Goal: Task Accomplishment & Management: Manage account settings

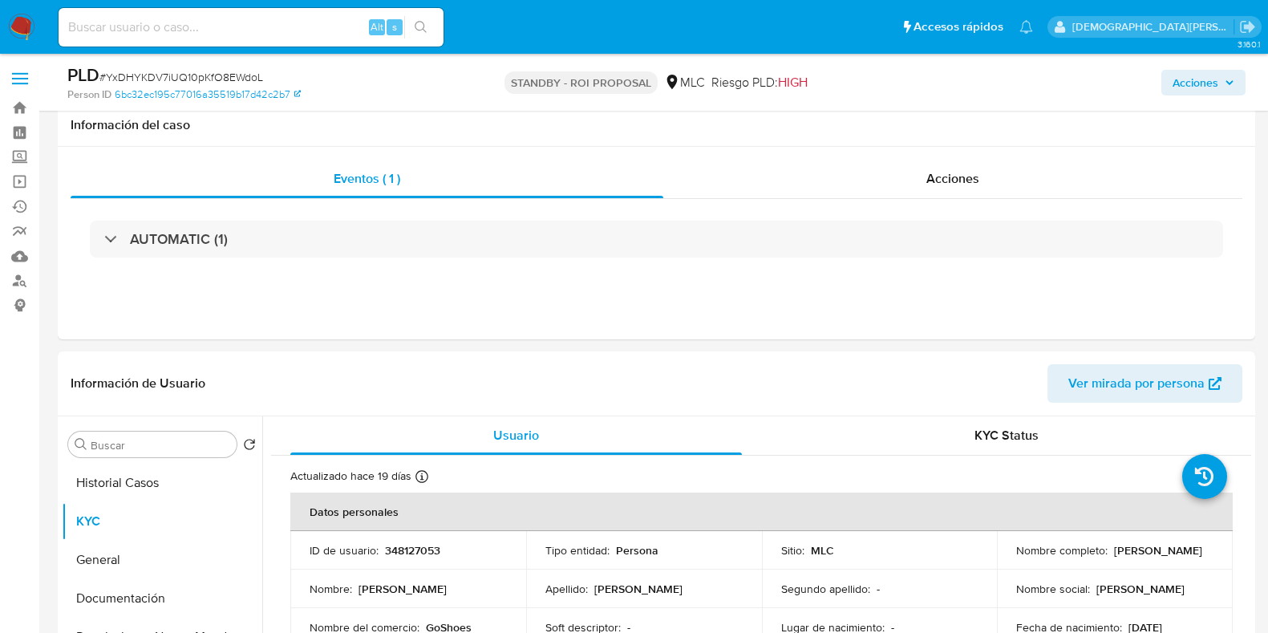
select select "10"
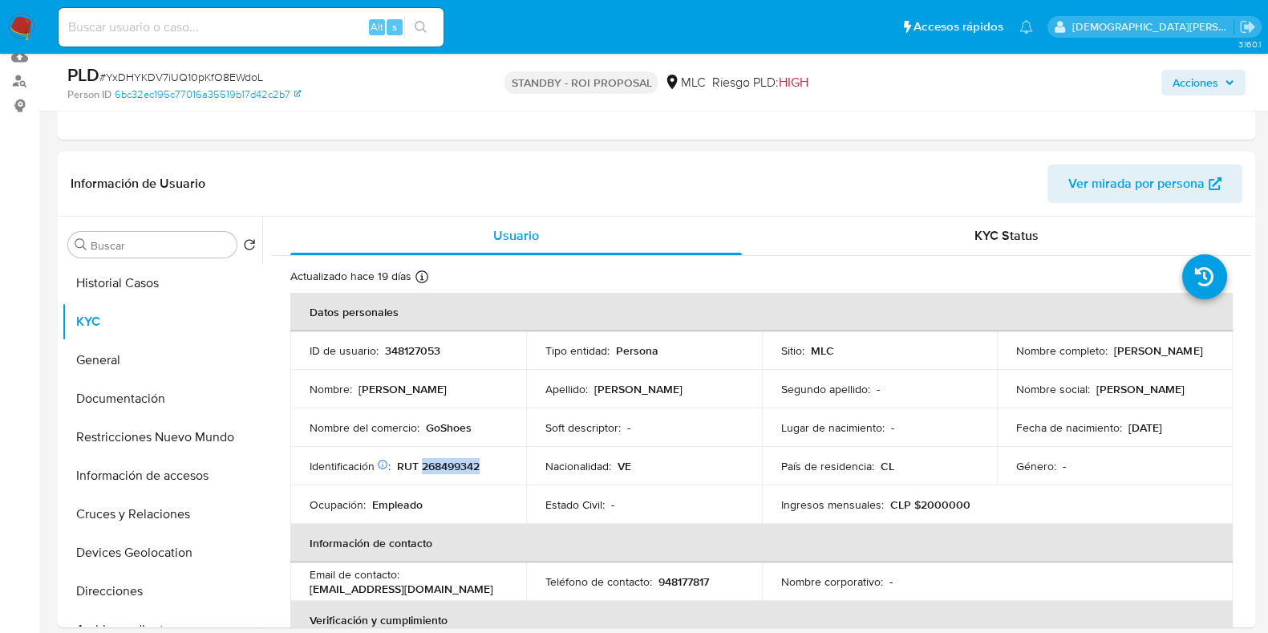
scroll to position [200, 0]
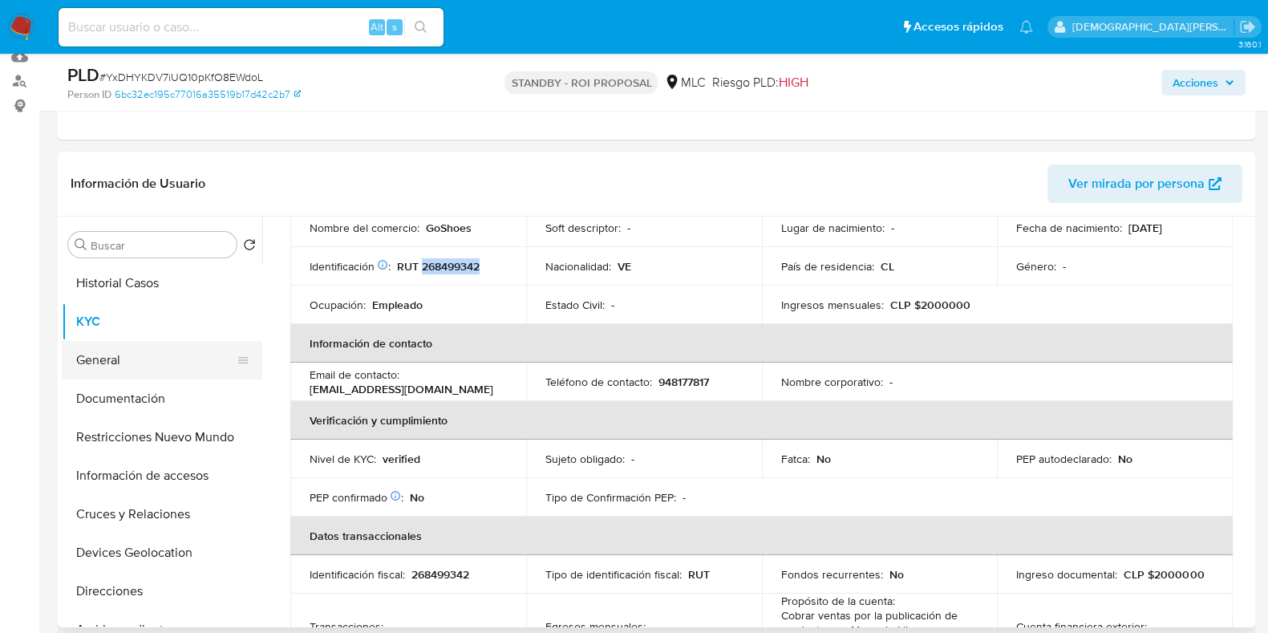
click at [140, 353] on button "General" at bounding box center [156, 360] width 188 height 38
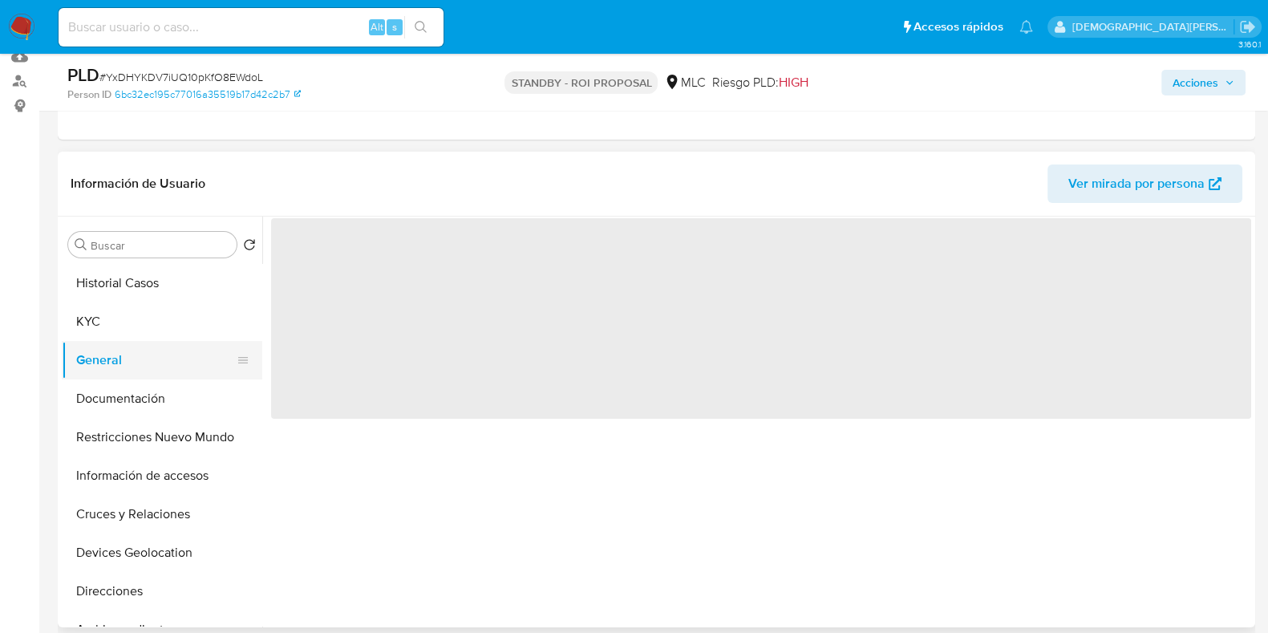
scroll to position [0, 0]
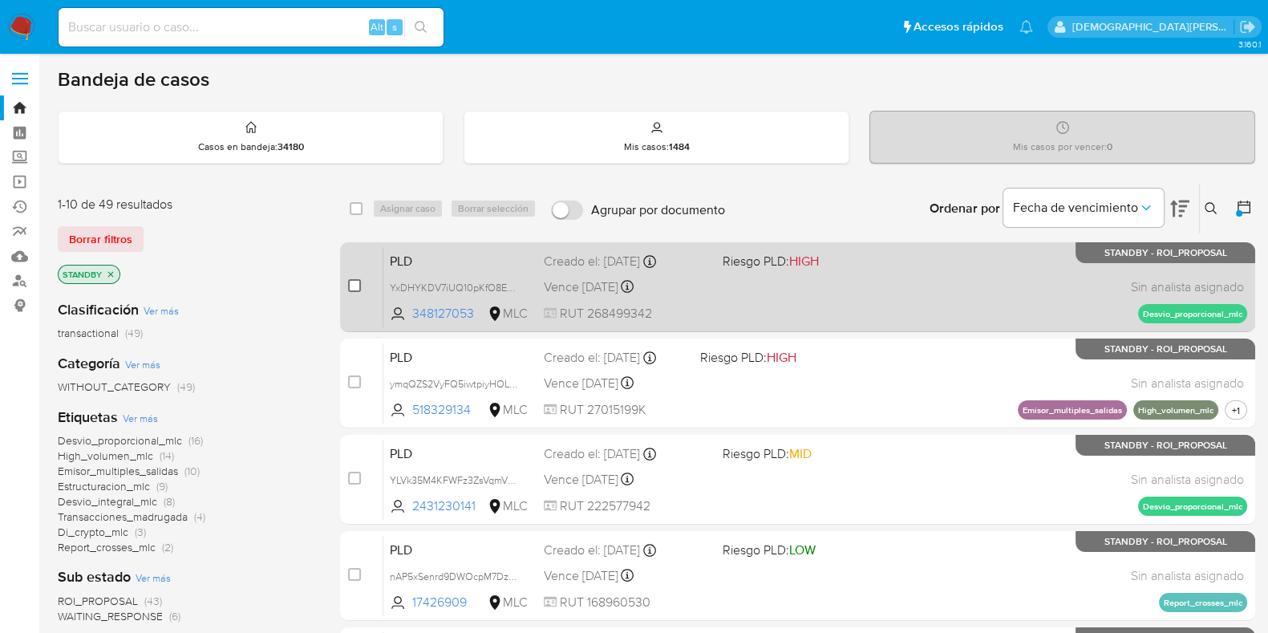
click at [354, 285] on input "checkbox" at bounding box center [354, 285] width 13 height 13
checkbox input "true"
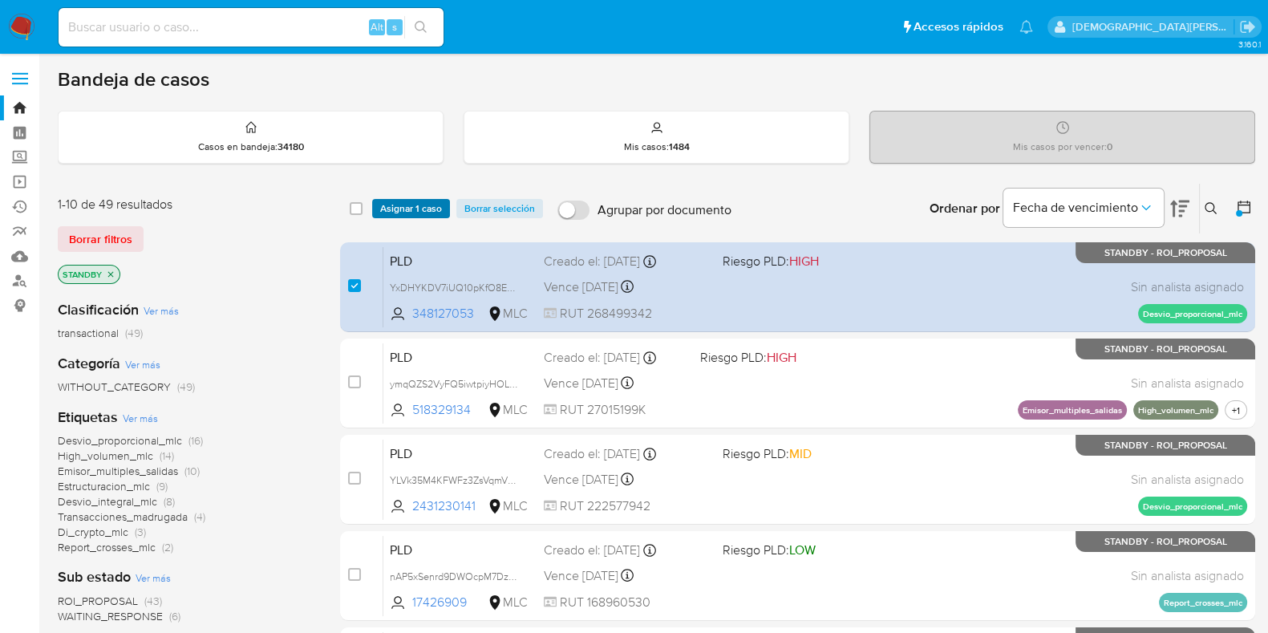
click at [408, 216] on span "Asignar 1 caso" at bounding box center [411, 208] width 62 height 16
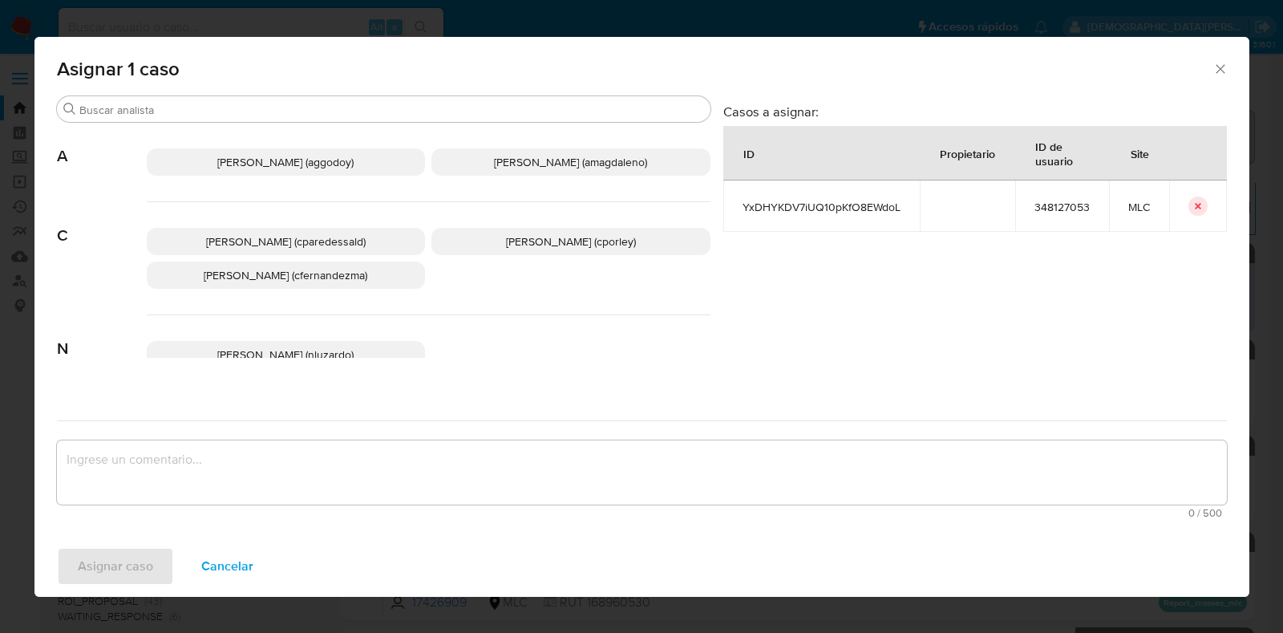
click at [506, 242] on span "Christian Porley (cporley)" at bounding box center [571, 241] width 130 height 16
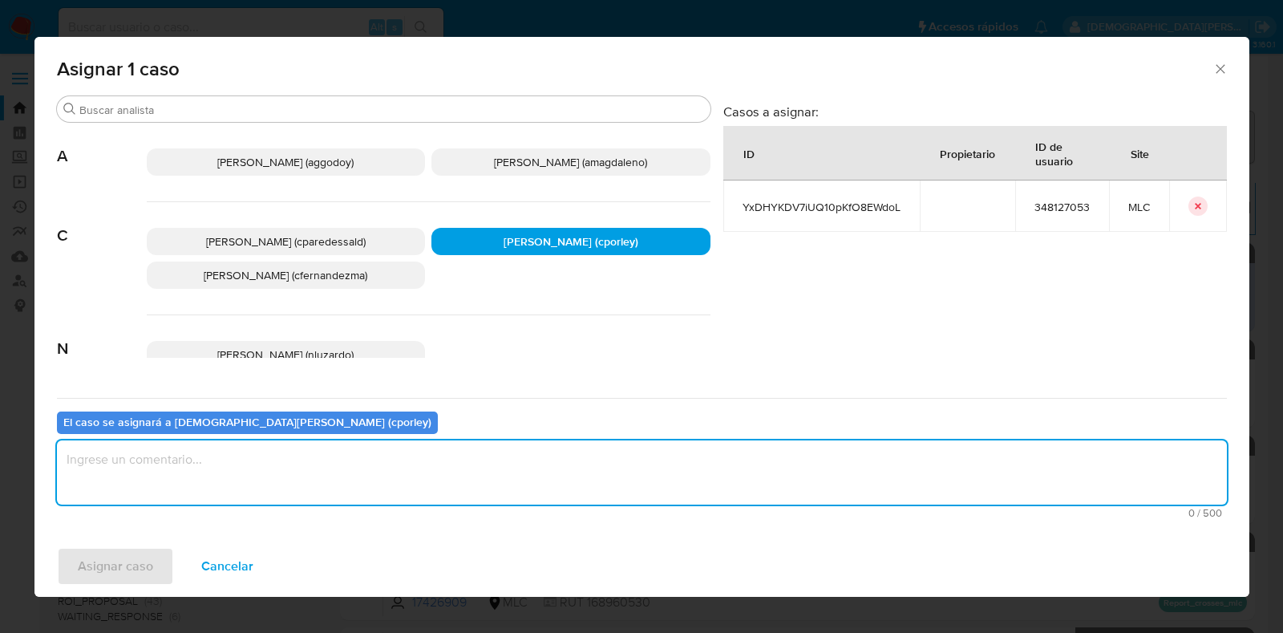
click at [418, 471] on textarea "assign-modal" at bounding box center [642, 472] width 1170 height 64
type textarea "-"
click at [85, 571] on span "Asignar caso" at bounding box center [115, 565] width 75 height 35
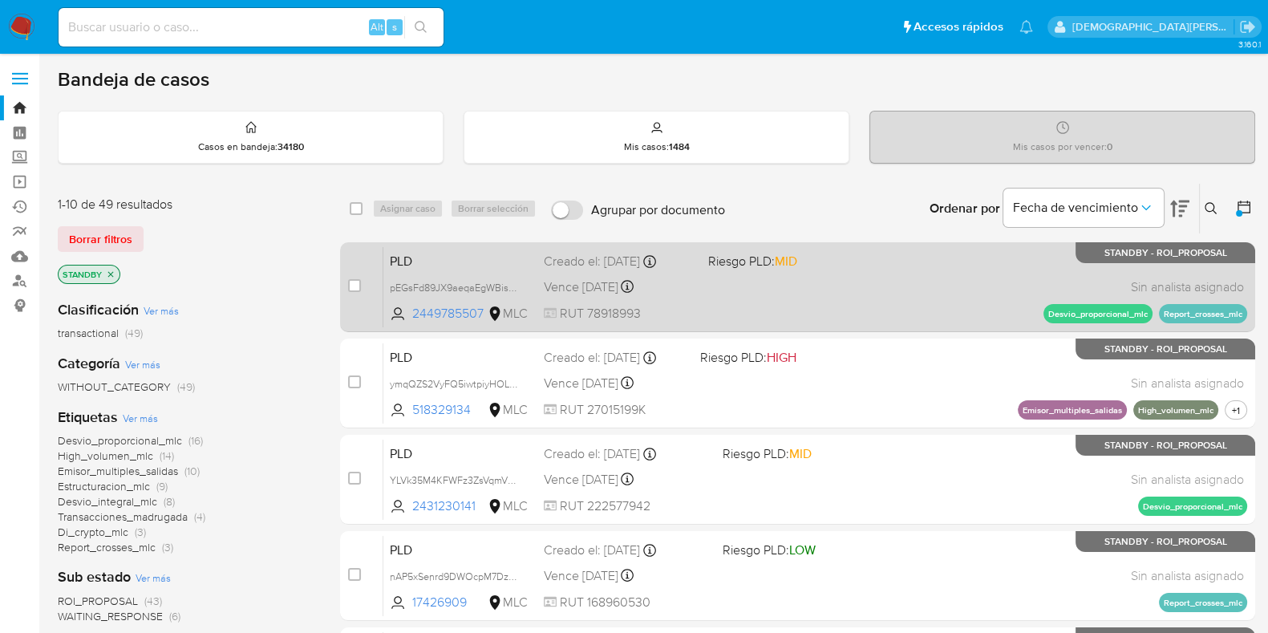
click at [724, 309] on div "PLD pEGsFd89JX9aeqaEgWBishZm 2449785507 MLC Riesgo PLD: MID Creado el: 12/07/20…" at bounding box center [815, 286] width 864 height 81
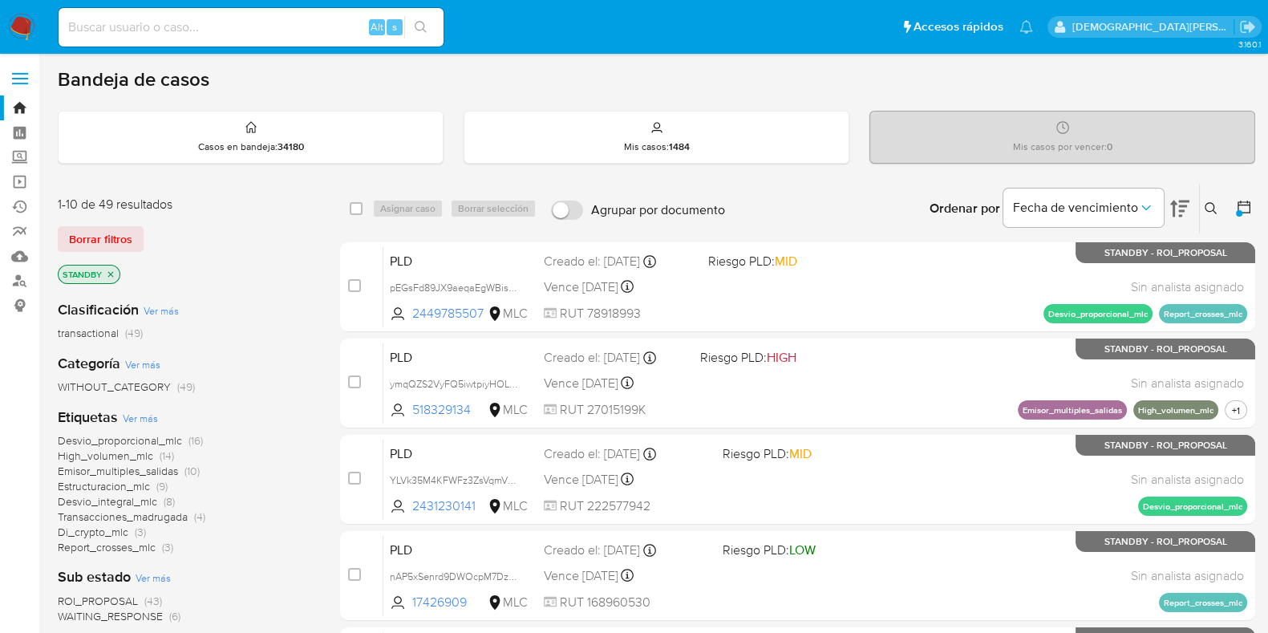
click at [1243, 207] on icon at bounding box center [1244, 207] width 16 height 16
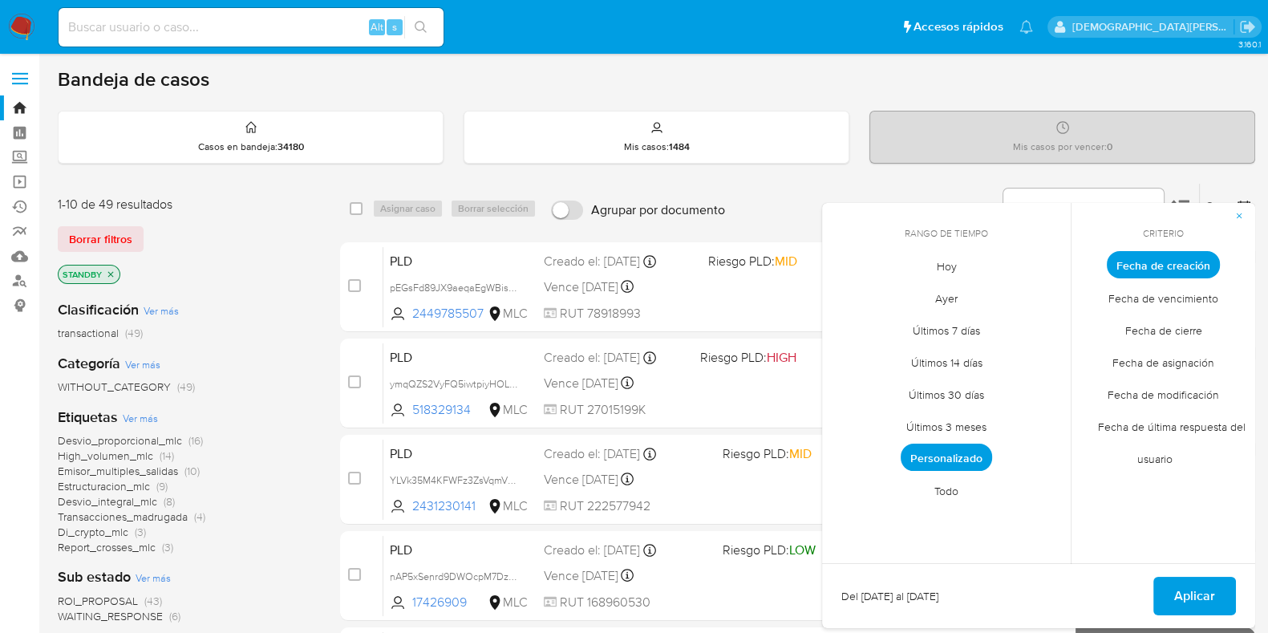
click at [949, 491] on span "Todo" at bounding box center [946, 490] width 58 height 33
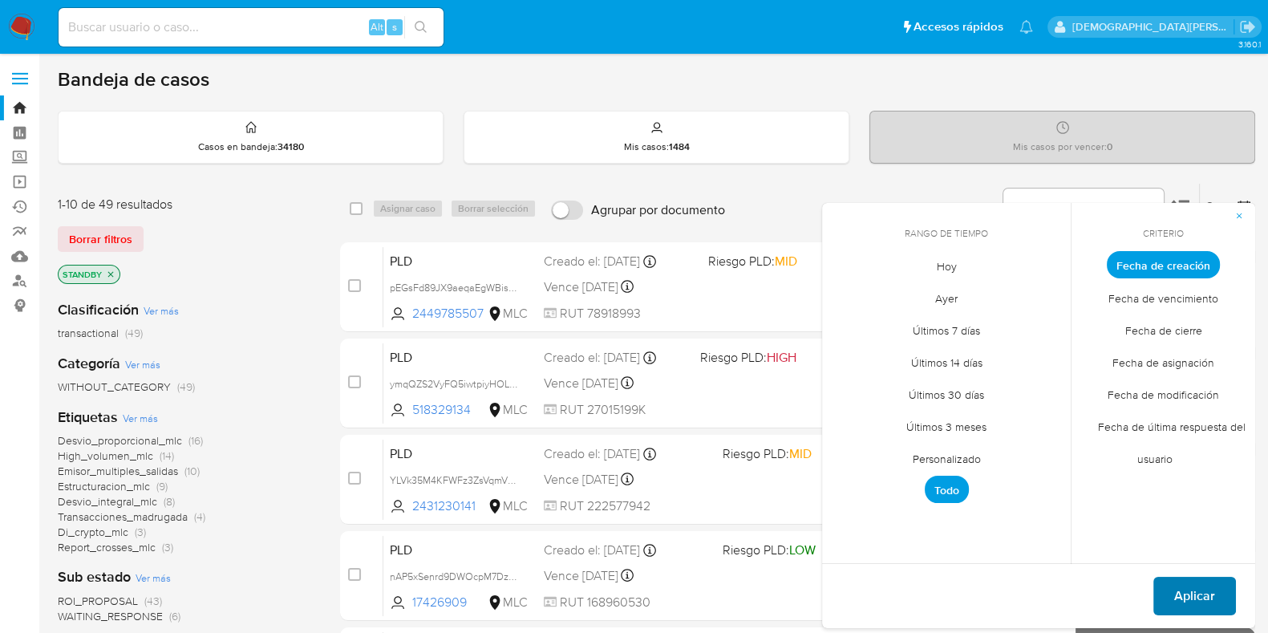
click at [1211, 592] on span "Aplicar" at bounding box center [1194, 595] width 41 height 35
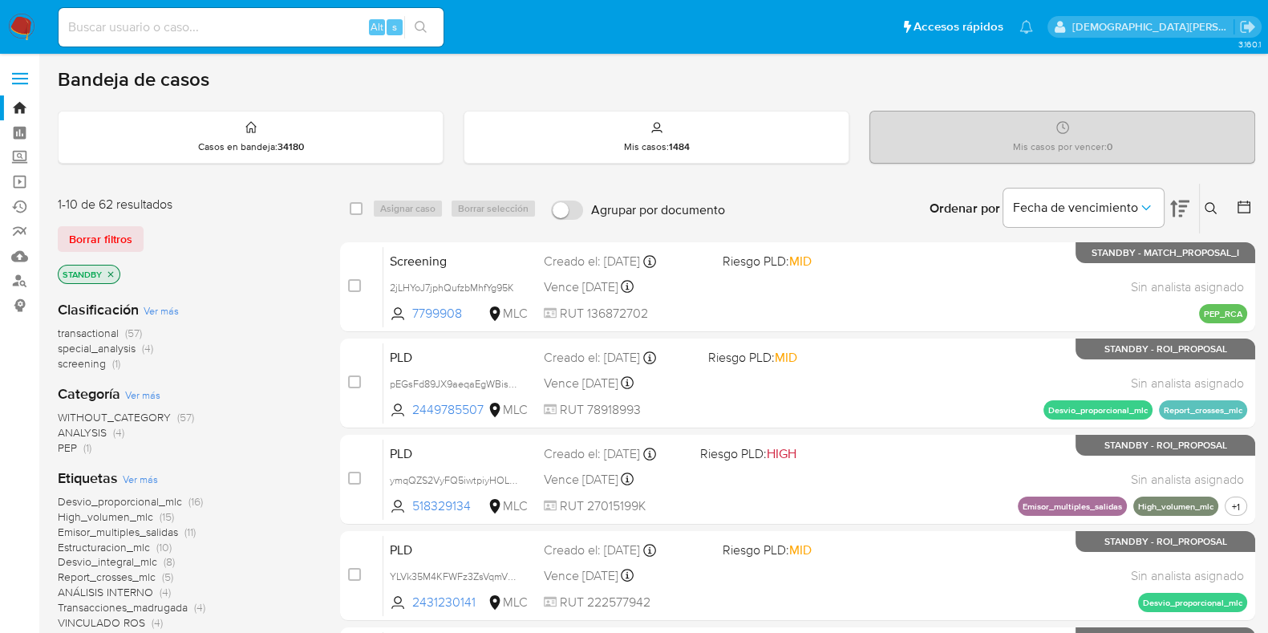
click at [1209, 211] on icon at bounding box center [1210, 208] width 13 height 13
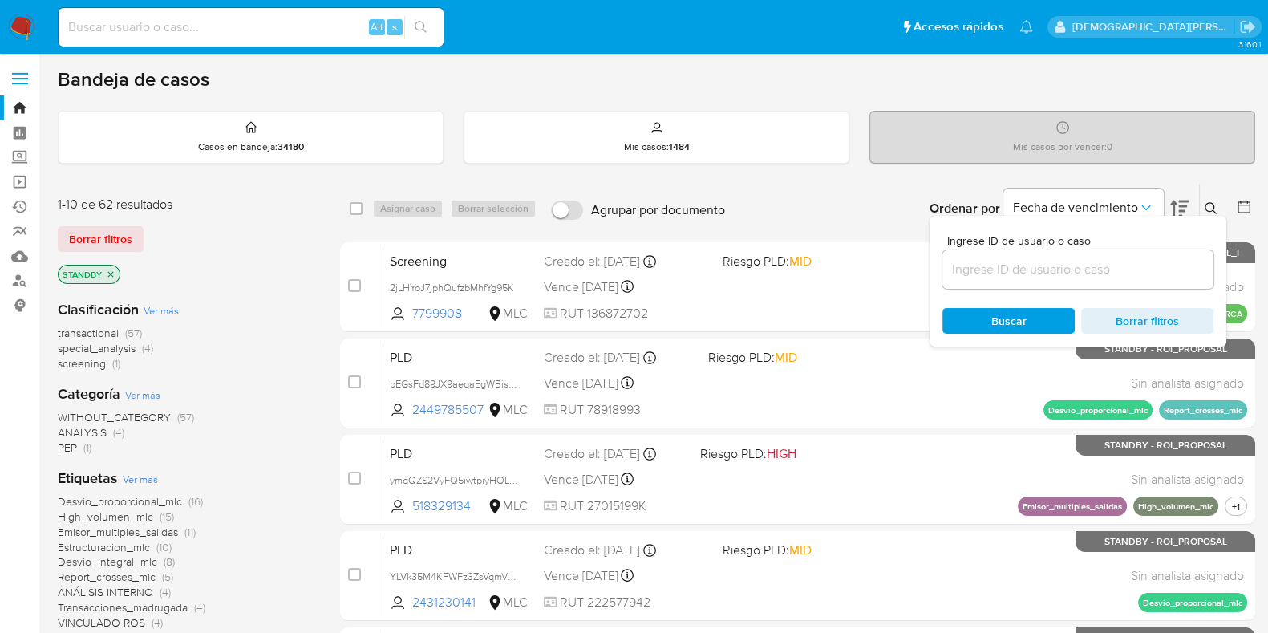
click at [1066, 276] on input at bounding box center [1077, 269] width 271 height 21
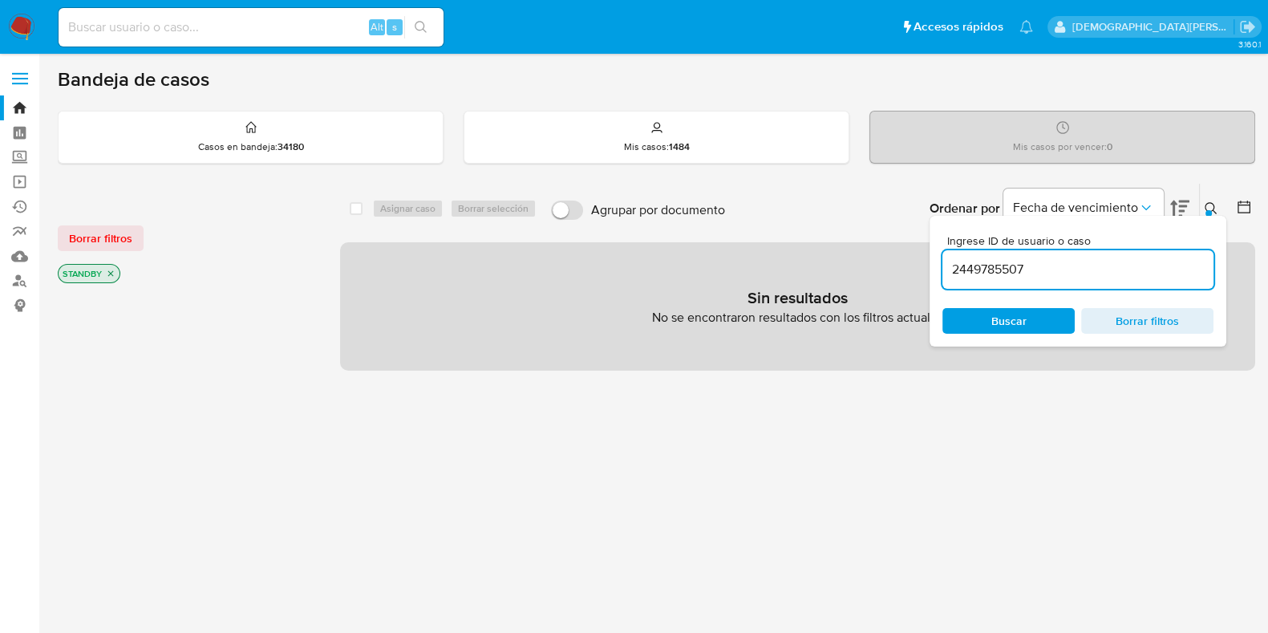
click at [1042, 266] on input "2449785507" at bounding box center [1077, 269] width 271 height 21
type input "2449785507"
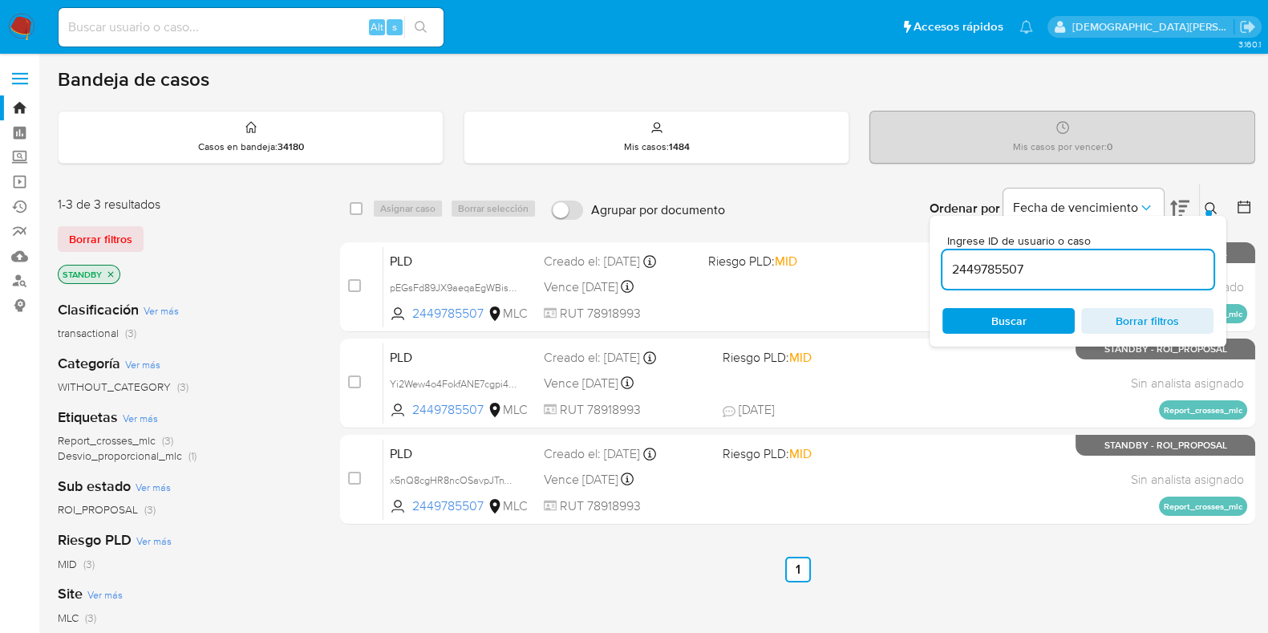
drag, startPoint x: 354, startPoint y: 211, endPoint x: 398, endPoint y: 211, distance: 44.1
click at [354, 211] on input "checkbox" at bounding box center [356, 208] width 13 height 13
checkbox input "true"
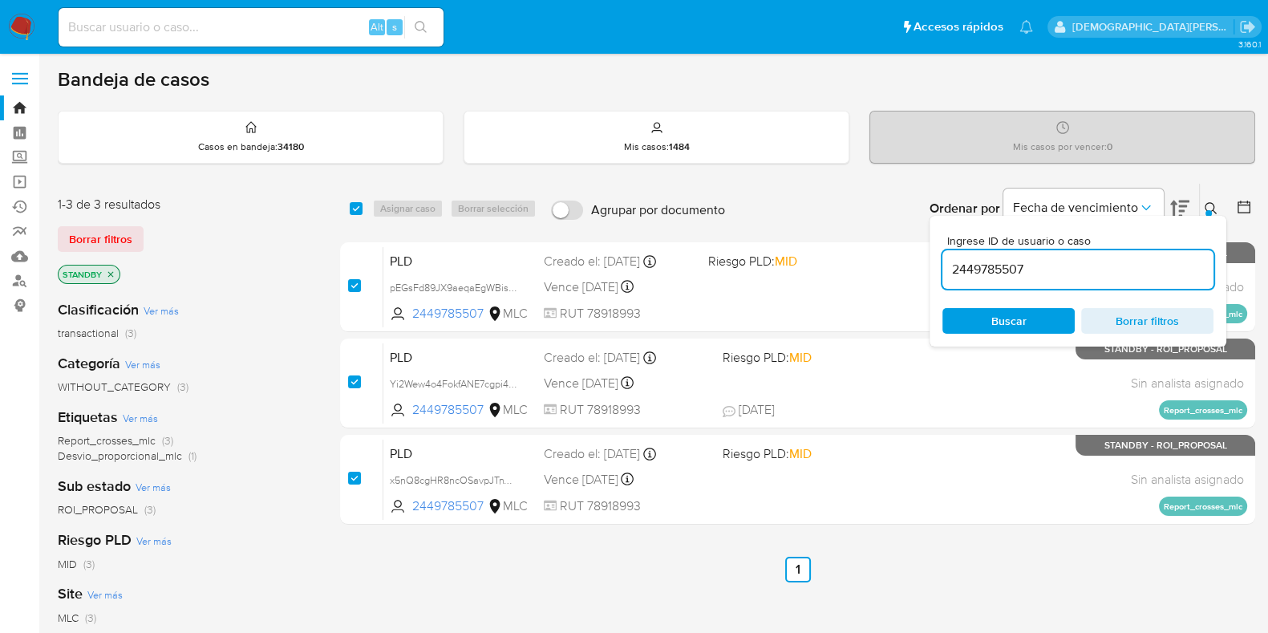
checkbox input "true"
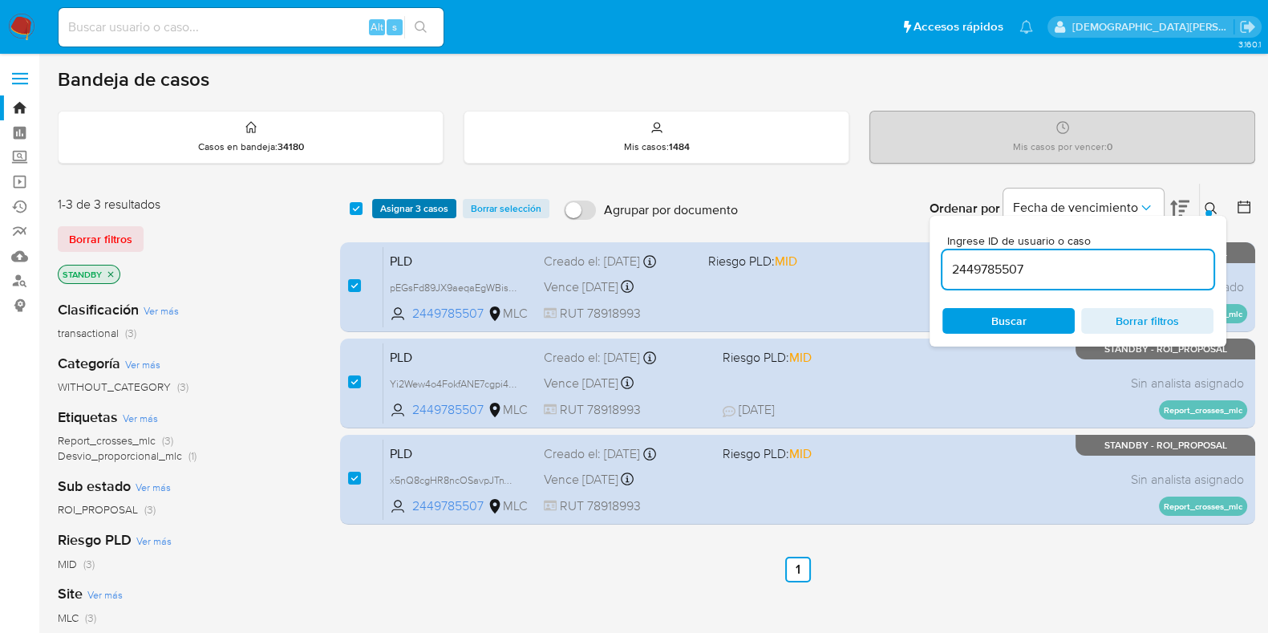
click at [407, 209] on span "Asignar 3 casos" at bounding box center [414, 208] width 68 height 16
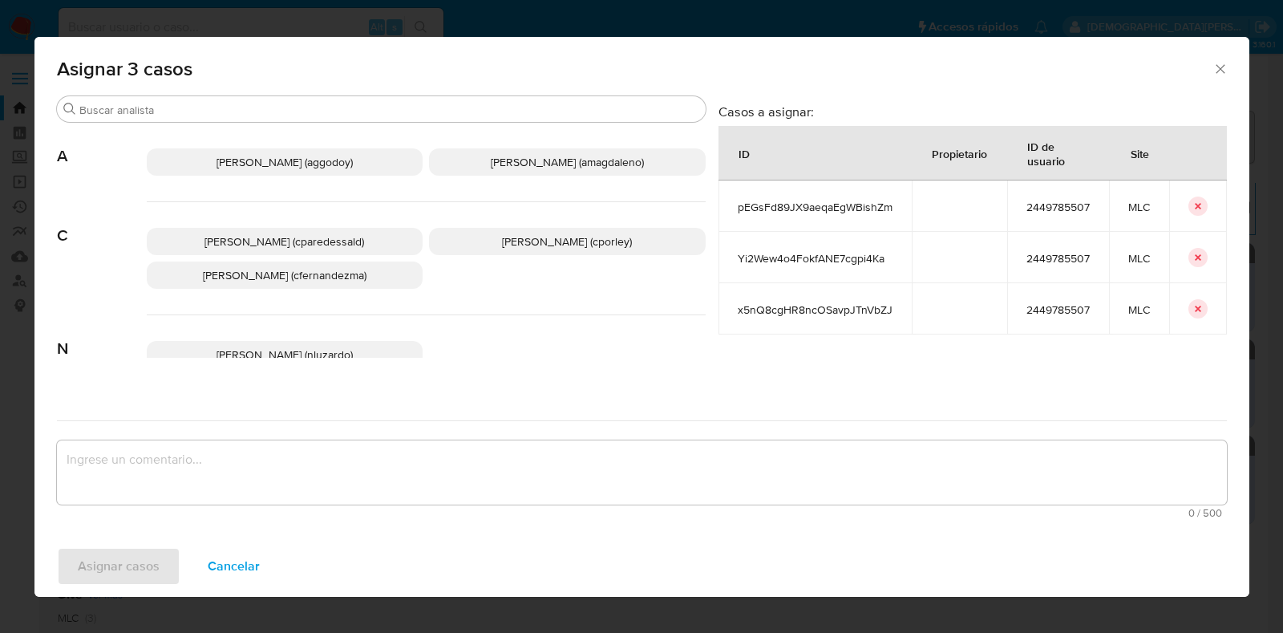
click at [527, 226] on div "Camila Fernanda Paredes Saldano (cparedessald) Christian Porley (cporley) Crist…" at bounding box center [426, 258] width 559 height 113
click at [559, 234] on span "Christian Porley (cporley)" at bounding box center [567, 241] width 130 height 16
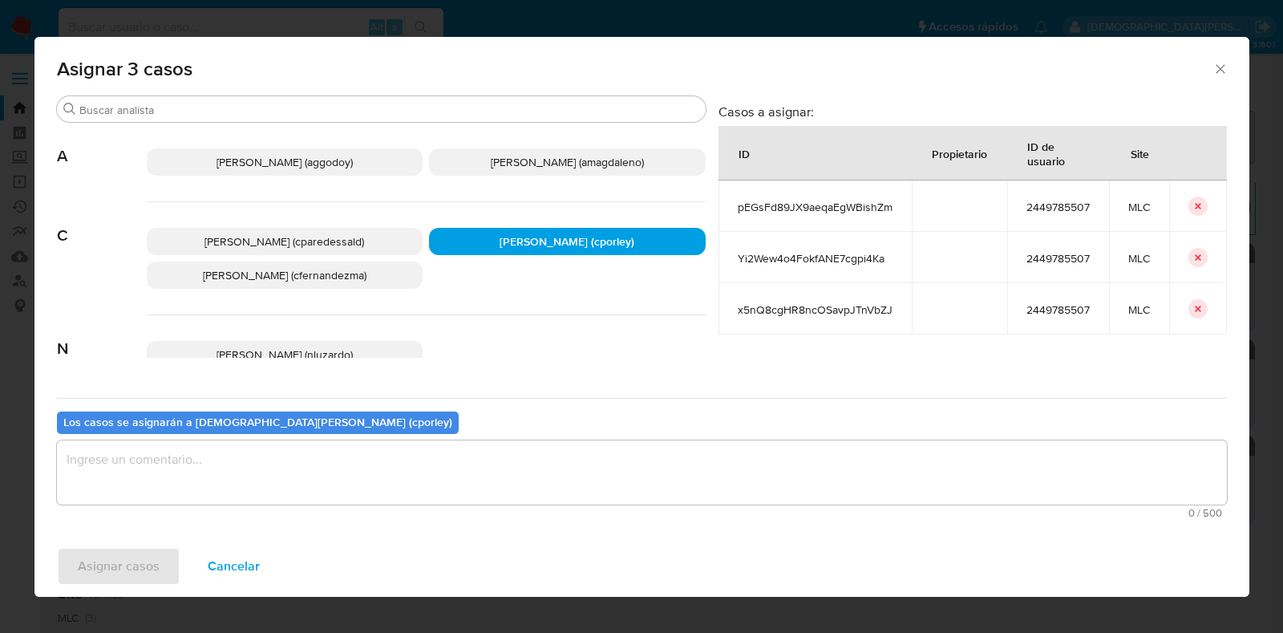
click at [504, 459] on textarea "assign-modal" at bounding box center [642, 472] width 1170 height 64
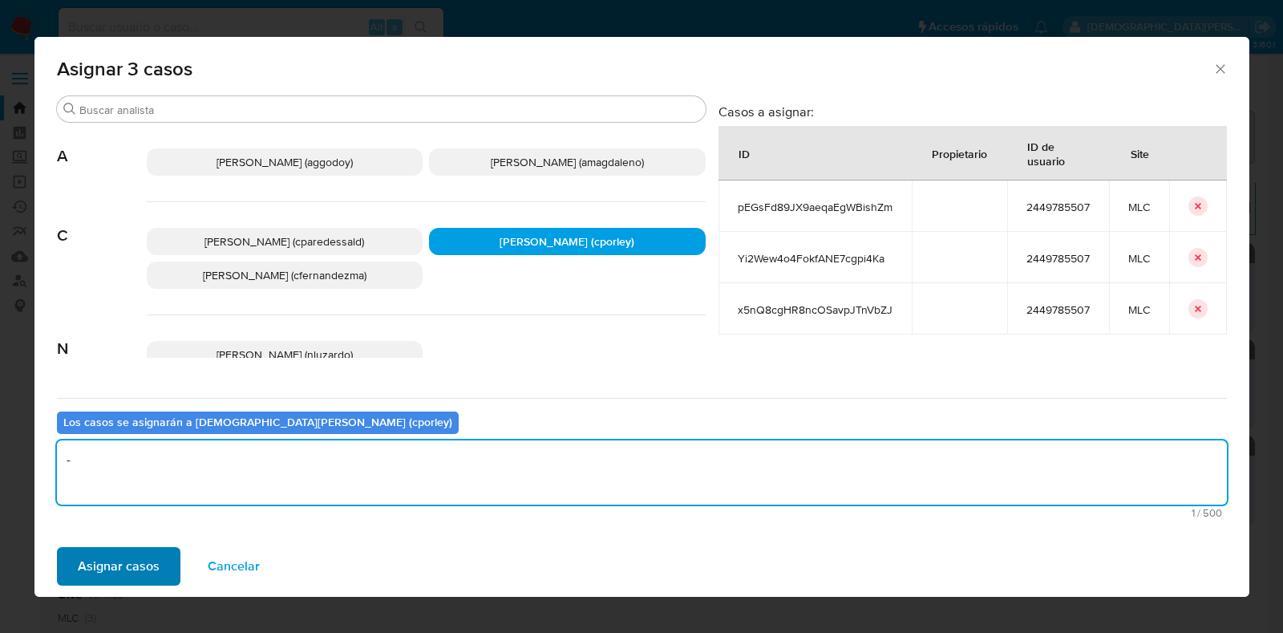
type textarea "-"
click at [132, 564] on span "Asignar casos" at bounding box center [119, 565] width 82 height 35
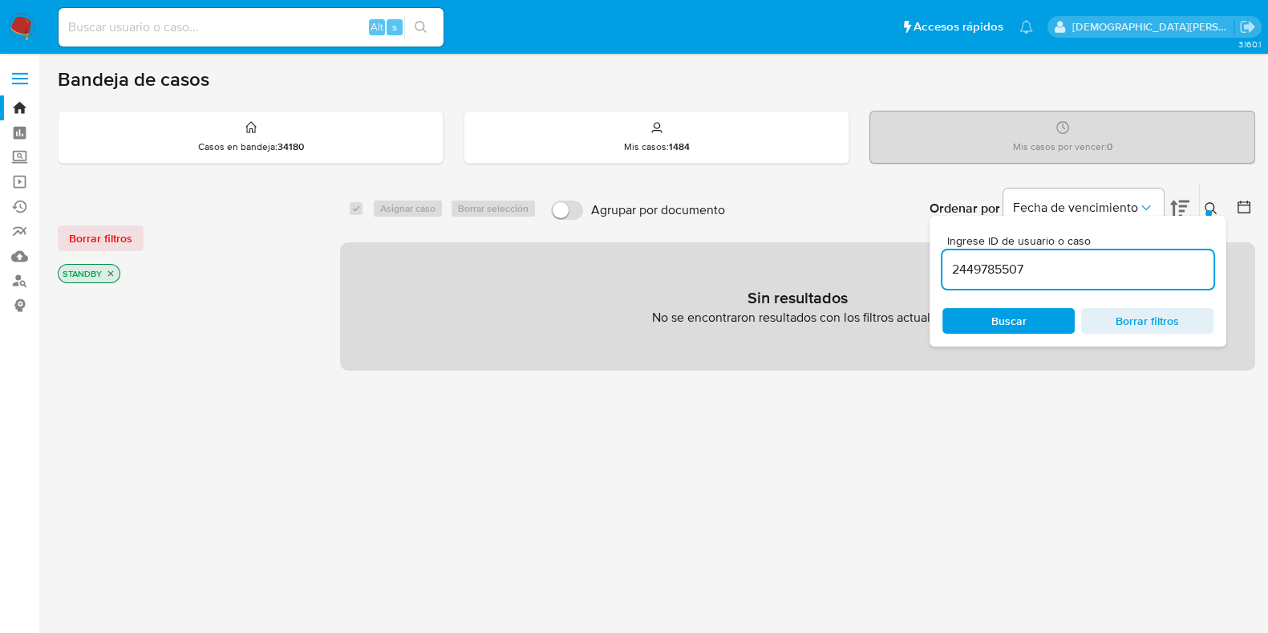
click at [1155, 314] on span "Borrar filtros" at bounding box center [1147, 320] width 110 height 22
click at [993, 320] on span "Buscar" at bounding box center [1008, 321] width 35 height 26
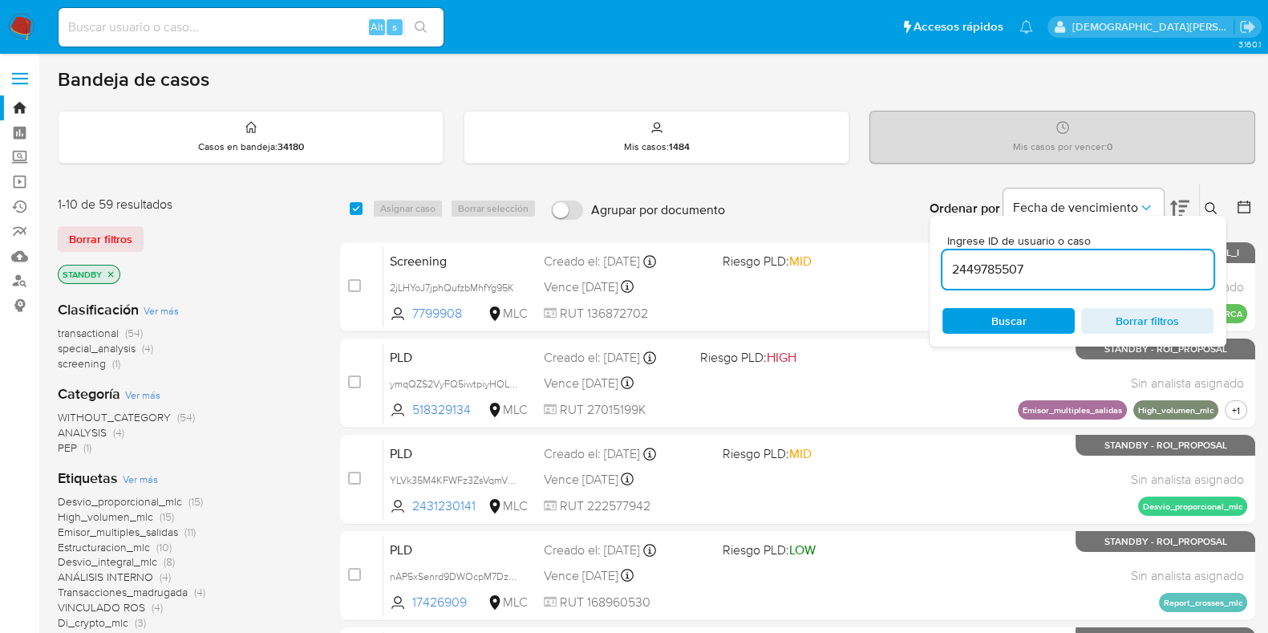
click at [1252, 203] on button at bounding box center [1245, 208] width 19 height 19
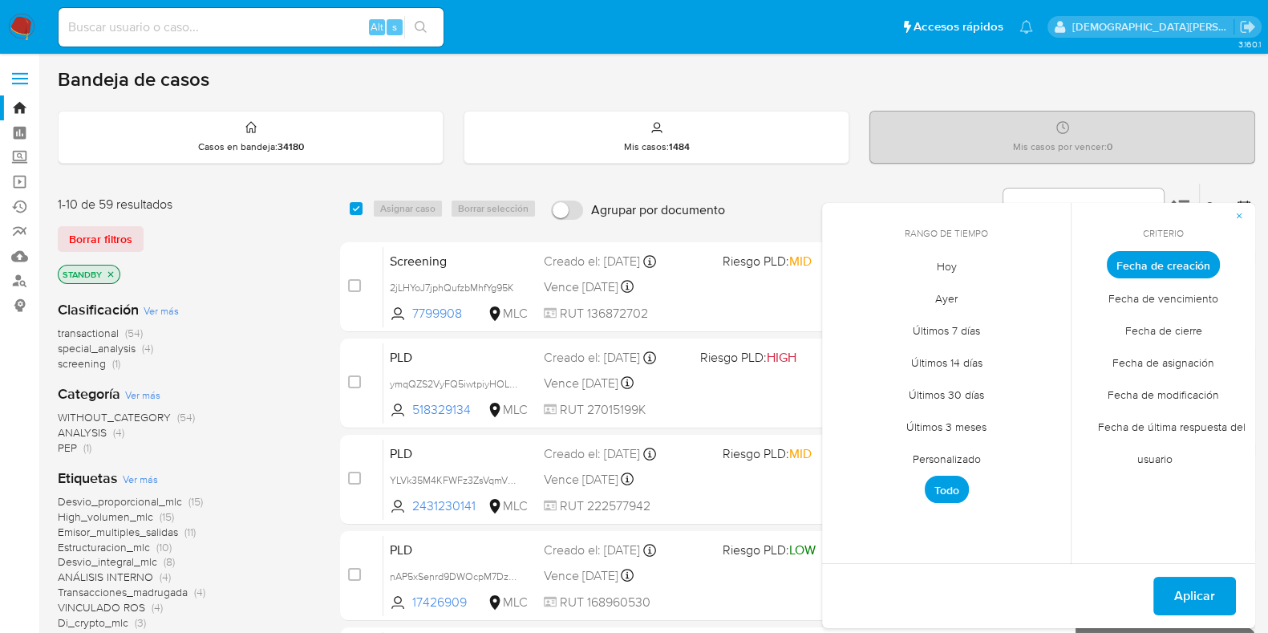
click at [961, 451] on span "Personalizado" at bounding box center [947, 458] width 102 height 33
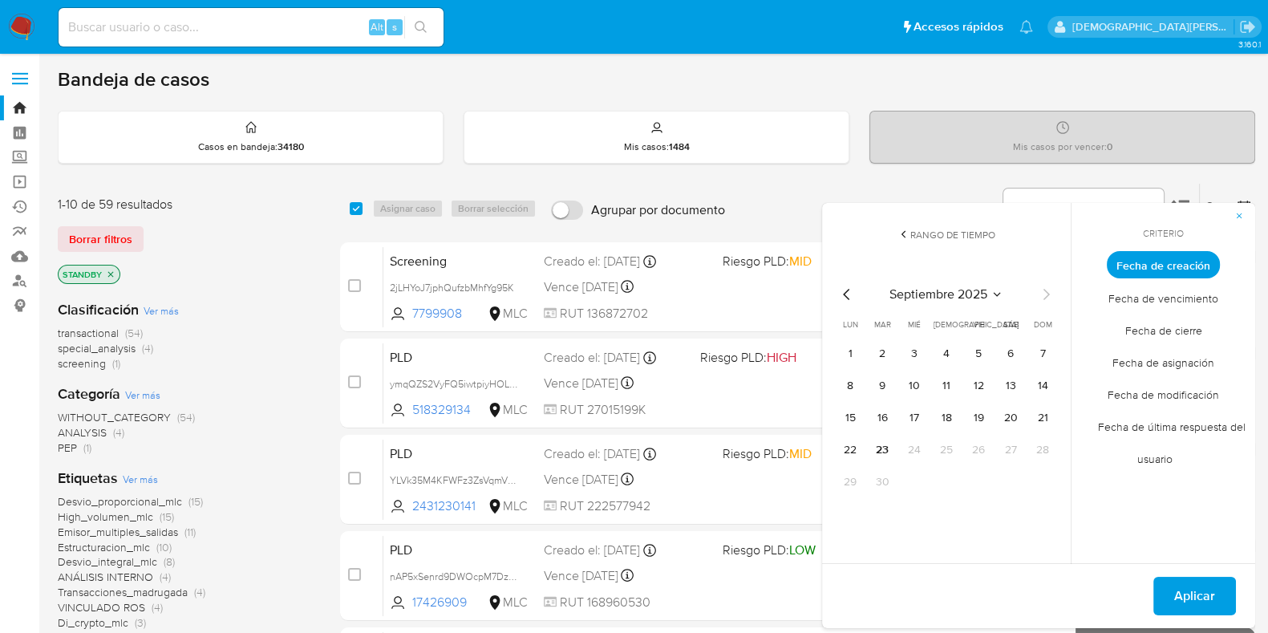
click at [843, 294] on icon "Mes anterior" at bounding box center [846, 294] width 6 height 11
click at [1013, 386] on button "12" at bounding box center [1010, 386] width 26 height 26
click at [1205, 583] on span "Aplicar" at bounding box center [1194, 595] width 41 height 35
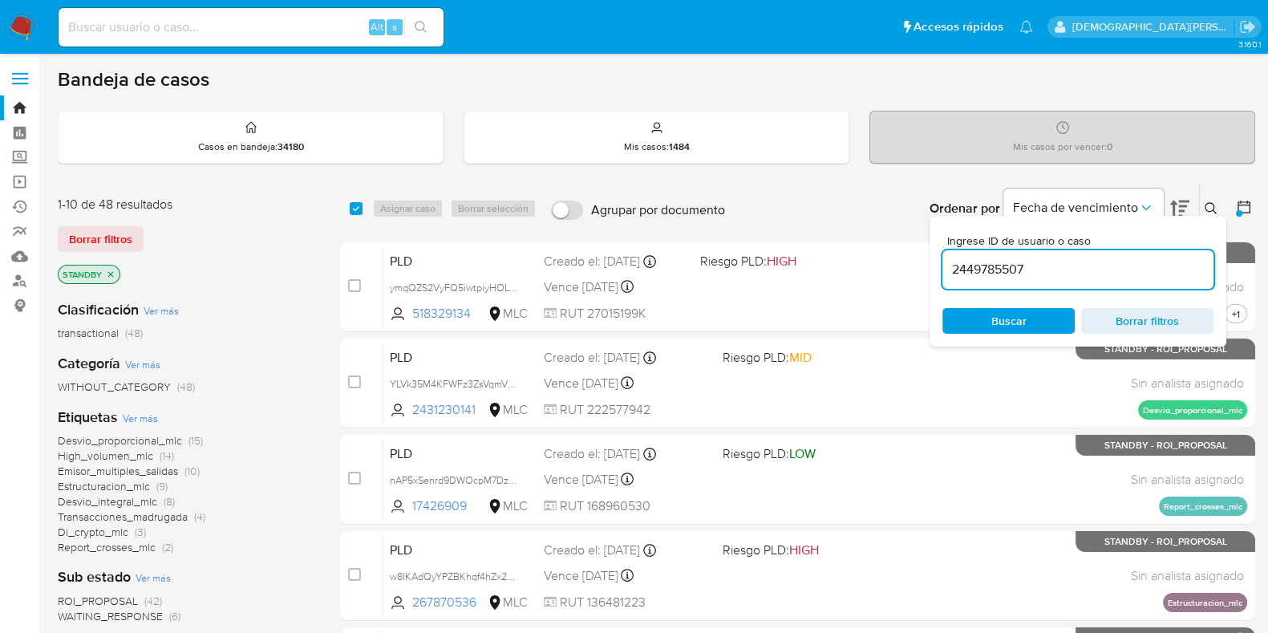
click at [237, 374] on div "Categoría Ver más WITHOUT_CATEGORY (48)" at bounding box center [186, 374] width 257 height 41
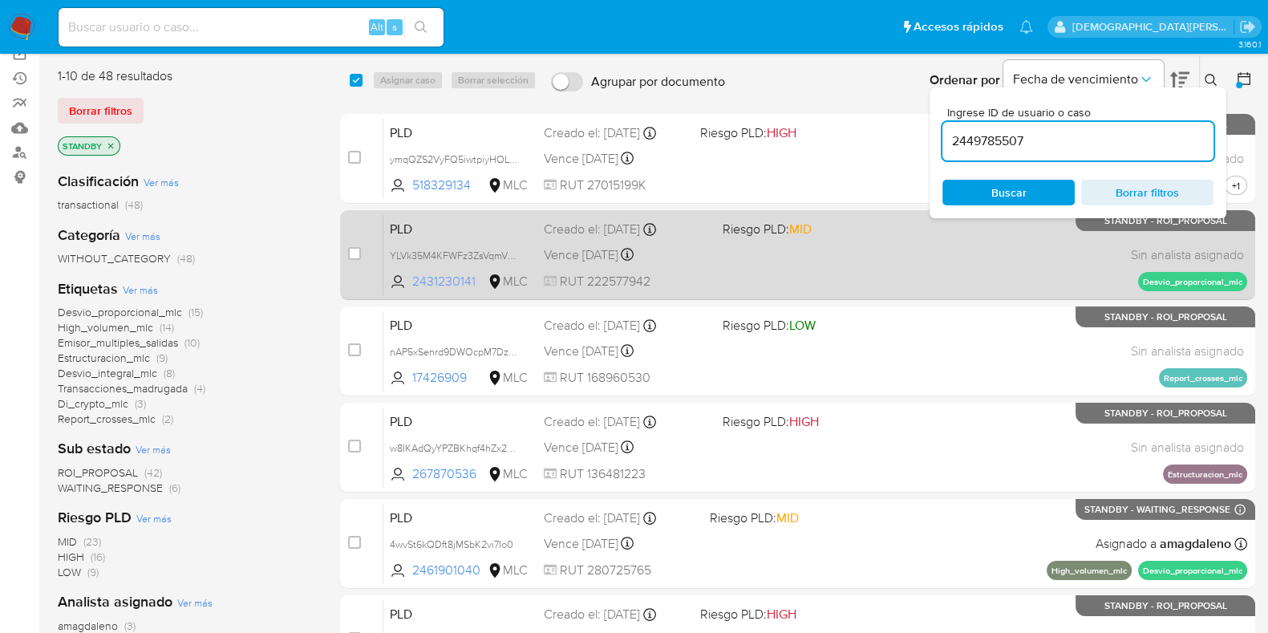
scroll to position [99, 0]
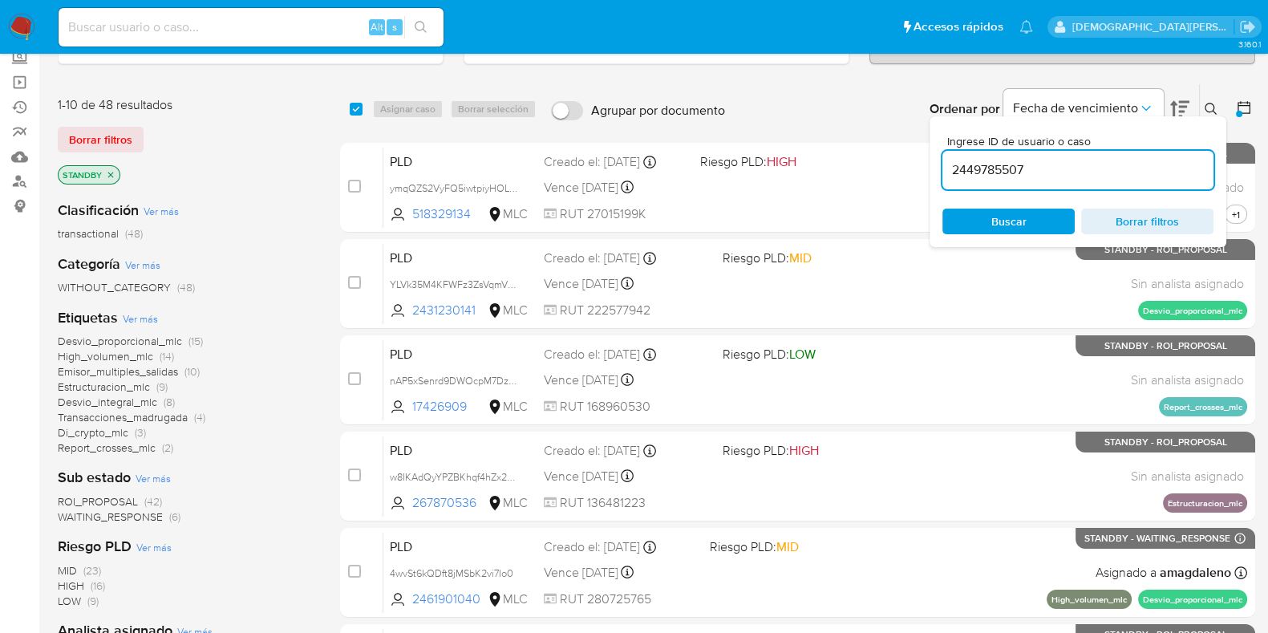
click at [1209, 106] on icon at bounding box center [1210, 109] width 13 height 13
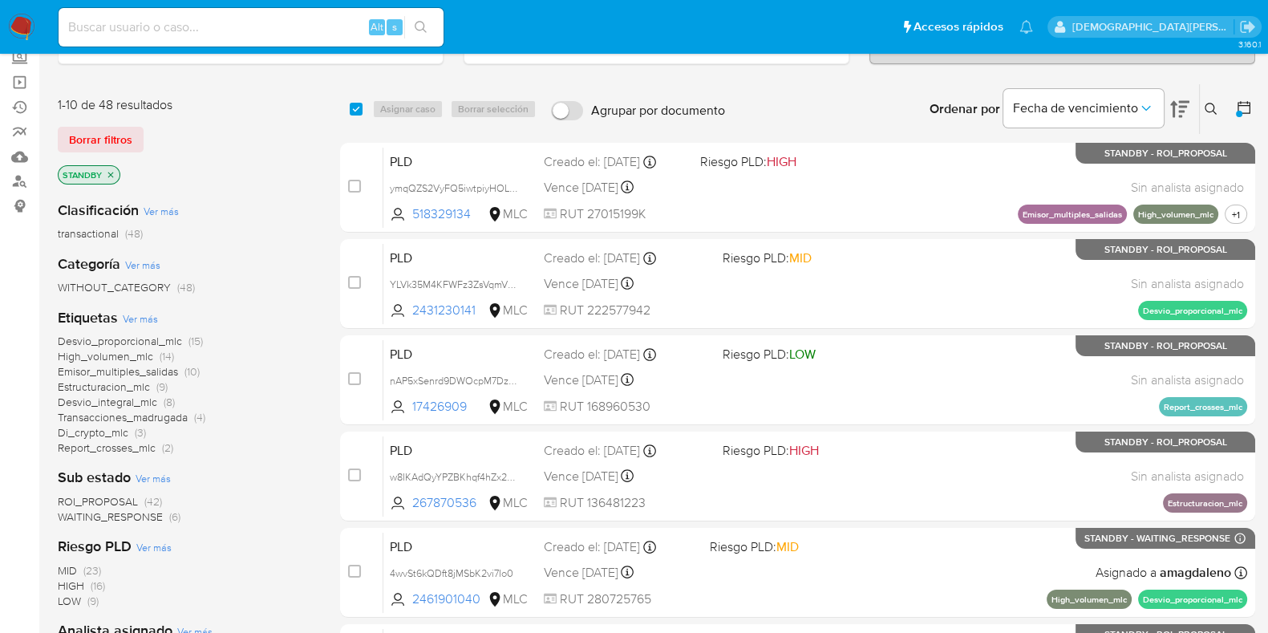
click at [92, 338] on span "Desvio_proporcional_mlc" at bounding box center [120, 341] width 124 height 16
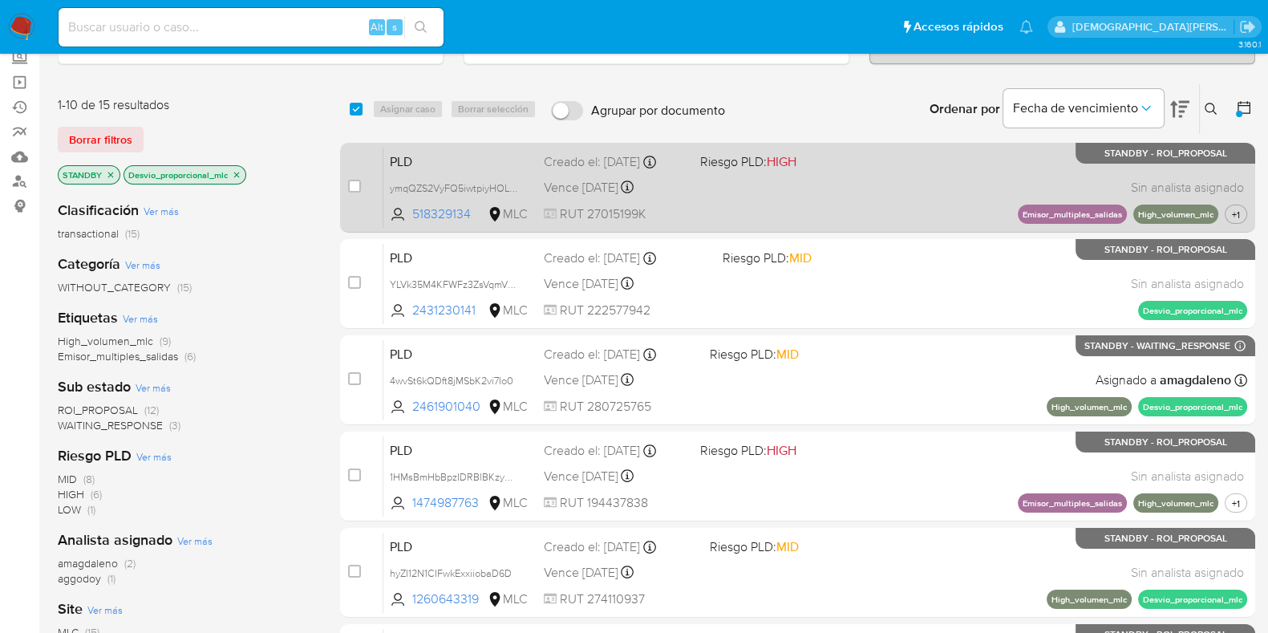
click at [859, 192] on div "PLD ymqQZS2VyFQ5iwtpiyHOLXRE 518329134 MLC Riesgo PLD: HIGH Creado el: 12/07/20…" at bounding box center [815, 187] width 864 height 81
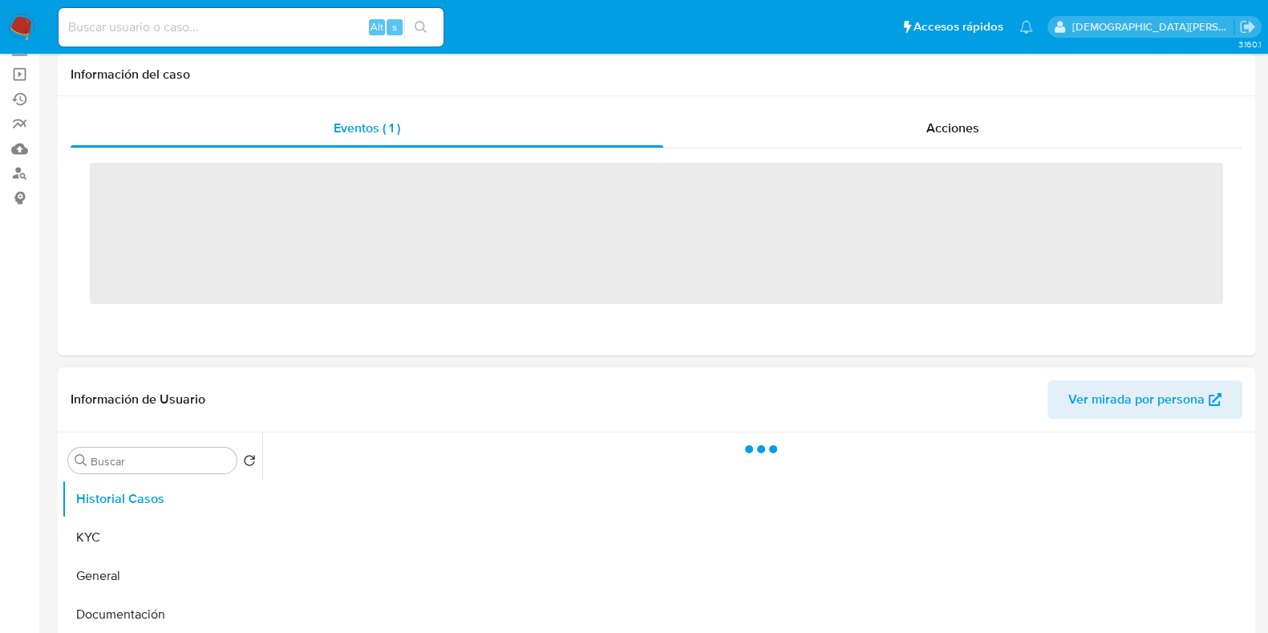
scroll to position [301, 0]
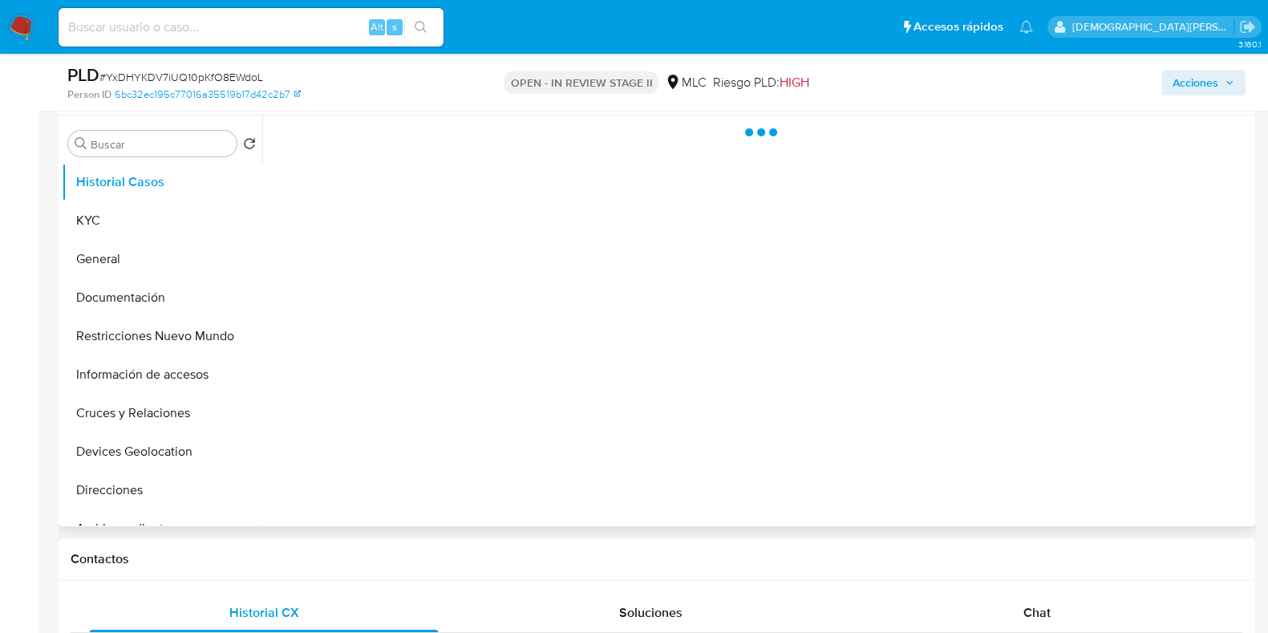
select select "10"
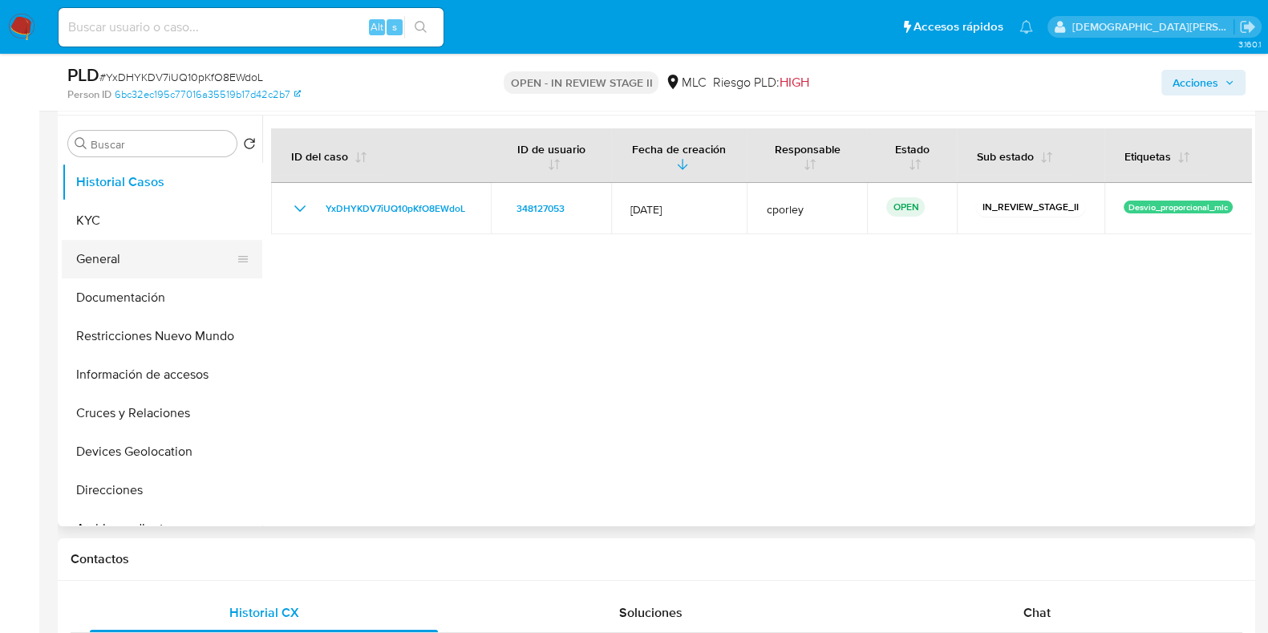
click at [137, 265] on button "General" at bounding box center [156, 259] width 188 height 38
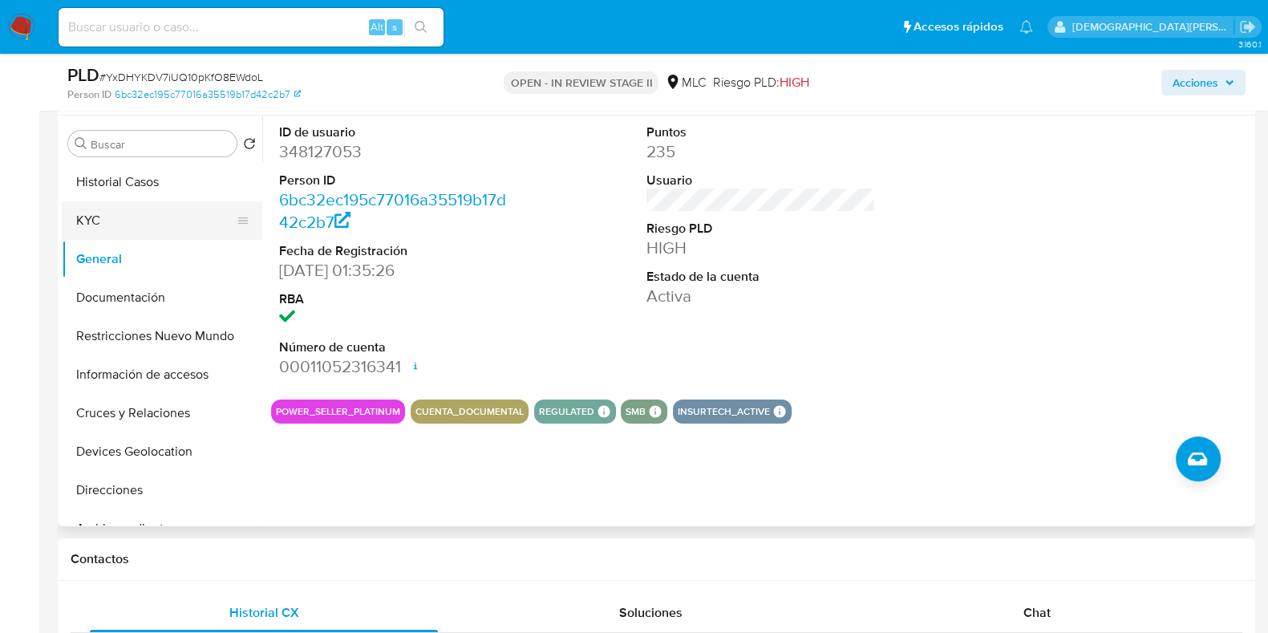
click at [156, 225] on button "KYC" at bounding box center [156, 220] width 188 height 38
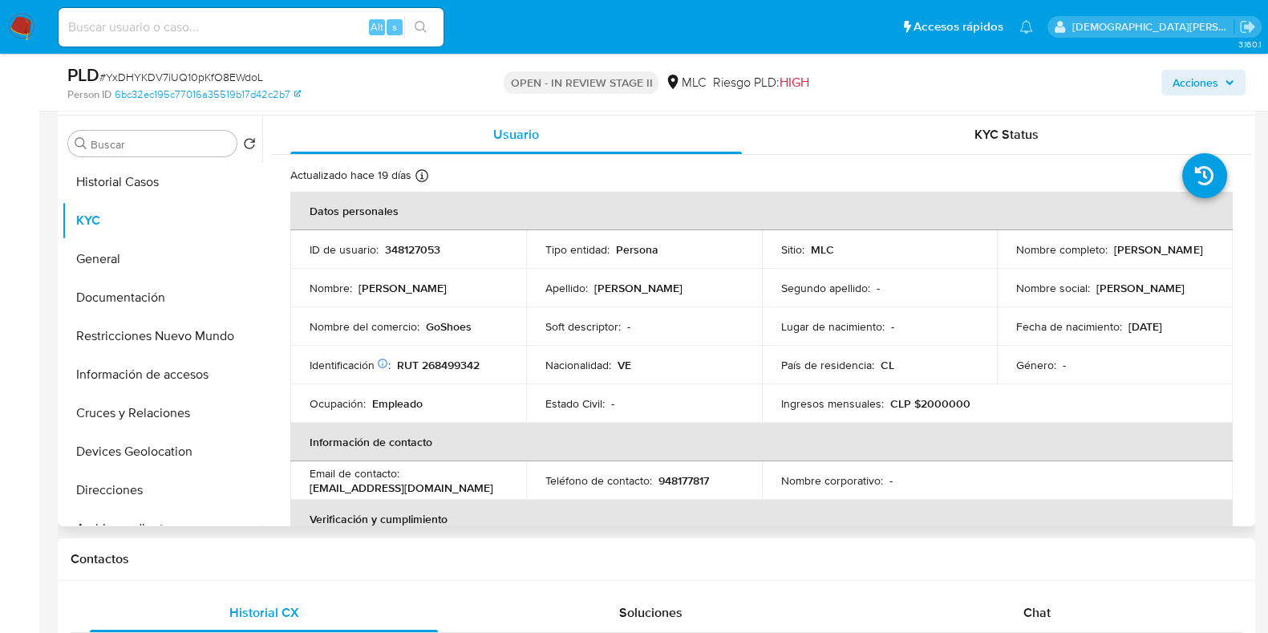
scroll to position [99, 0]
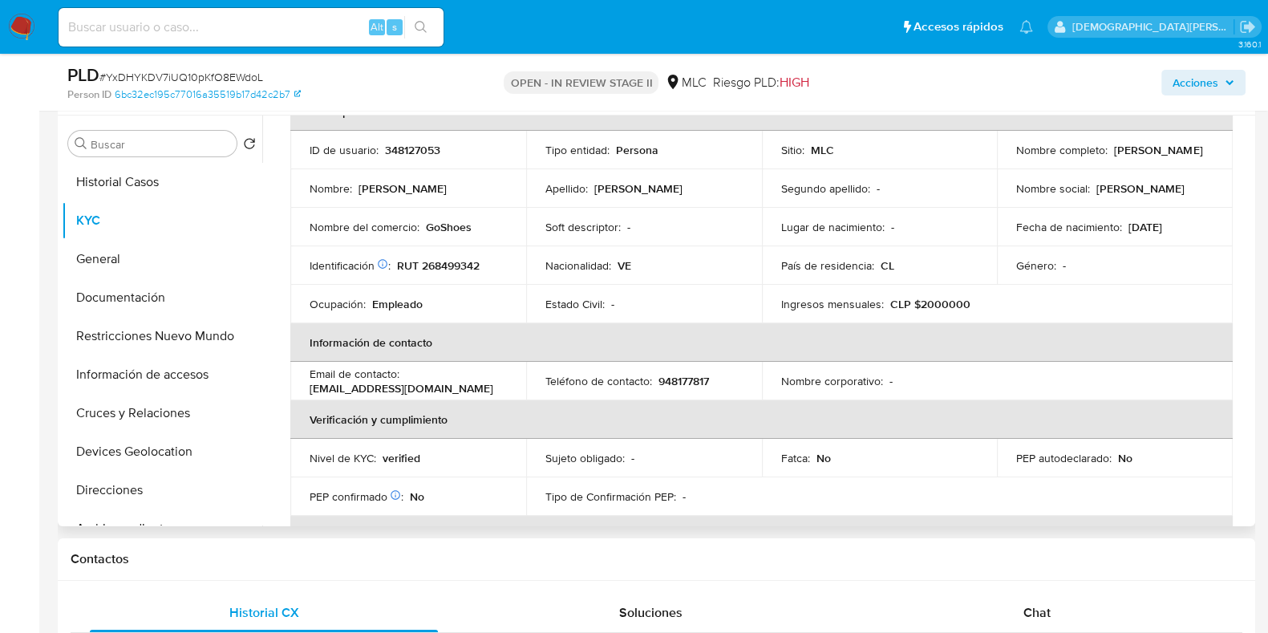
click at [449, 225] on p "GoShoes" at bounding box center [449, 227] width 46 height 14
click at [457, 221] on p "GoShoes" at bounding box center [449, 227] width 46 height 14
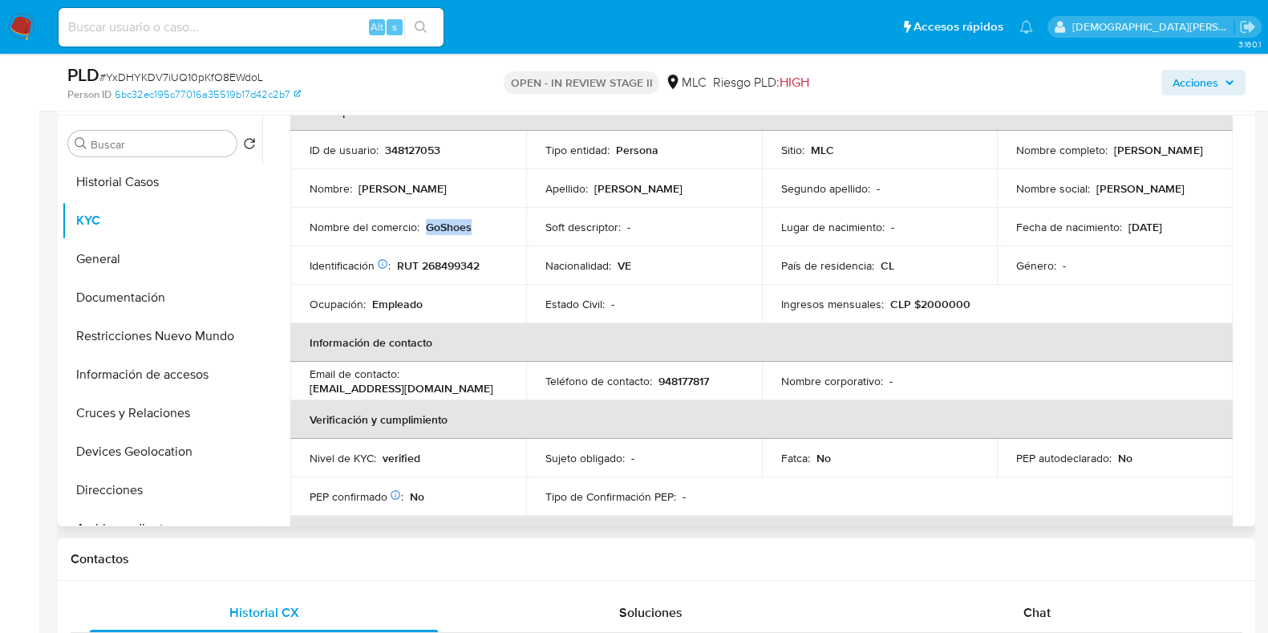
click at [457, 221] on p "GoShoes" at bounding box center [449, 227] width 46 height 14
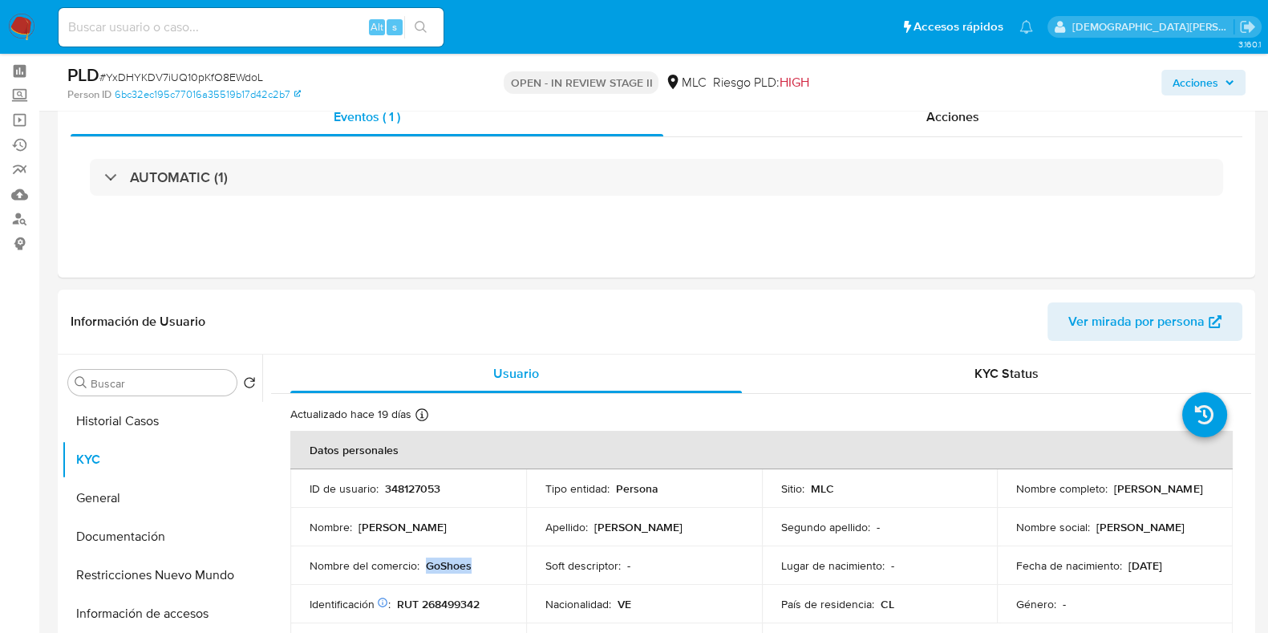
scroll to position [0, 0]
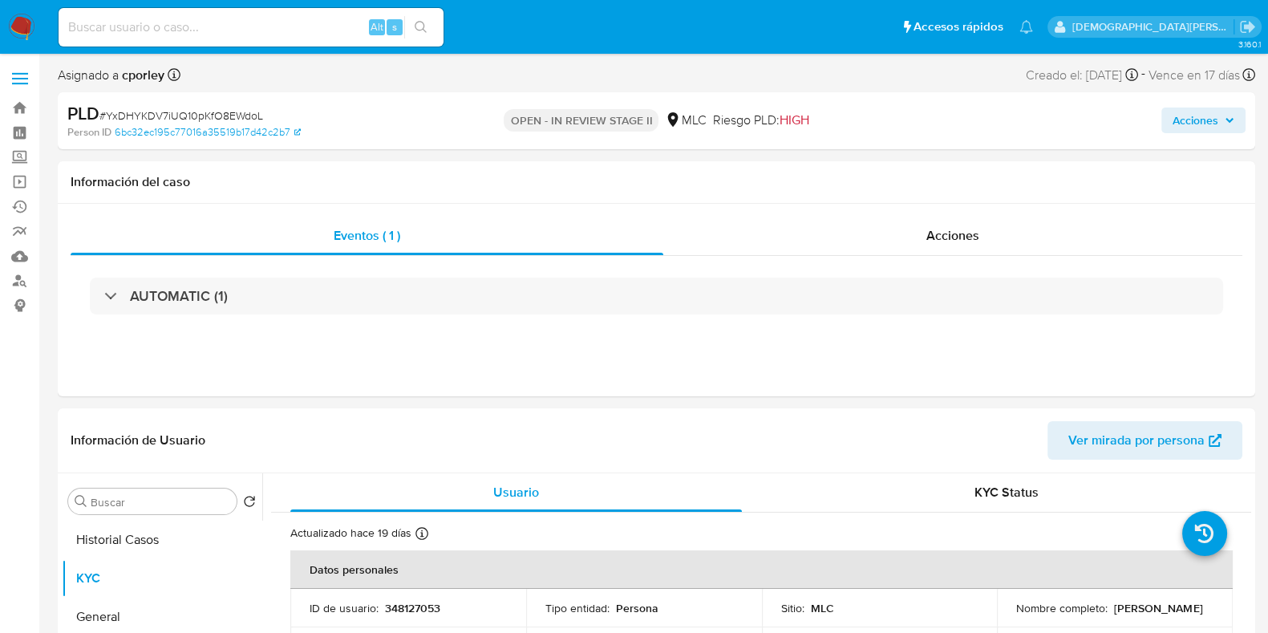
drag, startPoint x: 1183, startPoint y: 111, endPoint x: 1143, endPoint y: 122, distance: 41.6
click at [1183, 110] on span "Acciones" at bounding box center [1195, 120] width 46 height 26
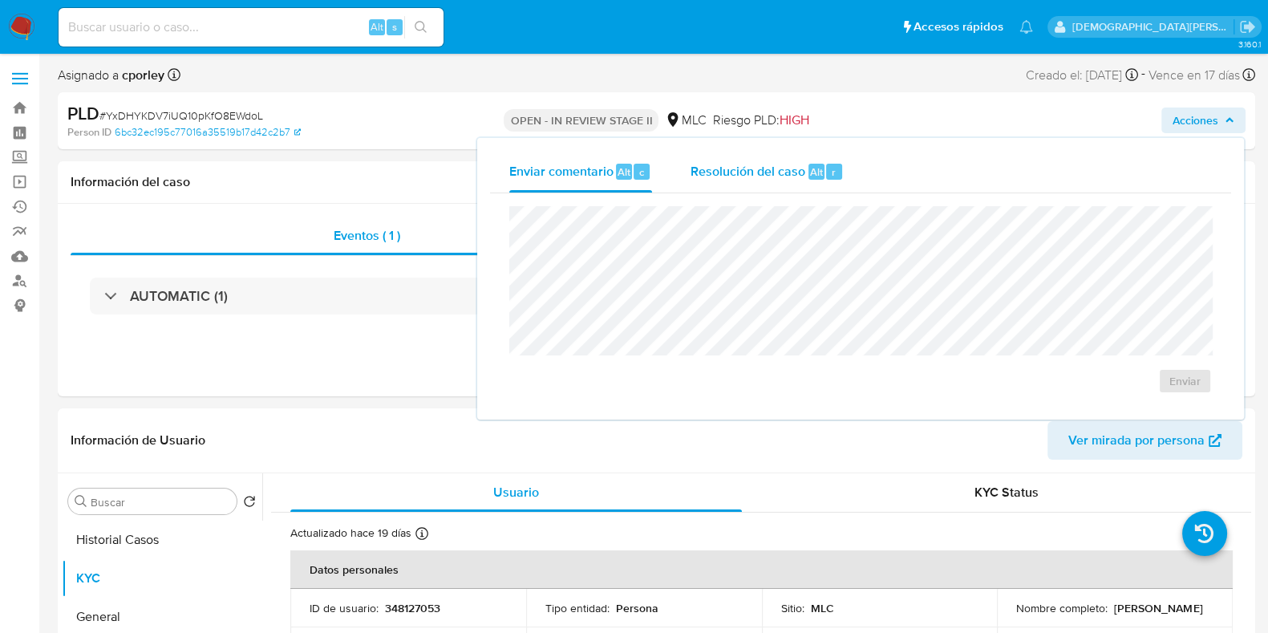
drag, startPoint x: 726, startPoint y: 171, endPoint x: 700, endPoint y: 193, distance: 34.7
click at [725, 172] on span "Resolución del caso" at bounding box center [747, 171] width 115 height 18
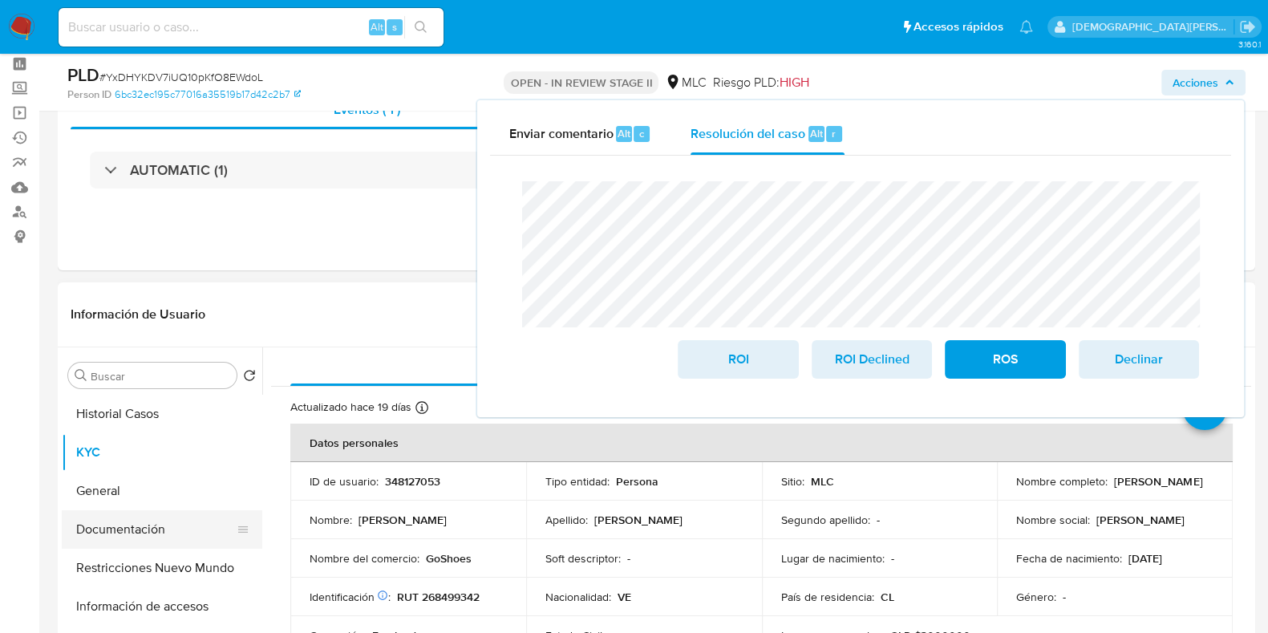
scroll to position [99, 0]
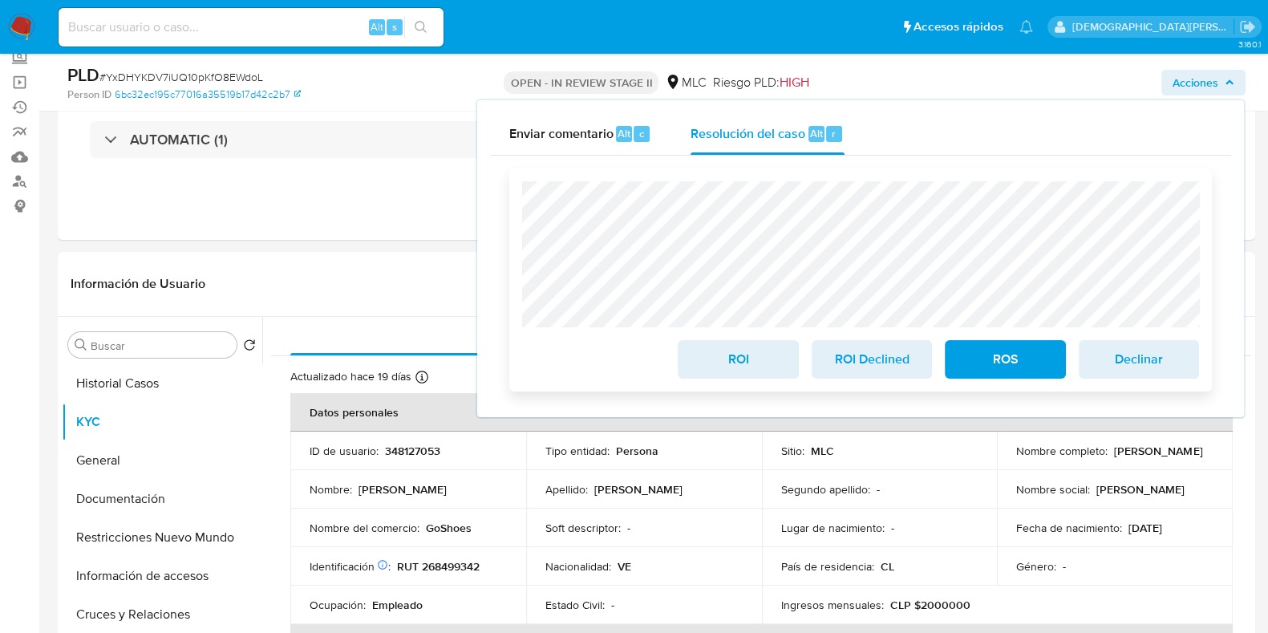
click at [986, 363] on span "ROS" at bounding box center [1004, 359] width 79 height 35
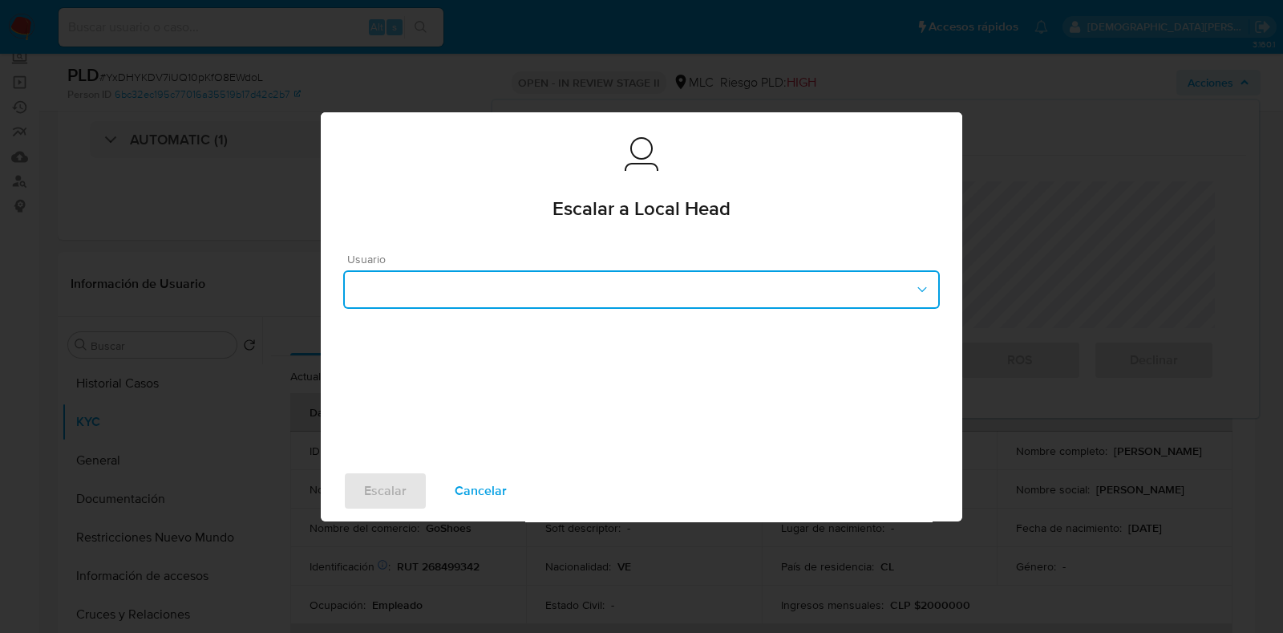
click at [513, 282] on button "button" at bounding box center [641, 289] width 597 height 38
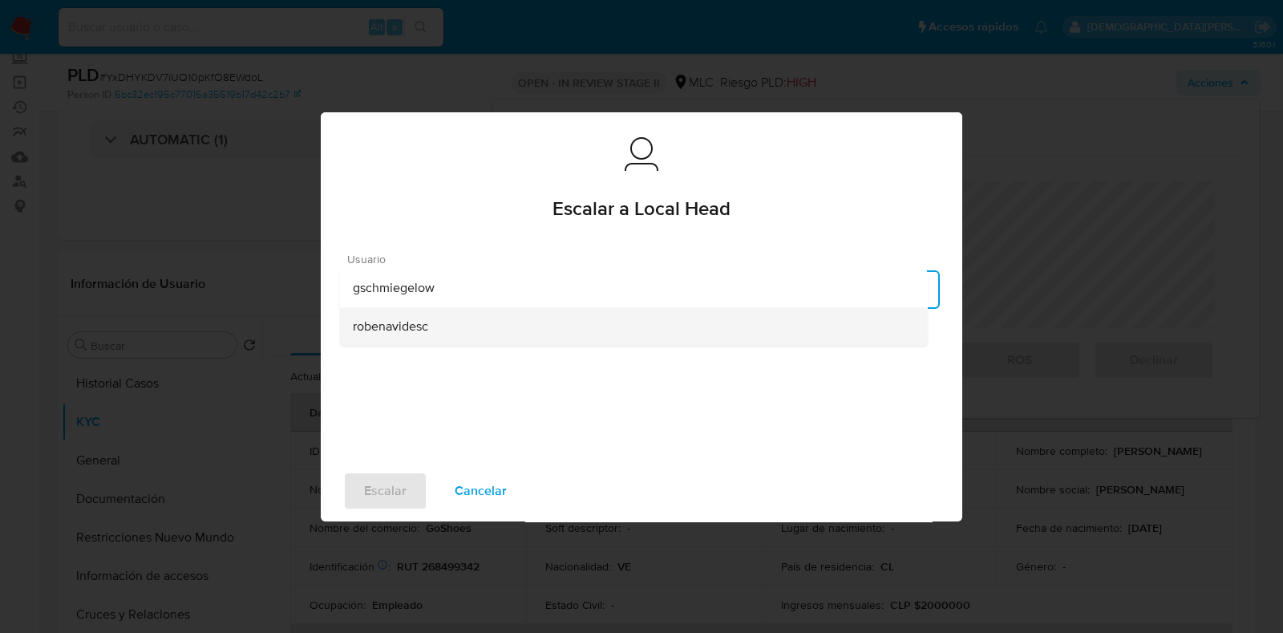
click at [443, 330] on div "robenavidesc" at bounding box center [634, 326] width 562 height 38
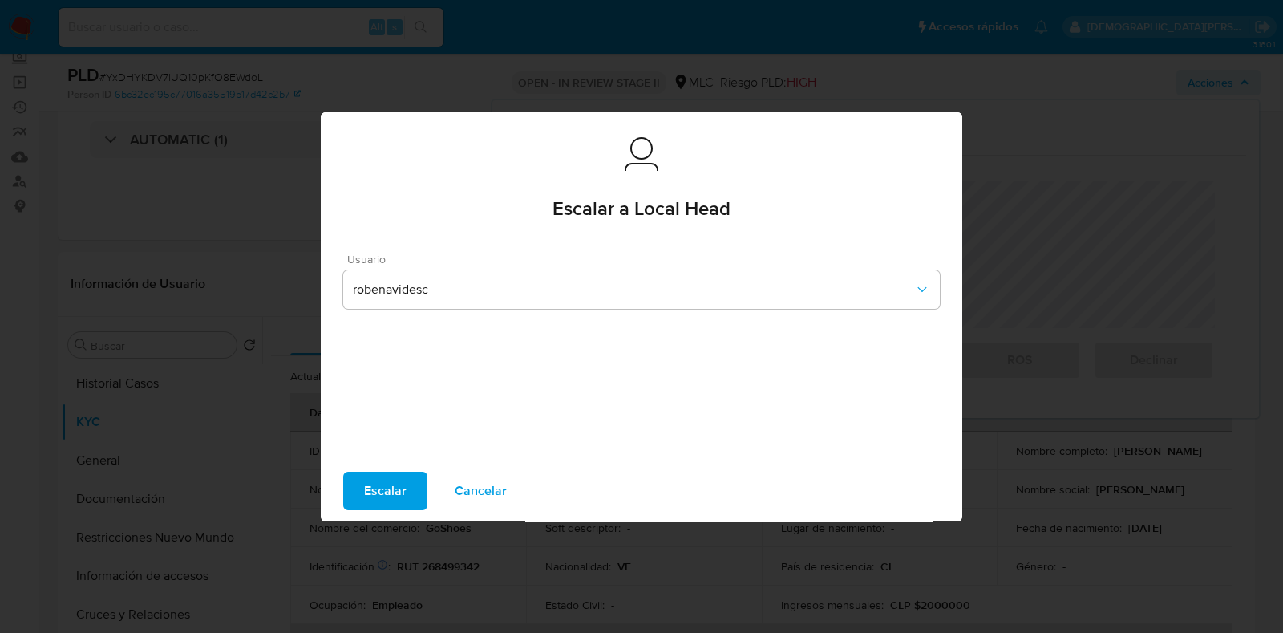
click at [378, 495] on span "Escalar" at bounding box center [385, 490] width 42 height 35
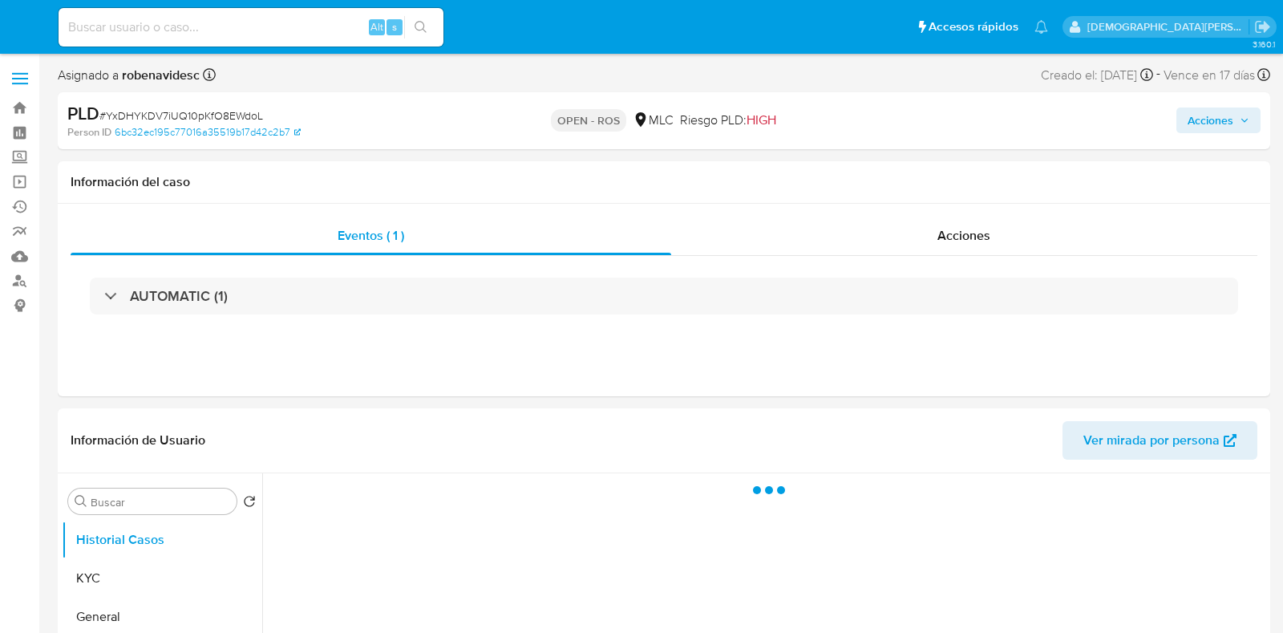
select select "10"
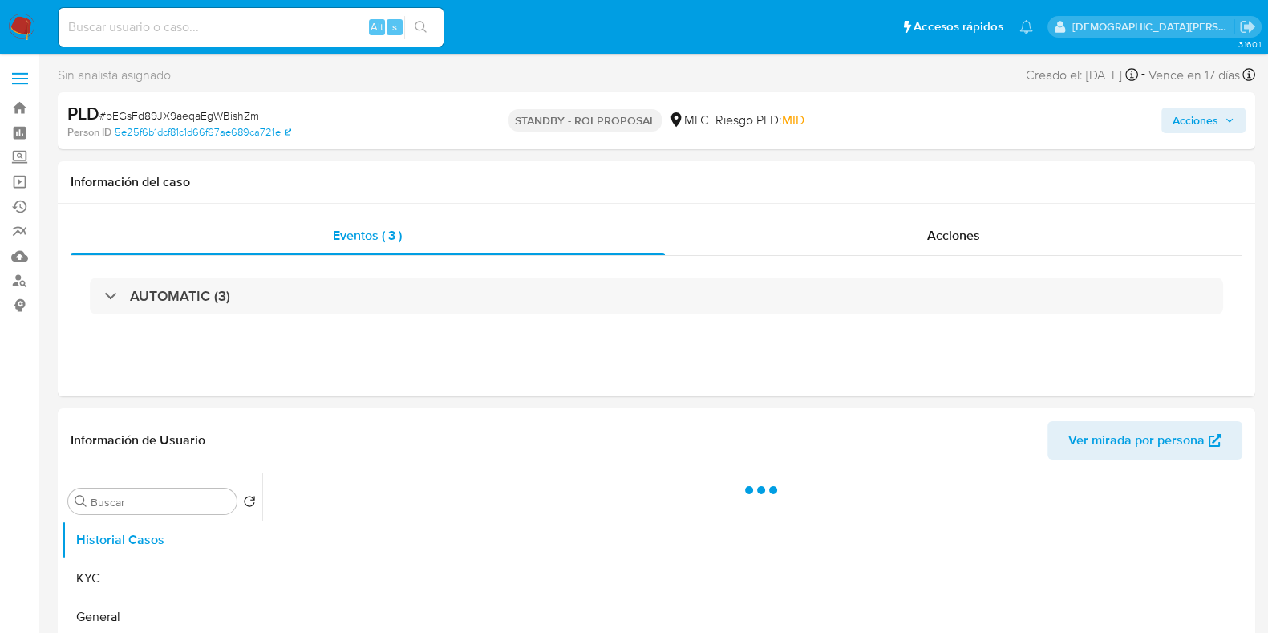
select select "10"
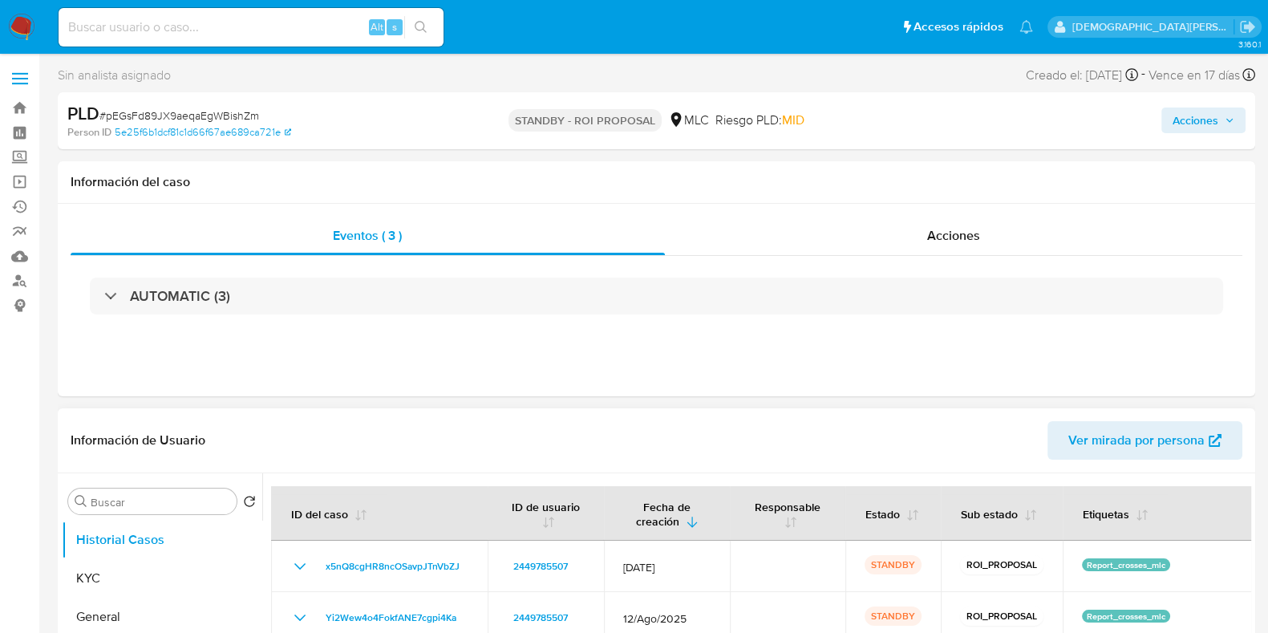
scroll to position [301, 0]
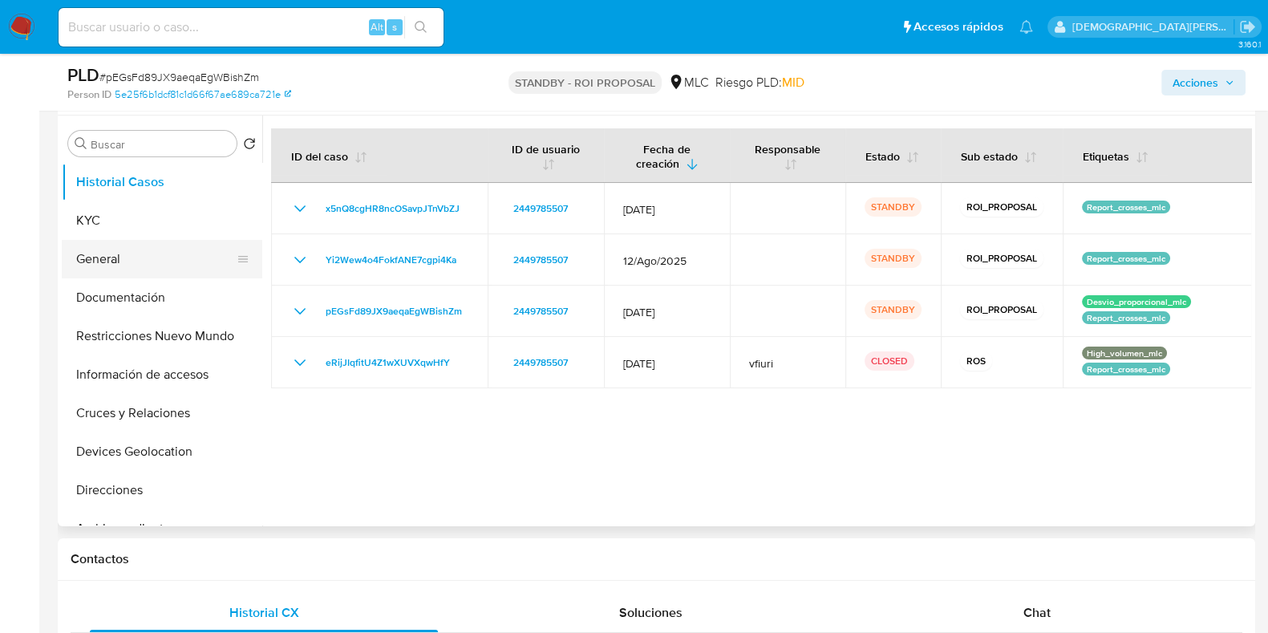
click at [152, 246] on button "General" at bounding box center [156, 259] width 188 height 38
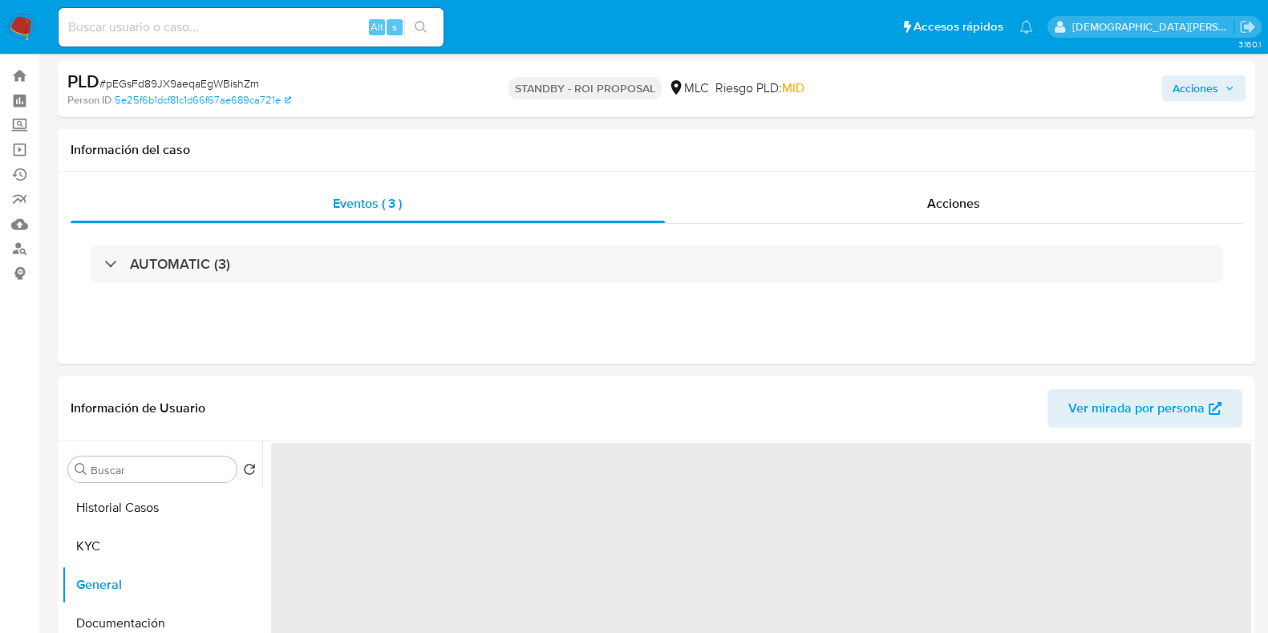
scroll to position [0, 0]
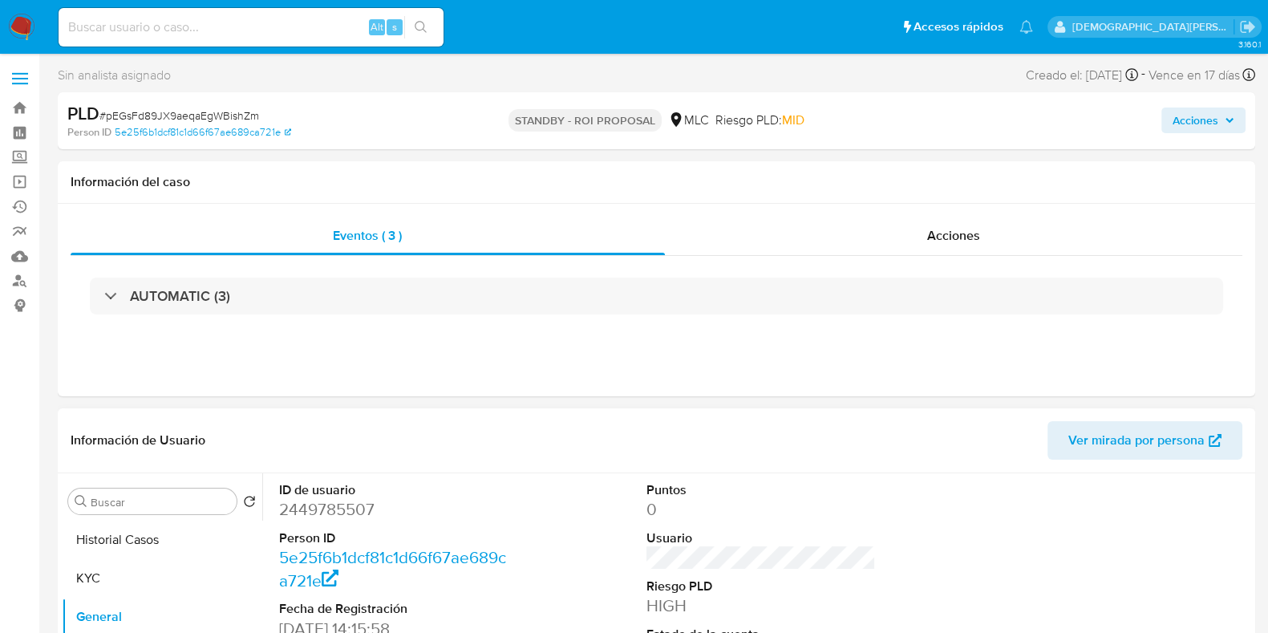
click at [352, 510] on dd "2449785507" at bounding box center [393, 509] width 229 height 22
copy dd "2449785507"
click at [926, 225] on div "Acciones" at bounding box center [954, 235] width 578 height 38
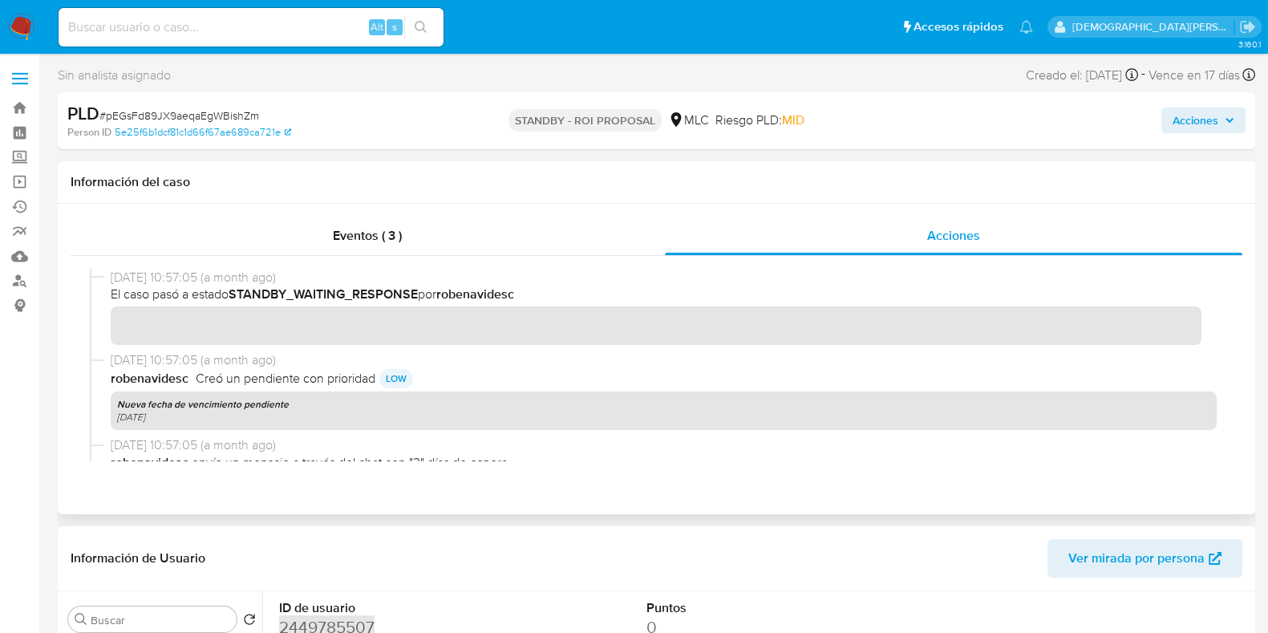
scroll to position [501, 0]
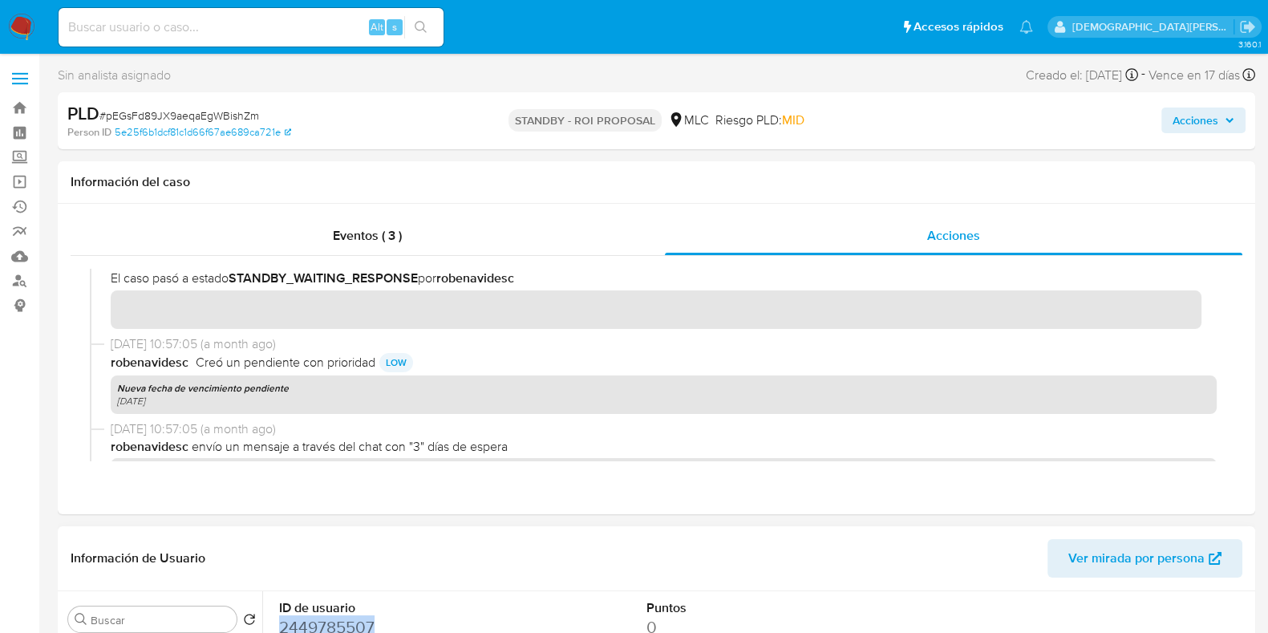
click at [317, 623] on dd "2449785507" at bounding box center [393, 627] width 229 height 22
click at [311, 622] on dd "2449785507" at bounding box center [393, 627] width 229 height 22
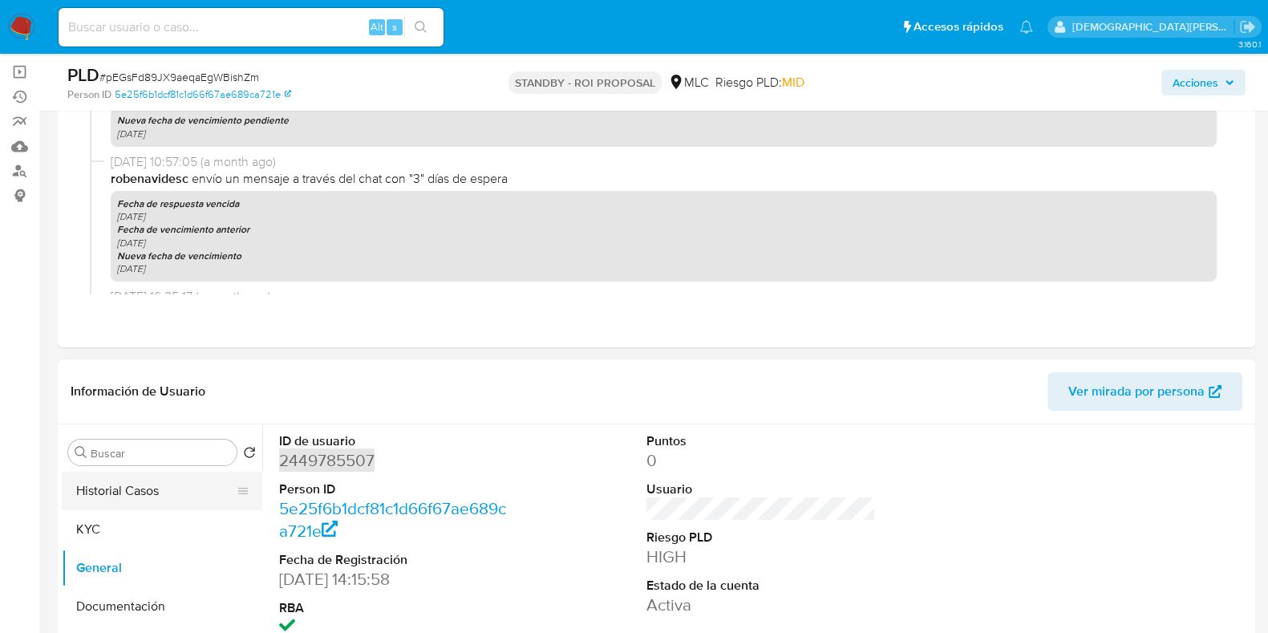
scroll to position [200, 0]
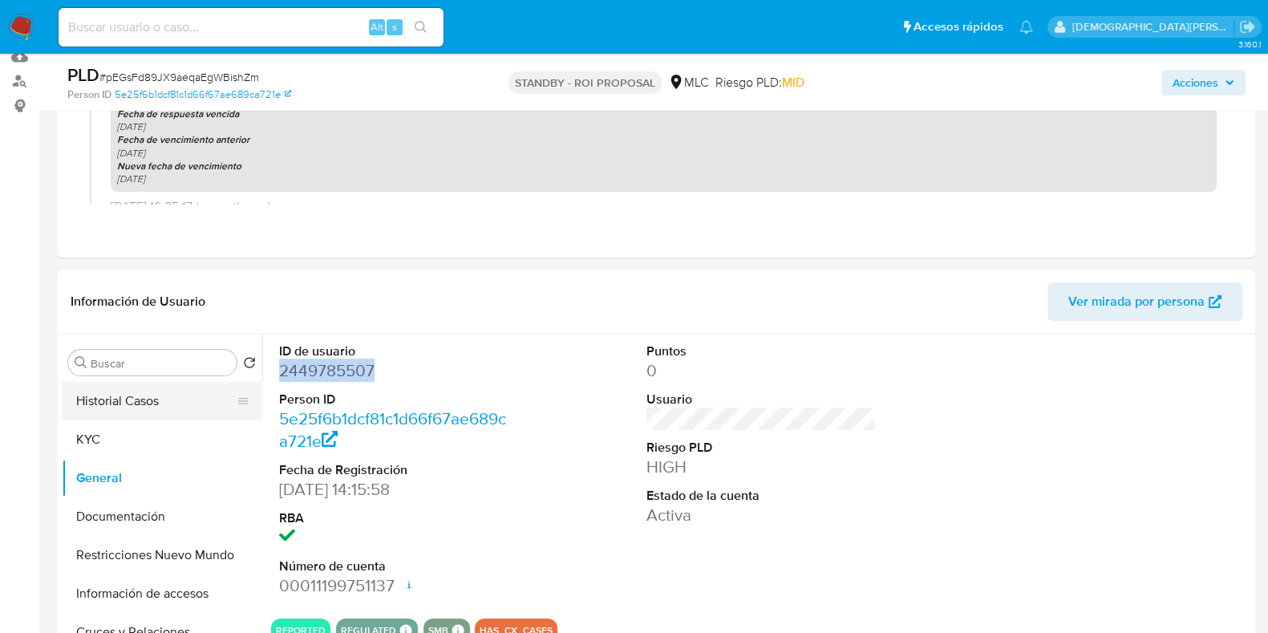
click at [128, 406] on button "Historial Casos" at bounding box center [156, 401] width 188 height 38
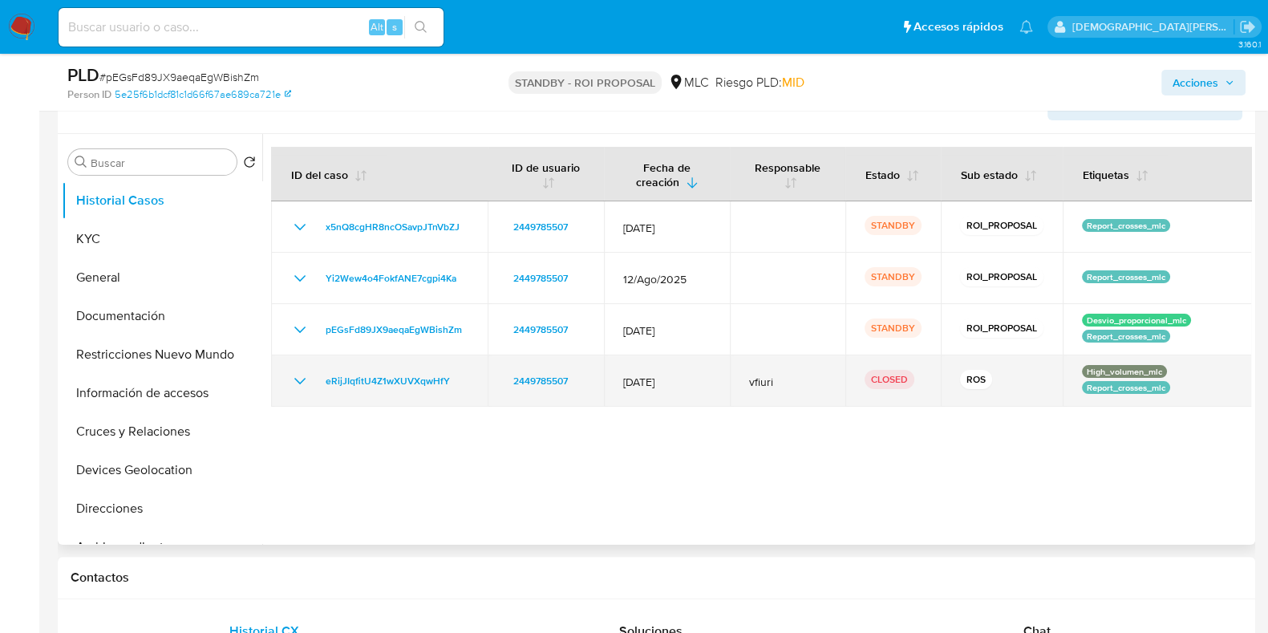
scroll to position [400, 0]
click at [304, 389] on td "eRijJIqfitU4Z1wXUVXqwHfY" at bounding box center [379, 380] width 216 height 51
click at [302, 388] on icon "Mostrar/Ocultar" at bounding box center [299, 380] width 19 height 19
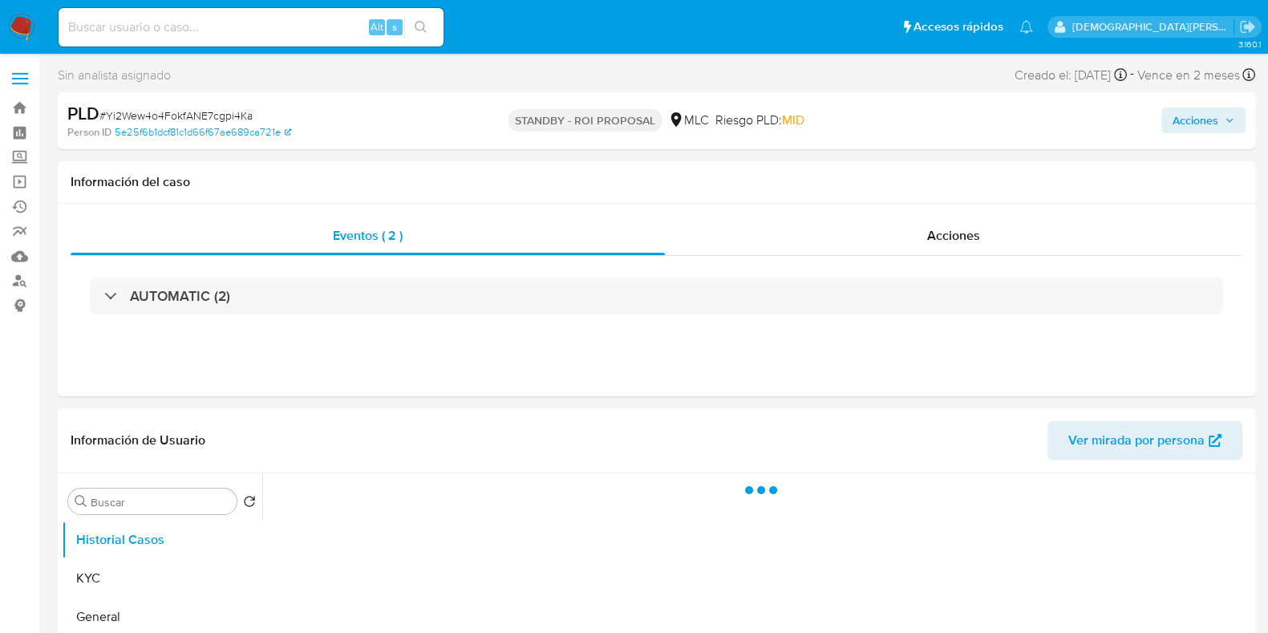
select select "10"
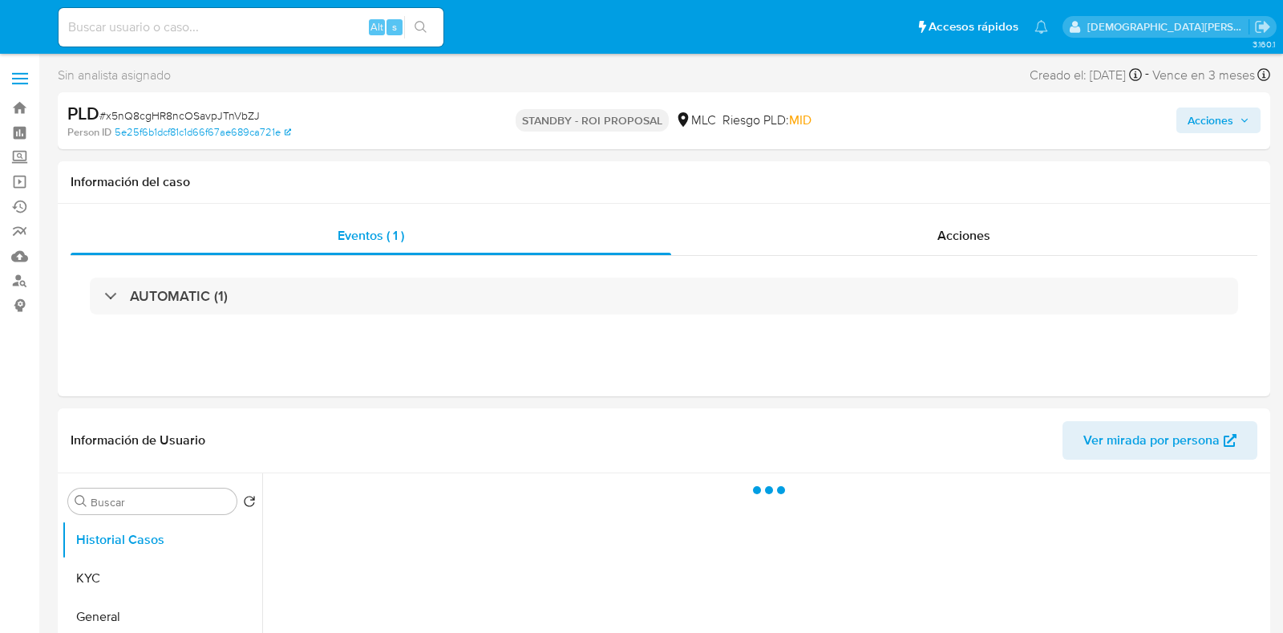
select select "10"
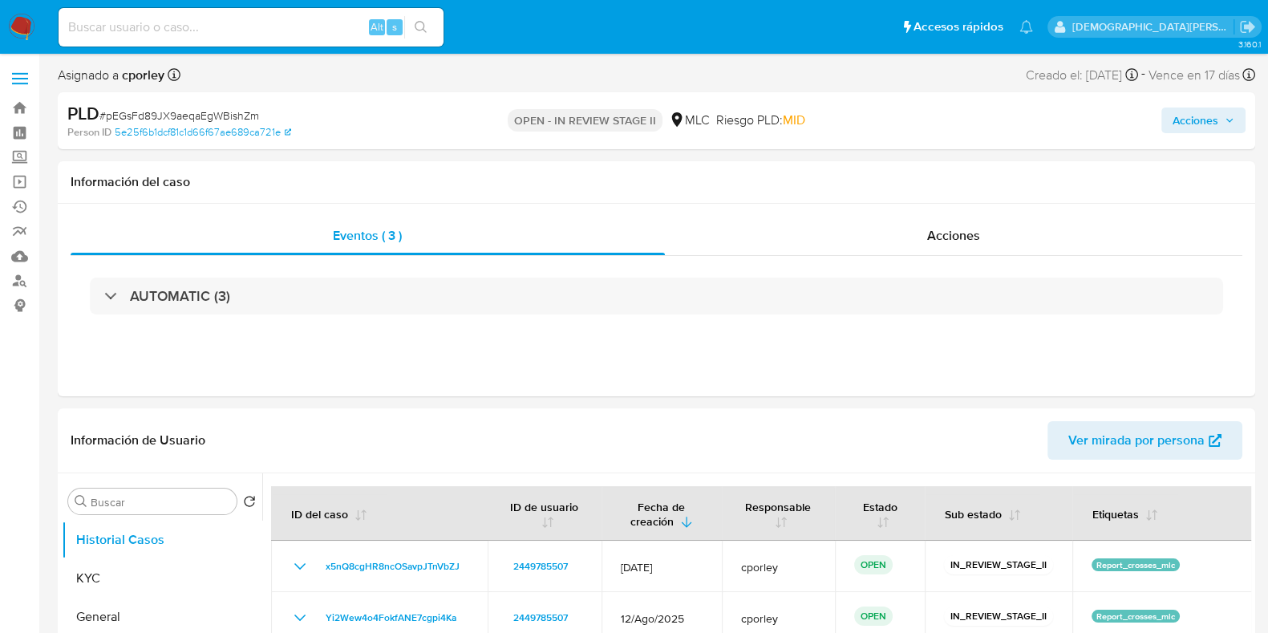
click at [1179, 124] on span "Acciones" at bounding box center [1195, 120] width 46 height 26
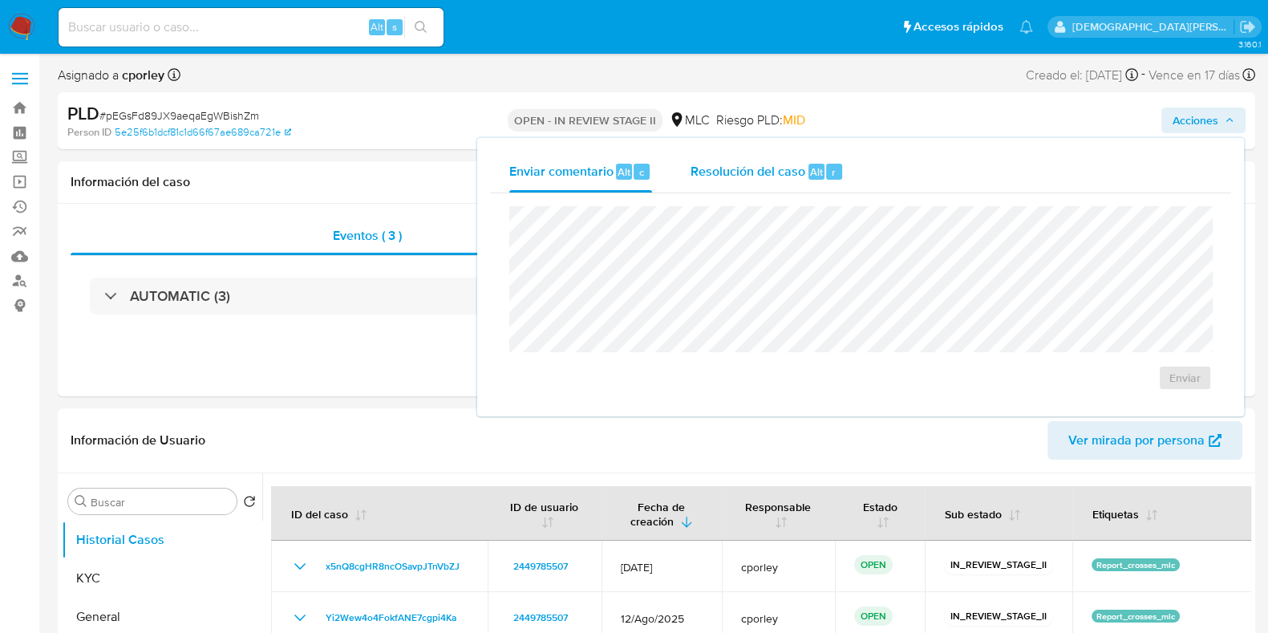
click at [748, 181] on div "Resolución del caso Alt r" at bounding box center [766, 172] width 153 height 42
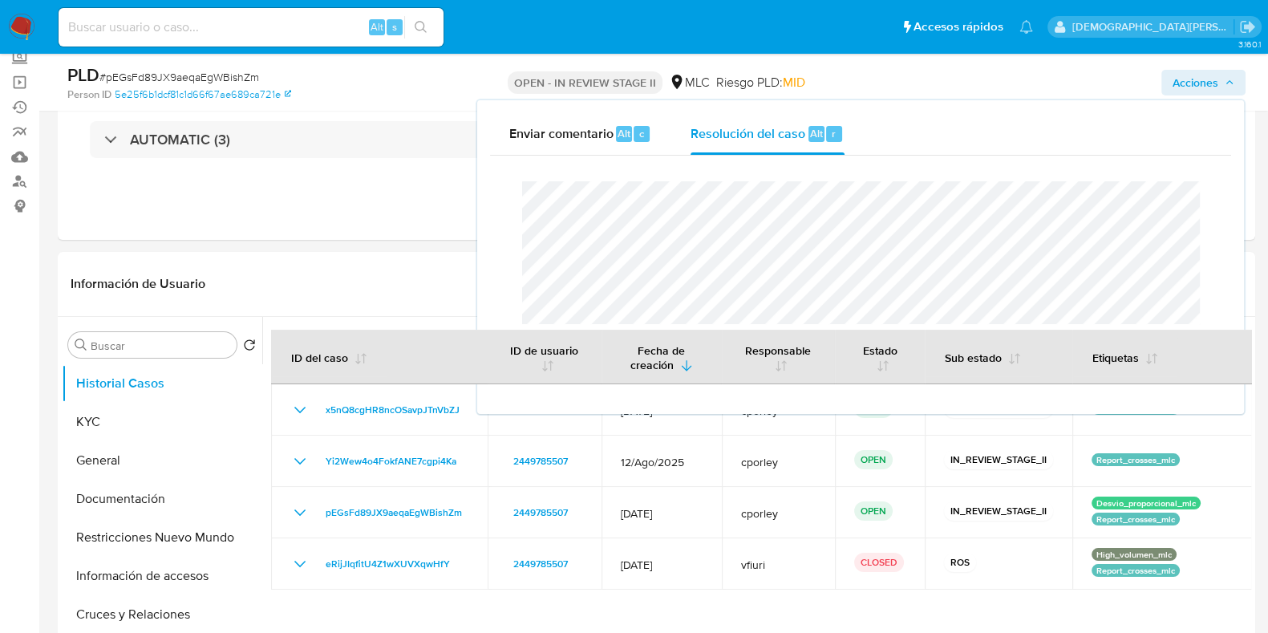
scroll to position [601, 0]
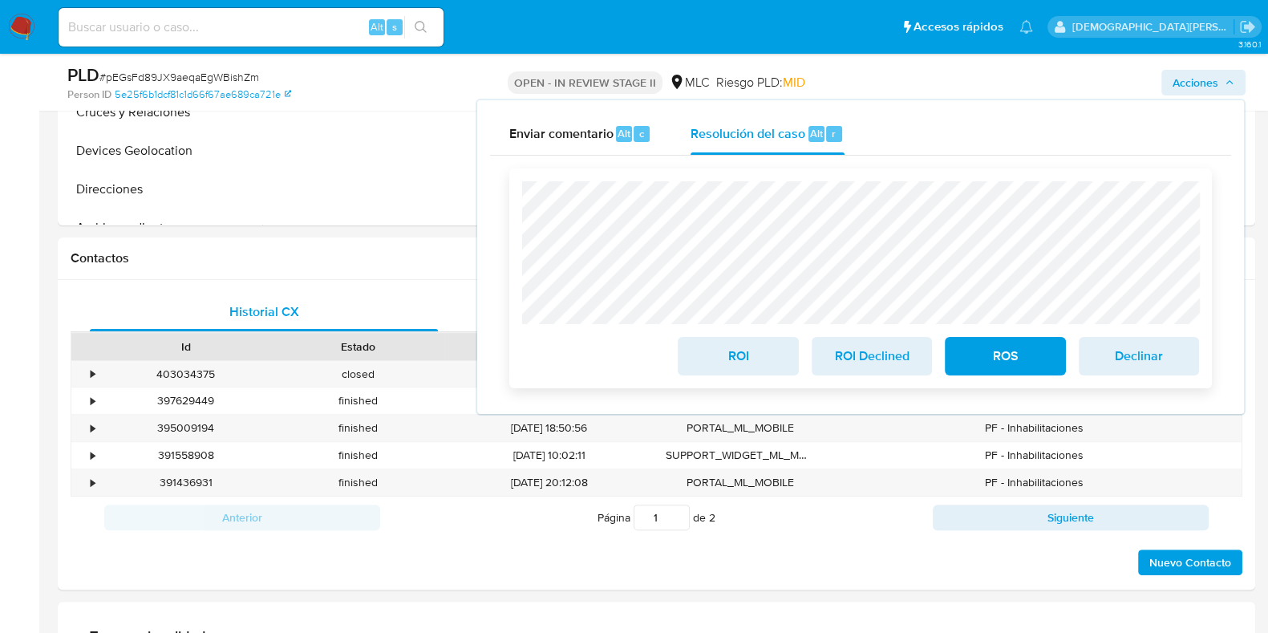
click at [731, 366] on span "ROI" at bounding box center [737, 355] width 79 height 35
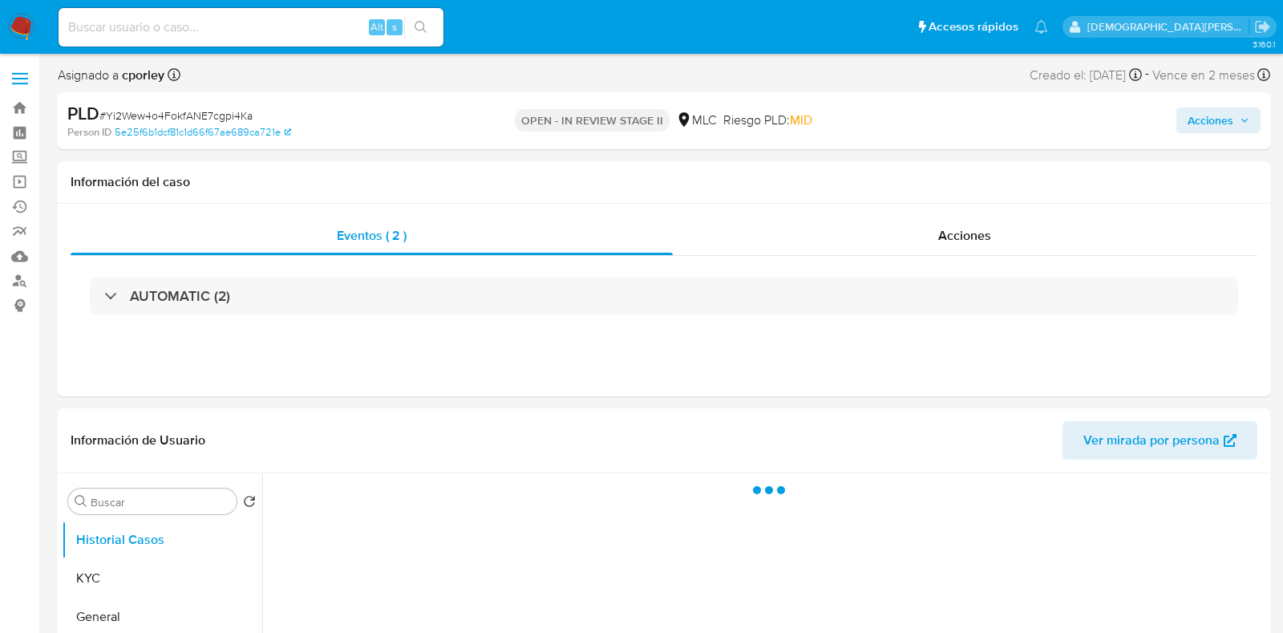
select select "10"
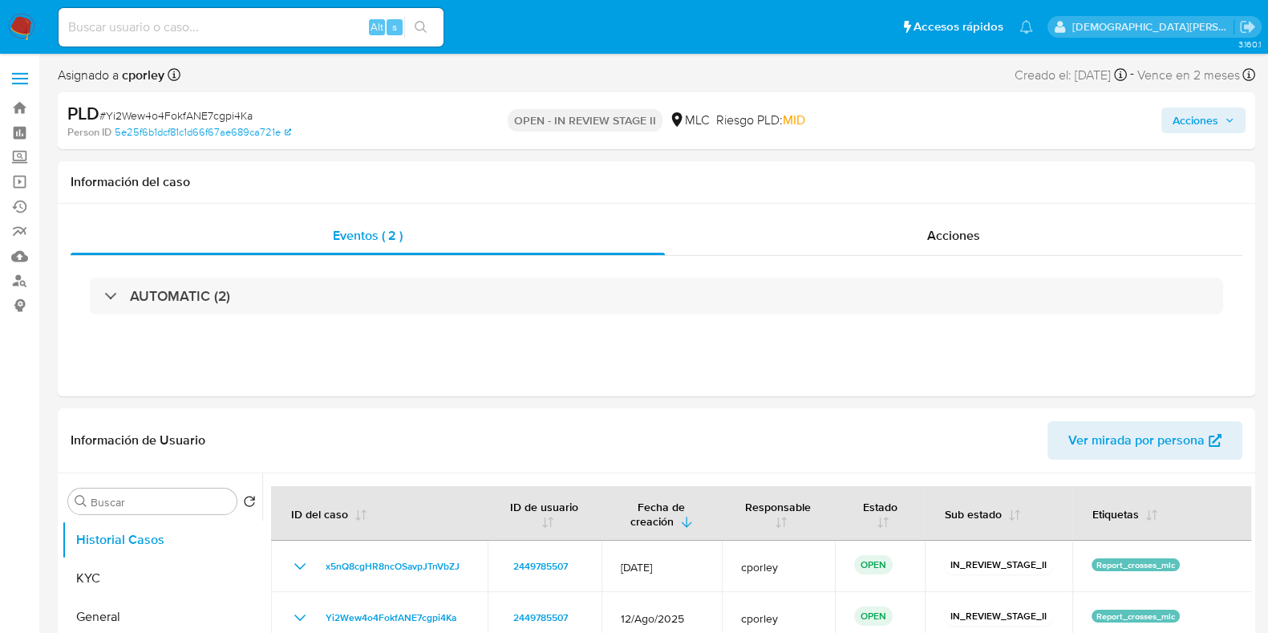
click at [1184, 115] on span "Acciones" at bounding box center [1195, 120] width 46 height 26
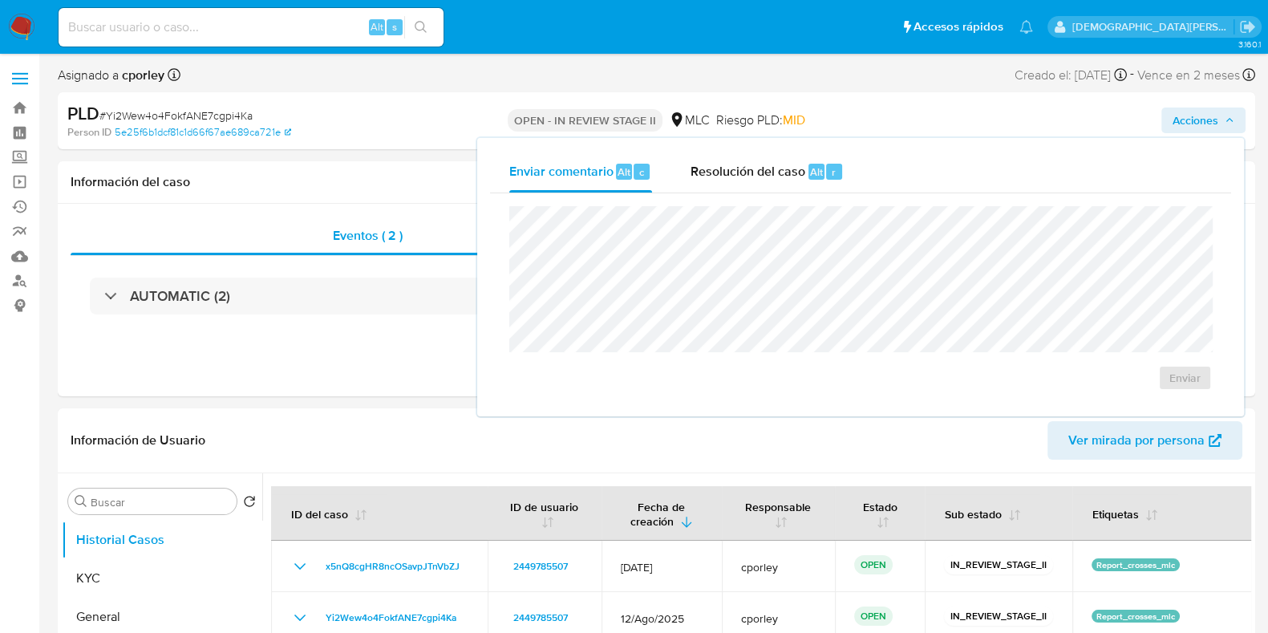
click at [778, 175] on span "Resolución del caso" at bounding box center [747, 171] width 115 height 18
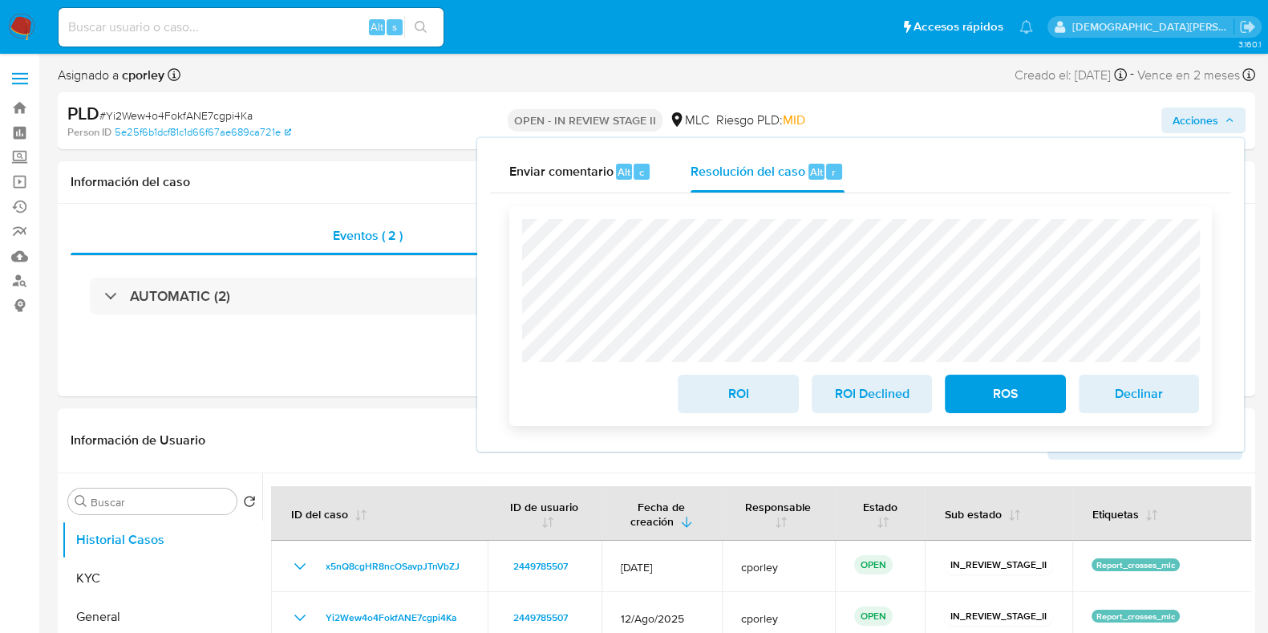
click at [709, 390] on span "ROI" at bounding box center [737, 393] width 79 height 35
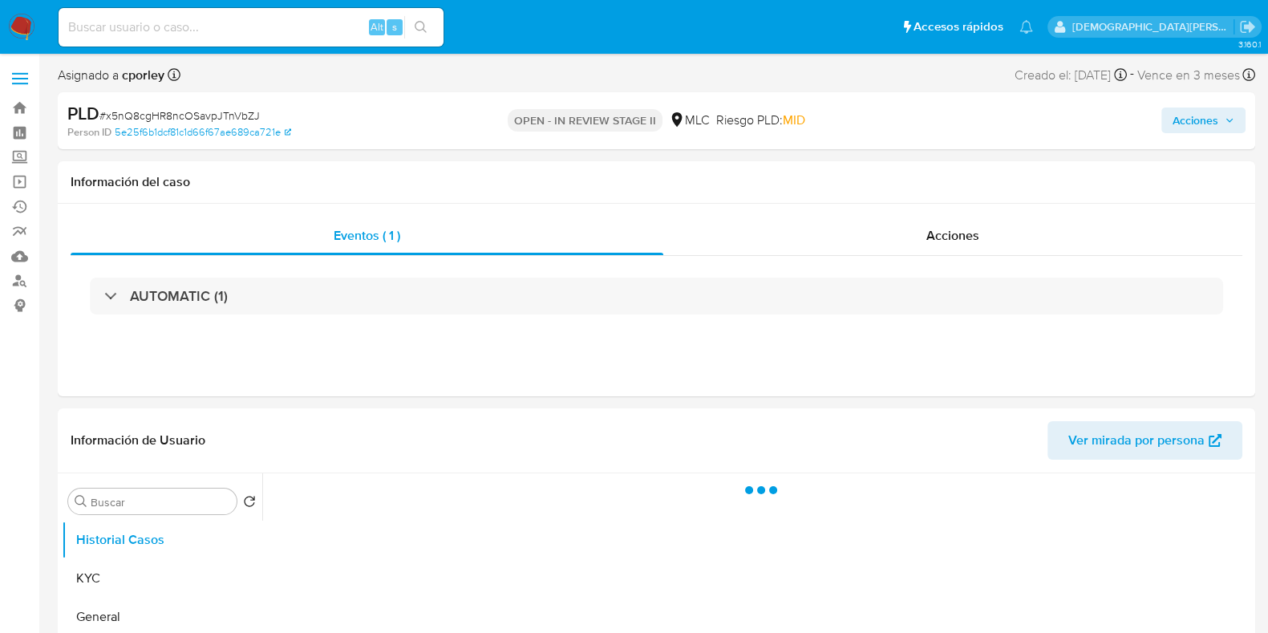
select select "10"
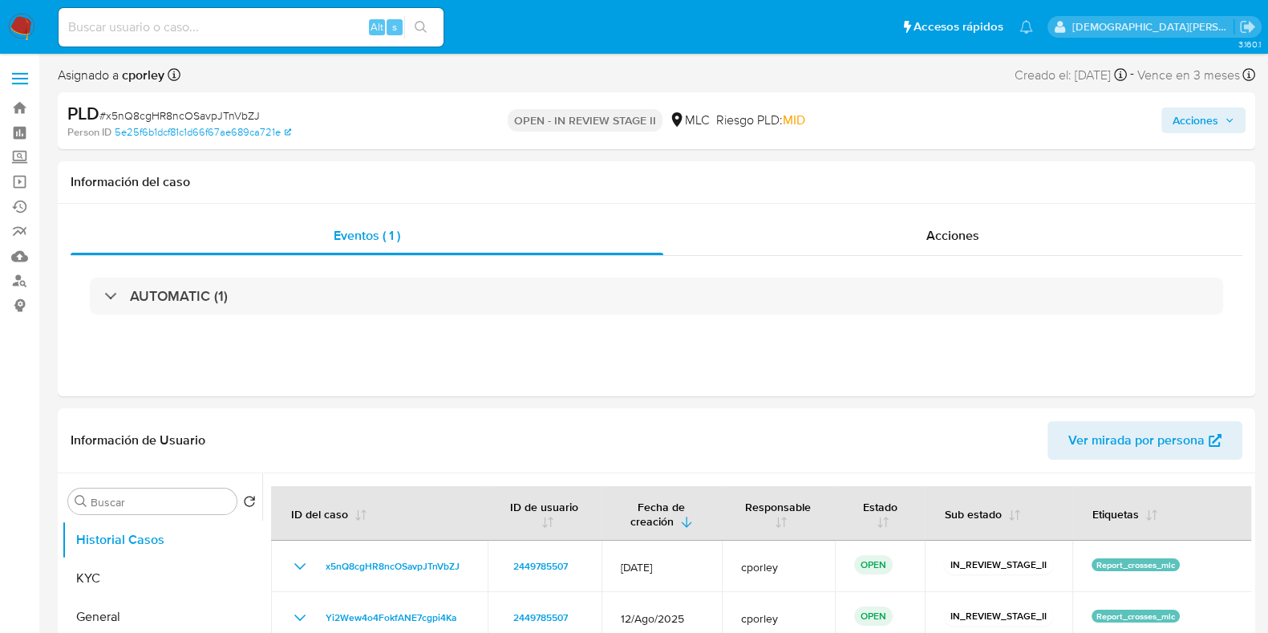
click at [1192, 118] on span "Acciones" at bounding box center [1195, 120] width 46 height 26
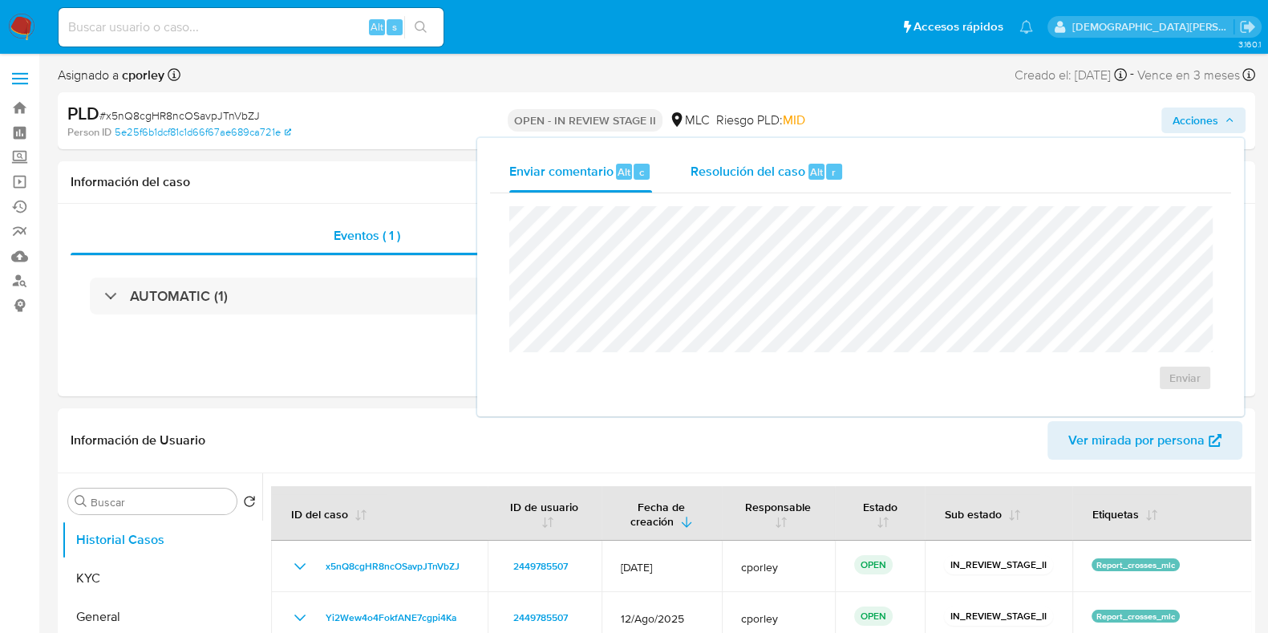
click at [718, 181] on div "Resolución del caso Alt r" at bounding box center [766, 172] width 153 height 42
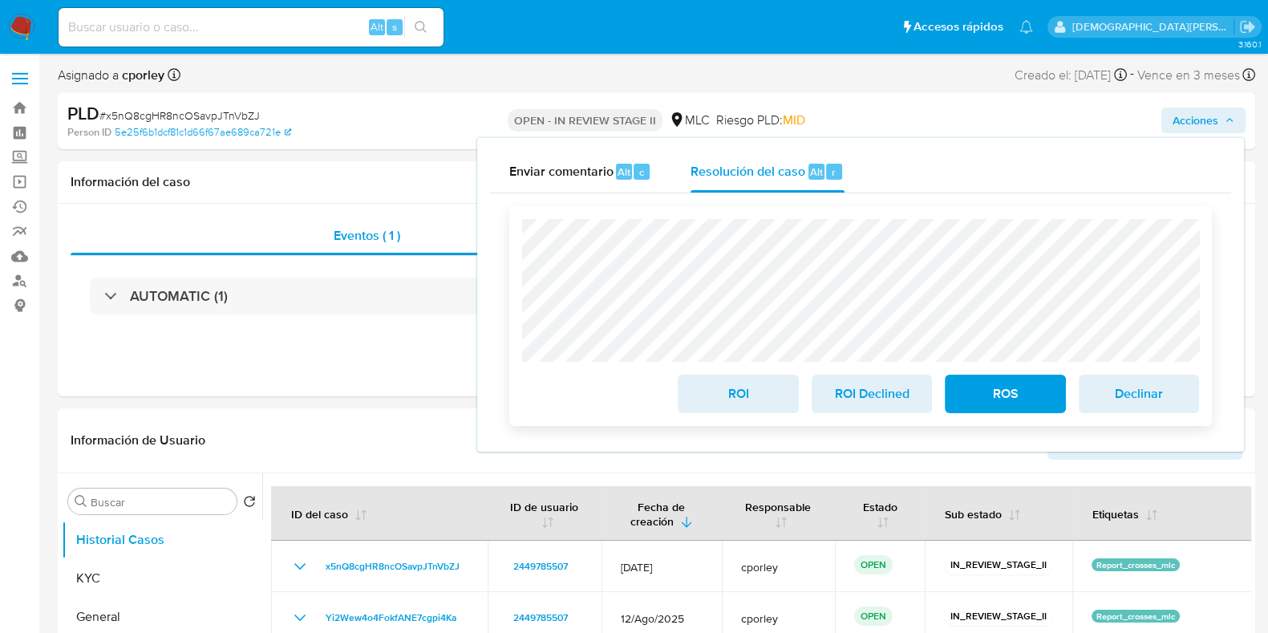
click at [736, 399] on span "ROI" at bounding box center [737, 393] width 79 height 35
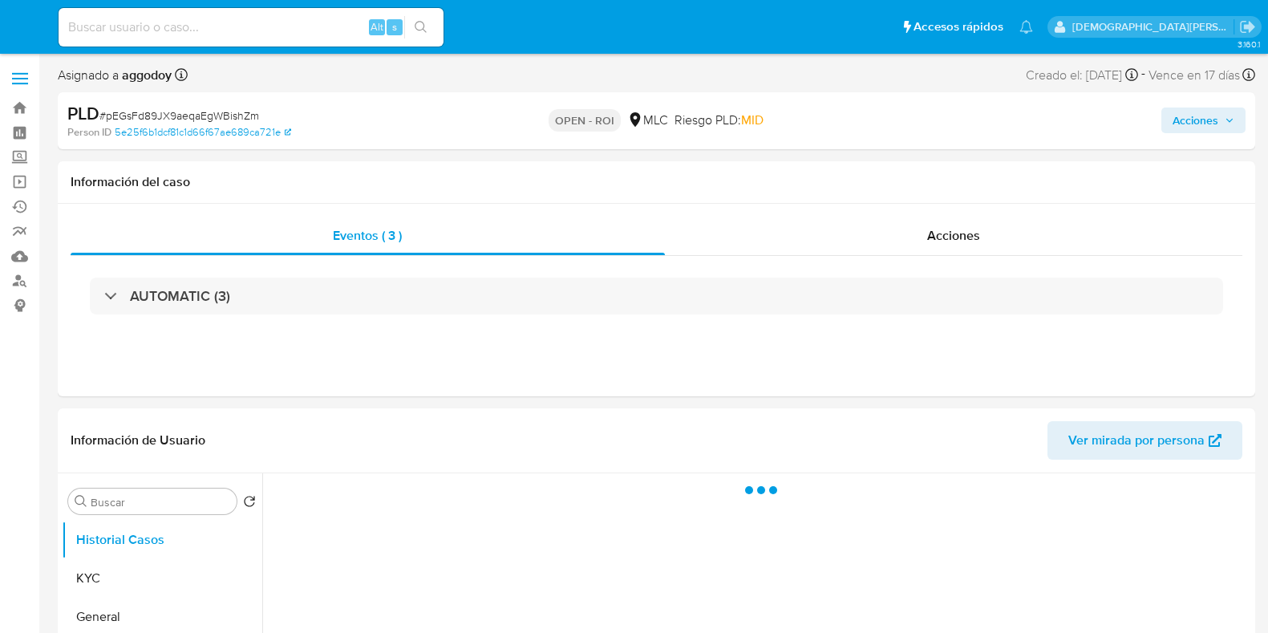
select select "10"
click at [866, 237] on div "Acciones" at bounding box center [954, 235] width 578 height 38
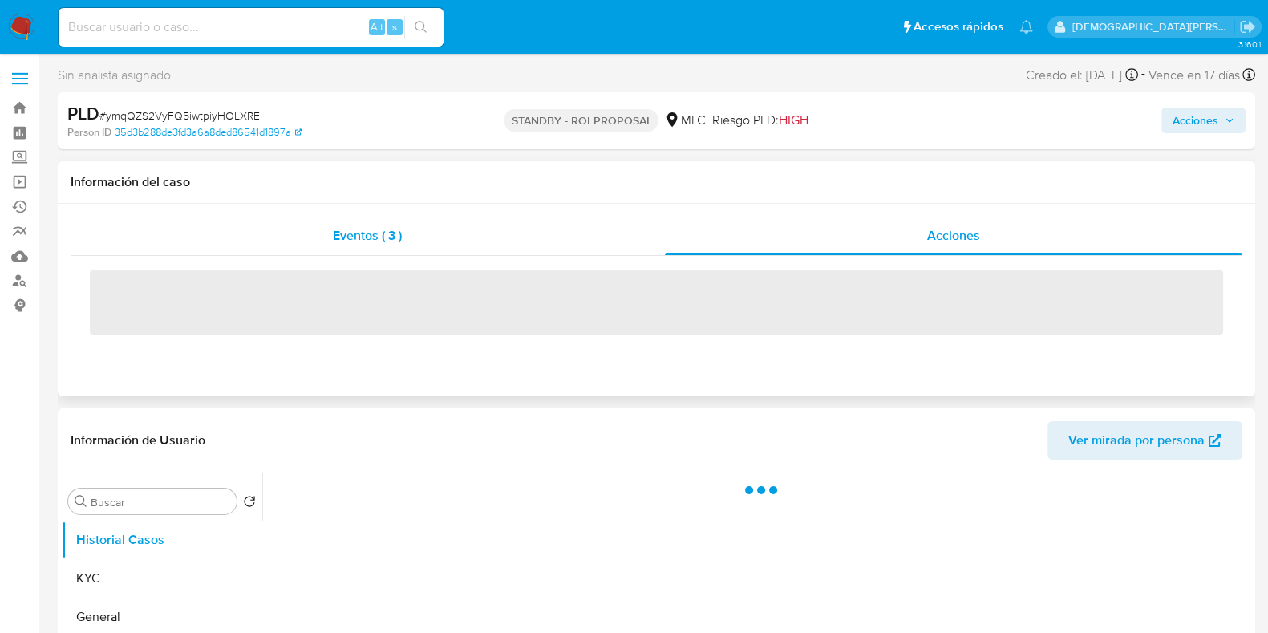
drag, startPoint x: 866, startPoint y: 237, endPoint x: 597, endPoint y: 251, distance: 268.9
click at [597, 251] on div "Eventos ( 3 ) Acciones" at bounding box center [656, 235] width 1171 height 38
select select "10"
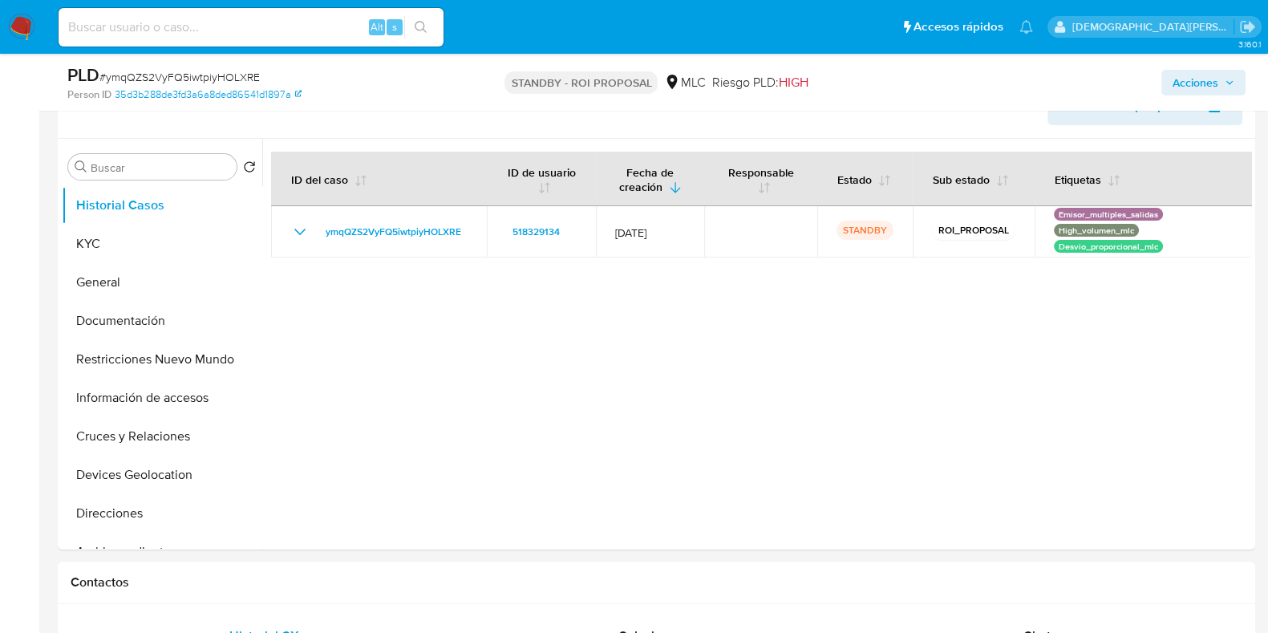
scroll to position [400, 0]
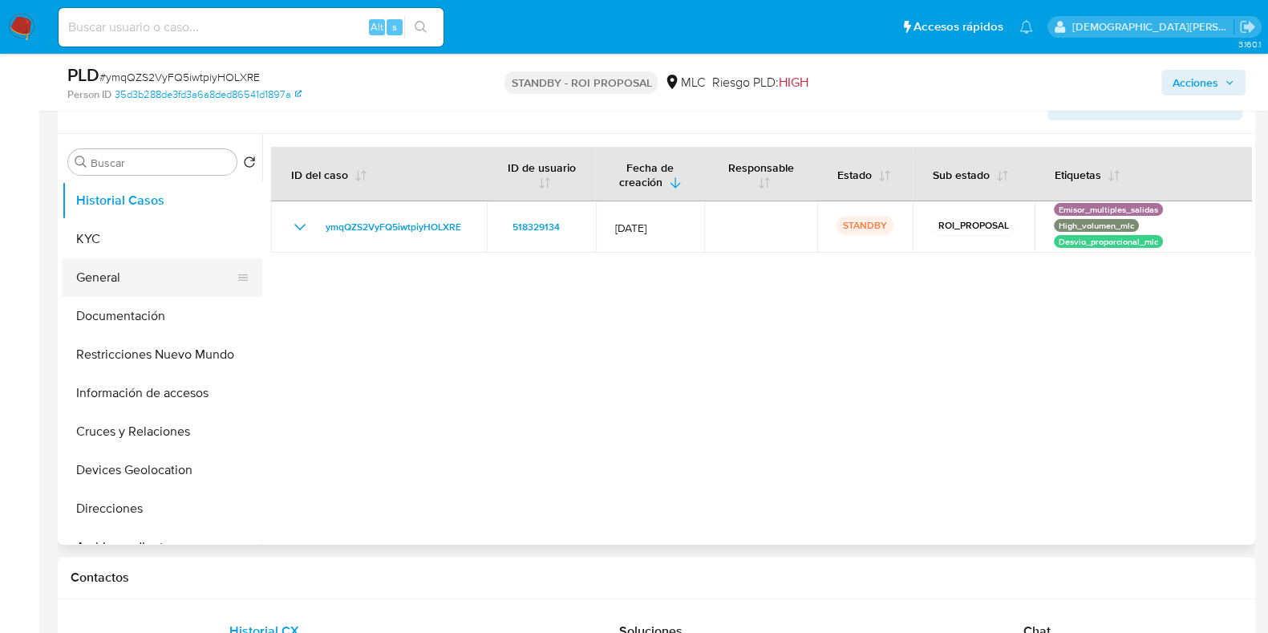
click at [149, 276] on button "General" at bounding box center [156, 277] width 188 height 38
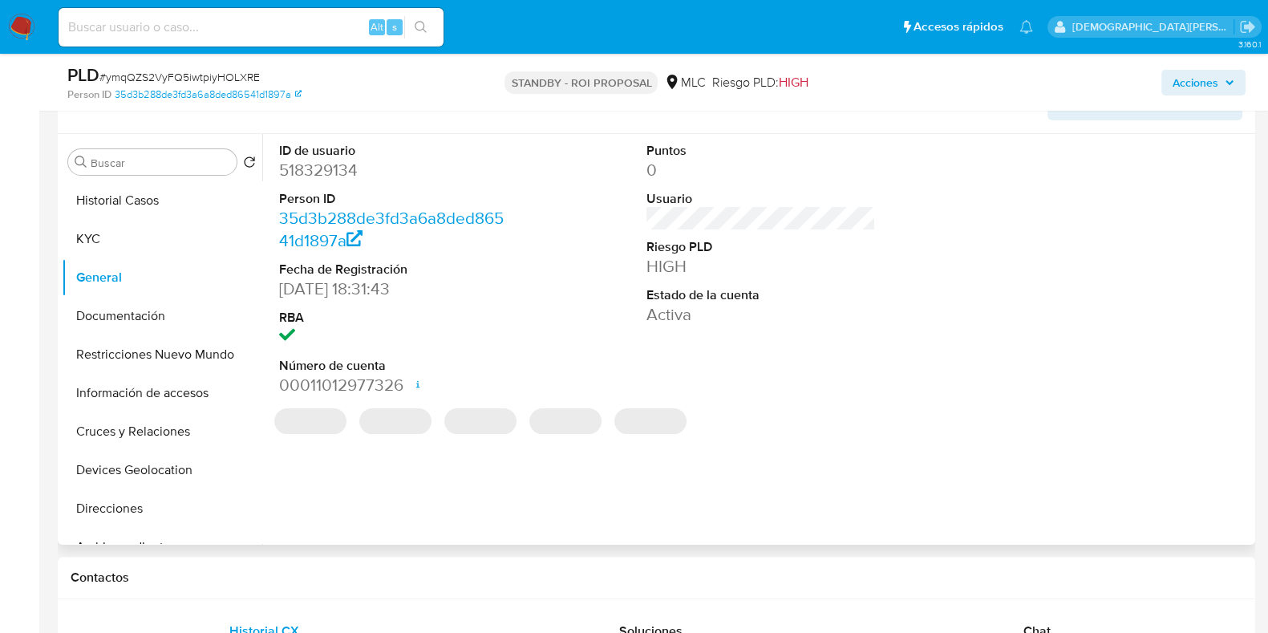
click at [315, 171] on dd "518329134" at bounding box center [393, 170] width 229 height 22
copy dd "518329134"
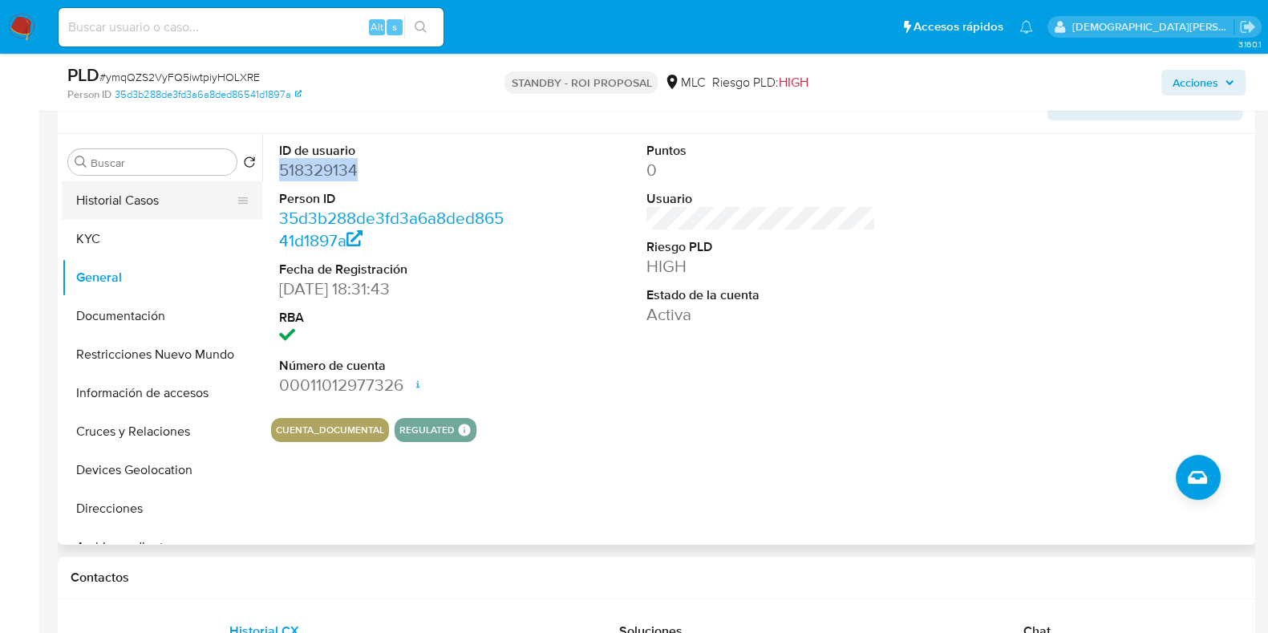
click at [134, 196] on button "Historial Casos" at bounding box center [156, 200] width 188 height 38
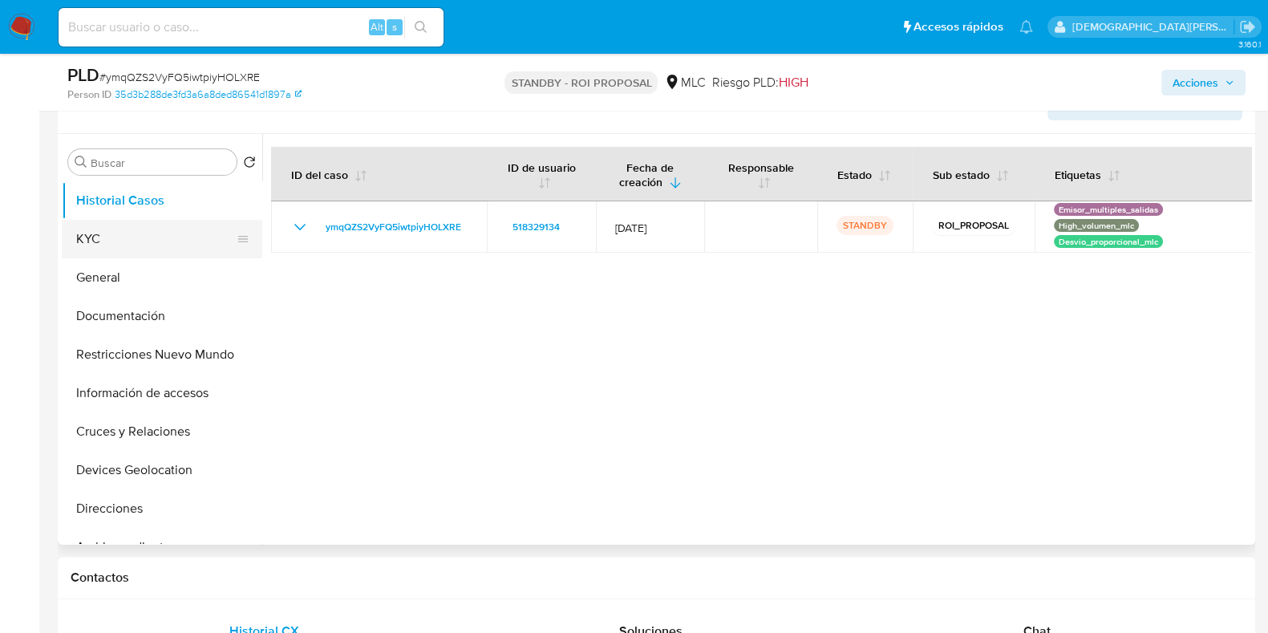
click at [137, 246] on button "KYC" at bounding box center [156, 239] width 188 height 38
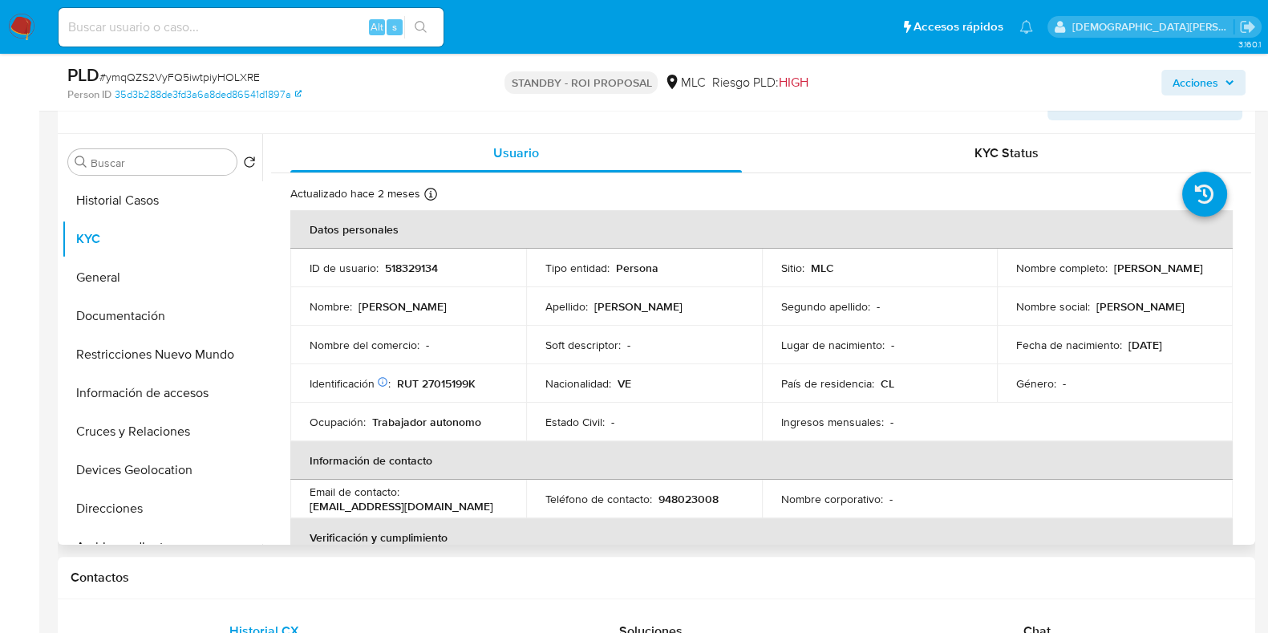
click at [441, 382] on p "RUT 27015199K" at bounding box center [436, 383] width 79 height 14
copy p "27015199K"
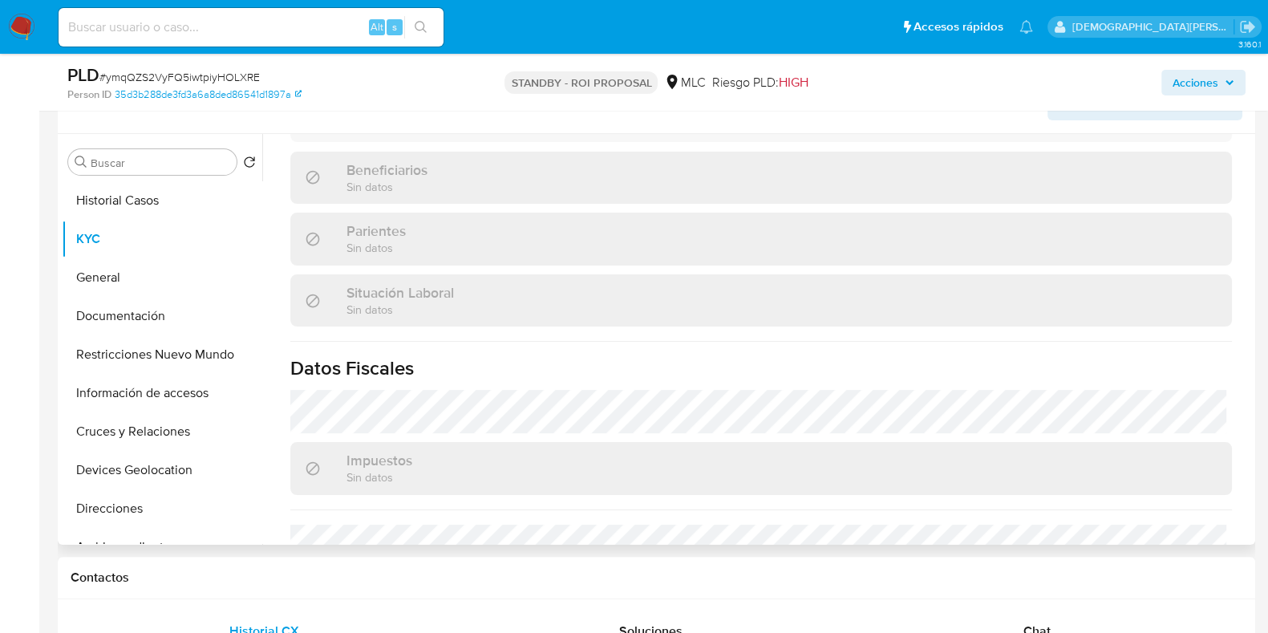
scroll to position [801, 0]
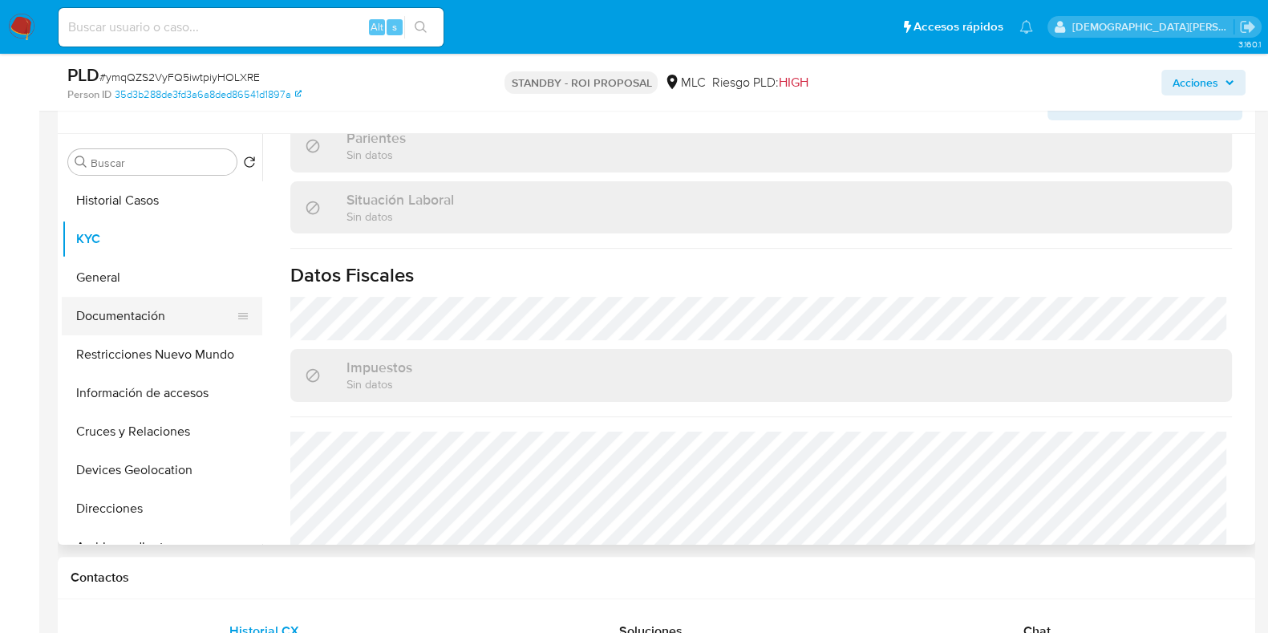
click at [115, 317] on button "Documentación" at bounding box center [156, 316] width 188 height 38
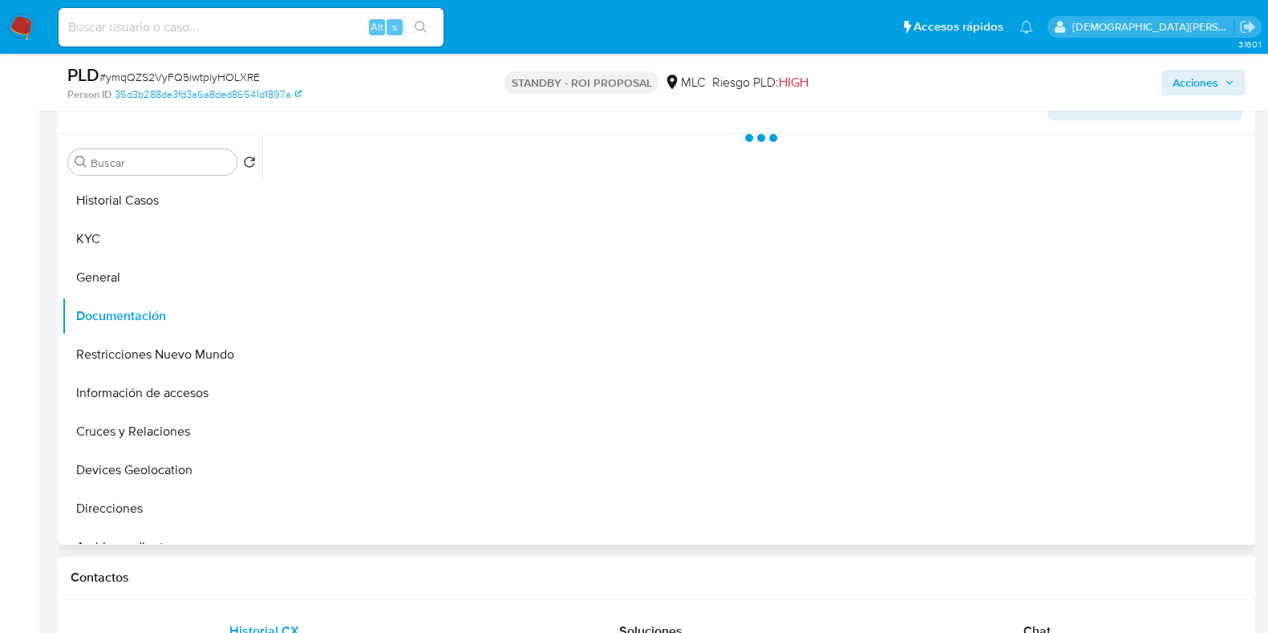
scroll to position [0, 0]
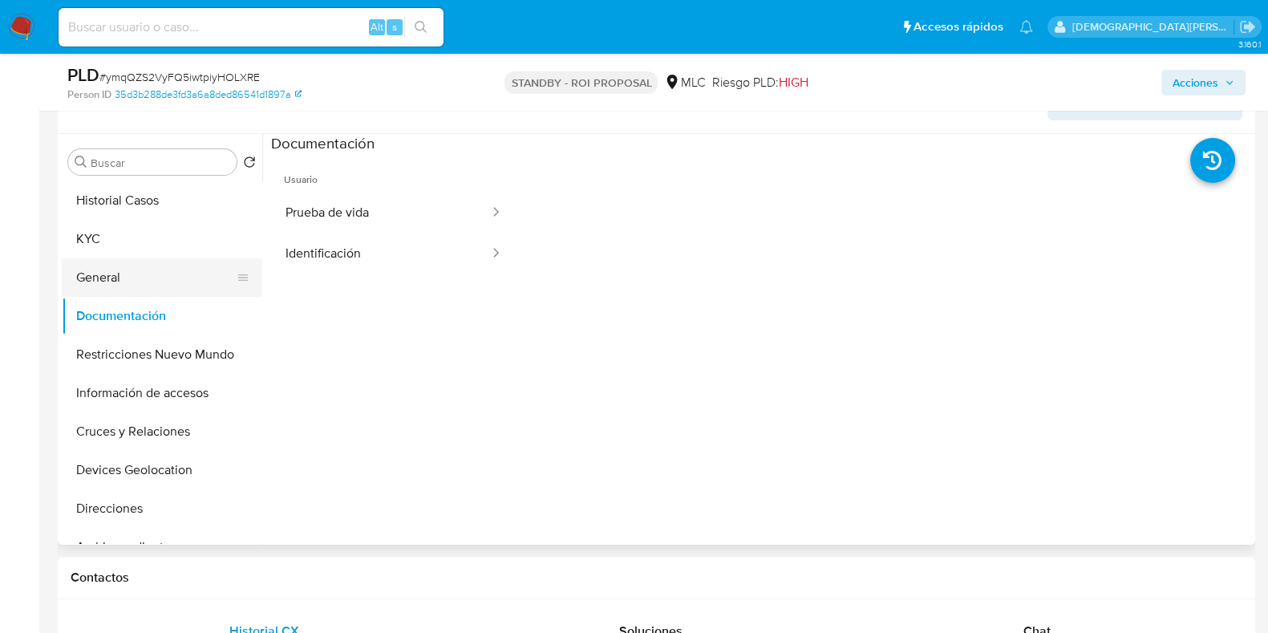
click at [133, 264] on button "General" at bounding box center [156, 277] width 188 height 38
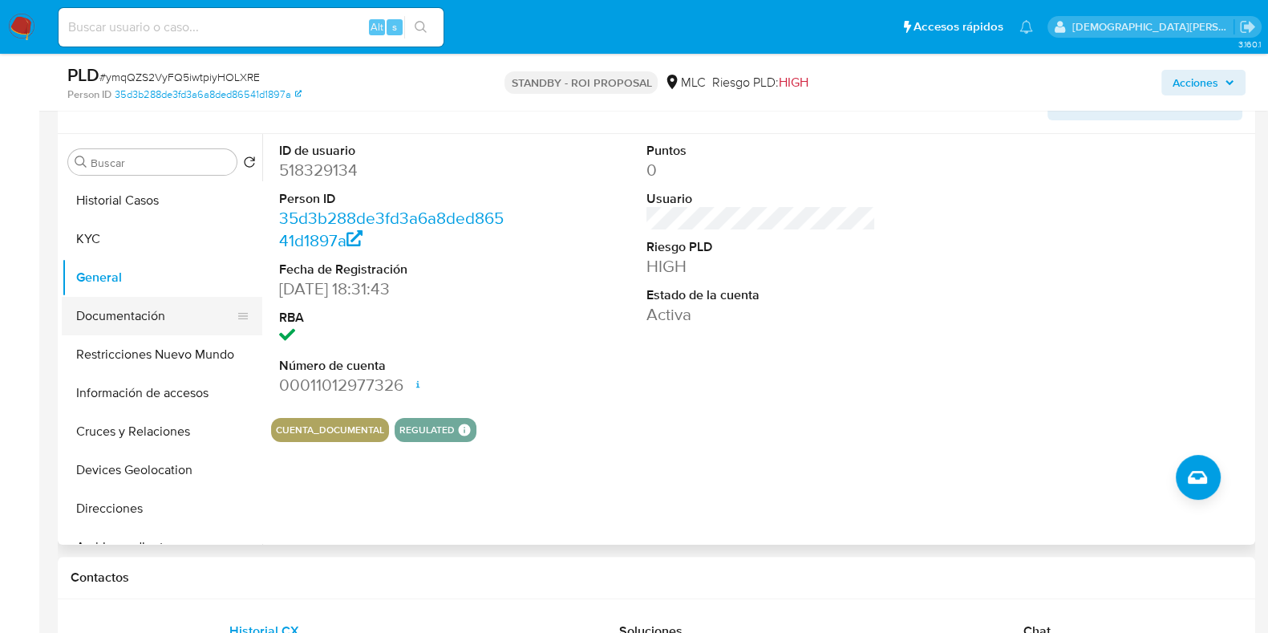
click at [180, 299] on button "Documentación" at bounding box center [156, 316] width 188 height 38
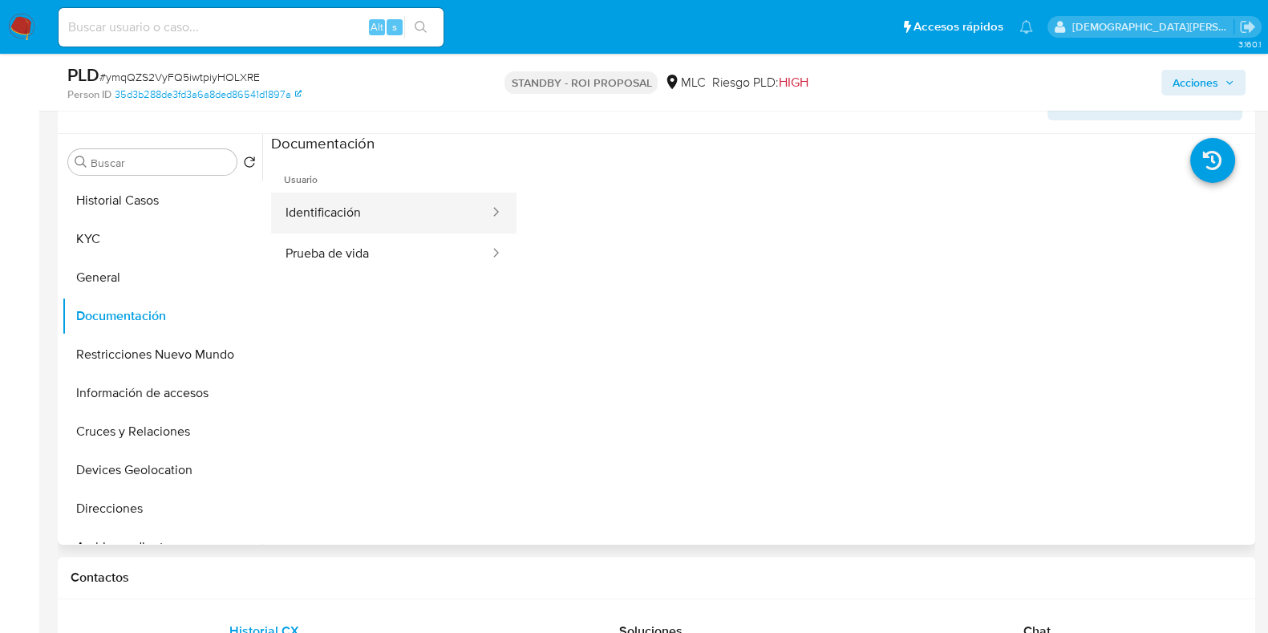
click at [365, 196] on button "Identificación" at bounding box center [381, 212] width 220 height 41
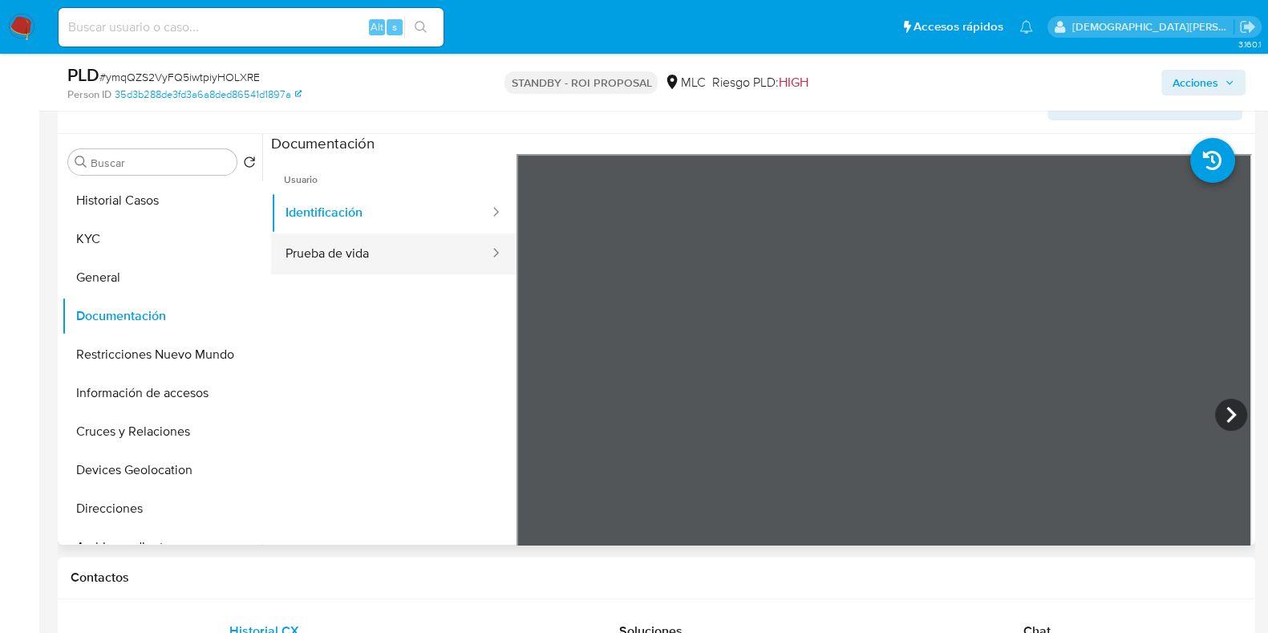
click at [350, 248] on button "Prueba de vida" at bounding box center [381, 253] width 220 height 41
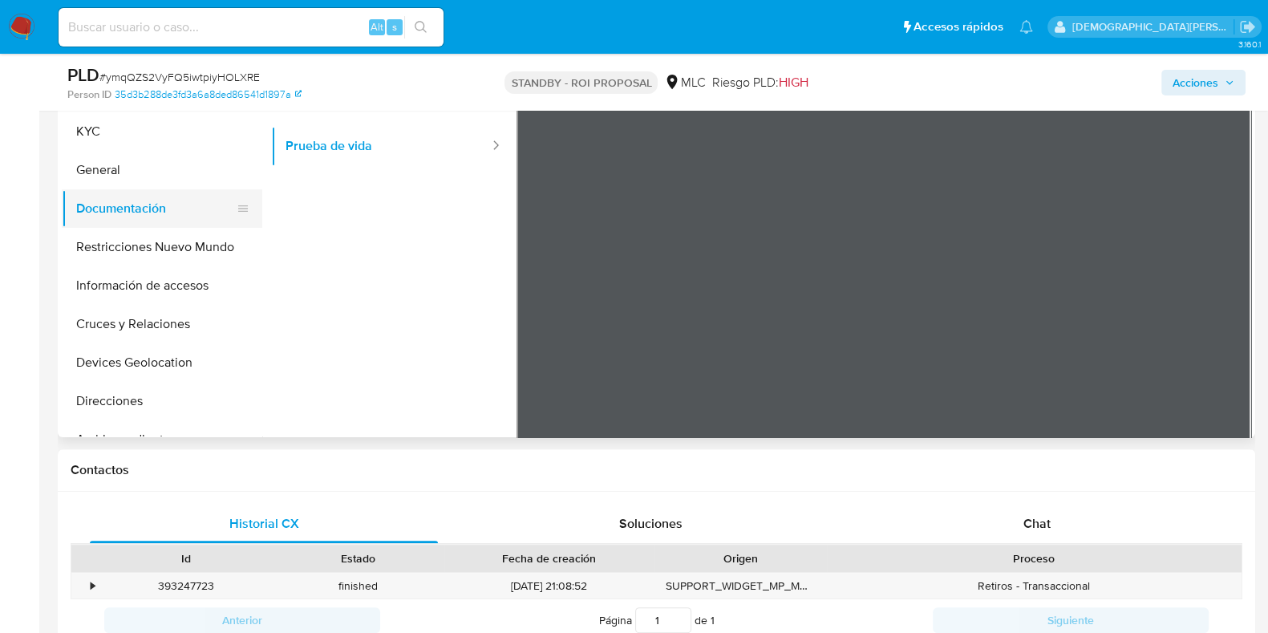
scroll to position [400, 0]
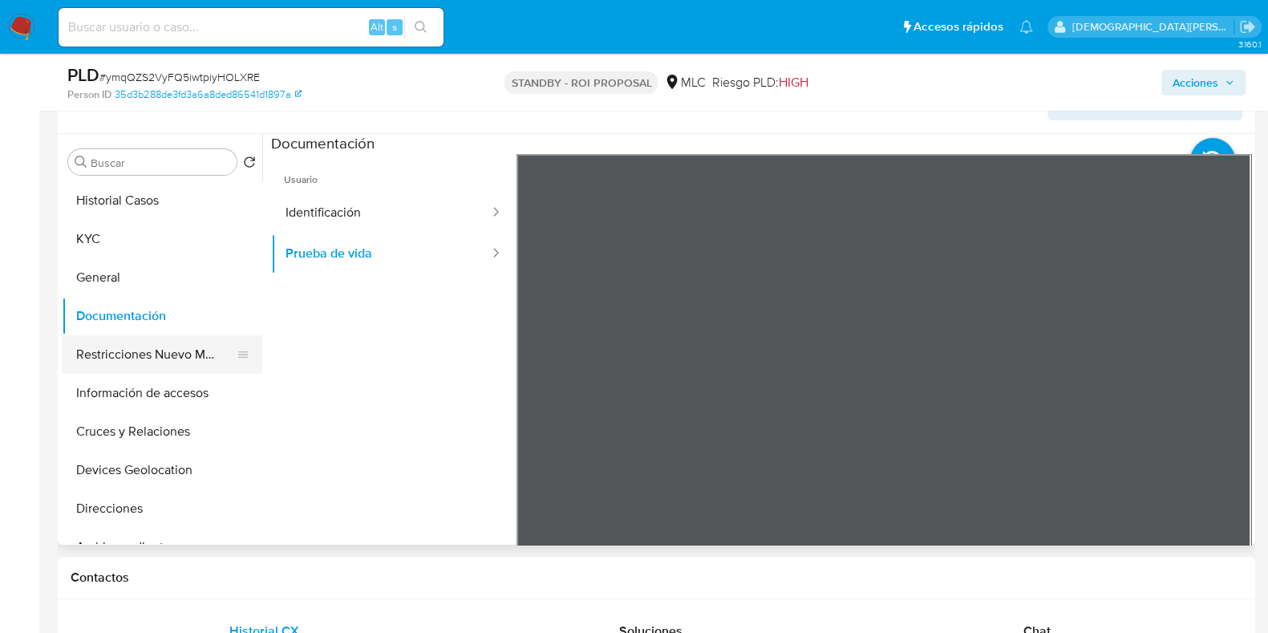
click at [161, 350] on button "Restricciones Nuevo Mundo" at bounding box center [156, 354] width 188 height 38
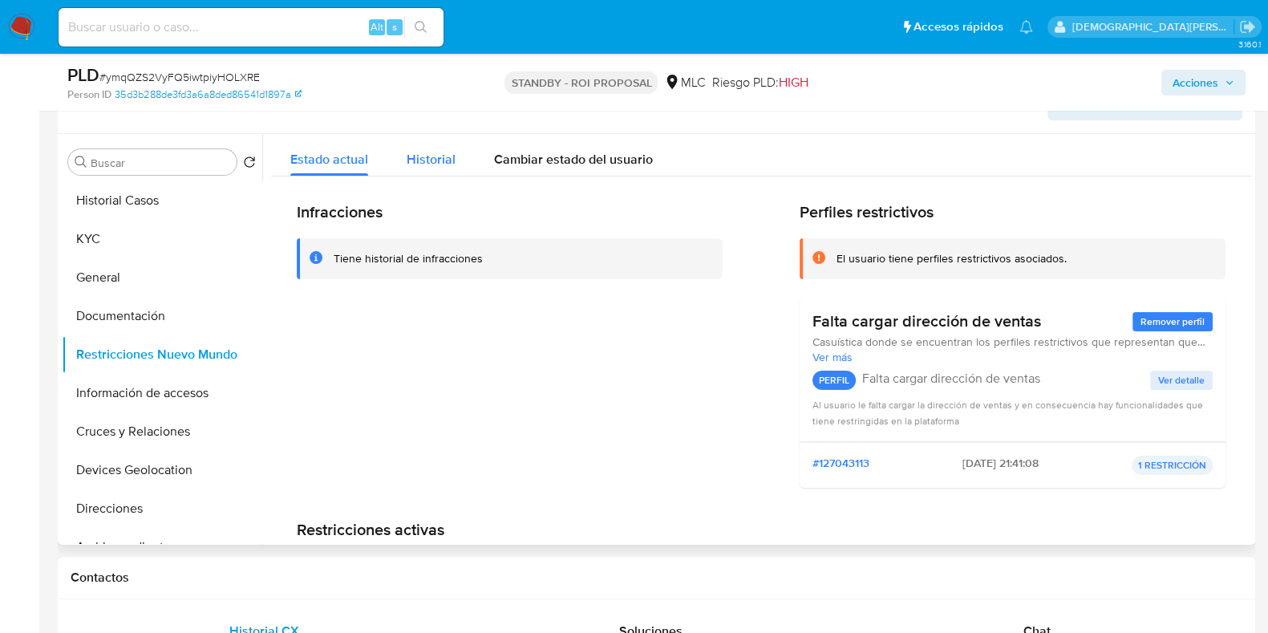
click at [440, 167] on div "Historial" at bounding box center [431, 155] width 49 height 42
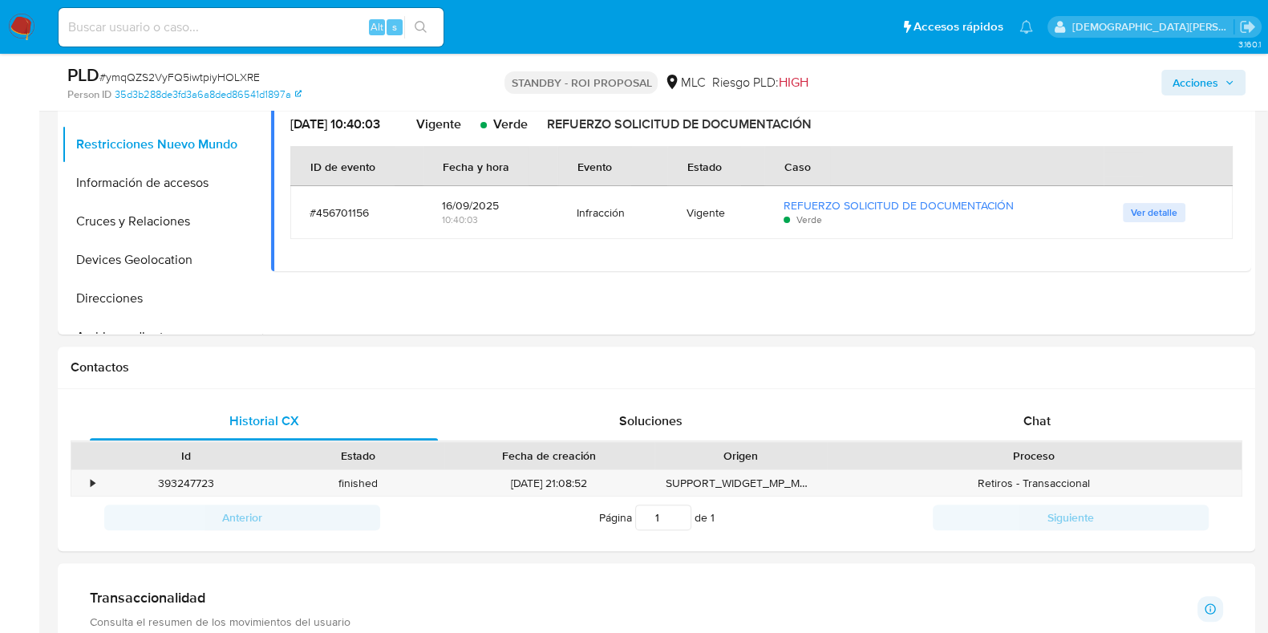
scroll to position [801, 0]
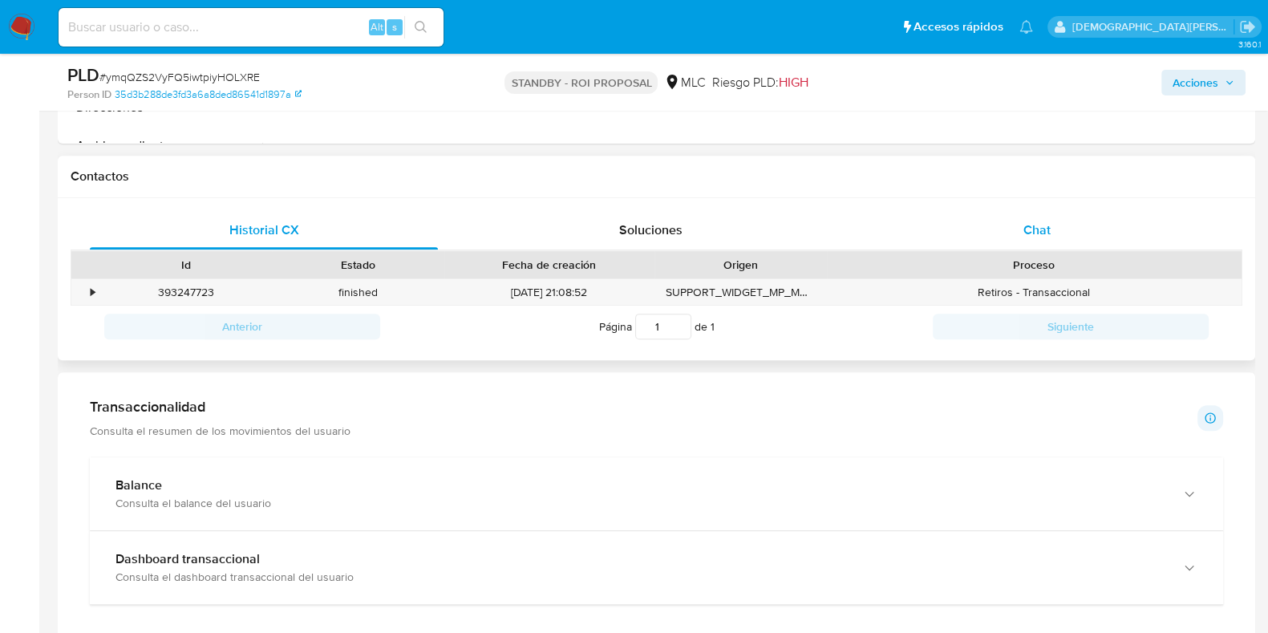
click at [1018, 214] on div "Chat" at bounding box center [1037, 230] width 348 height 38
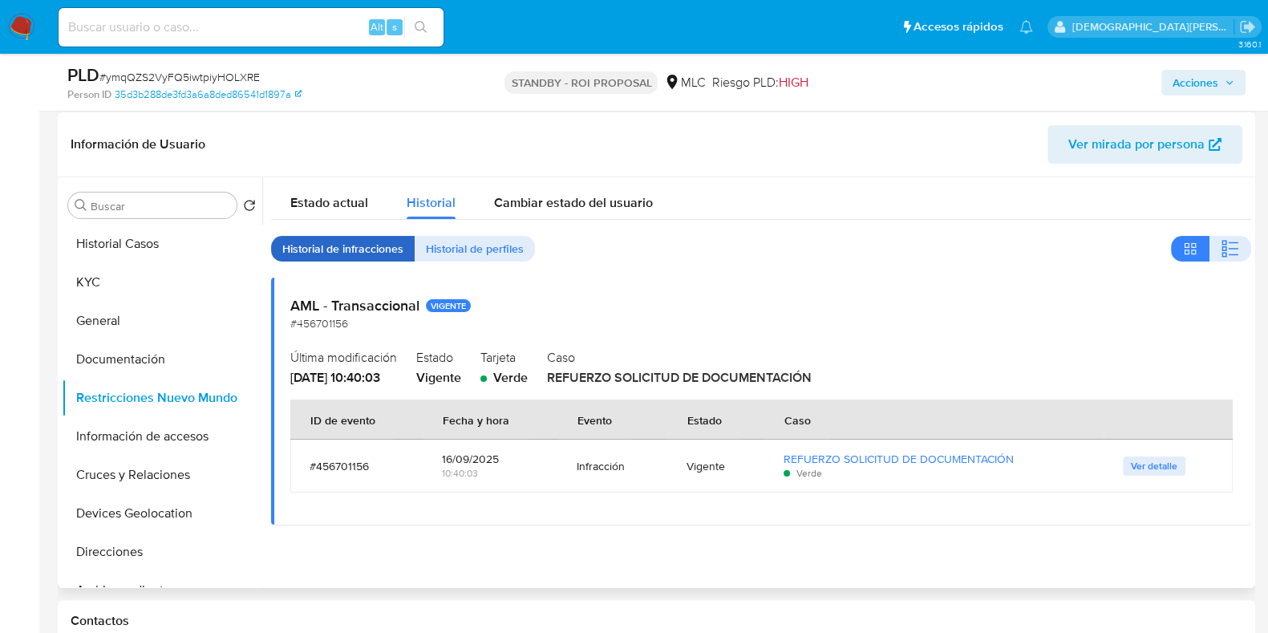
scroll to position [301, 0]
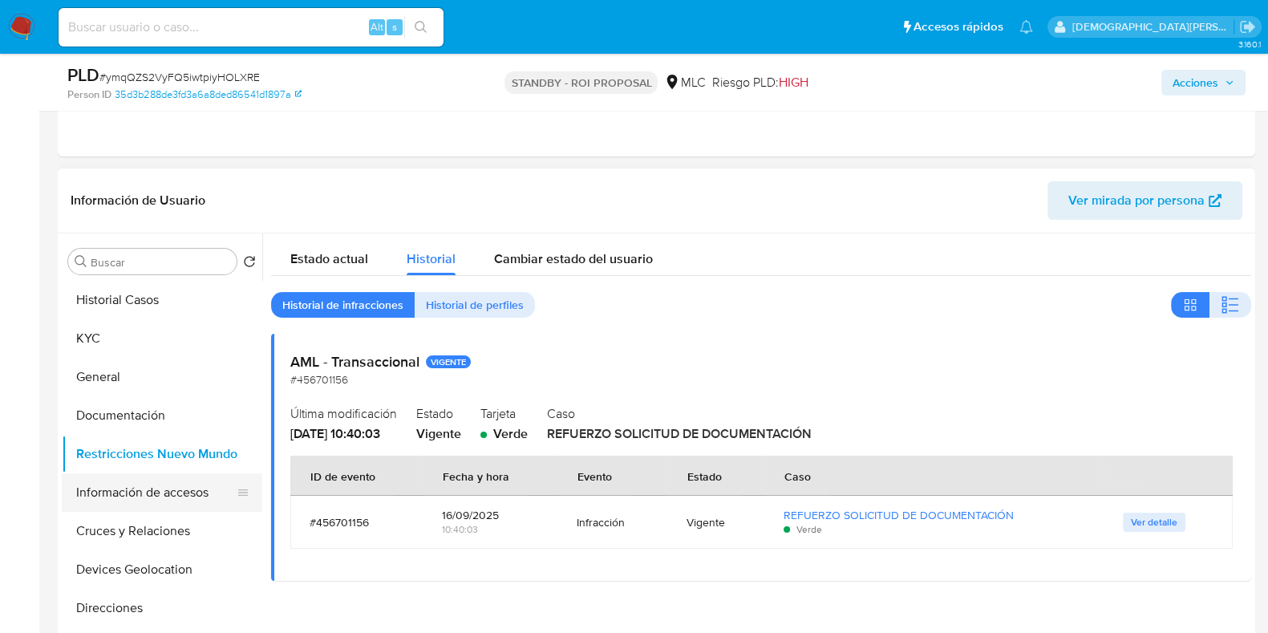
drag, startPoint x: 151, startPoint y: 507, endPoint x: 140, endPoint y: 499, distance: 13.8
click at [148, 504] on button "Información de accesos" at bounding box center [156, 492] width 188 height 38
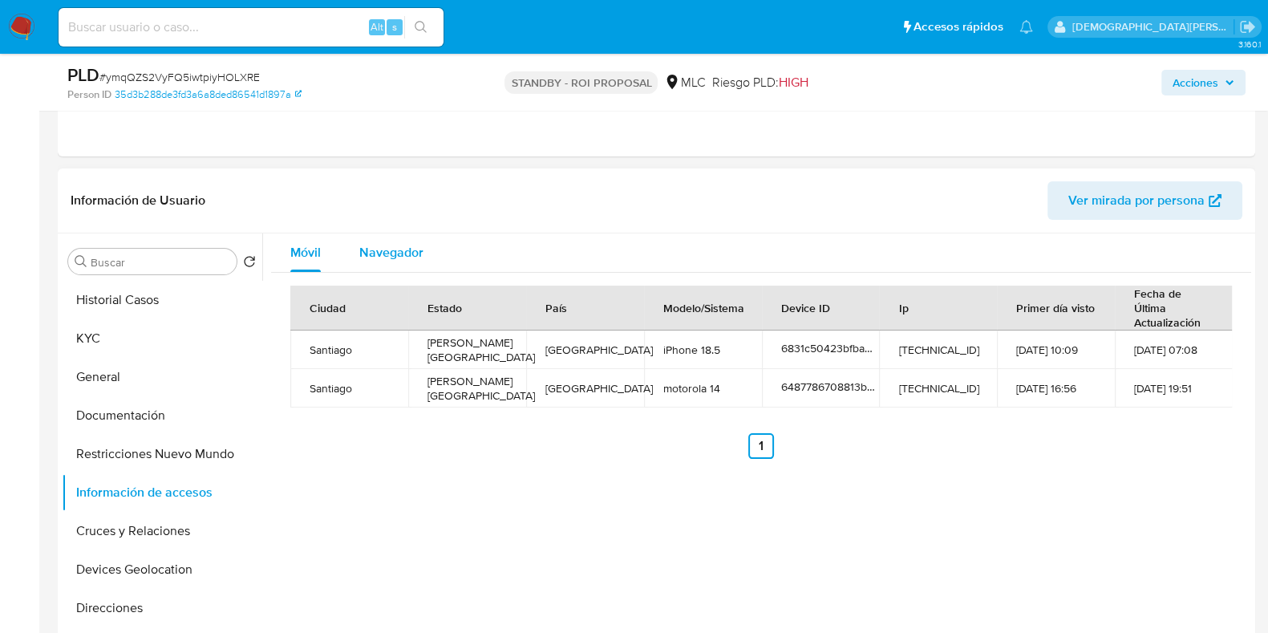
click at [409, 254] on span "Navegador" at bounding box center [391, 252] width 64 height 18
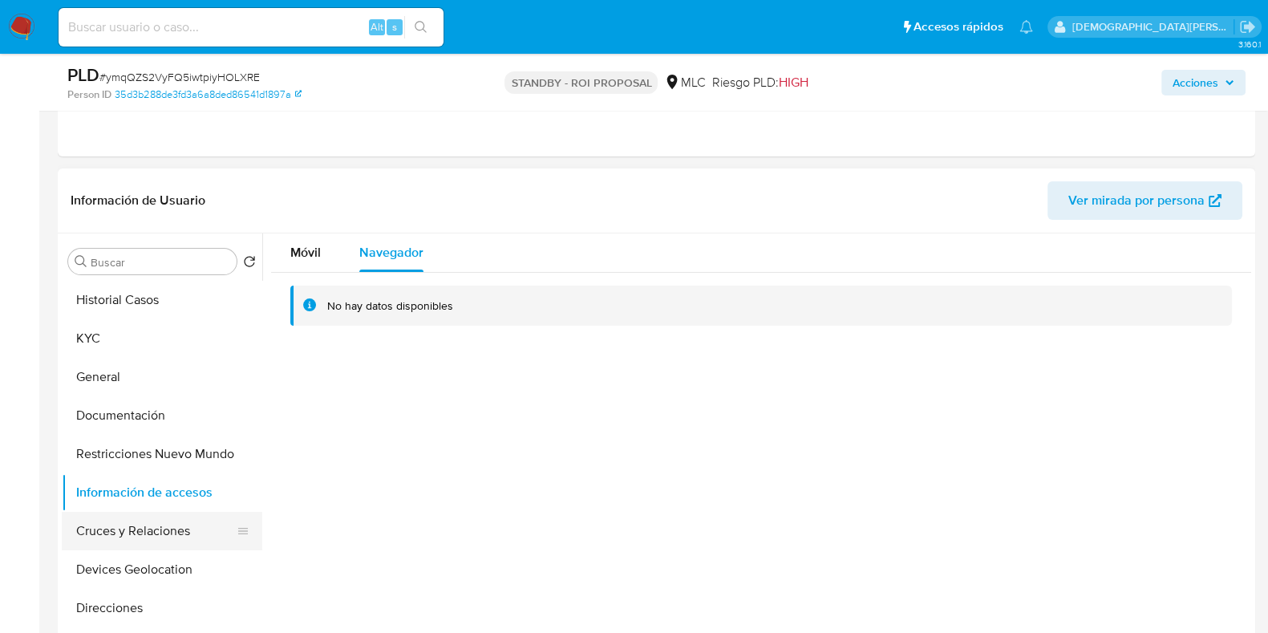
click at [156, 533] on button "Cruces y Relaciones" at bounding box center [156, 531] width 188 height 38
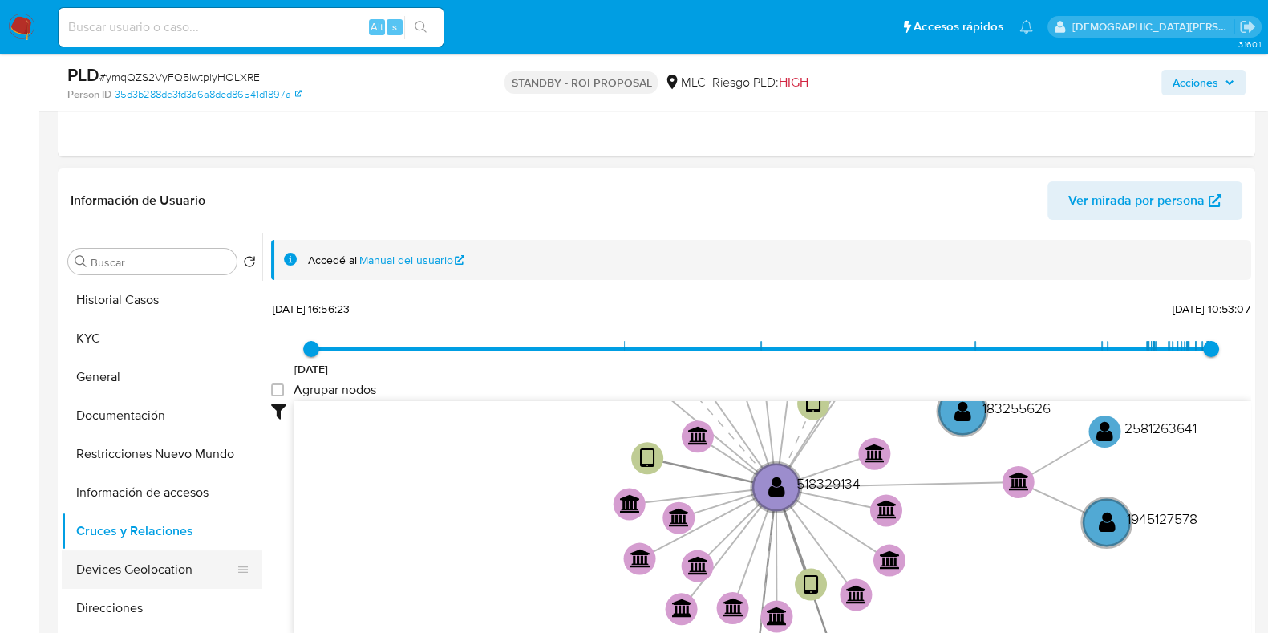
click at [140, 572] on button "Devices Geolocation" at bounding box center [156, 569] width 188 height 38
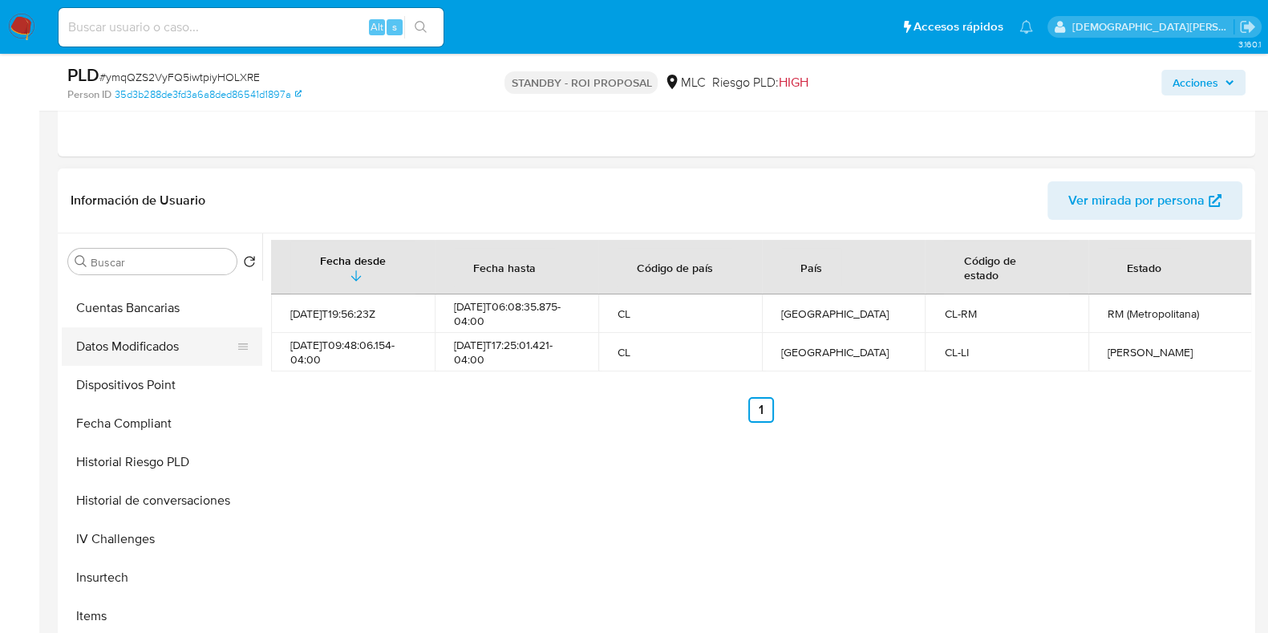
scroll to position [153, 0]
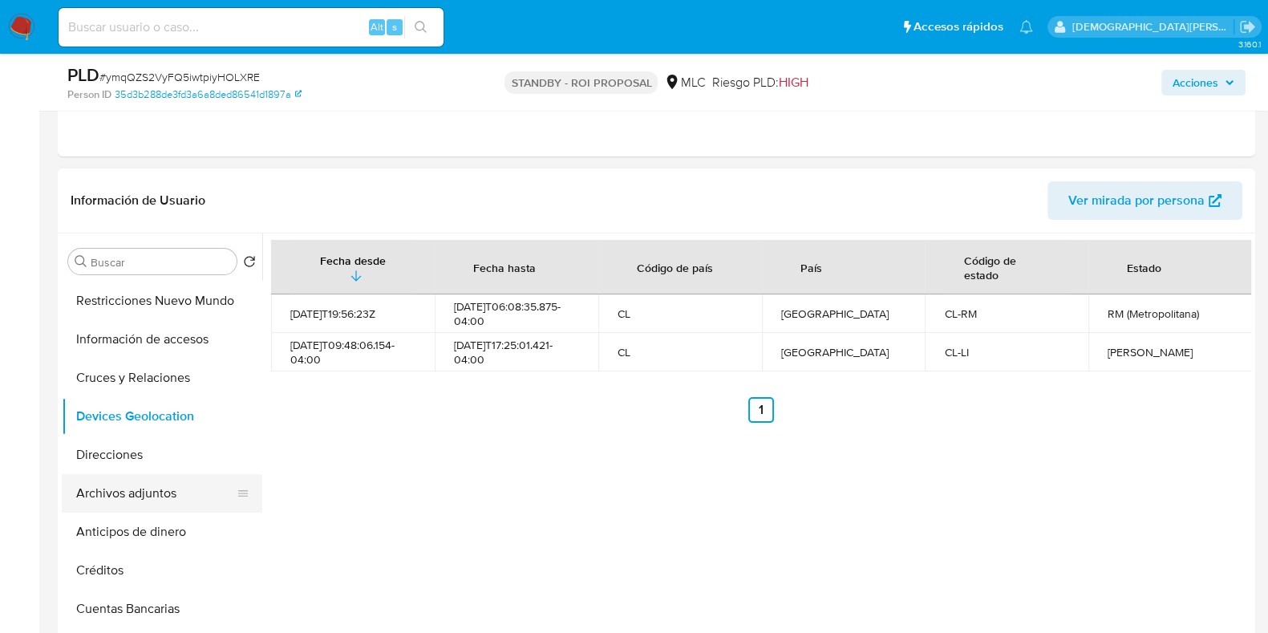
click at [123, 487] on button "Archivos adjuntos" at bounding box center [156, 493] width 188 height 38
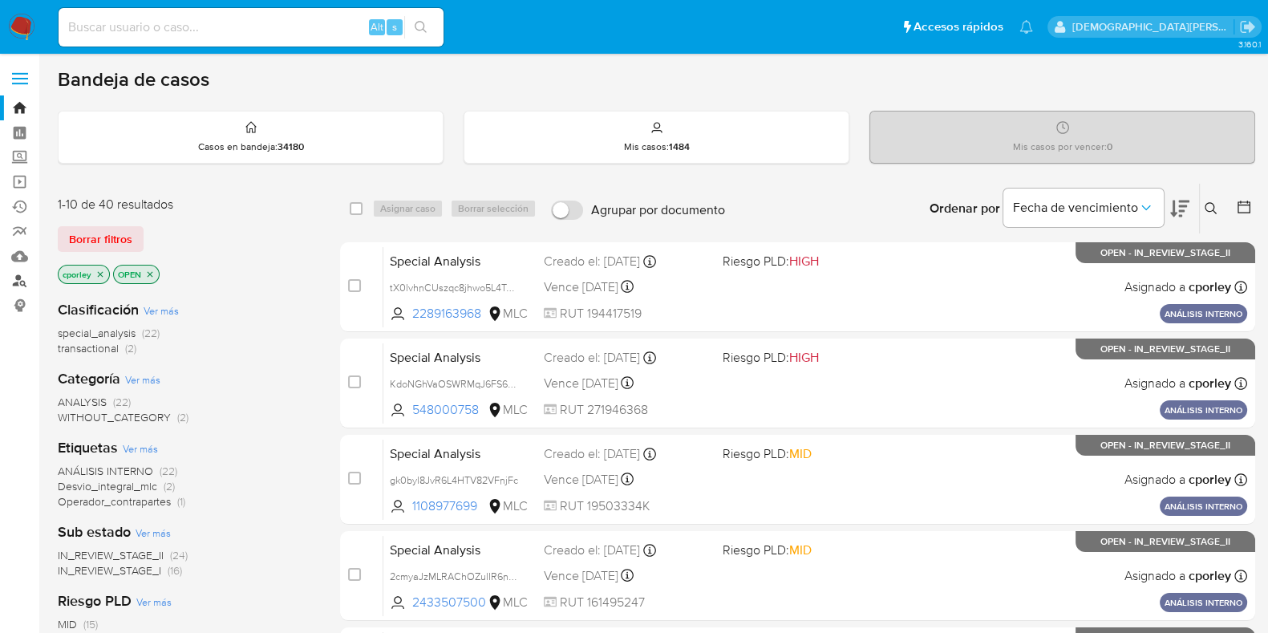
click at [19, 276] on link "Buscador de personas" at bounding box center [95, 281] width 191 height 25
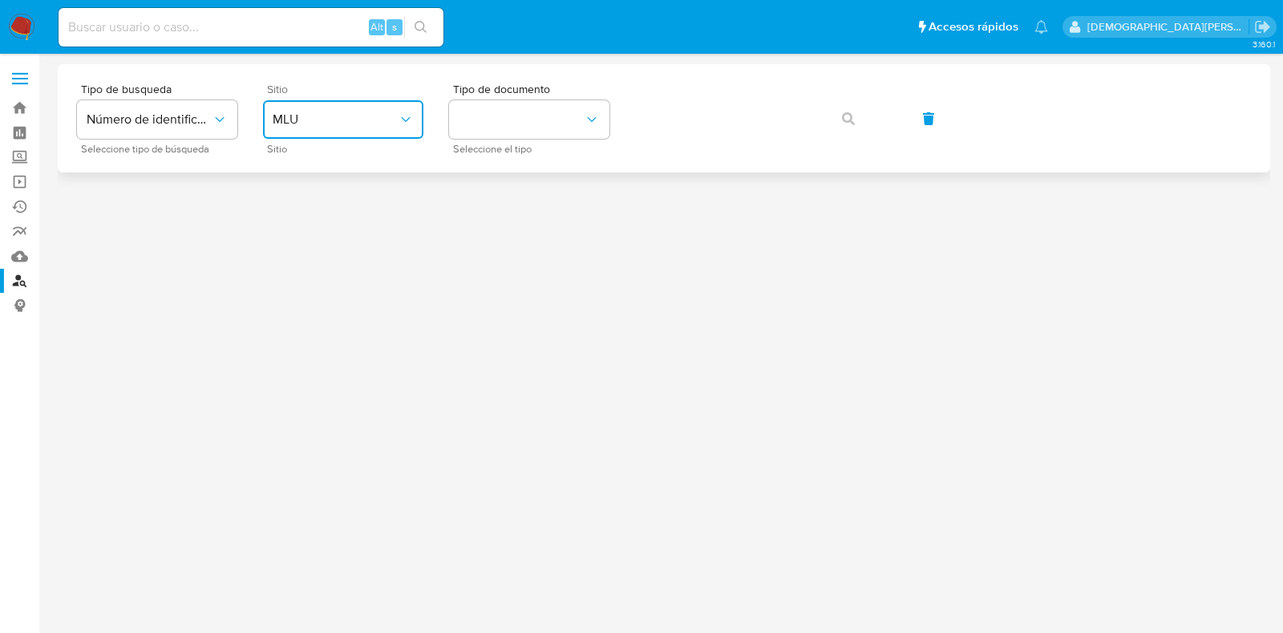
click at [367, 121] on span "MLU" at bounding box center [335, 119] width 125 height 16
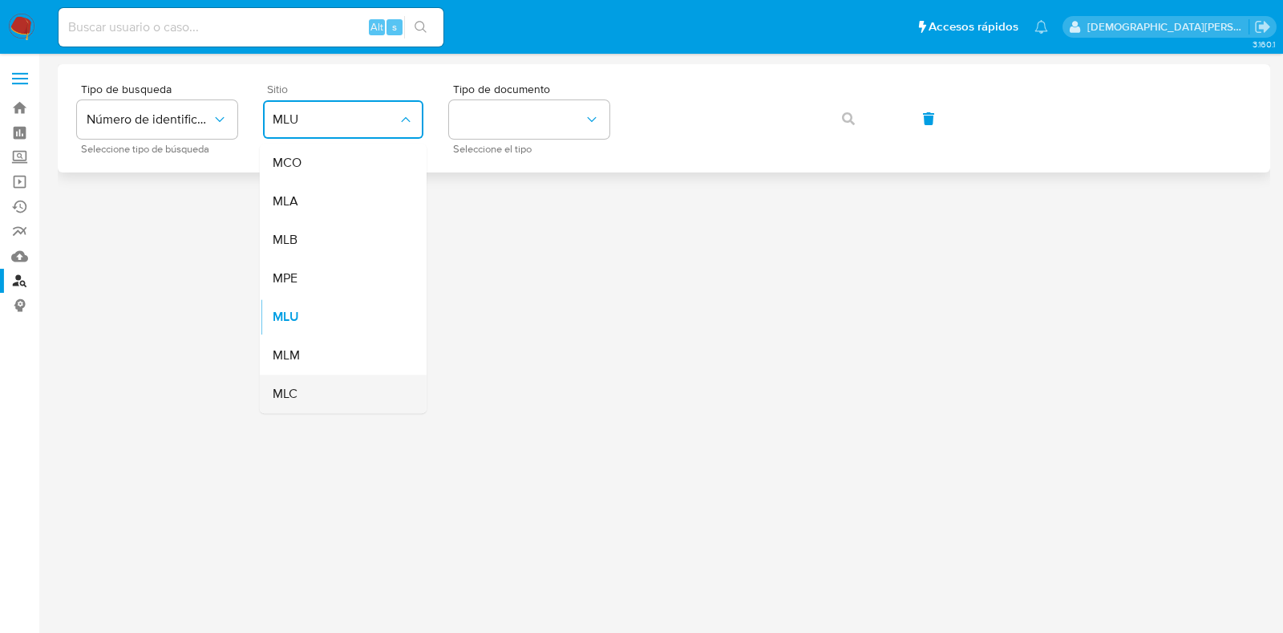
click at [328, 383] on div "MLC" at bounding box center [338, 393] width 131 height 38
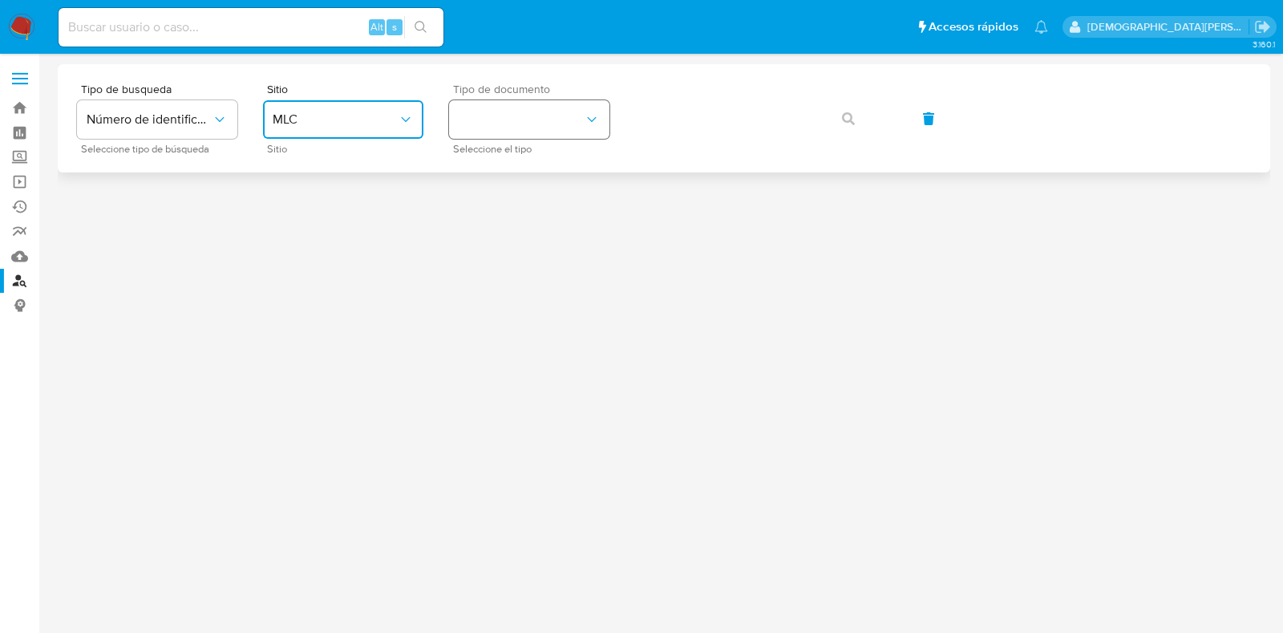
click at [555, 119] on button "identificationType" at bounding box center [529, 119] width 160 height 38
drag, startPoint x: 564, startPoint y: 163, endPoint x: 601, endPoint y: 146, distance: 41.3
click at [566, 162] on div "RUT RUT" at bounding box center [524, 171] width 131 height 55
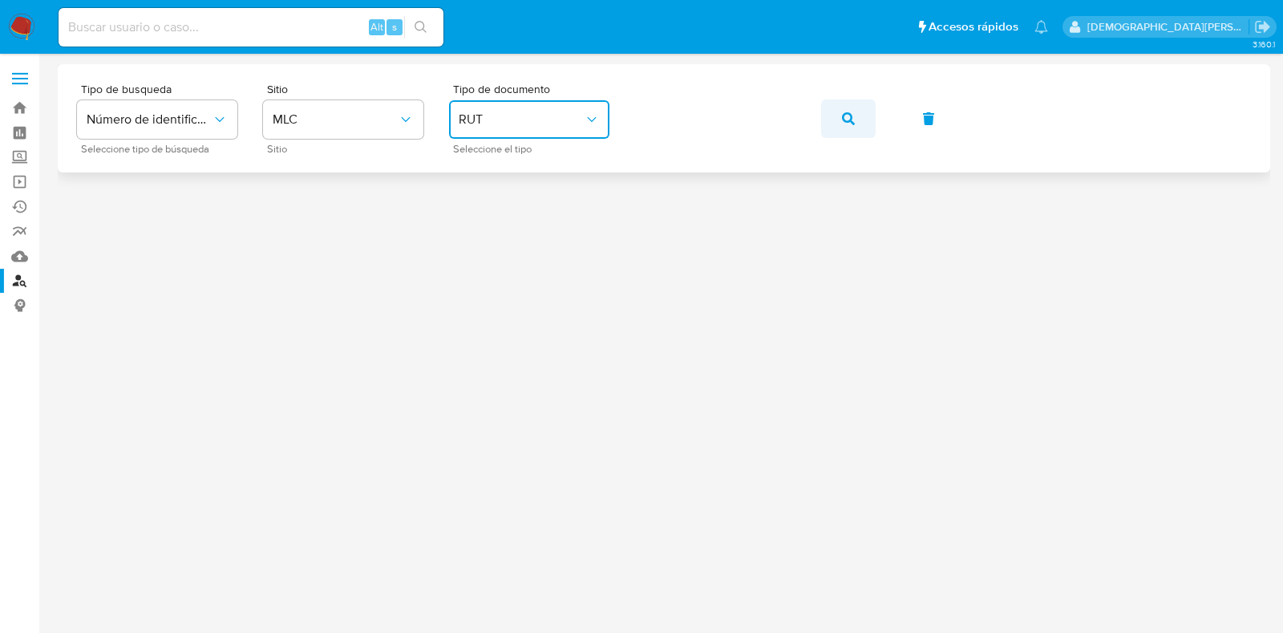
click at [840, 120] on button "button" at bounding box center [848, 118] width 55 height 38
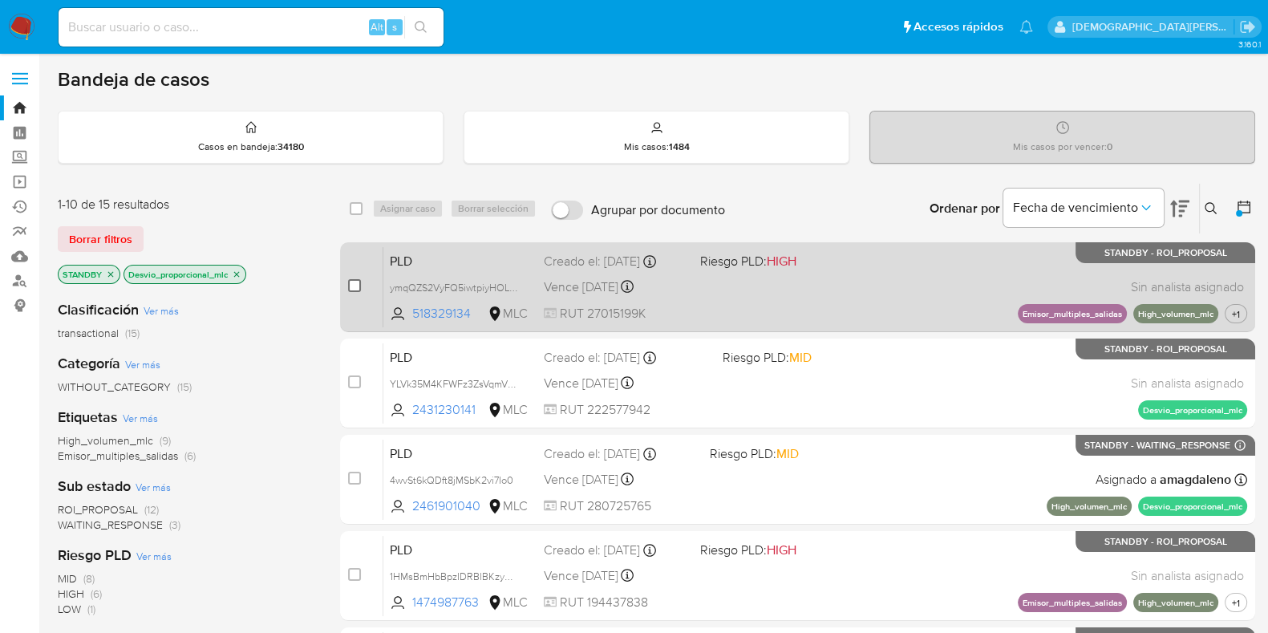
click at [350, 279] on input "checkbox" at bounding box center [354, 285] width 13 height 13
checkbox input "true"
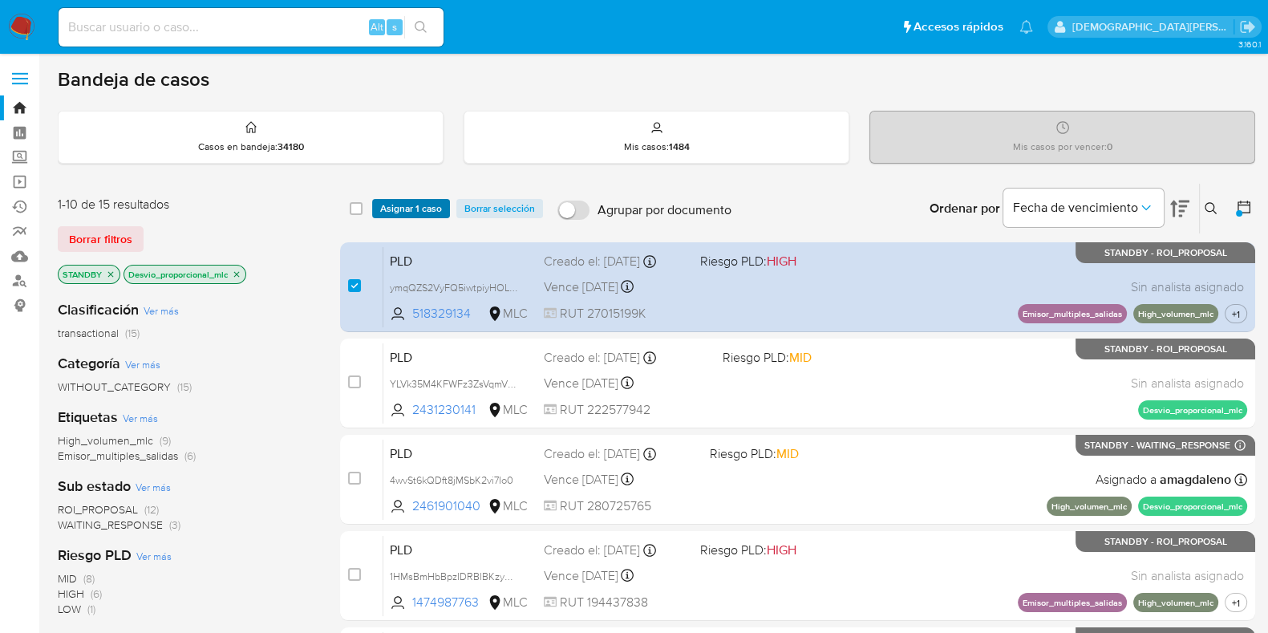
click at [429, 211] on span "Asignar 1 caso" at bounding box center [411, 208] width 62 height 16
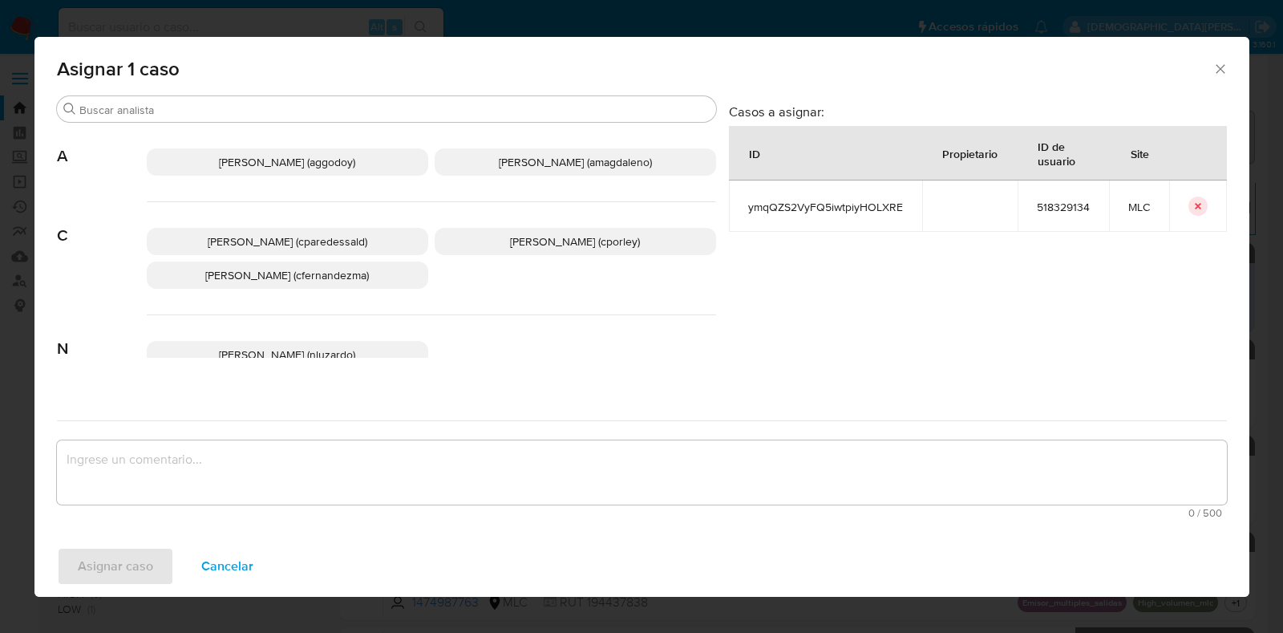
click at [580, 234] on span "Christian Porley (cporley)" at bounding box center [575, 241] width 130 height 16
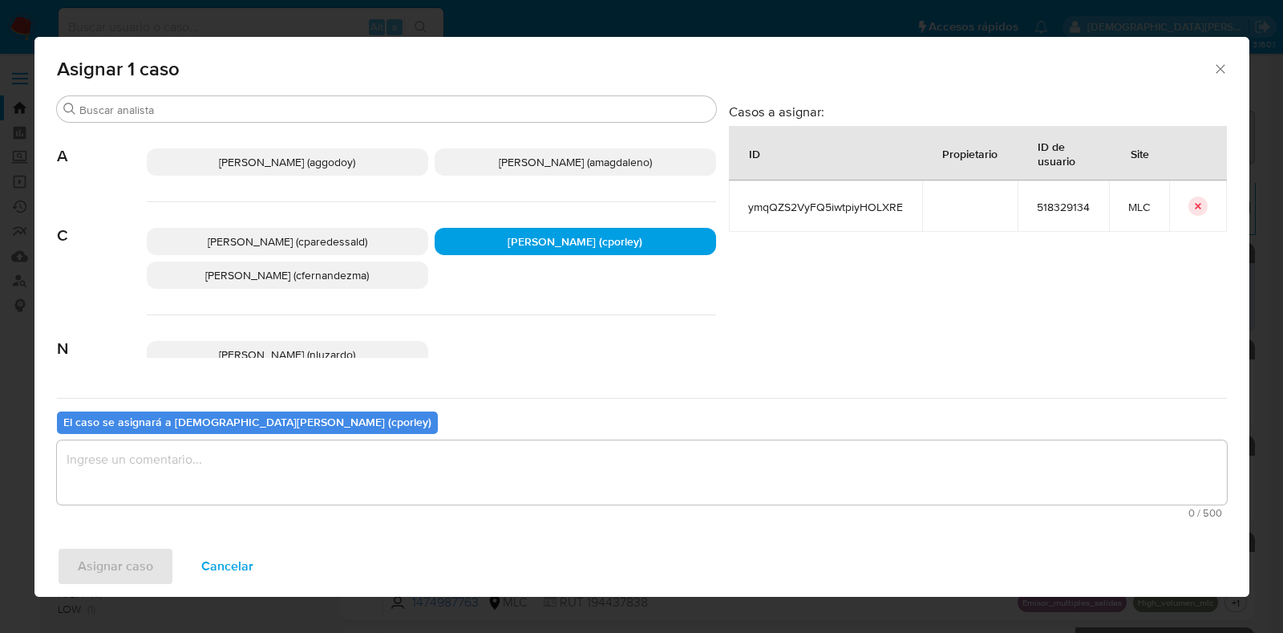
click at [468, 477] on textarea "assign-modal" at bounding box center [642, 472] width 1170 height 64
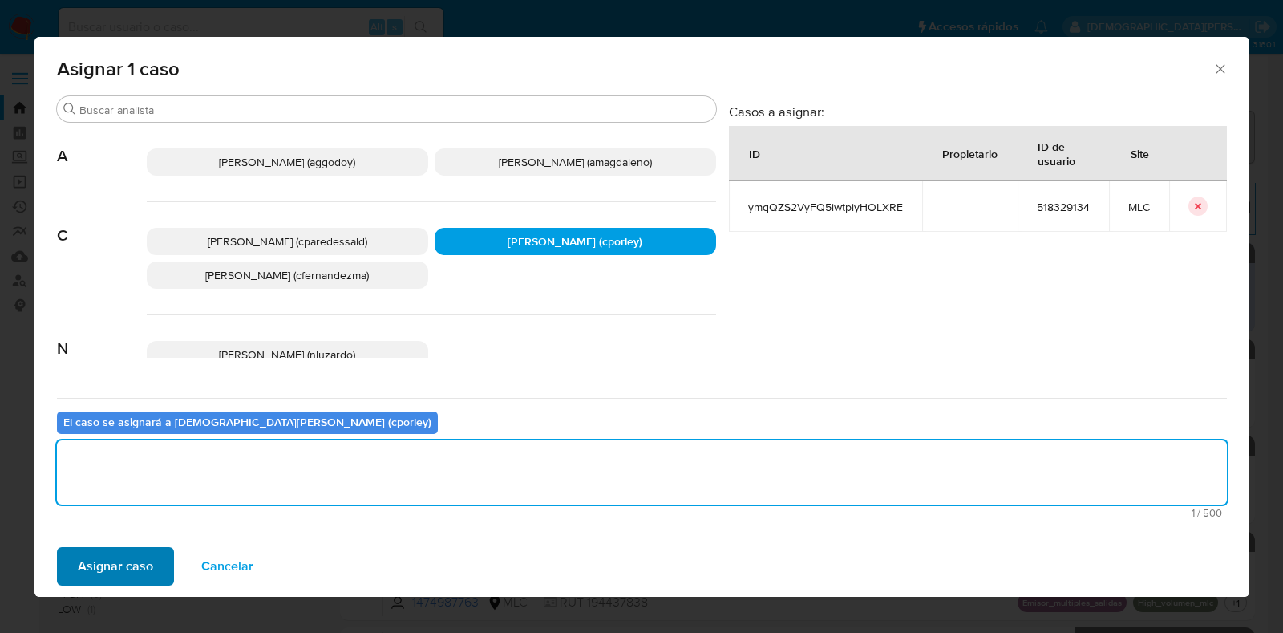
type textarea "-"
click at [106, 552] on span "Asignar caso" at bounding box center [115, 565] width 75 height 35
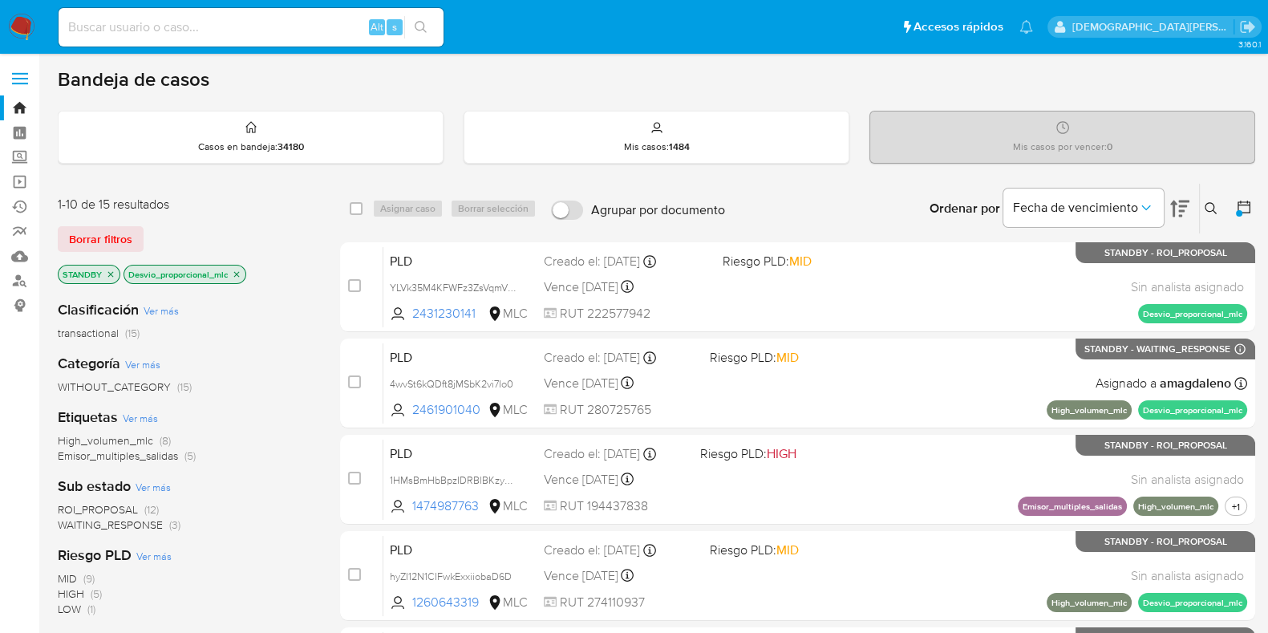
click at [235, 271] on icon "close-filter" at bounding box center [237, 274] width 6 height 6
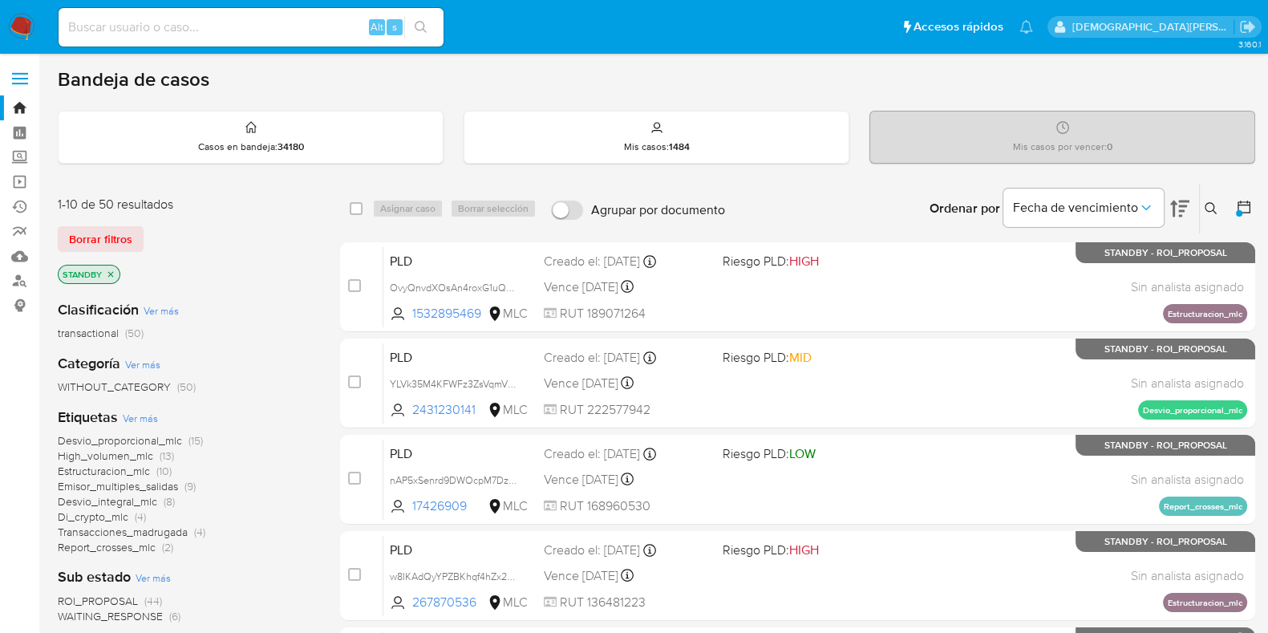
click at [110, 272] on icon "close-filter" at bounding box center [111, 274] width 6 height 6
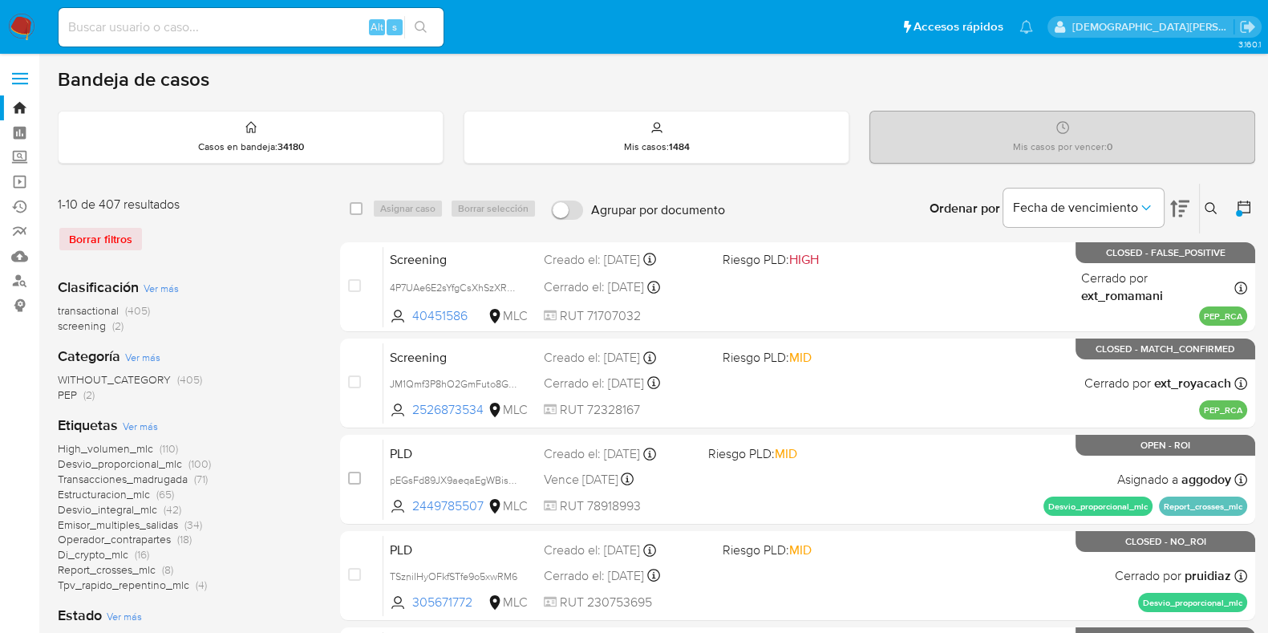
scroll to position [400, 0]
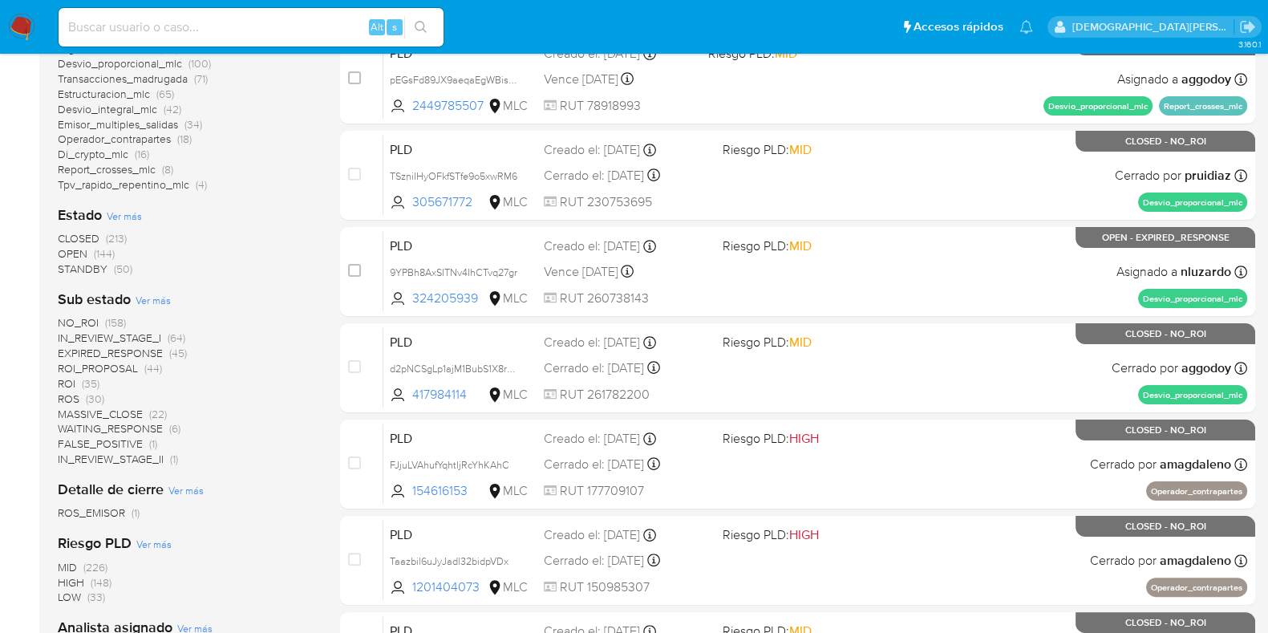
click at [85, 261] on span "STANDBY" at bounding box center [83, 269] width 50 height 16
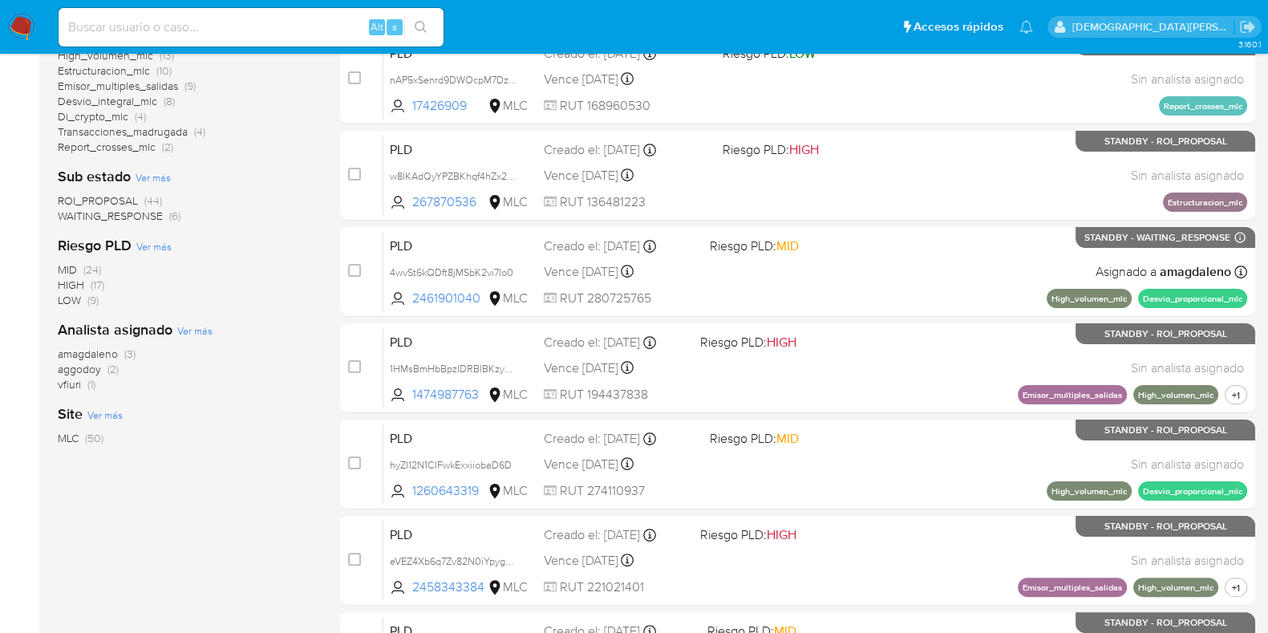
click at [107, 197] on span "ROI_PROPOSAL" at bounding box center [98, 200] width 80 height 16
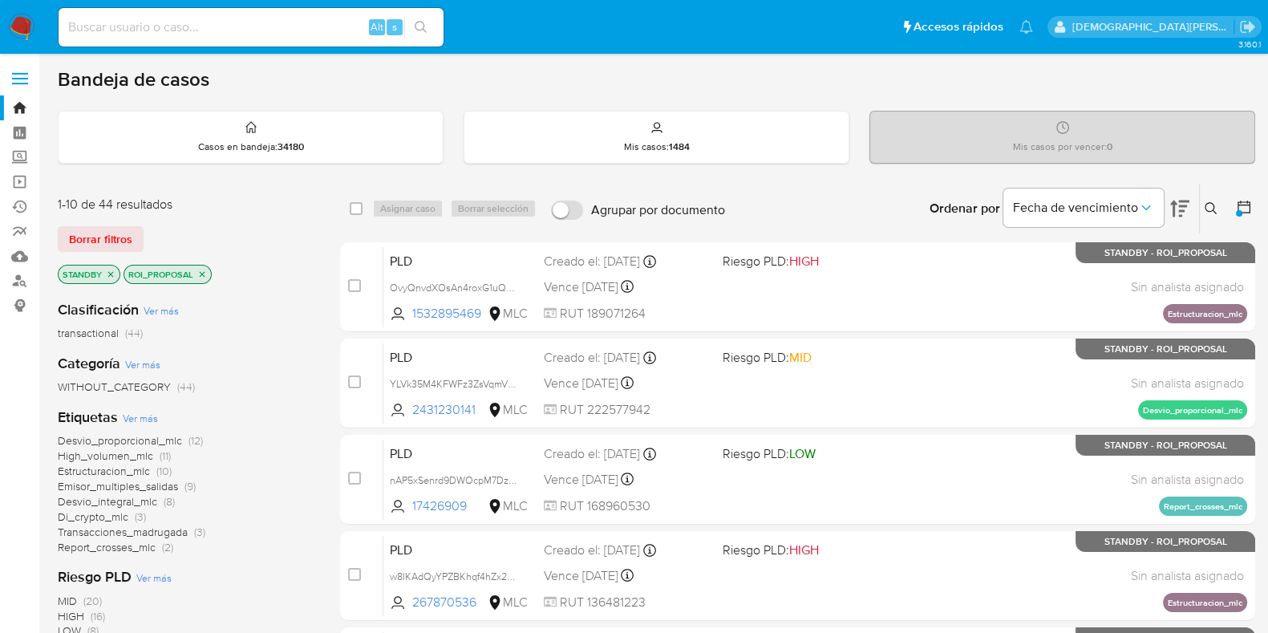
click at [126, 467] on span "Estructuracion_mlc" at bounding box center [104, 471] width 92 height 16
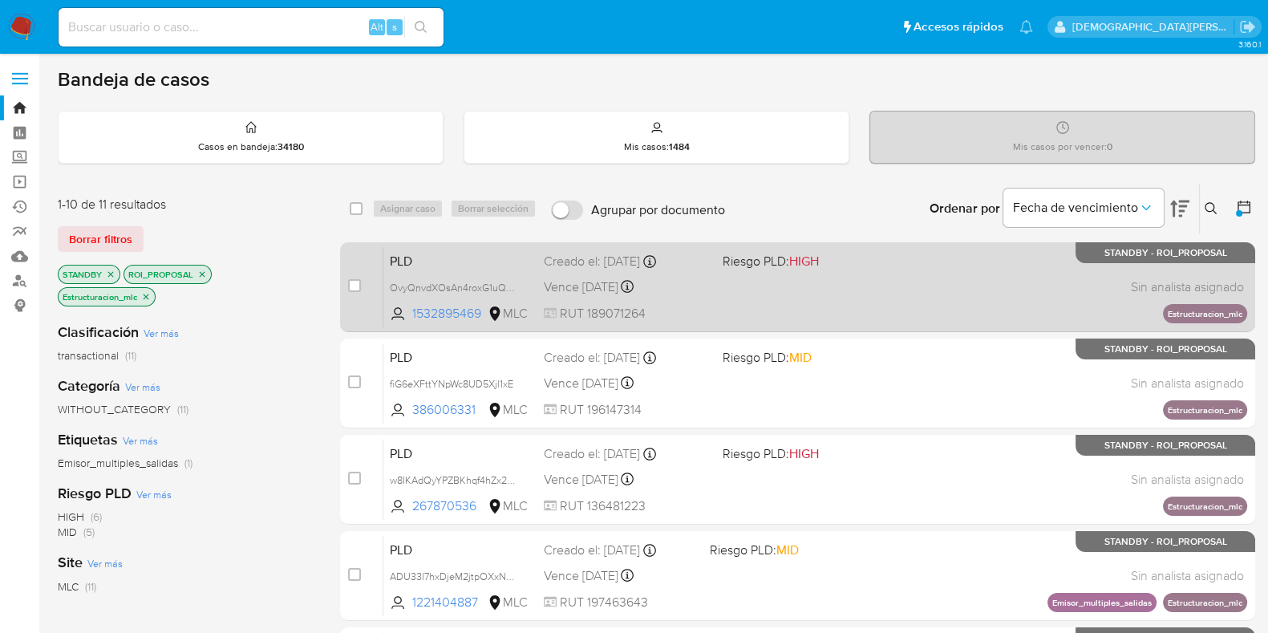
click at [938, 303] on div "PLD OvyQnvdXOsAn4roxG1uQReBn 1532895469 MLC Riesgo PLD: HIGH Creado el: 12/07/2…" at bounding box center [815, 286] width 864 height 81
click at [354, 282] on input "checkbox" at bounding box center [354, 285] width 13 height 13
checkbox input "true"
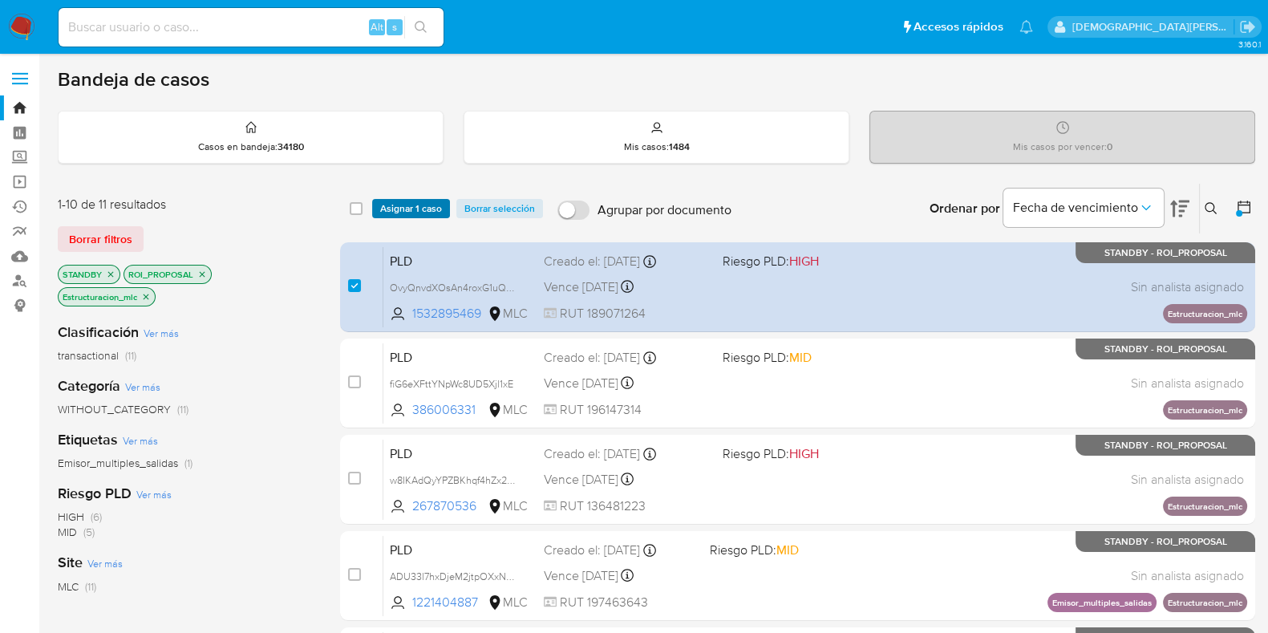
click at [416, 213] on span "Asignar 1 caso" at bounding box center [411, 208] width 62 height 16
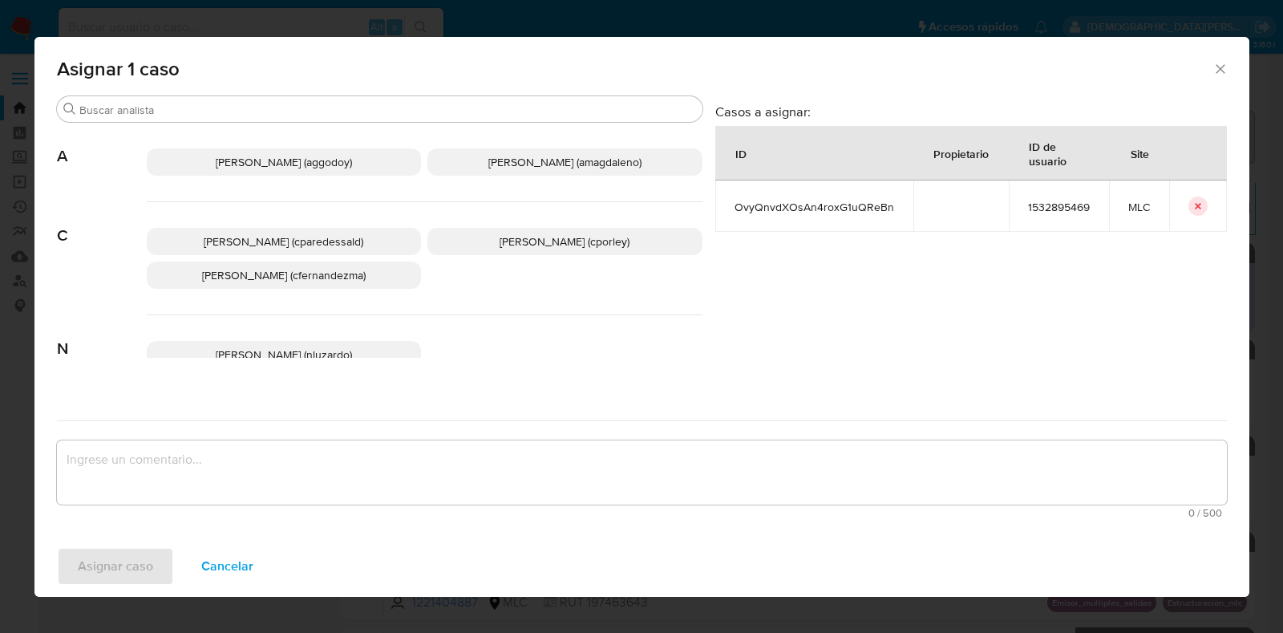
click at [474, 235] on p "Christian Porley (cporley)" at bounding box center [564, 241] width 275 height 27
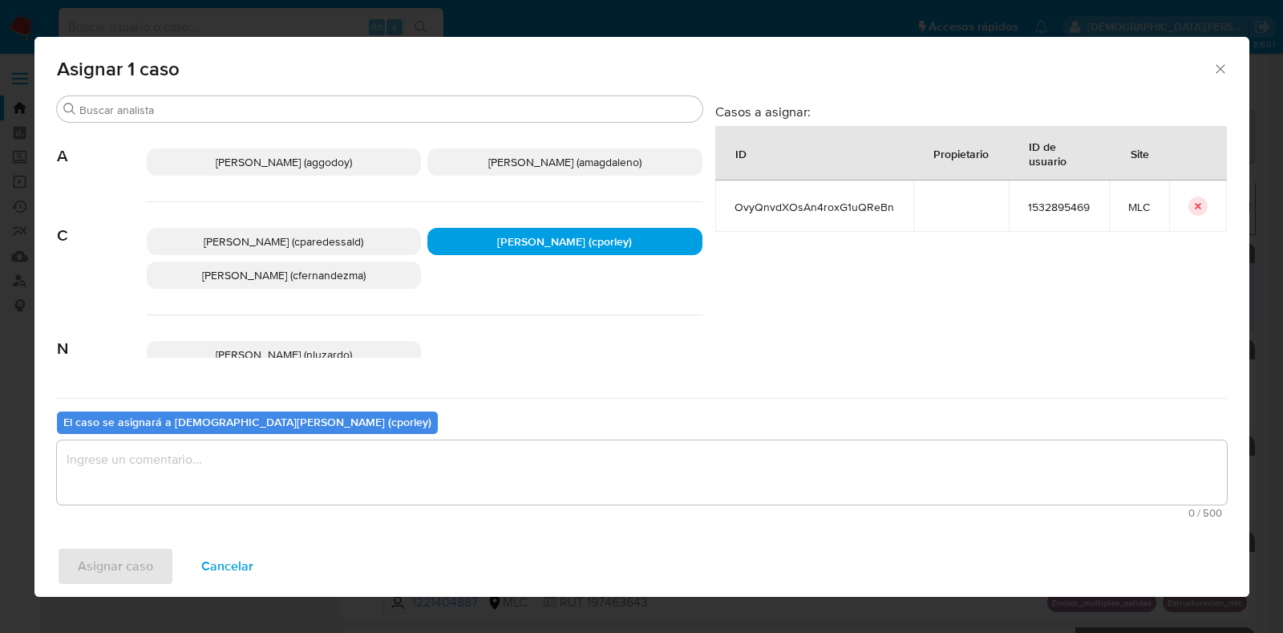
click at [473, 435] on div "El caso se asignará a Christian Porley (cporley) 0 / 500 500 caracteres restant…" at bounding box center [642, 461] width 1170 height 127
click at [459, 459] on textarea "assign-modal" at bounding box center [642, 472] width 1170 height 64
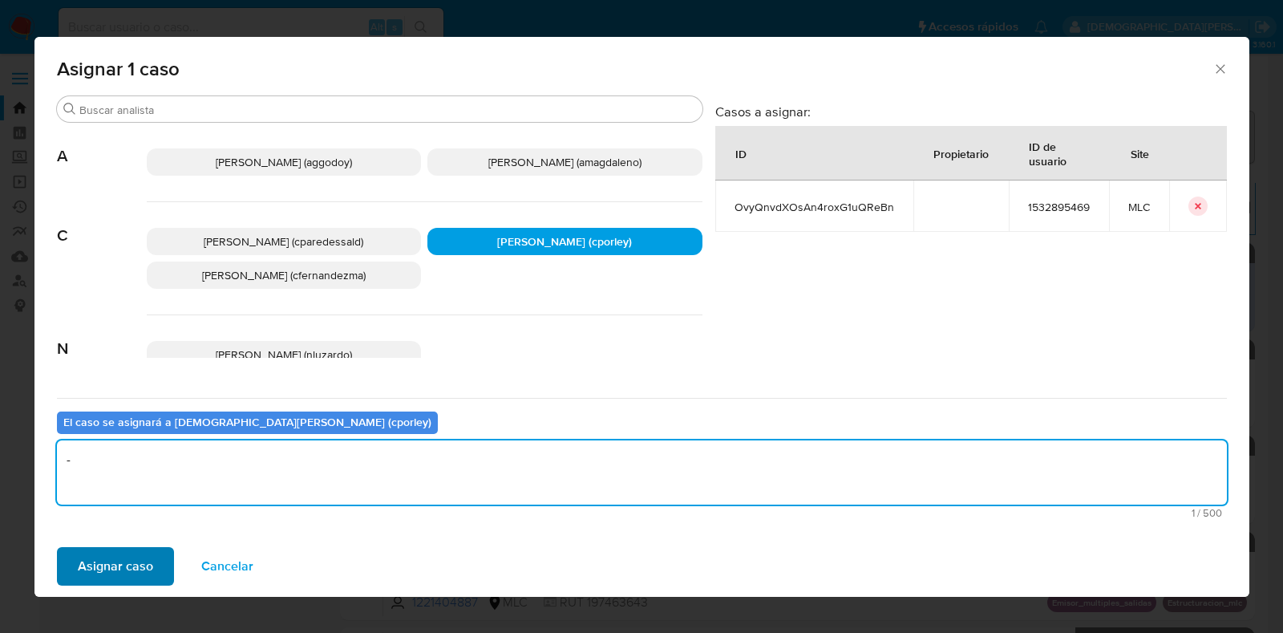
type textarea "-"
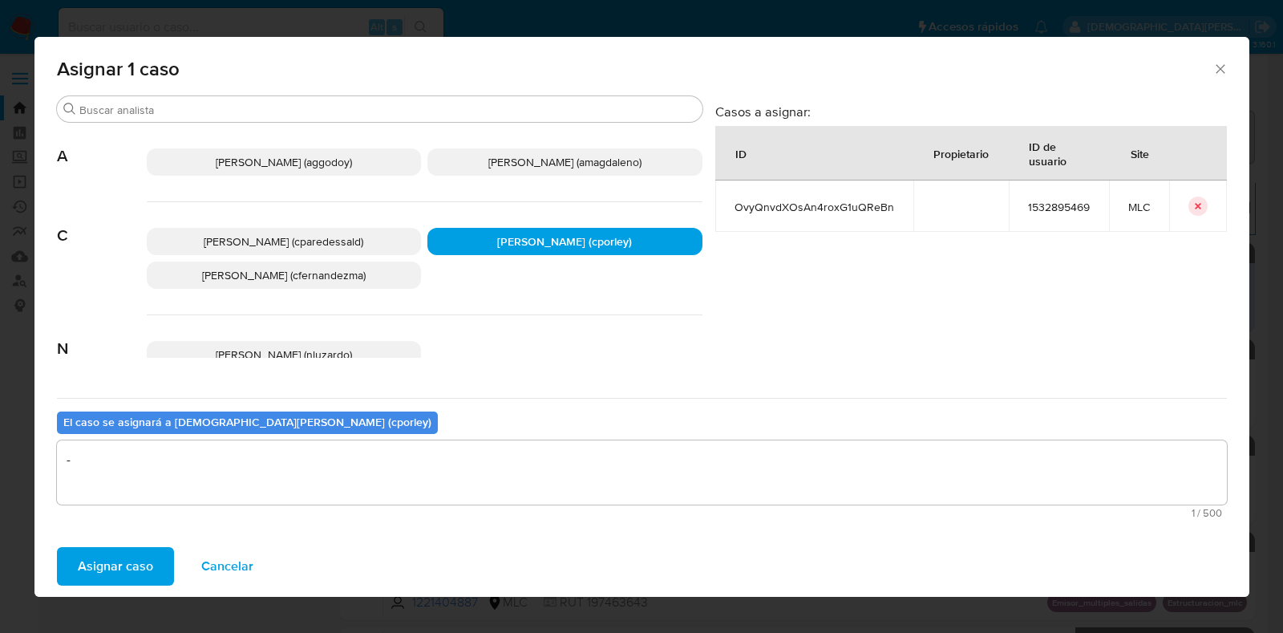
click at [143, 557] on span "Asignar caso" at bounding box center [115, 565] width 75 height 35
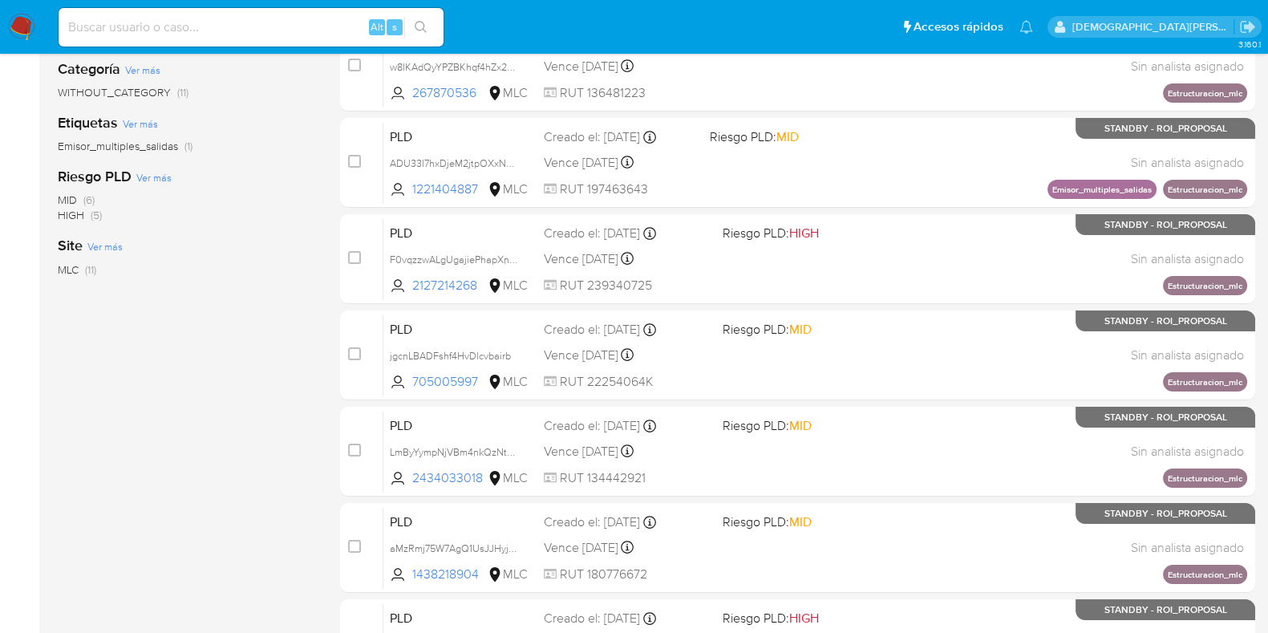
scroll to position [689, 0]
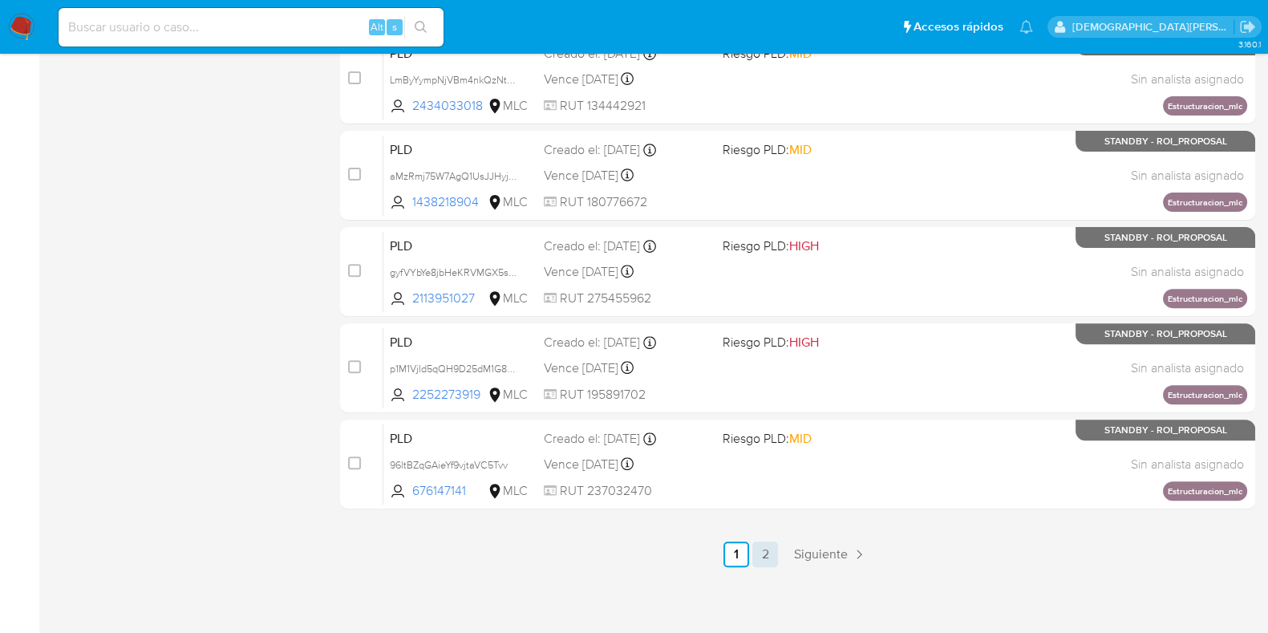
click at [759, 551] on link "2" at bounding box center [765, 554] width 26 height 26
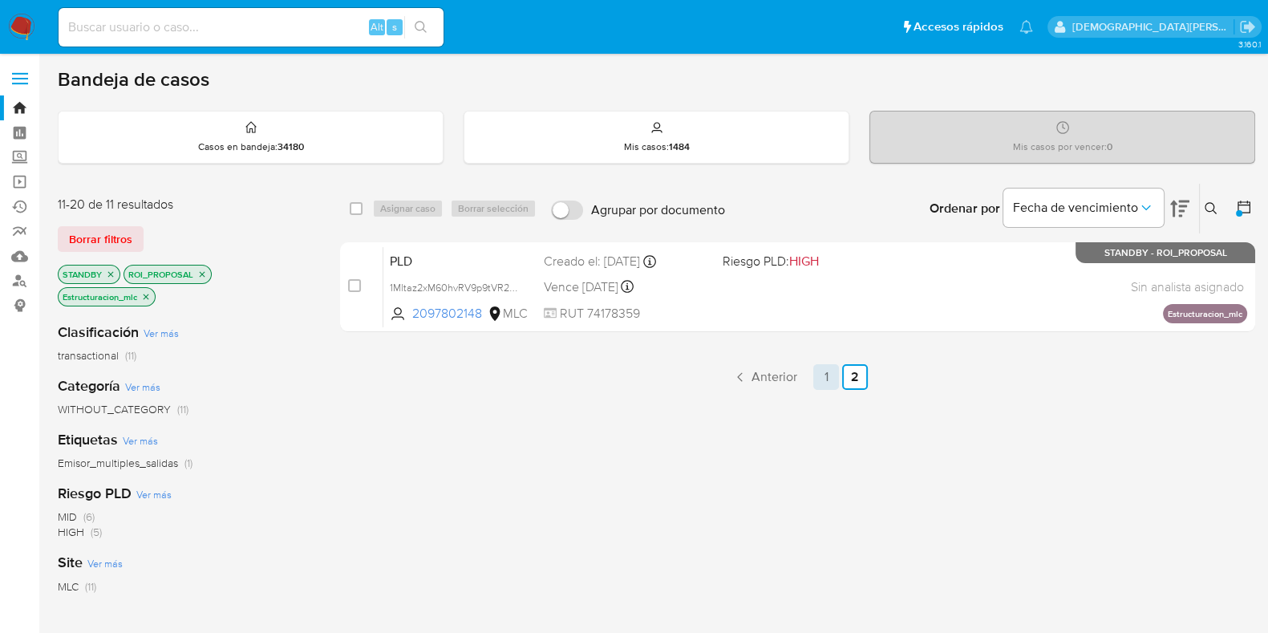
click at [831, 380] on link "1" at bounding box center [826, 377] width 26 height 26
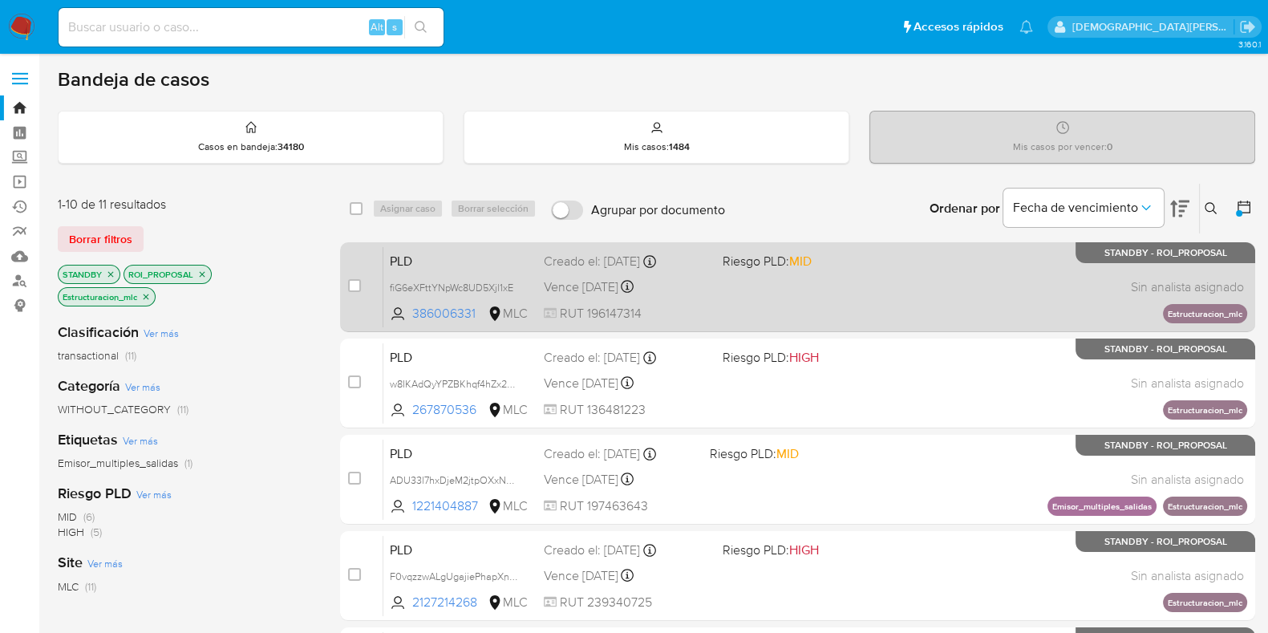
click at [701, 293] on div "Vence in 17 days Vence el 10/10/2025 16:05:58" at bounding box center [627, 287] width 166 height 22
click at [354, 279] on input "checkbox" at bounding box center [354, 285] width 13 height 13
checkbox input "true"
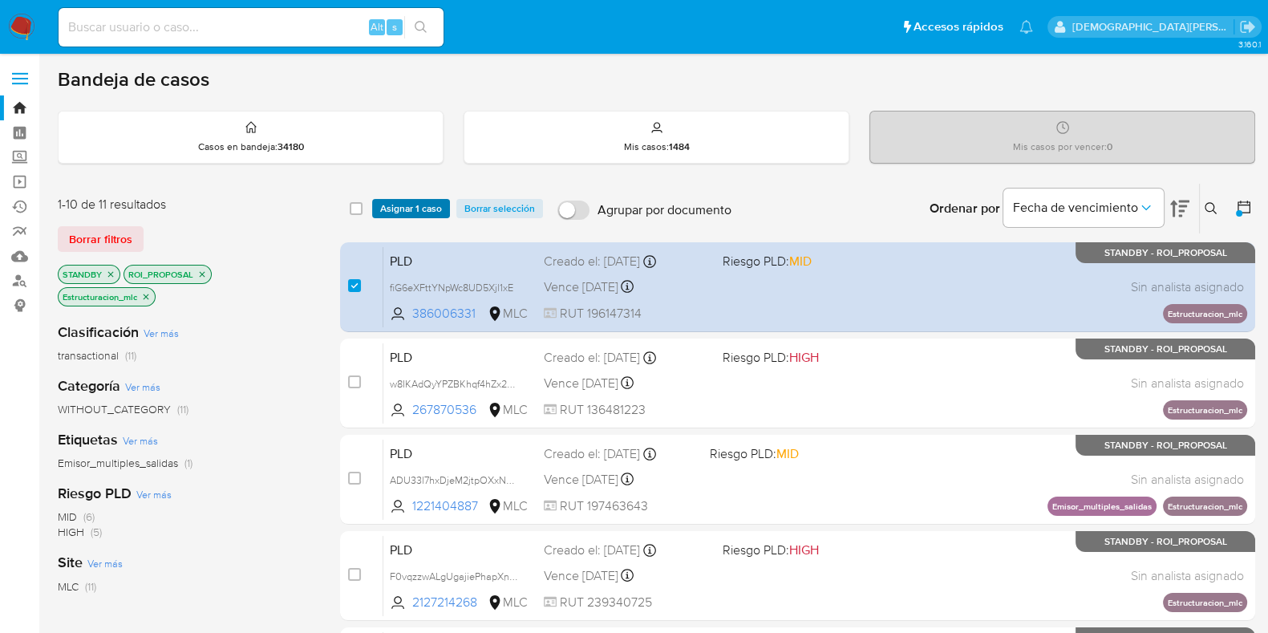
click at [405, 203] on span "Asignar 1 caso" at bounding box center [411, 208] width 62 height 16
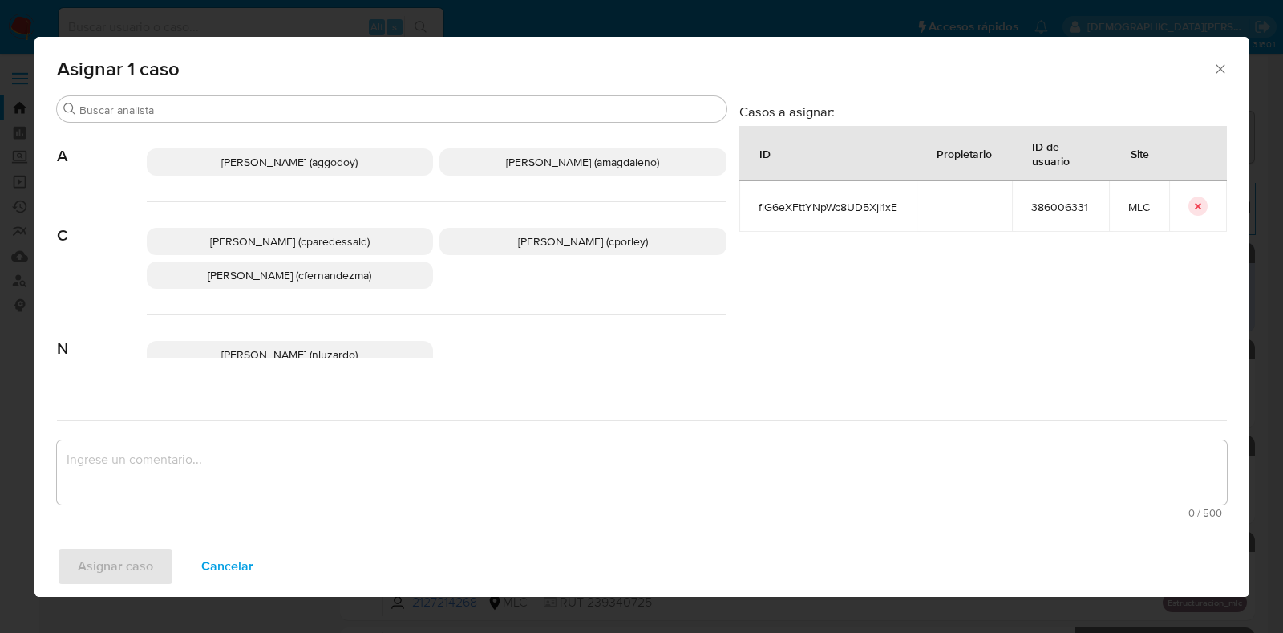
click at [593, 241] on span "Christian Porley (cporley)" at bounding box center [583, 241] width 130 height 16
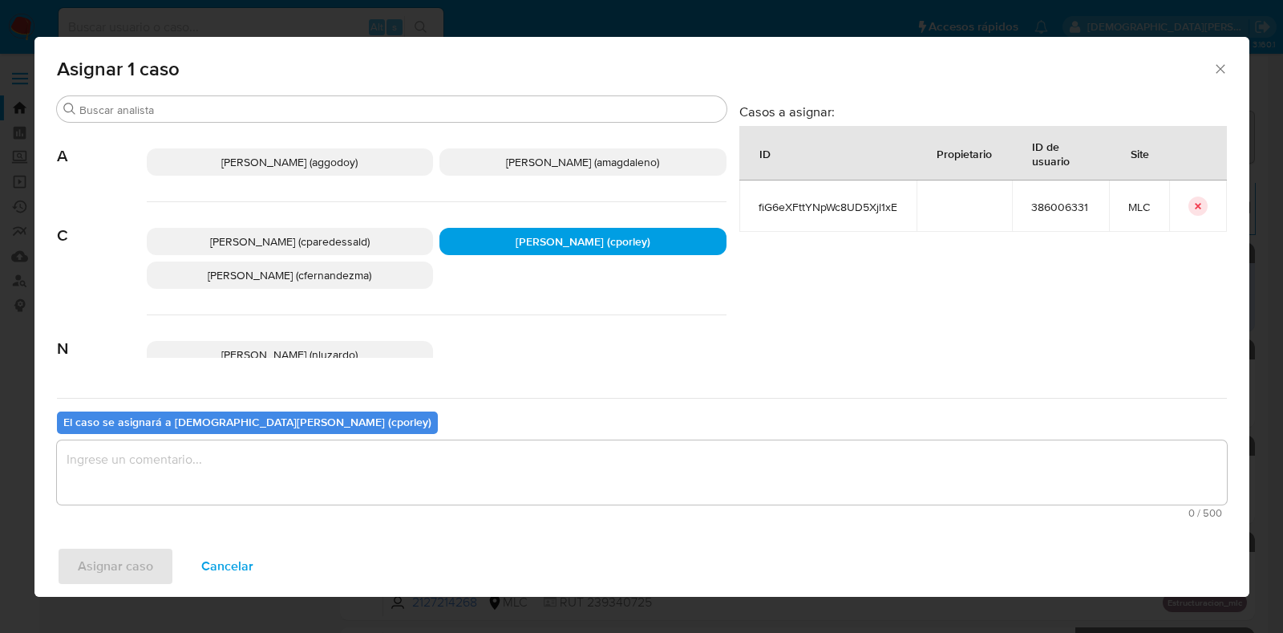
click at [409, 459] on textarea "assign-modal" at bounding box center [642, 472] width 1170 height 64
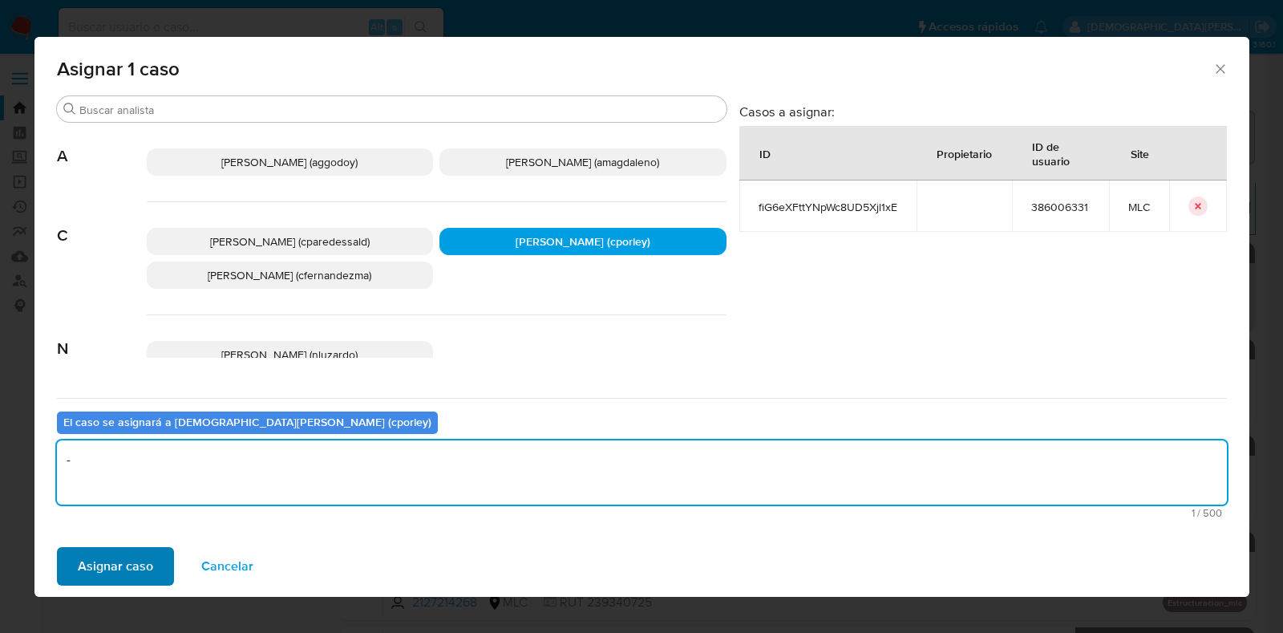
type textarea "-"
click at [104, 560] on span "Asignar caso" at bounding box center [115, 565] width 75 height 35
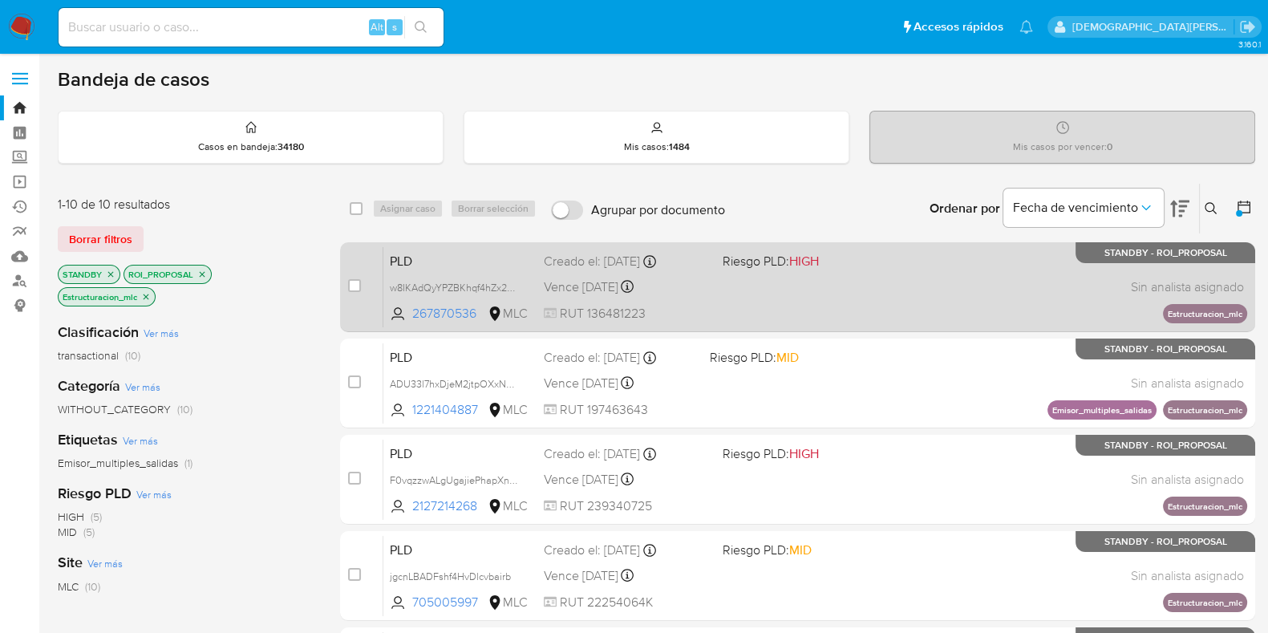
click at [900, 305] on div "PLD w8IKAdQyYPZBKhqf4hZx2ueH 267870536 MLC Riesgo PLD: HIGH Creado el: 12/07/20…" at bounding box center [815, 286] width 864 height 81
click at [353, 286] on input "checkbox" at bounding box center [354, 285] width 13 height 13
checkbox input "true"
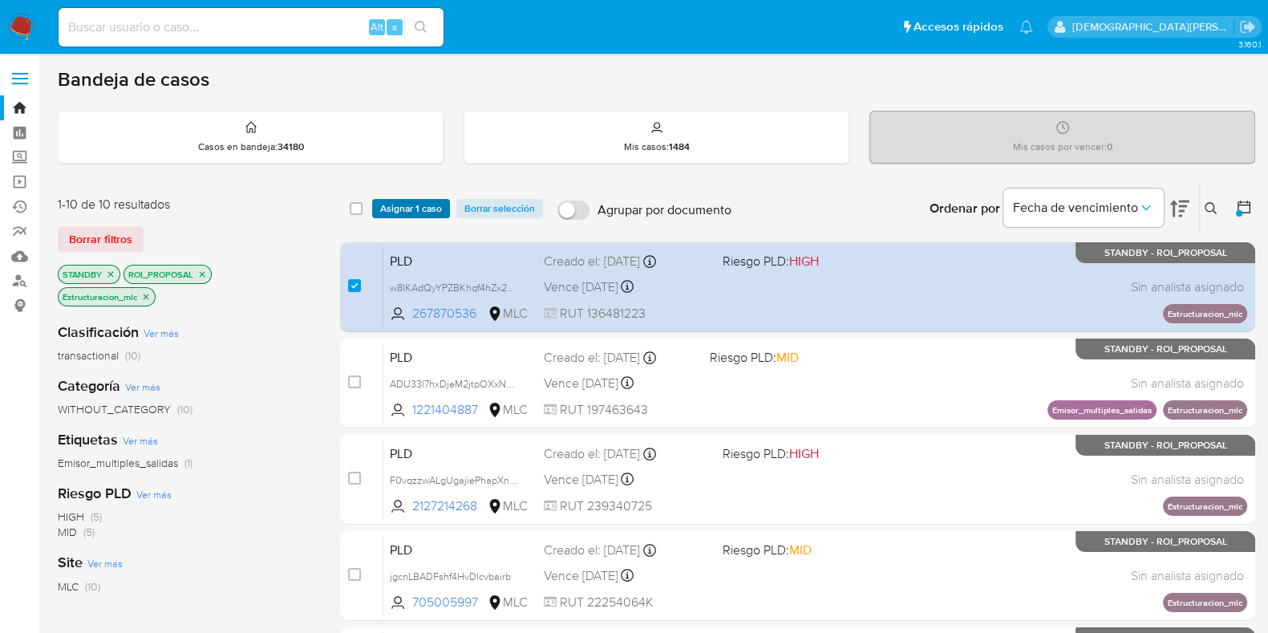
click at [419, 206] on span "Asignar 1 caso" at bounding box center [411, 208] width 62 height 16
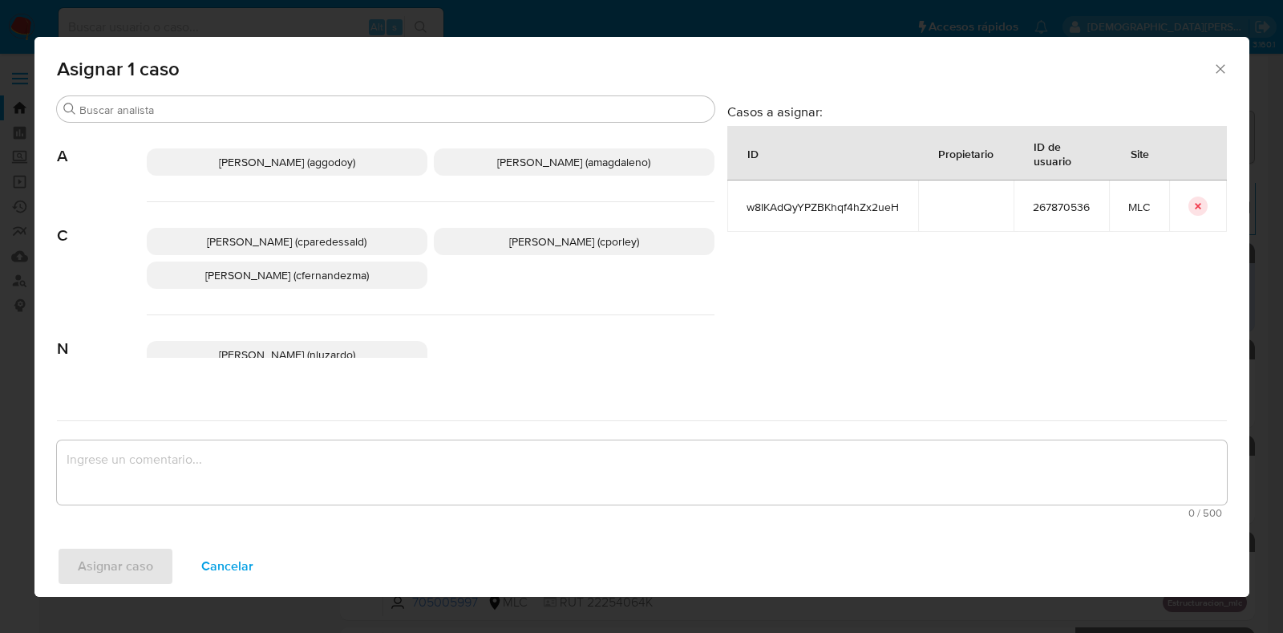
drag, startPoint x: 617, startPoint y: 248, endPoint x: 532, endPoint y: 409, distance: 182.2
click at [615, 253] on p "Christian Porley (cporley)" at bounding box center [574, 241] width 281 height 27
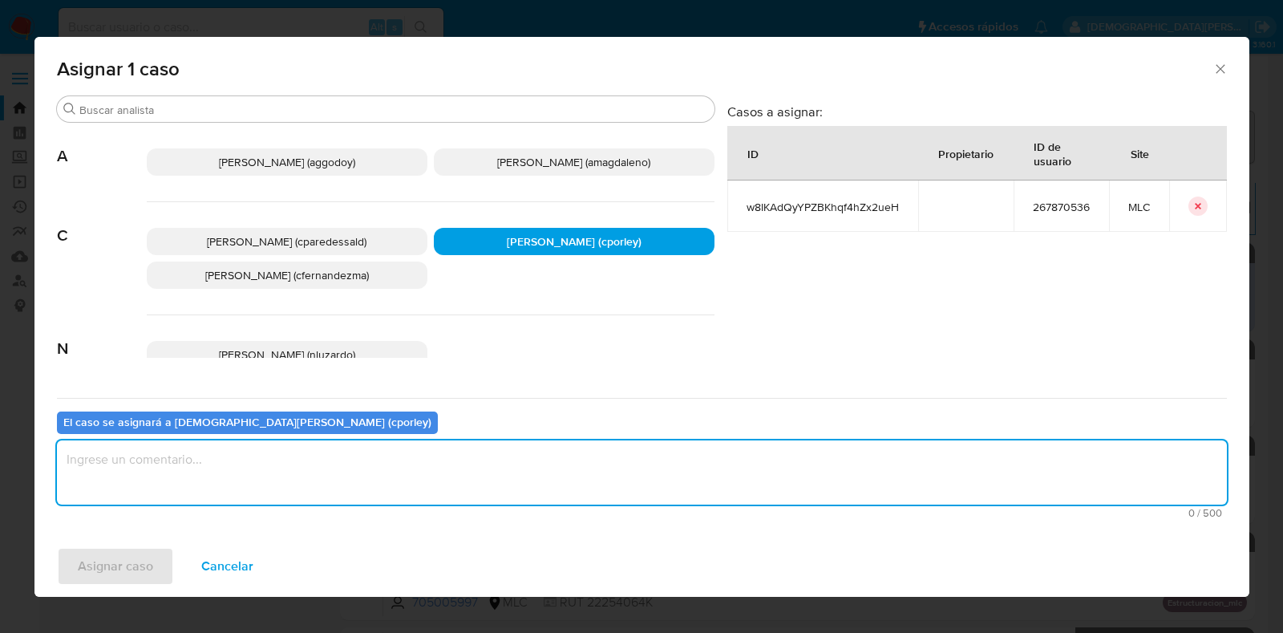
click at [512, 459] on textarea "assign-modal" at bounding box center [642, 472] width 1170 height 64
type textarea "-"
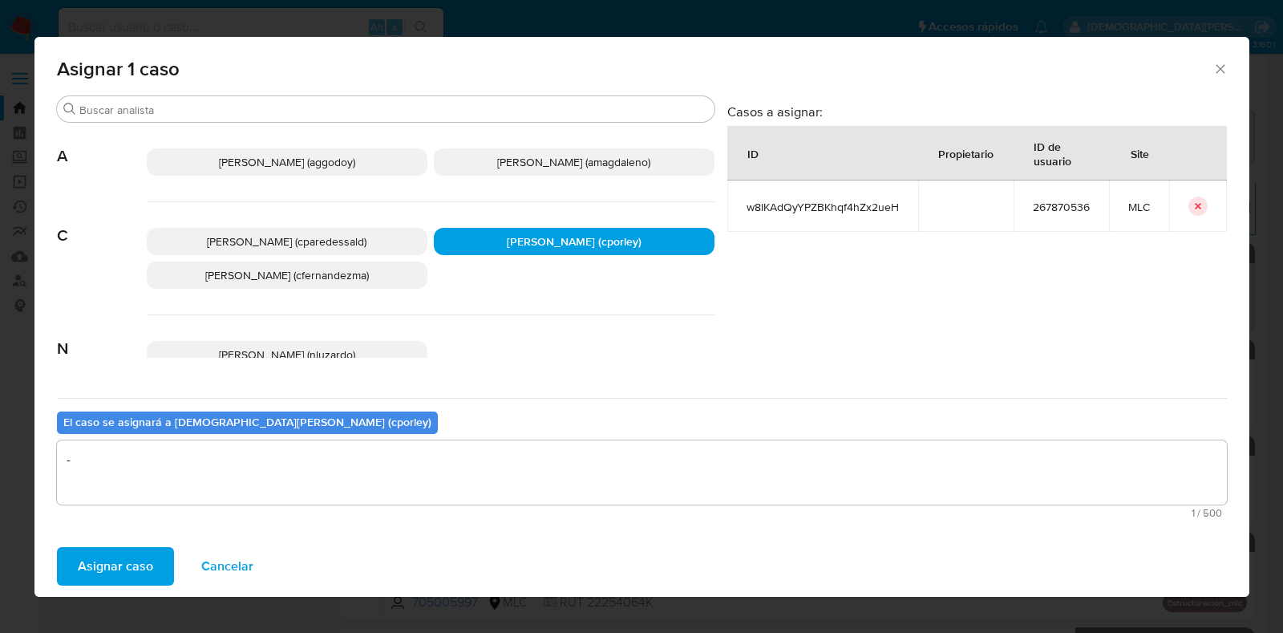
click at [136, 564] on span "Asignar caso" at bounding box center [115, 565] width 75 height 35
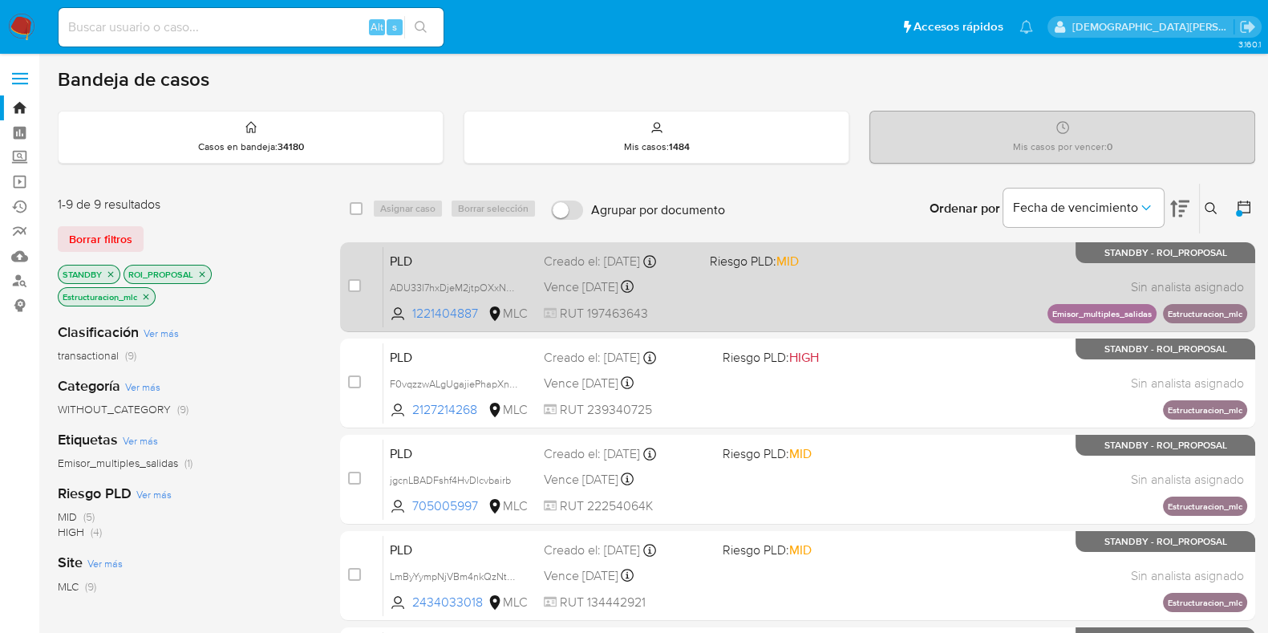
click at [897, 306] on div "PLD ADU33l7hxDjeM2jtpOXxN02H 1221404887 MLC Riesgo PLD: MID Creado el: 12/07/20…" at bounding box center [815, 286] width 864 height 81
click at [352, 283] on input "checkbox" at bounding box center [354, 285] width 13 height 13
checkbox input "true"
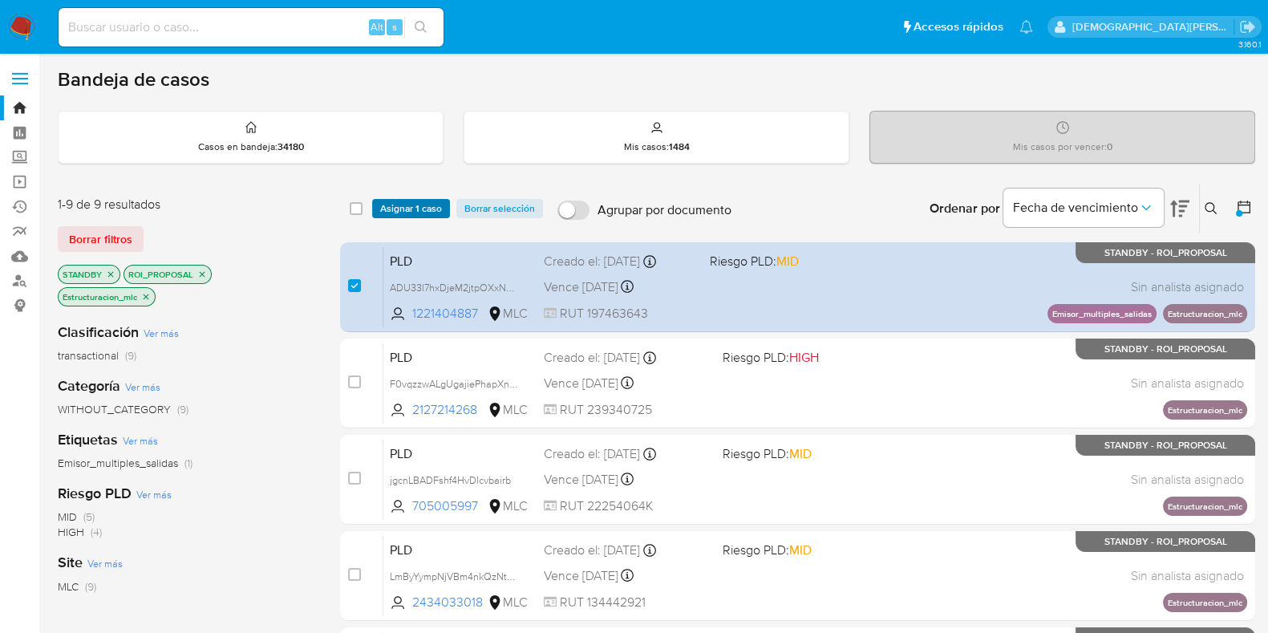
click at [431, 202] on span "Asignar 1 caso" at bounding box center [411, 208] width 62 height 16
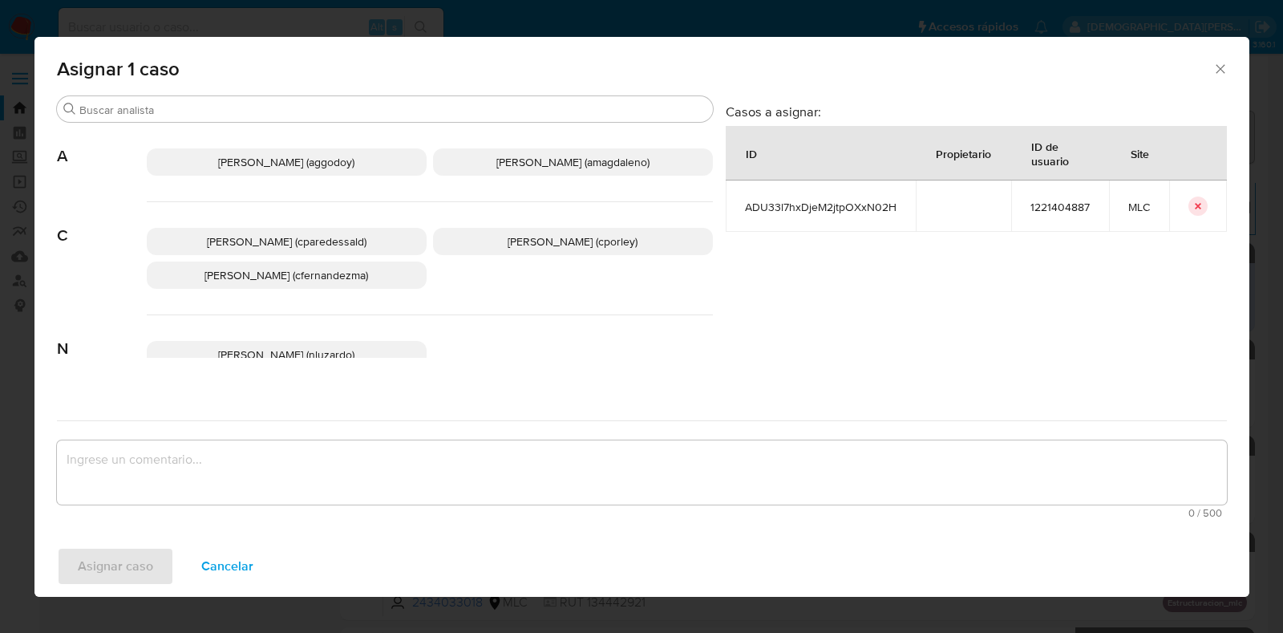
click at [591, 242] on span "Christian Porley (cporley)" at bounding box center [573, 241] width 130 height 16
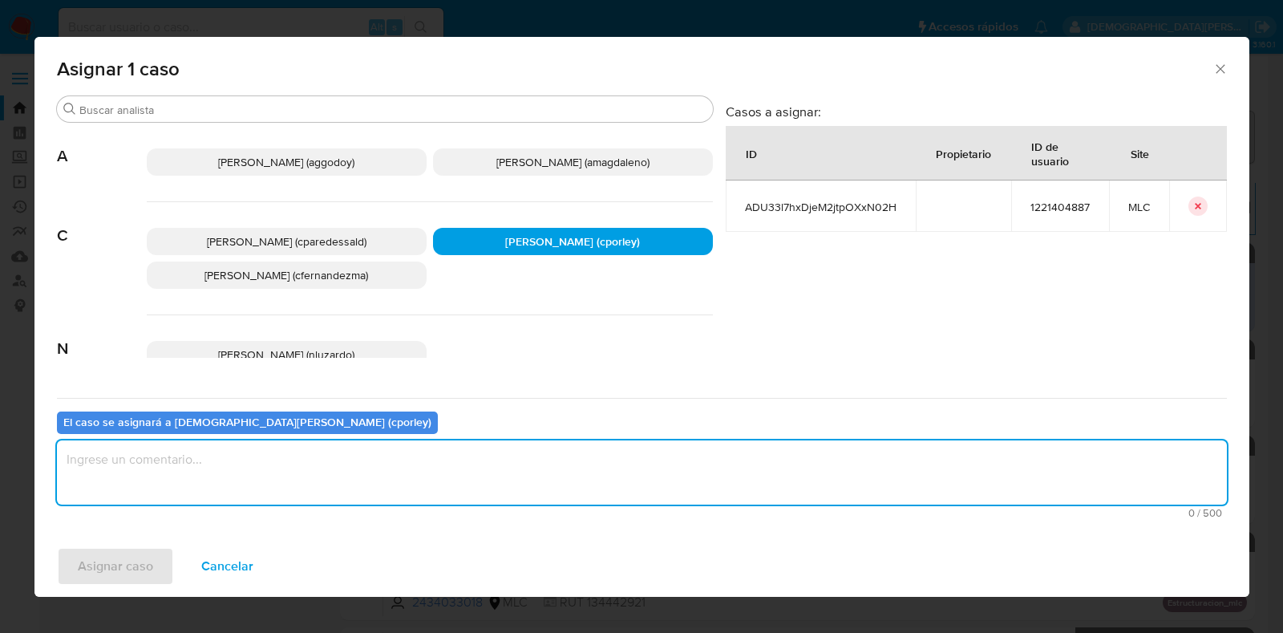
click at [441, 467] on textarea "assign-modal" at bounding box center [642, 472] width 1170 height 64
type textarea "-"
click at [133, 567] on span "Asignar caso" at bounding box center [115, 565] width 75 height 35
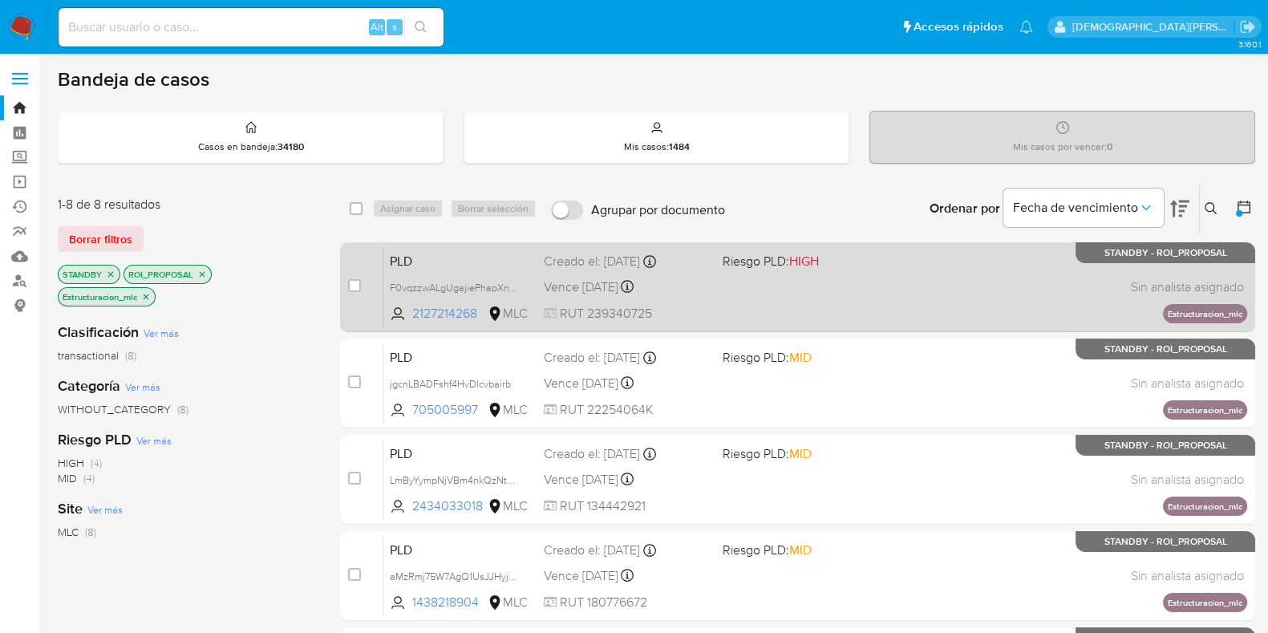
click at [754, 297] on div "PLD F0vqzzwALgUgajiePhapXnHT 2127214268 MLC Riesgo PLD: HIGH Creado el: 12/07/2…" at bounding box center [815, 286] width 864 height 81
click at [361, 284] on div "case-item-checkbox No es posible asignar el caso" at bounding box center [365, 286] width 35 height 81
click at [357, 280] on input "checkbox" at bounding box center [354, 285] width 13 height 13
checkbox input "true"
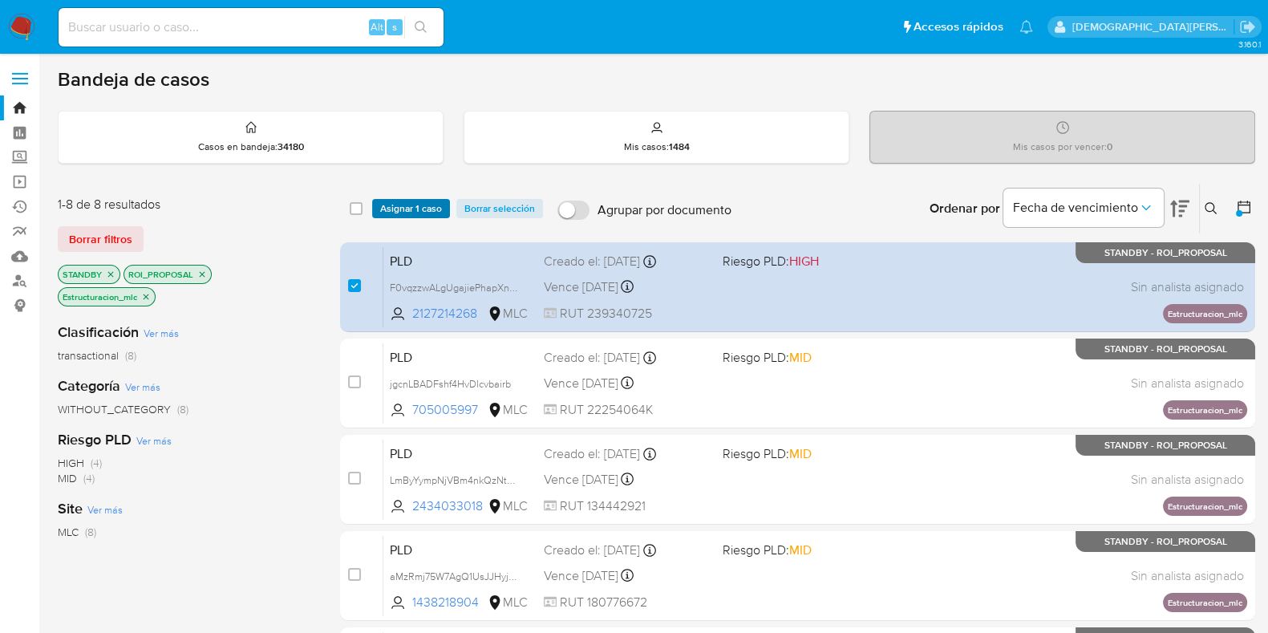
click at [417, 204] on span "Asignar 1 caso" at bounding box center [411, 208] width 62 height 16
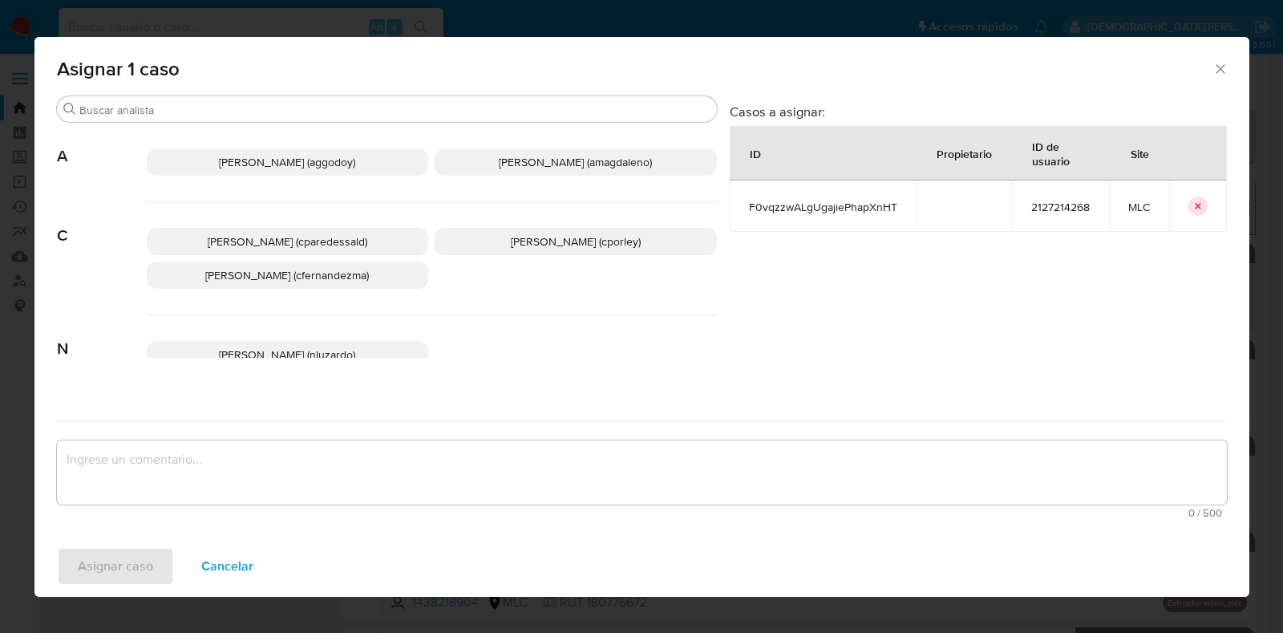
click at [577, 238] on span "Christian Porley (cporley)" at bounding box center [576, 241] width 130 height 16
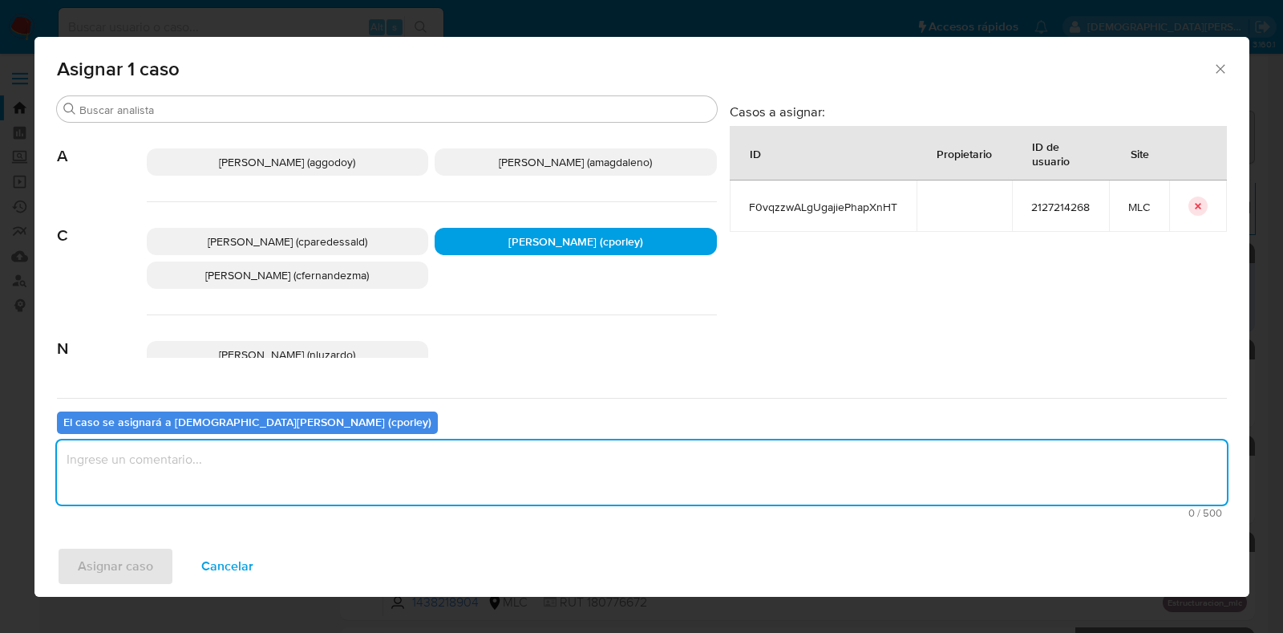
click at [526, 466] on textarea "assign-modal" at bounding box center [642, 472] width 1170 height 64
type textarea "-"
click at [78, 576] on span "Asignar caso" at bounding box center [115, 565] width 75 height 35
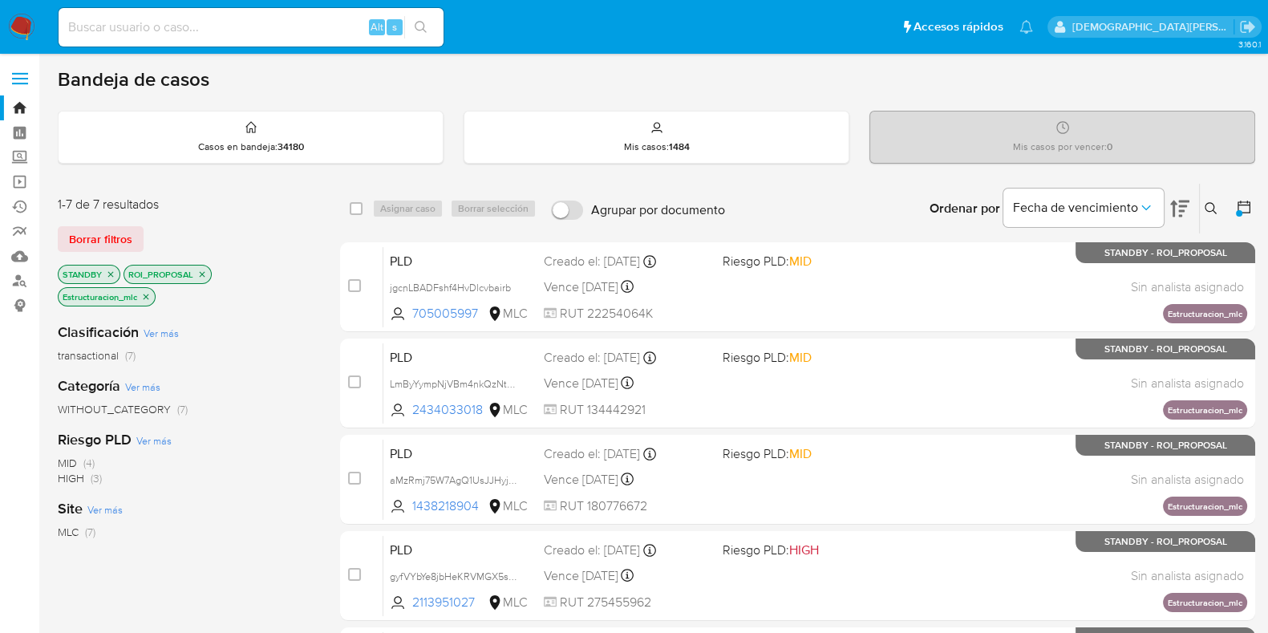
click at [145, 293] on icon "close-filter" at bounding box center [147, 296] width 6 height 6
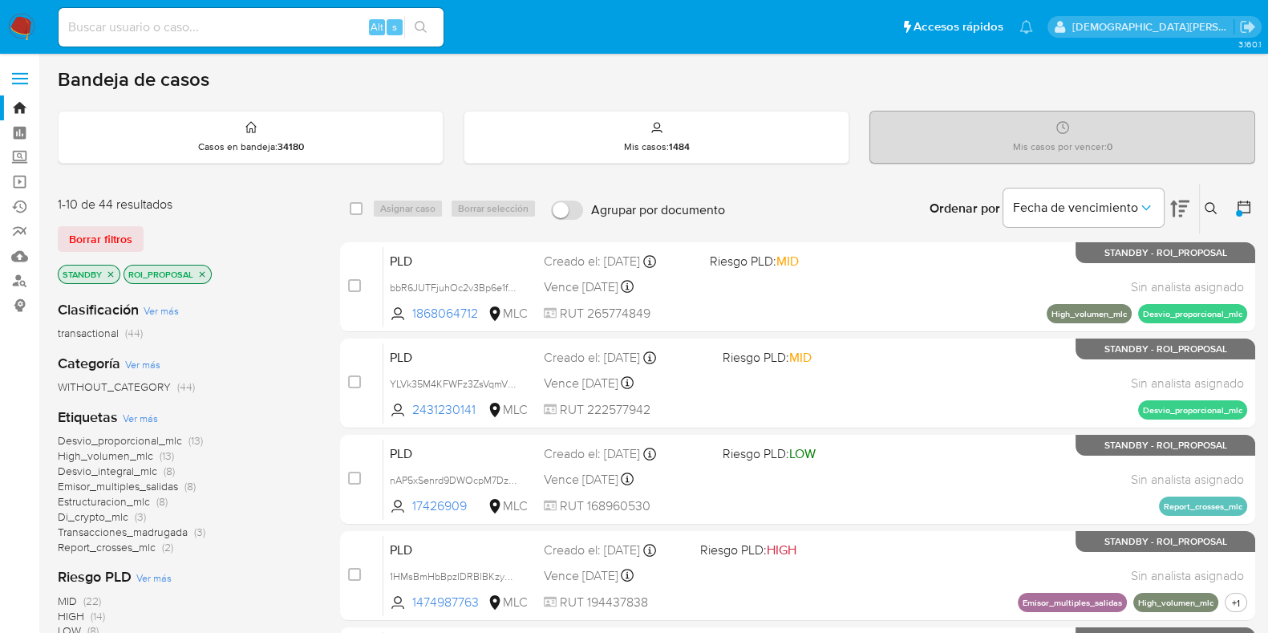
click at [204, 271] on icon "close-filter" at bounding box center [202, 274] width 10 height 10
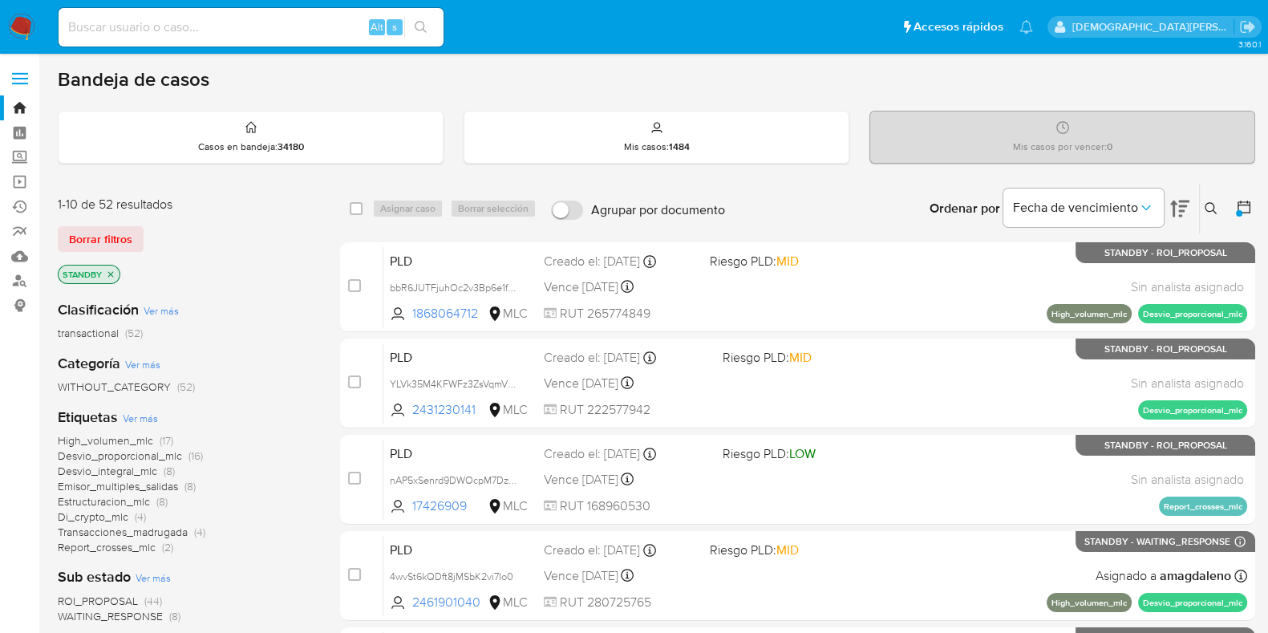
click at [112, 274] on icon "close-filter" at bounding box center [111, 274] width 6 height 6
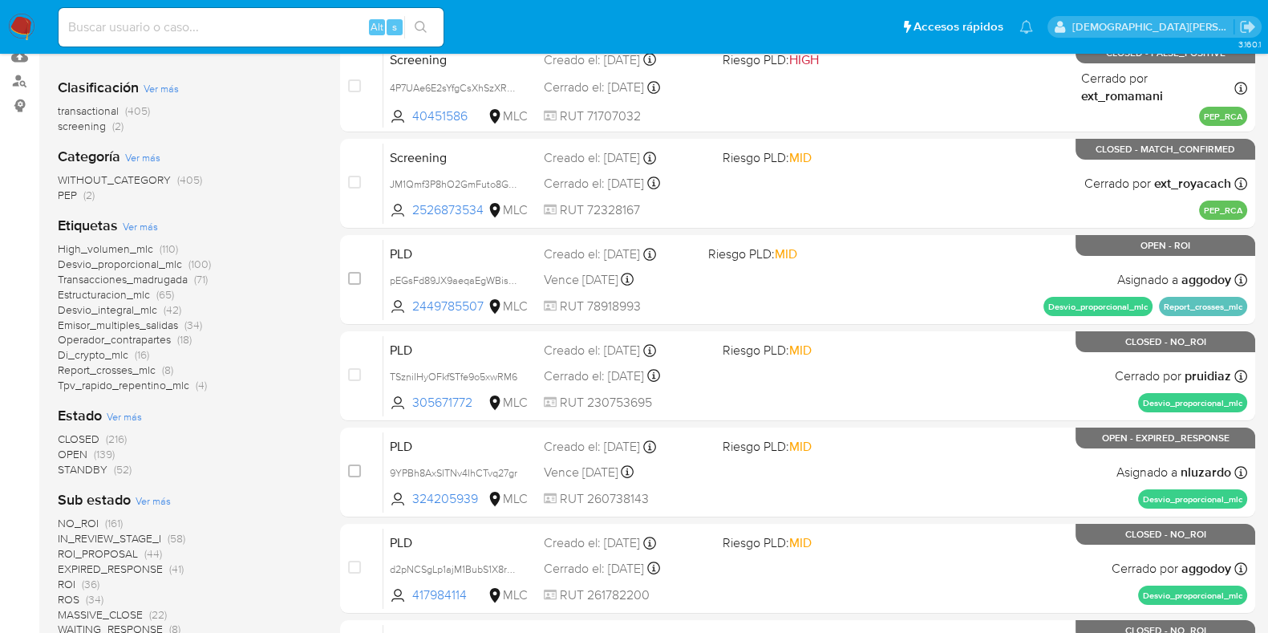
scroll to position [400, 0]
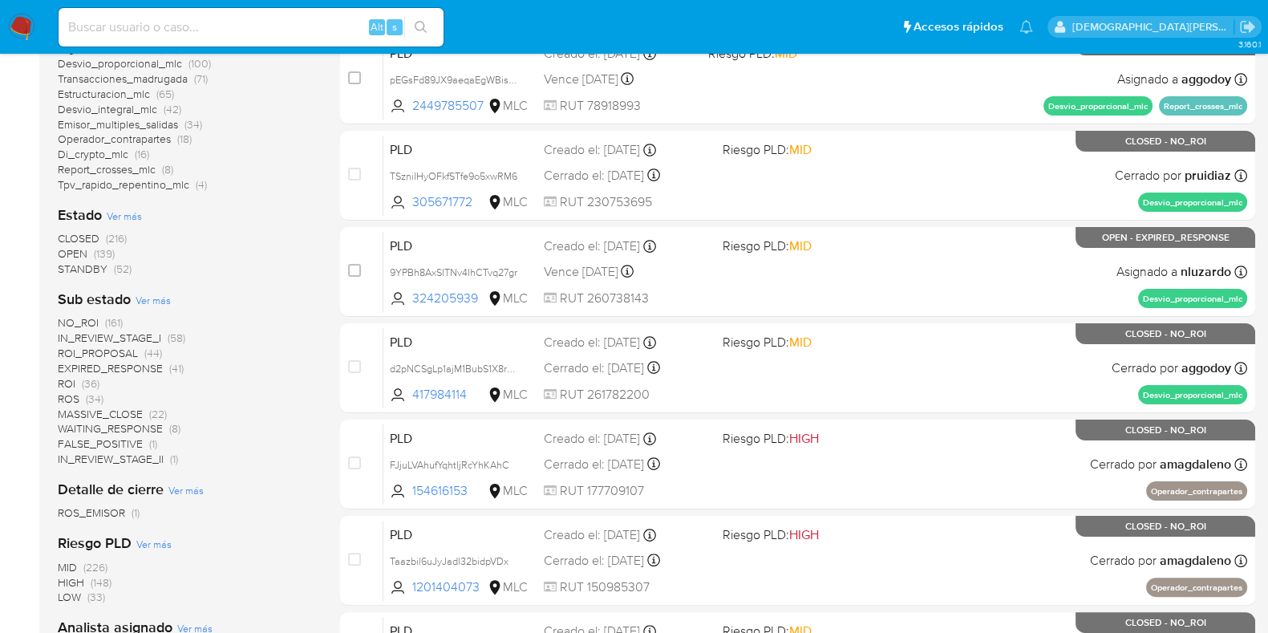
click at [64, 392] on span "ROS" at bounding box center [69, 398] width 22 height 16
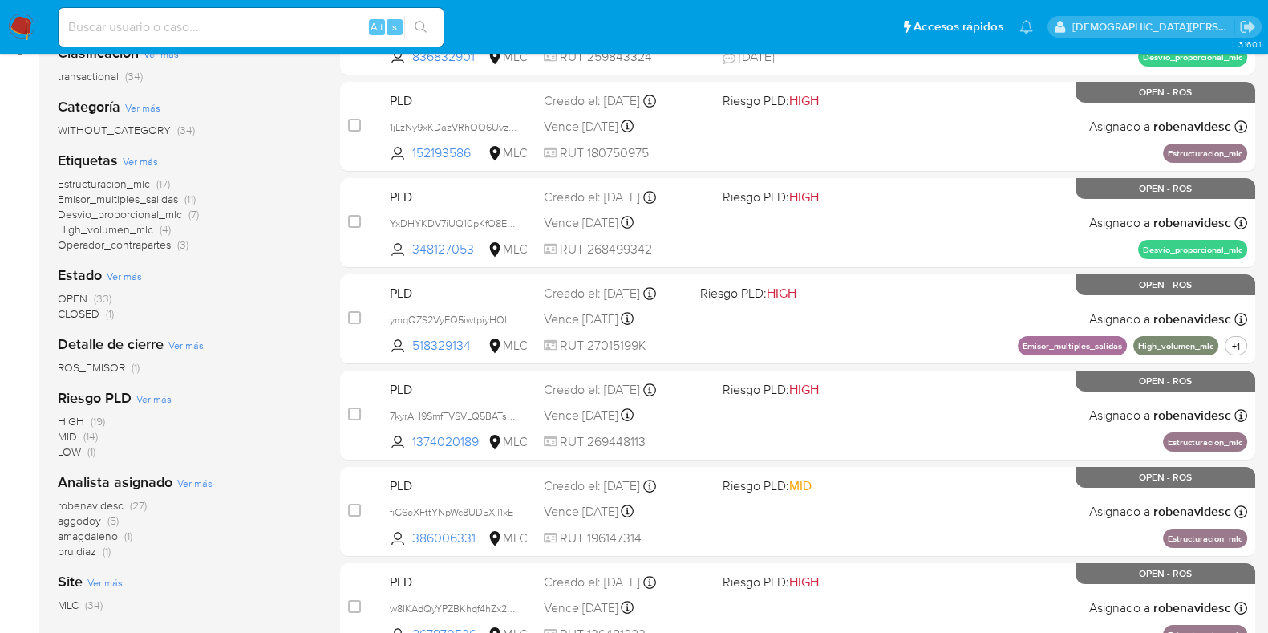
scroll to position [200, 0]
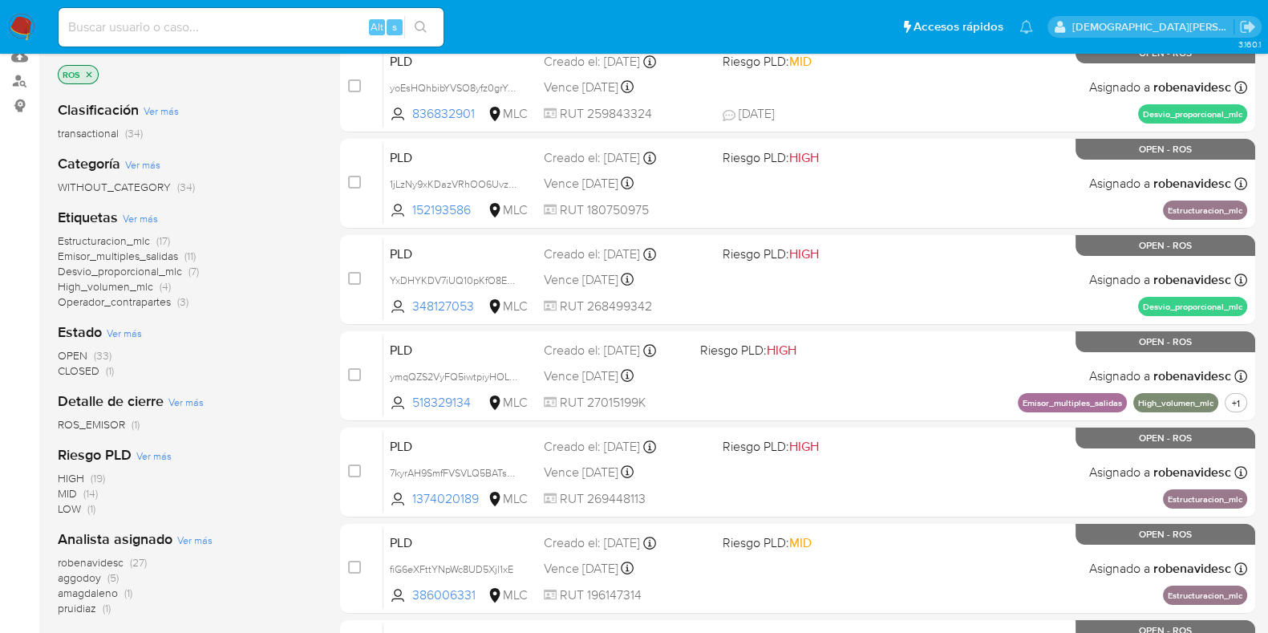
click at [88, 73] on icon "close-filter" at bounding box center [89, 75] width 10 height 10
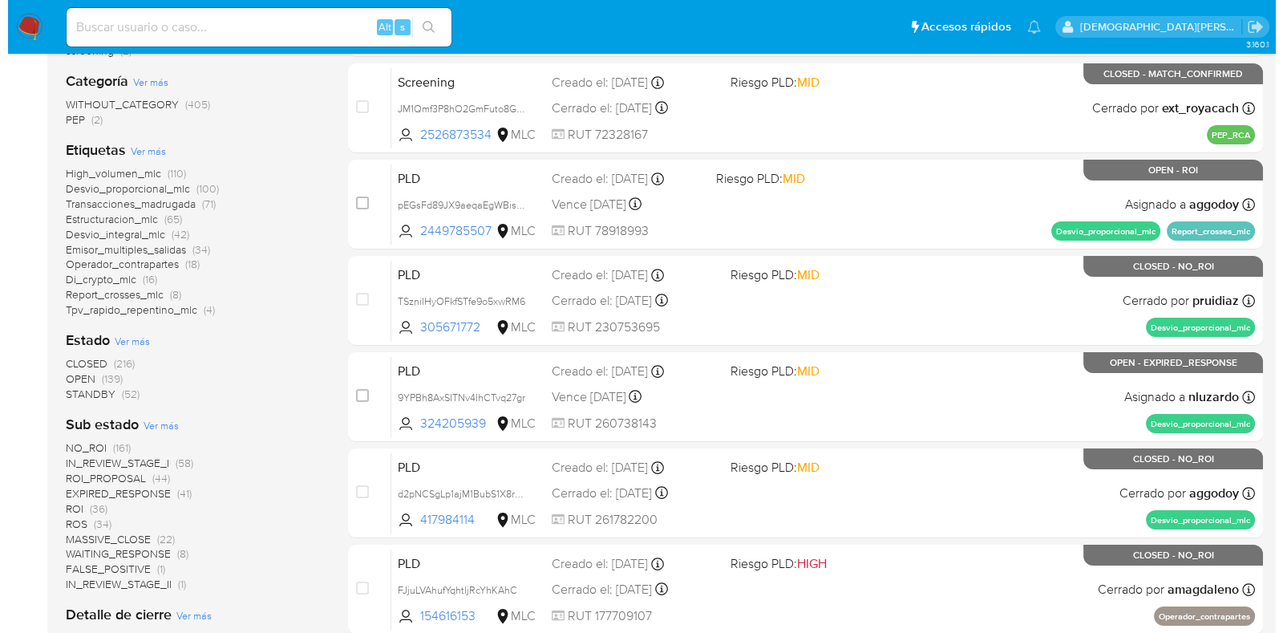
scroll to position [301, 0]
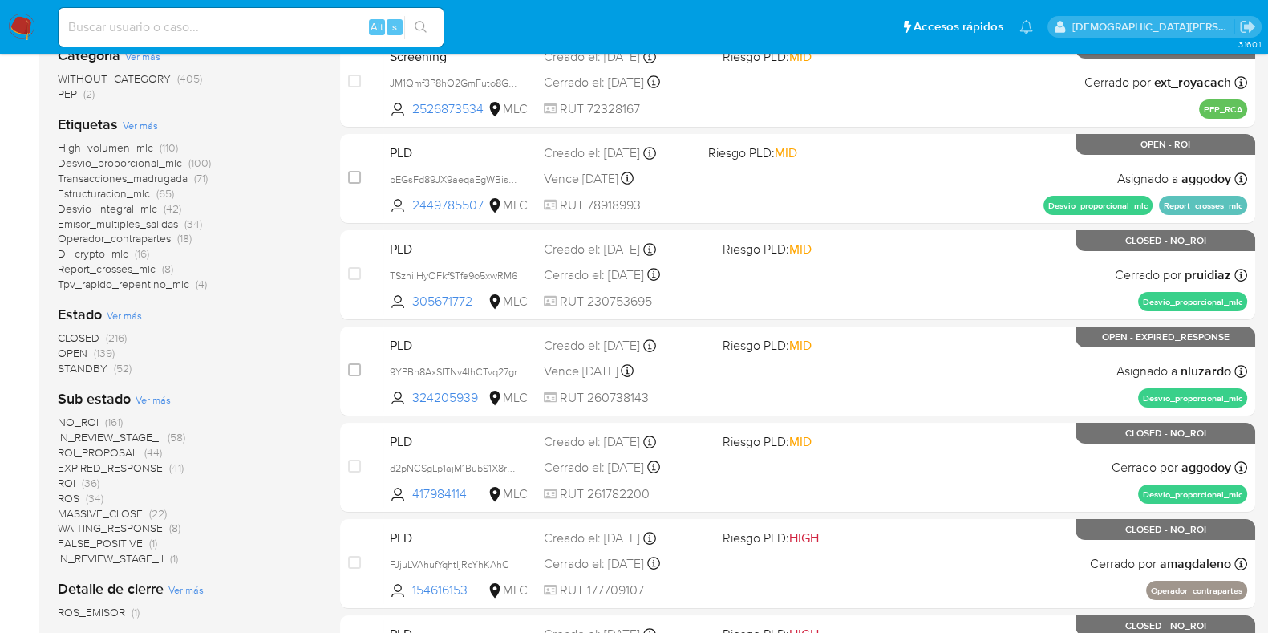
click at [136, 314] on span "Ver más" at bounding box center [124, 315] width 35 height 14
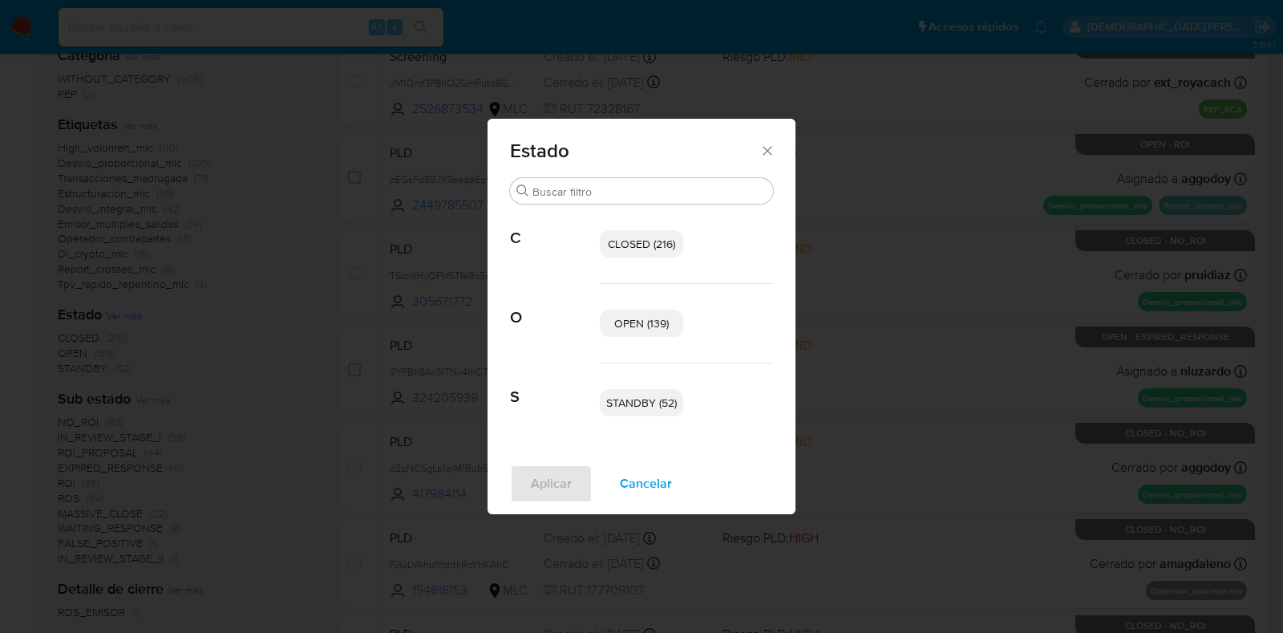
click at [618, 324] on span "OPEN (139)" at bounding box center [641, 323] width 55 height 16
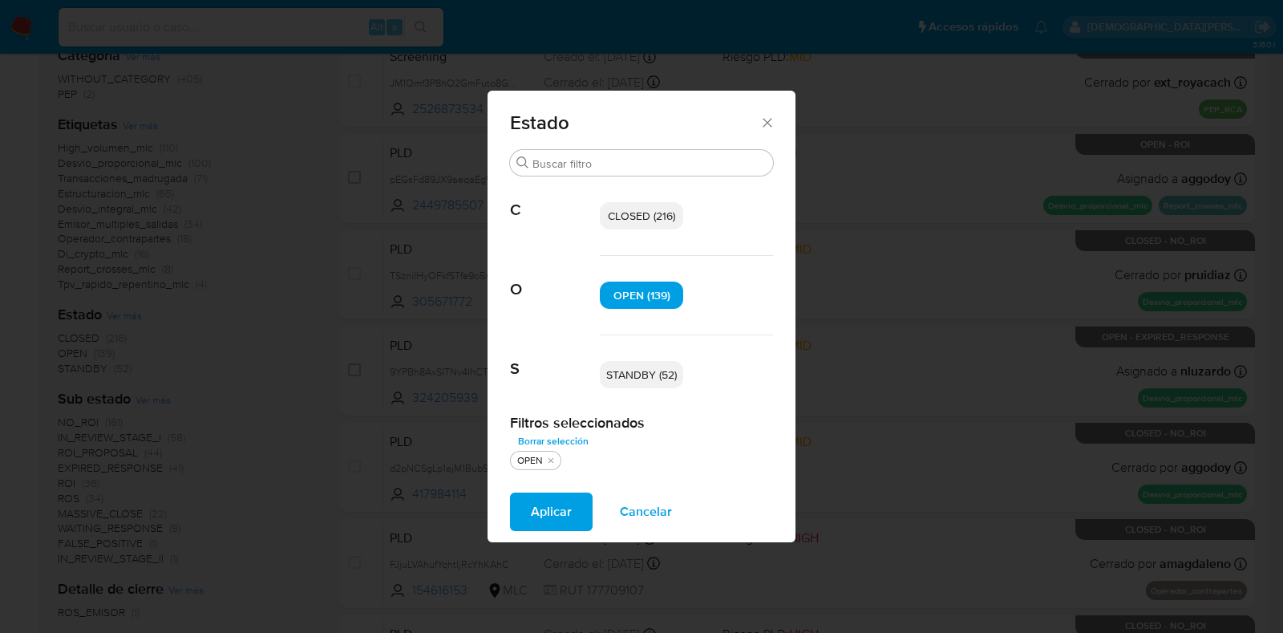
click at [649, 387] on div "STANDBY (52)" at bounding box center [686, 374] width 173 height 79
click at [649, 378] on span "STANDBY (52)" at bounding box center [641, 374] width 71 height 16
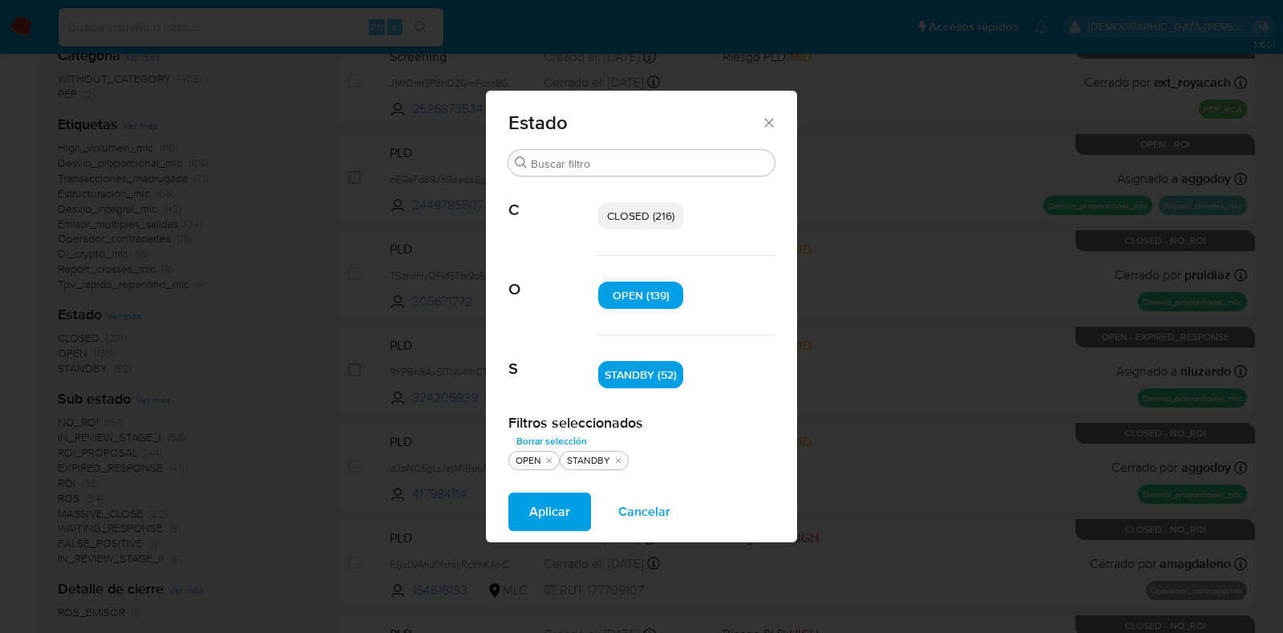
click at [551, 507] on span "Aplicar" at bounding box center [549, 511] width 41 height 35
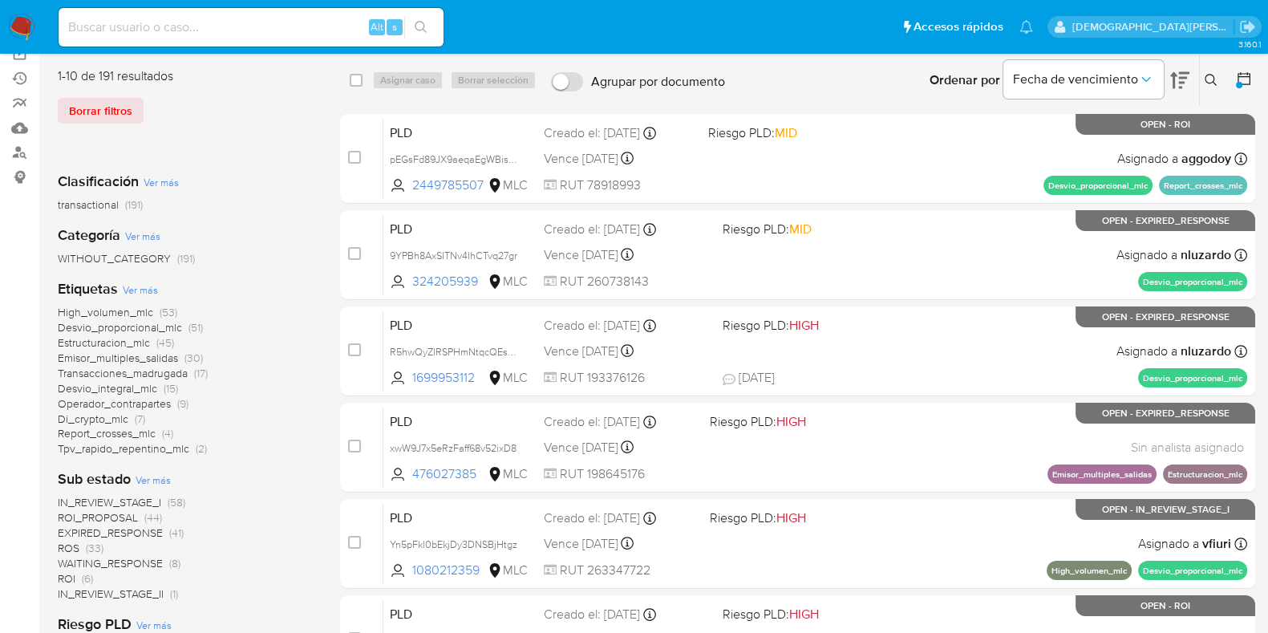
scroll to position [99, 0]
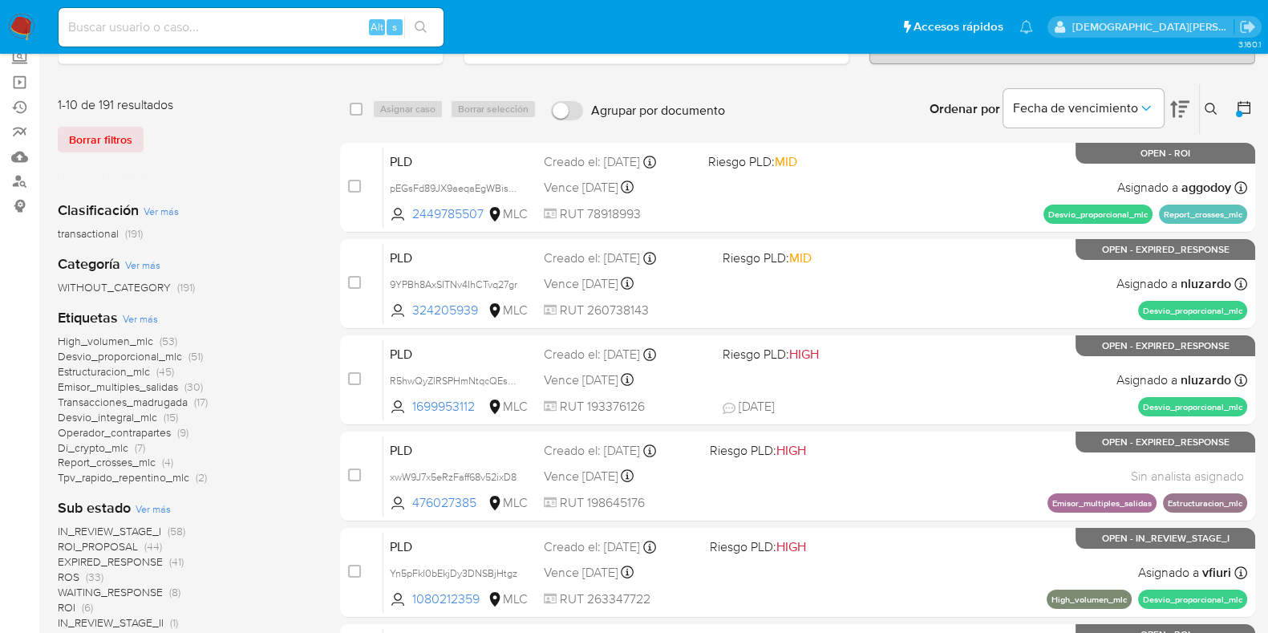
click at [95, 178] on p "OPEN" at bounding box center [81, 175] width 45 height 18
click at [95, 175] on icon "close-filter" at bounding box center [95, 175] width 10 height 10
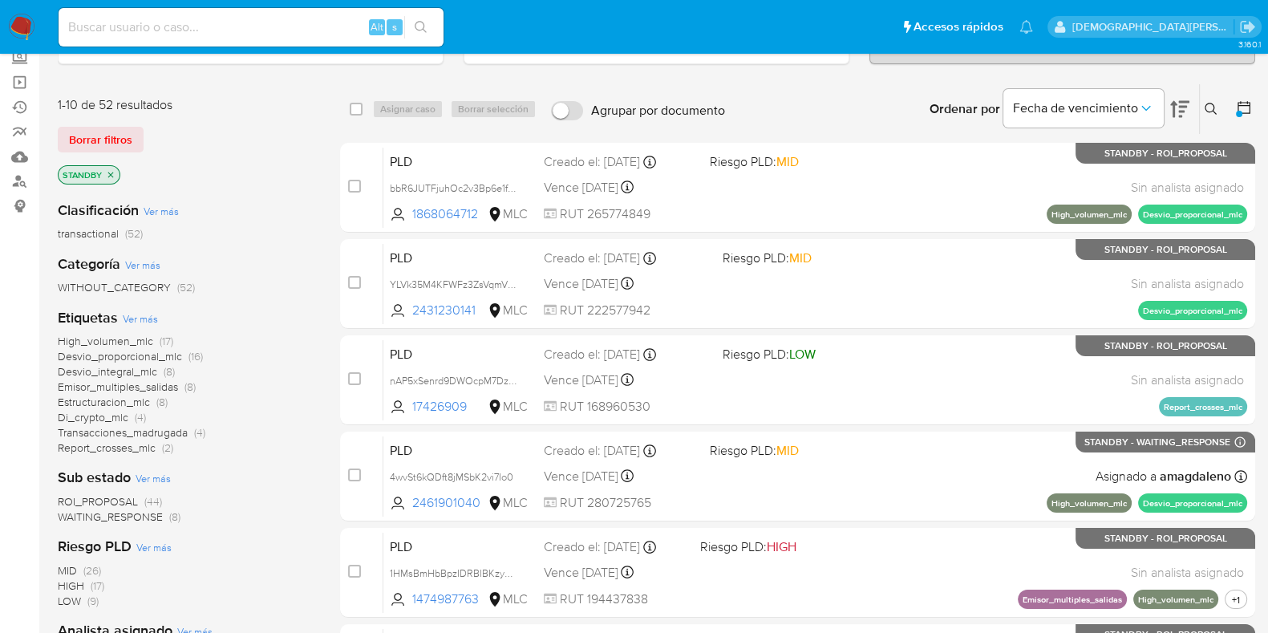
click at [112, 172] on icon "close-filter" at bounding box center [111, 175] width 6 height 6
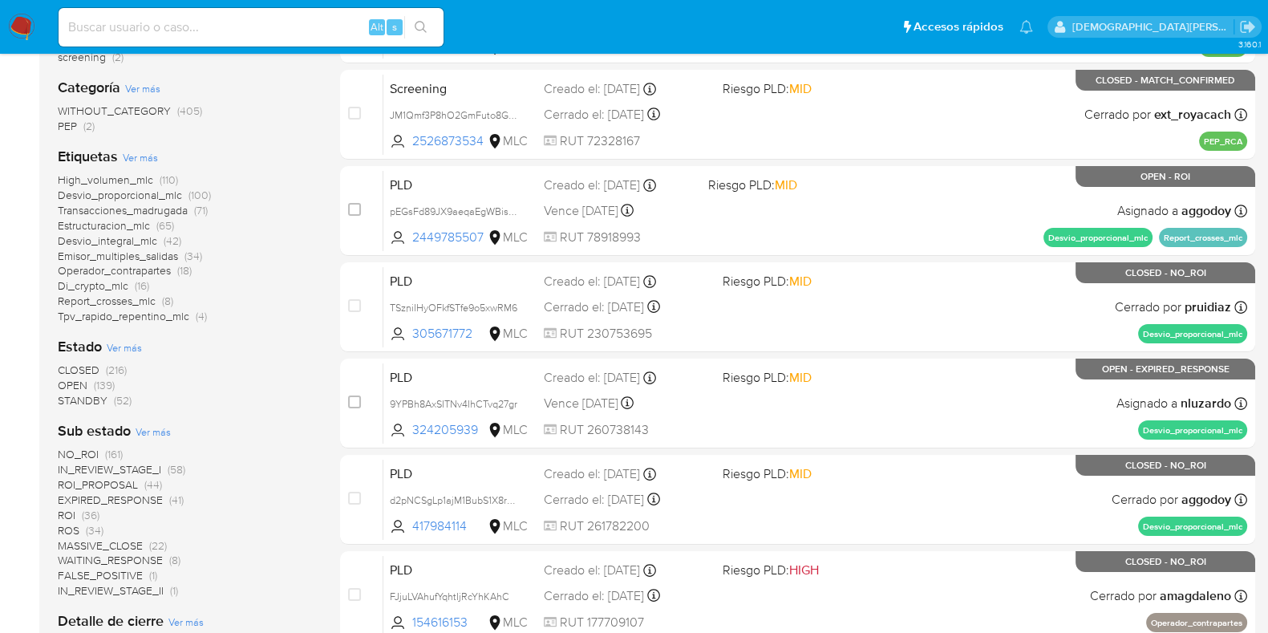
scroll to position [301, 0]
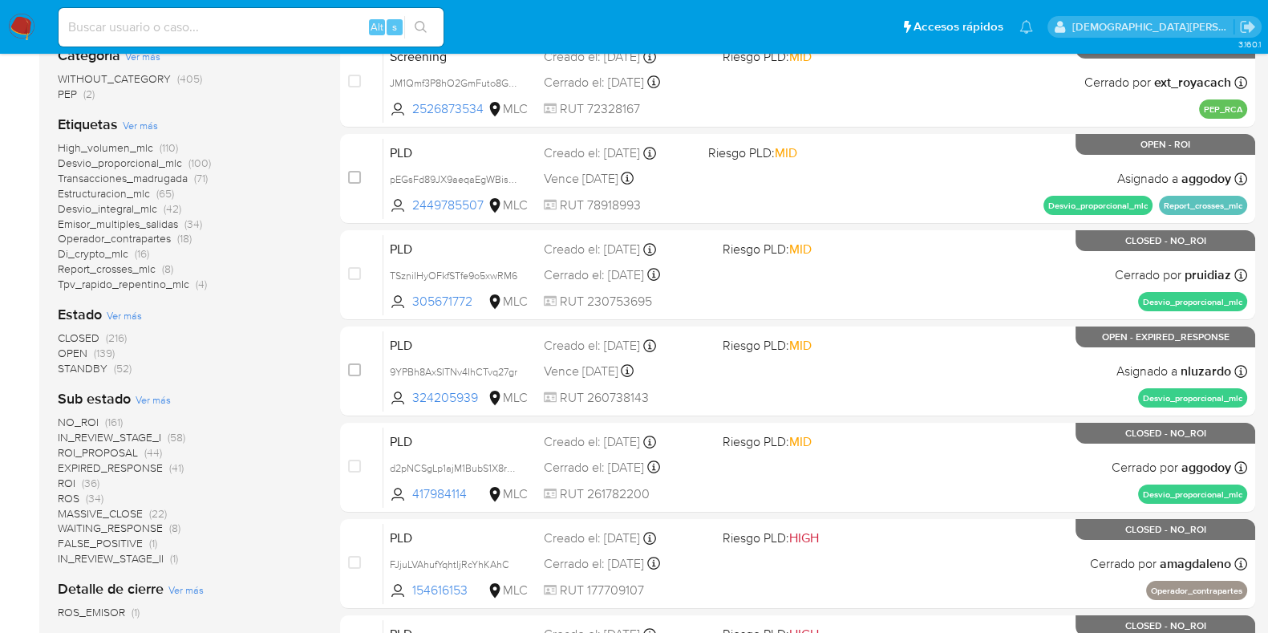
click at [75, 483] on span "ROI (36)" at bounding box center [79, 482] width 42 height 15
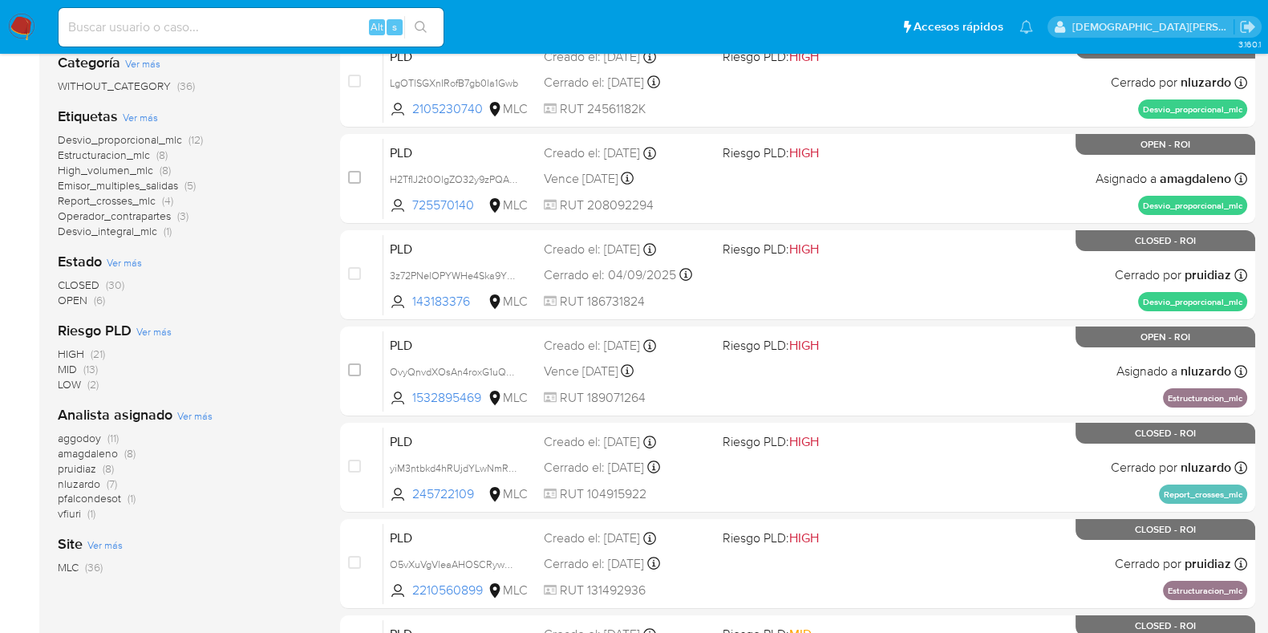
scroll to position [99, 0]
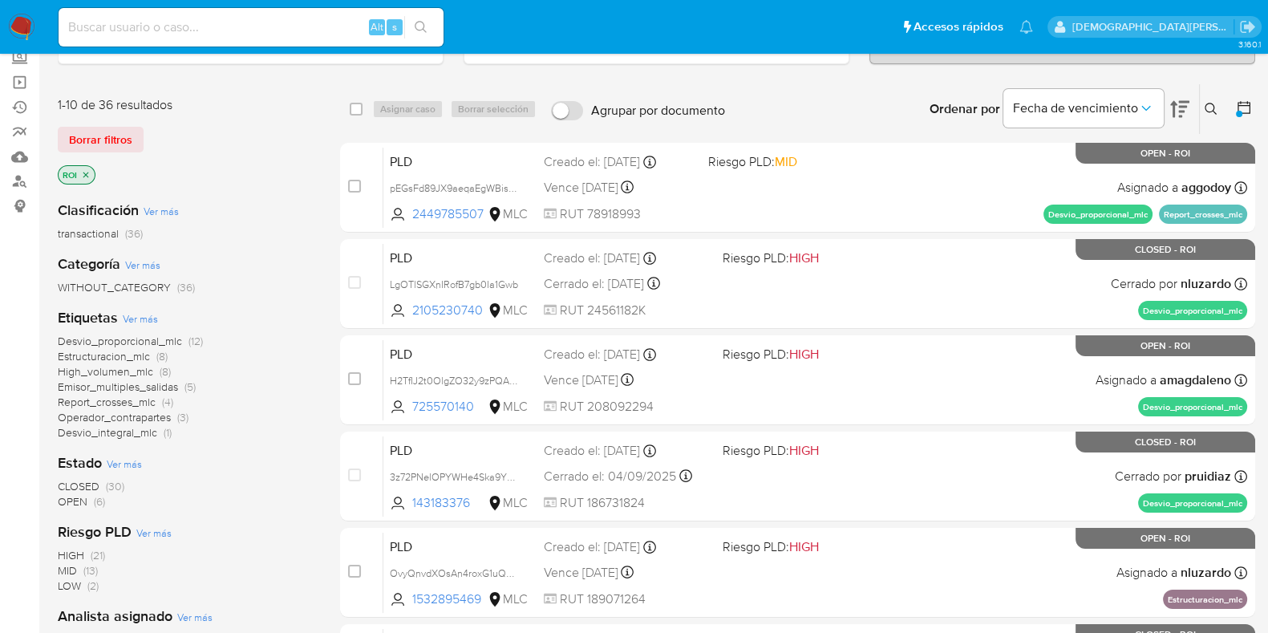
click at [88, 499] on span "OPEN (6)" at bounding box center [81, 501] width 47 height 15
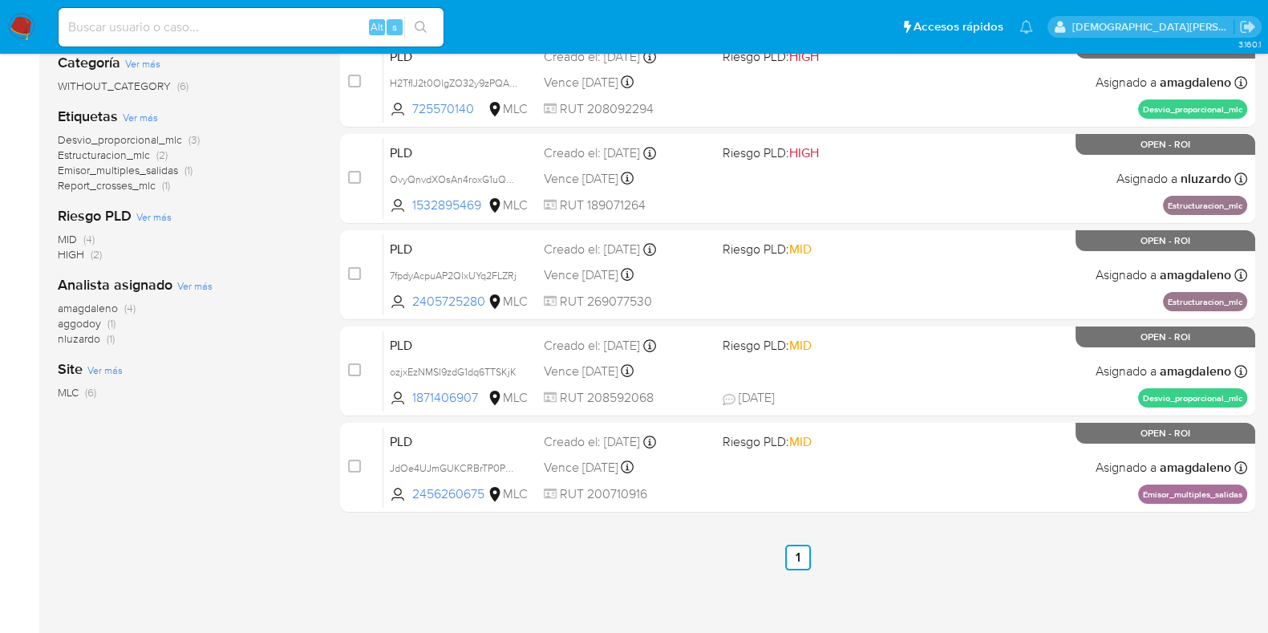
scroll to position [99, 0]
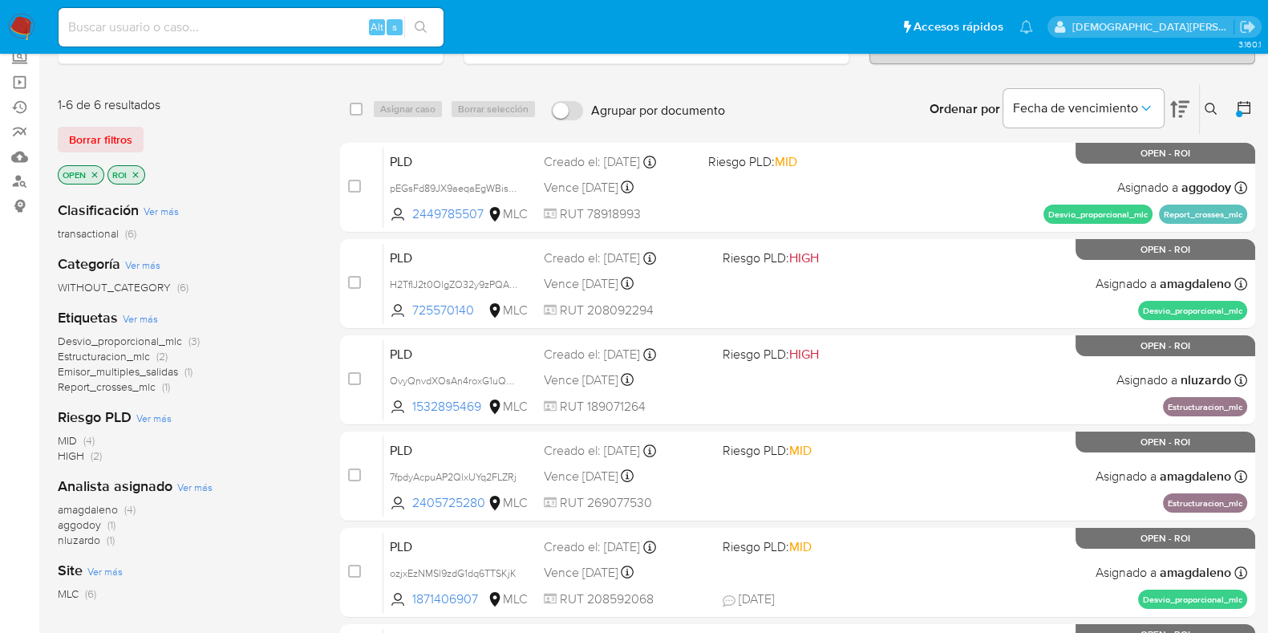
click at [140, 171] on icon "close-filter" at bounding box center [136, 175] width 10 height 10
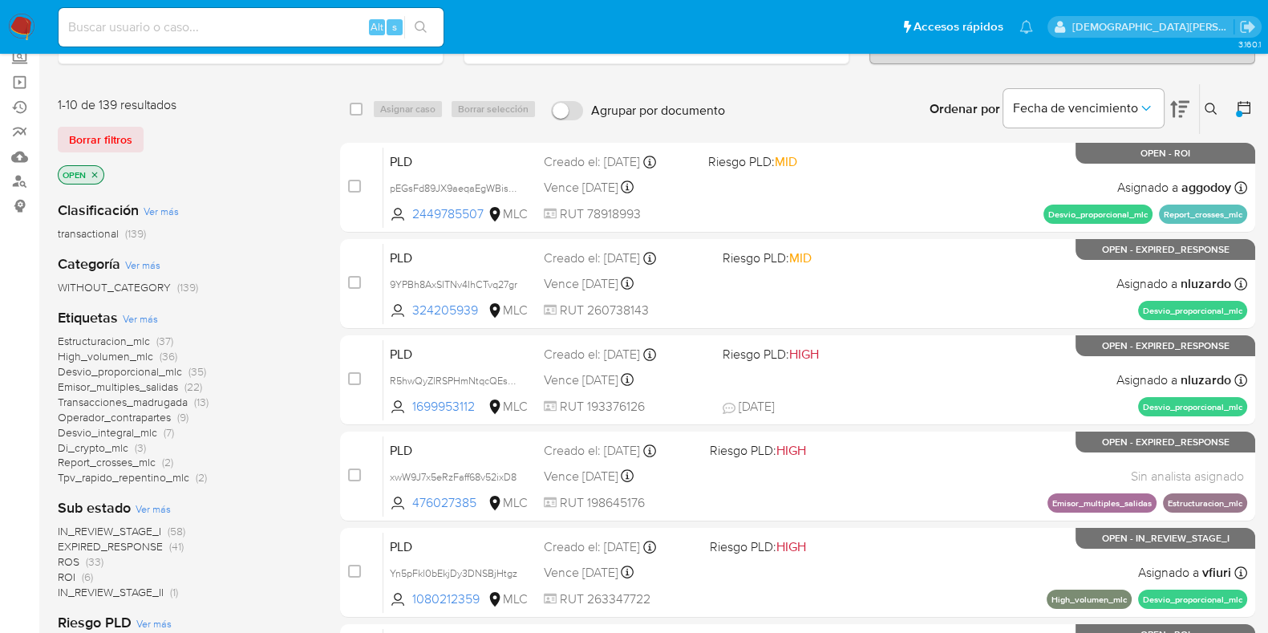
click at [95, 172] on icon "close-filter" at bounding box center [95, 175] width 6 height 6
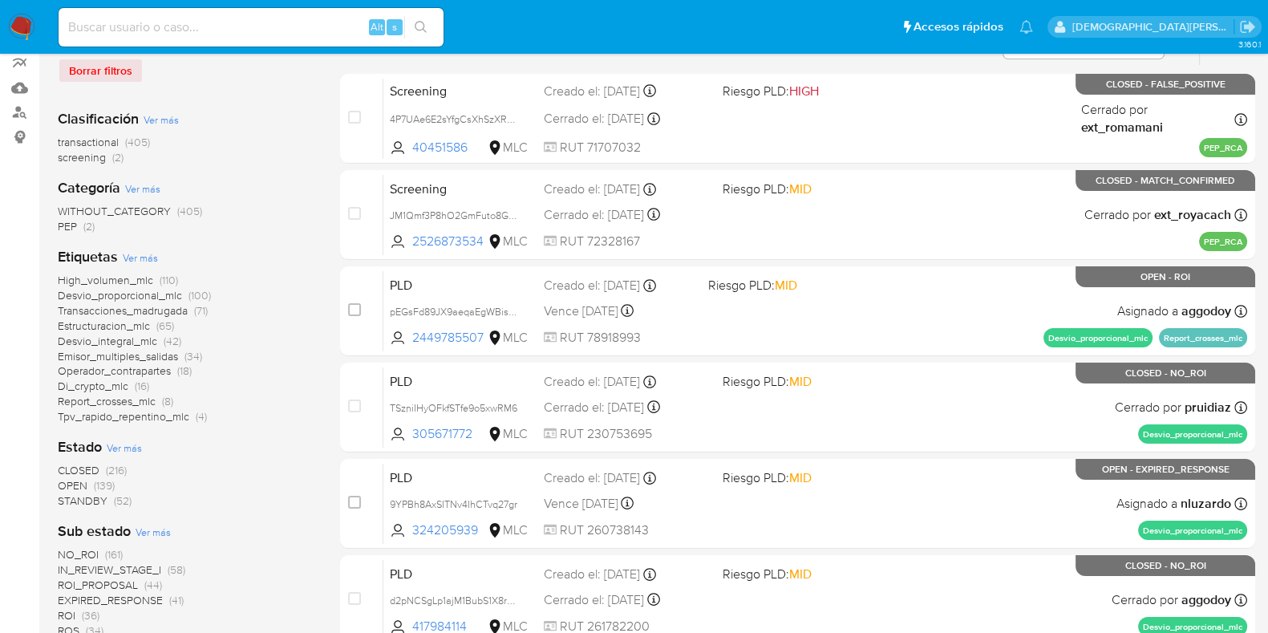
scroll to position [200, 0]
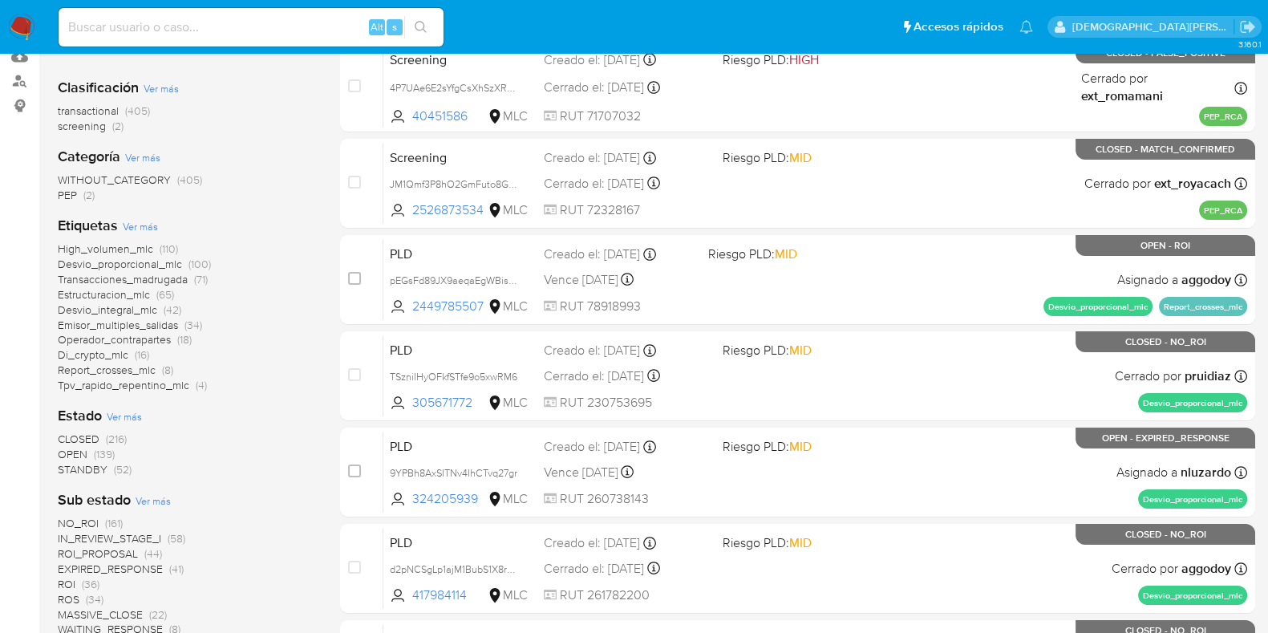
click at [66, 467] on span "STANDBY" at bounding box center [83, 469] width 50 height 16
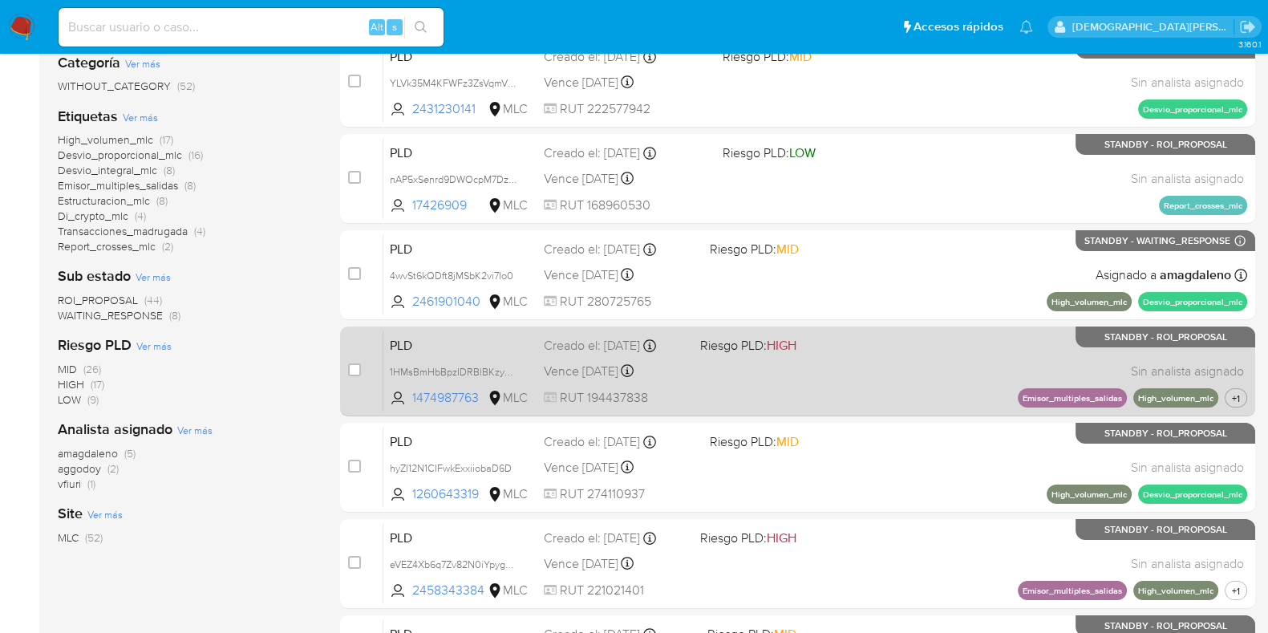
scroll to position [99, 0]
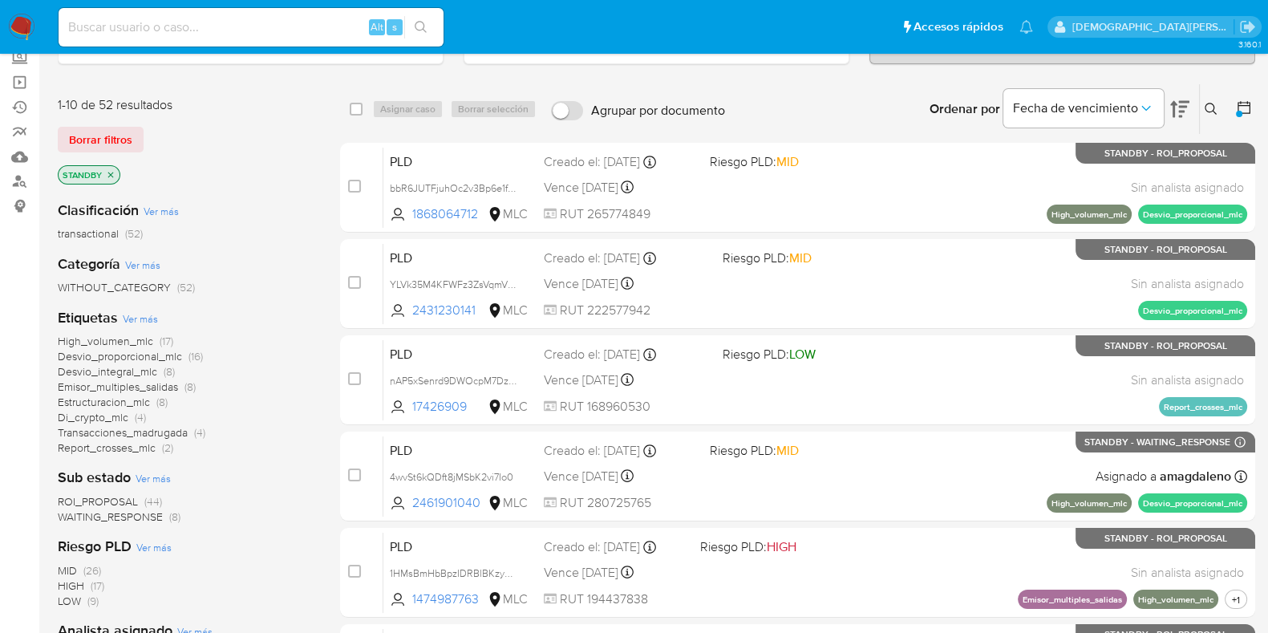
click at [99, 496] on span "ROI_PROPOSAL" at bounding box center [98, 501] width 80 height 16
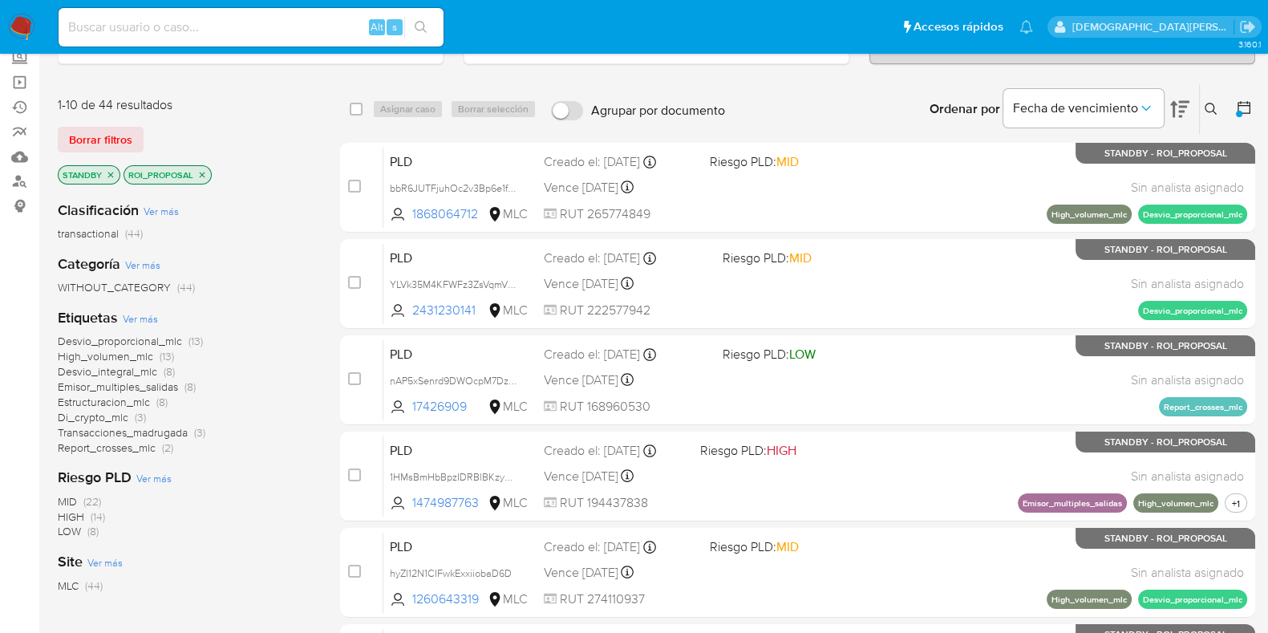
click at [127, 428] on span "Transacciones_madrugada" at bounding box center [123, 432] width 130 height 16
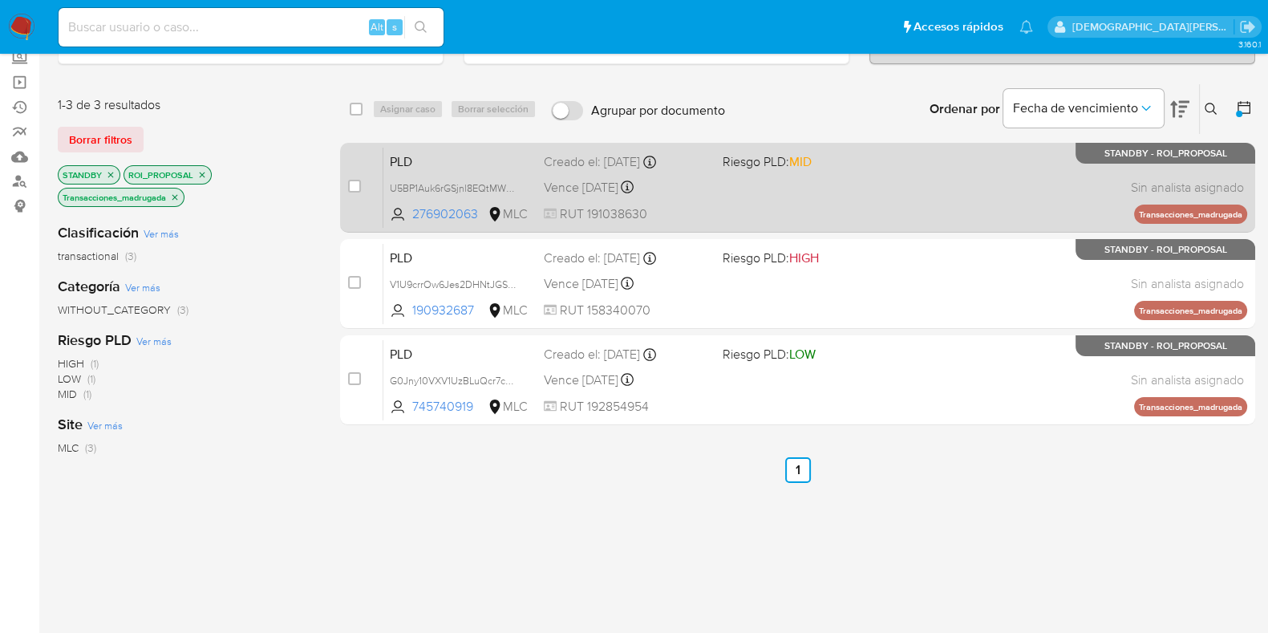
click at [775, 190] on div "PLD U5BP1Auk6rGSjnl8EQtMW0wv 276902063 MLC Riesgo PLD: MID Creado el: 12/07/202…" at bounding box center [815, 187] width 864 height 81
click at [354, 183] on input "checkbox" at bounding box center [354, 186] width 13 height 13
checkbox input "true"
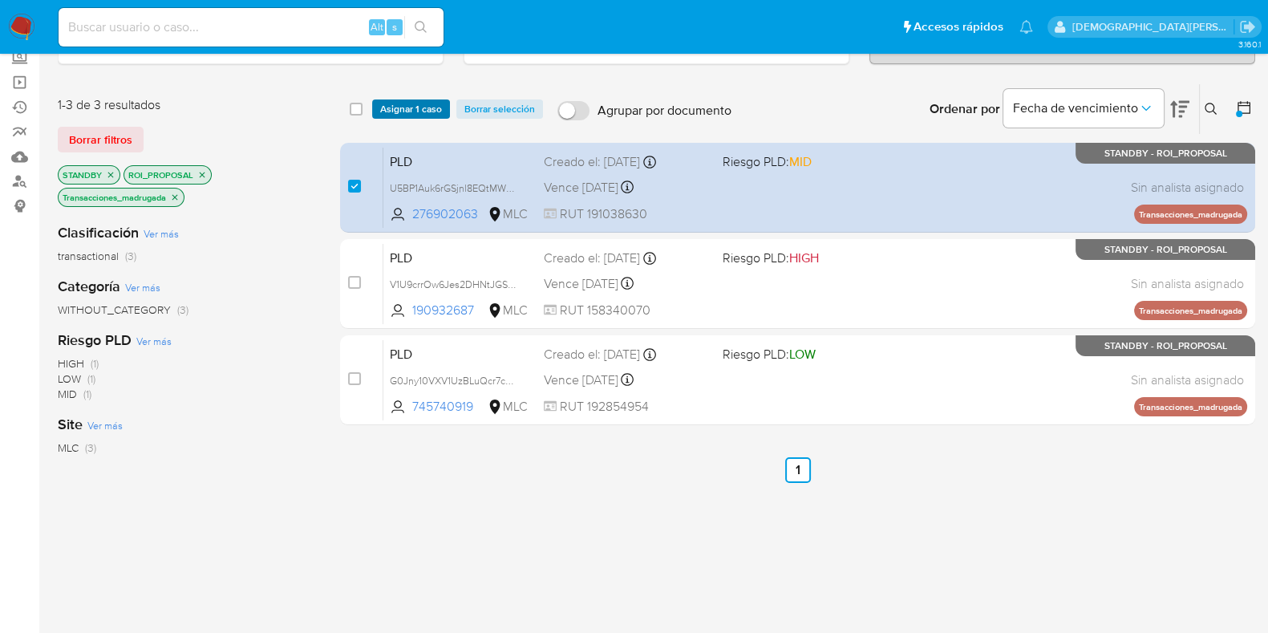
click at [410, 101] on span "Asignar 1 caso" at bounding box center [411, 109] width 62 height 16
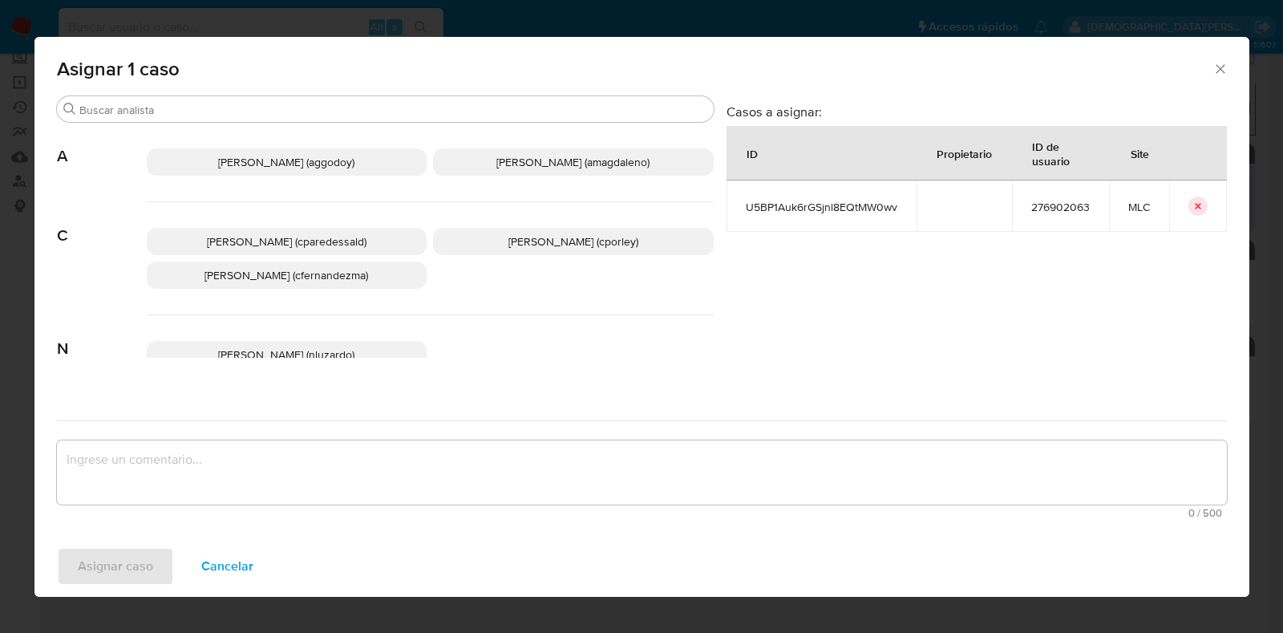
drag, startPoint x: 519, startPoint y: 237, endPoint x: 493, endPoint y: 334, distance: 100.4
click at [519, 238] on span "Christian Porley (cporley)" at bounding box center [573, 241] width 130 height 16
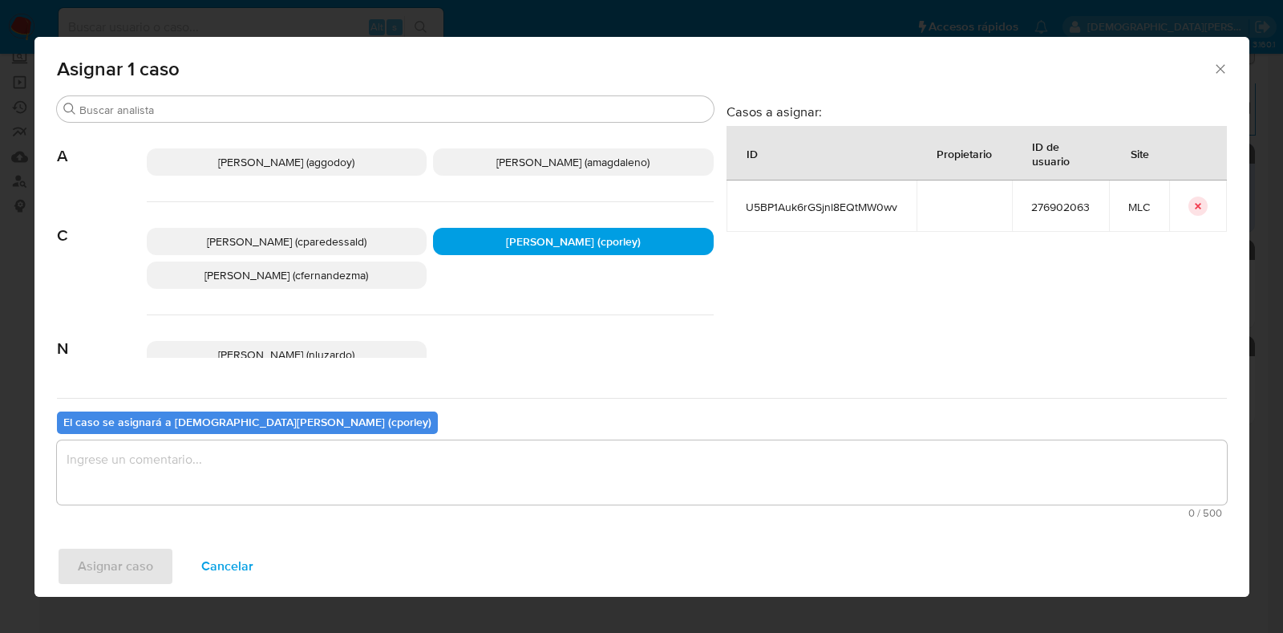
click at [442, 461] on textarea "assign-modal" at bounding box center [642, 472] width 1170 height 64
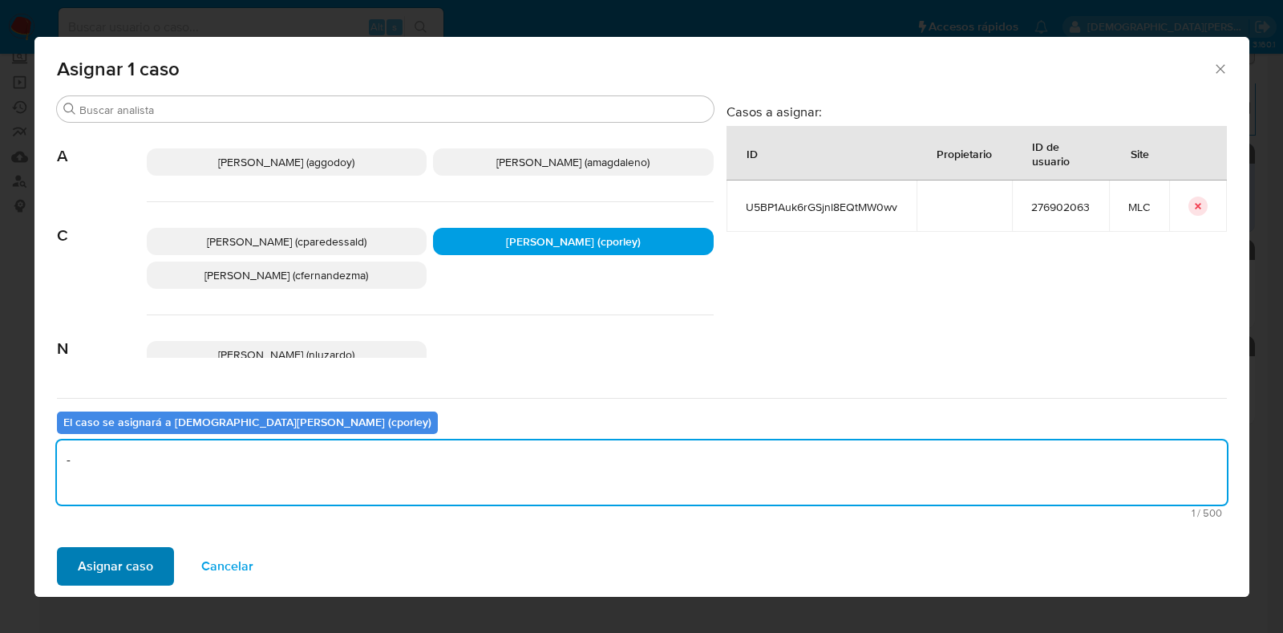
type textarea "-"
click at [116, 555] on span "Asignar caso" at bounding box center [115, 565] width 75 height 35
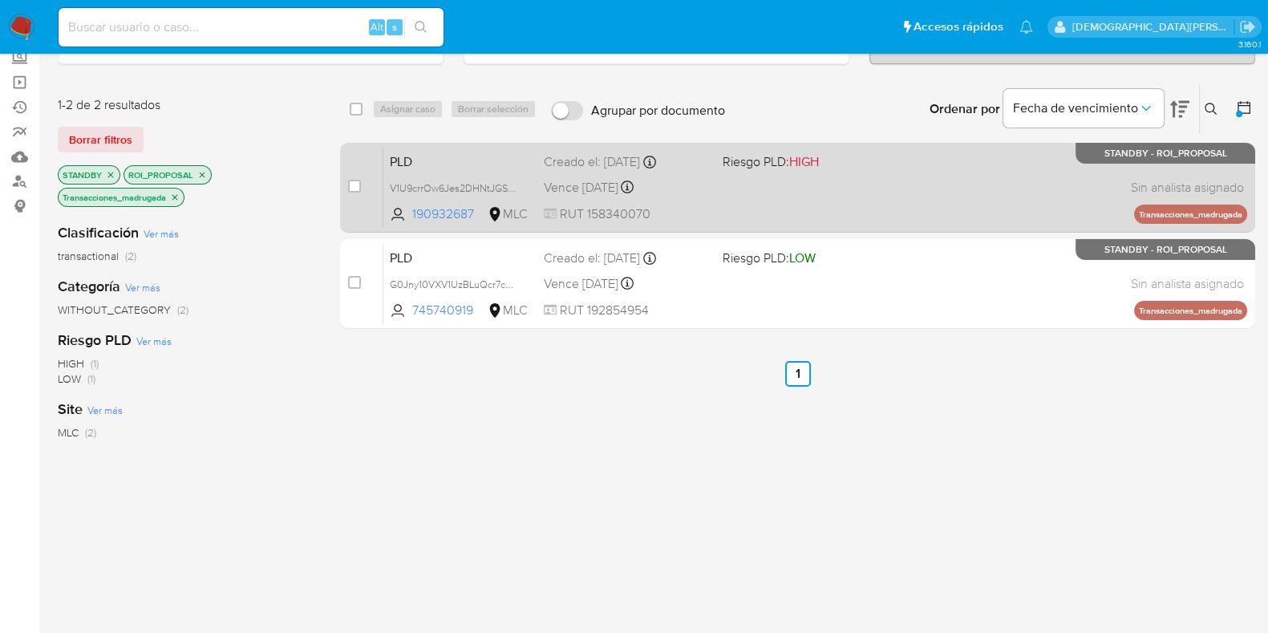
click at [819, 186] on span at bounding box center [805, 186] width 166 height 3
click at [353, 180] on input "checkbox" at bounding box center [354, 186] width 13 height 13
checkbox input "true"
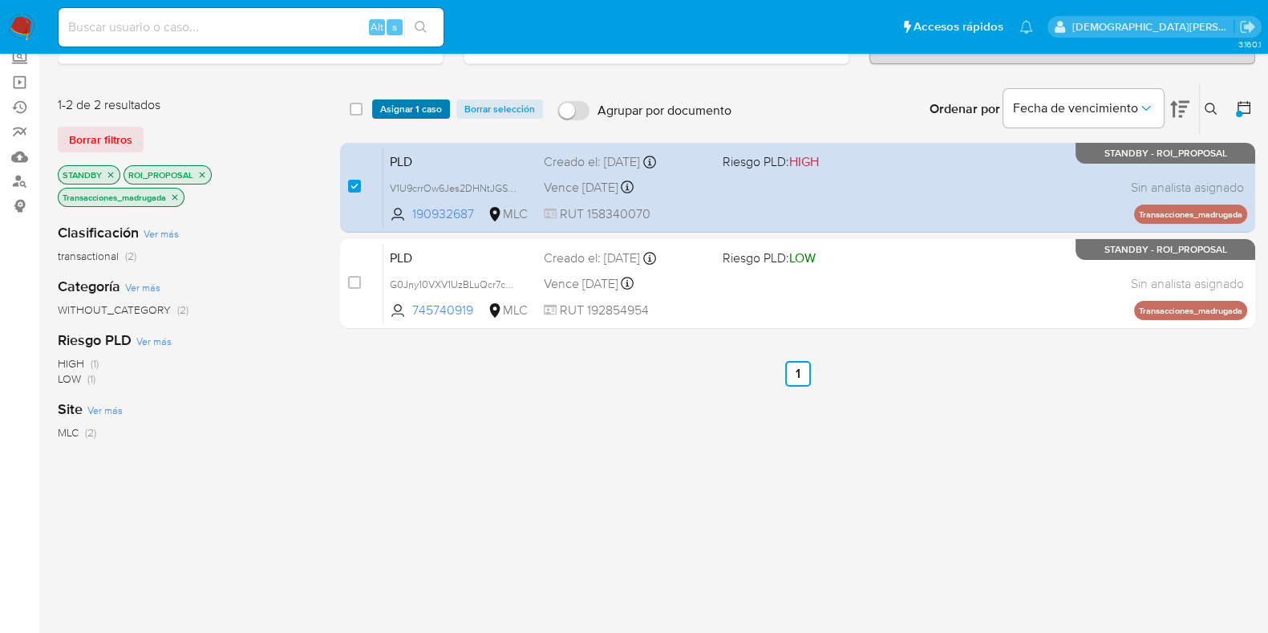
click at [393, 102] on span "Asignar 1 caso" at bounding box center [411, 109] width 62 height 16
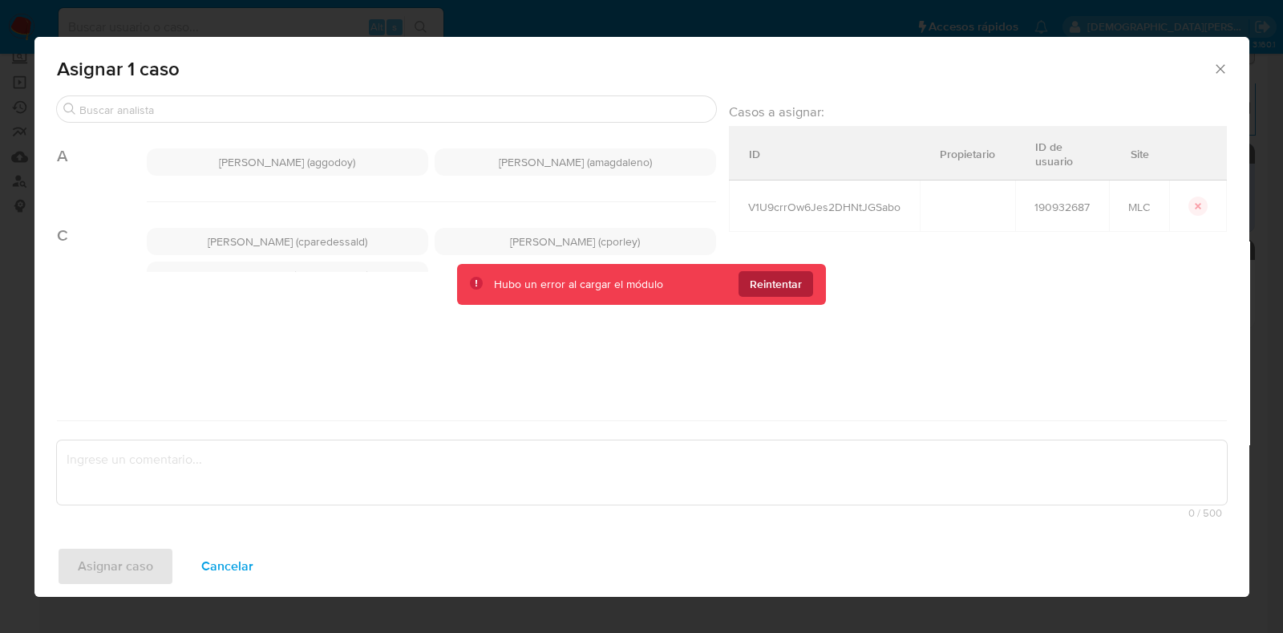
click at [779, 285] on span "Reintentar" at bounding box center [776, 284] width 52 height 26
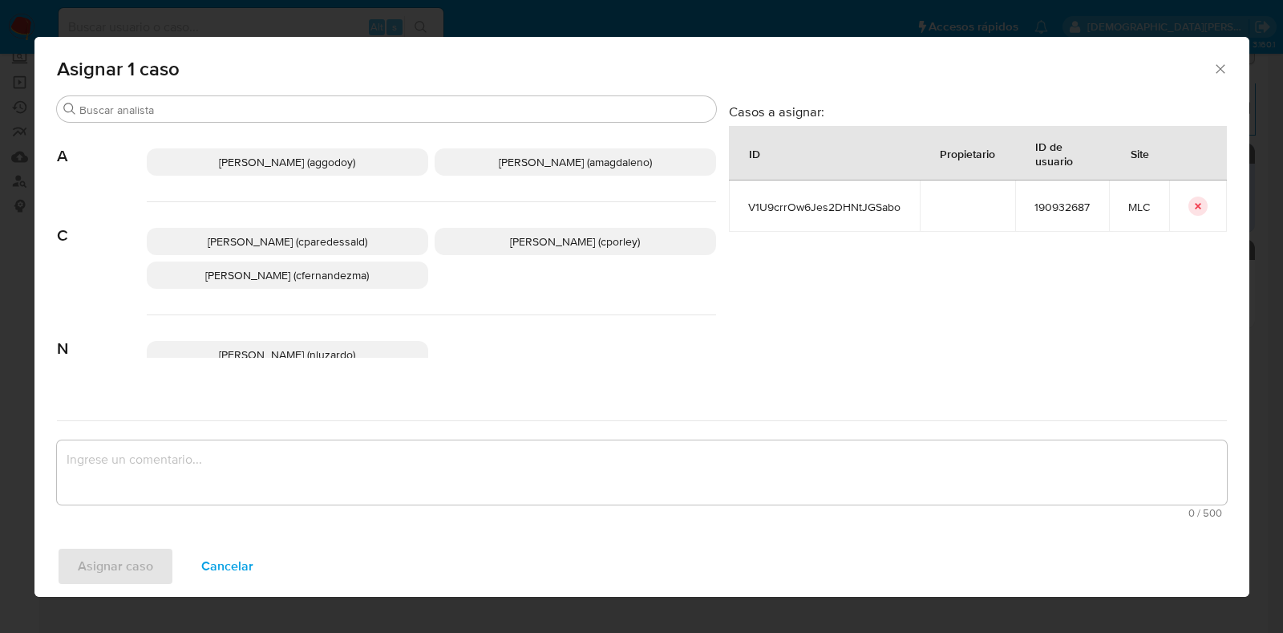
click at [550, 238] on span "Christian Porley (cporley)" at bounding box center [575, 241] width 130 height 16
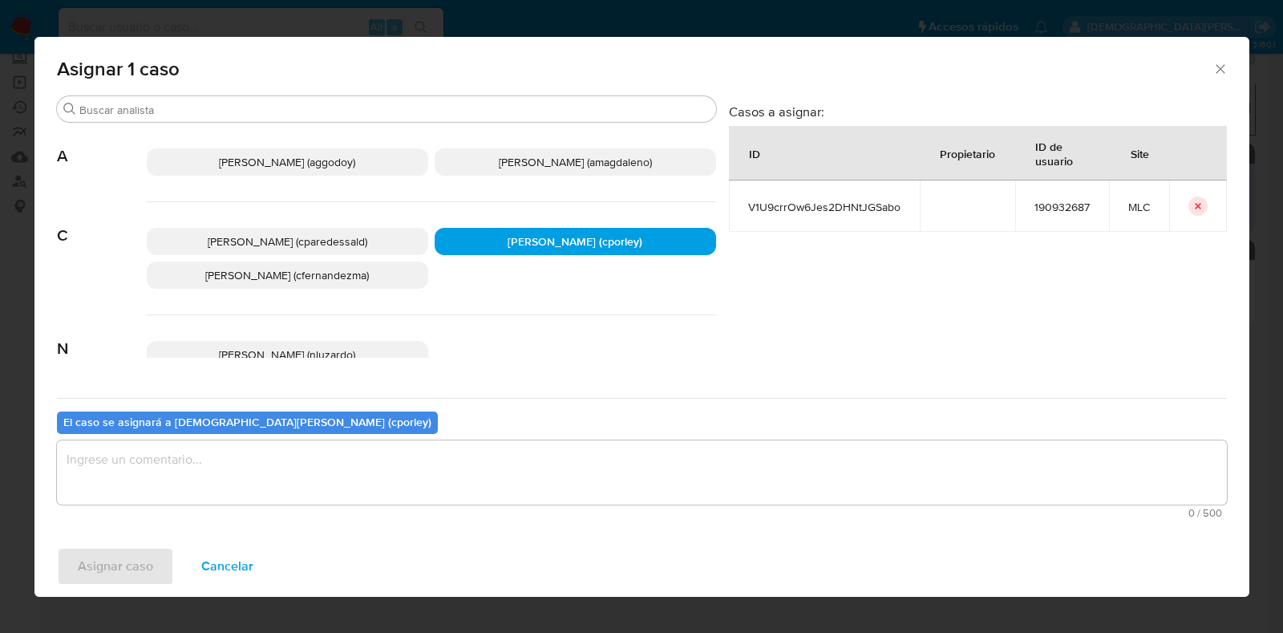
click at [421, 468] on textarea "assign-modal" at bounding box center [642, 472] width 1170 height 64
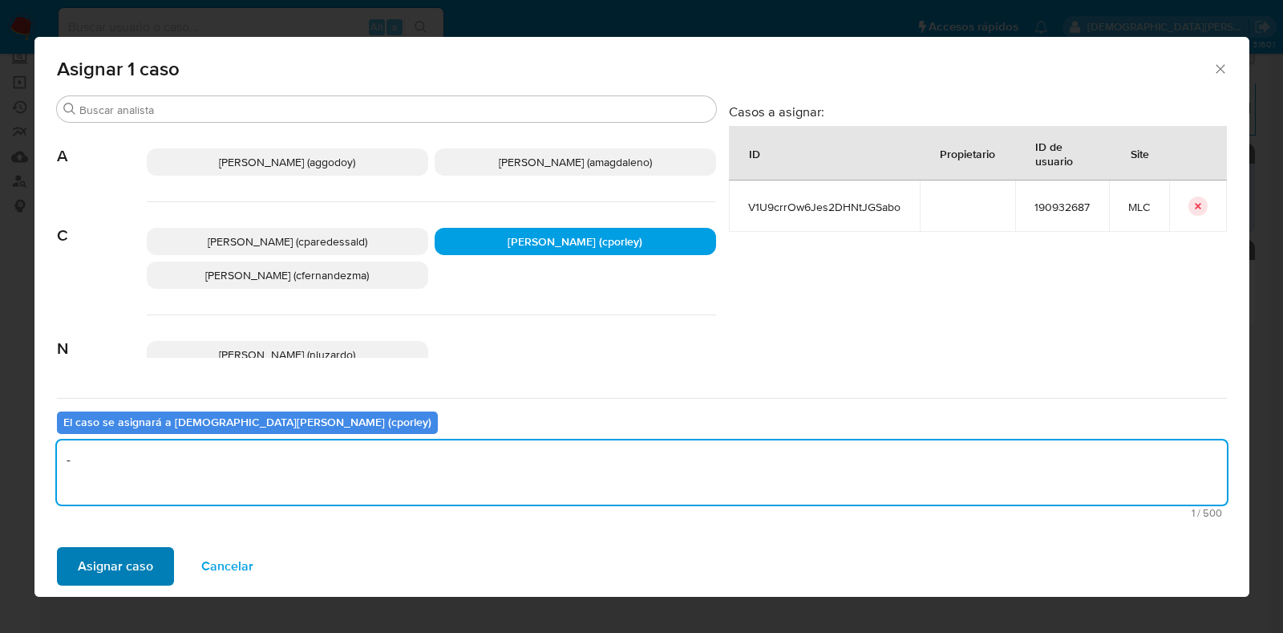
type textarea "-"
click at [112, 559] on span "Asignar caso" at bounding box center [115, 565] width 75 height 35
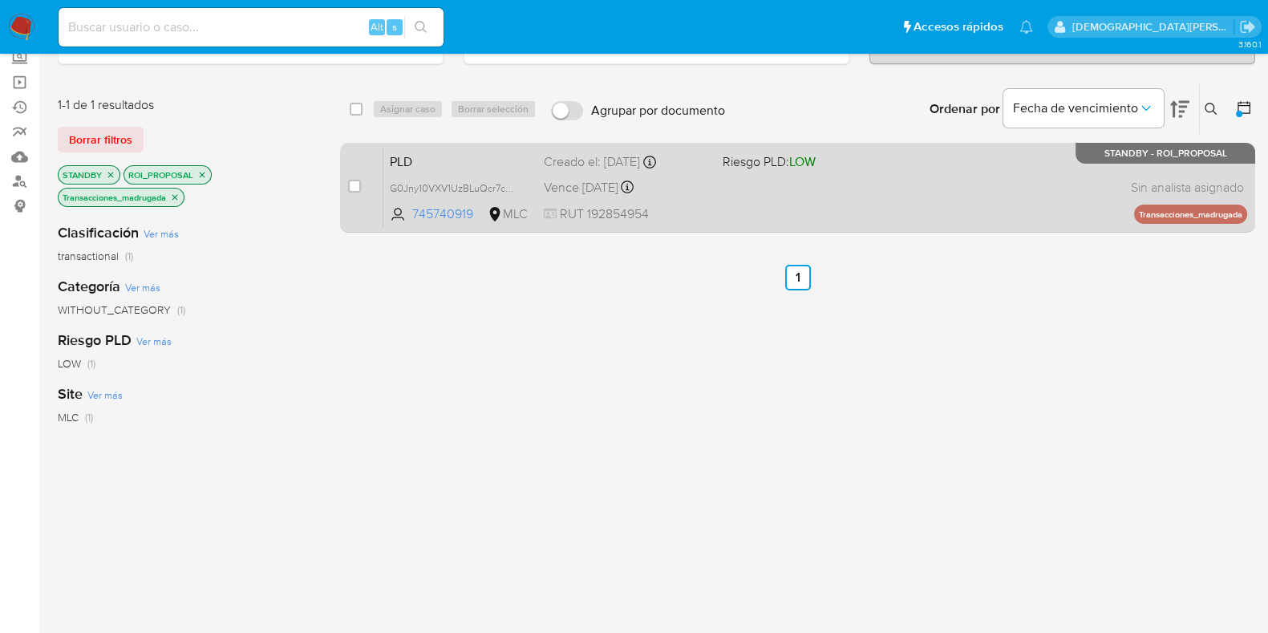
click at [710, 195] on div "PLD G0Jny10VXV1UzBLuQcr7cSDe 745740919 MLC Riesgo PLD: LOW Creado el: 12/07/202…" at bounding box center [815, 187] width 864 height 81
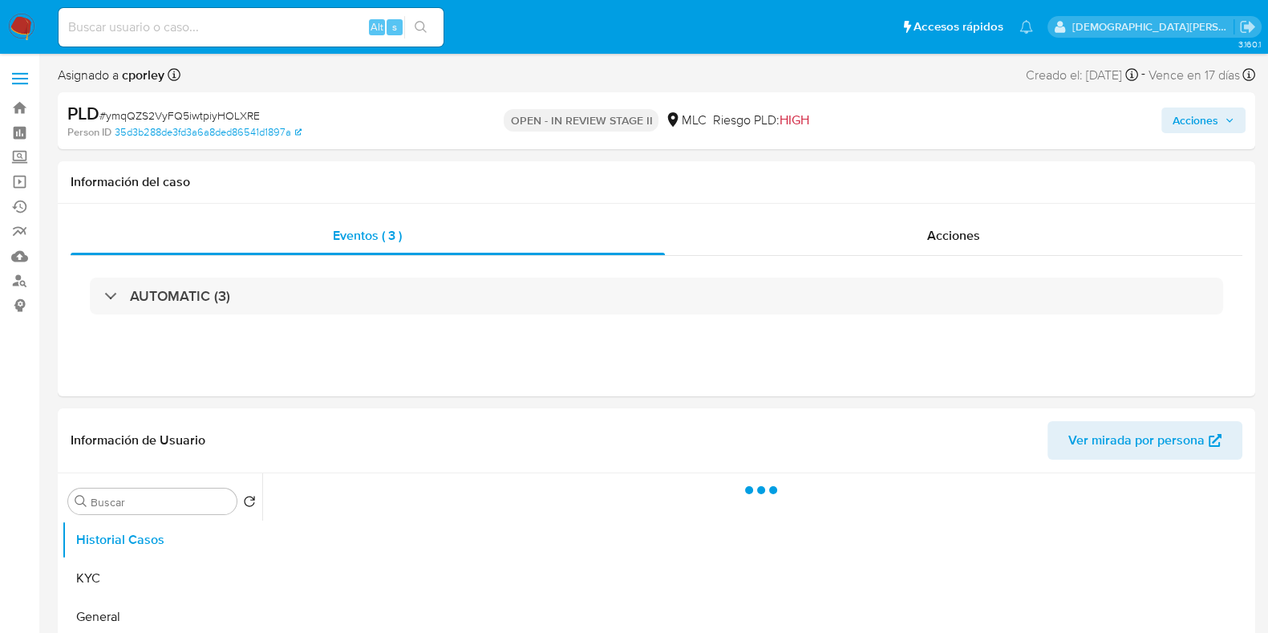
select select "10"
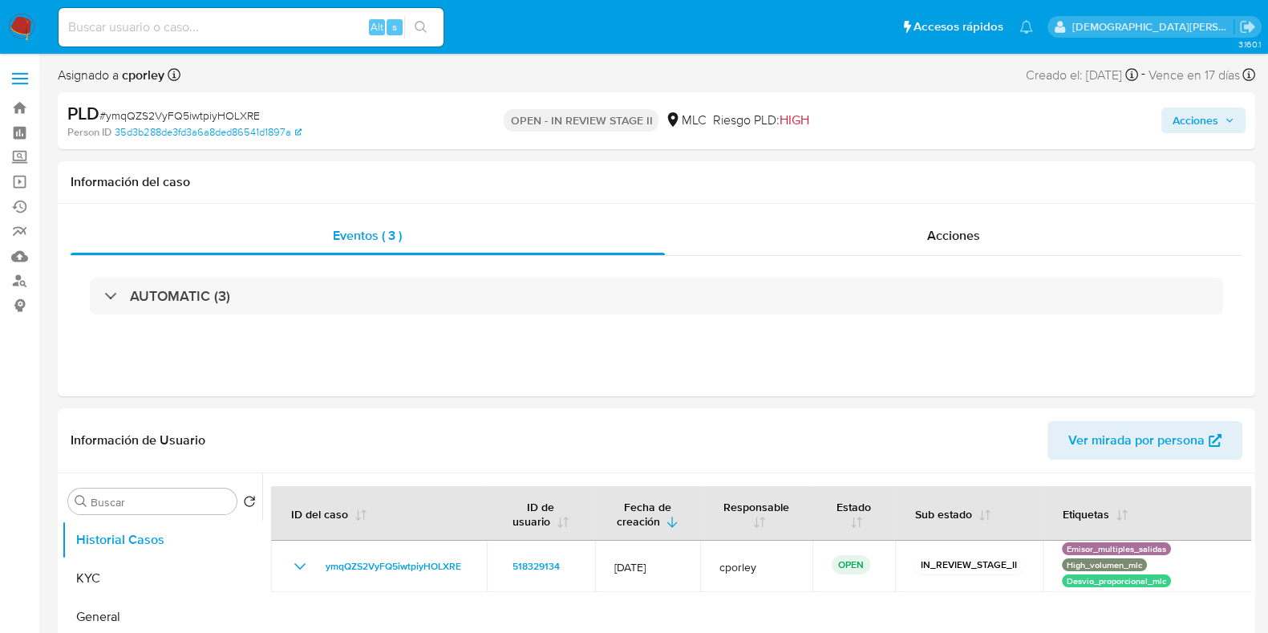
click at [1193, 117] on span "Acciones" at bounding box center [1195, 120] width 46 height 26
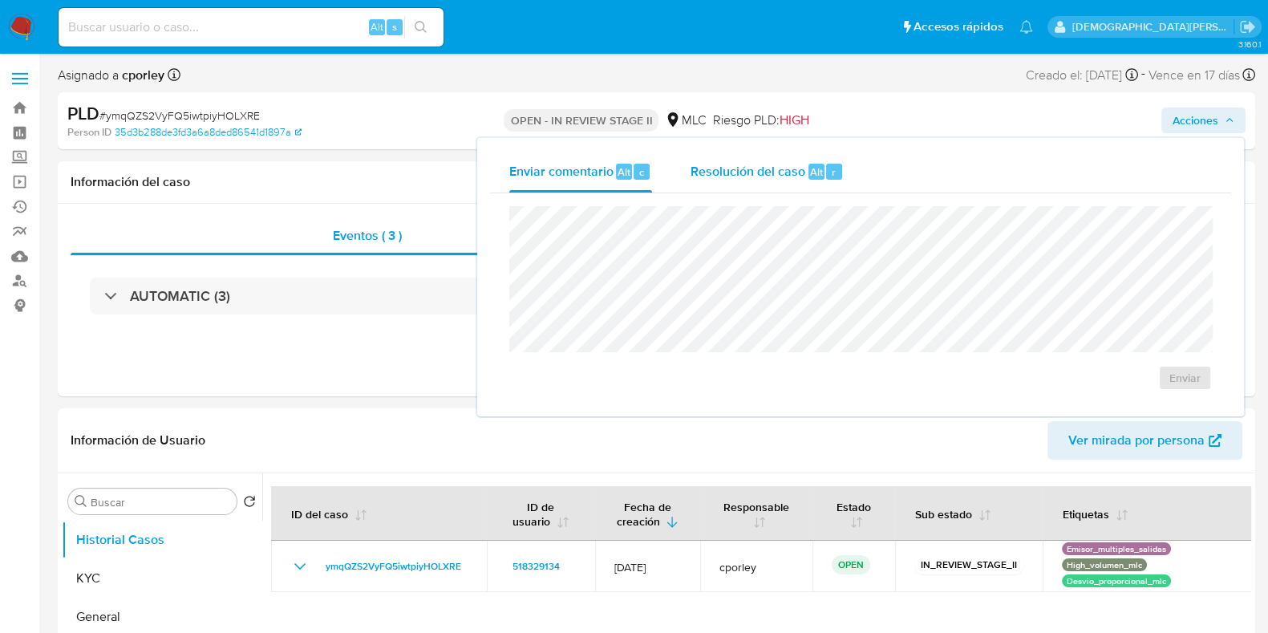
click at [754, 163] on div "Resolución del caso Alt r" at bounding box center [766, 172] width 153 height 42
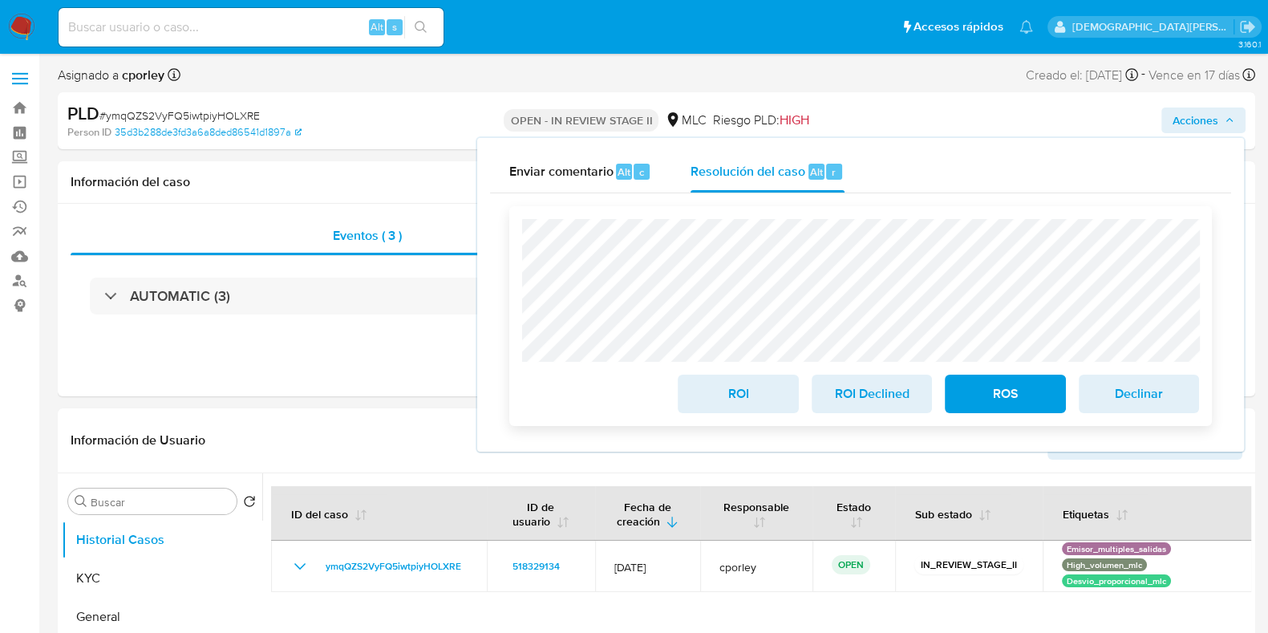
click at [1010, 400] on span "ROS" at bounding box center [1004, 393] width 79 height 35
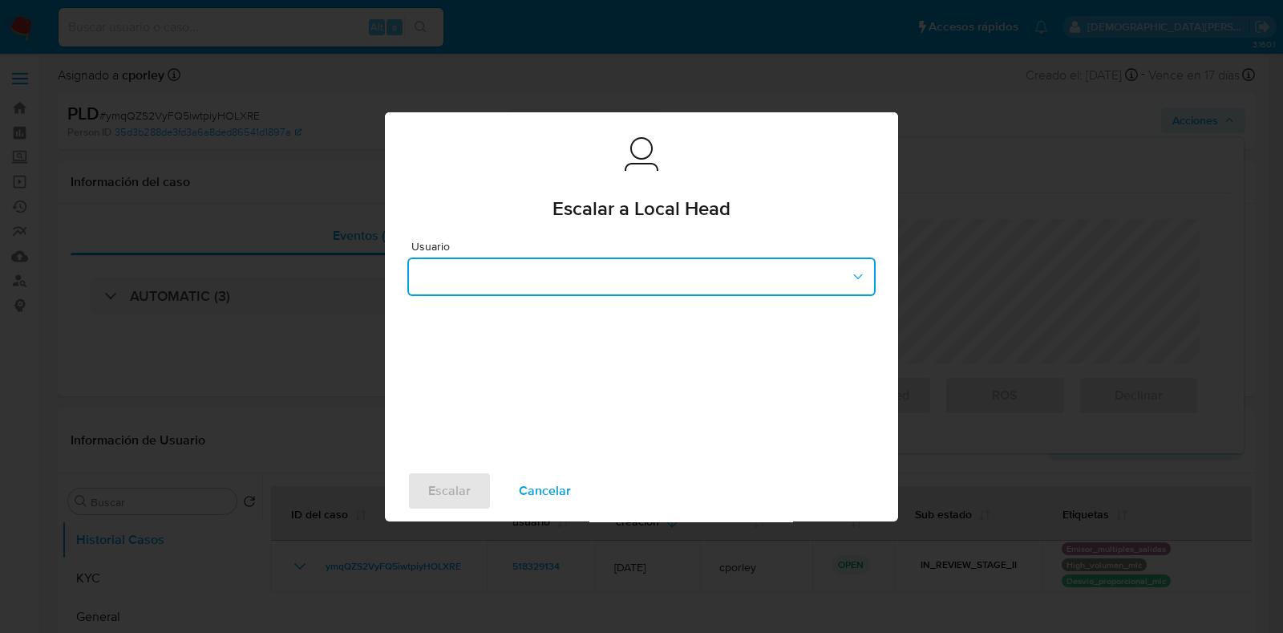
click at [720, 281] on button "button" at bounding box center [641, 276] width 468 height 38
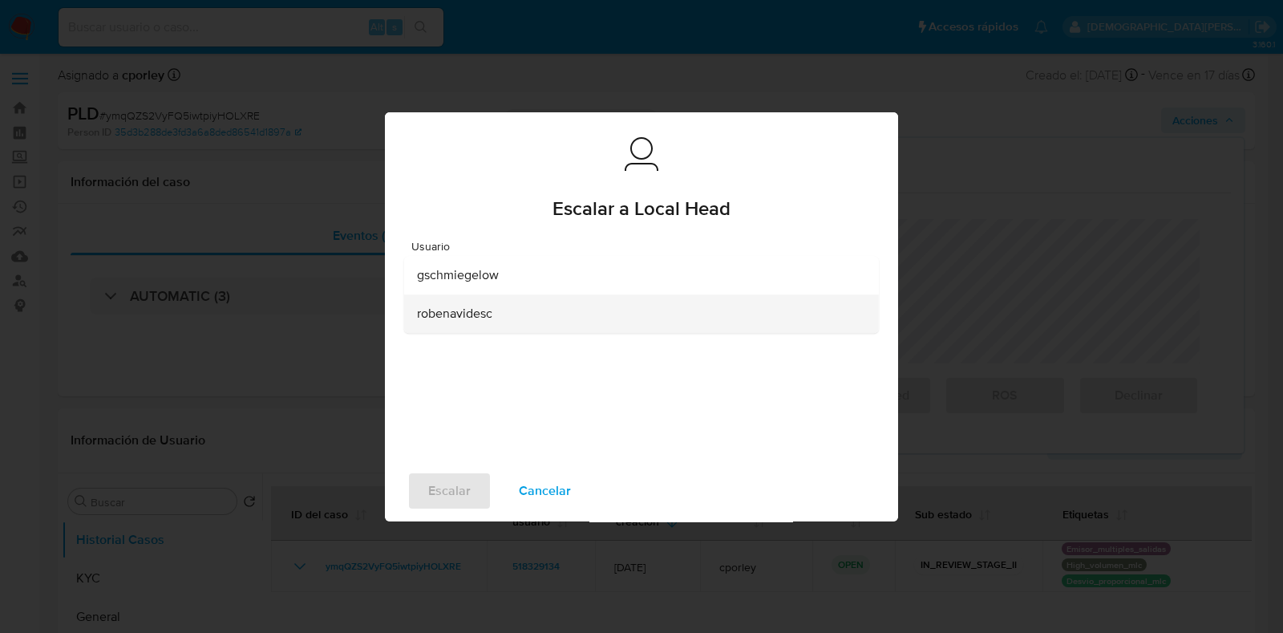
click at [512, 322] on div "robenavidesc" at bounding box center [636, 313] width 439 height 38
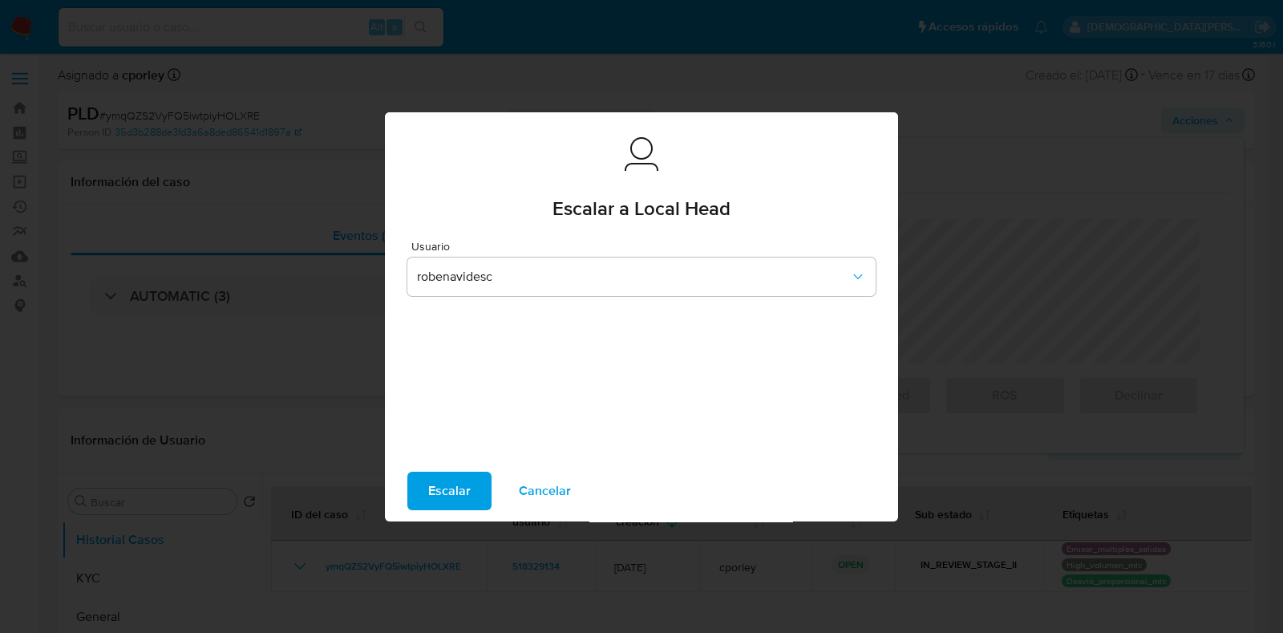
click at [470, 495] on button "Escalar" at bounding box center [449, 490] width 84 height 38
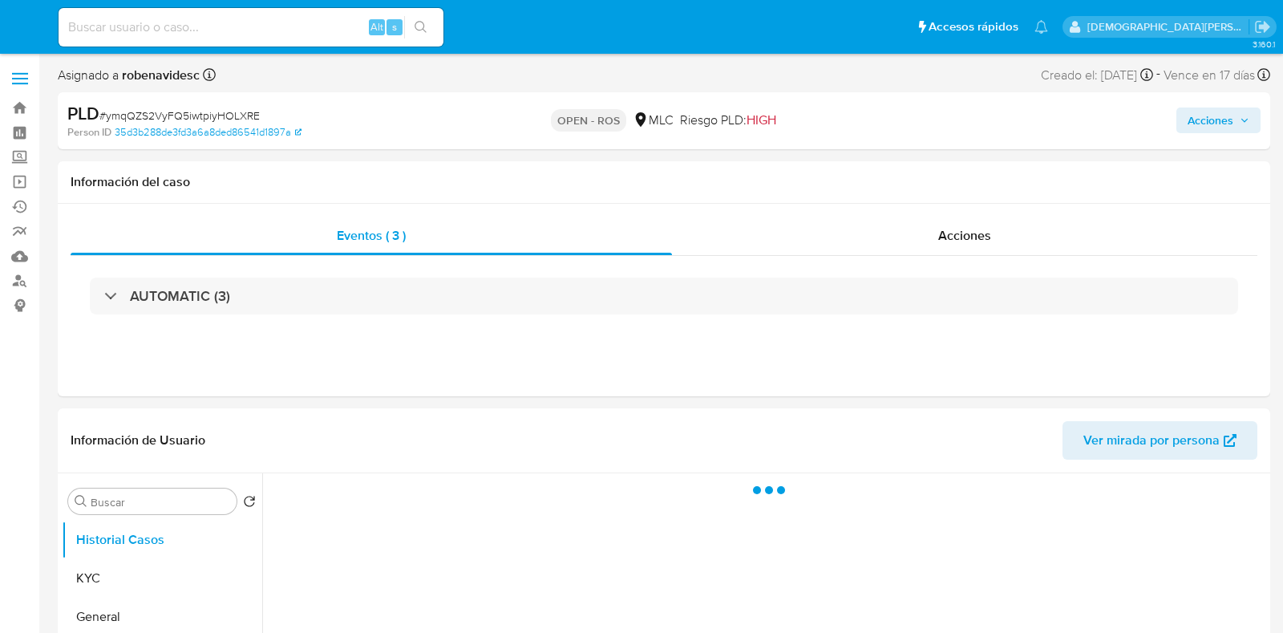
select select "10"
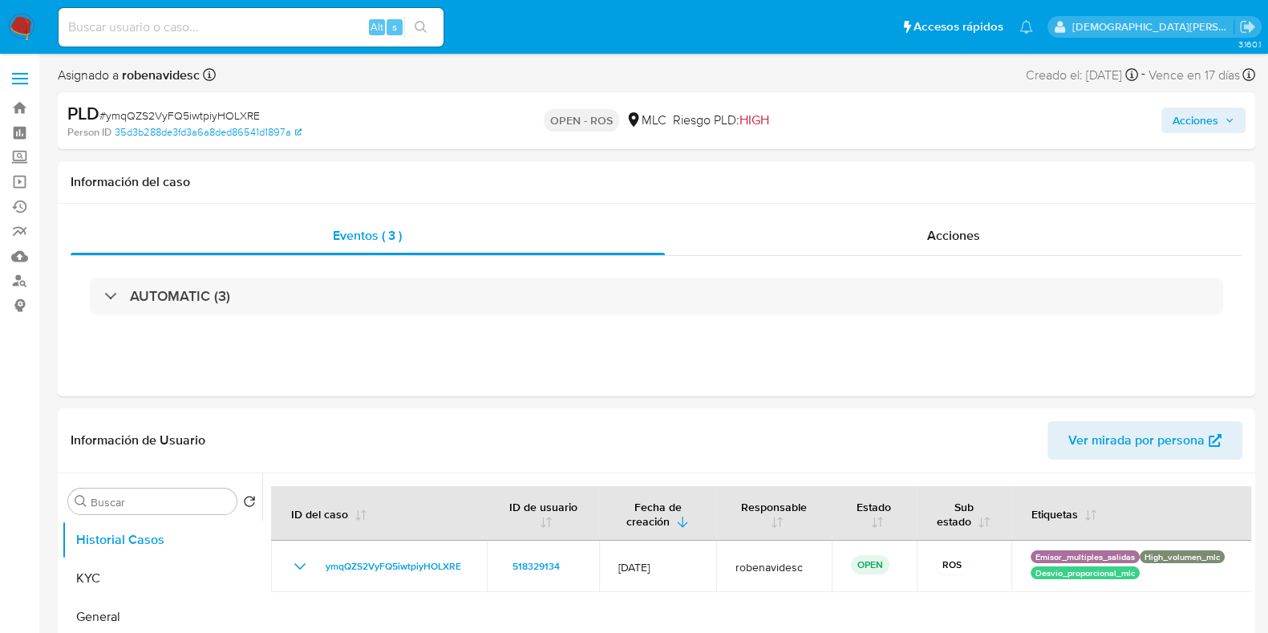
click at [177, 30] on input at bounding box center [251, 27] width 385 height 21
paste input "1898443913"
type input "1898443913"
click at [432, 38] on button "search-icon" at bounding box center [420, 27] width 33 height 22
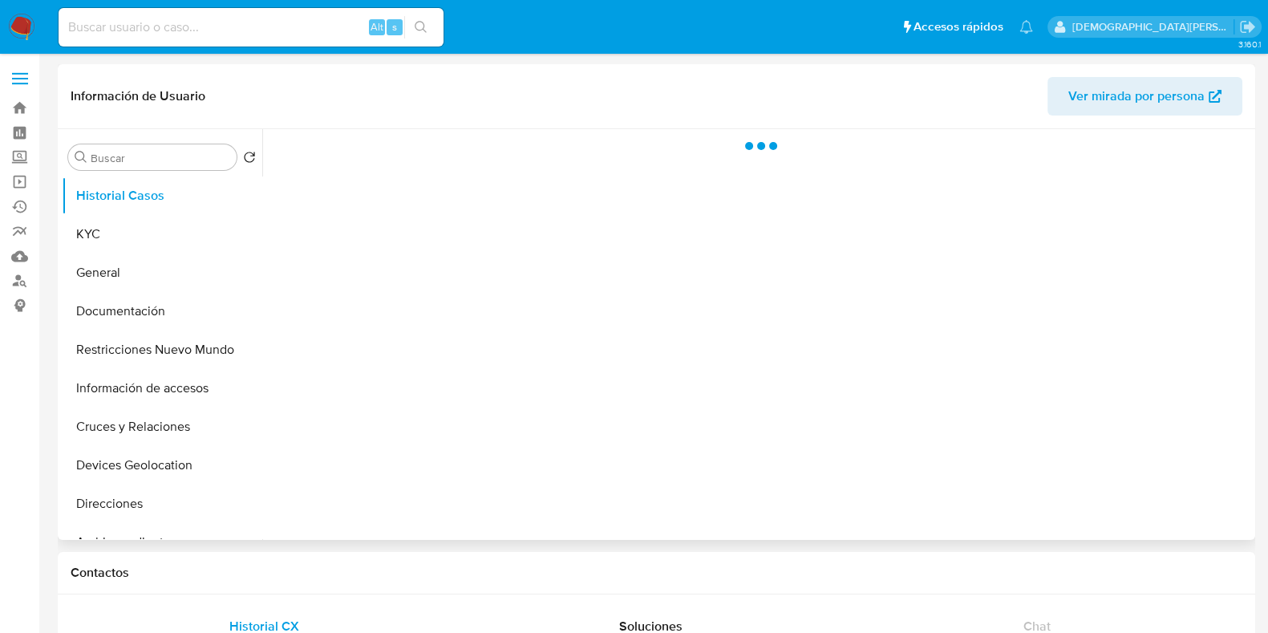
select select "10"
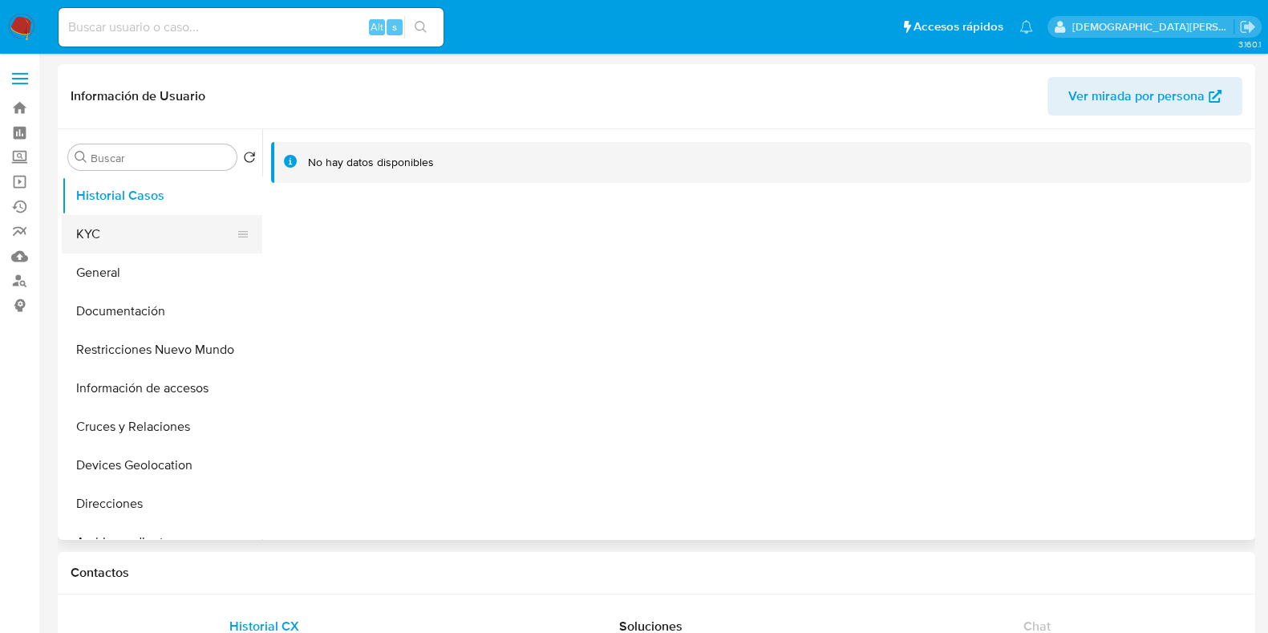
click at [148, 220] on button "KYC" at bounding box center [156, 234] width 188 height 38
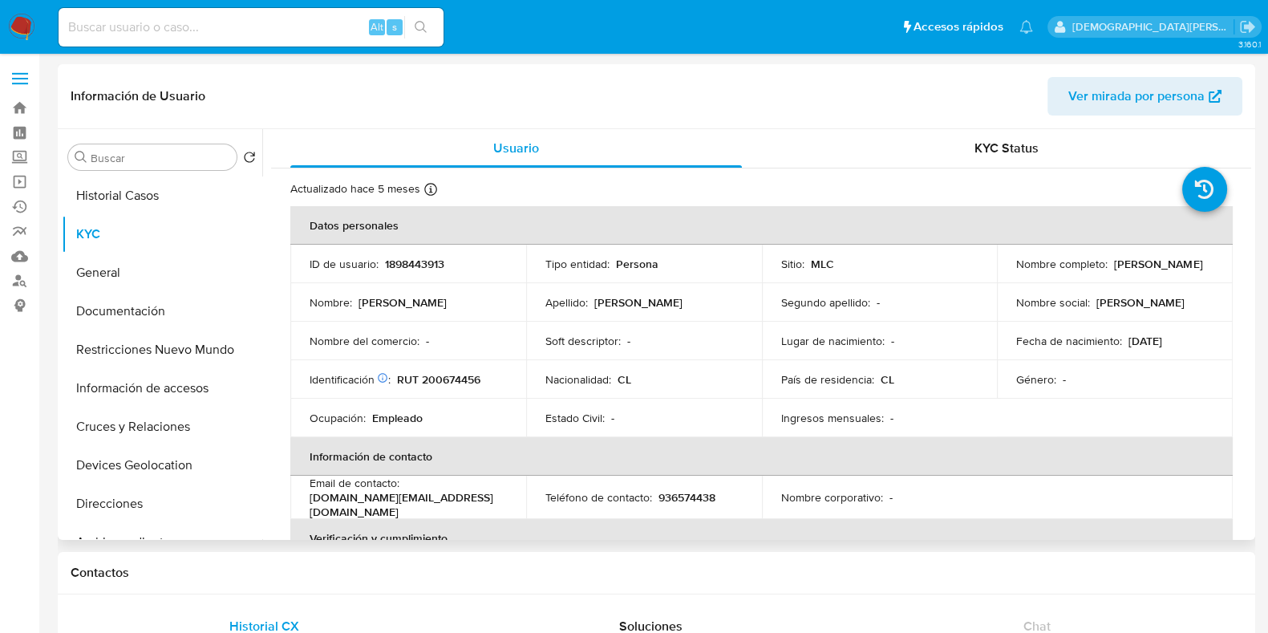
drag, startPoint x: 1172, startPoint y: 270, endPoint x: 989, endPoint y: 275, distance: 182.9
click at [989, 275] on tr "ID de usuario : 1898443913 Tipo entidad : Persona Sitio : MLC Nombre completo :…" at bounding box center [761, 264] width 942 height 38
click at [1114, 271] on p "[PERSON_NAME]" at bounding box center [1158, 264] width 88 height 14
drag, startPoint x: 1171, startPoint y: 264, endPoint x: 1014, endPoint y: 268, distance: 156.4
click at [1006, 273] on td "Nombre completo : [PERSON_NAME]" at bounding box center [1115, 264] width 236 height 38
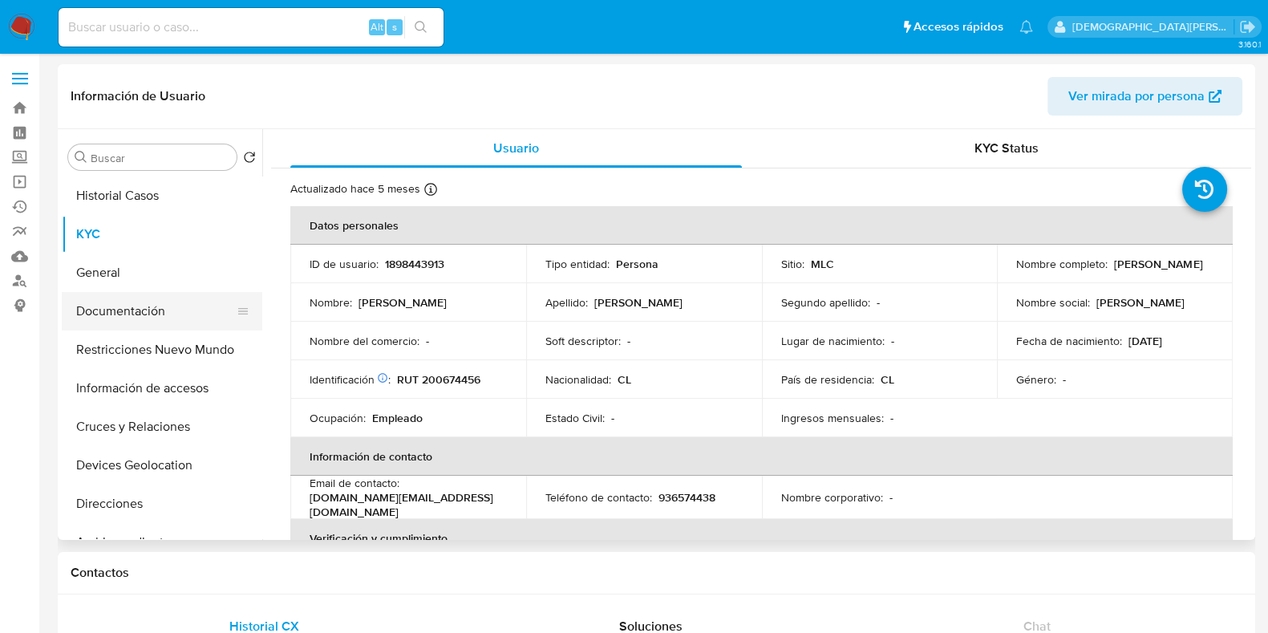
click at [119, 311] on button "Documentación" at bounding box center [156, 311] width 188 height 38
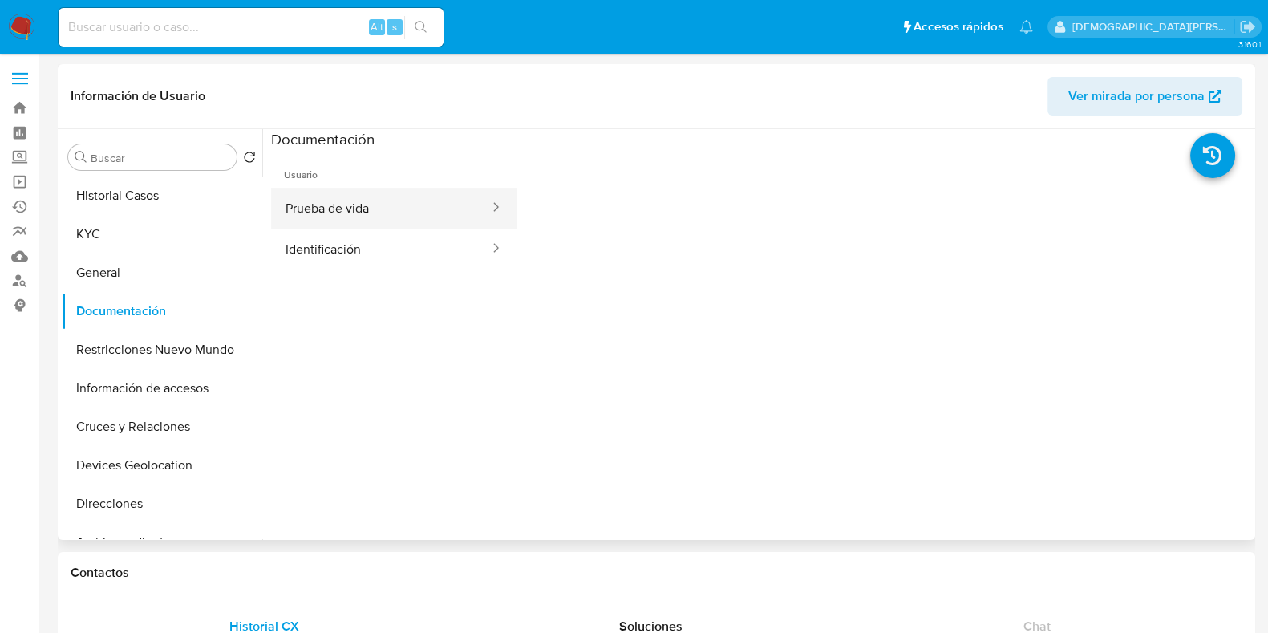
click at [437, 207] on button "Prueba de vida" at bounding box center [381, 208] width 220 height 41
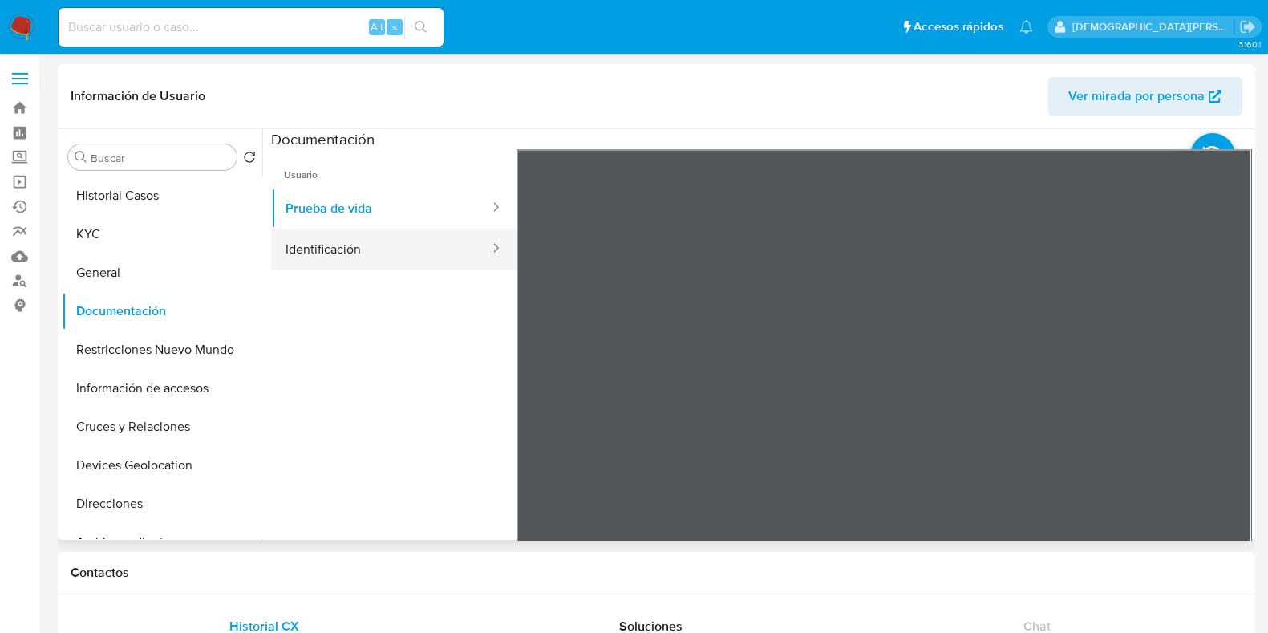
click at [431, 244] on button "Identificación" at bounding box center [381, 249] width 220 height 41
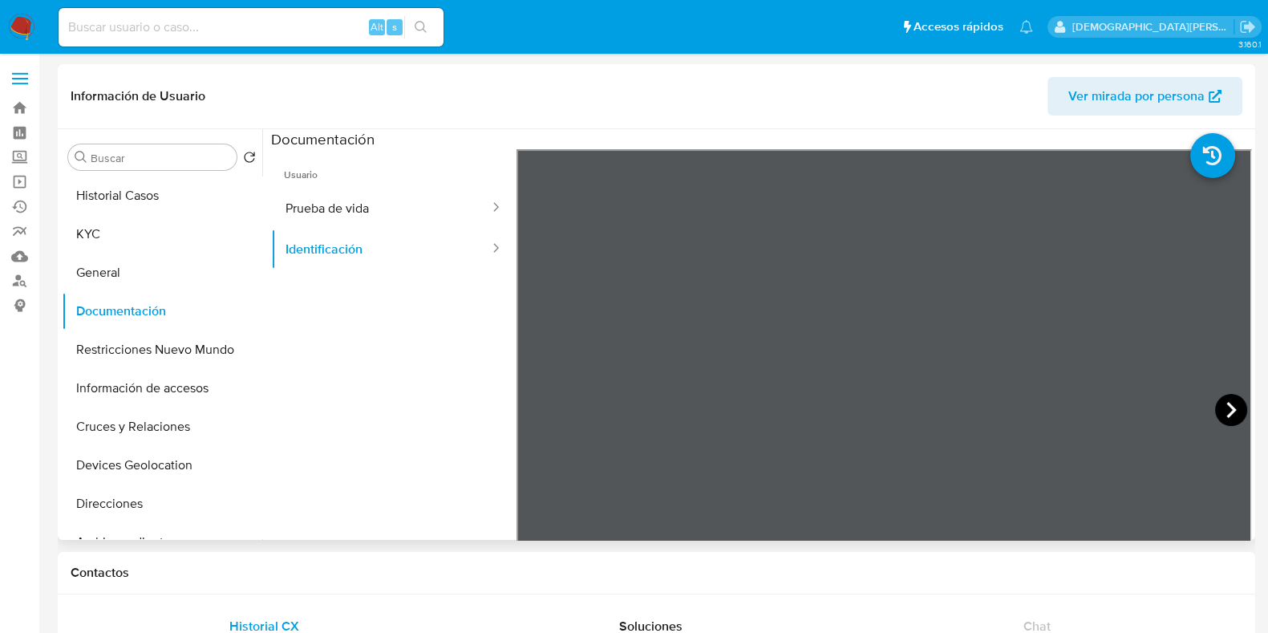
click at [1215, 408] on icon at bounding box center [1231, 410] width 32 height 32
click at [127, 222] on button "KYC" at bounding box center [156, 234] width 188 height 38
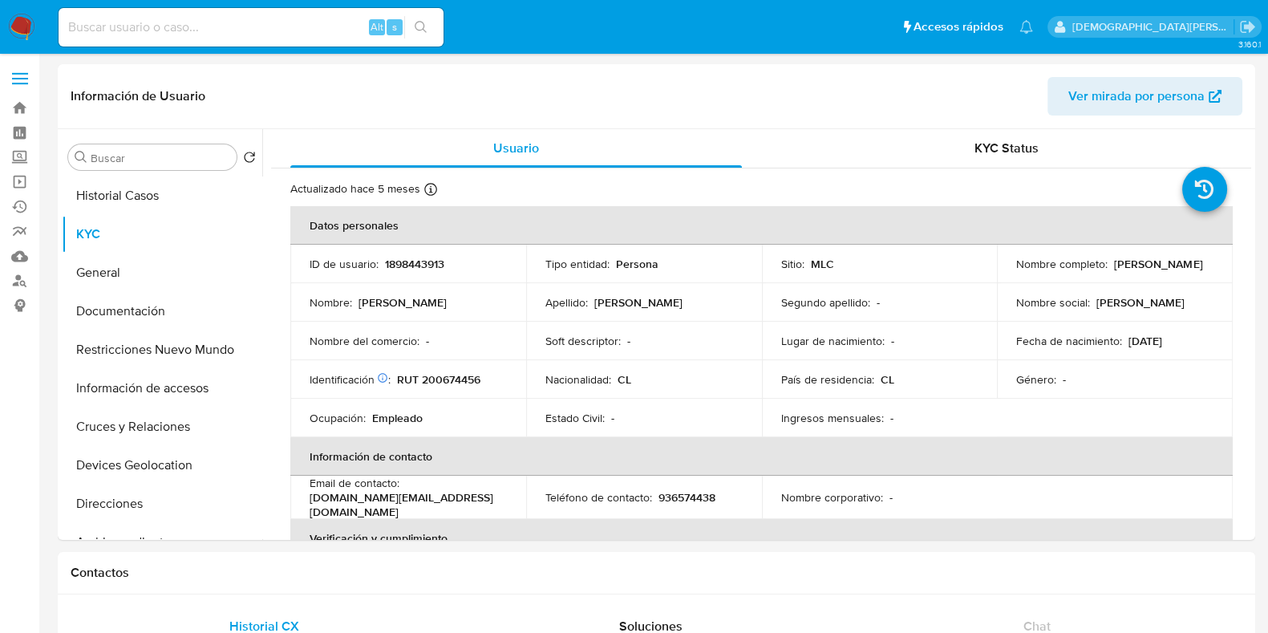
click at [464, 342] on div "Nombre del comercio : -" at bounding box center [407, 341] width 197 height 14
drag, startPoint x: 1012, startPoint y: 260, endPoint x: 1166, endPoint y: 273, distance: 154.5
click at [1166, 271] on div "Nombre completo : [PERSON_NAME]" at bounding box center [1114, 264] width 197 height 14
copy div "Nombre completo : [PERSON_NAME]"
click at [1033, 342] on p "Fecha de nacimiento :" at bounding box center [1069, 341] width 106 height 14
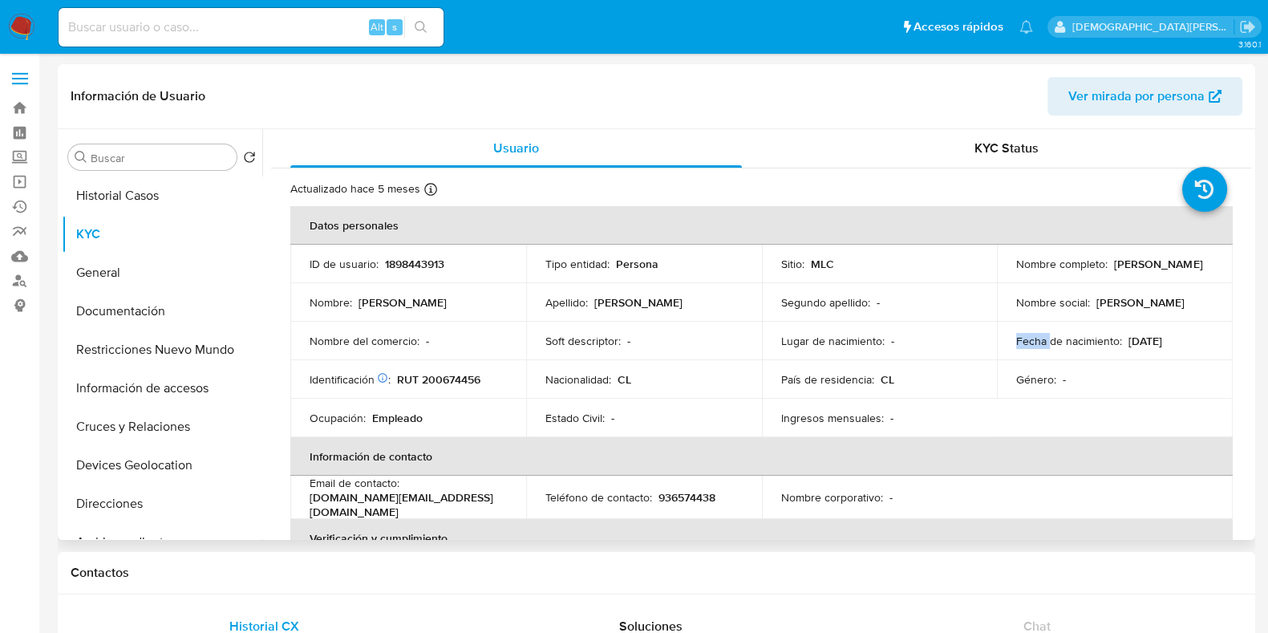
click at [1033, 342] on p "Fecha de nacimiento :" at bounding box center [1069, 341] width 106 height 14
copy div "Fecha de nacimiento : [DEMOGRAPHIC_DATA]"
click at [443, 375] on p "RUT 200674456" at bounding box center [438, 379] width 83 height 14
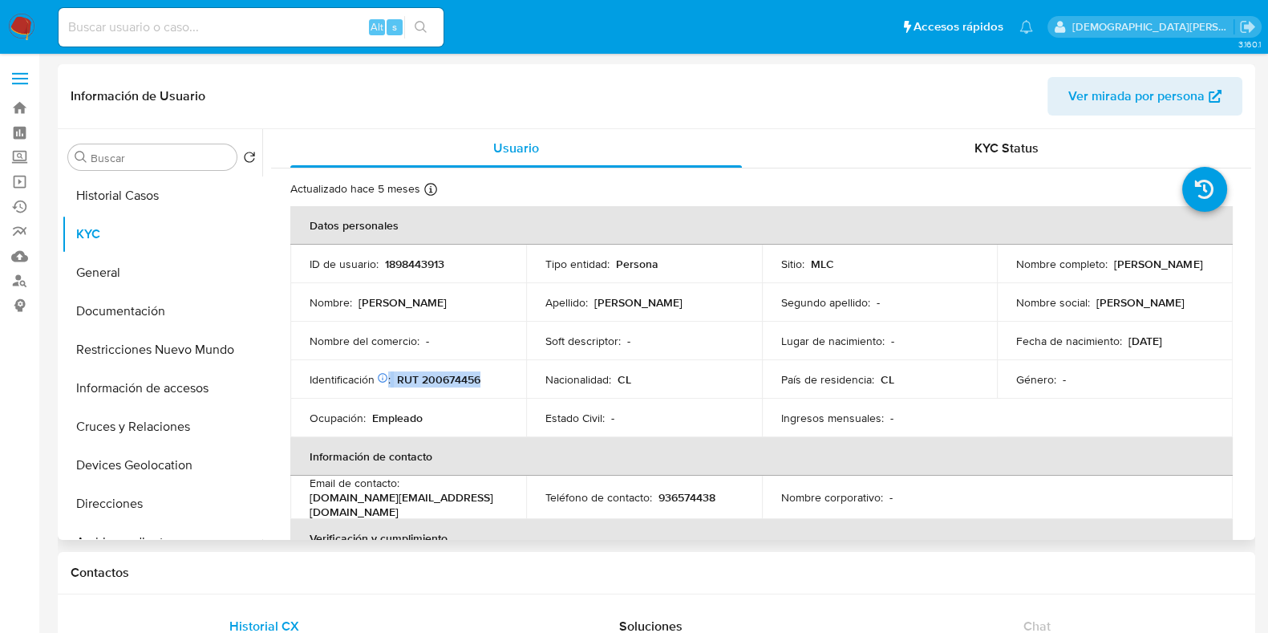
click at [443, 375] on p "RUT 200674456" at bounding box center [438, 379] width 83 height 14
copy div ": RUT 200674456"
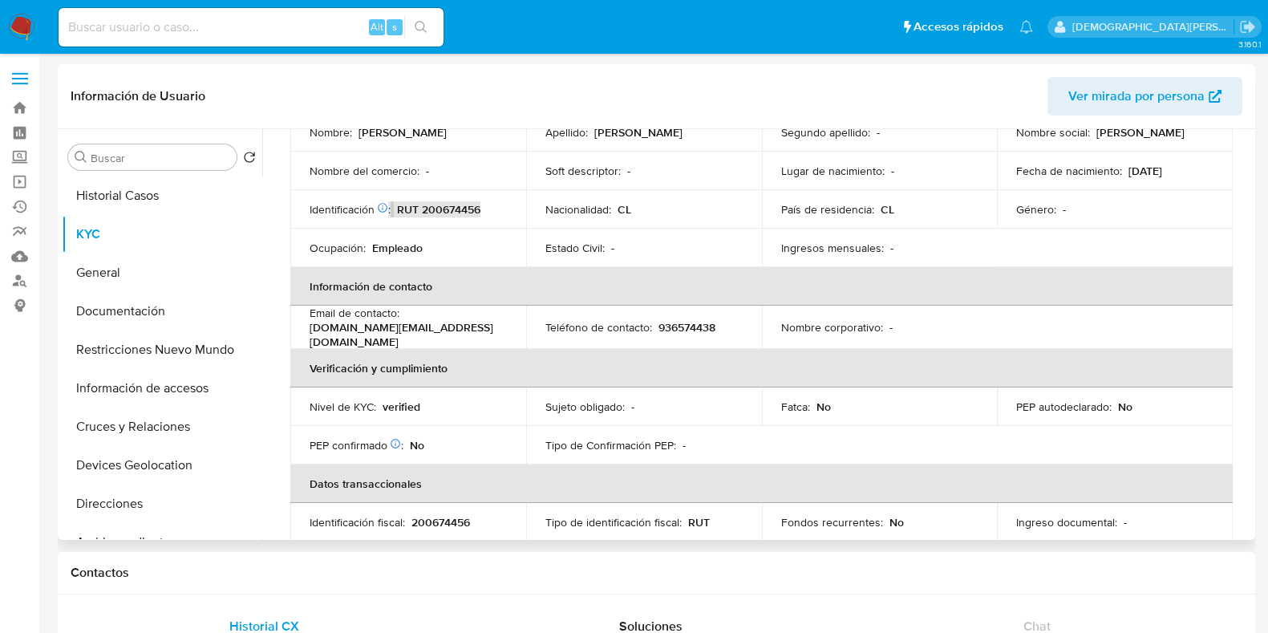
scroll to position [200, 0]
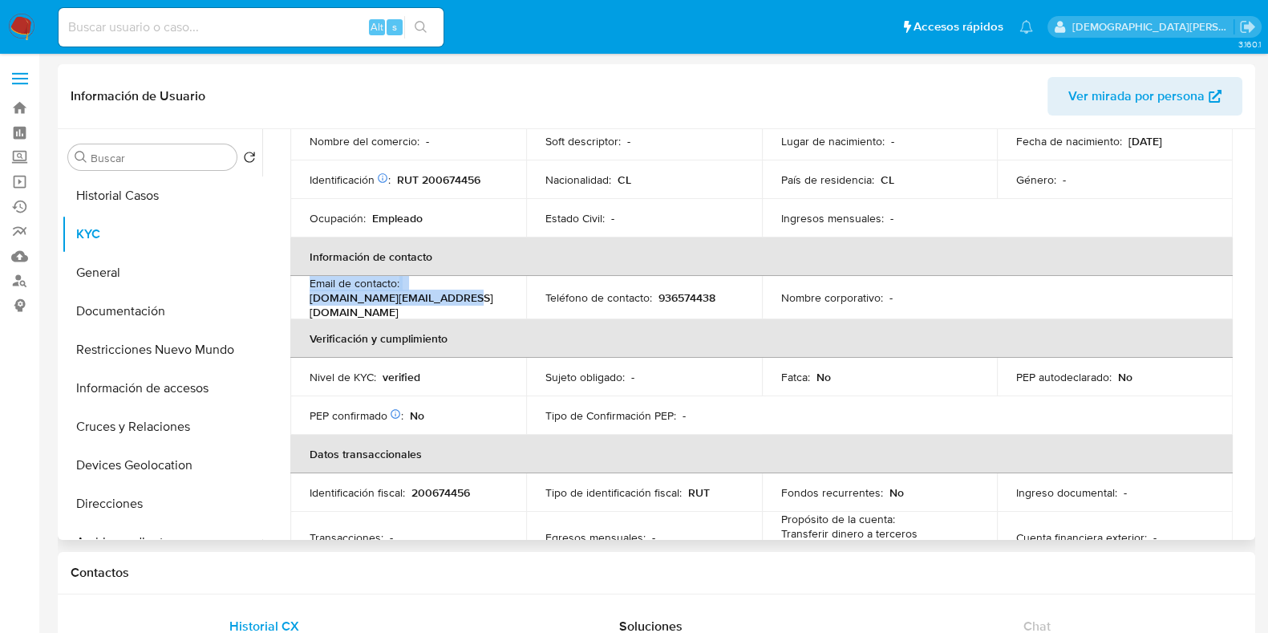
drag, startPoint x: 309, startPoint y: 290, endPoint x: 451, endPoint y: 299, distance: 142.2
click at [451, 299] on div "Email de contacto : [DOMAIN_NAME][EMAIL_ADDRESS][DOMAIN_NAME]" at bounding box center [407, 297] width 197 height 43
copy div "Email de contacto : [DOMAIN_NAME][EMAIL_ADDRESS][DOMAIN_NAME]"
click at [694, 296] on p "936574438" at bounding box center [686, 297] width 57 height 14
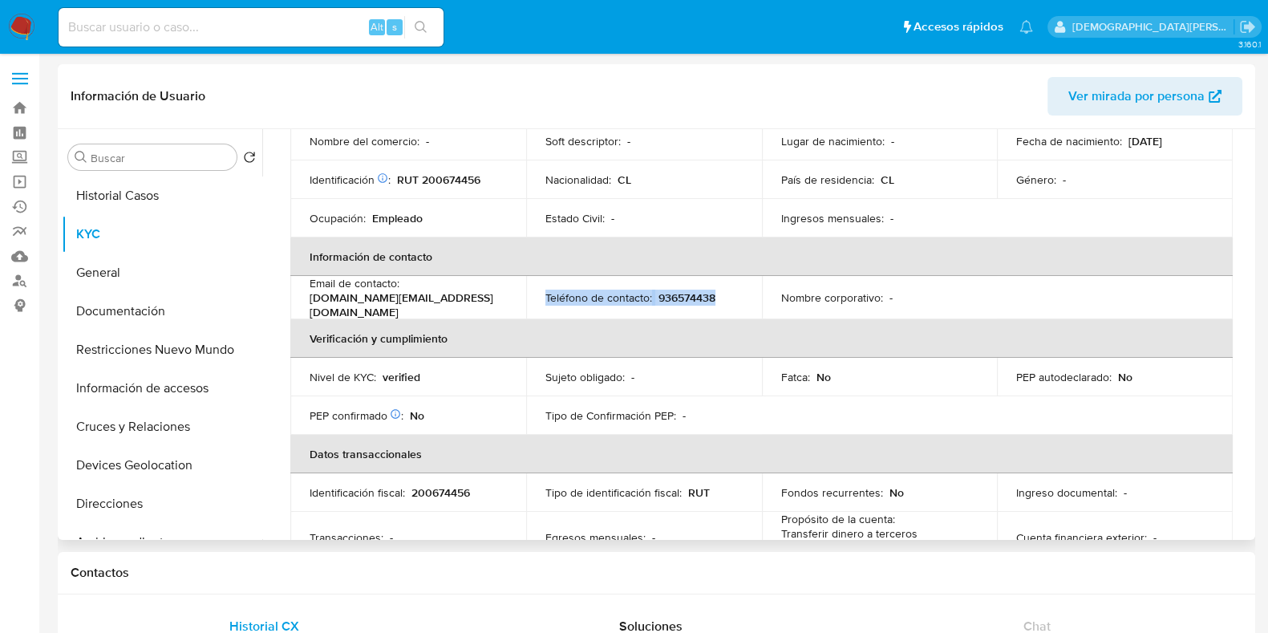
click at [694, 296] on p "936574438" at bounding box center [686, 297] width 57 height 14
copy div "Teléfono de contacto : [PHONE_NUMBER]"
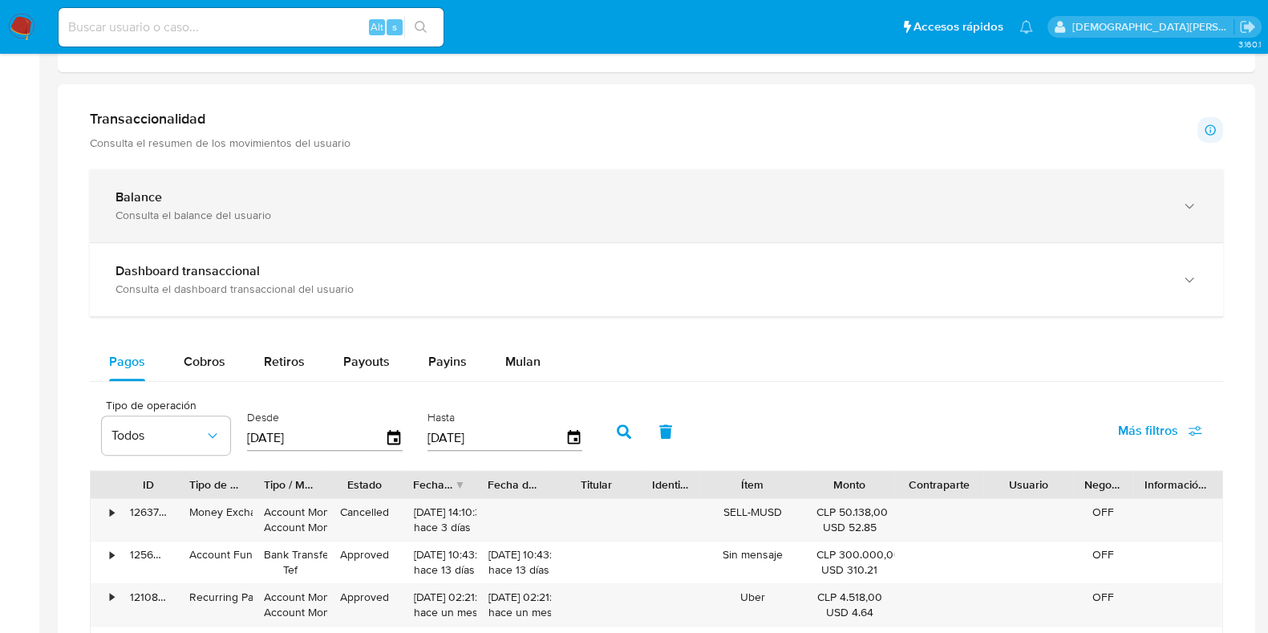
scroll to position [648, 0]
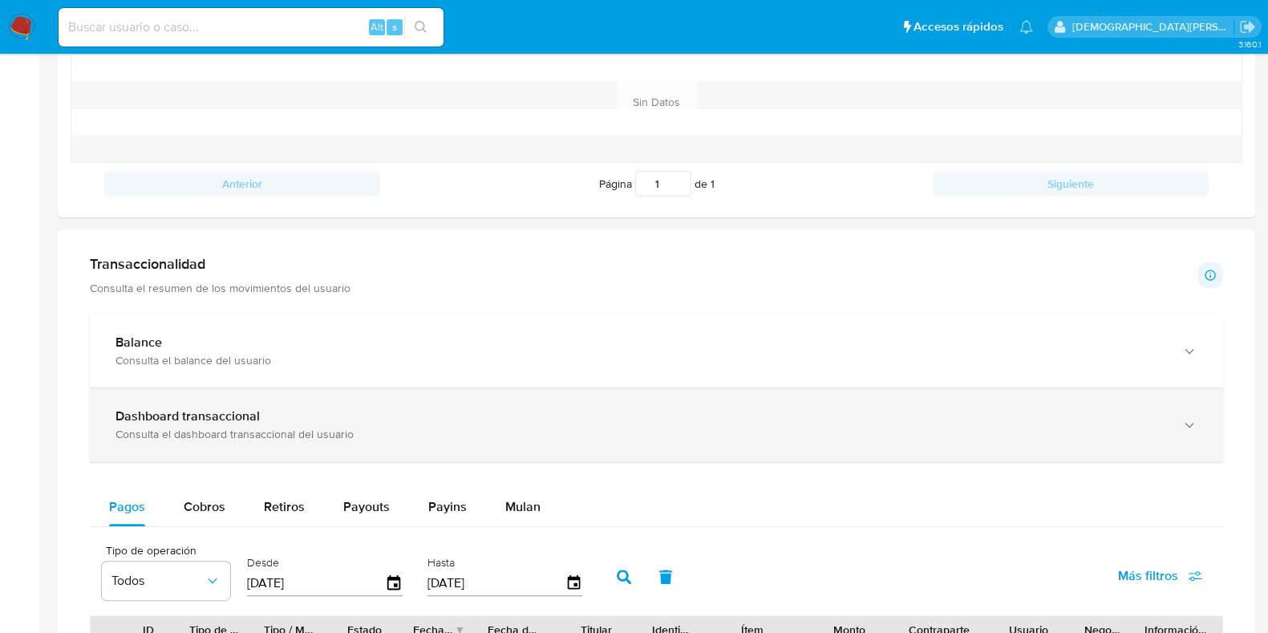
click at [379, 431] on div "Consulta el dashboard transaccional del usuario" at bounding box center [640, 434] width 1050 height 14
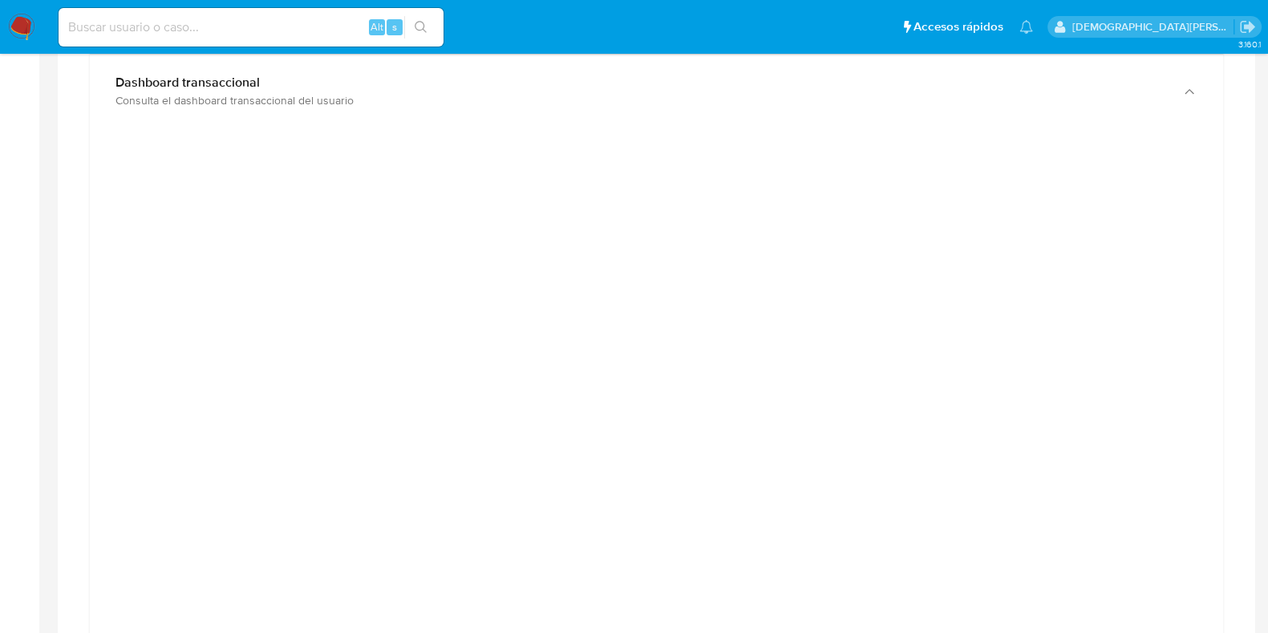
scroll to position [848, 0]
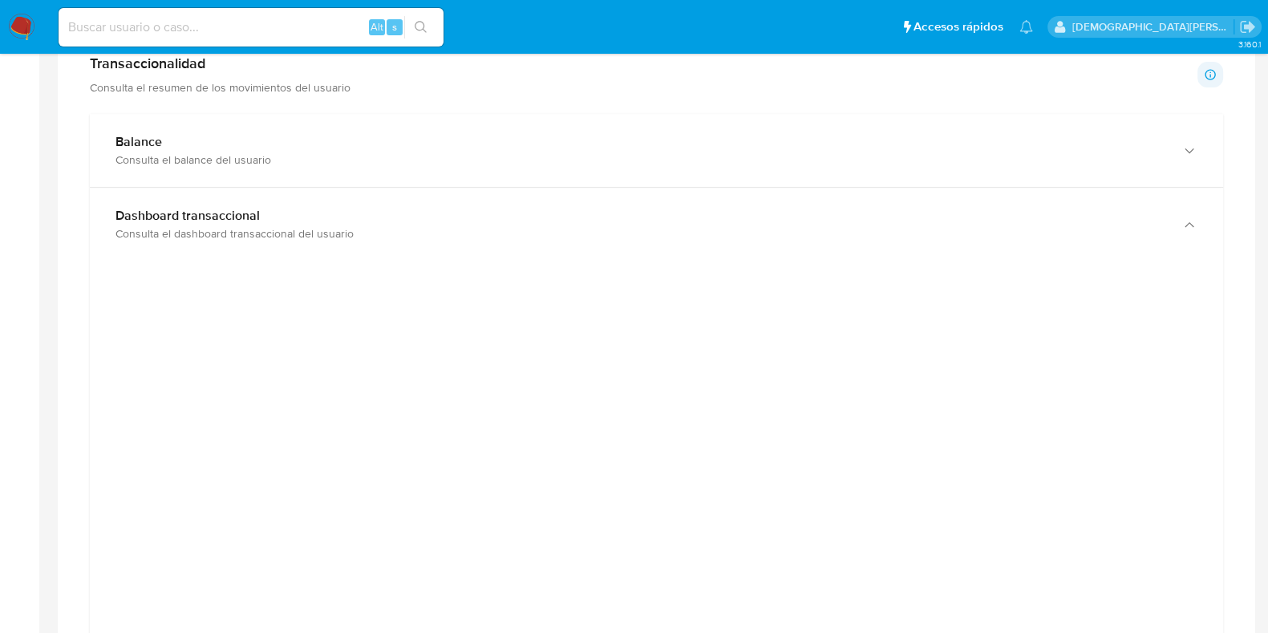
drag, startPoint x: 95, startPoint y: 499, endPoint x: 100, endPoint y: 506, distance: 8.7
click at [100, 506] on div at bounding box center [656, 638] width 1133 height 754
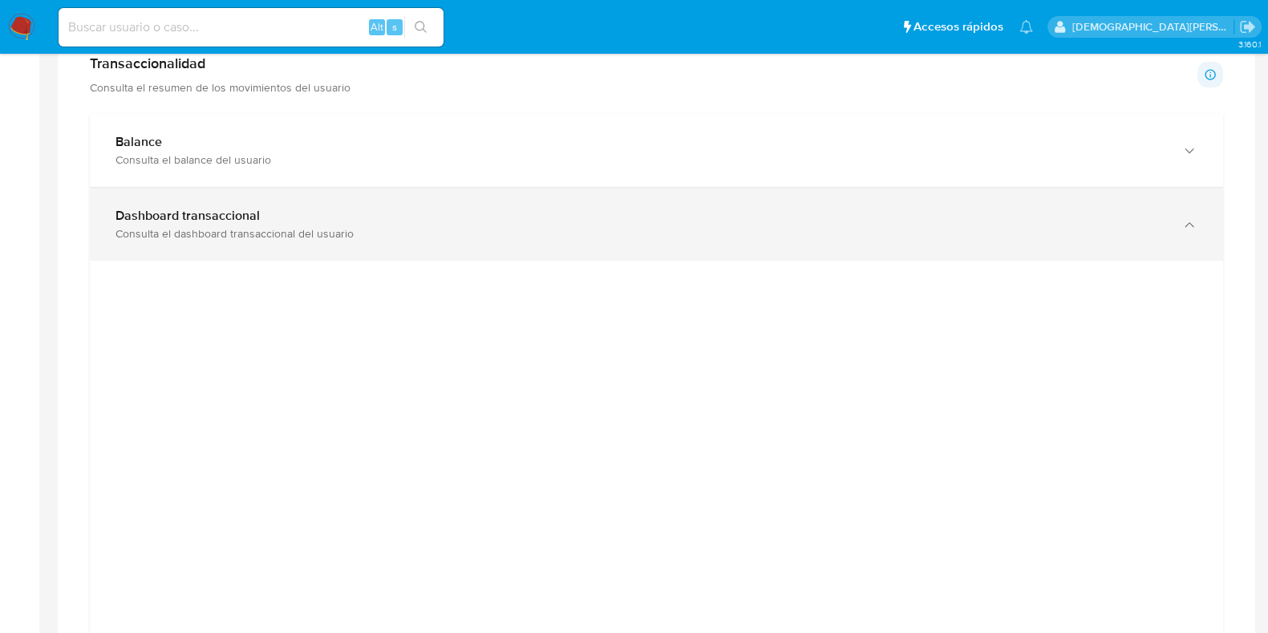
click at [806, 250] on div "Dashboard transaccional Consulta el dashboard transaccional del usuario" at bounding box center [656, 224] width 1133 height 73
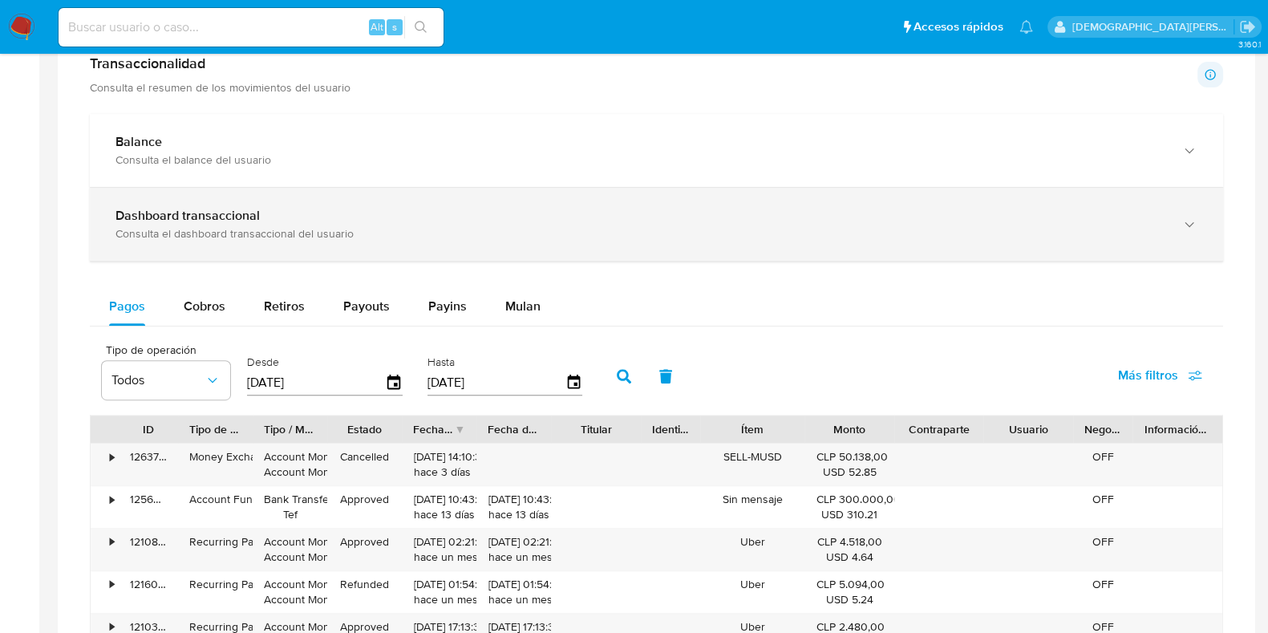
click at [317, 208] on div "Dashboard transaccional" at bounding box center [640, 216] width 1050 height 16
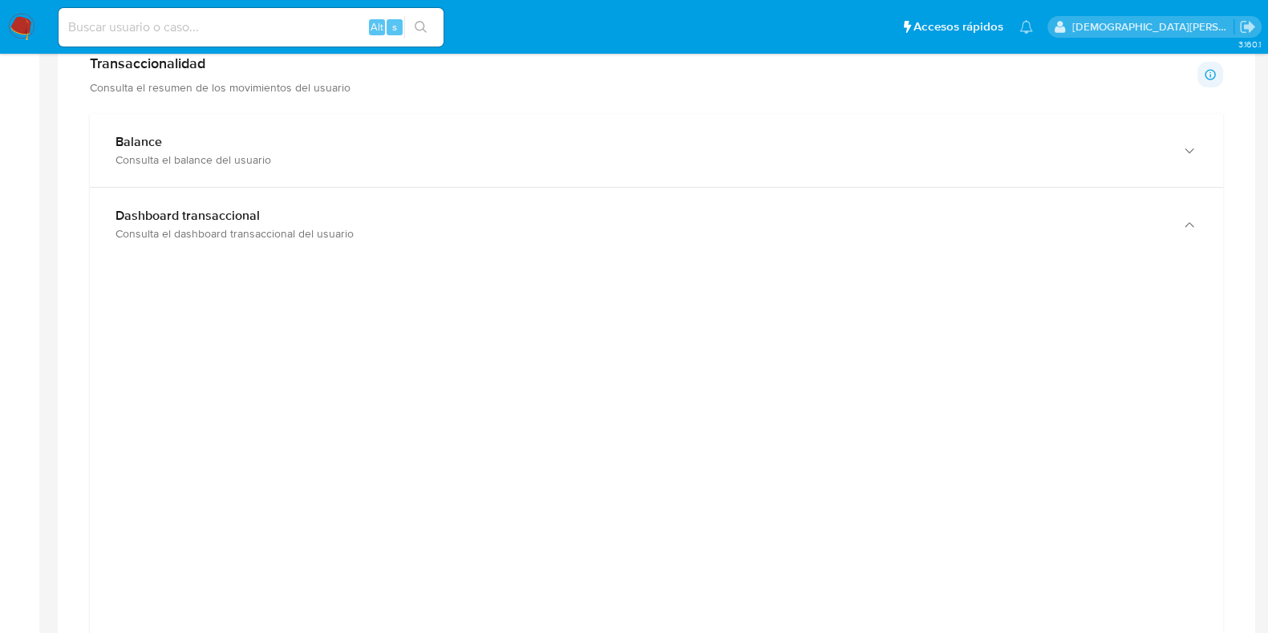
click at [989, 270] on div at bounding box center [656, 638] width 1133 height 754
click at [1214, 419] on div at bounding box center [656, 638] width 1133 height 754
click at [1190, 463] on div at bounding box center [656, 634] width 1107 height 722
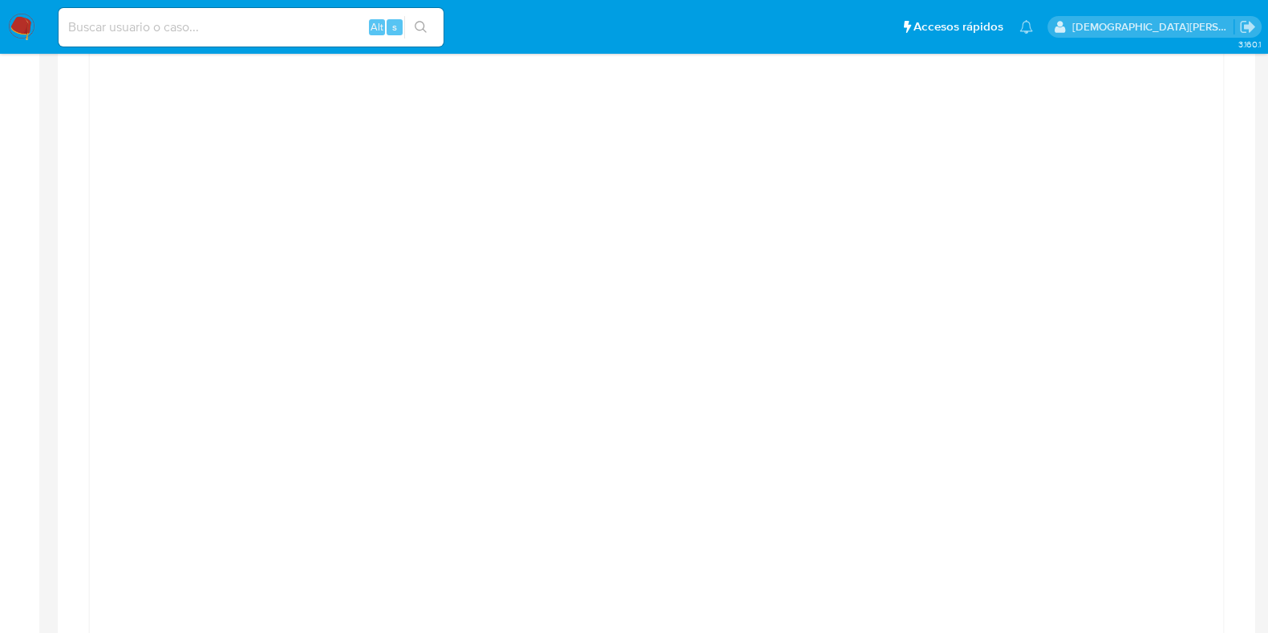
scroll to position [949, 0]
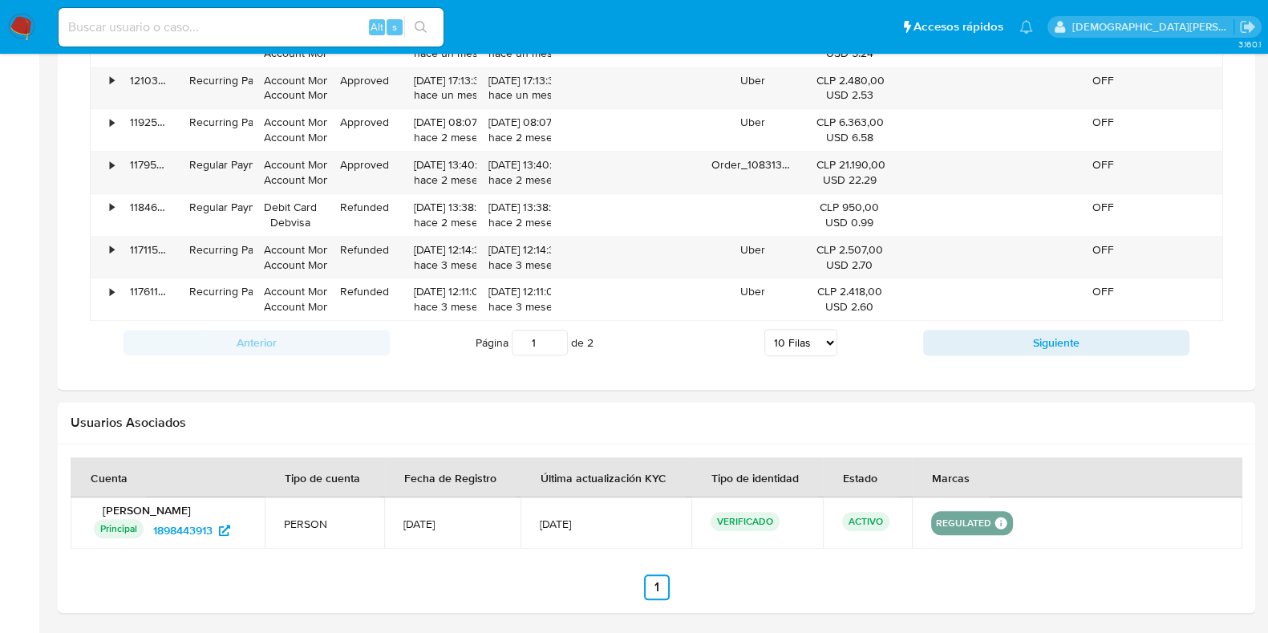
scroll to position [2203, 0]
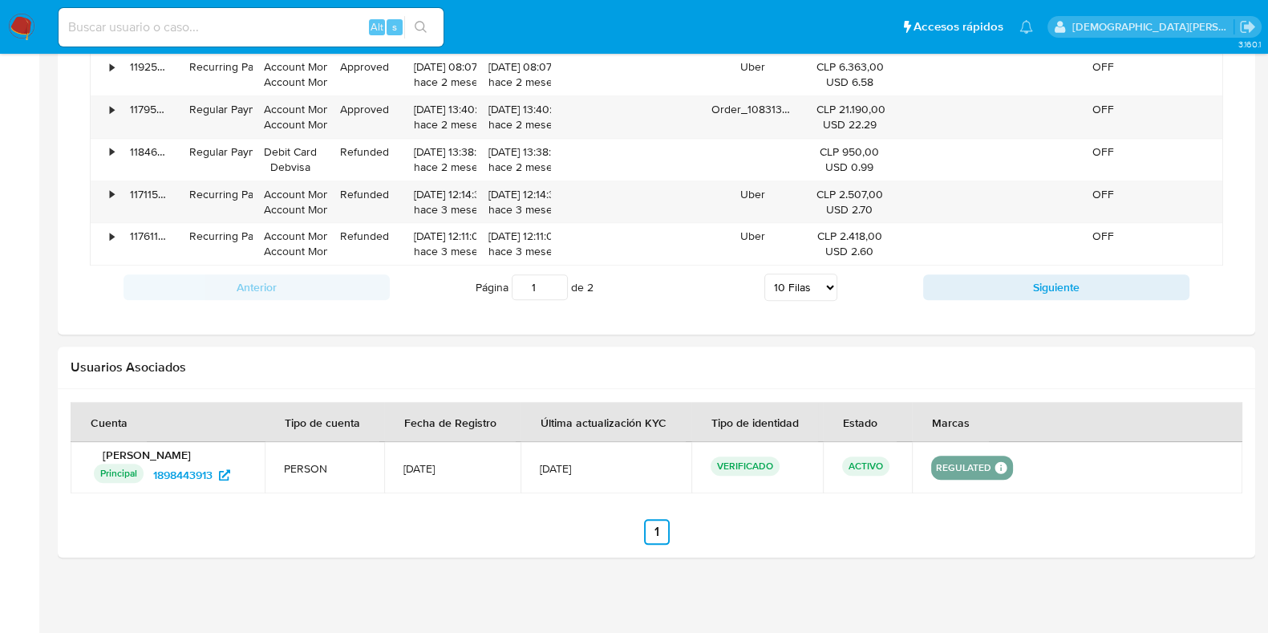
drag, startPoint x: 96, startPoint y: 447, endPoint x: 261, endPoint y: 455, distance: 165.3
click at [261, 455] on td "[PERSON_NAME] Principal Identificado como usuario principal 1898443913" at bounding box center [168, 467] width 194 height 51
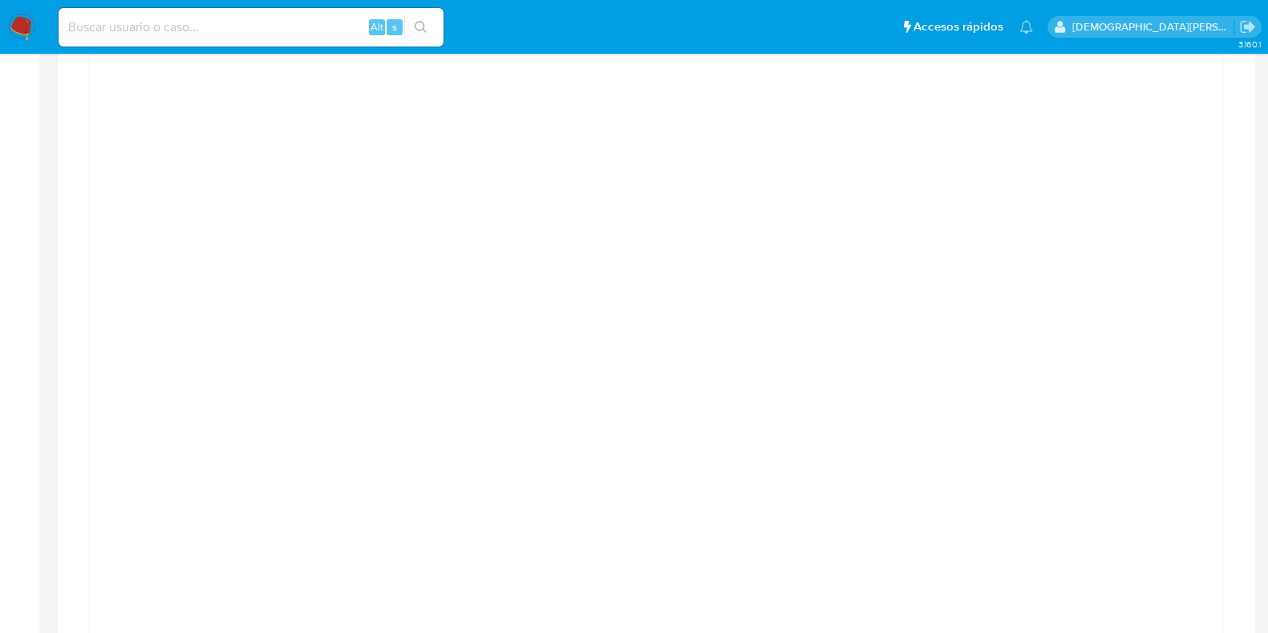
scroll to position [1101, 0]
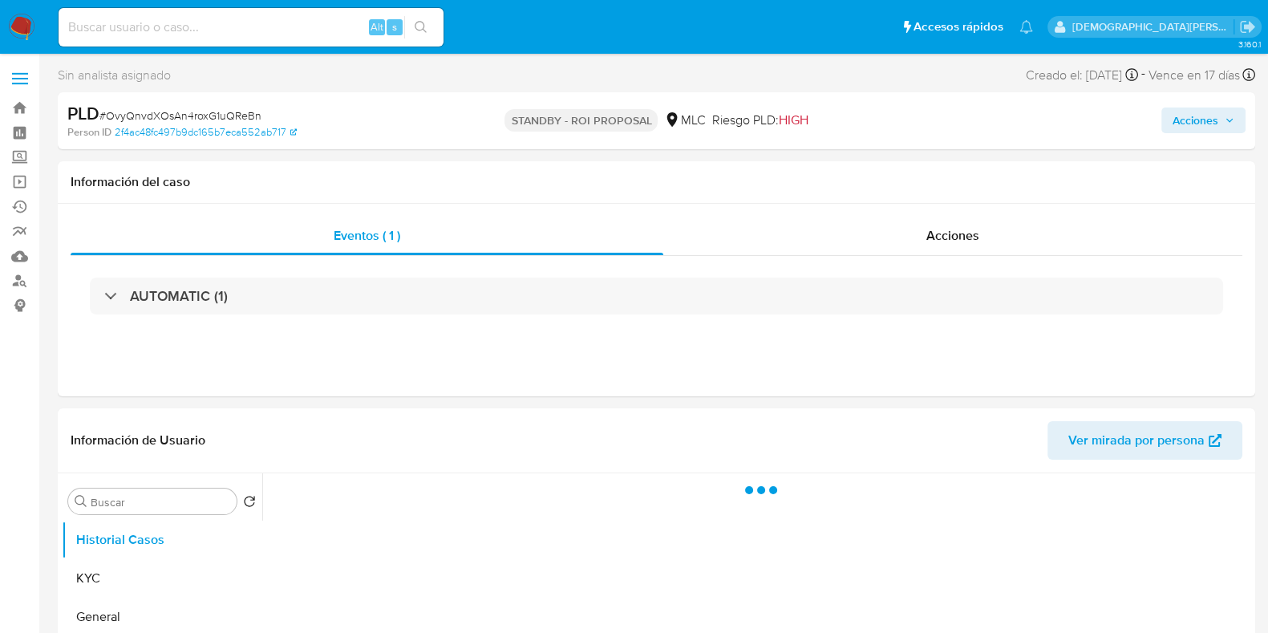
select select "10"
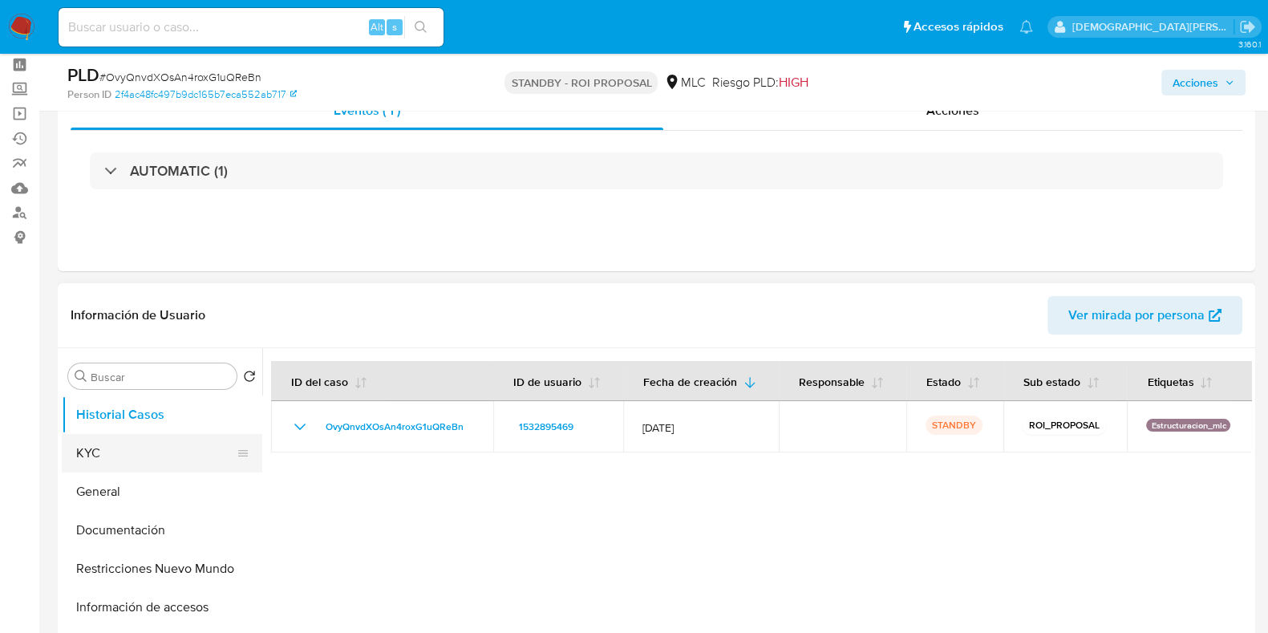
scroll to position [99, 0]
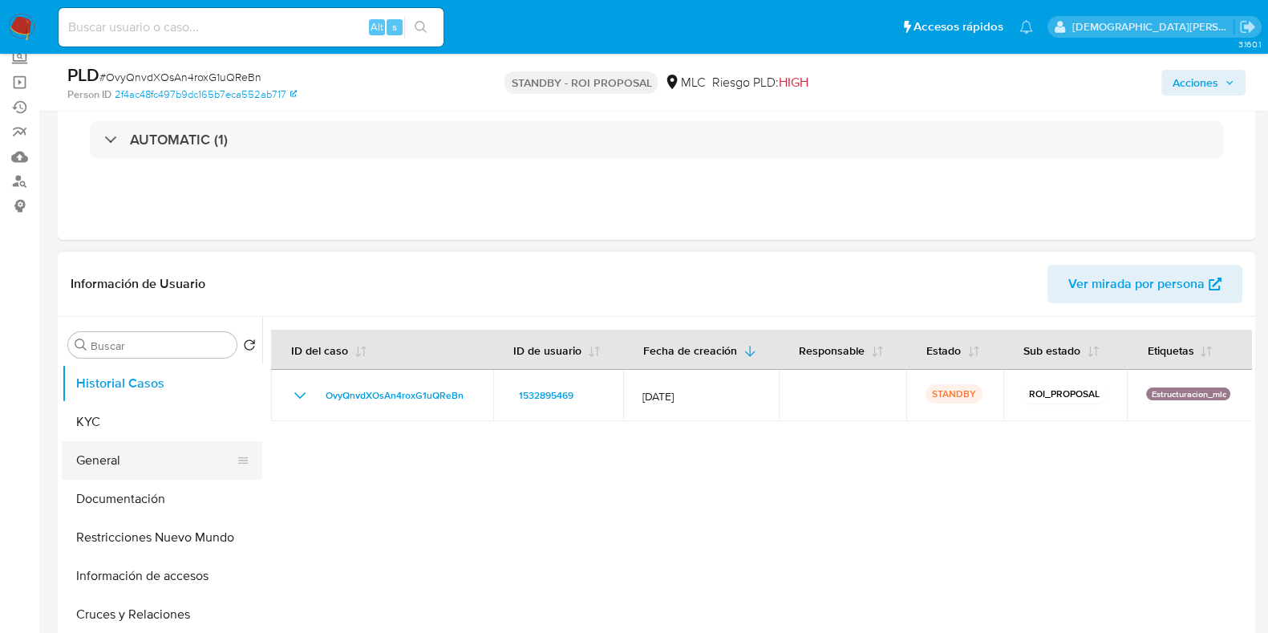
click at [128, 463] on button "General" at bounding box center [156, 460] width 188 height 38
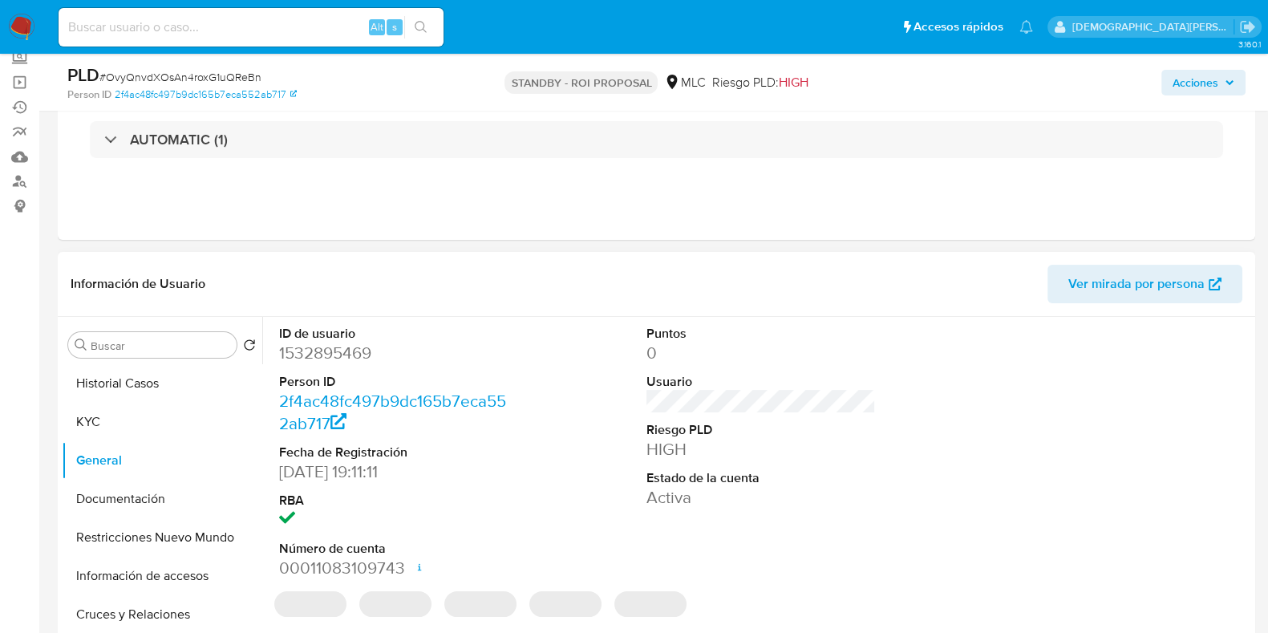
click at [318, 358] on dd "1532895469" at bounding box center [393, 353] width 229 height 22
copy dd "1532895469"
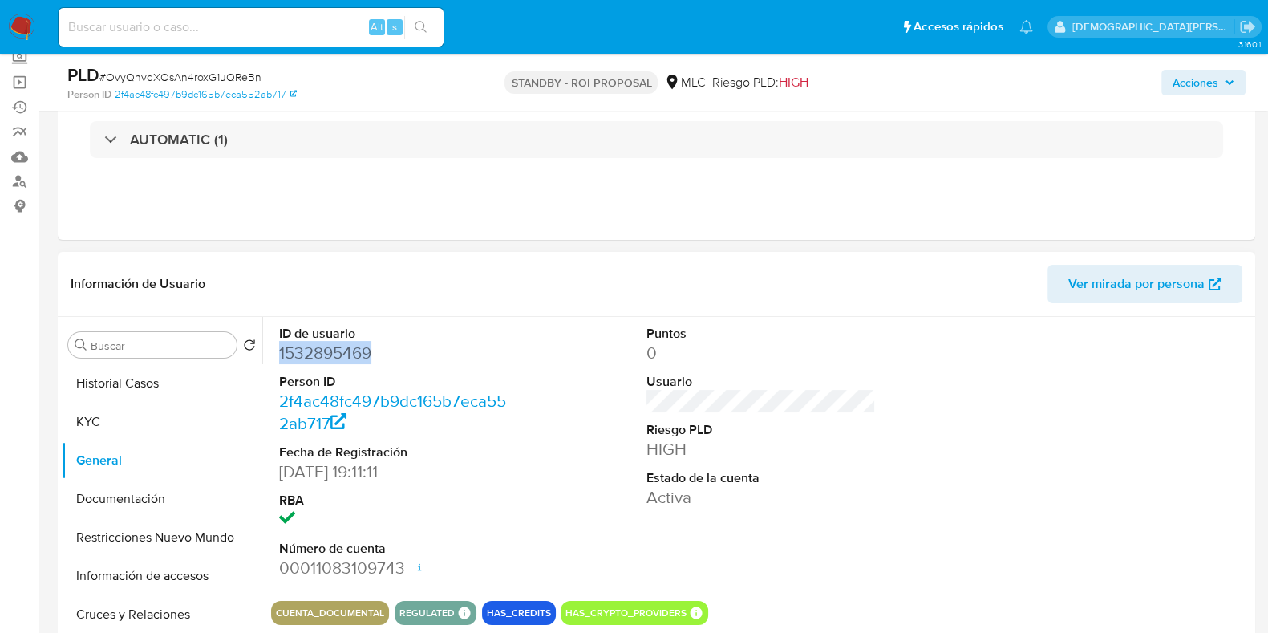
click at [319, 362] on dd "1532895469" at bounding box center [393, 353] width 229 height 22
click at [321, 360] on dd "1532895469" at bounding box center [393, 353] width 229 height 22
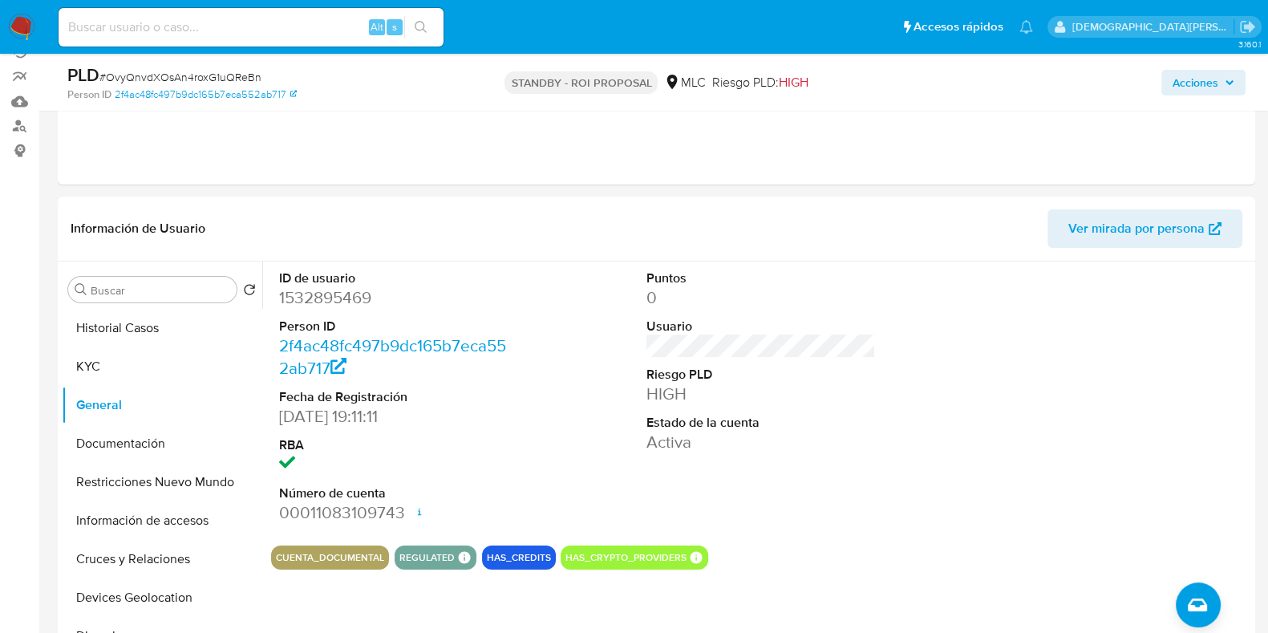
scroll to position [200, 0]
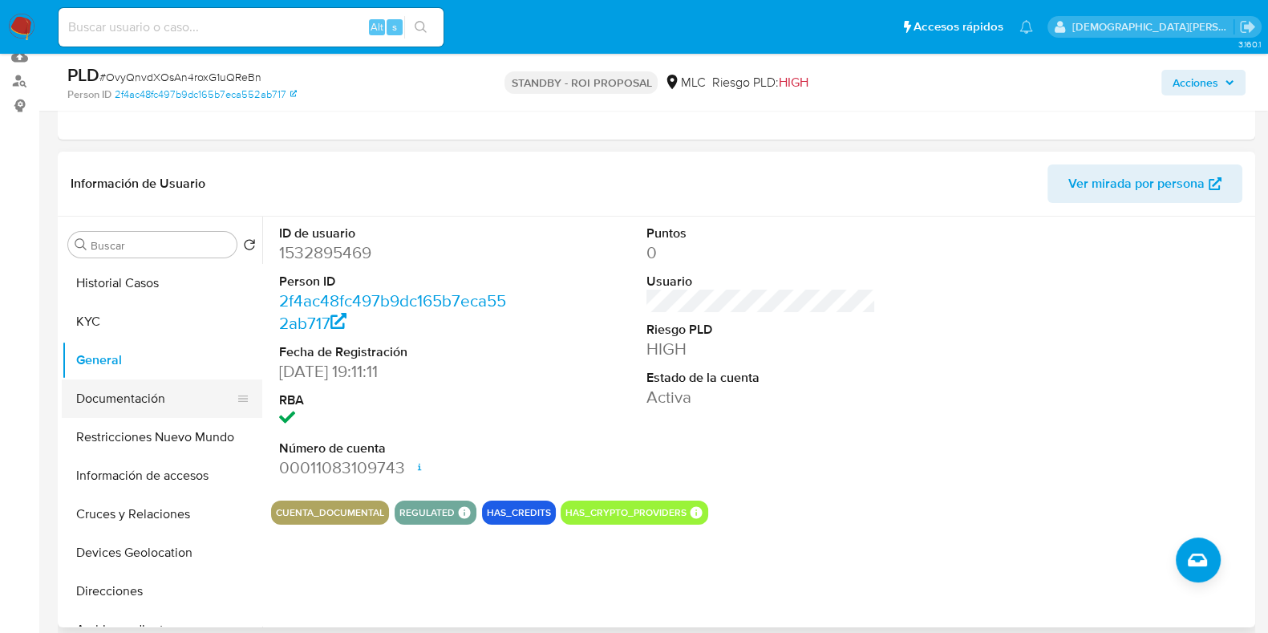
click at [156, 407] on button "Documentación" at bounding box center [156, 398] width 188 height 38
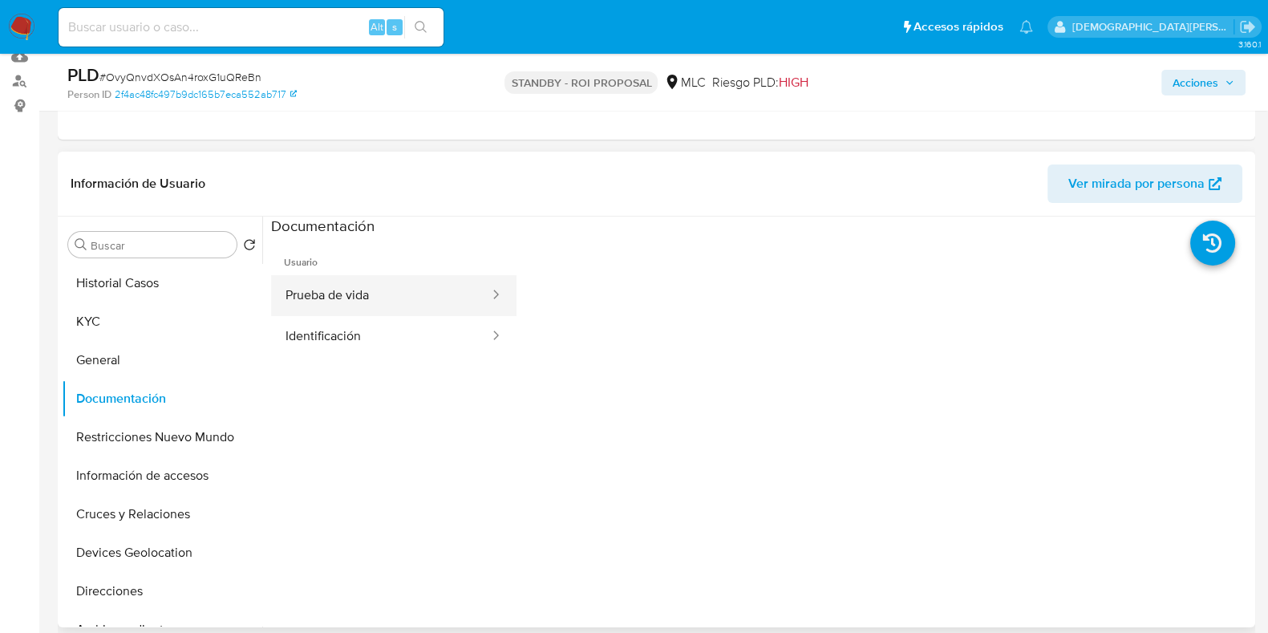
click at [459, 293] on button "Prueba de vida" at bounding box center [381, 295] width 220 height 41
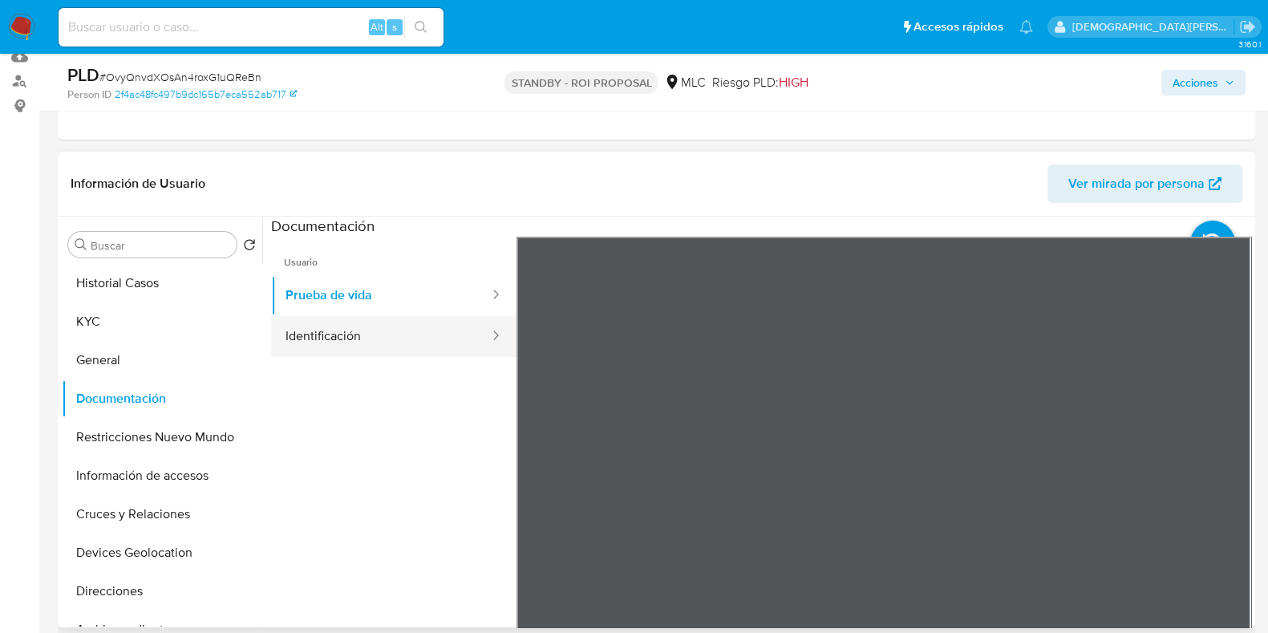
click at [407, 342] on button "Identificación" at bounding box center [381, 336] width 220 height 41
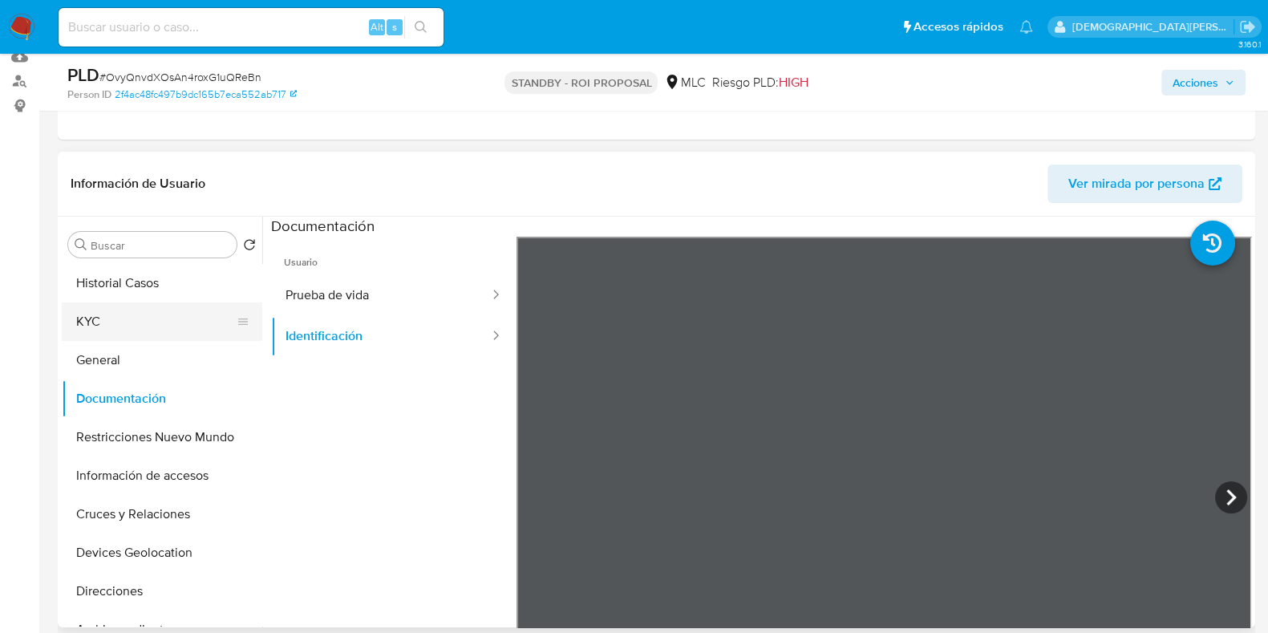
click at [134, 326] on button "KYC" at bounding box center [156, 321] width 188 height 38
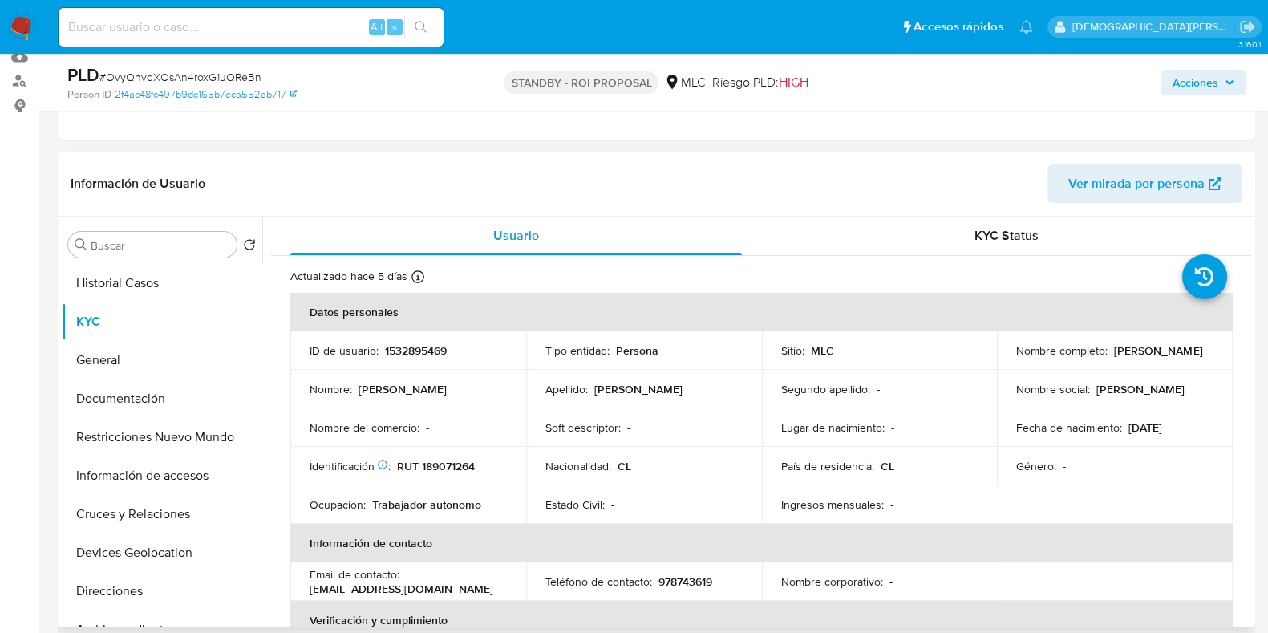
drag, startPoint x: 1171, startPoint y: 354, endPoint x: 1014, endPoint y: 362, distance: 156.6
click at [1016, 358] on div "Nombre completo : Carolina Andrea Rojo Hurtado" at bounding box center [1114, 350] width 197 height 14
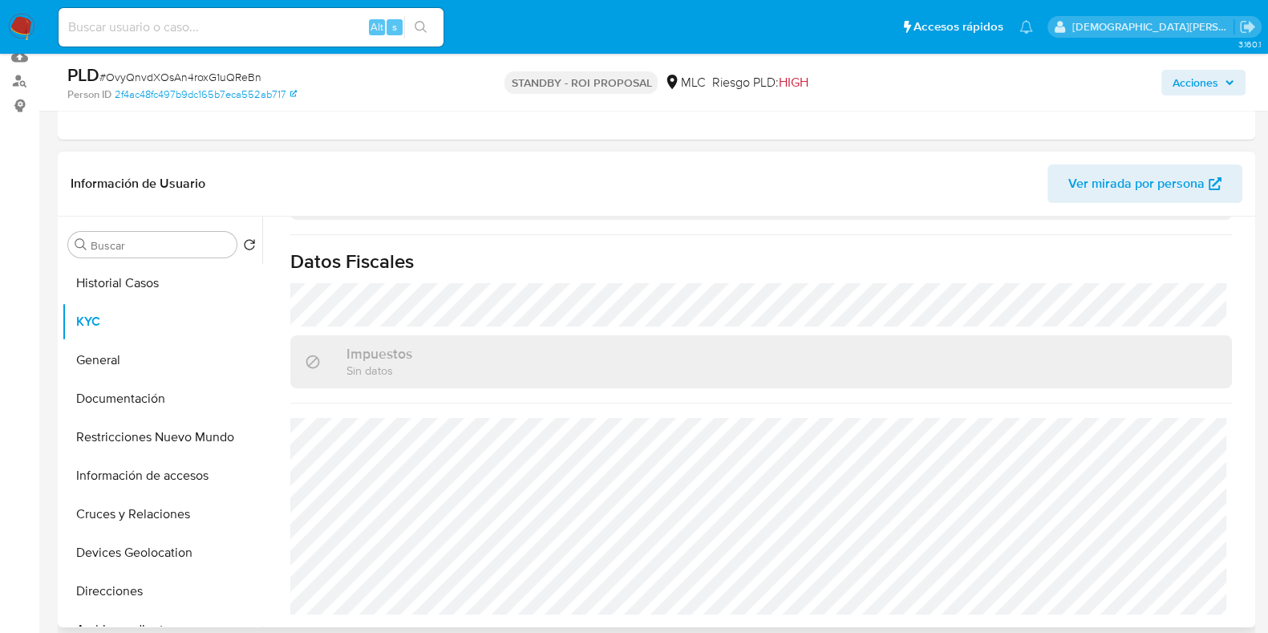
scroll to position [890, 0]
drag, startPoint x: 154, startPoint y: 423, endPoint x: 160, endPoint y: 415, distance: 9.8
click at [154, 423] on button "Restricciones Nuevo Mundo" at bounding box center [162, 437] width 200 height 38
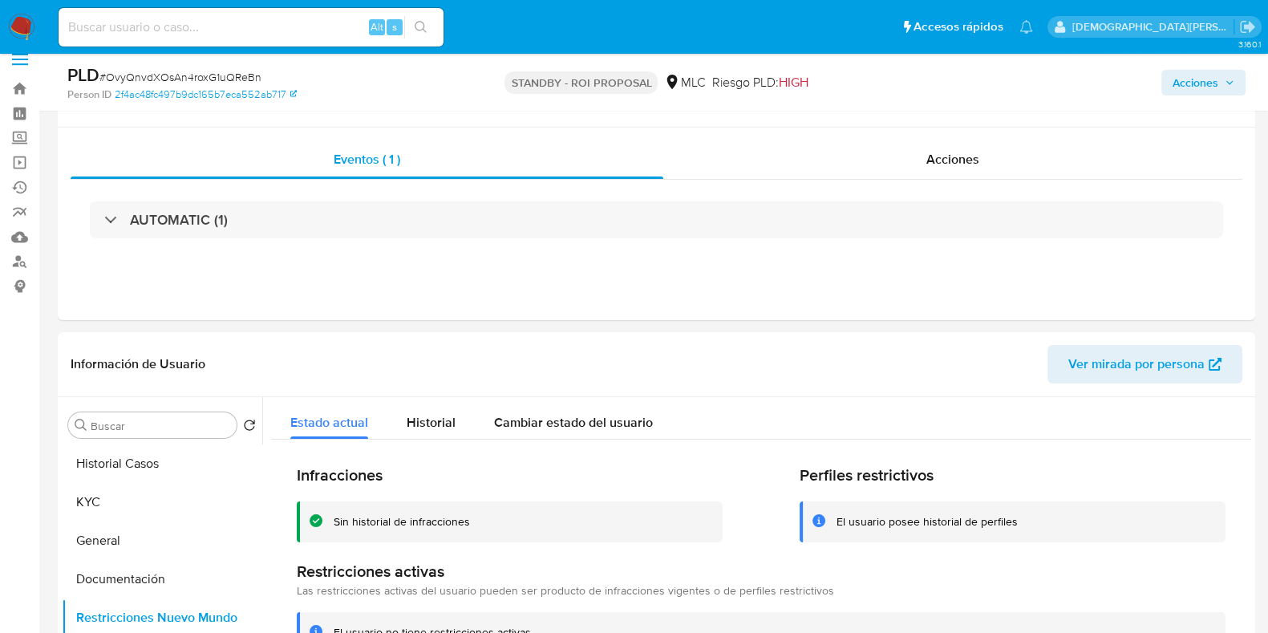
scroll to position [0, 0]
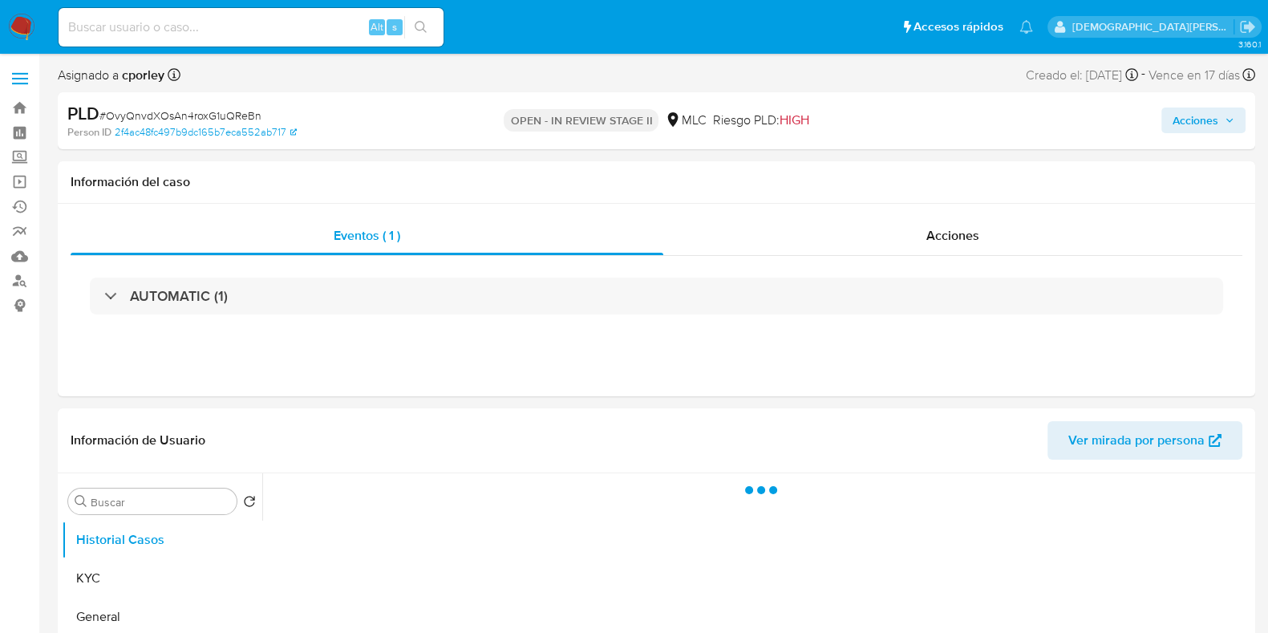
click at [1191, 119] on span "Acciones" at bounding box center [1195, 120] width 46 height 26
select select "10"
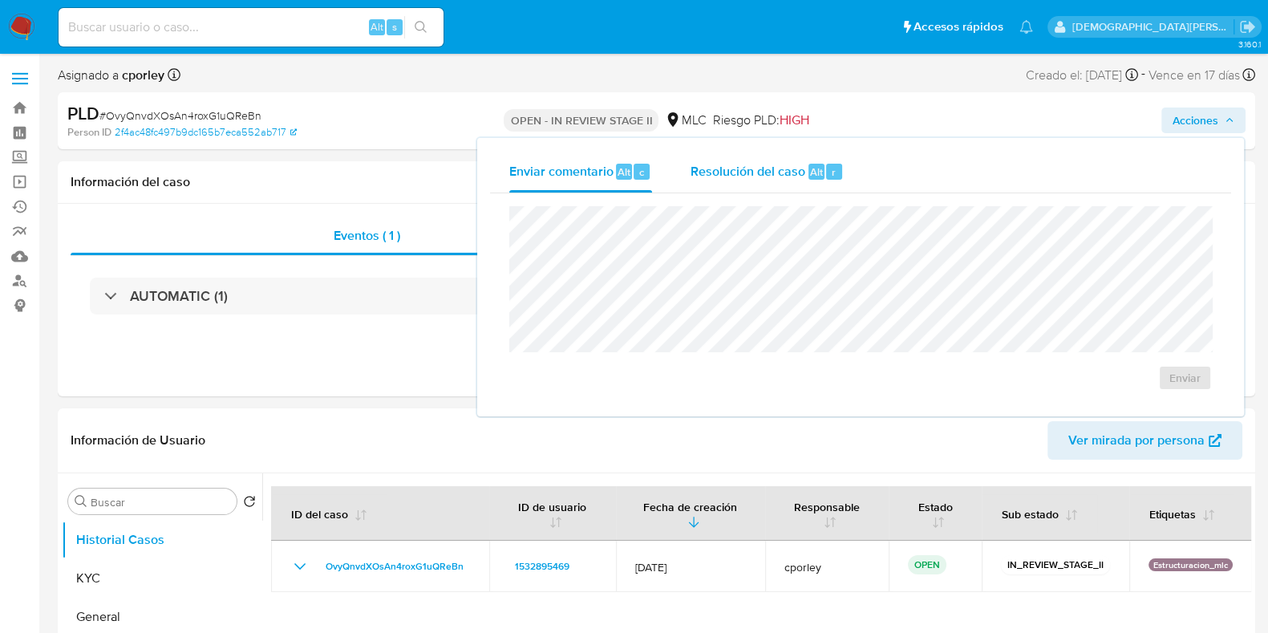
click at [758, 178] on span "Resolución del caso" at bounding box center [747, 171] width 115 height 18
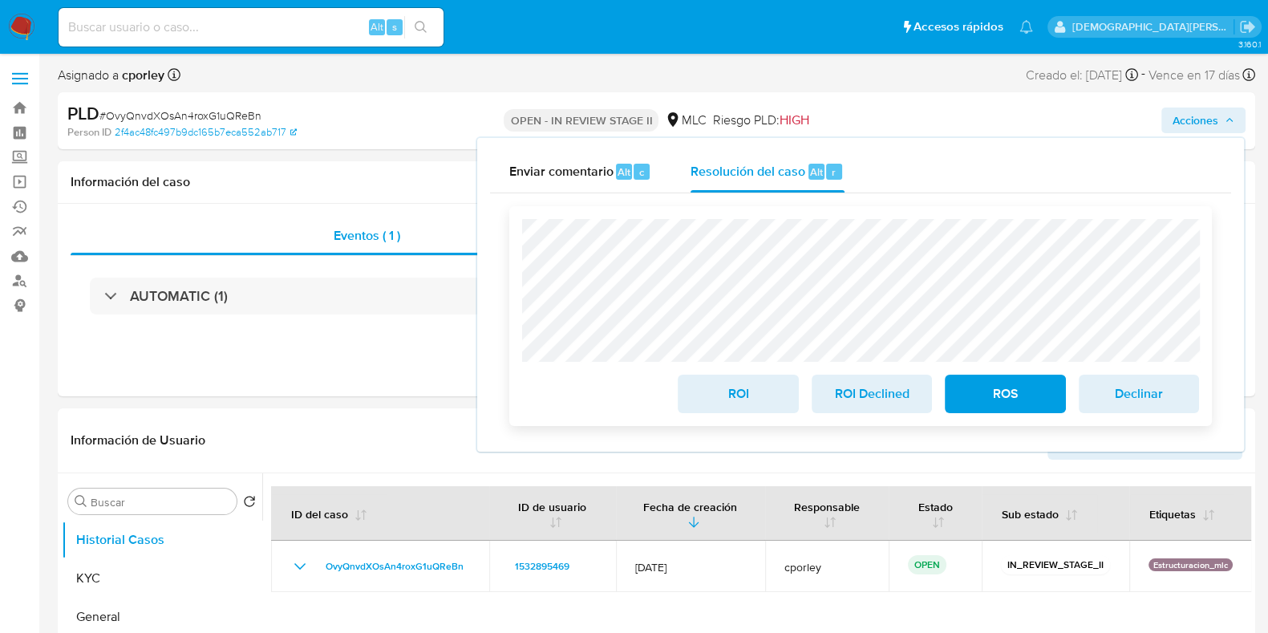
click at [1006, 394] on span "ROS" at bounding box center [1004, 393] width 79 height 35
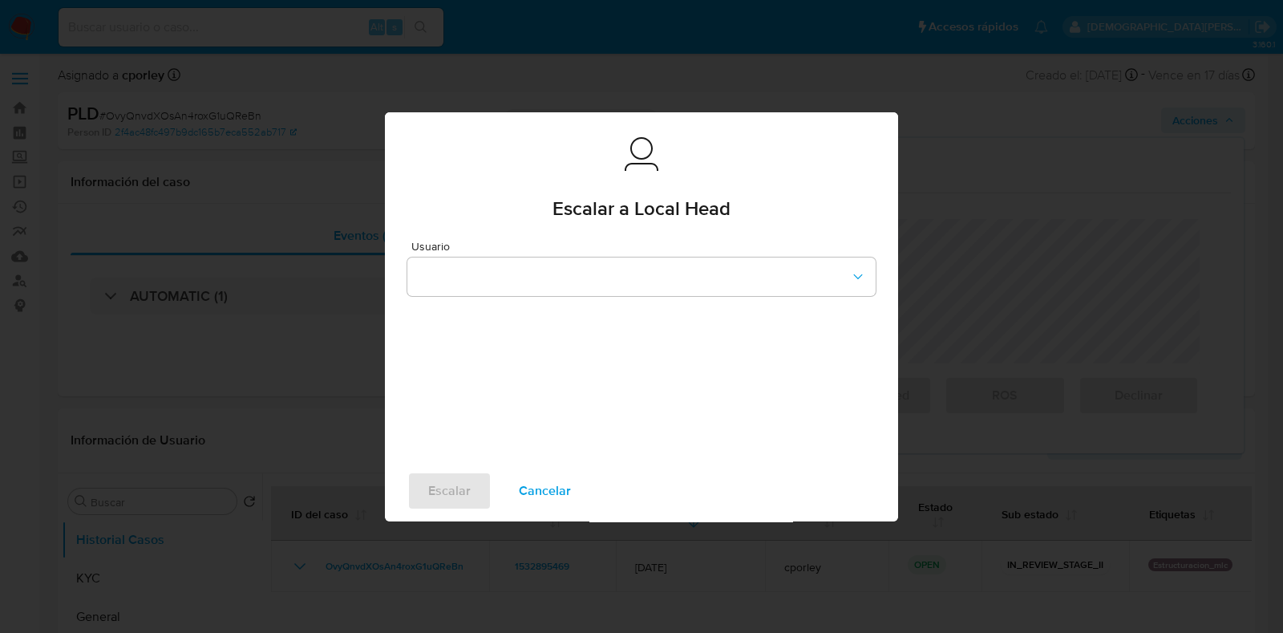
click at [537, 490] on span "Cancelar" at bounding box center [545, 490] width 52 height 35
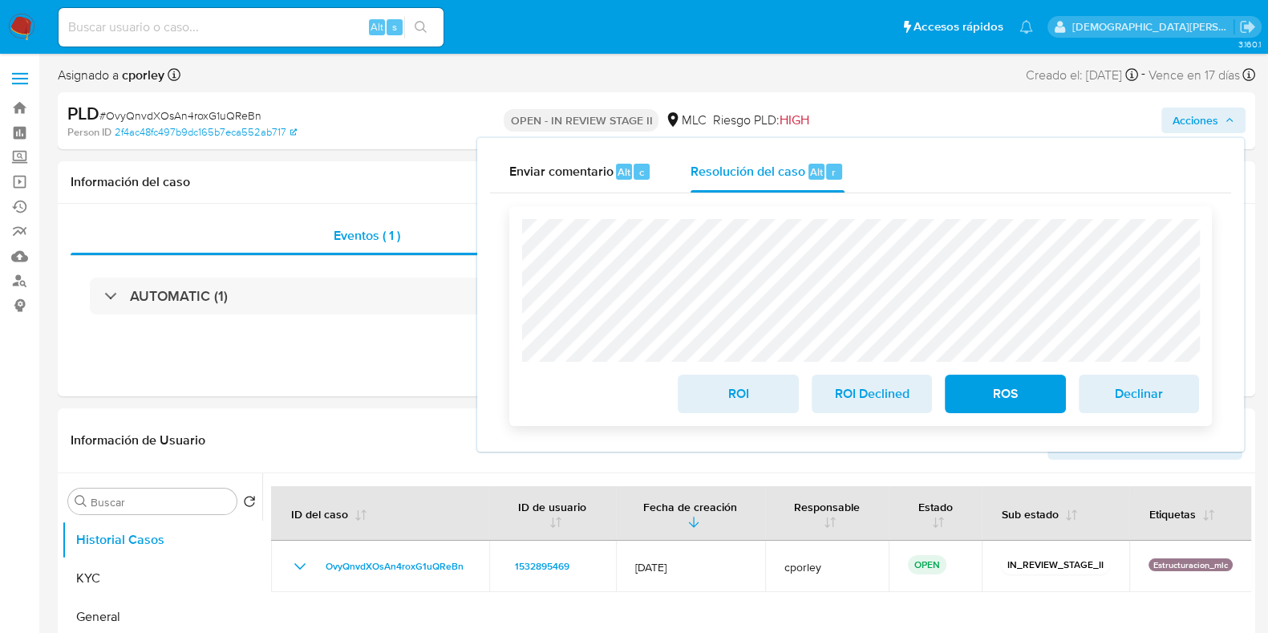
click at [710, 389] on span "ROI" at bounding box center [737, 393] width 79 height 35
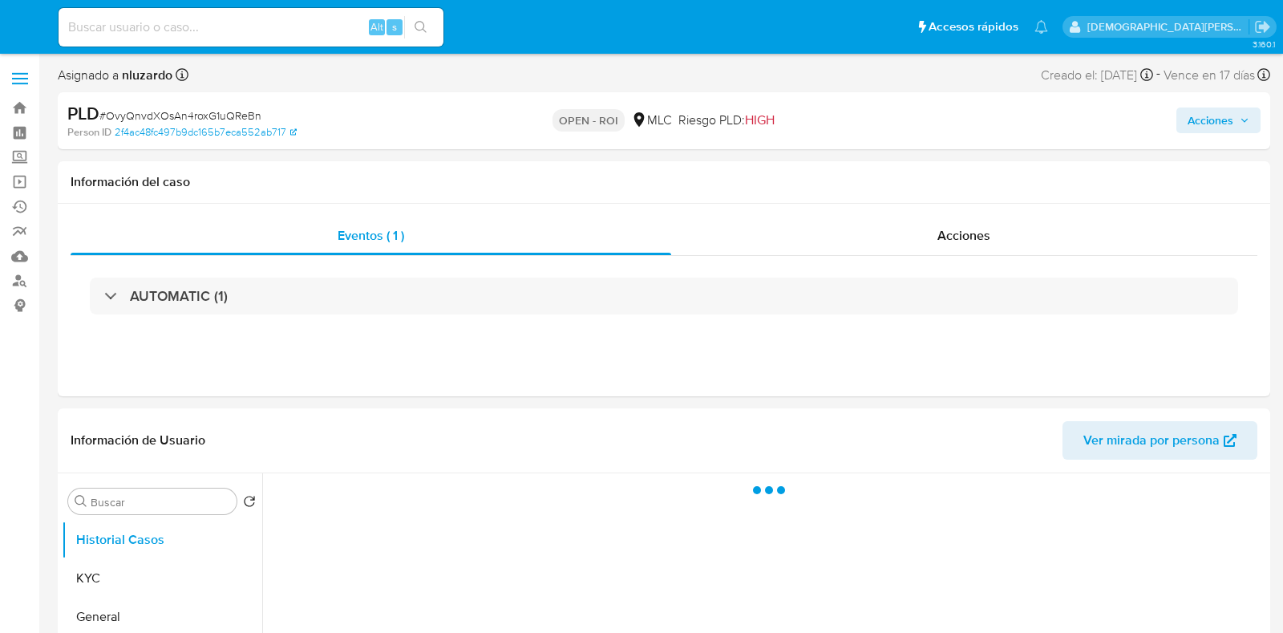
select select "10"
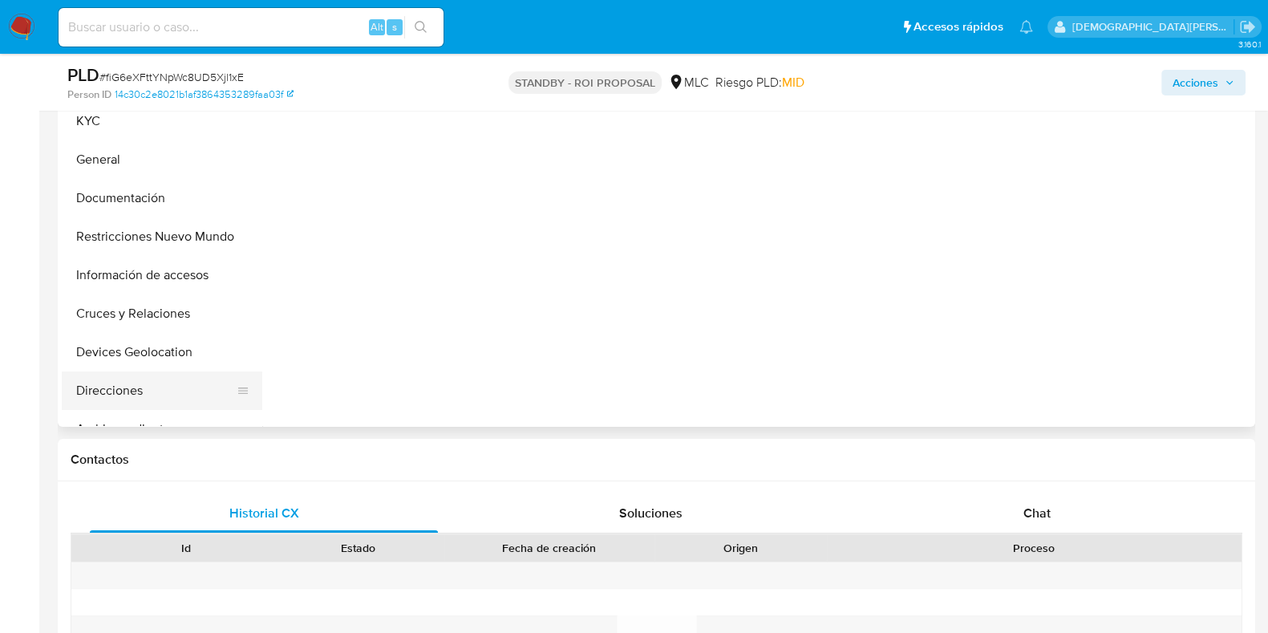
select select "10"
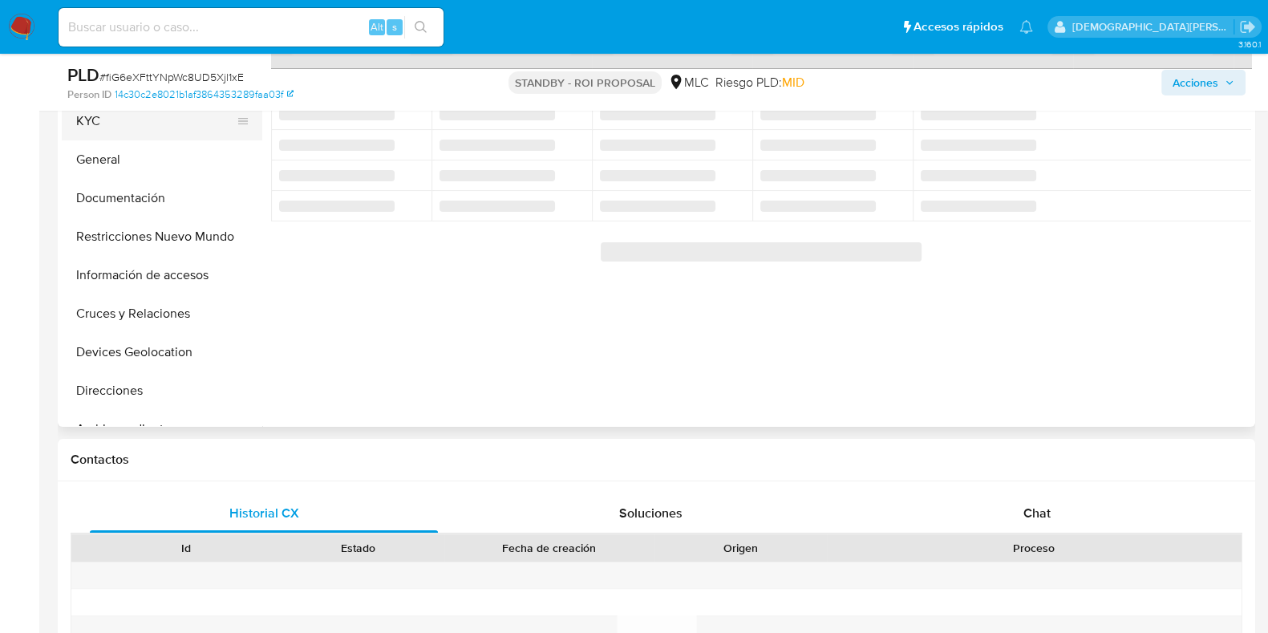
scroll to position [200, 0]
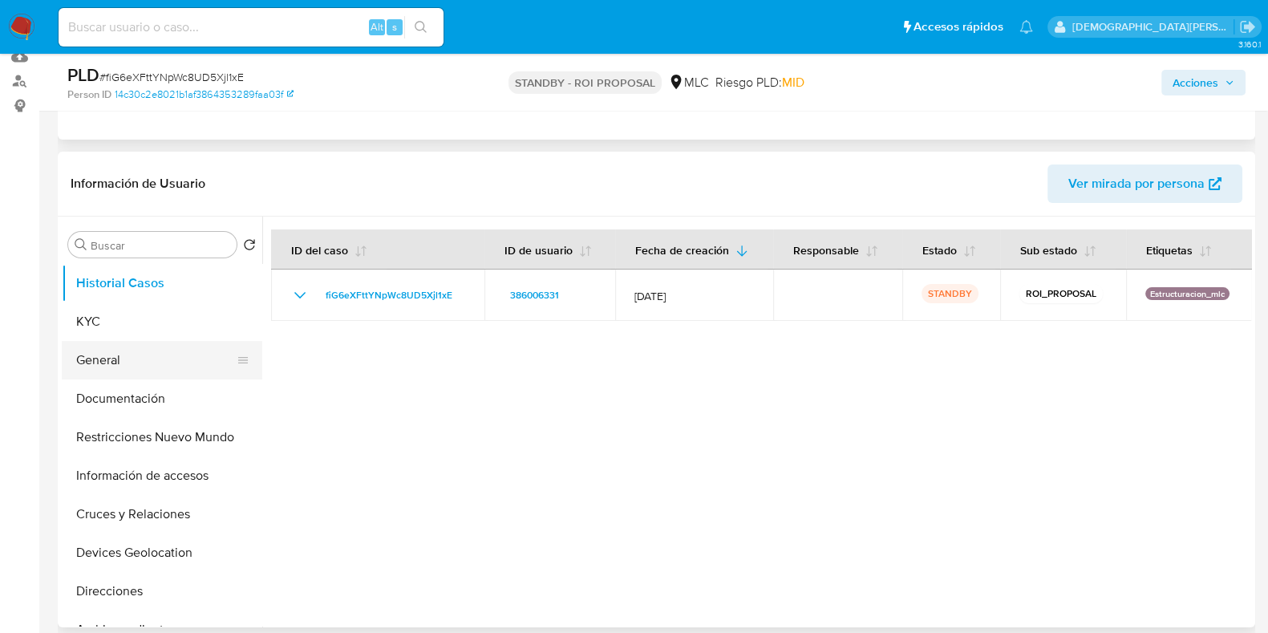
click at [108, 355] on button "General" at bounding box center [156, 360] width 188 height 38
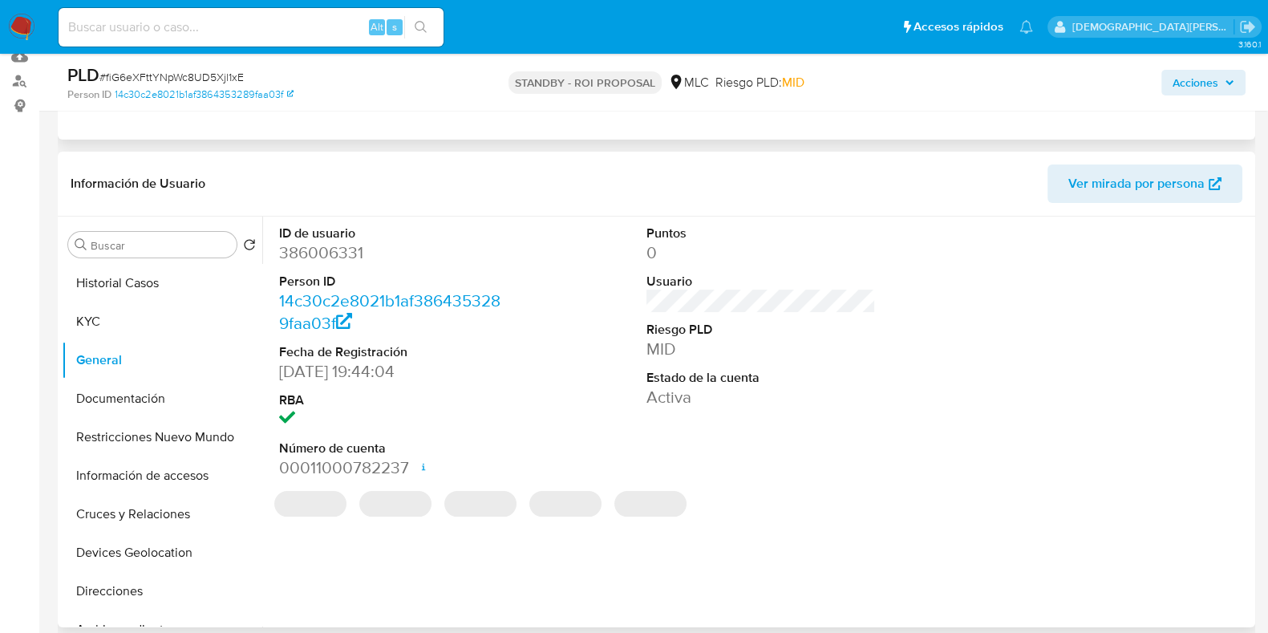
click at [302, 257] on dd "386006331" at bounding box center [393, 252] width 229 height 22
copy dd "386006331"
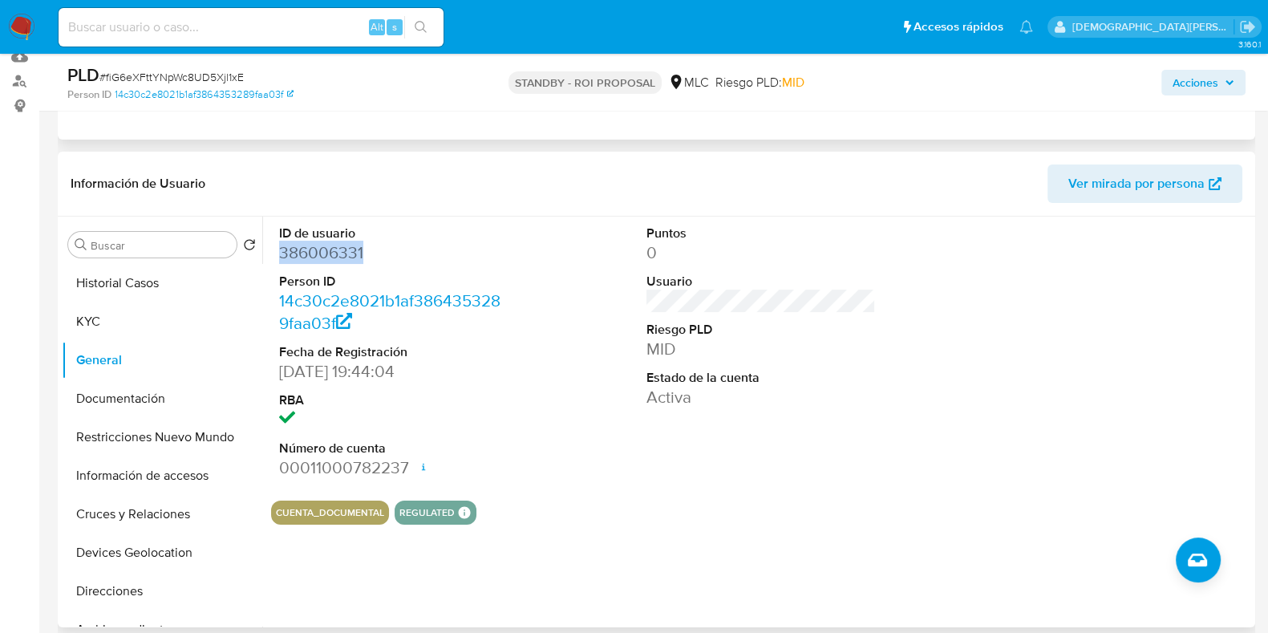
click at [343, 253] on dd "386006331" at bounding box center [393, 252] width 229 height 22
click at [326, 253] on dd "386006331" at bounding box center [393, 252] width 229 height 22
click at [132, 390] on button "Documentación" at bounding box center [156, 398] width 188 height 38
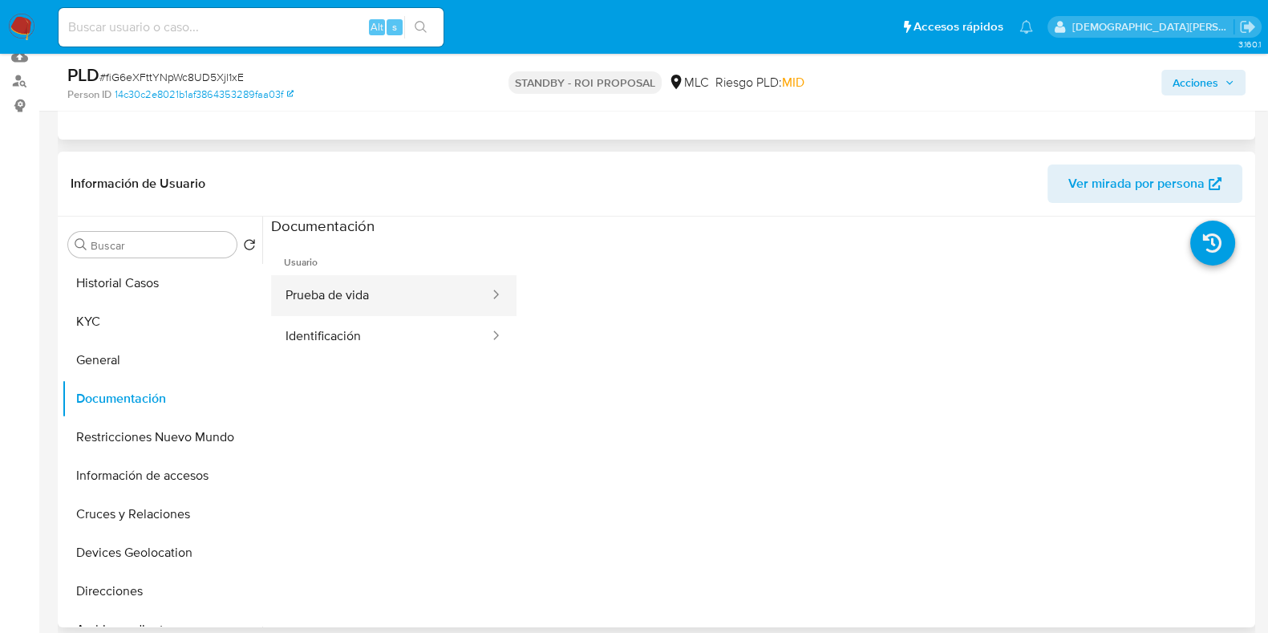
click at [418, 305] on button "Prueba de vida" at bounding box center [381, 295] width 220 height 41
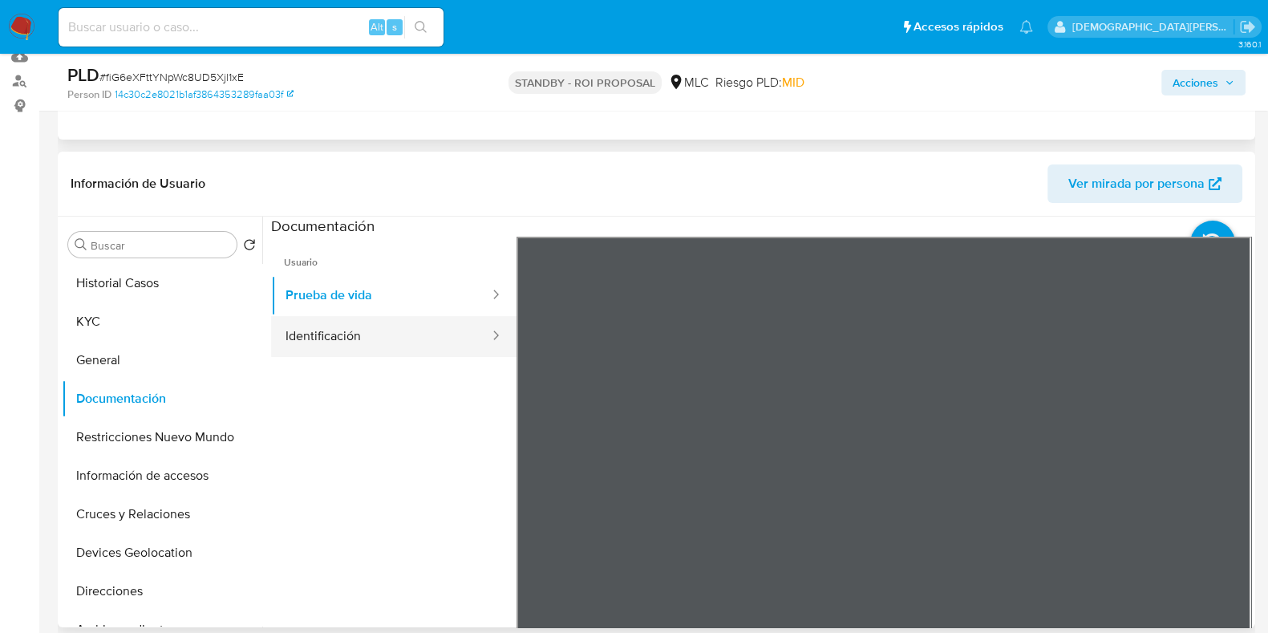
click at [416, 338] on button "Identificación" at bounding box center [381, 336] width 220 height 41
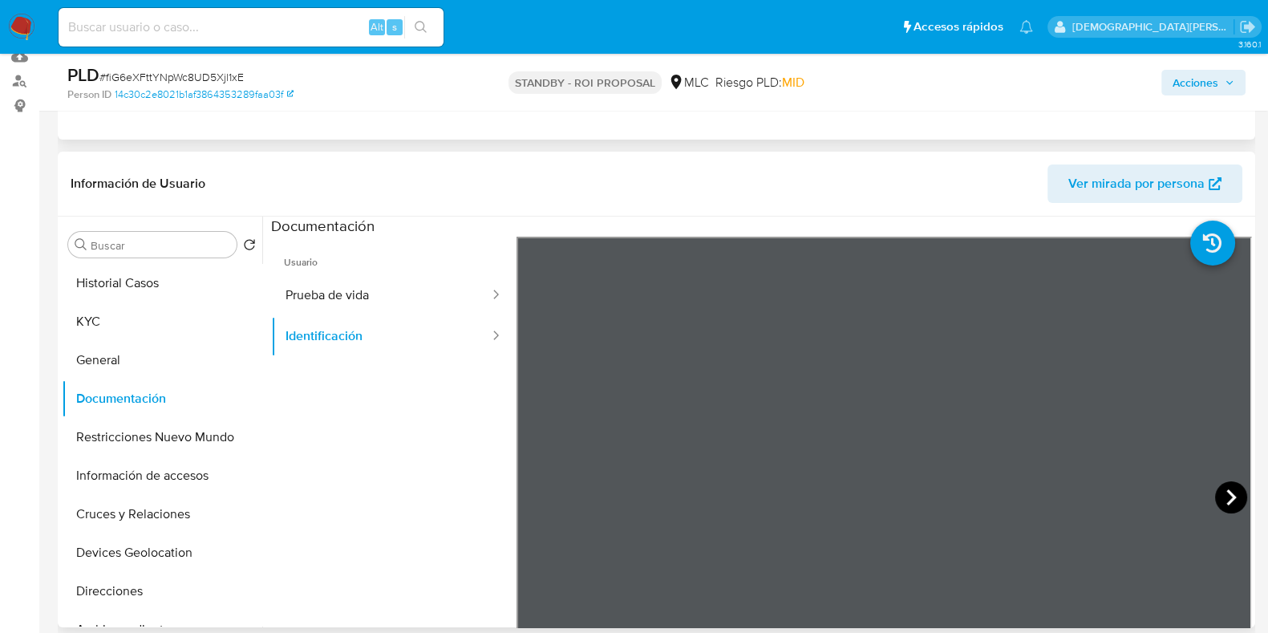
click at [1220, 497] on icon at bounding box center [1231, 497] width 32 height 32
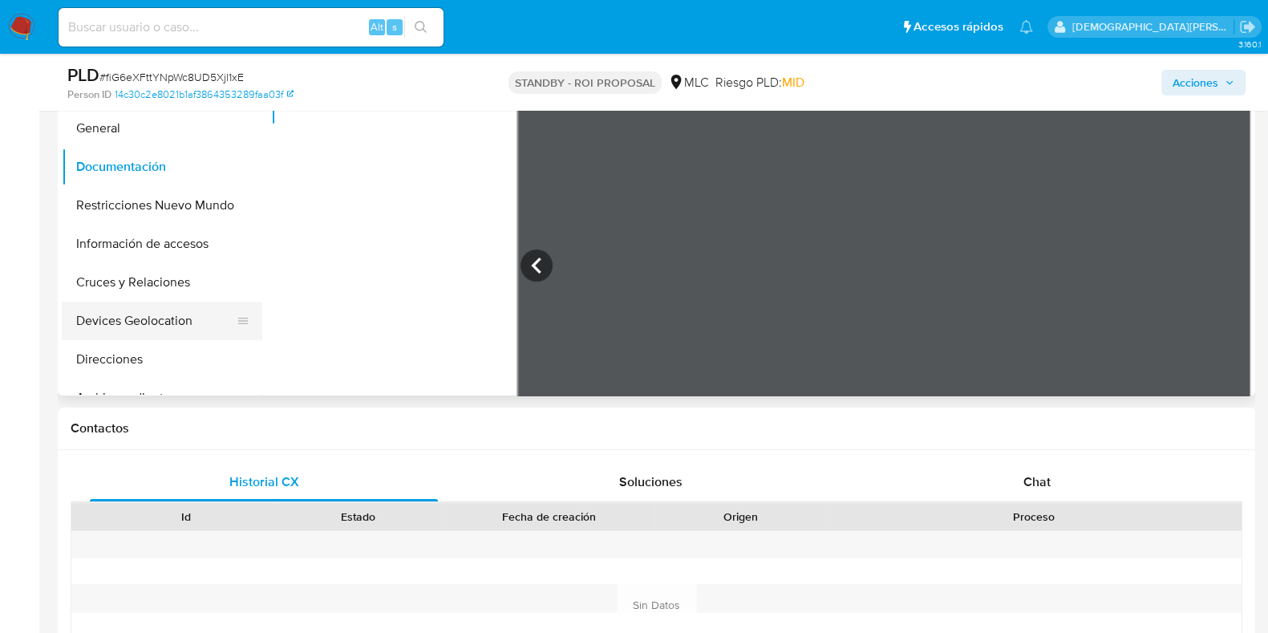
scroll to position [400, 0]
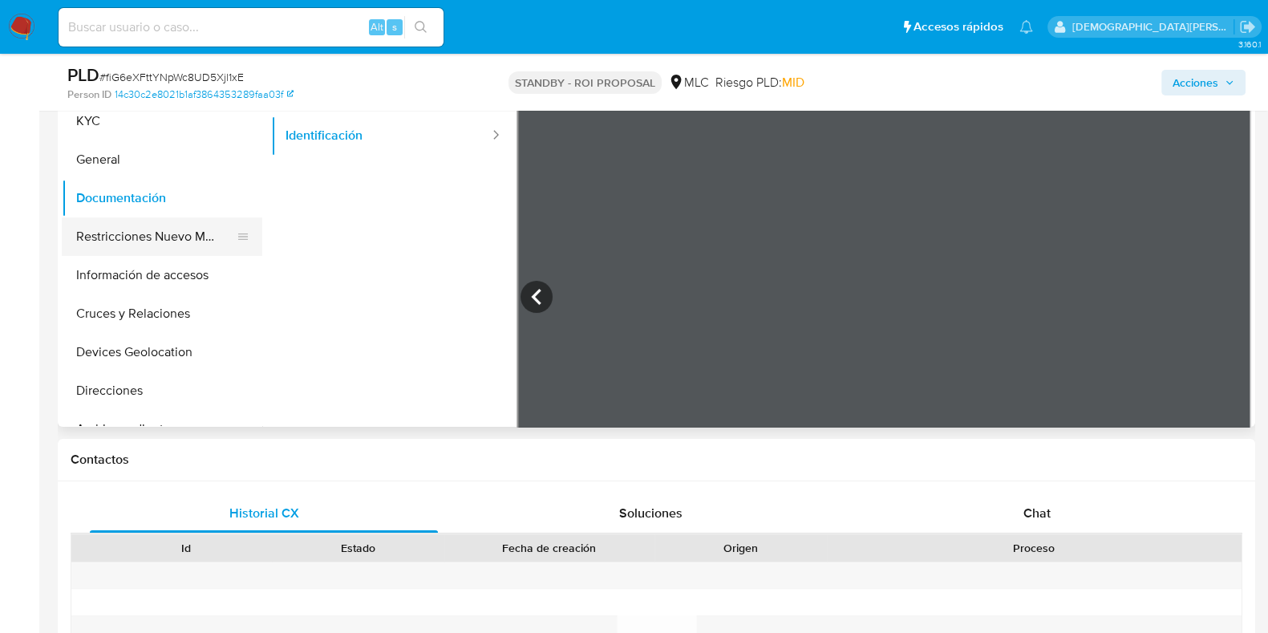
click at [164, 246] on button "Restricciones Nuevo Mundo" at bounding box center [156, 236] width 188 height 38
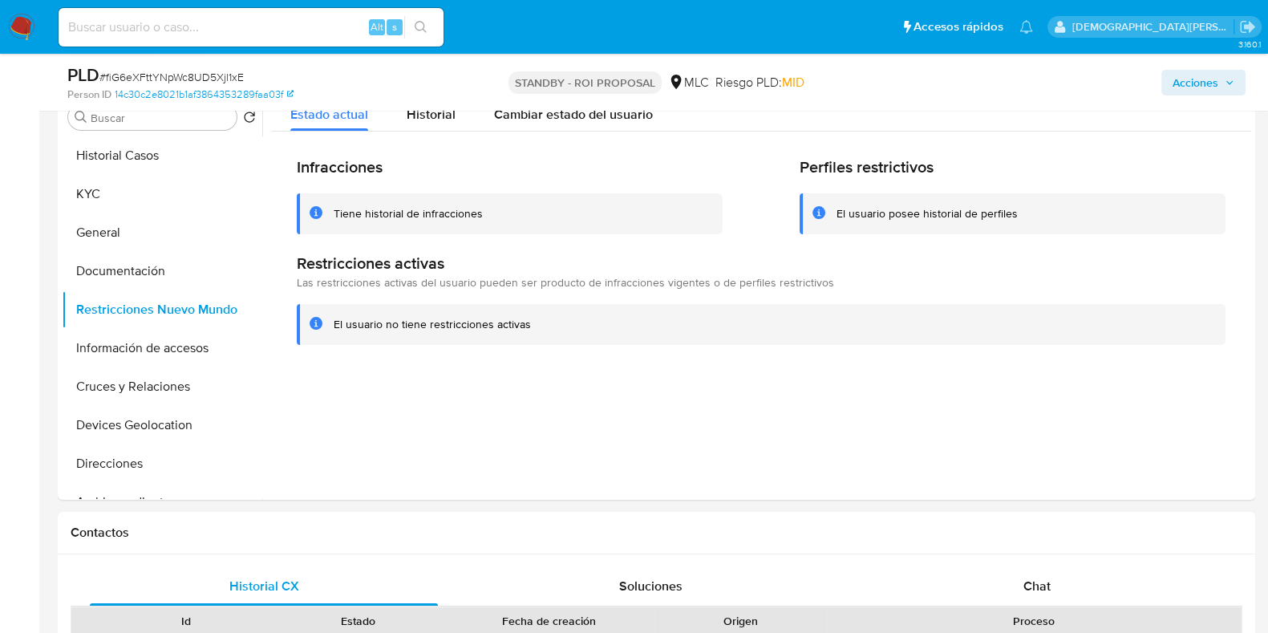
scroll to position [200, 0]
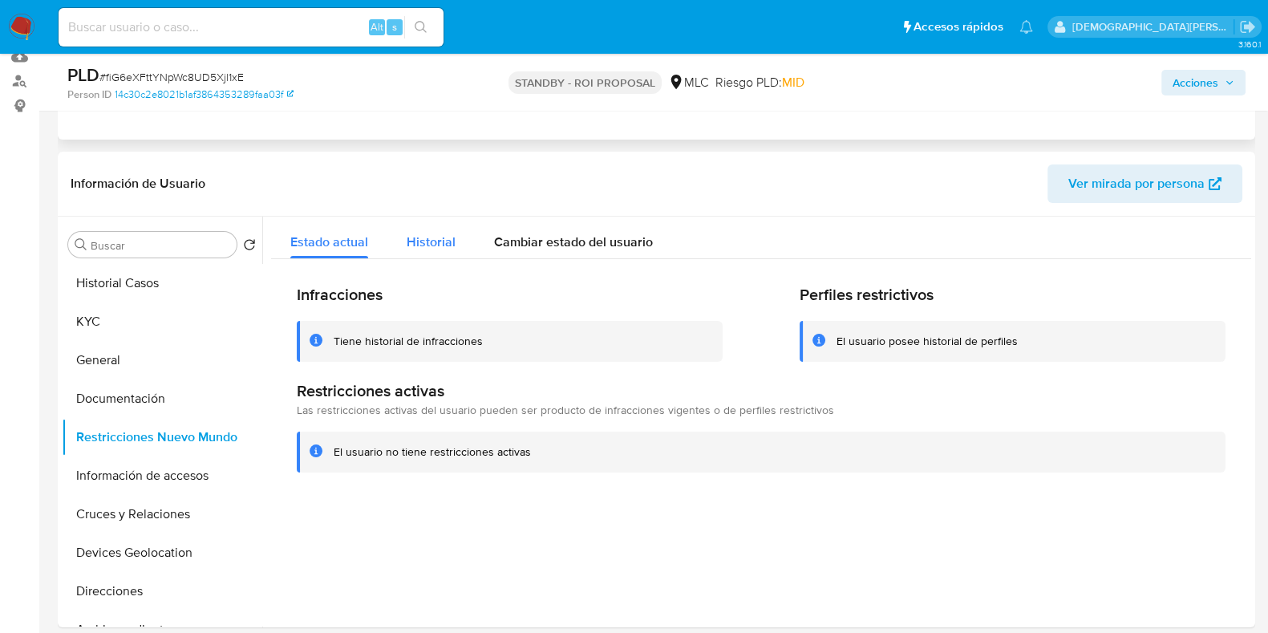
click at [424, 234] on span "Historial" at bounding box center [431, 242] width 49 height 18
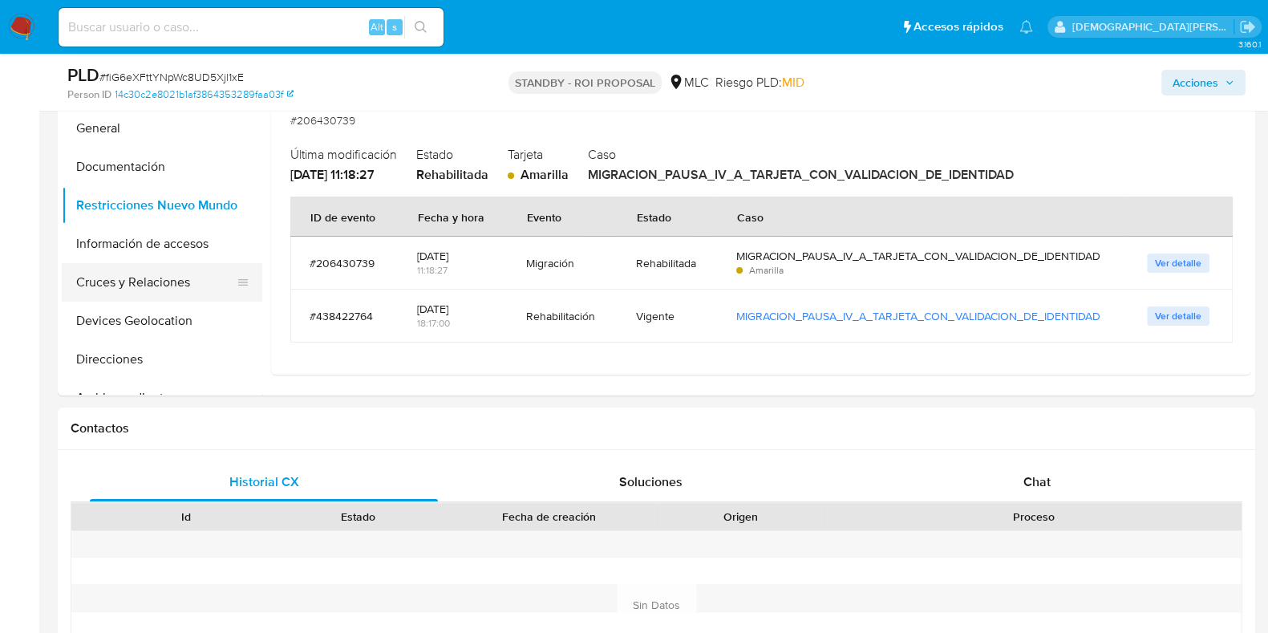
scroll to position [400, 0]
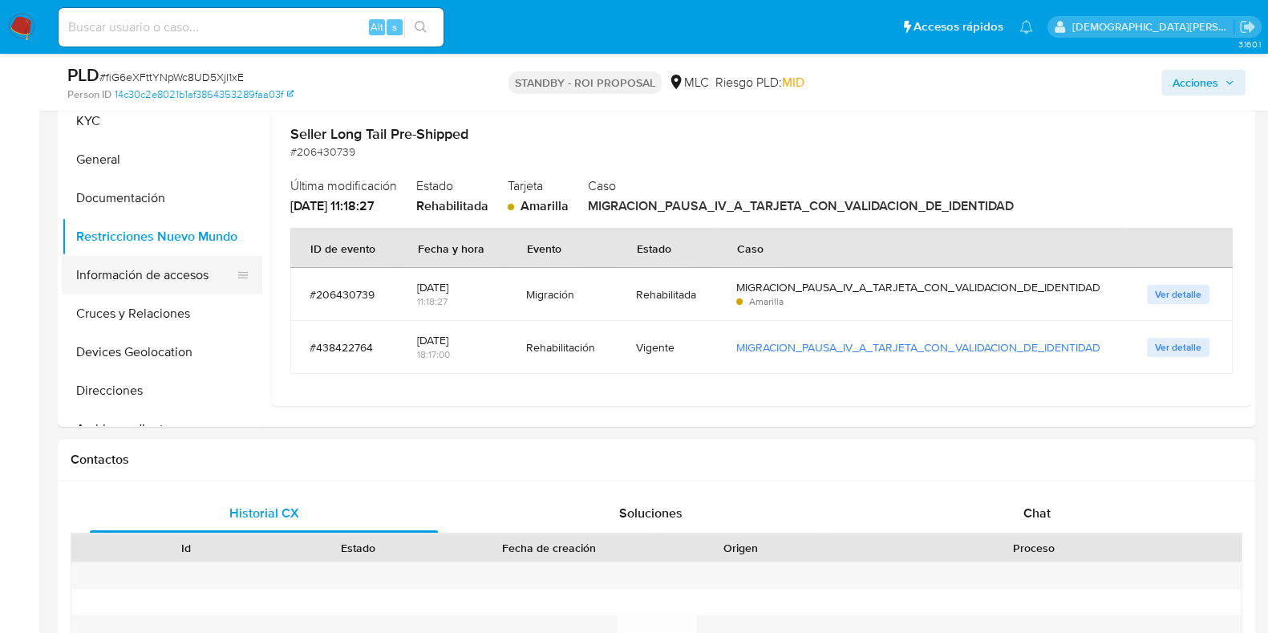
click at [151, 269] on button "Información de accesos" at bounding box center [156, 275] width 188 height 38
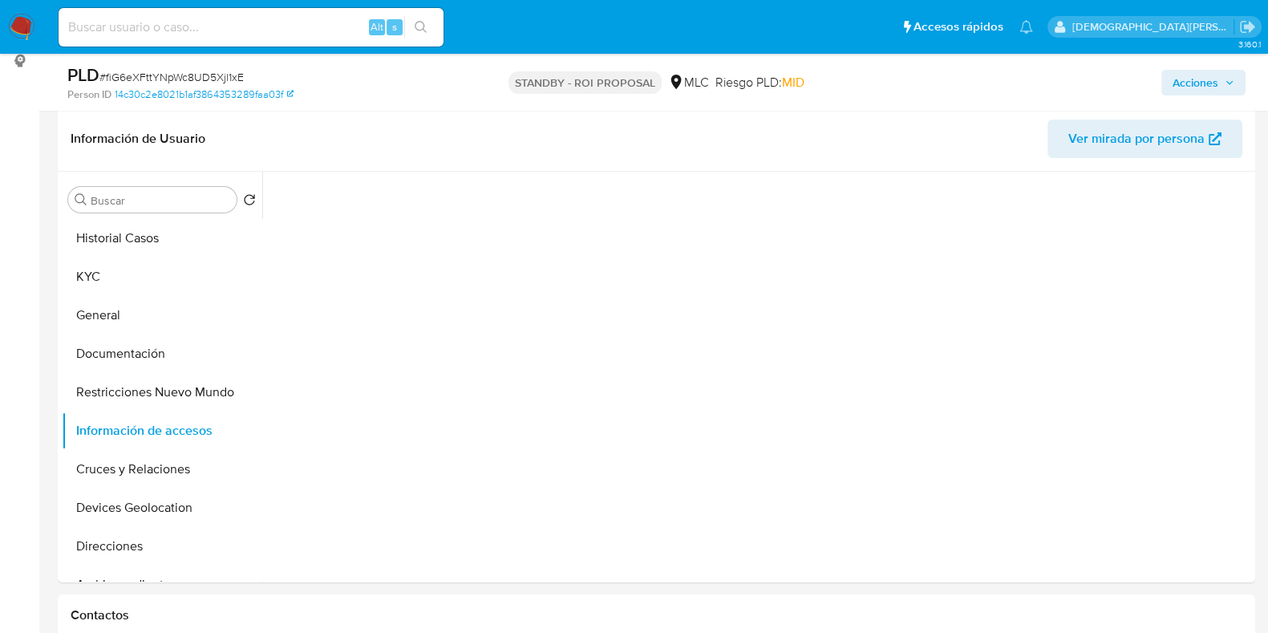
scroll to position [301, 0]
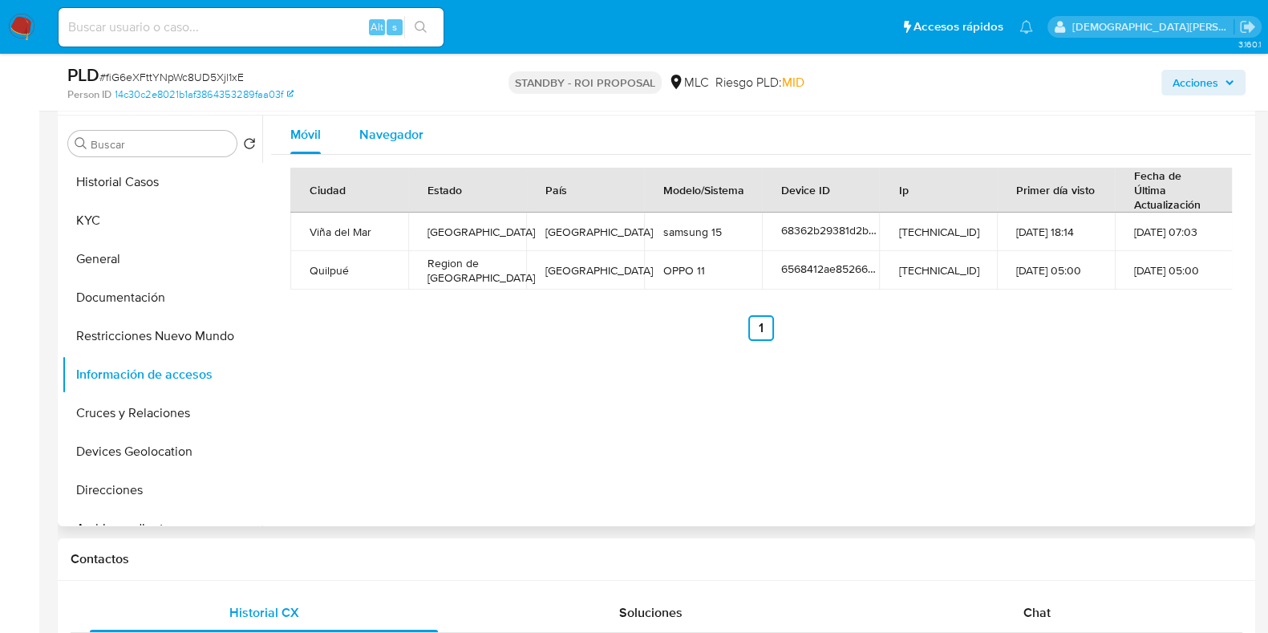
click at [386, 132] on span "Navegador" at bounding box center [391, 134] width 64 height 18
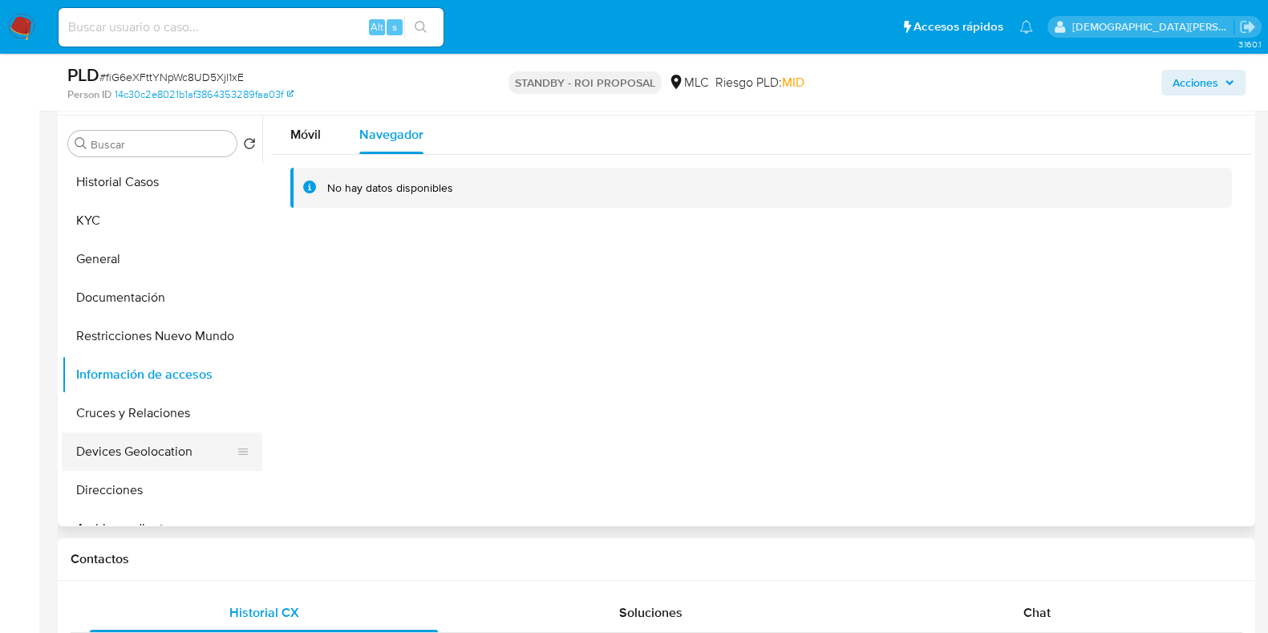
click at [147, 441] on button "Devices Geolocation" at bounding box center [156, 451] width 188 height 38
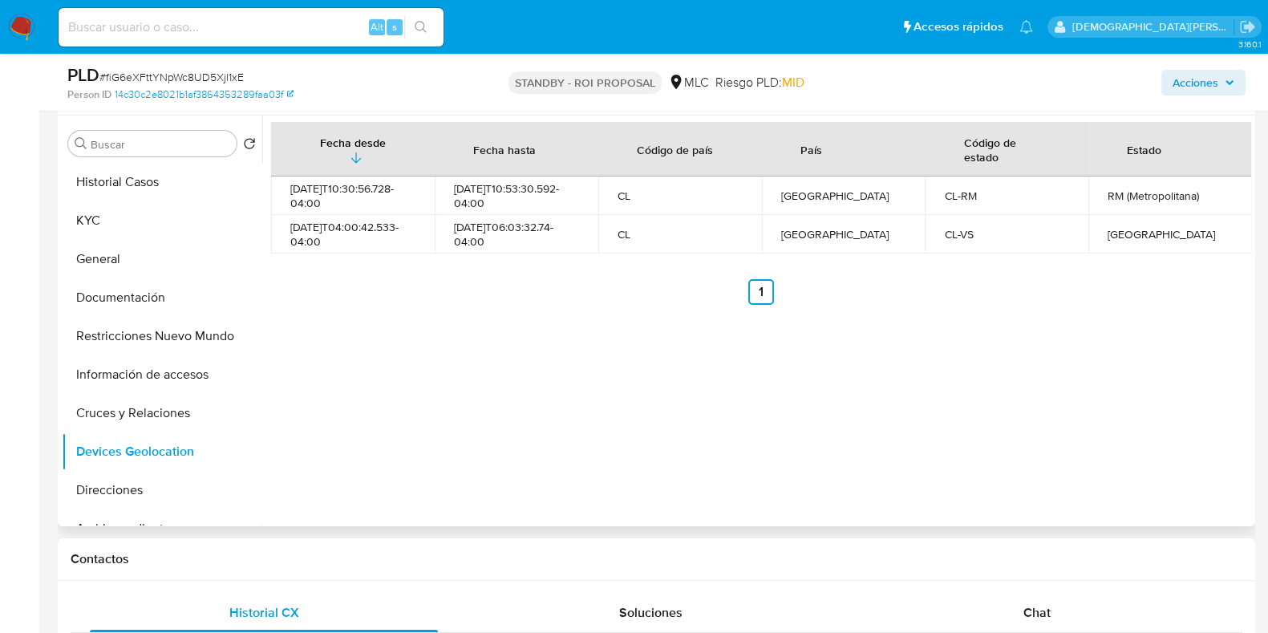
scroll to position [200, 0]
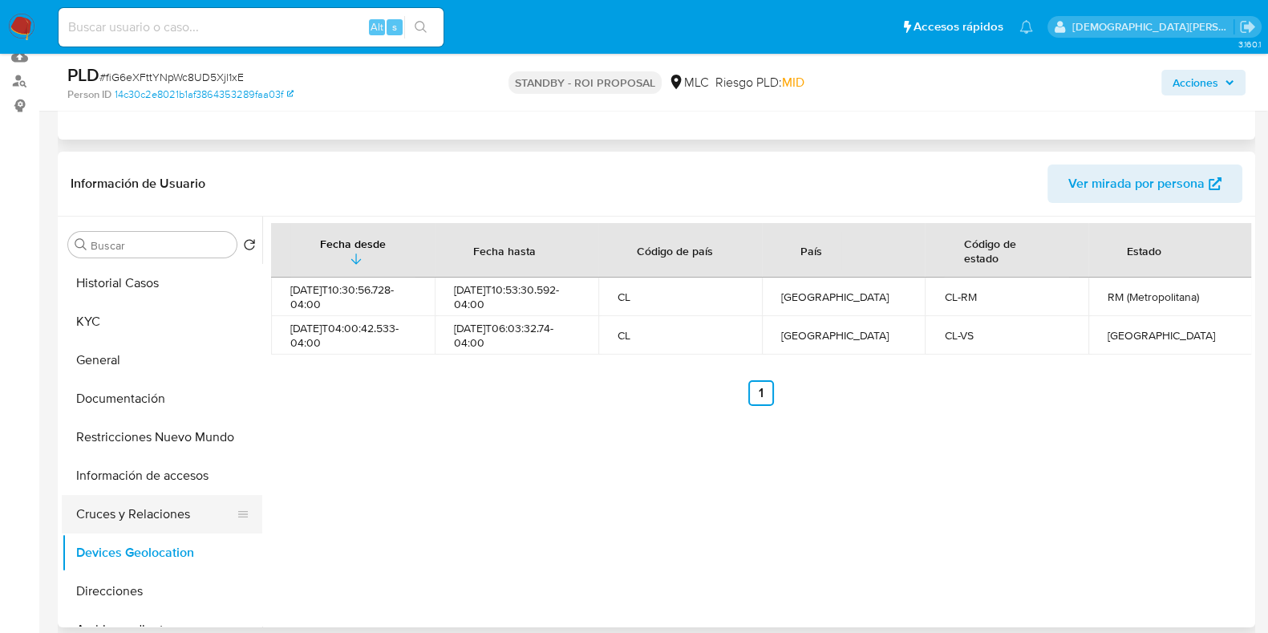
click at [121, 504] on button "Cruces y Relaciones" at bounding box center [156, 514] width 188 height 38
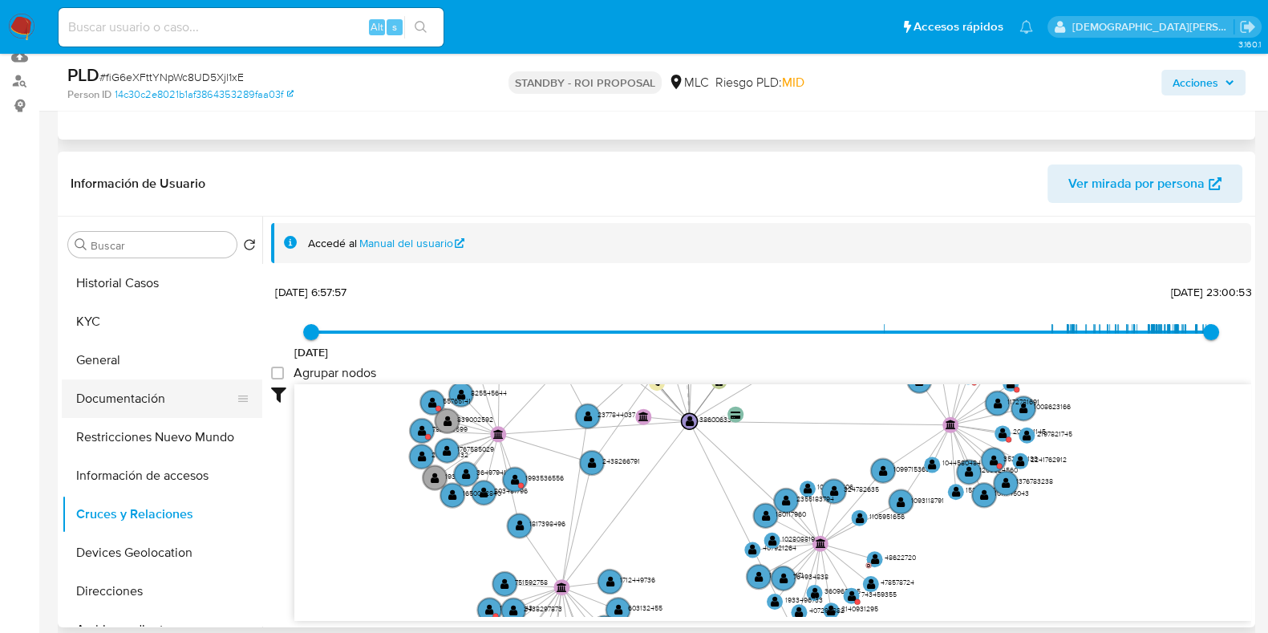
drag, startPoint x: 135, startPoint y: 402, endPoint x: 172, endPoint y: 390, distance: 39.6
click at [136, 401] on button "Documentación" at bounding box center [156, 398] width 188 height 38
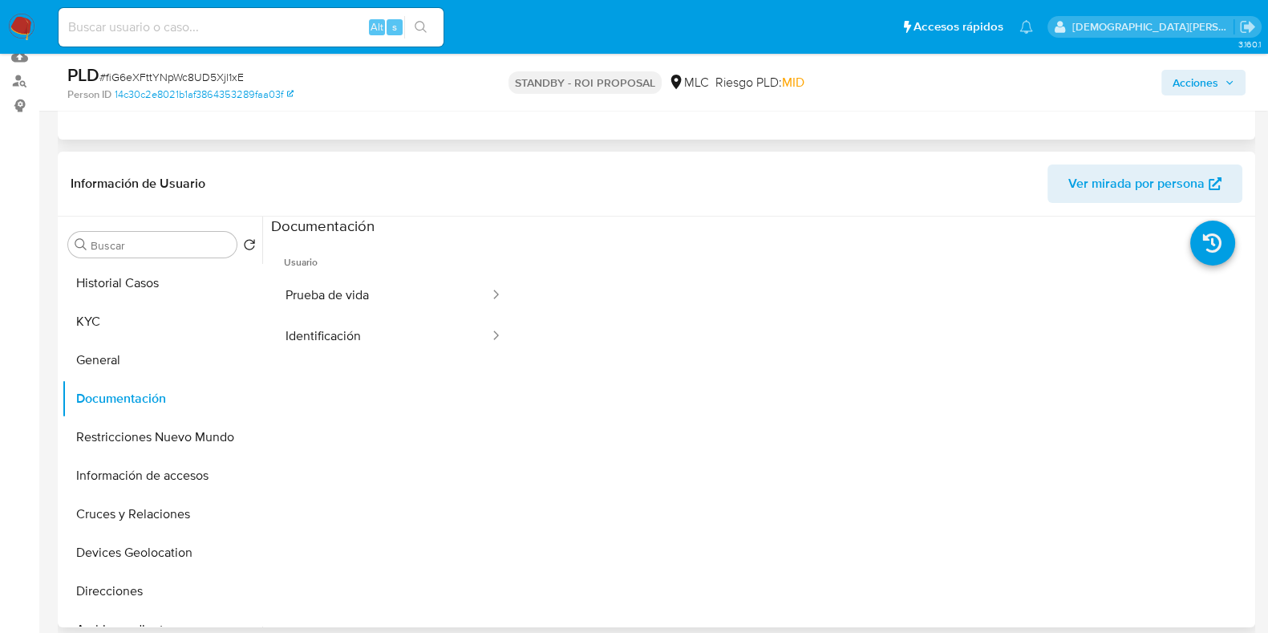
drag, startPoint x: 393, startPoint y: 281, endPoint x: 433, endPoint y: 257, distance: 47.2
click at [394, 278] on button "Prueba de vida" at bounding box center [381, 295] width 220 height 41
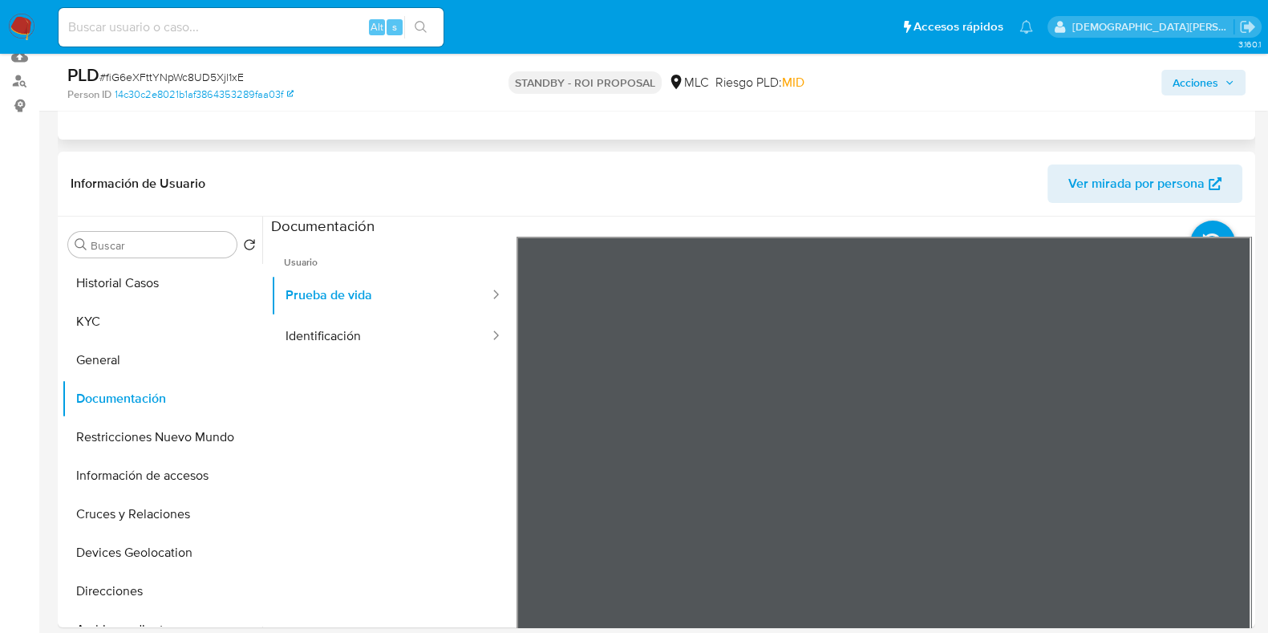
scroll to position [301, 0]
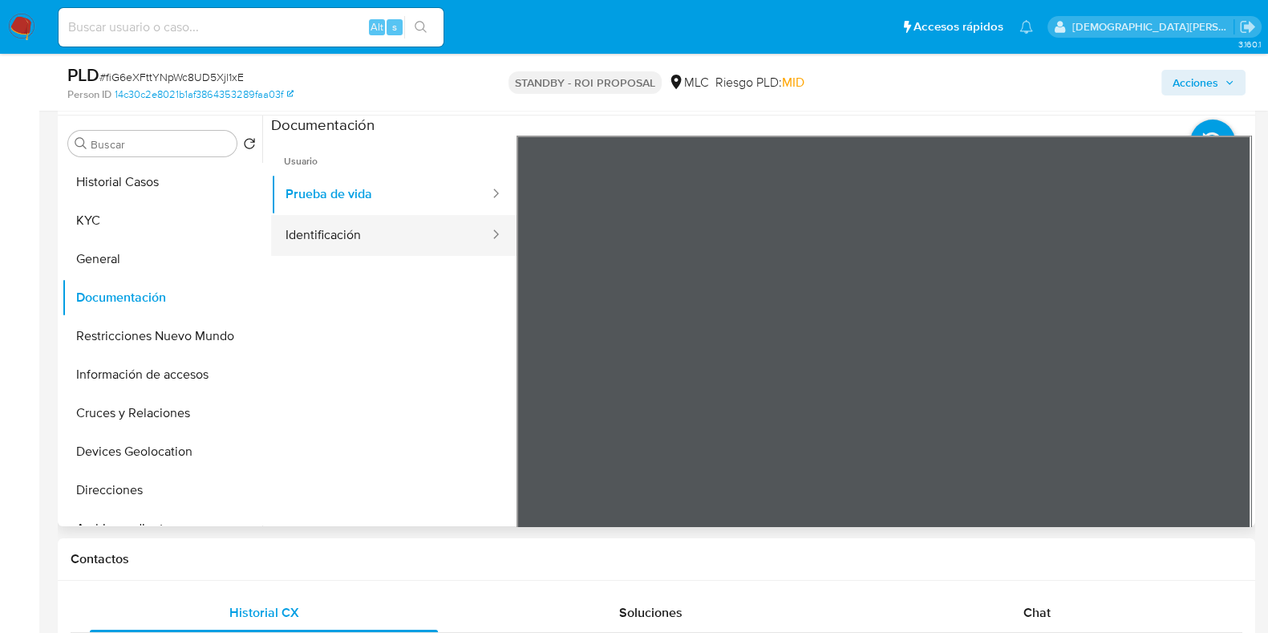
drag, startPoint x: 397, startPoint y: 231, endPoint x: 462, endPoint y: 244, distance: 66.2
click at [411, 233] on button "Identificación" at bounding box center [381, 235] width 220 height 41
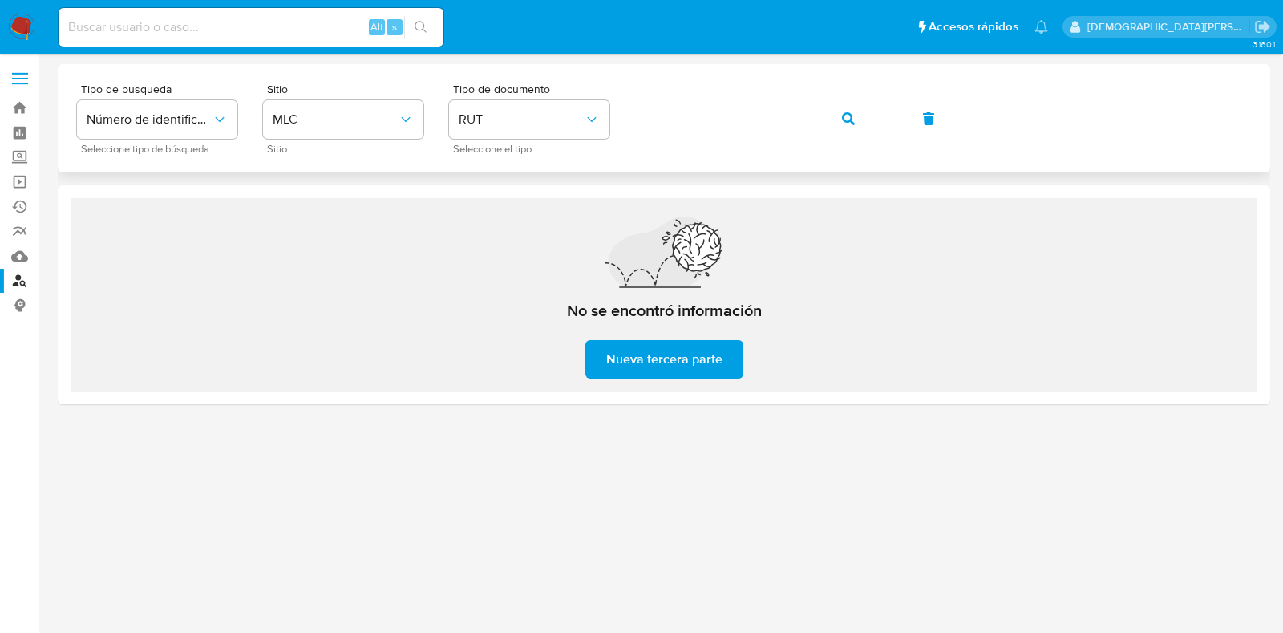
click at [869, 125] on button "button" at bounding box center [848, 118] width 55 height 38
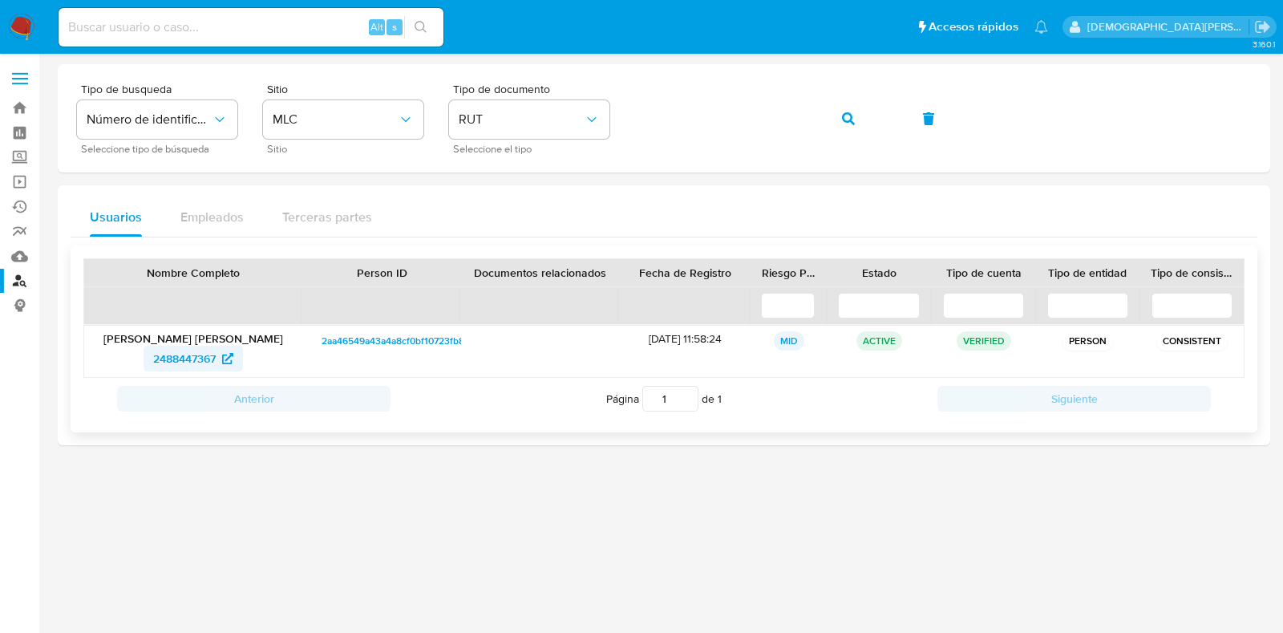
click at [194, 358] on span "2488447367" at bounding box center [184, 359] width 63 height 26
click at [850, 122] on icon "button" at bounding box center [848, 118] width 13 height 13
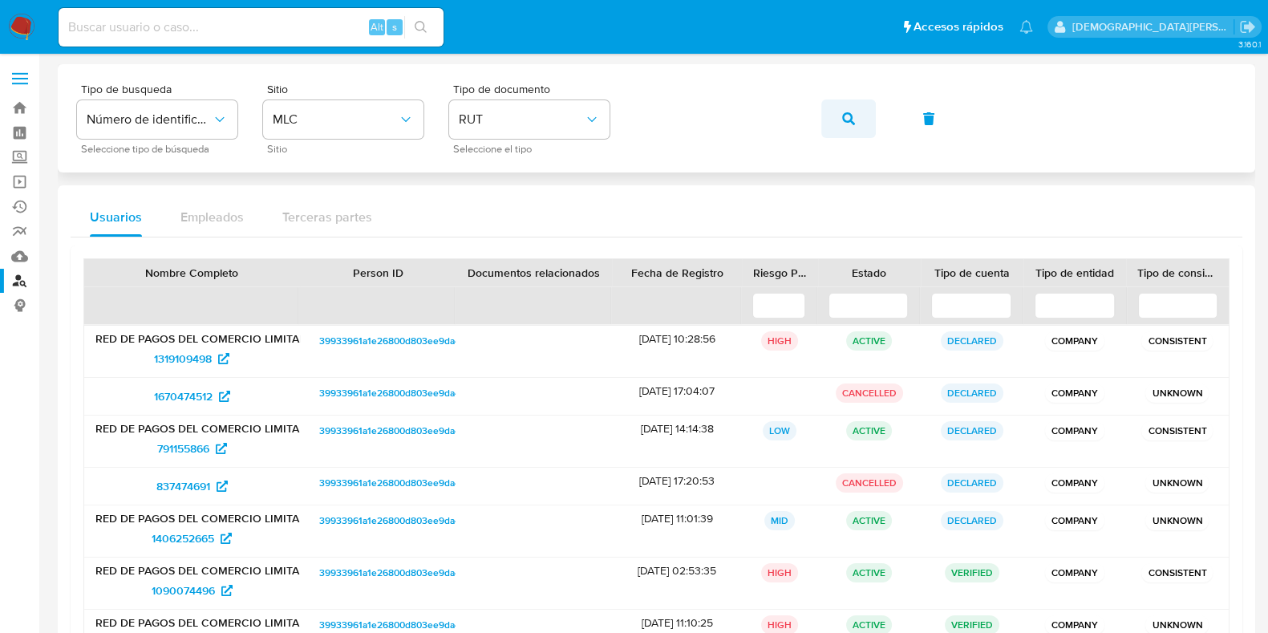
click at [852, 110] on span "button" at bounding box center [848, 118] width 13 height 35
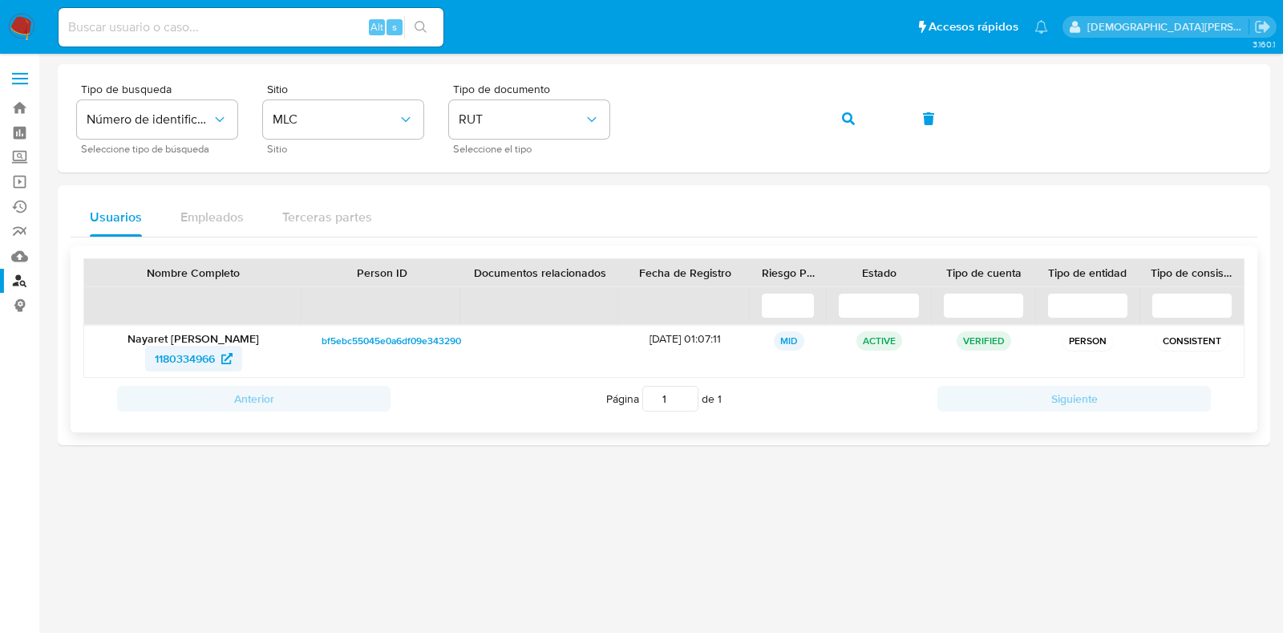
click at [180, 358] on span "1180334966" at bounding box center [185, 359] width 60 height 26
click at [852, 124] on icon "button" at bounding box center [848, 118] width 13 height 13
click at [184, 350] on span "2583901017" at bounding box center [185, 359] width 60 height 26
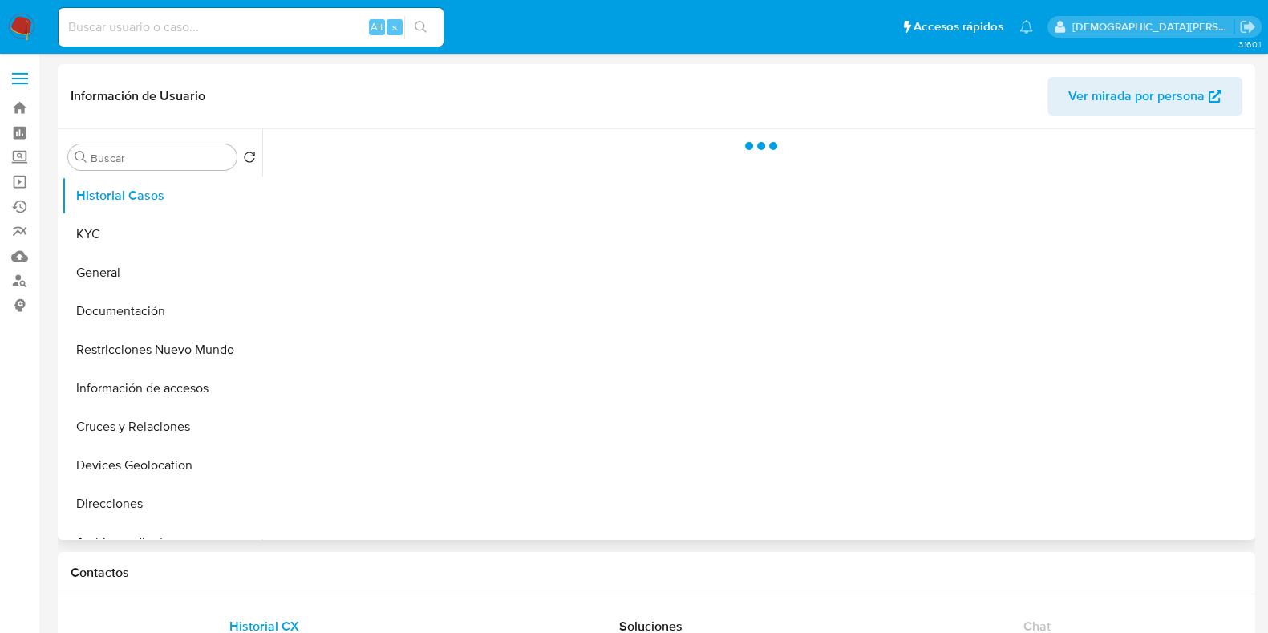
select select "10"
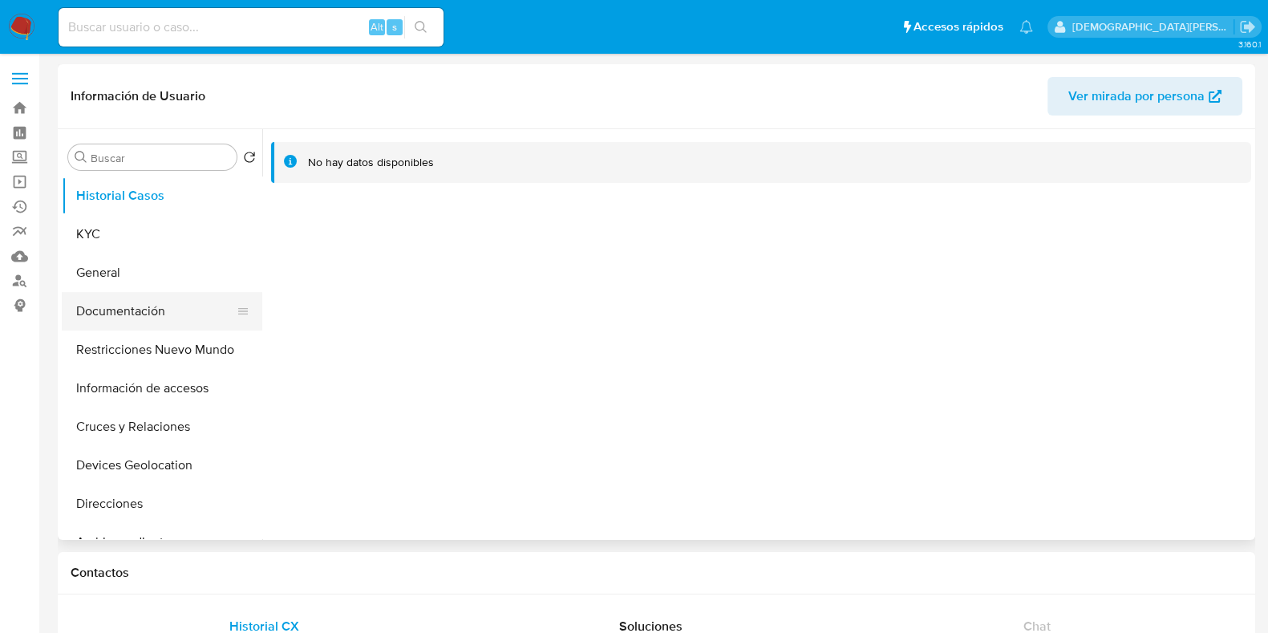
click at [127, 314] on button "Documentación" at bounding box center [156, 311] width 188 height 38
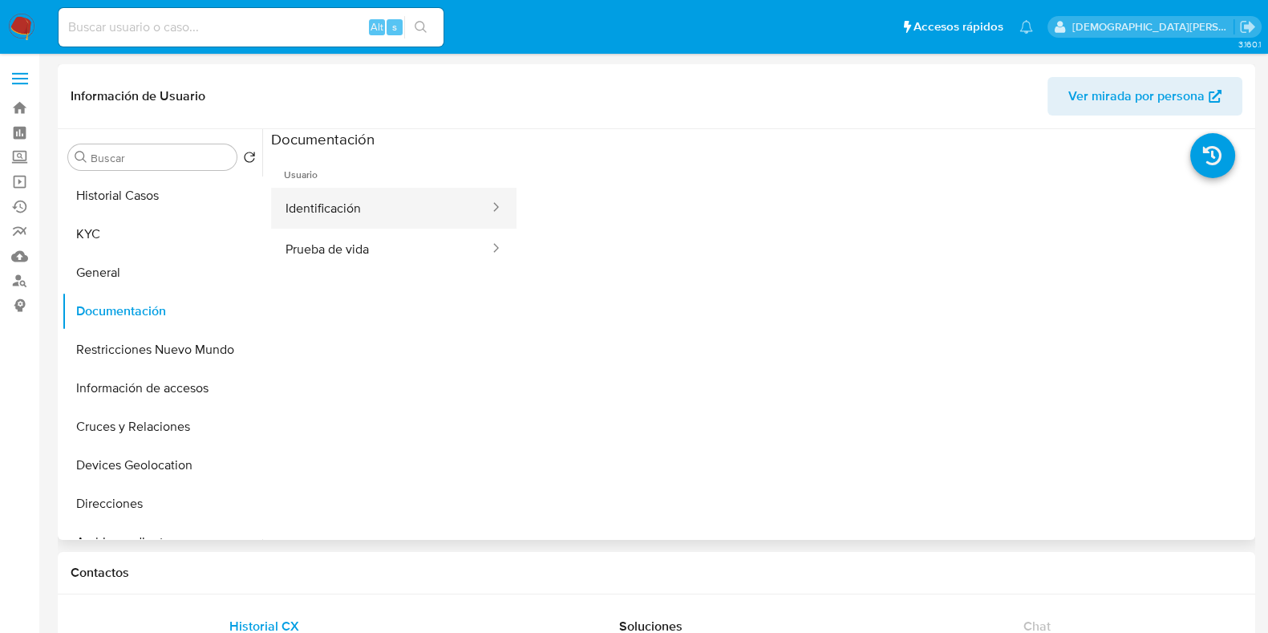
click at [393, 204] on button "Identificación" at bounding box center [381, 208] width 220 height 41
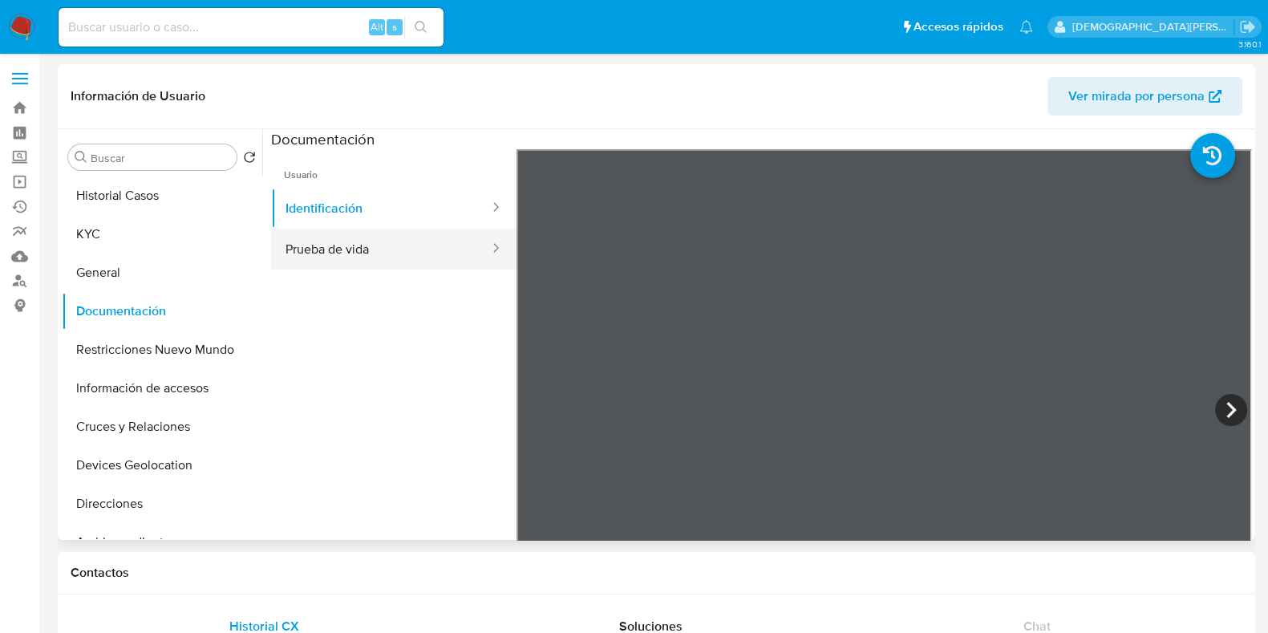
click at [411, 251] on button "Prueba de vida" at bounding box center [381, 249] width 220 height 41
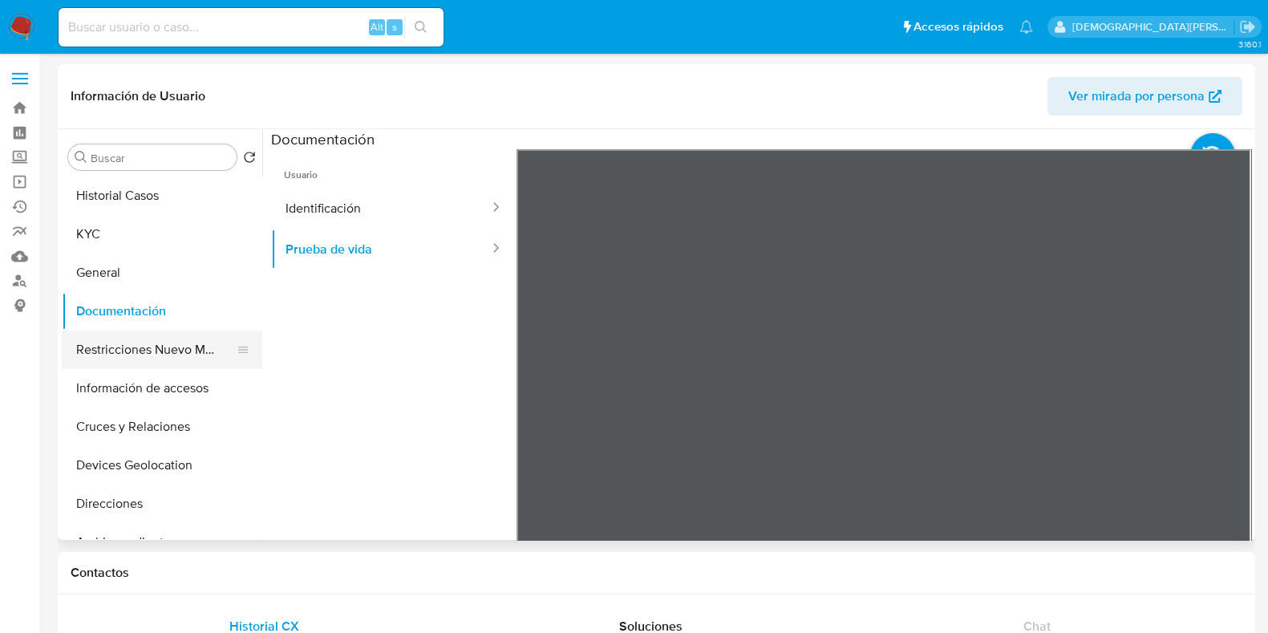
click at [177, 349] on button "Restricciones Nuevo Mundo" at bounding box center [156, 349] width 188 height 38
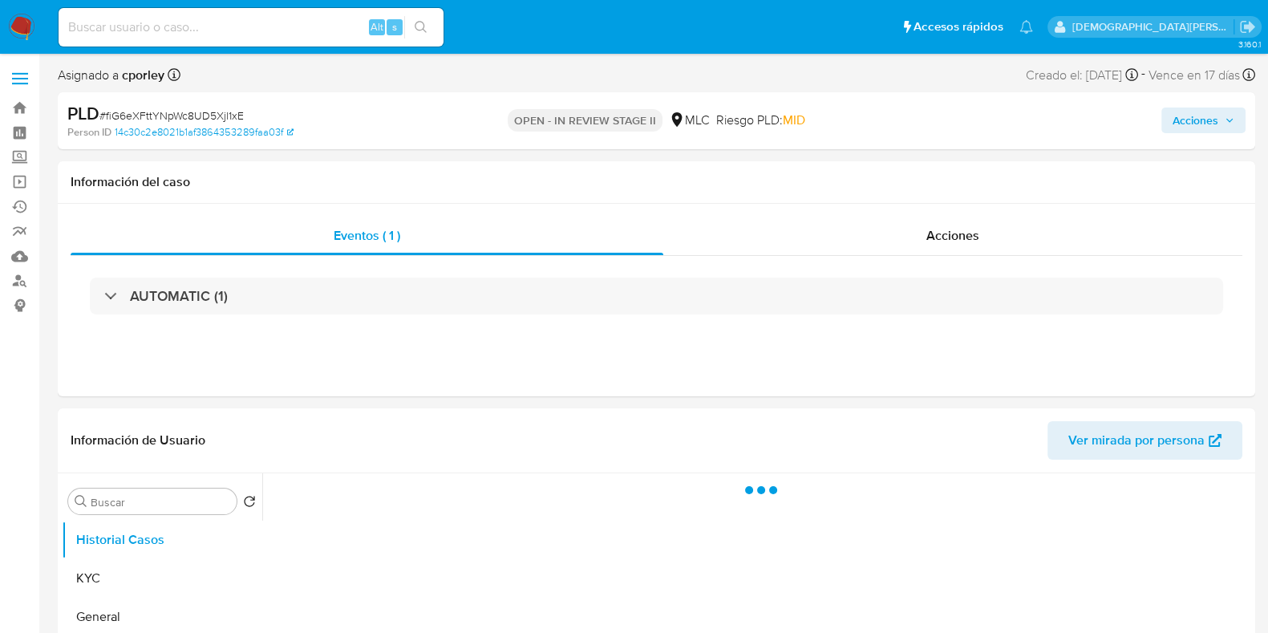
select select "10"
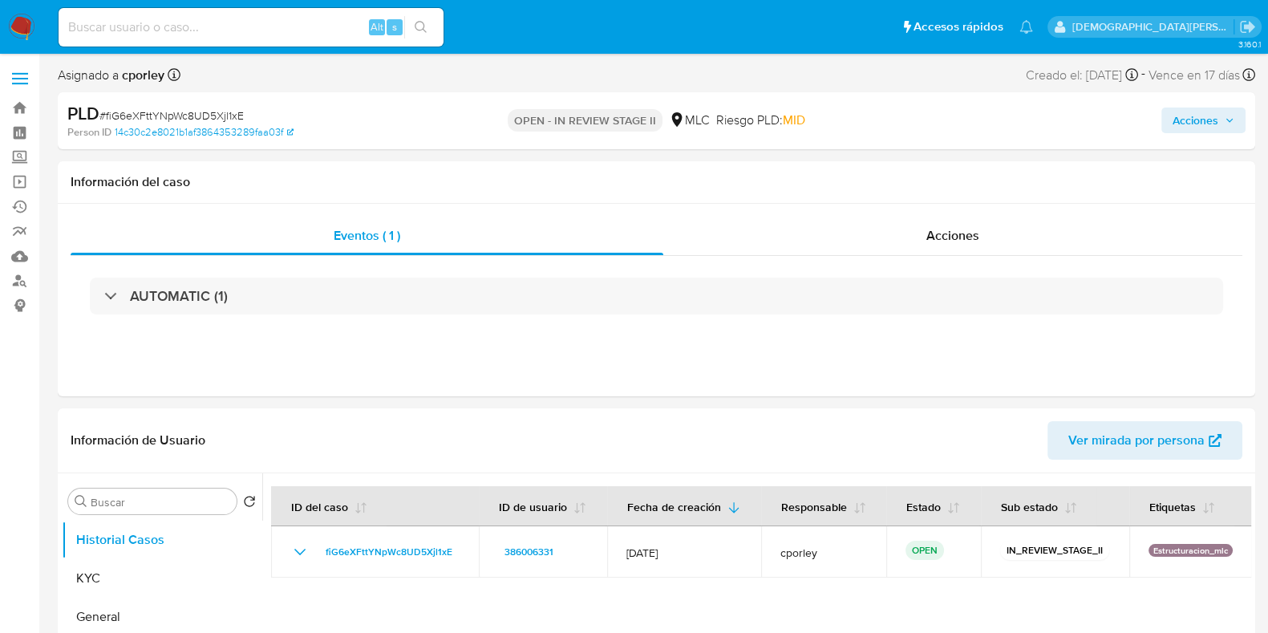
drag, startPoint x: 1183, startPoint y: 115, endPoint x: 1021, endPoint y: 125, distance: 161.5
click at [1183, 115] on span "Acciones" at bounding box center [1195, 120] width 46 height 26
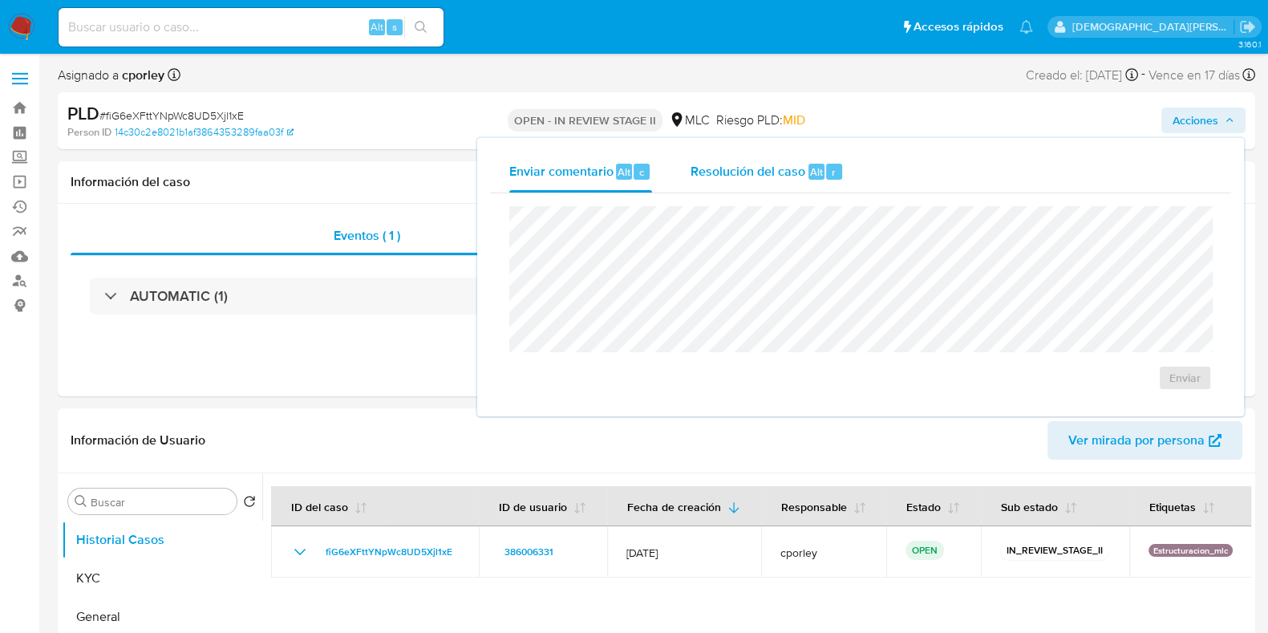
click at [743, 172] on span "Resolución del caso" at bounding box center [747, 171] width 115 height 18
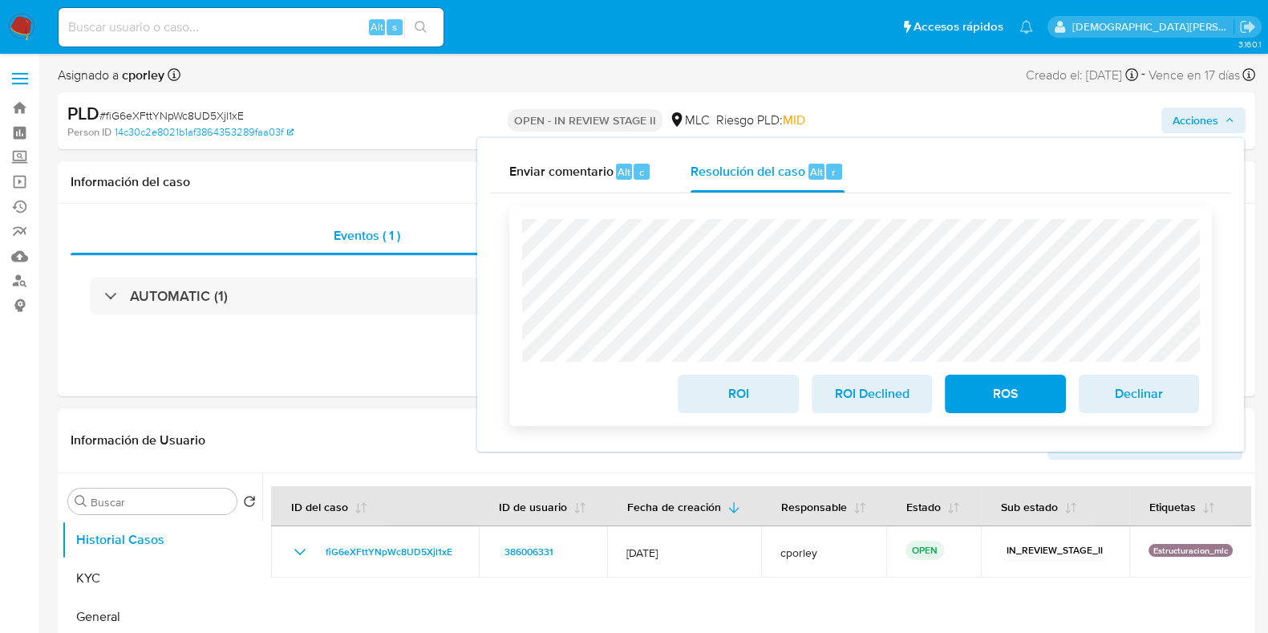
click at [977, 385] on span "ROS" at bounding box center [1004, 393] width 79 height 35
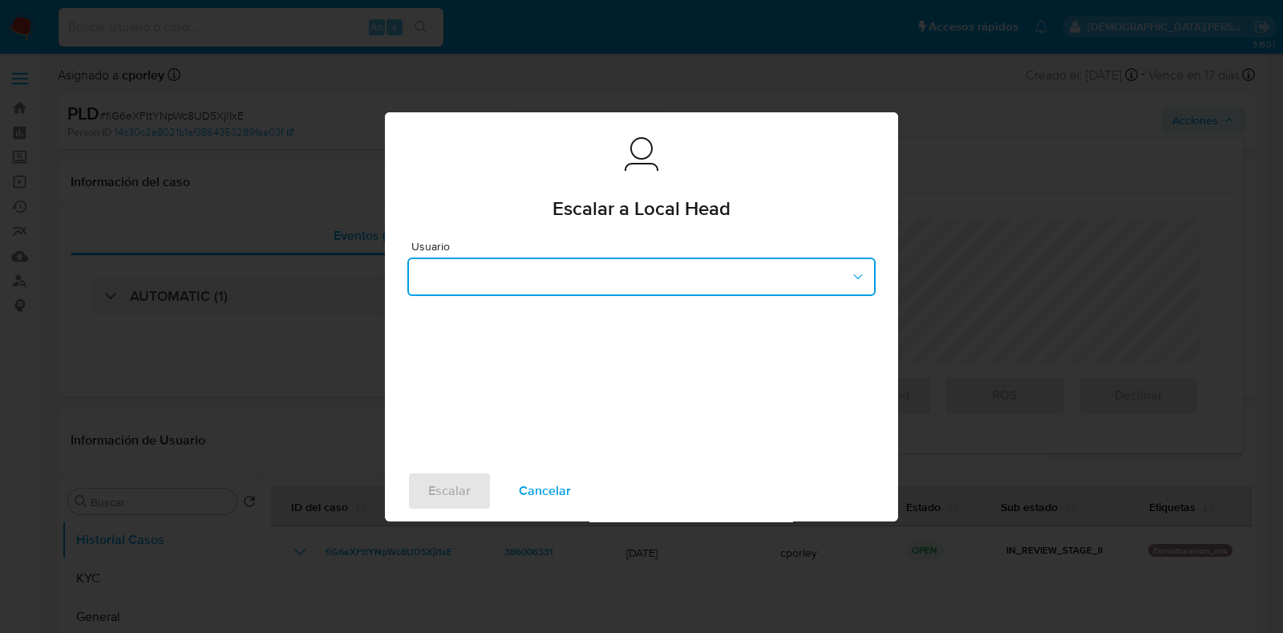
click at [655, 278] on button "button" at bounding box center [641, 276] width 468 height 38
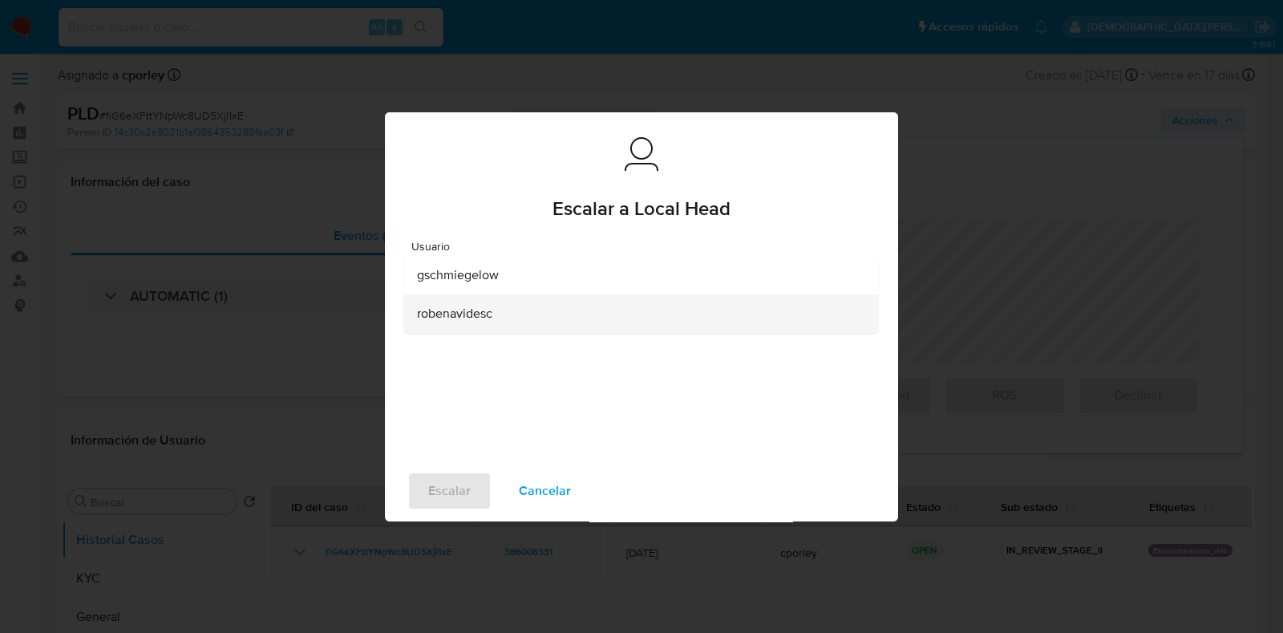
click at [537, 312] on div "robenavidesc" at bounding box center [636, 313] width 439 height 38
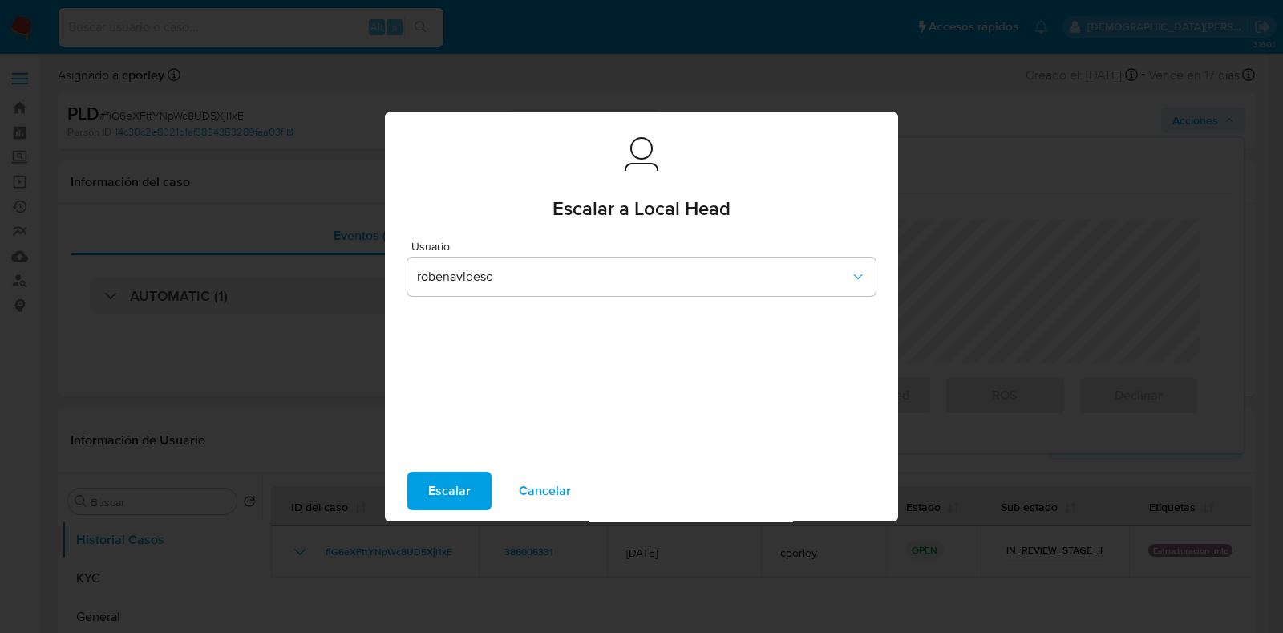
click at [456, 486] on span "Escalar" at bounding box center [449, 490] width 42 height 35
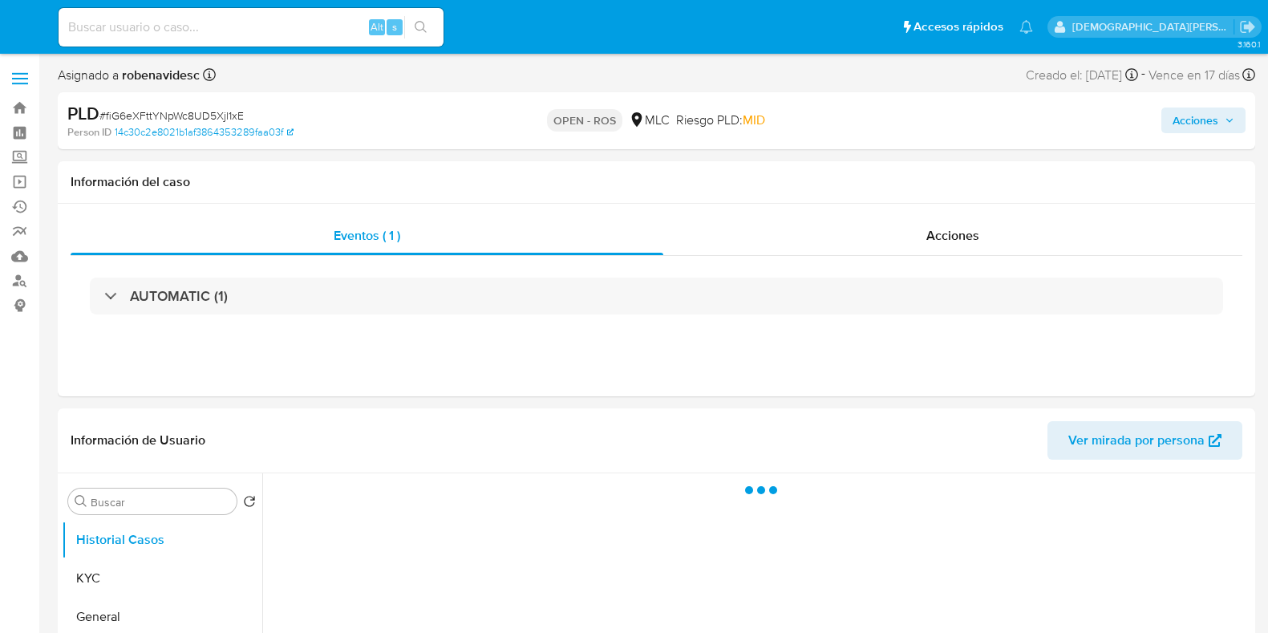
select select "10"
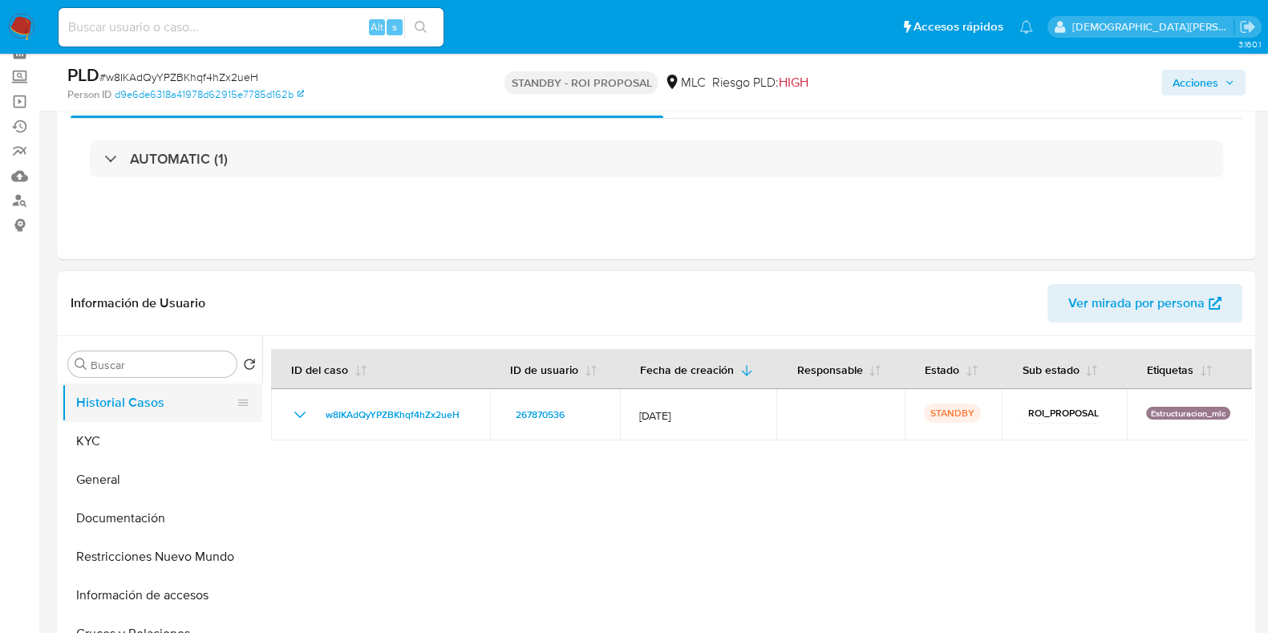
scroll to position [99, 0]
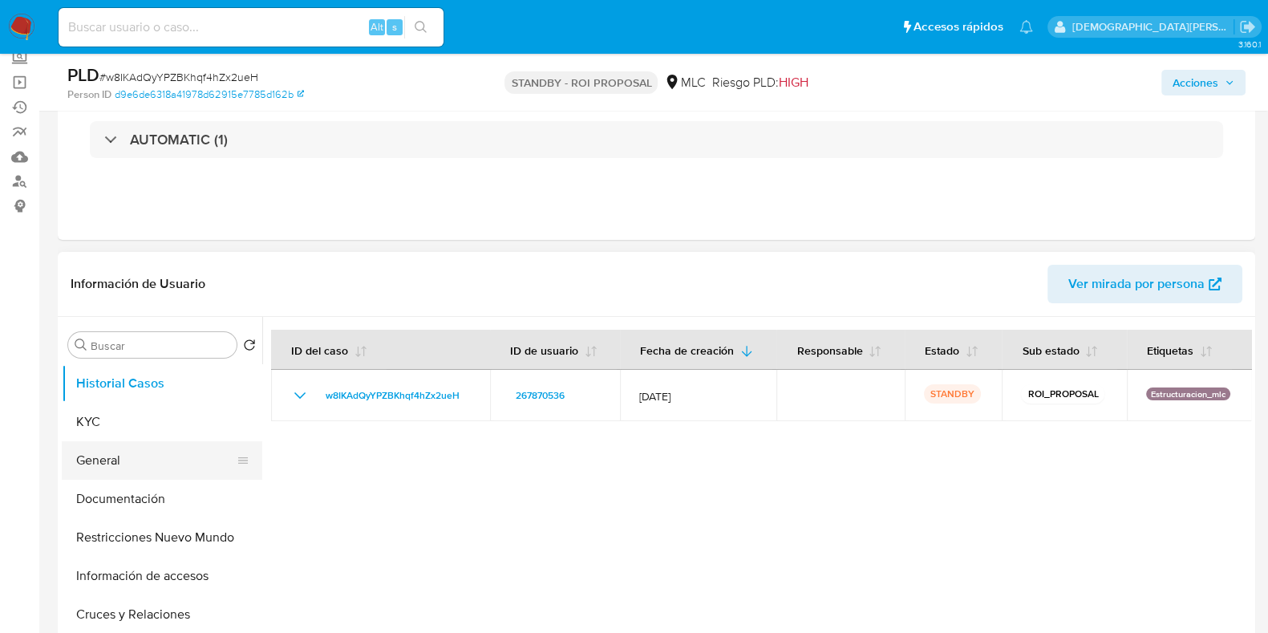
click at [162, 458] on button "General" at bounding box center [156, 460] width 188 height 38
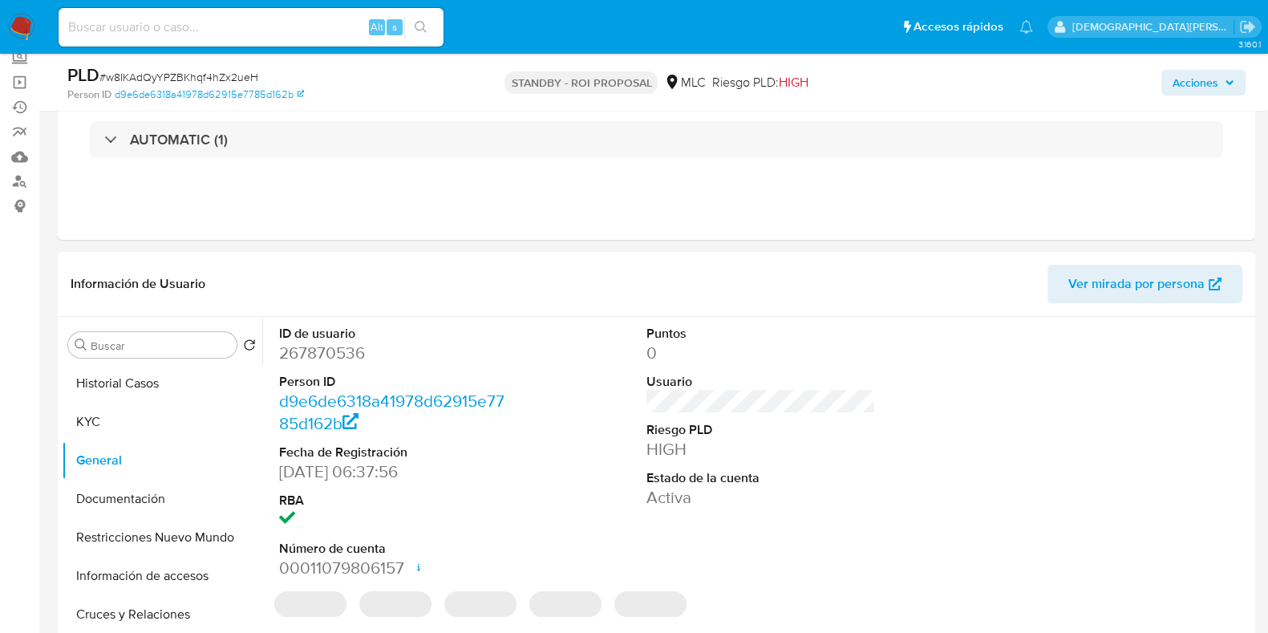
click at [334, 361] on dd "267870536" at bounding box center [393, 353] width 229 height 22
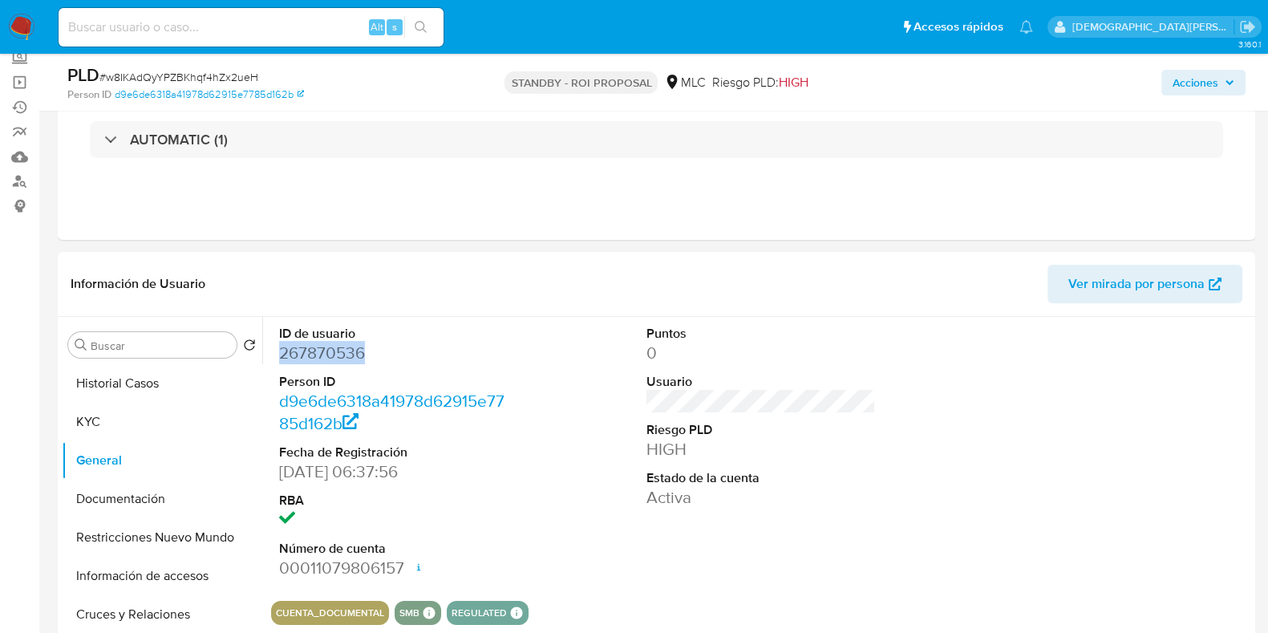
copy dd "267870536"
drag, startPoint x: 133, startPoint y: 499, endPoint x: 324, endPoint y: 14, distance: 521.3
click at [136, 488] on button "Documentación" at bounding box center [162, 498] width 200 height 38
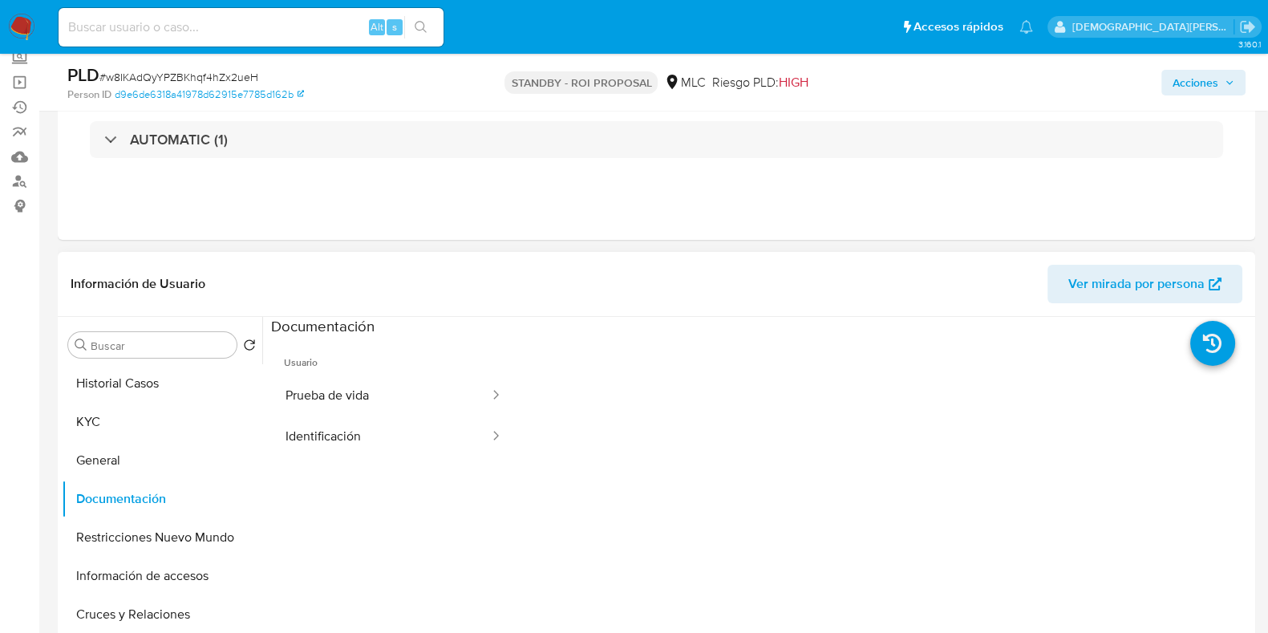
click at [443, 377] on button "Prueba de vida" at bounding box center [381, 395] width 220 height 41
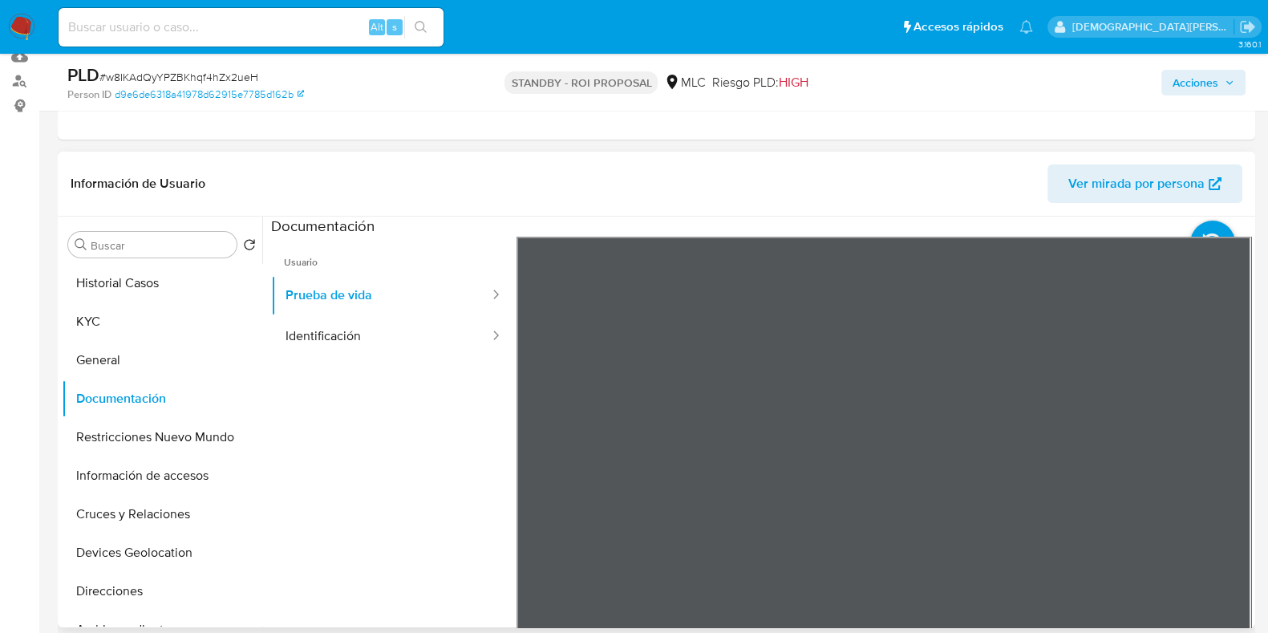
drag, startPoint x: 389, startPoint y: 326, endPoint x: 549, endPoint y: 161, distance: 230.2
click at [389, 324] on button "Identificación" at bounding box center [381, 336] width 220 height 41
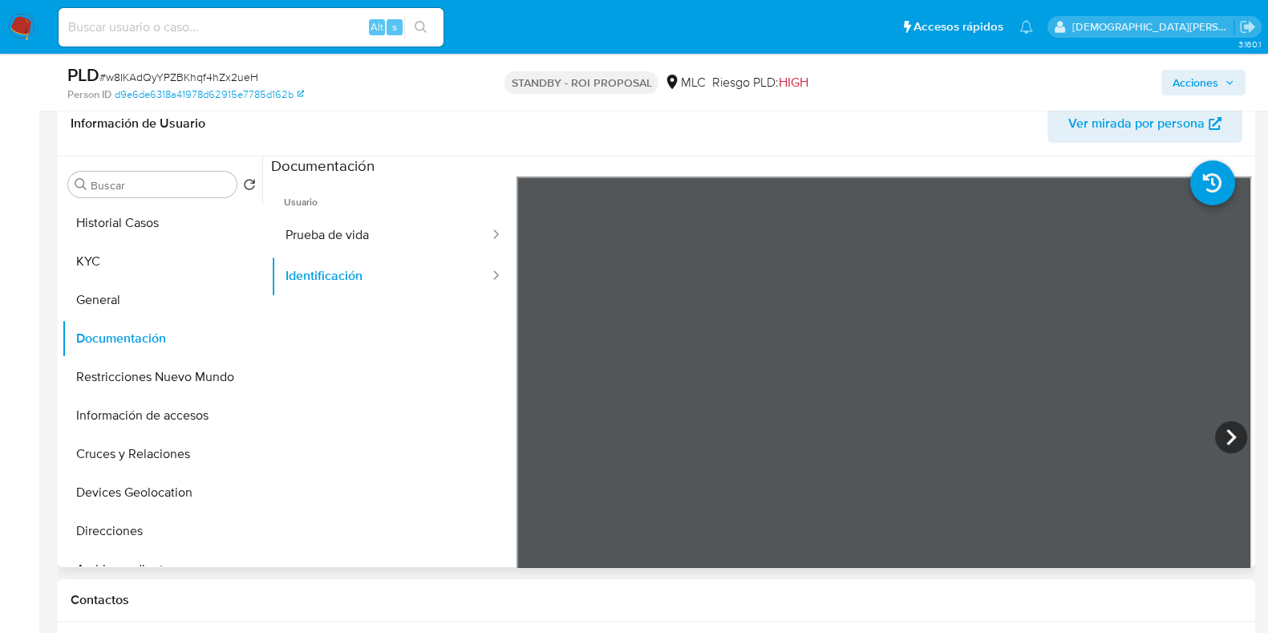
scroll to position [301, 0]
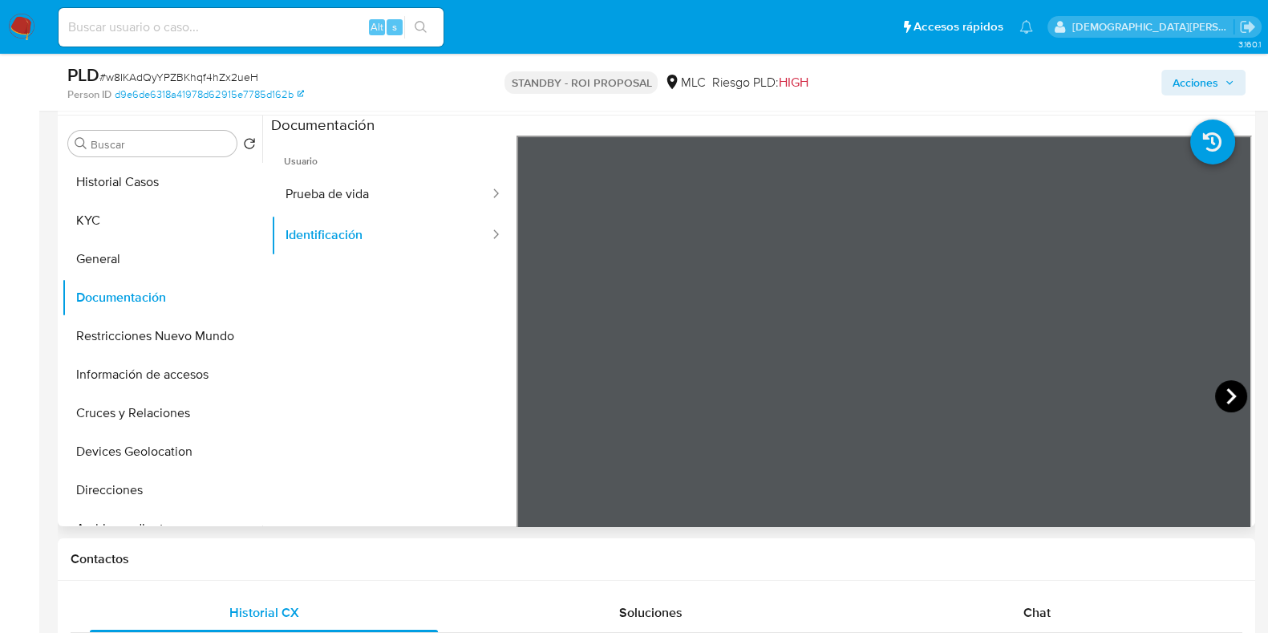
click at [1220, 393] on icon at bounding box center [1231, 396] width 32 height 32
click at [140, 216] on button "KYC" at bounding box center [156, 220] width 188 height 38
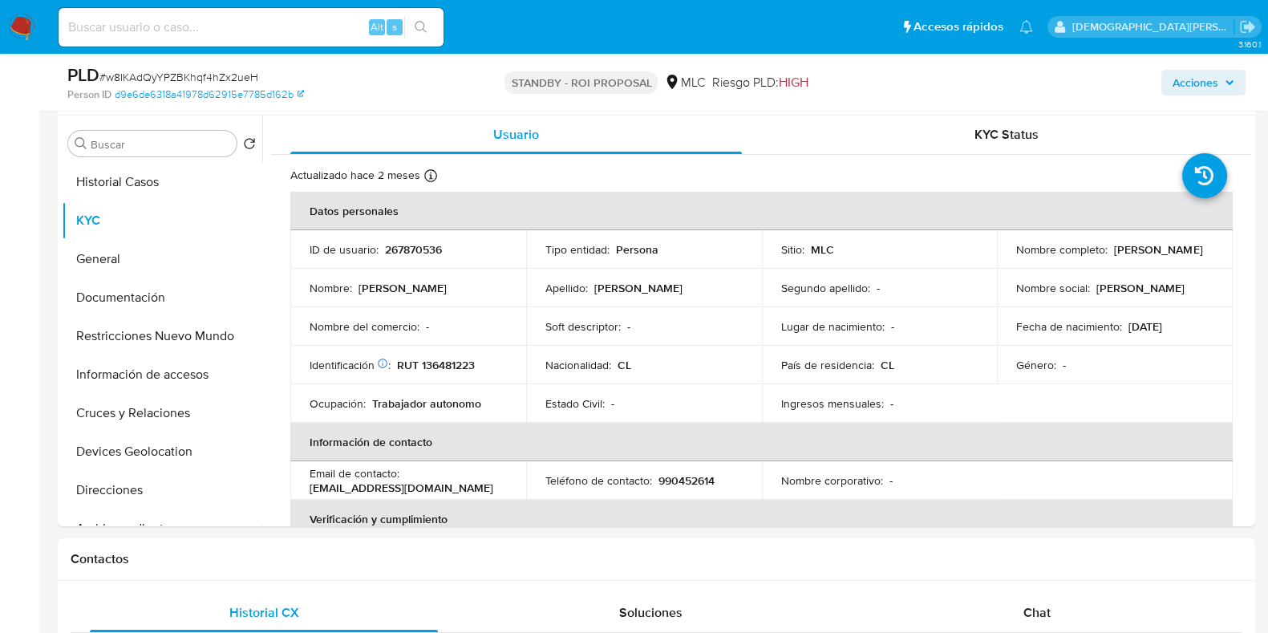
drag, startPoint x: 1182, startPoint y: 259, endPoint x: 1005, endPoint y: 258, distance: 177.2
click at [1005, 258] on td "Nombre completo : Valentín Isaac Zepeda Campillay" at bounding box center [1115, 249] width 236 height 38
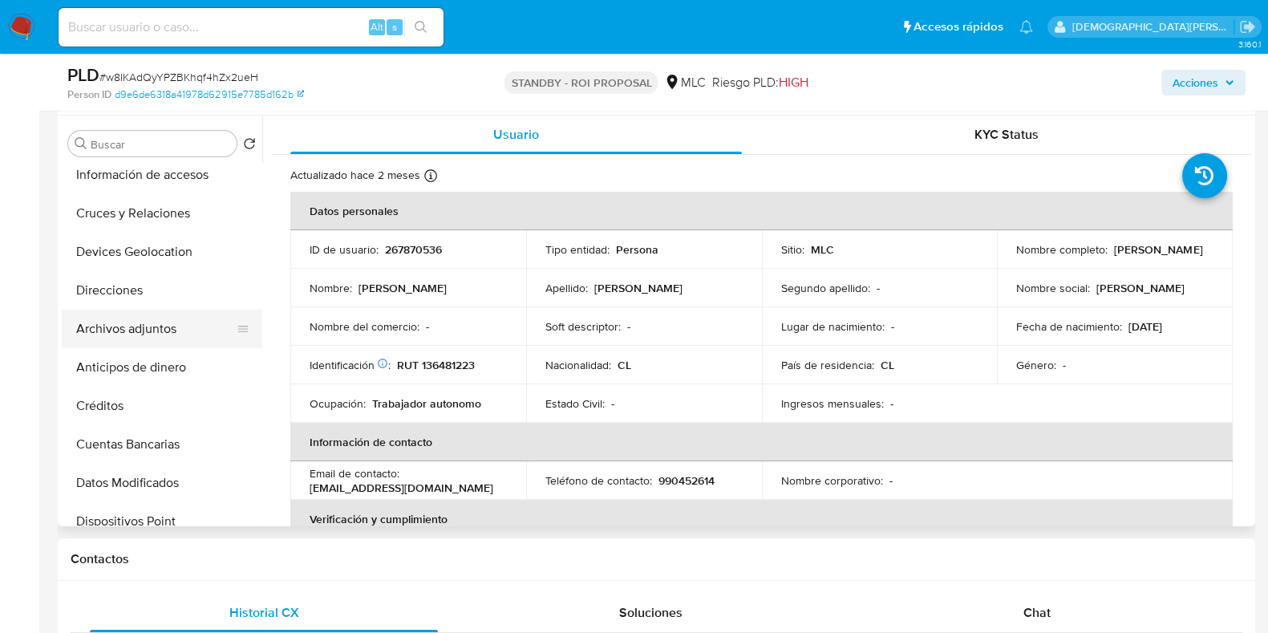
scroll to position [0, 0]
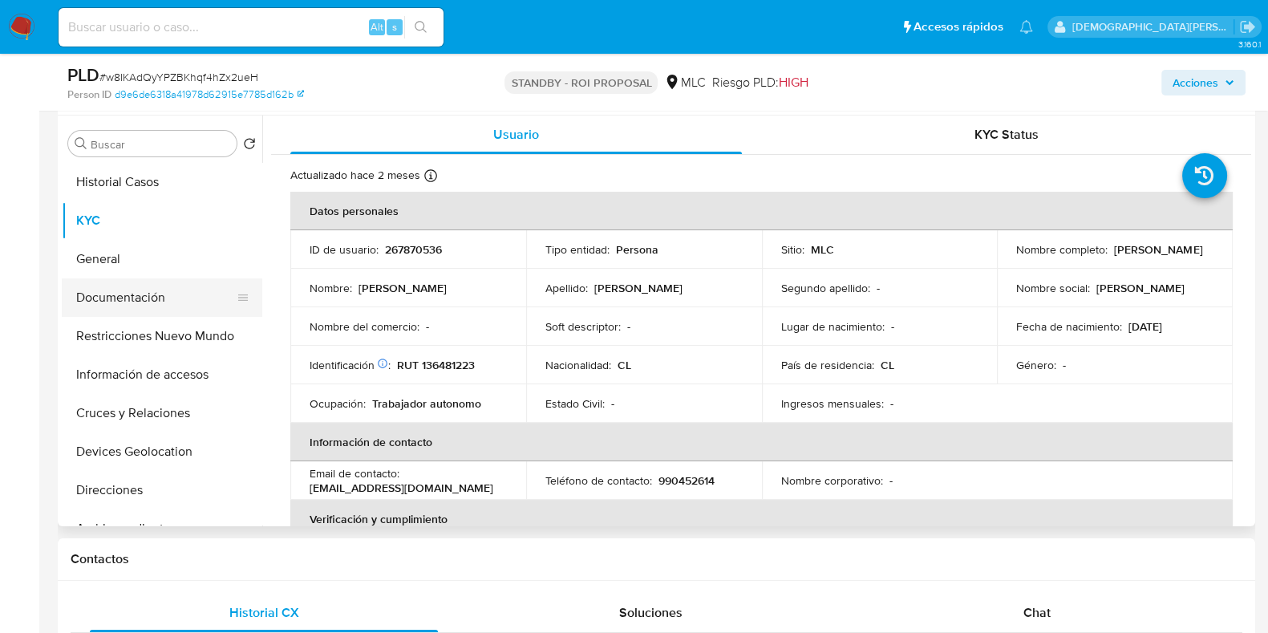
click at [122, 290] on button "Documentación" at bounding box center [156, 297] width 188 height 38
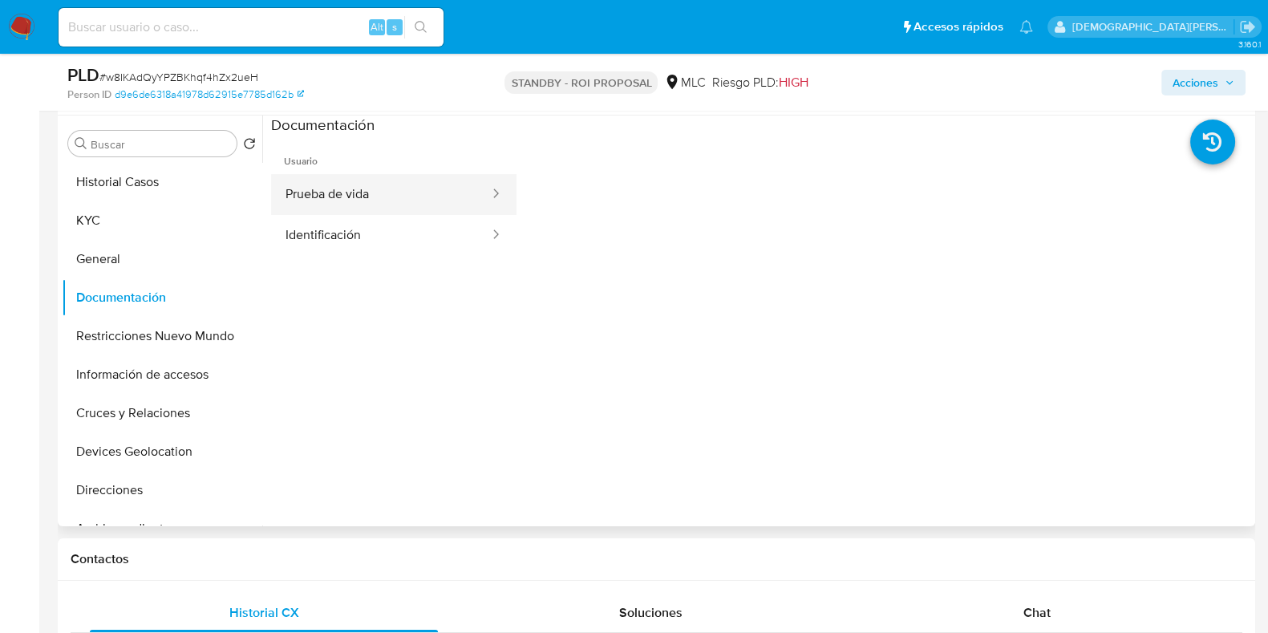
click at [354, 178] on button "Prueba de vida" at bounding box center [381, 194] width 220 height 41
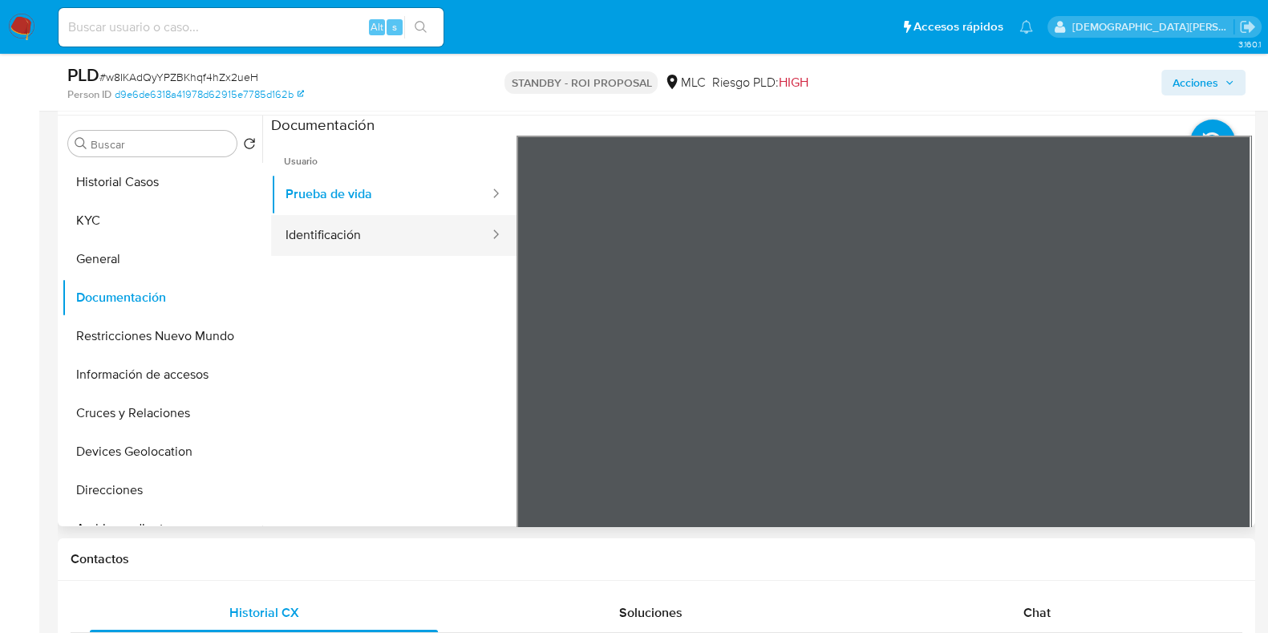
click at [487, 228] on icon at bounding box center [495, 234] width 16 height 16
click at [322, 228] on button "Identificación" at bounding box center [381, 235] width 220 height 41
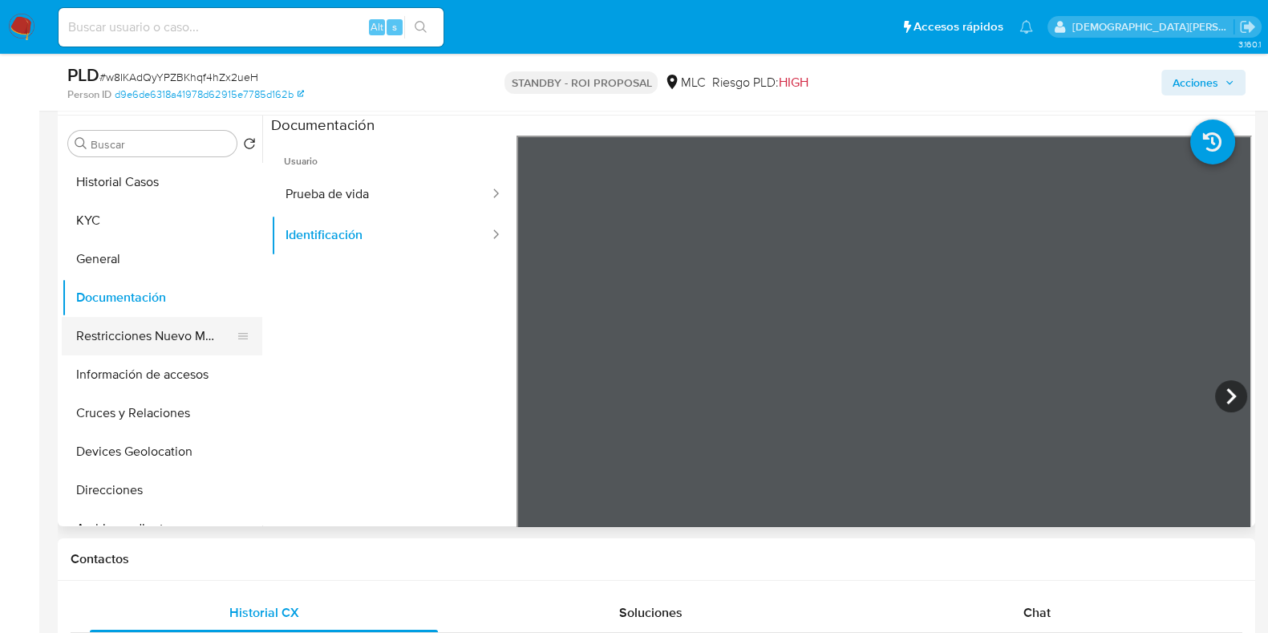
click at [138, 328] on button "Restricciones Nuevo Mundo" at bounding box center [156, 336] width 188 height 38
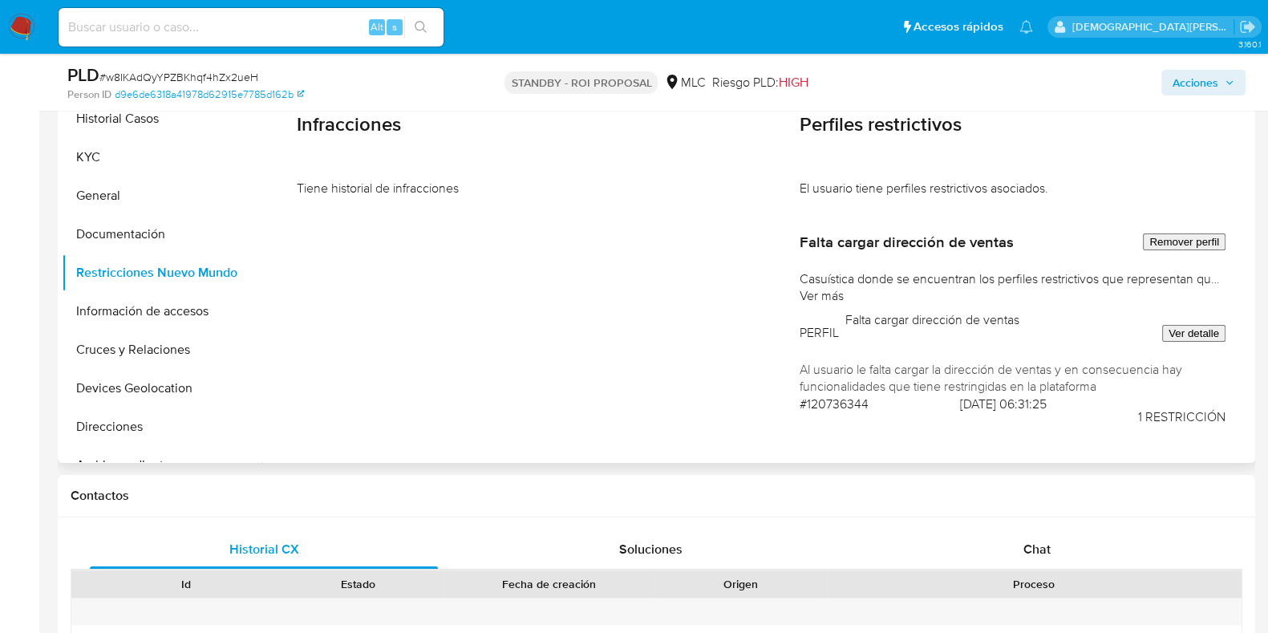
scroll to position [301, 0]
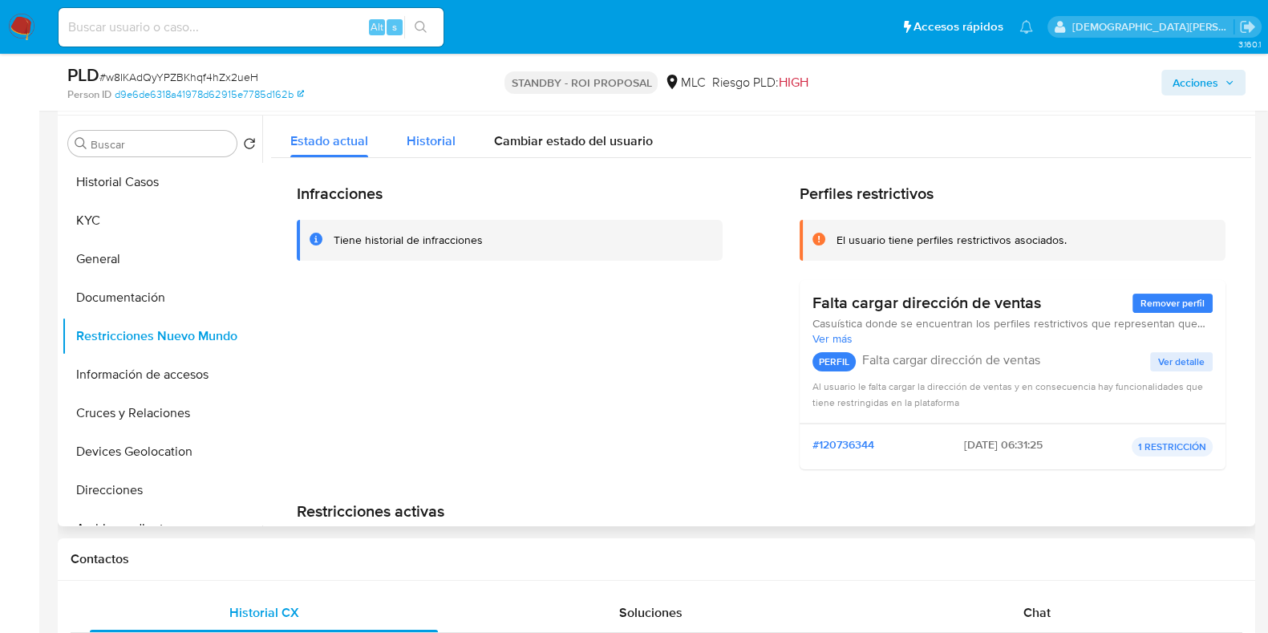
click at [437, 150] on div "Historial" at bounding box center [431, 136] width 49 height 42
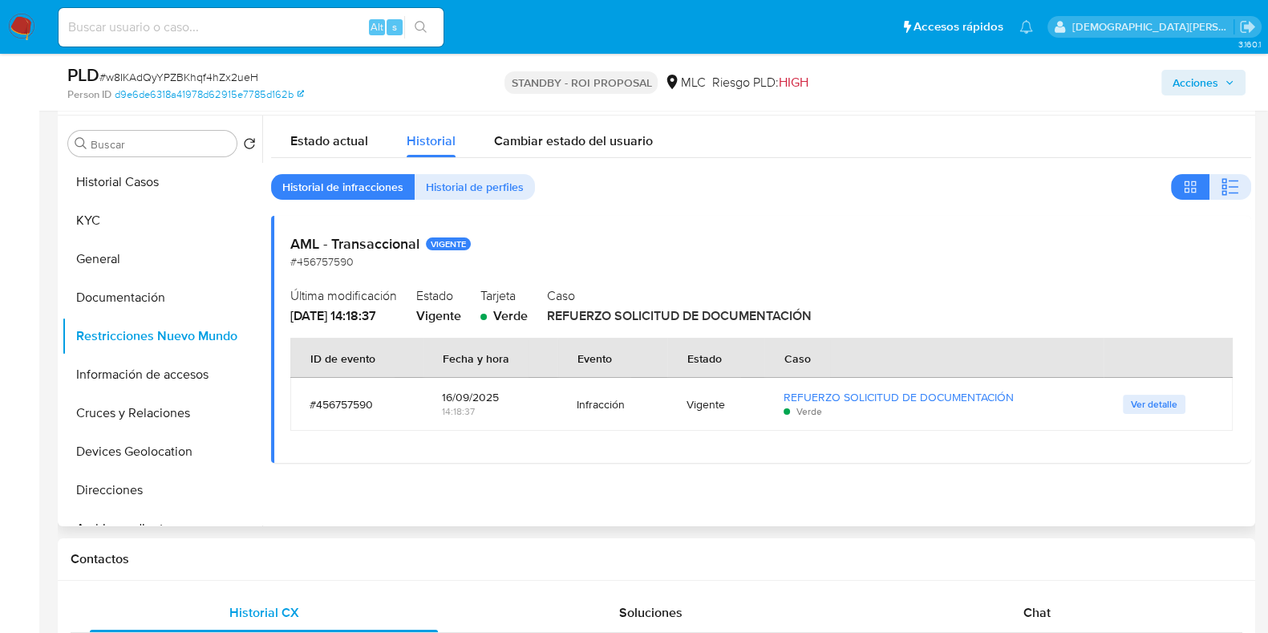
scroll to position [400, 0]
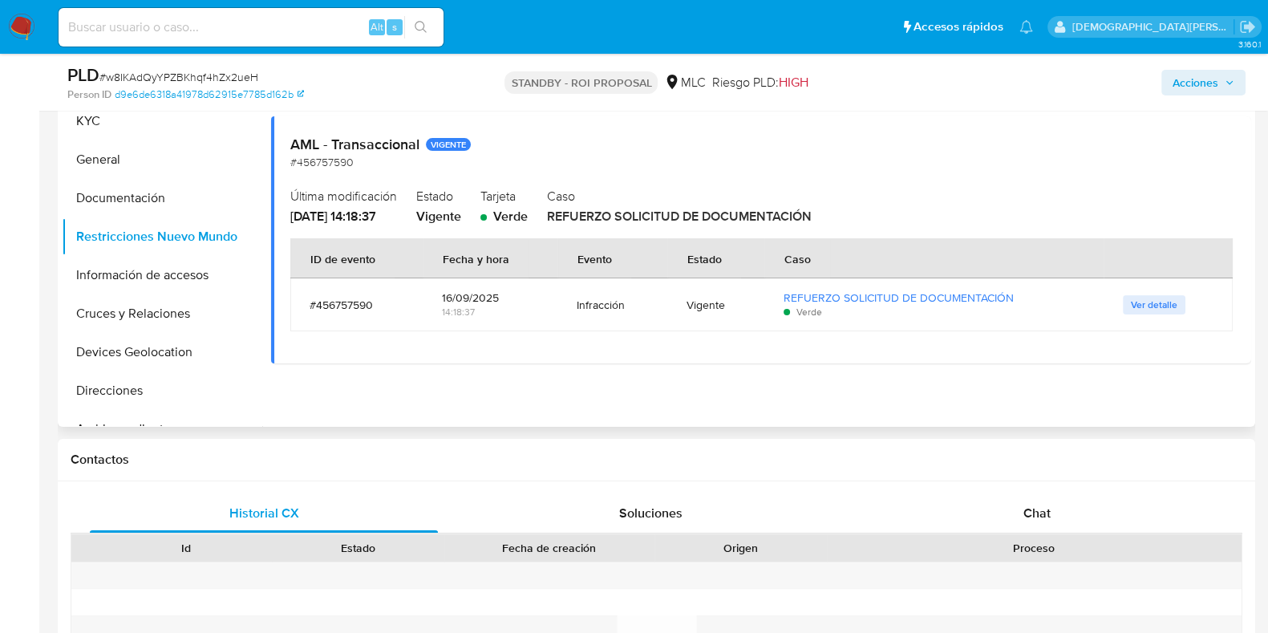
click at [1131, 297] on span "Ver detalle" at bounding box center [1154, 305] width 47 height 16
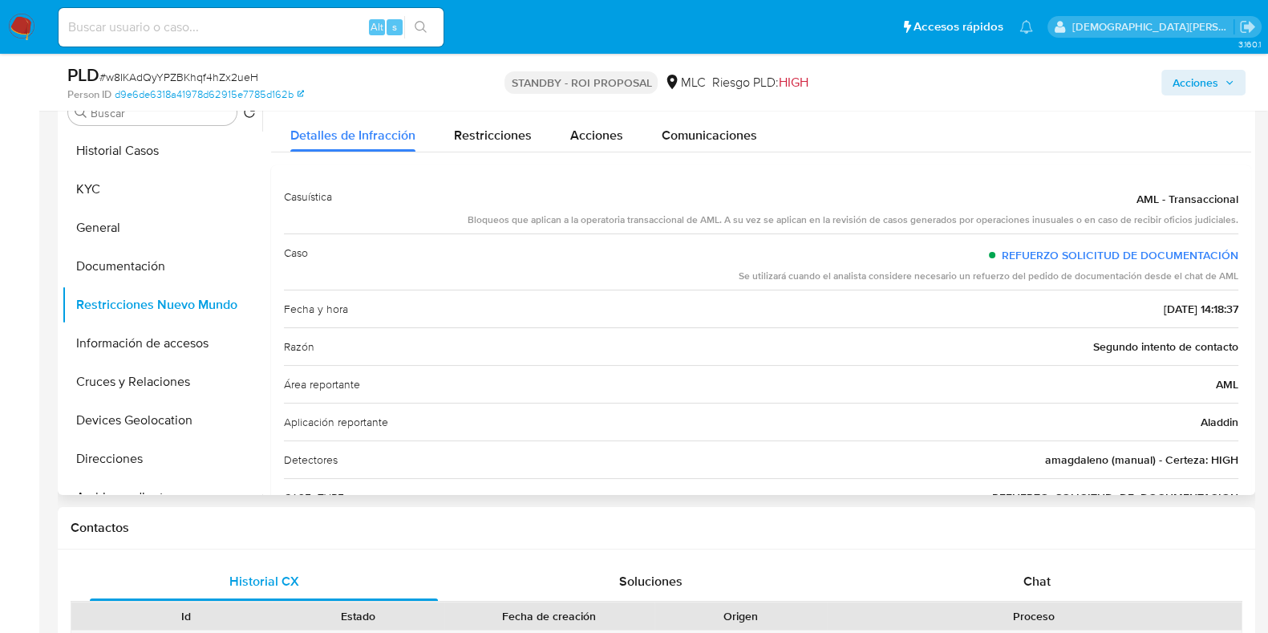
scroll to position [301, 0]
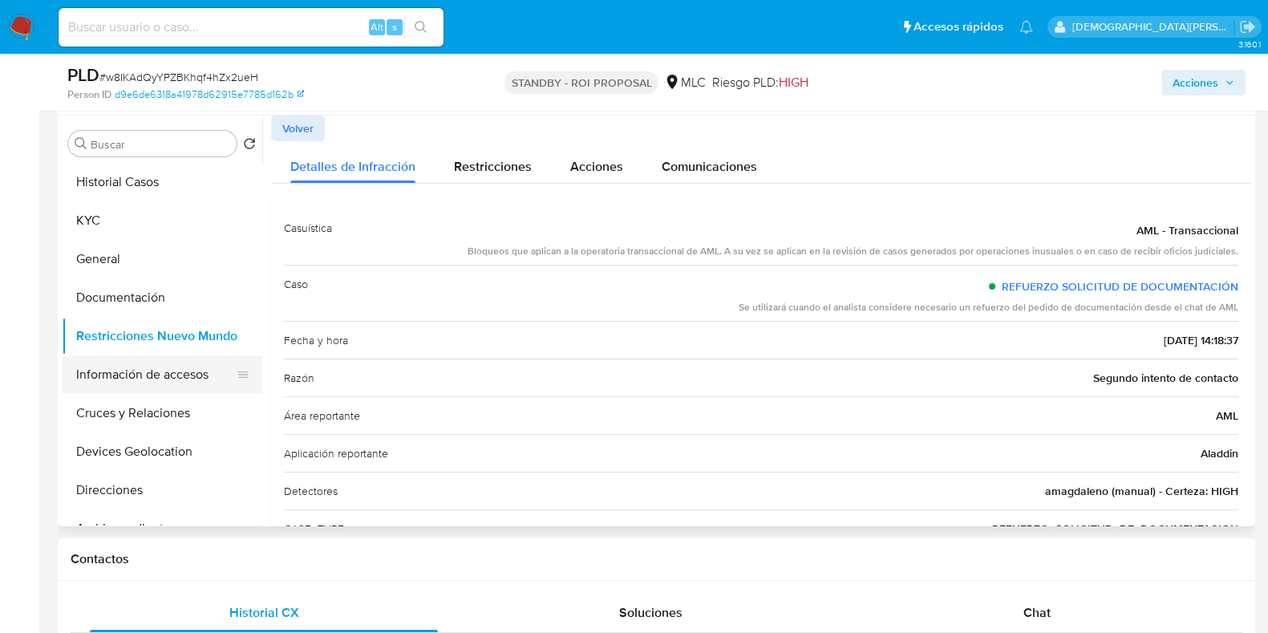
click at [87, 384] on button "Información de accesos" at bounding box center [156, 374] width 188 height 38
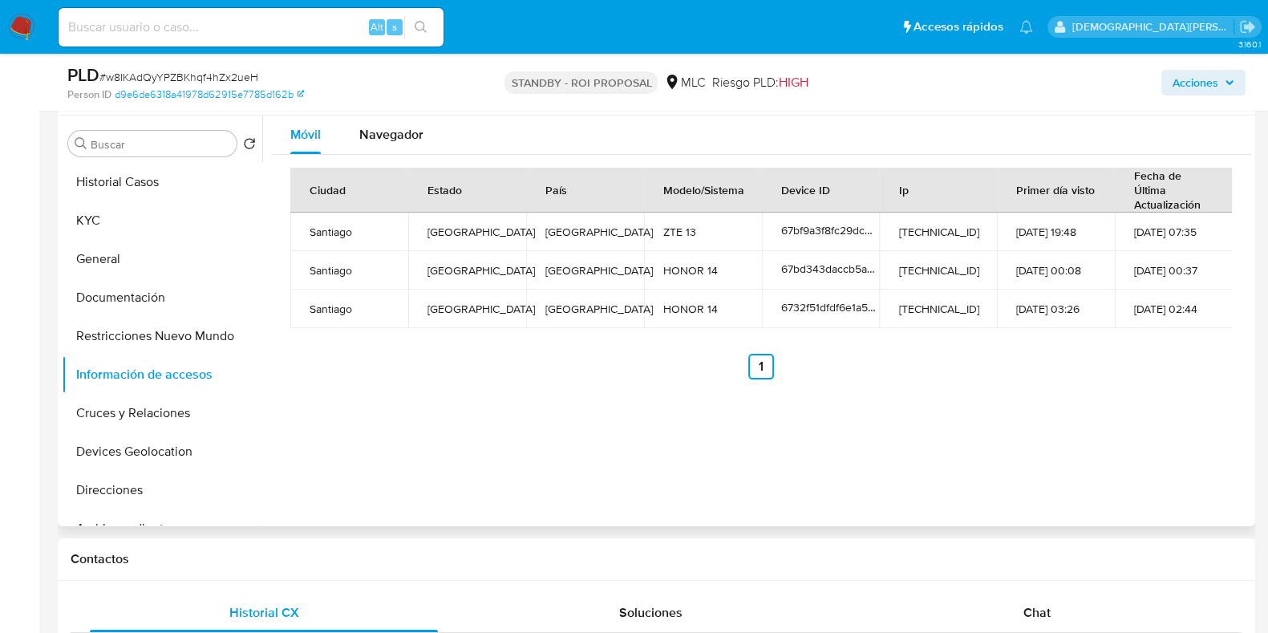
drag, startPoint x: 405, startPoint y: 146, endPoint x: 381, endPoint y: 154, distance: 25.4
click at [406, 146] on div "Navegador" at bounding box center [391, 134] width 64 height 38
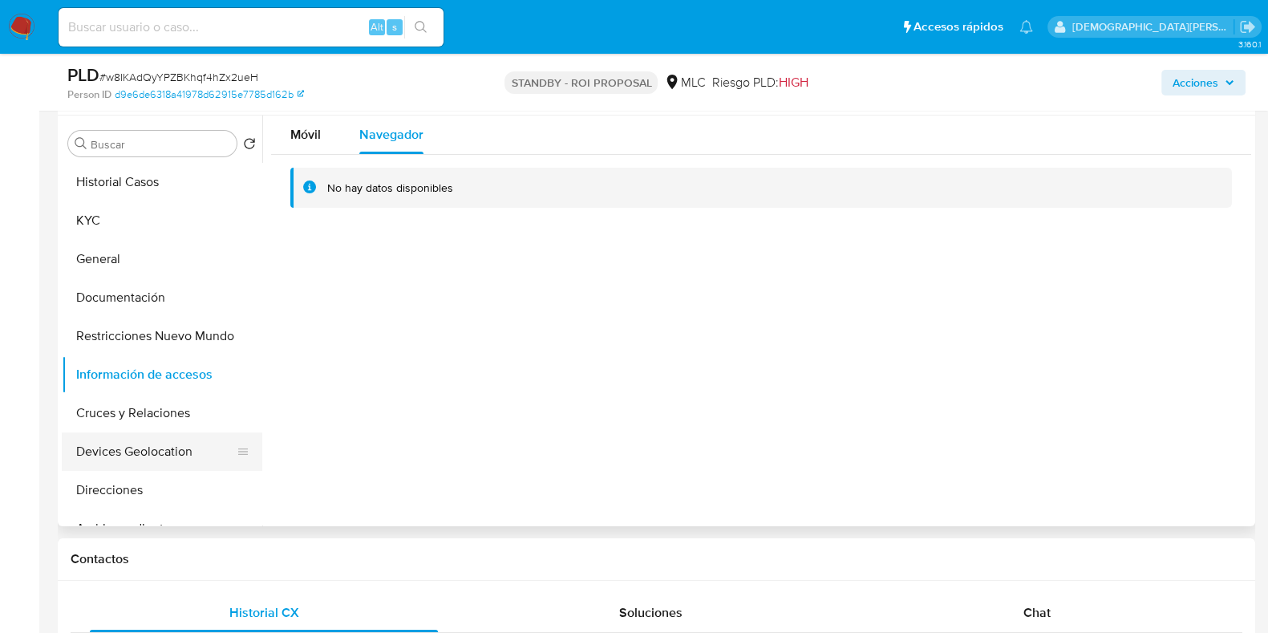
click at [150, 447] on button "Devices Geolocation" at bounding box center [156, 451] width 188 height 38
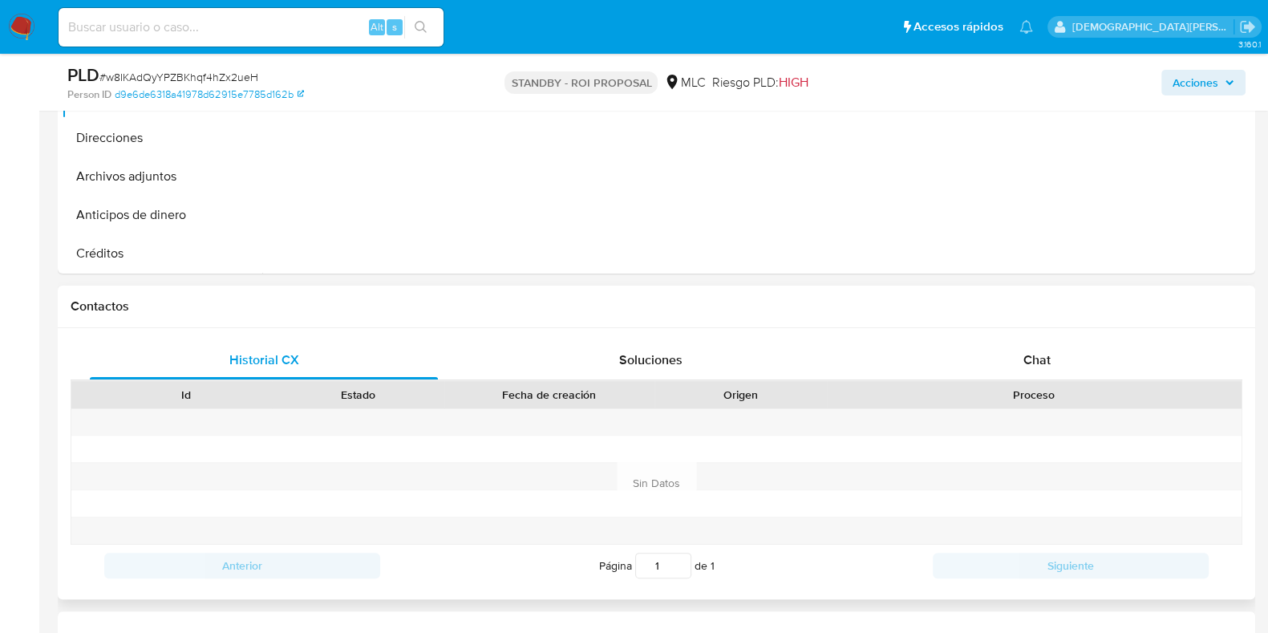
scroll to position [701, 0]
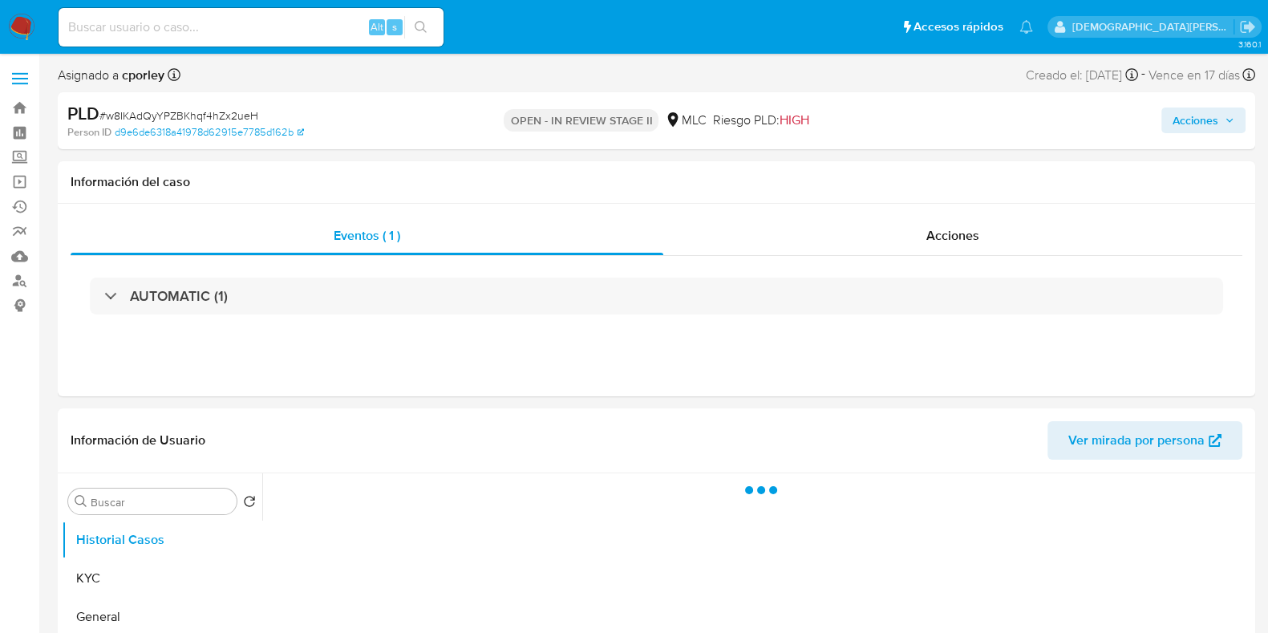
click at [1191, 119] on span "Acciones" at bounding box center [1195, 120] width 46 height 26
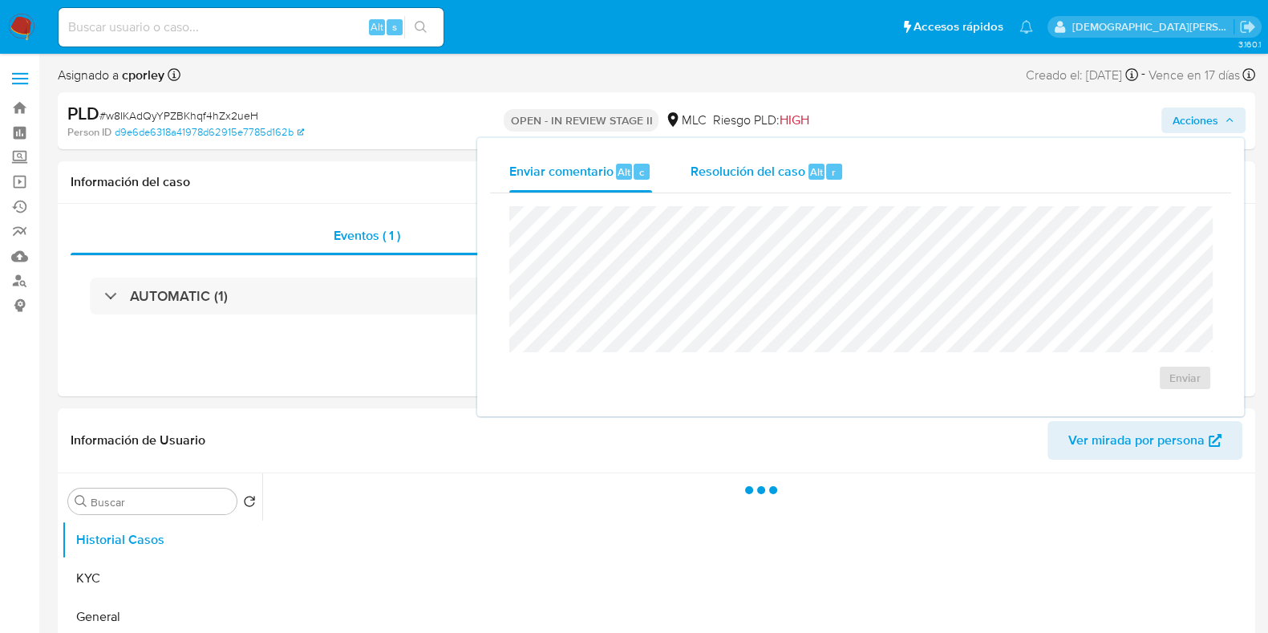
select select "10"
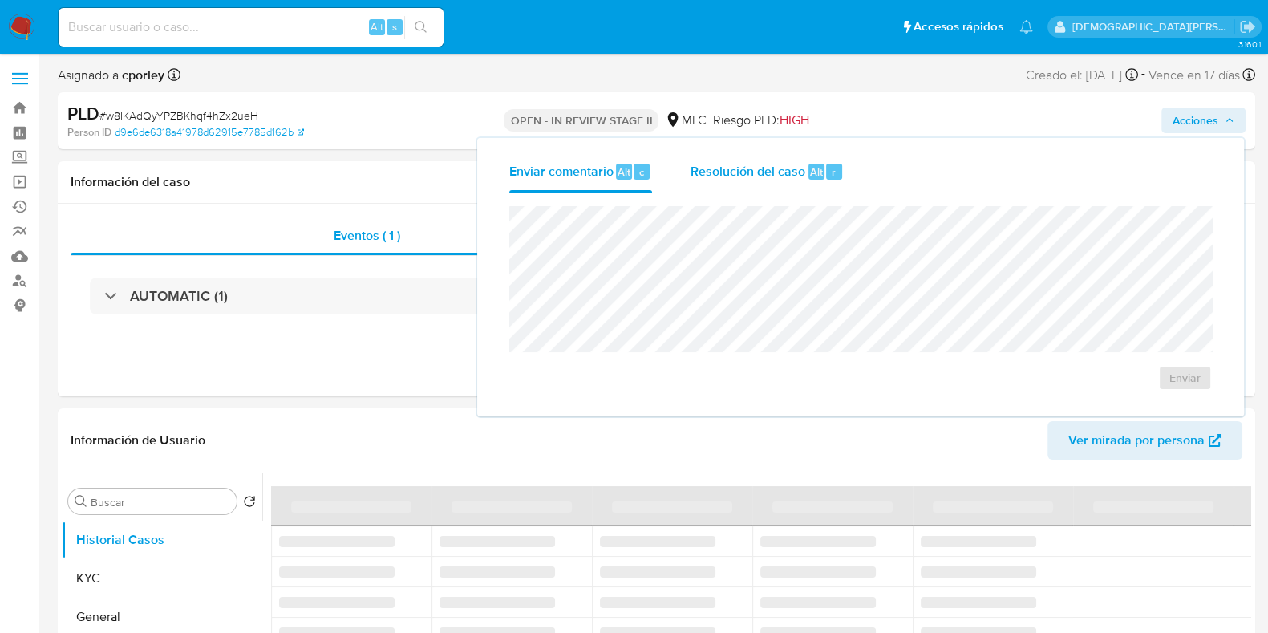
click at [721, 154] on div "Resolución del caso Alt r" at bounding box center [766, 172] width 153 height 42
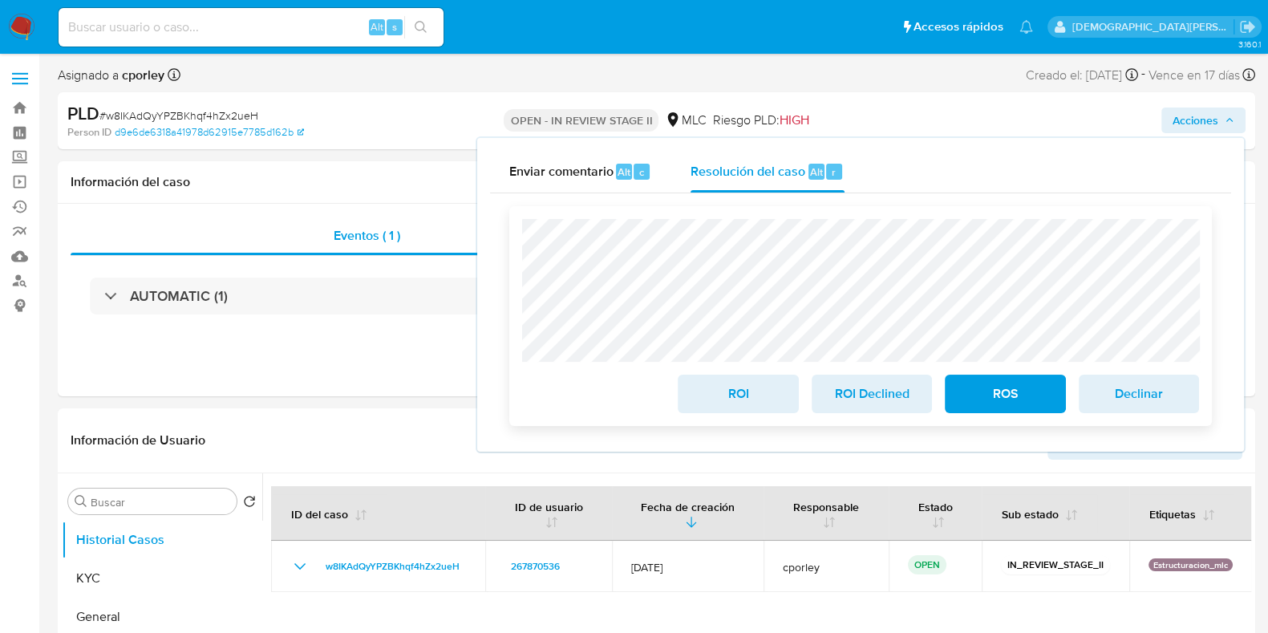
click at [995, 394] on span "ROS" at bounding box center [1004, 393] width 79 height 35
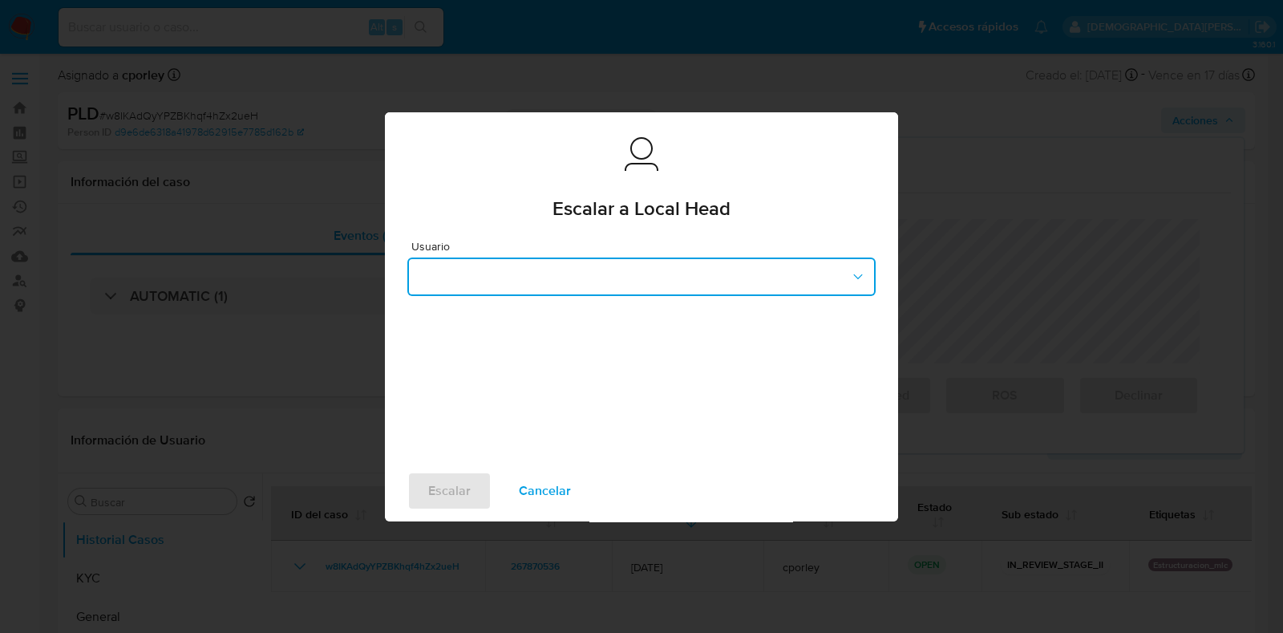
click at [509, 265] on button "button" at bounding box center [641, 276] width 468 height 38
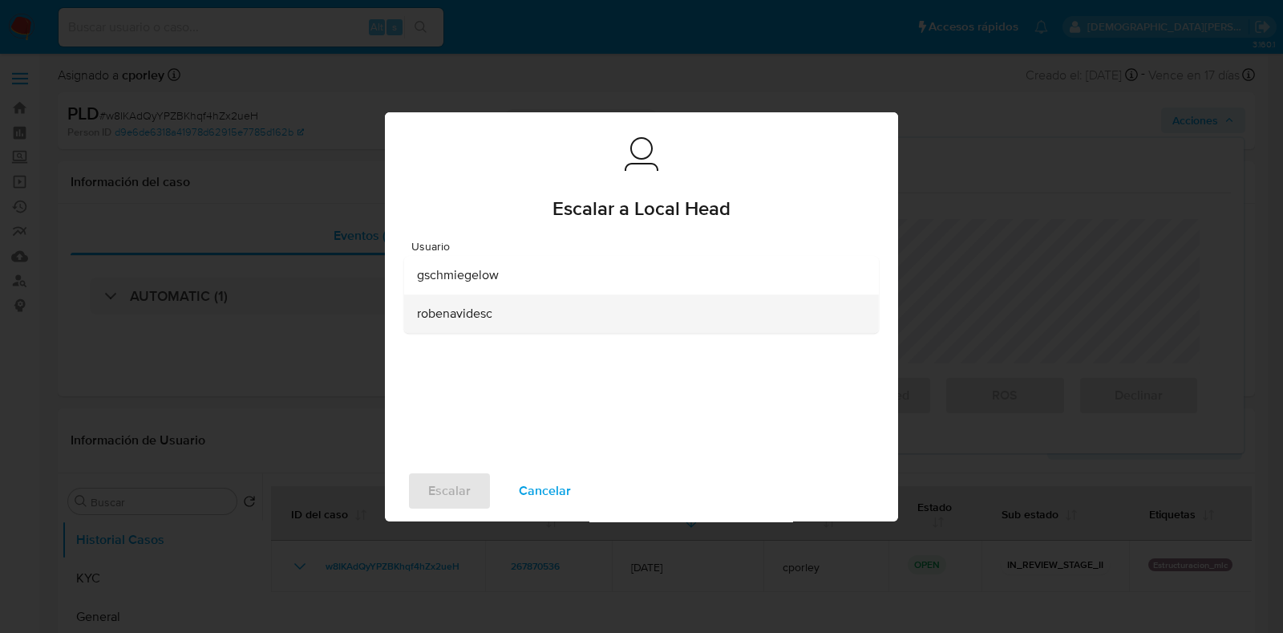
click at [469, 315] on span "robenavidesc" at bounding box center [454, 313] width 75 height 16
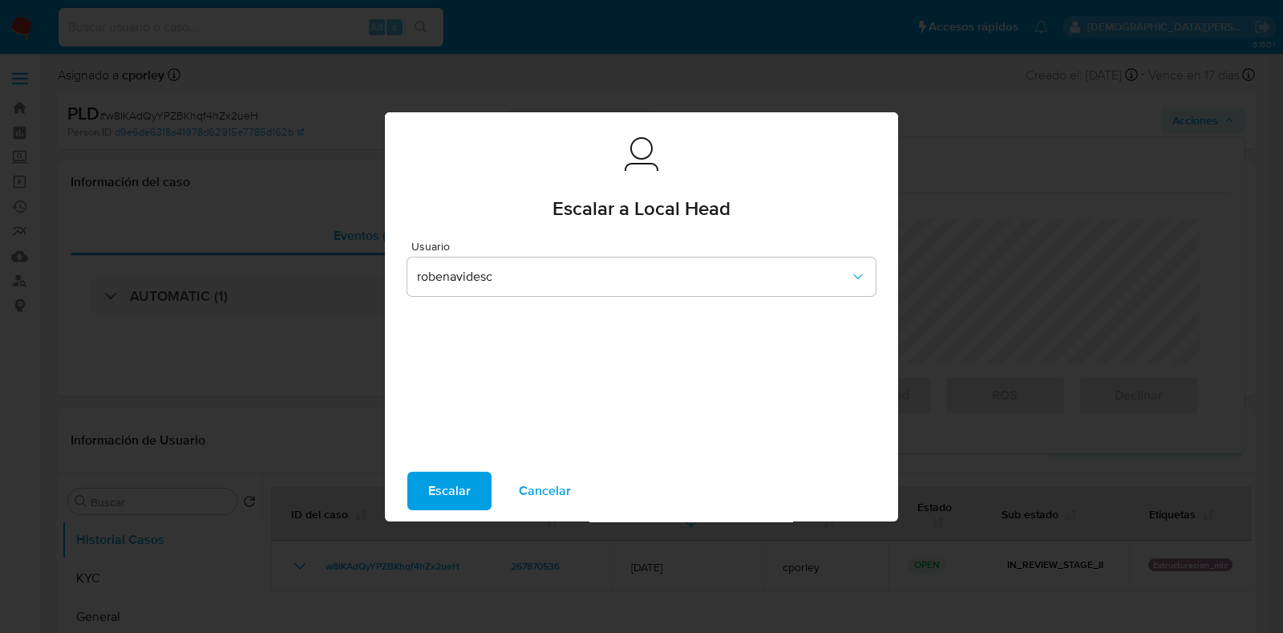
click at [438, 488] on span "Escalar" at bounding box center [449, 490] width 42 height 35
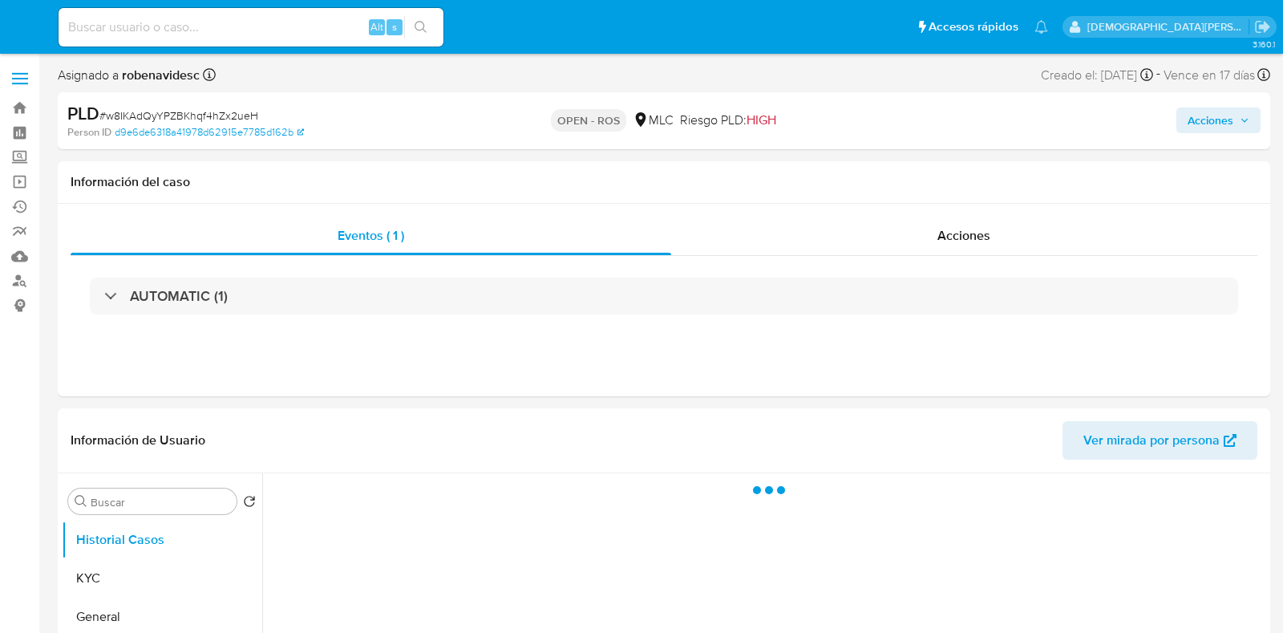
select select "10"
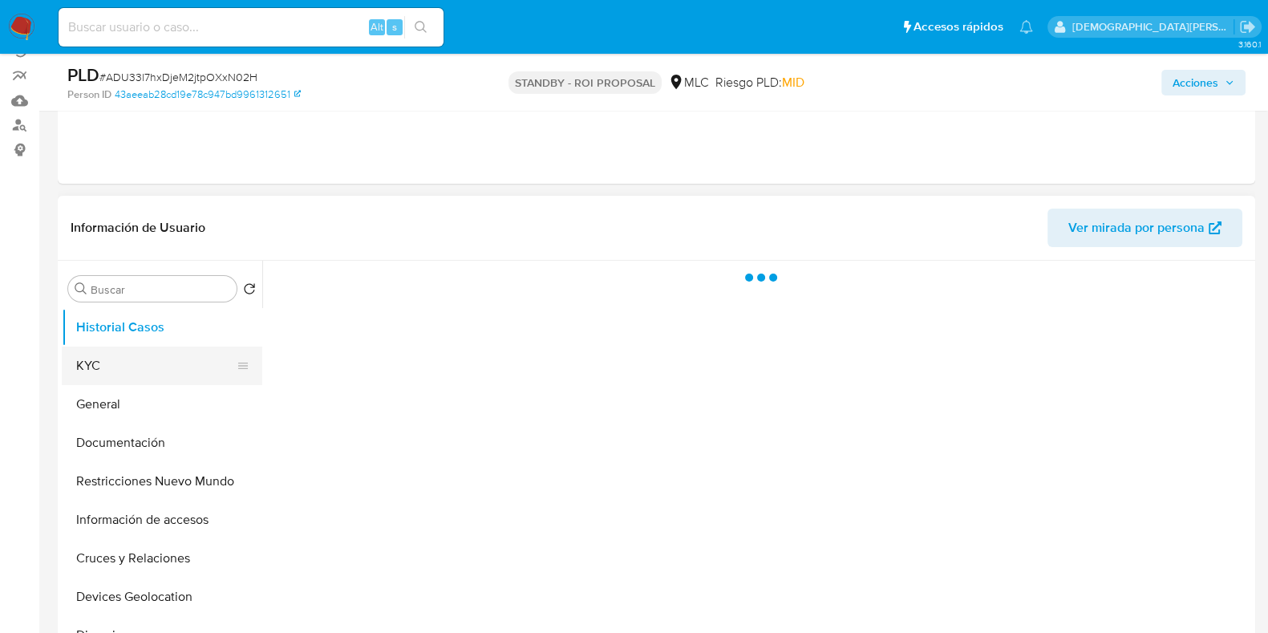
scroll to position [200, 0]
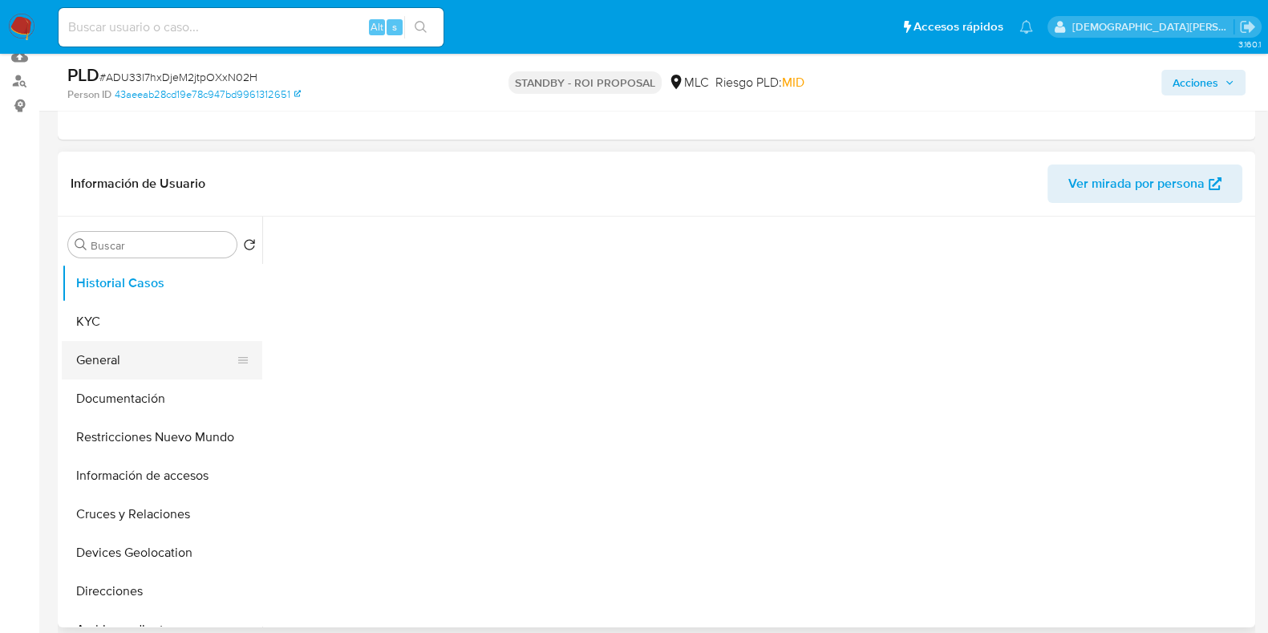
select select "10"
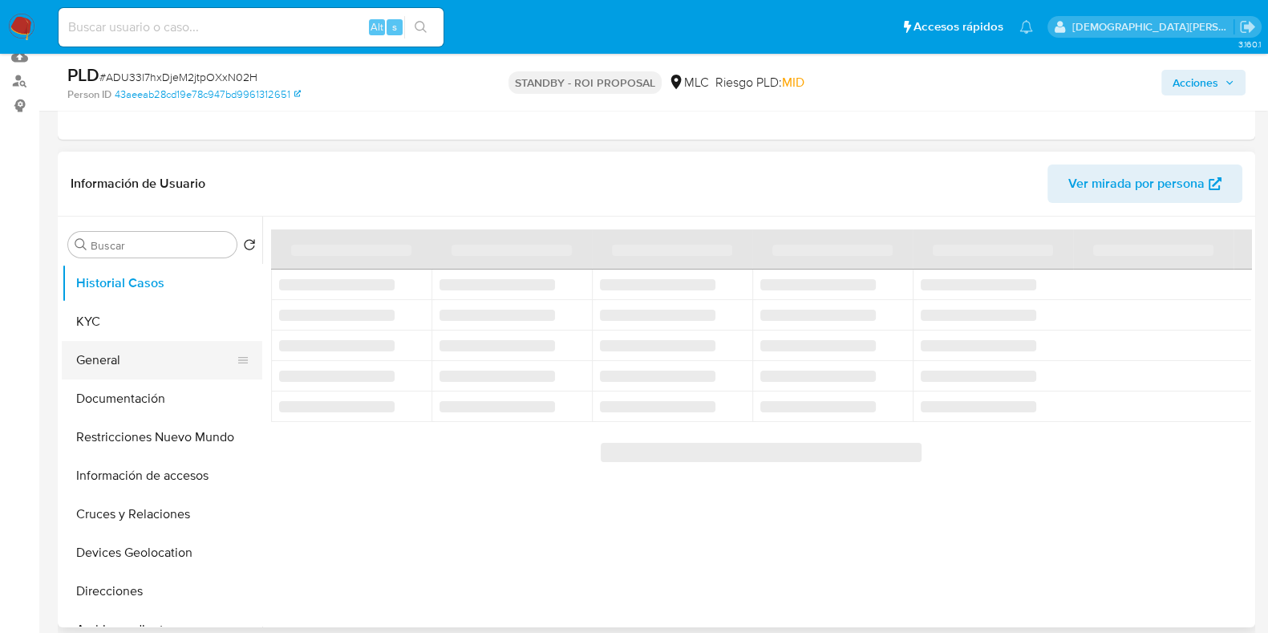
click at [116, 365] on button "General" at bounding box center [156, 360] width 188 height 38
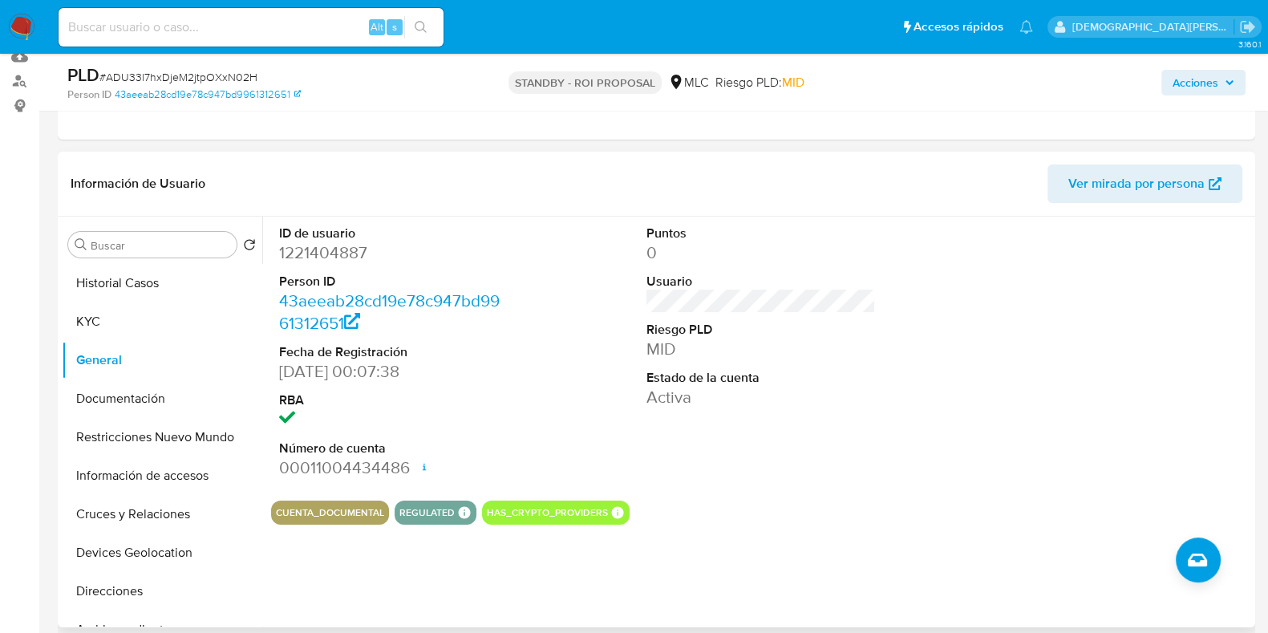
click at [334, 258] on dd "1221404887" at bounding box center [393, 252] width 229 height 22
click at [333, 258] on dd "1221404887" at bounding box center [393, 252] width 229 height 22
copy dd "1221404887"
click at [347, 246] on dd "1221404887" at bounding box center [393, 252] width 229 height 22
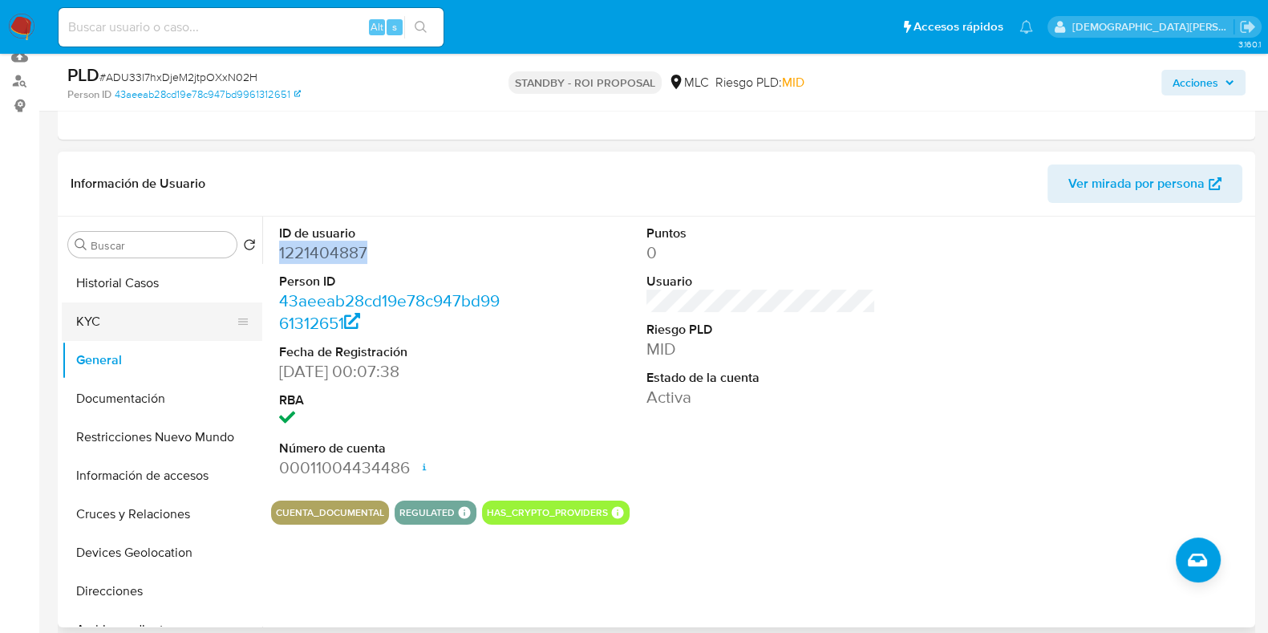
click at [141, 326] on button "KYC" at bounding box center [156, 321] width 188 height 38
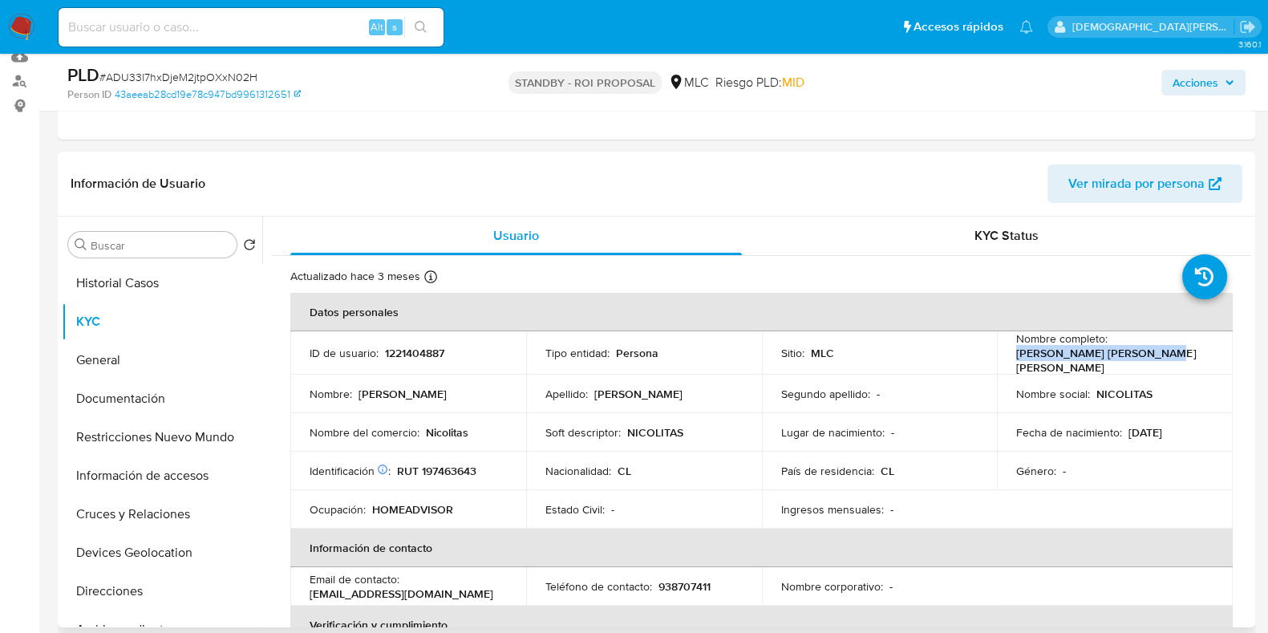
drag, startPoint x: 1144, startPoint y: 362, endPoint x: 1008, endPoint y: 365, distance: 136.3
click at [1008, 365] on td "Nombre completo : [PERSON_NAME] [PERSON_NAME] [PERSON_NAME]" at bounding box center [1115, 352] width 236 height 43
click at [166, 396] on button "Documentación" at bounding box center [156, 398] width 188 height 38
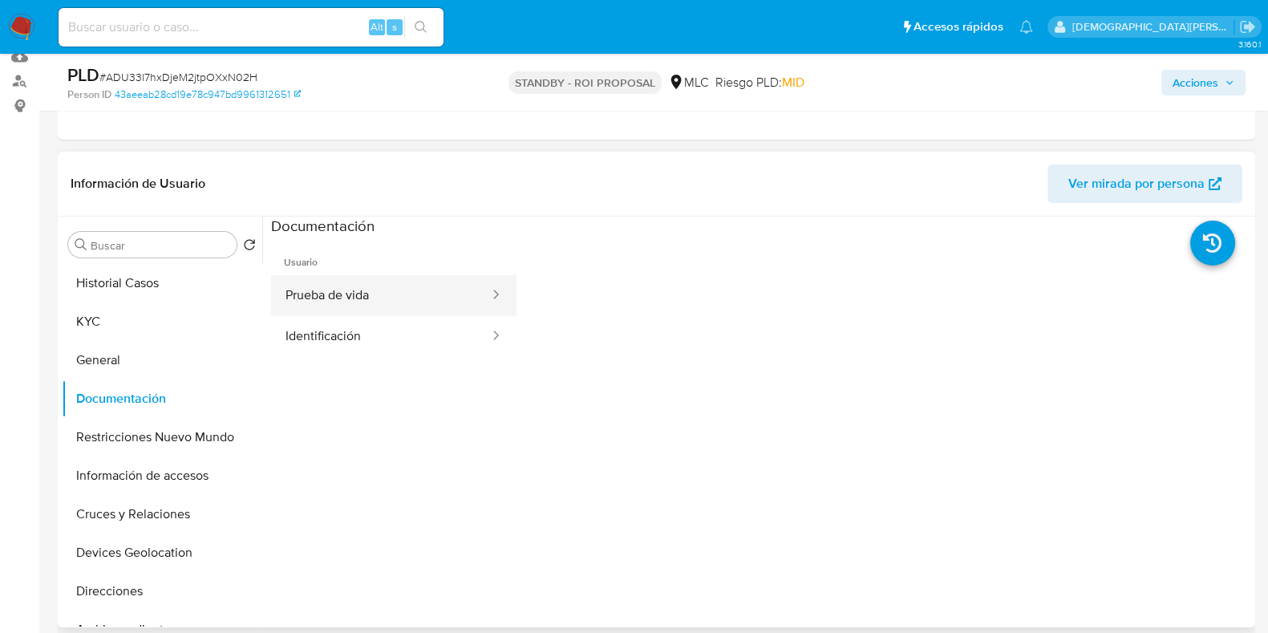
click at [354, 288] on button "Prueba de vida" at bounding box center [381, 295] width 220 height 41
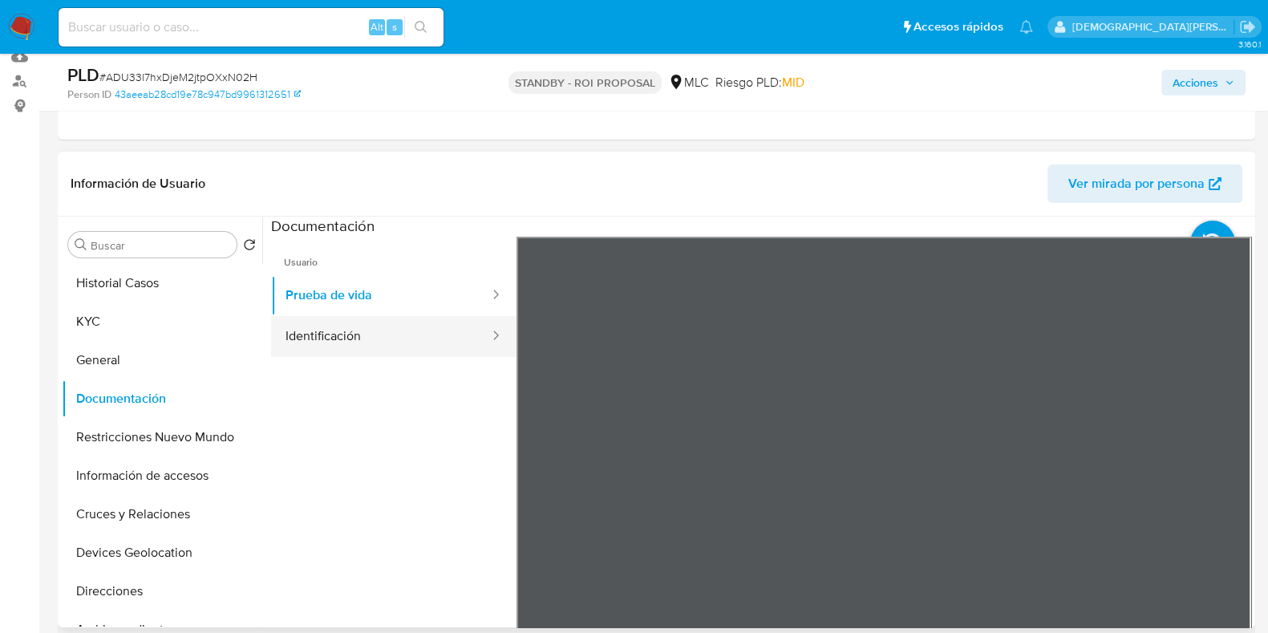
click at [371, 334] on button "Identificación" at bounding box center [381, 336] width 220 height 41
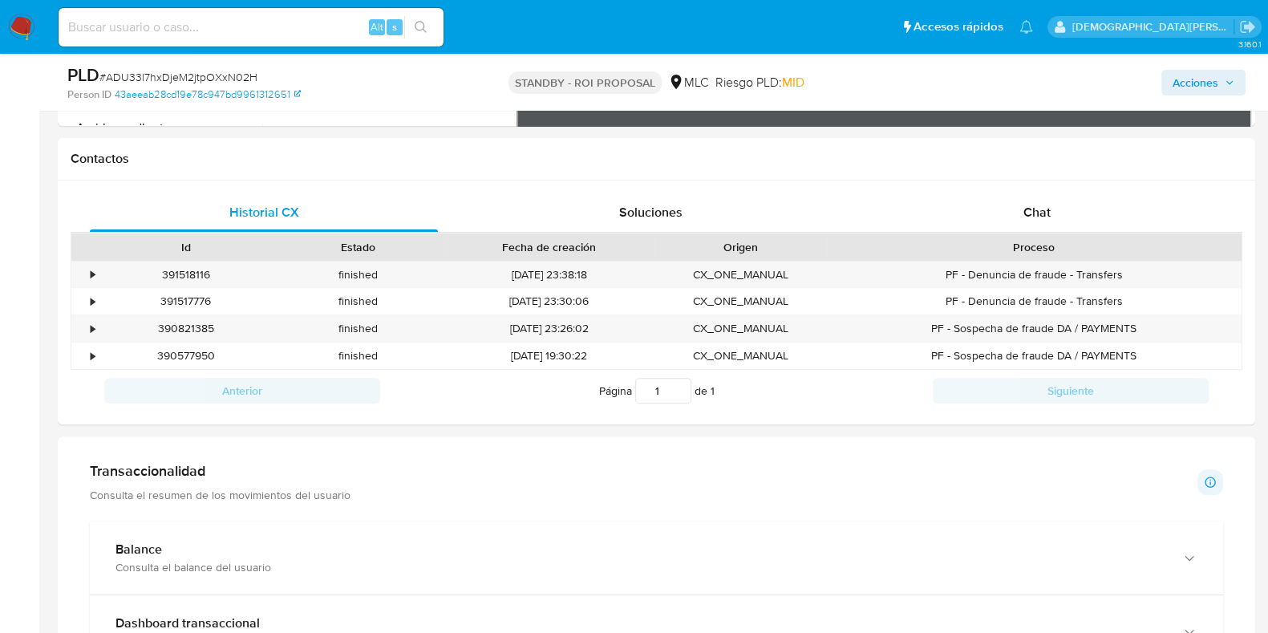
scroll to position [501, 0]
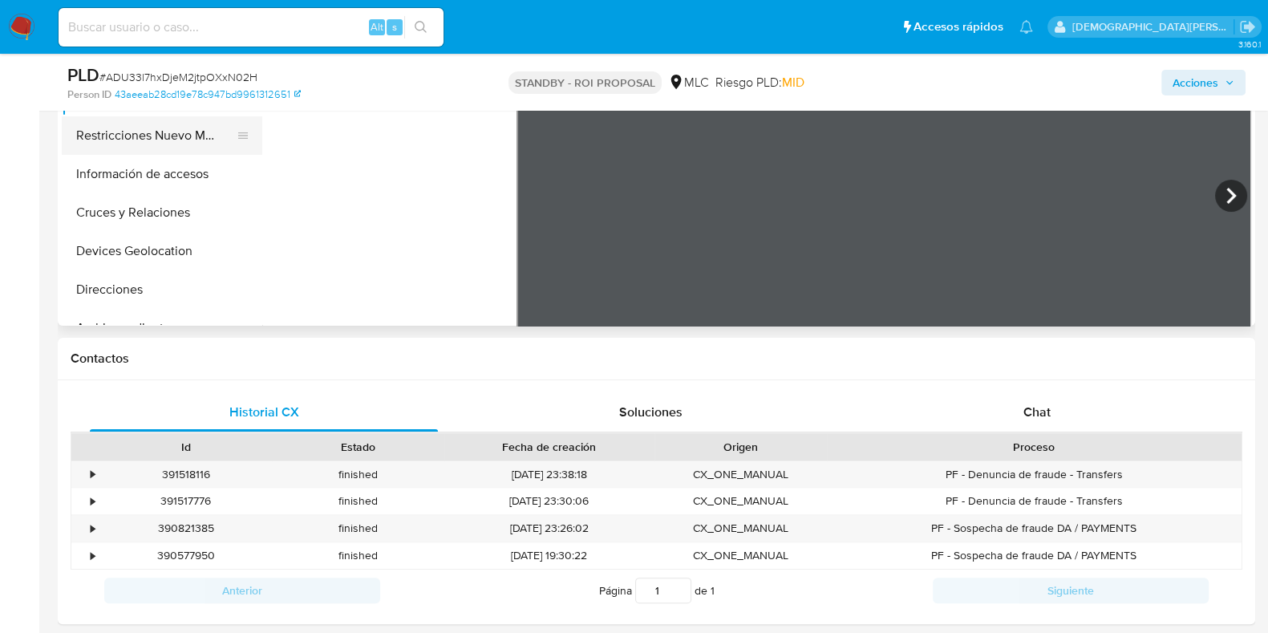
click at [191, 144] on button "Restricciones Nuevo Mundo" at bounding box center [156, 135] width 188 height 38
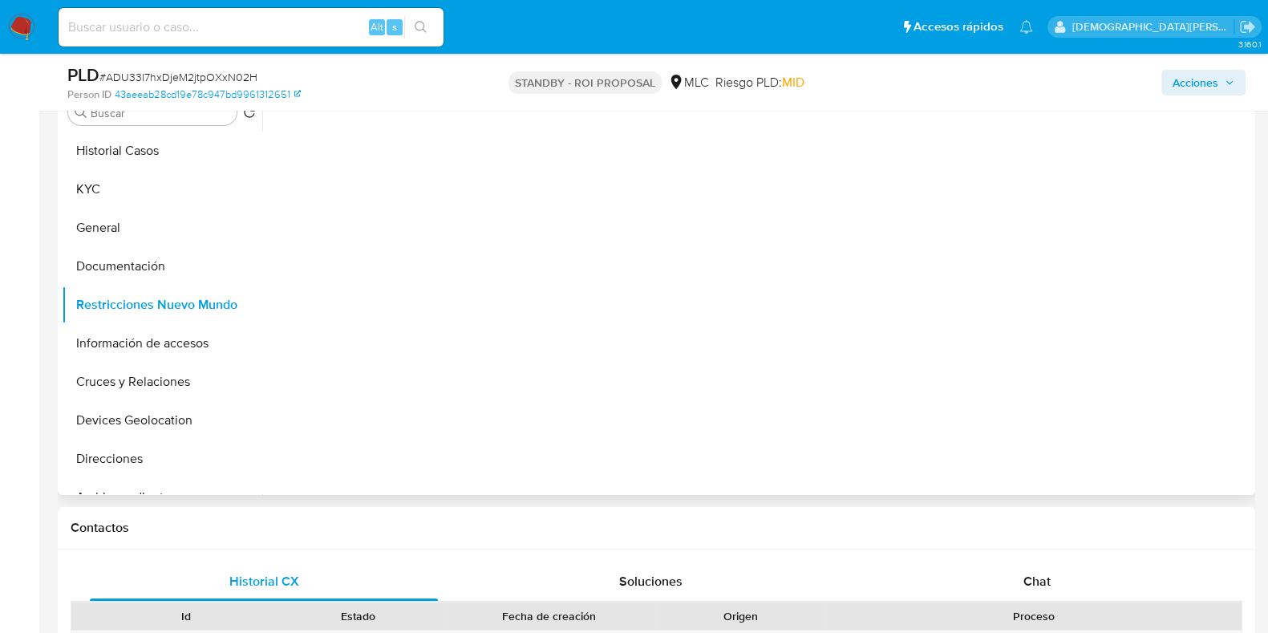
scroll to position [301, 0]
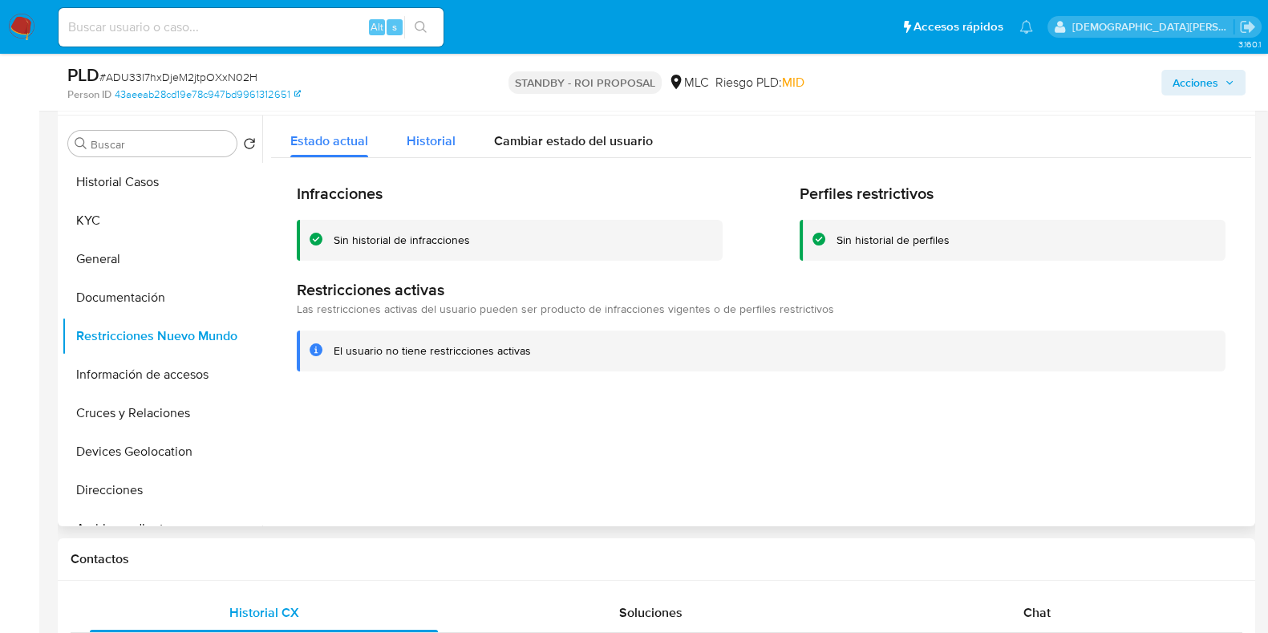
click at [443, 153] on div "Historial" at bounding box center [431, 136] width 49 height 42
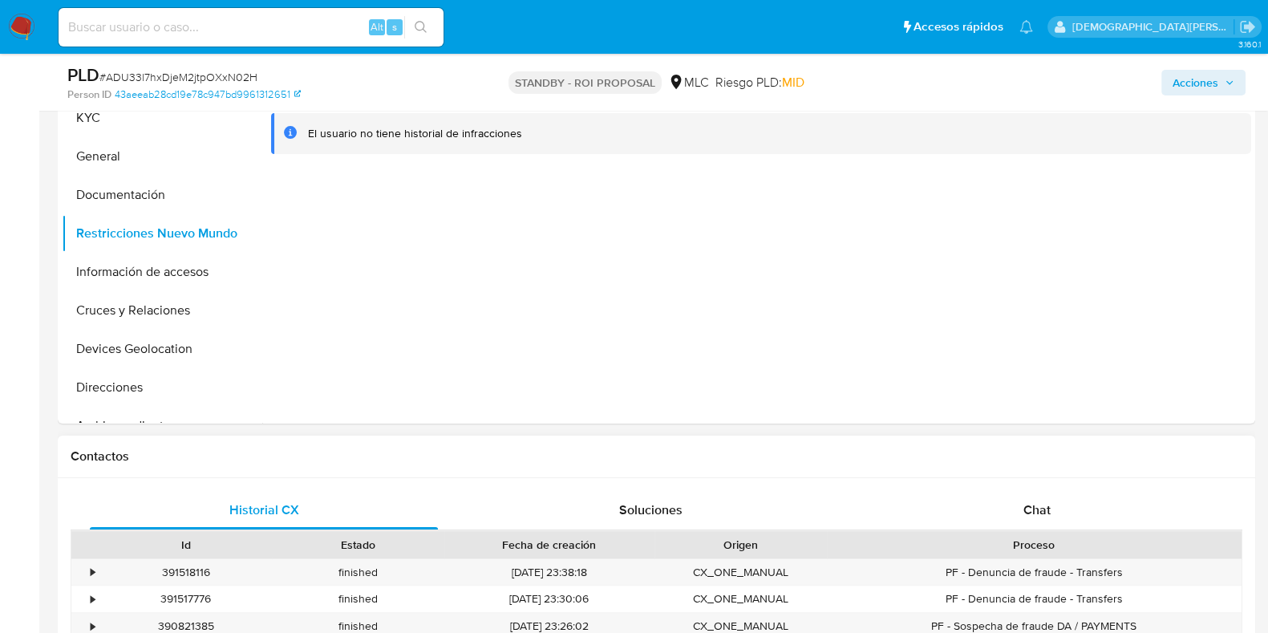
scroll to position [701, 0]
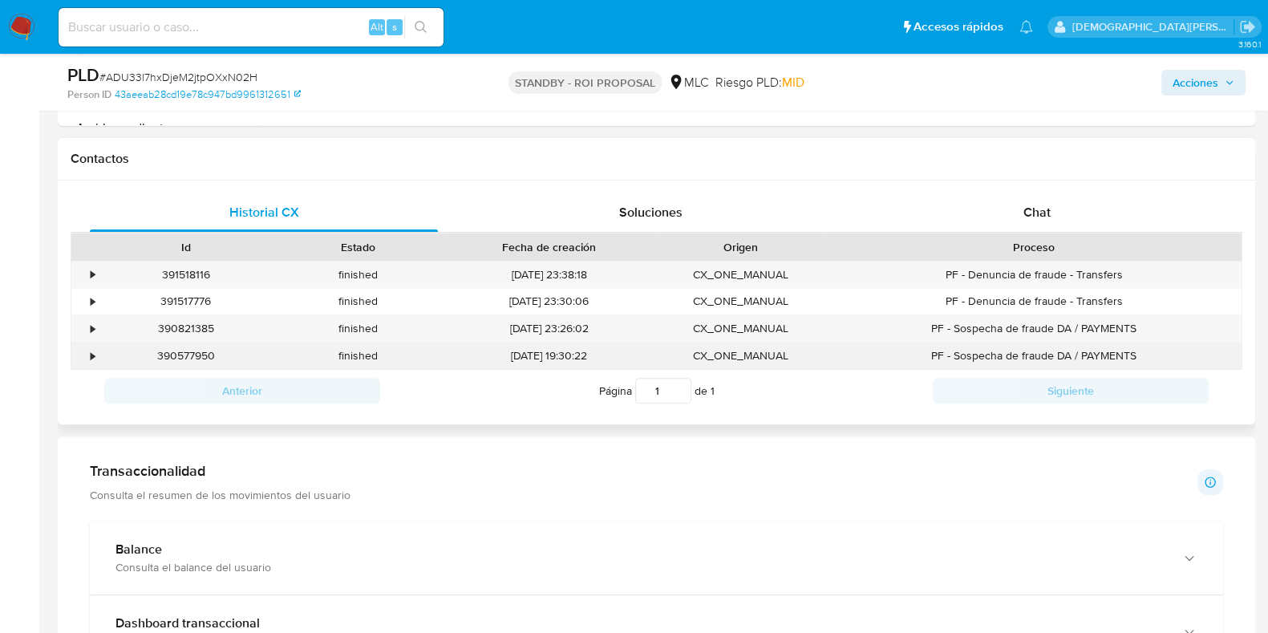
click at [86, 346] on div "•" at bounding box center [85, 355] width 28 height 26
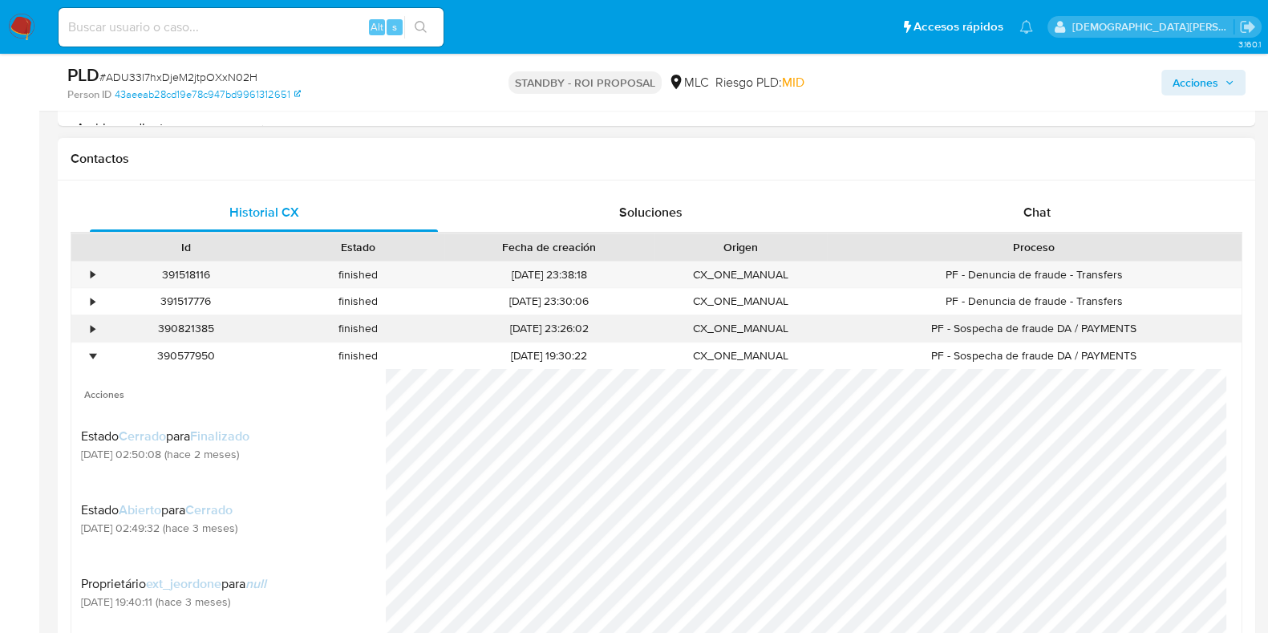
drag, startPoint x: 89, startPoint y: 326, endPoint x: 229, endPoint y: 298, distance: 142.3
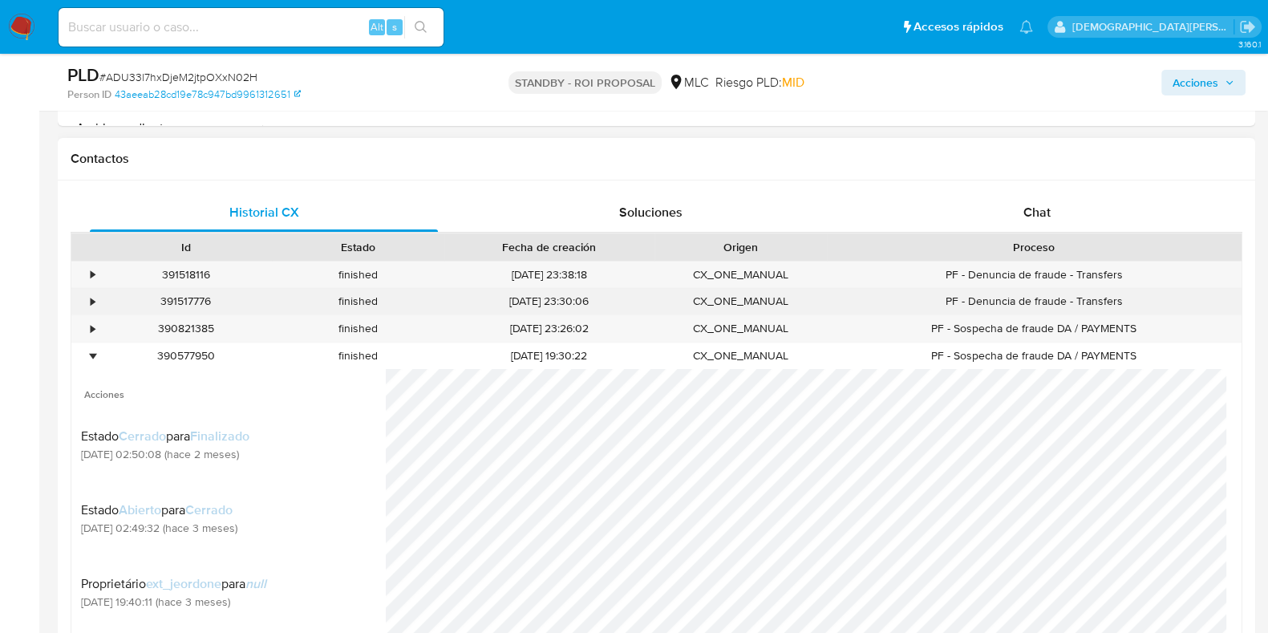
click at [91, 326] on div "•" at bounding box center [93, 328] width 4 height 15
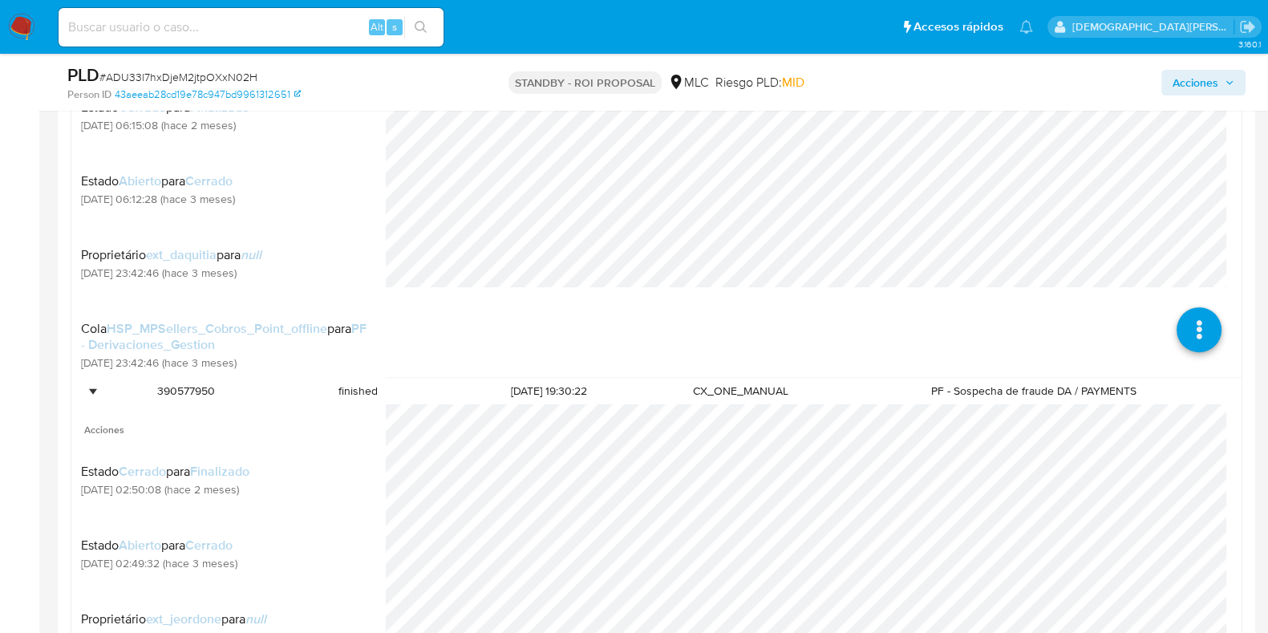
scroll to position [801, 0]
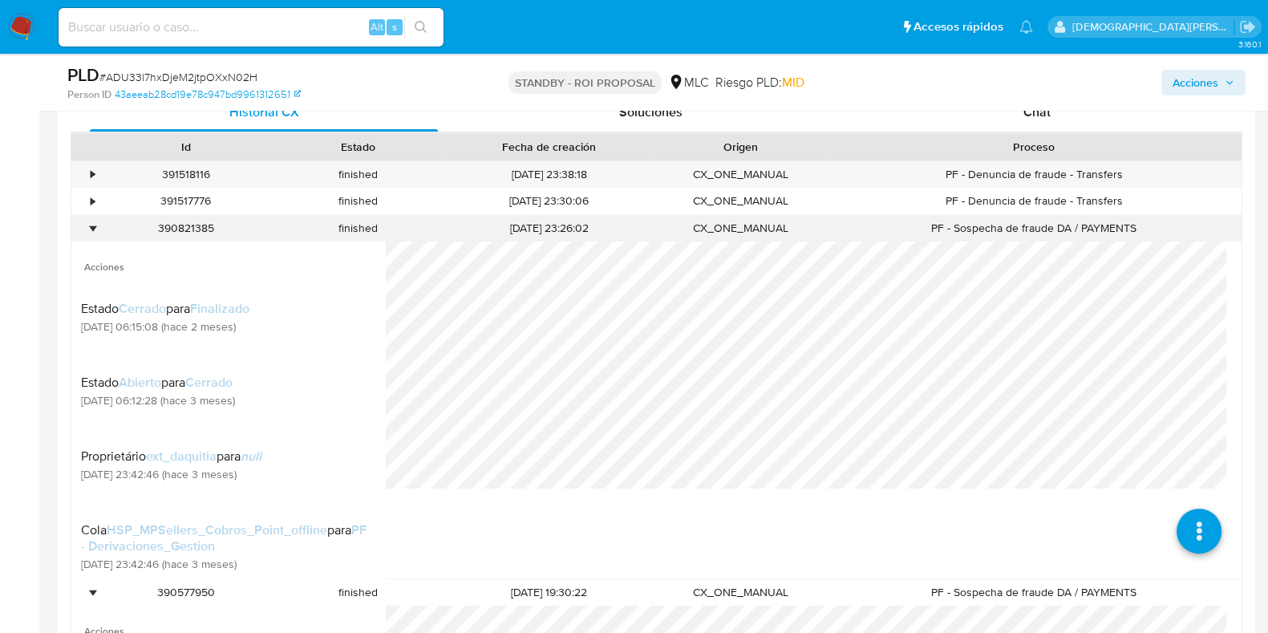
click at [92, 226] on div "•" at bounding box center [93, 227] width 4 height 15
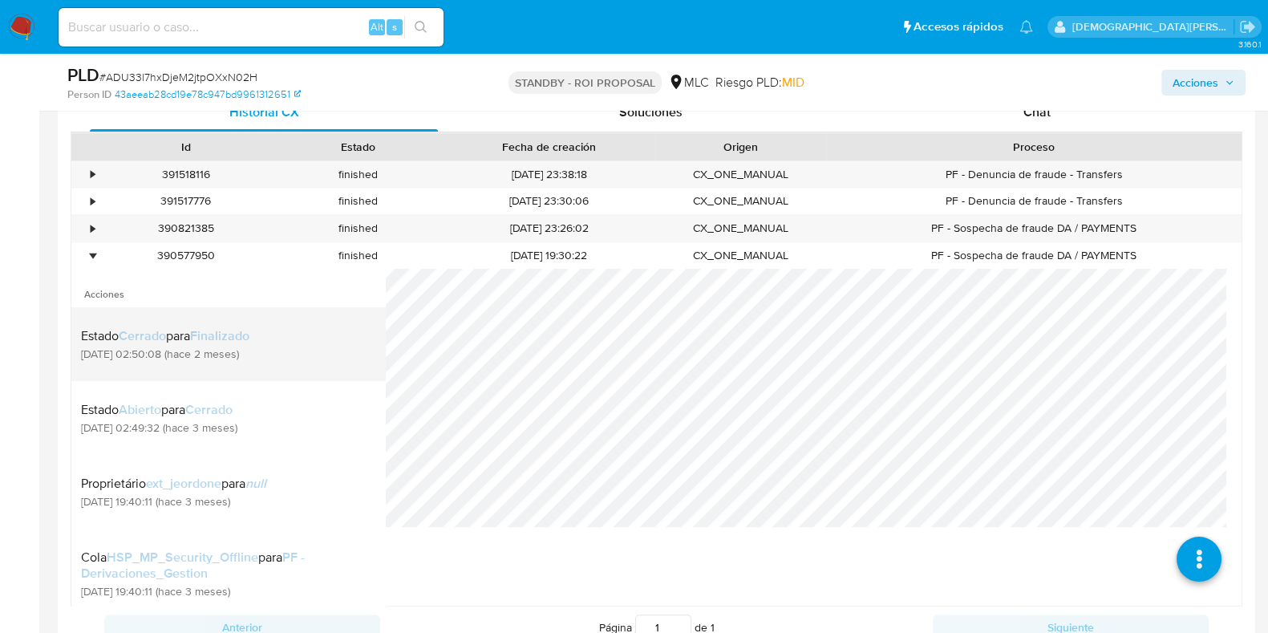
scroll to position [28, 0]
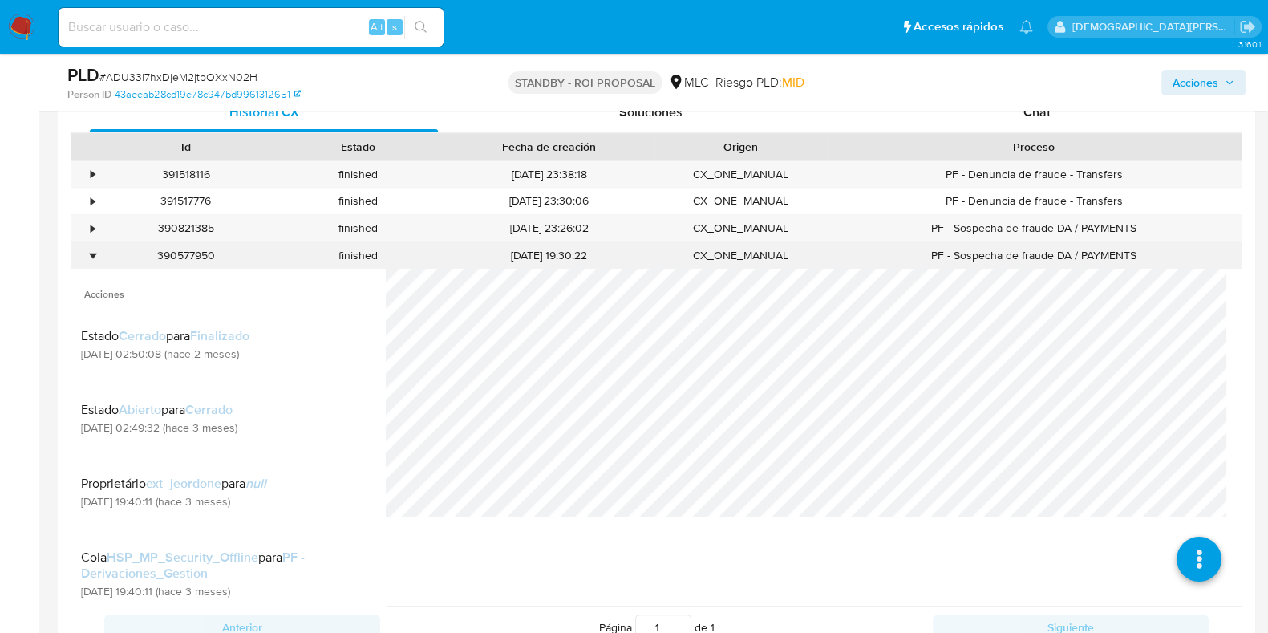
click at [94, 256] on div "•" at bounding box center [93, 255] width 4 height 15
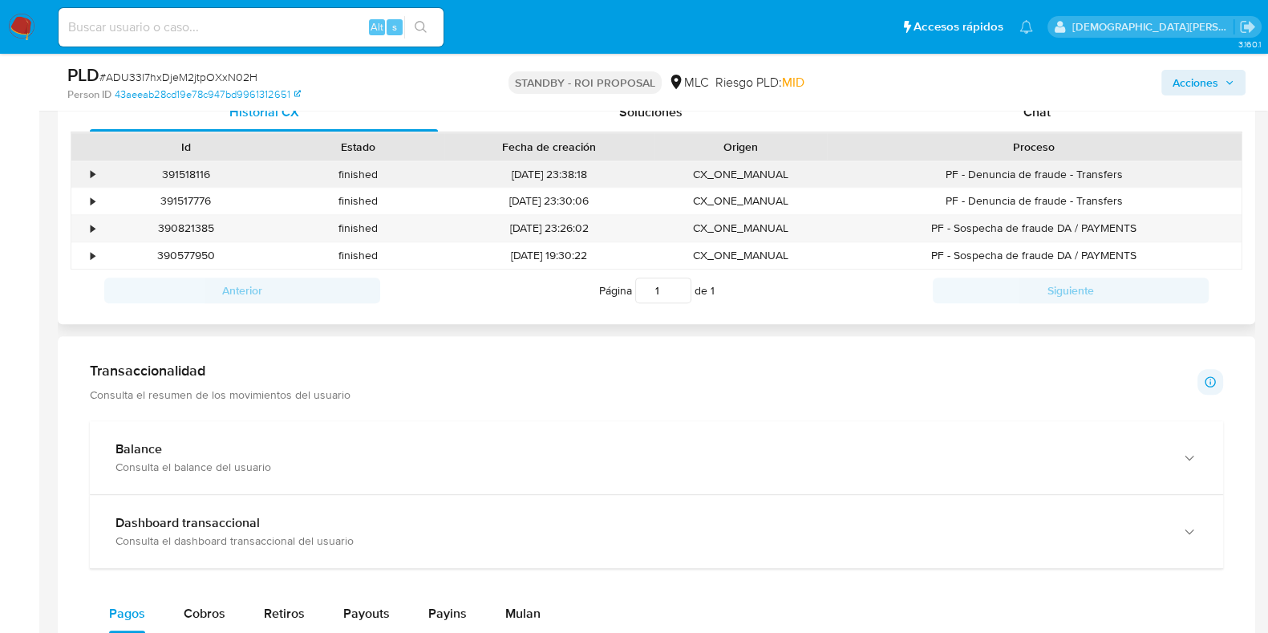
click at [92, 176] on div "•" at bounding box center [93, 174] width 4 height 15
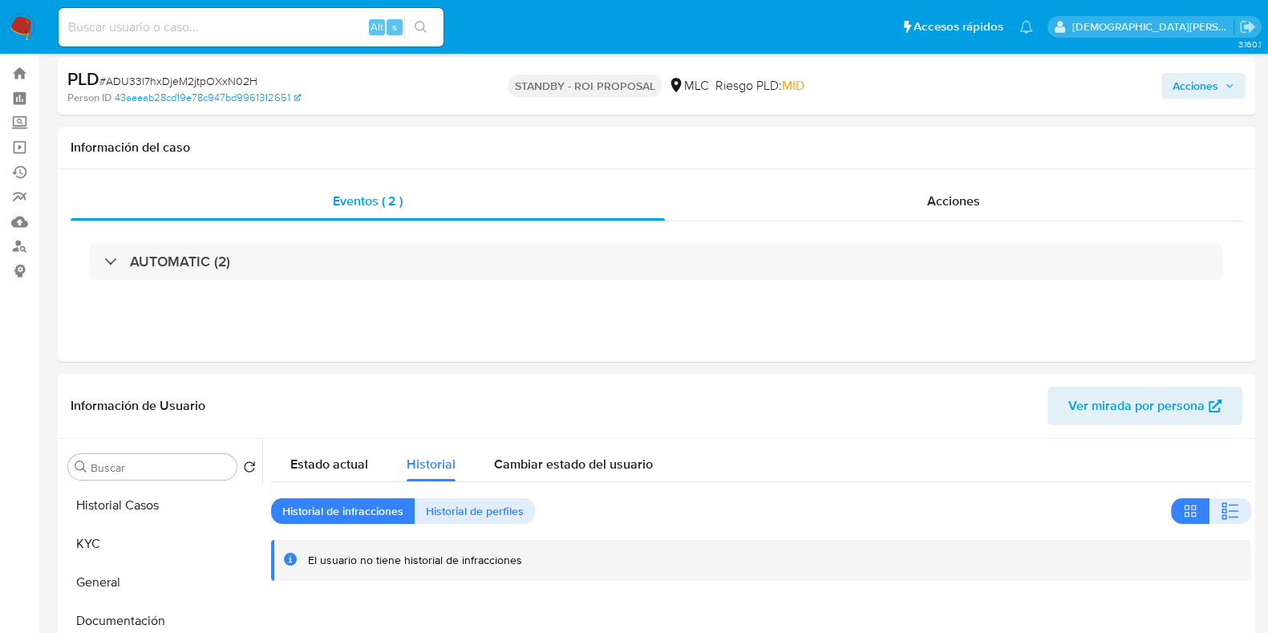
scroll to position [0, 0]
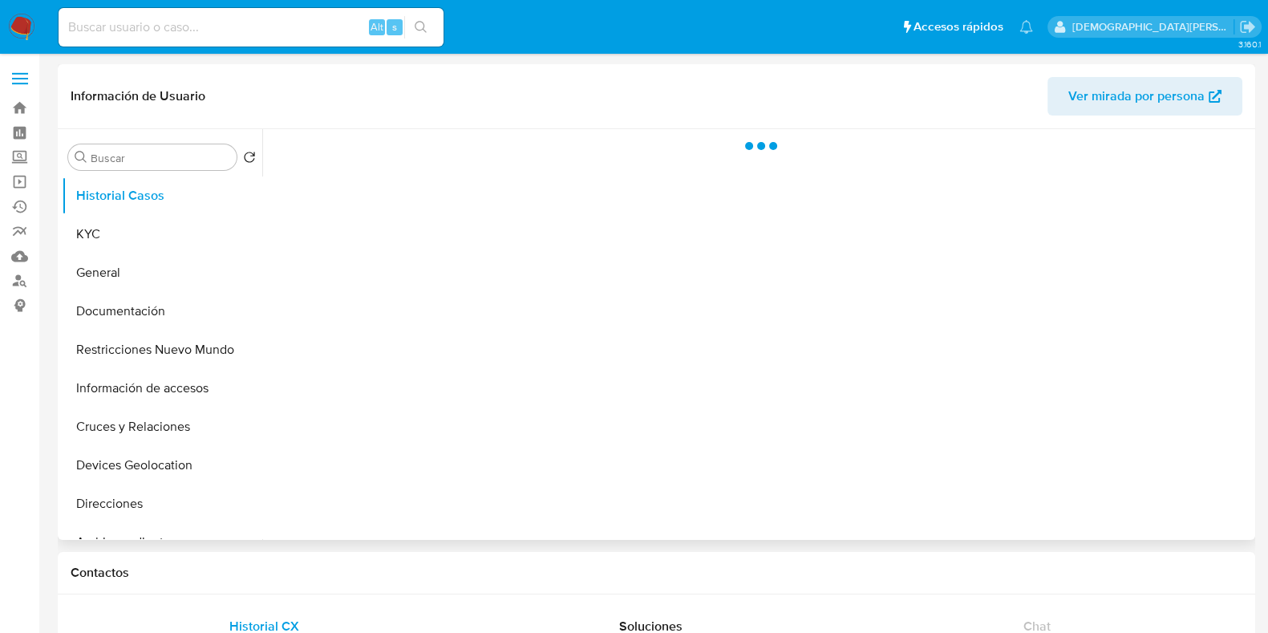
select select "10"
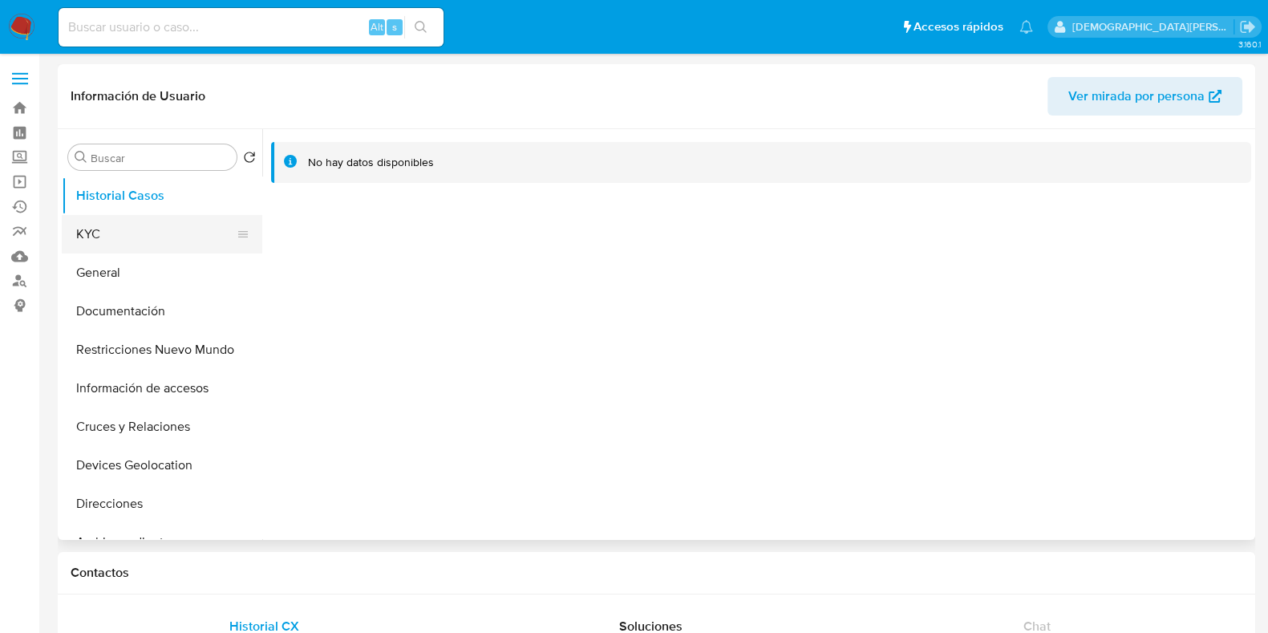
click at [168, 236] on button "KYC" at bounding box center [156, 234] width 188 height 38
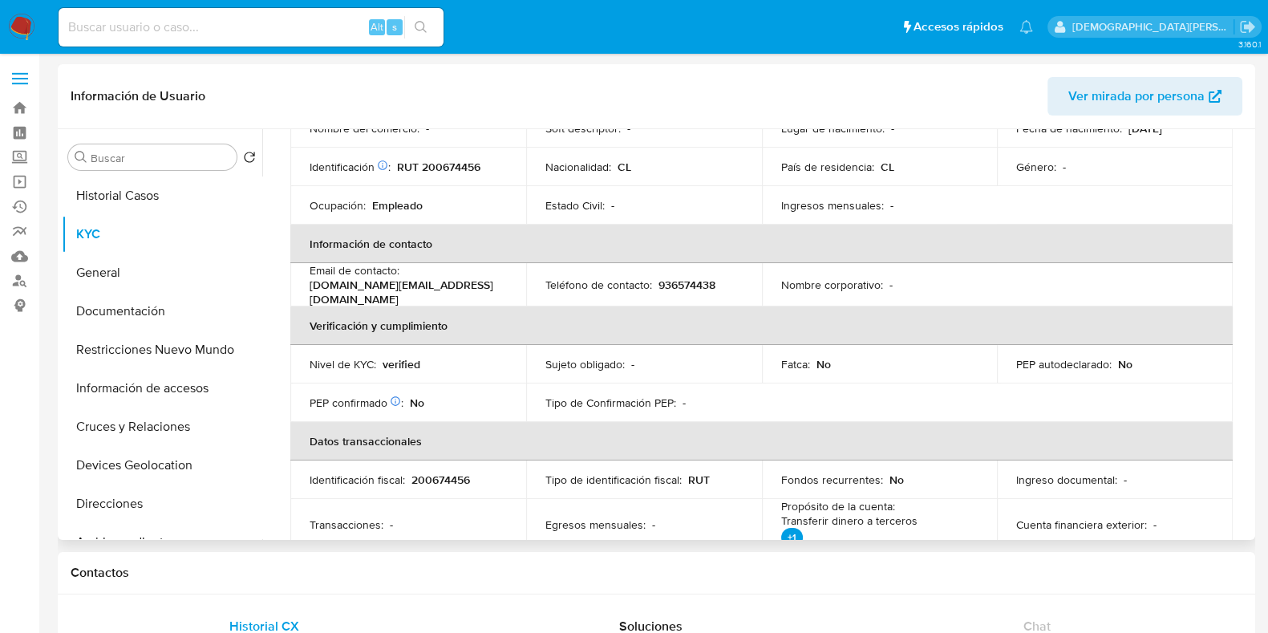
scroll to position [301, 0]
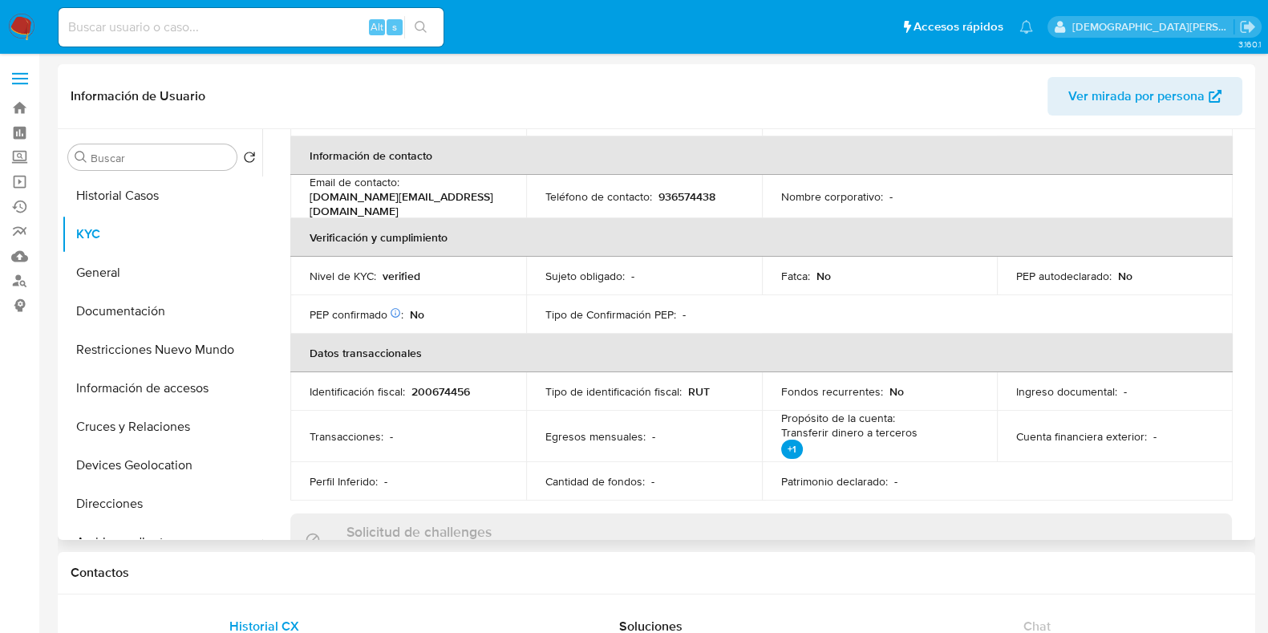
click at [436, 386] on p "200674456" at bounding box center [440, 391] width 59 height 14
copy p "200674456"
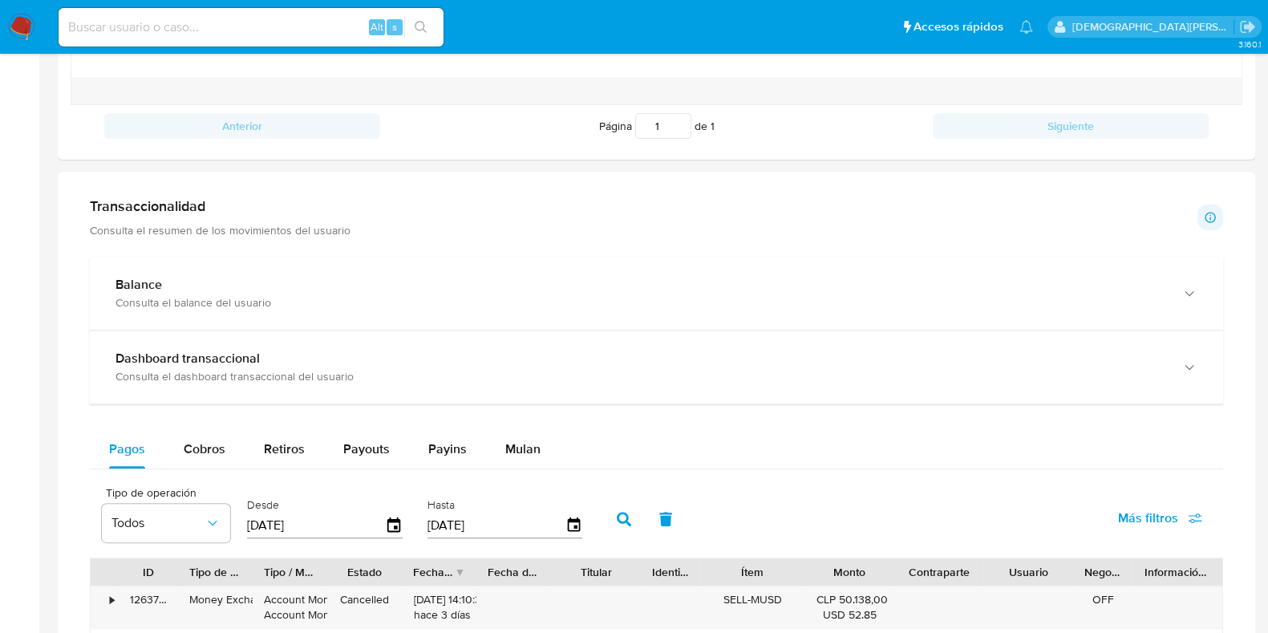
scroll to position [848, 0]
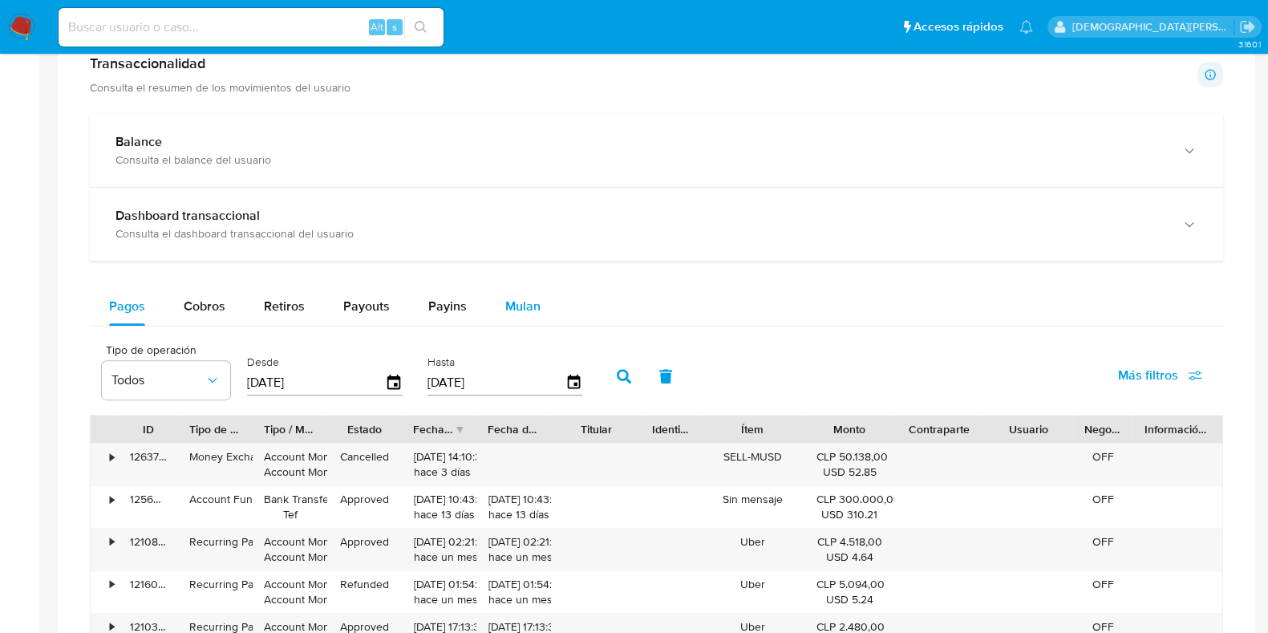
click at [526, 301] on span "Mulan" at bounding box center [522, 306] width 35 height 18
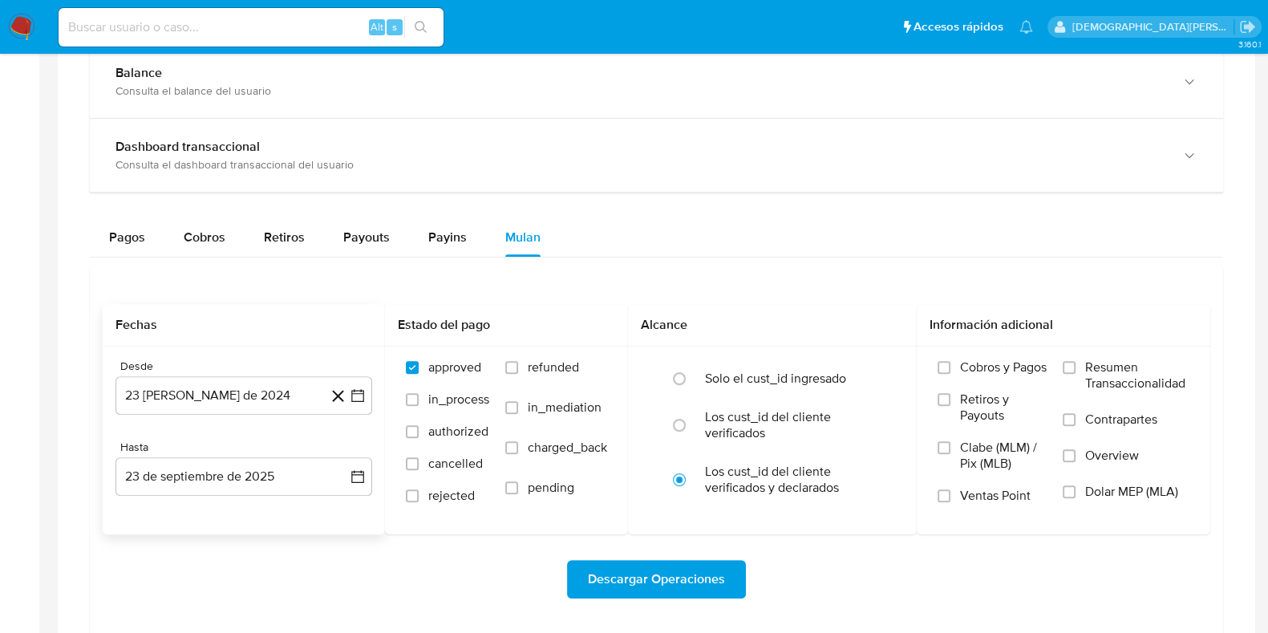
scroll to position [949, 0]
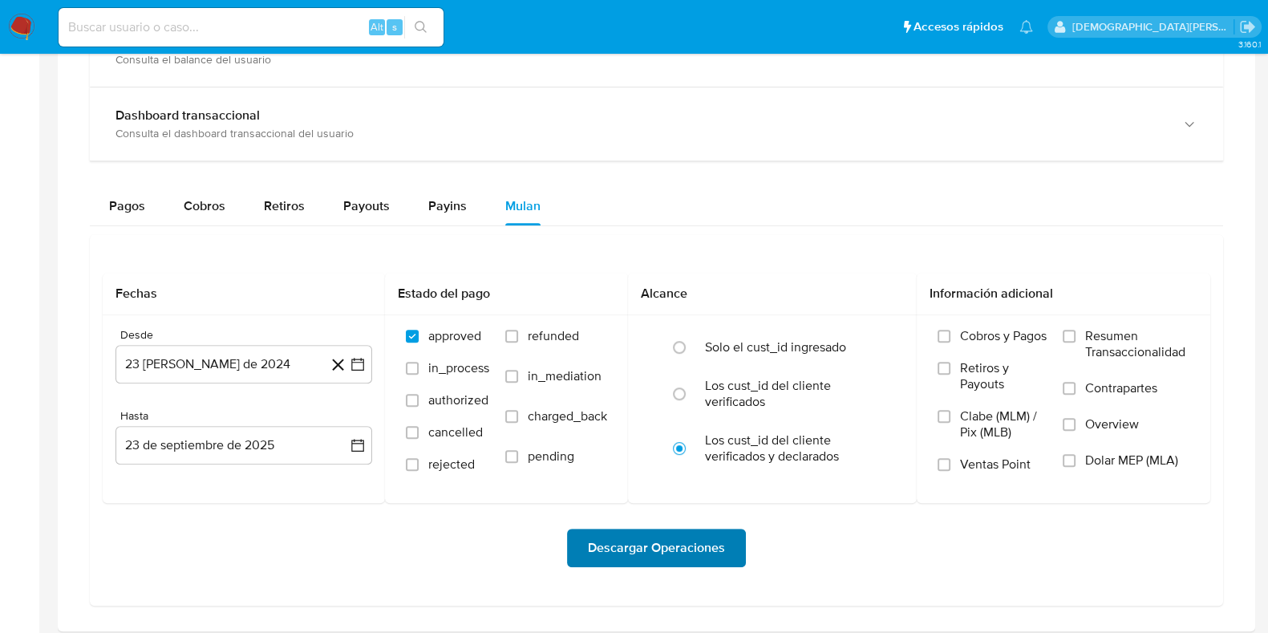
click at [663, 545] on span "Descargar Operaciones" at bounding box center [656, 547] width 137 height 35
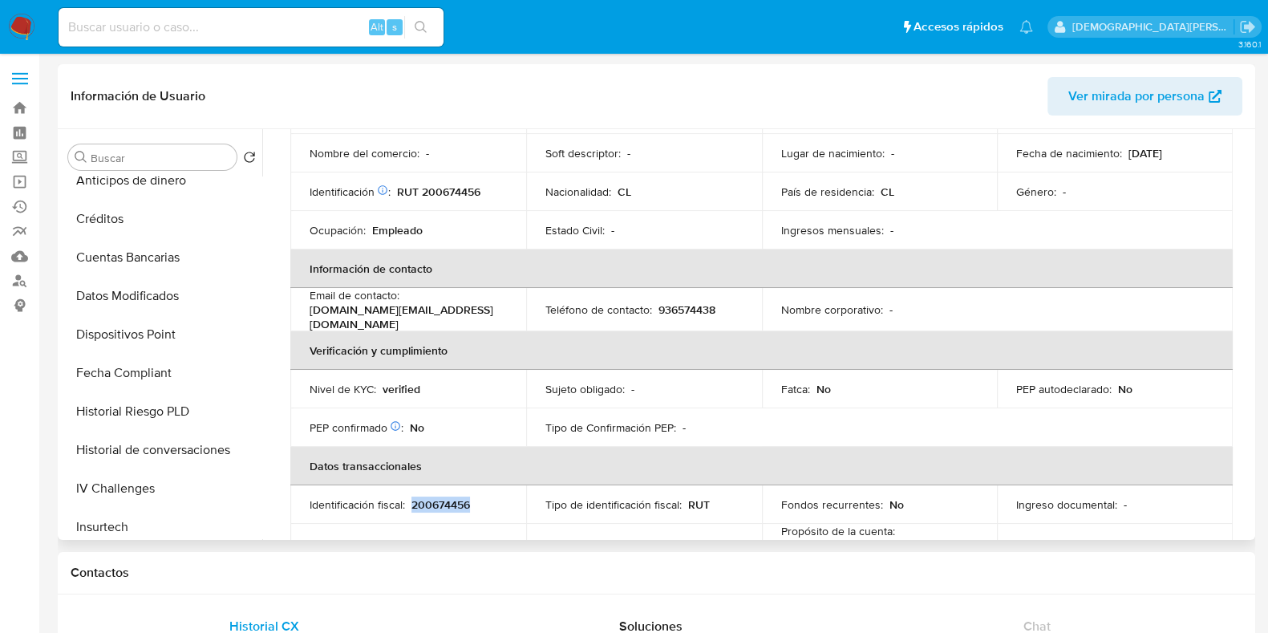
scroll to position [99, 0]
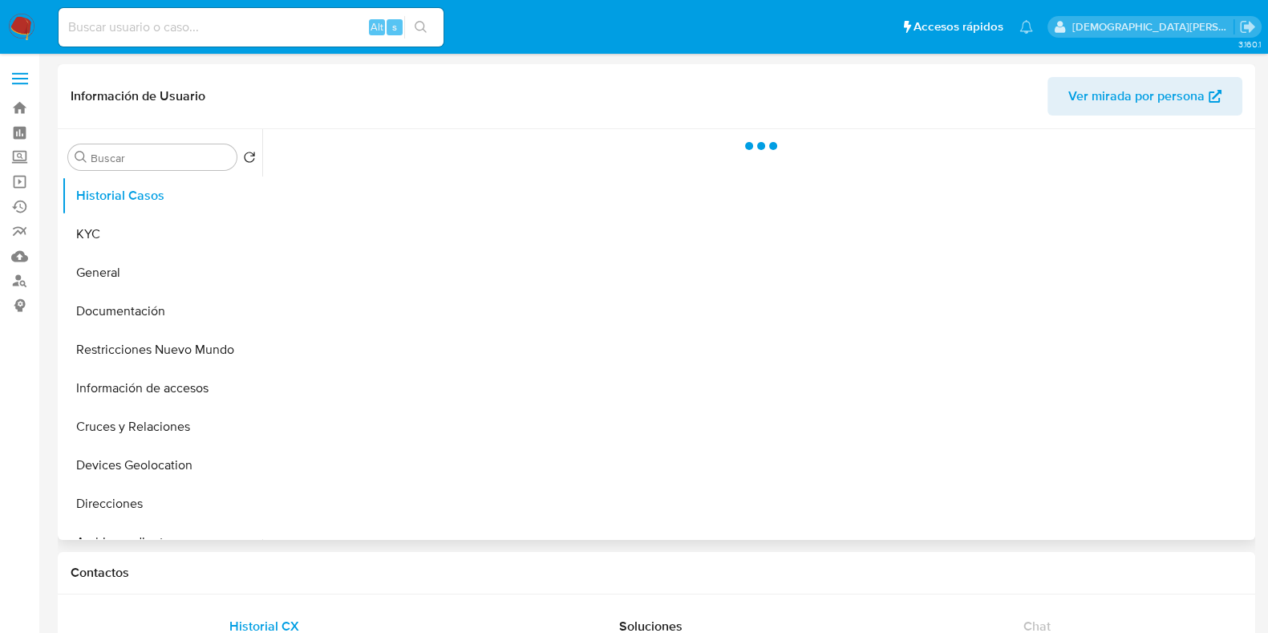
select select "10"
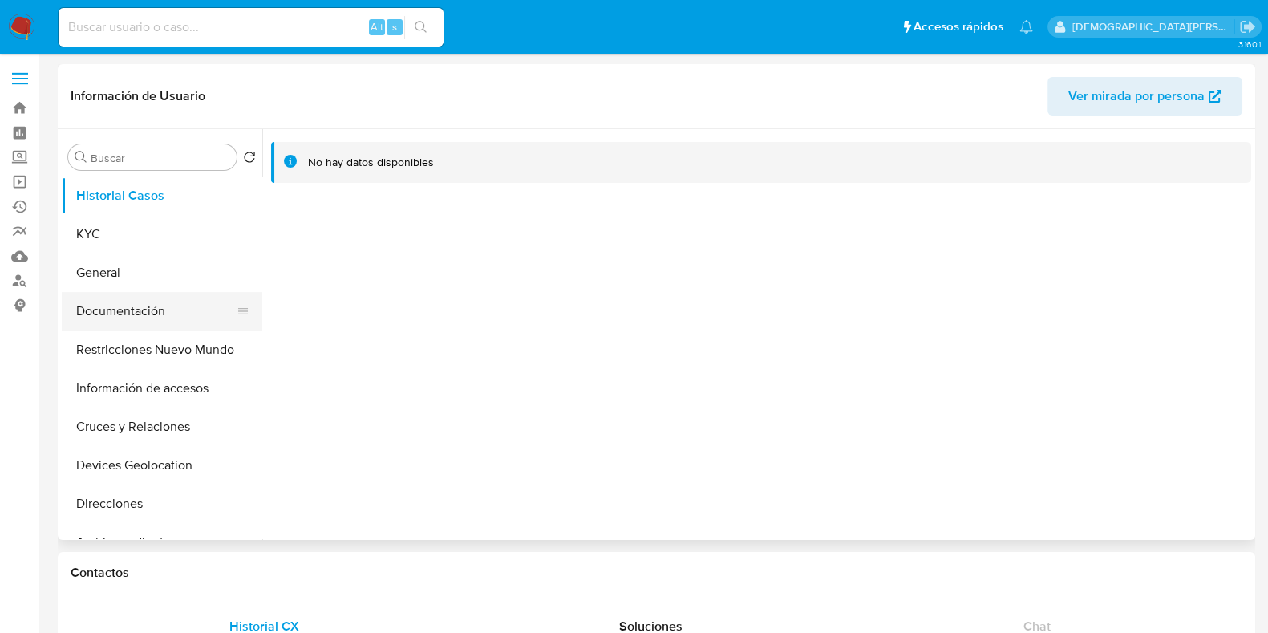
click at [140, 307] on button "Documentación" at bounding box center [156, 311] width 188 height 38
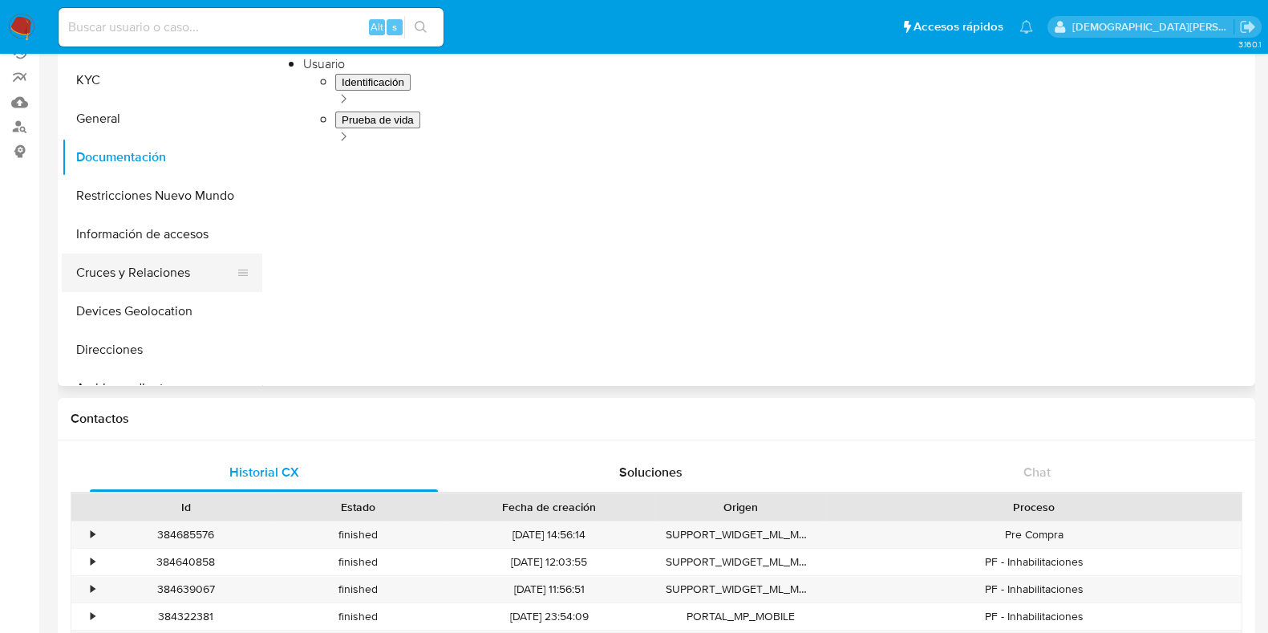
scroll to position [200, 0]
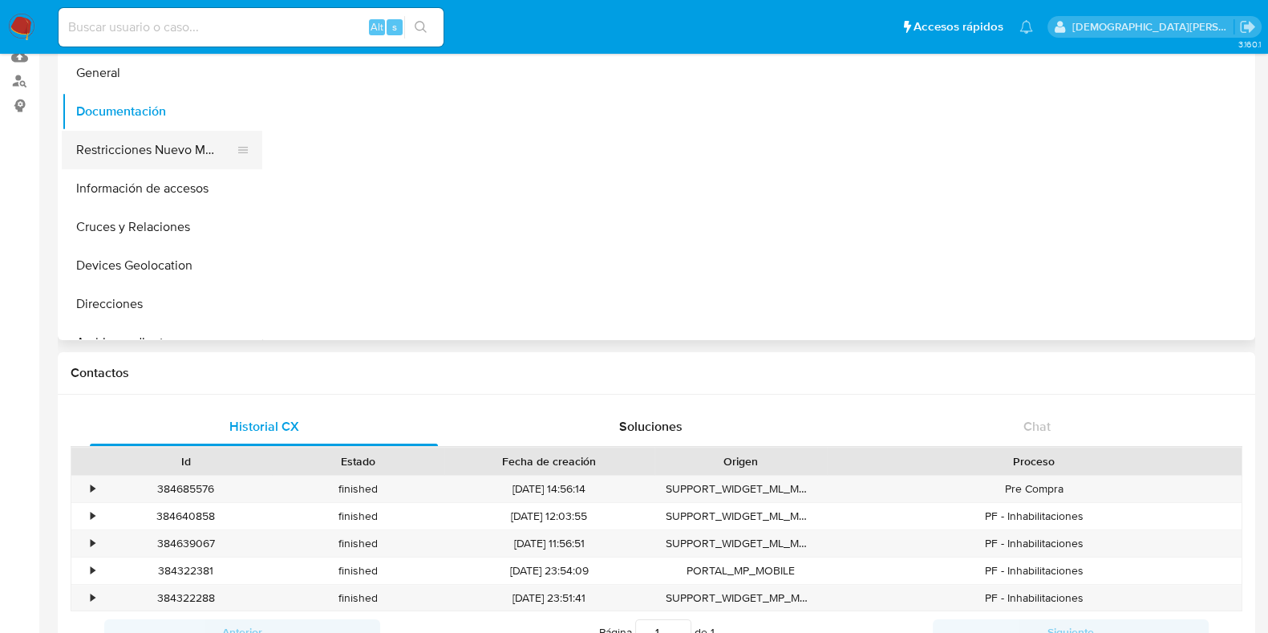
click at [188, 158] on button "Restricciones Nuevo Mundo" at bounding box center [156, 150] width 188 height 38
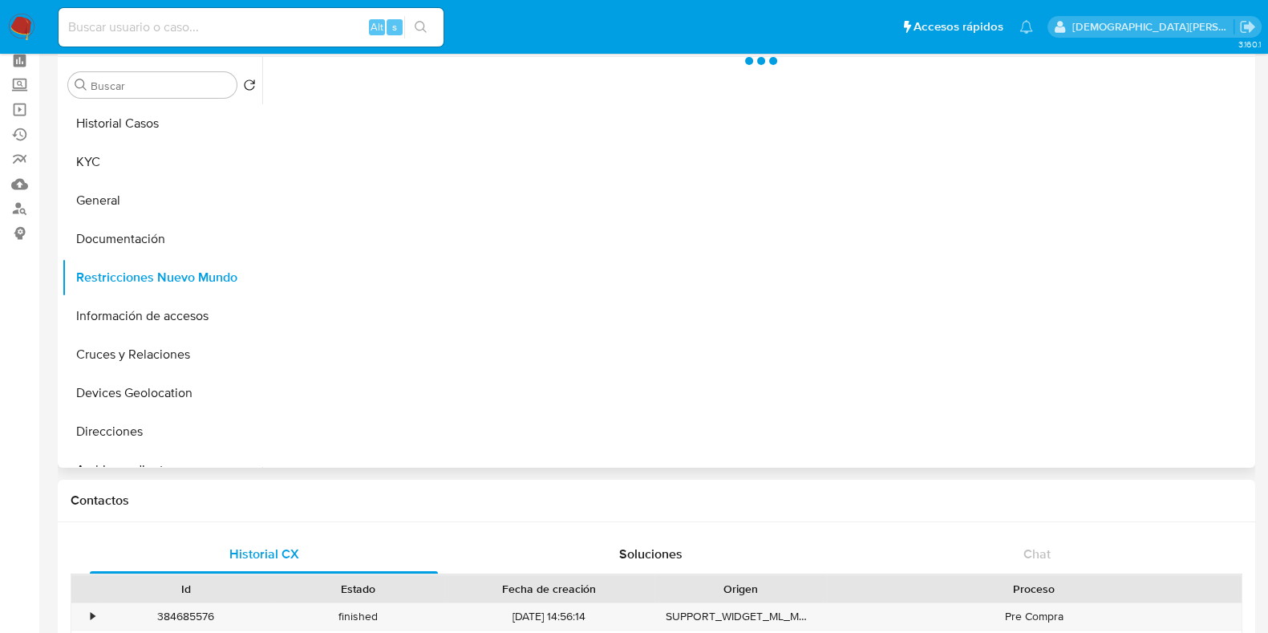
scroll to position [0, 0]
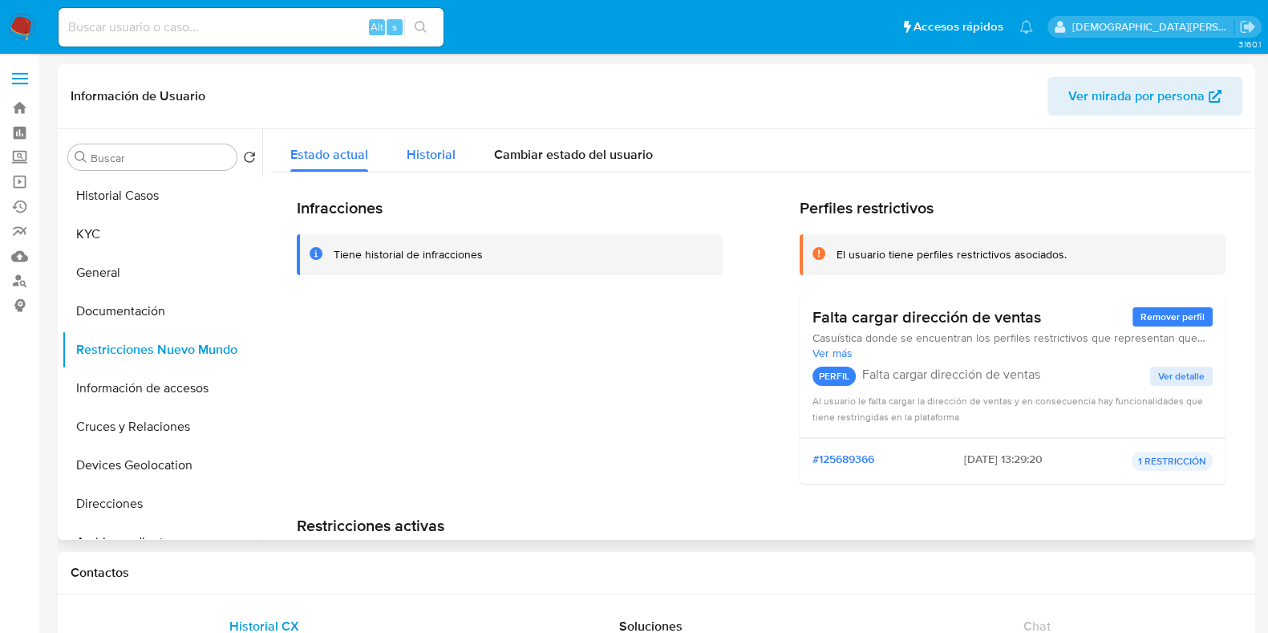
click at [437, 155] on span "Historial" at bounding box center [431, 154] width 49 height 18
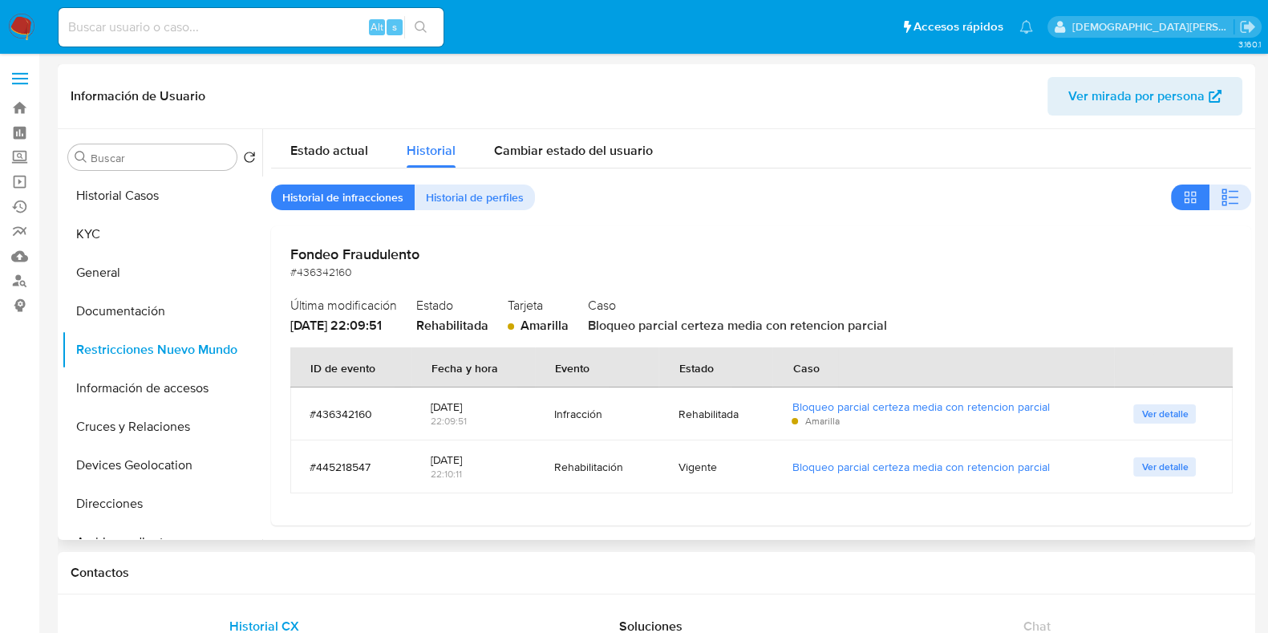
scroll to position [10, 0]
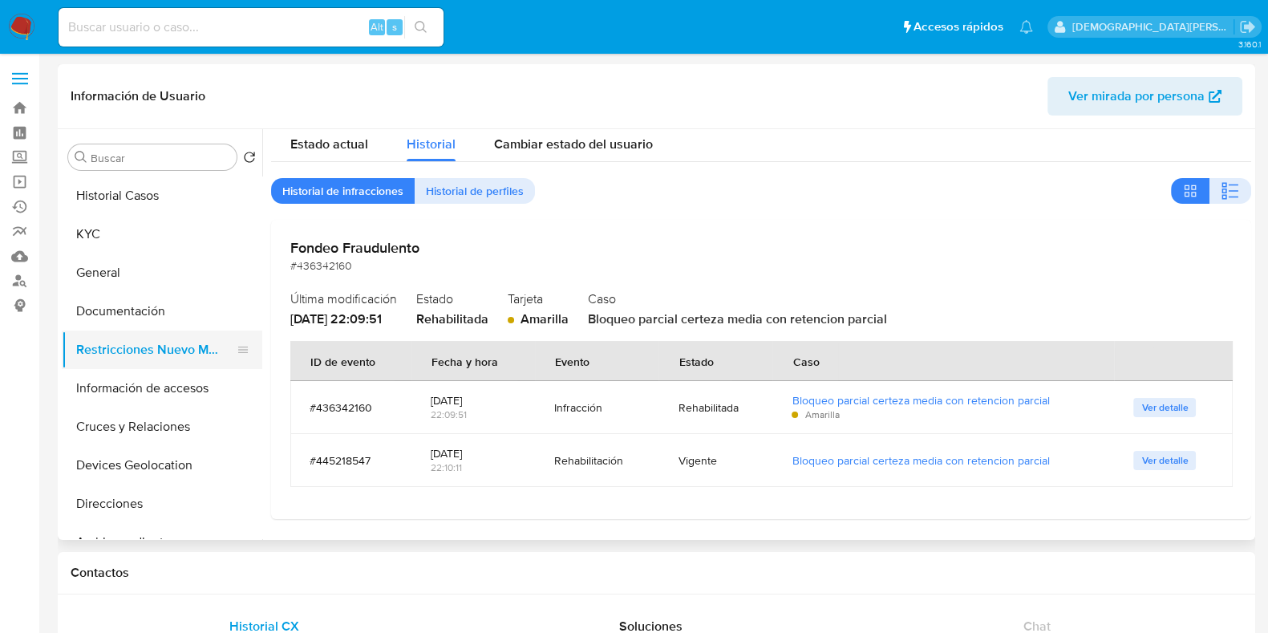
drag, startPoint x: 166, startPoint y: 396, endPoint x: 80, endPoint y: 350, distance: 97.6
click at [166, 396] on button "Información de accesos" at bounding box center [162, 388] width 200 height 38
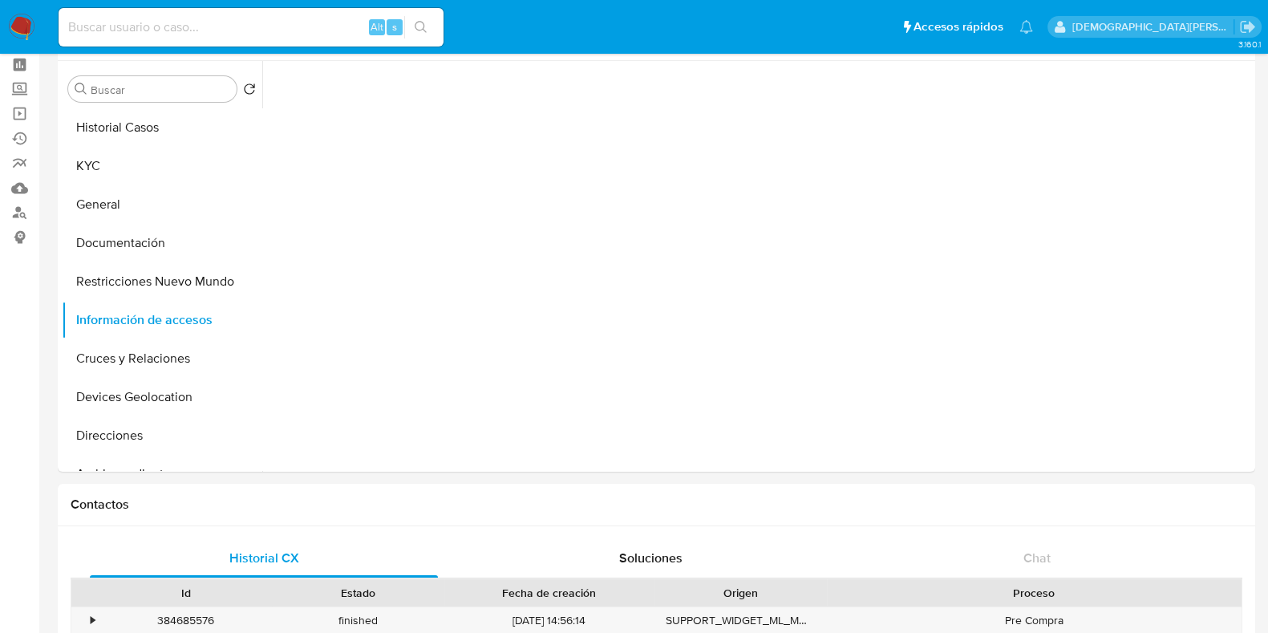
scroll to position [0, 0]
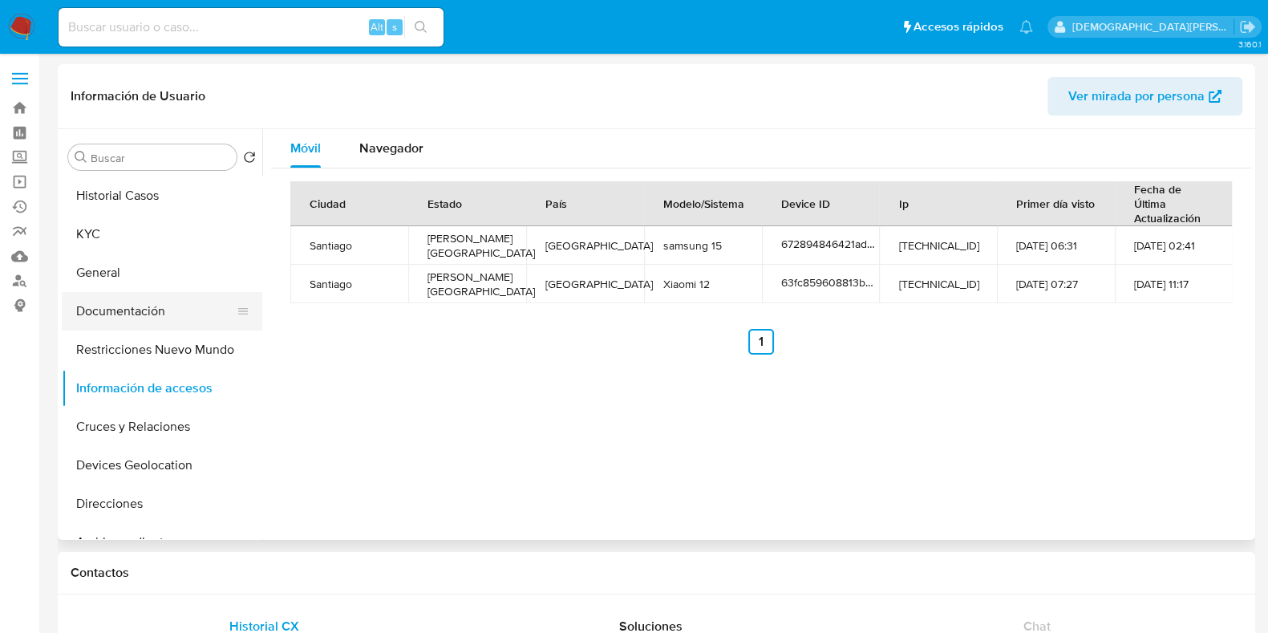
click at [137, 315] on button "Documentación" at bounding box center [156, 311] width 188 height 38
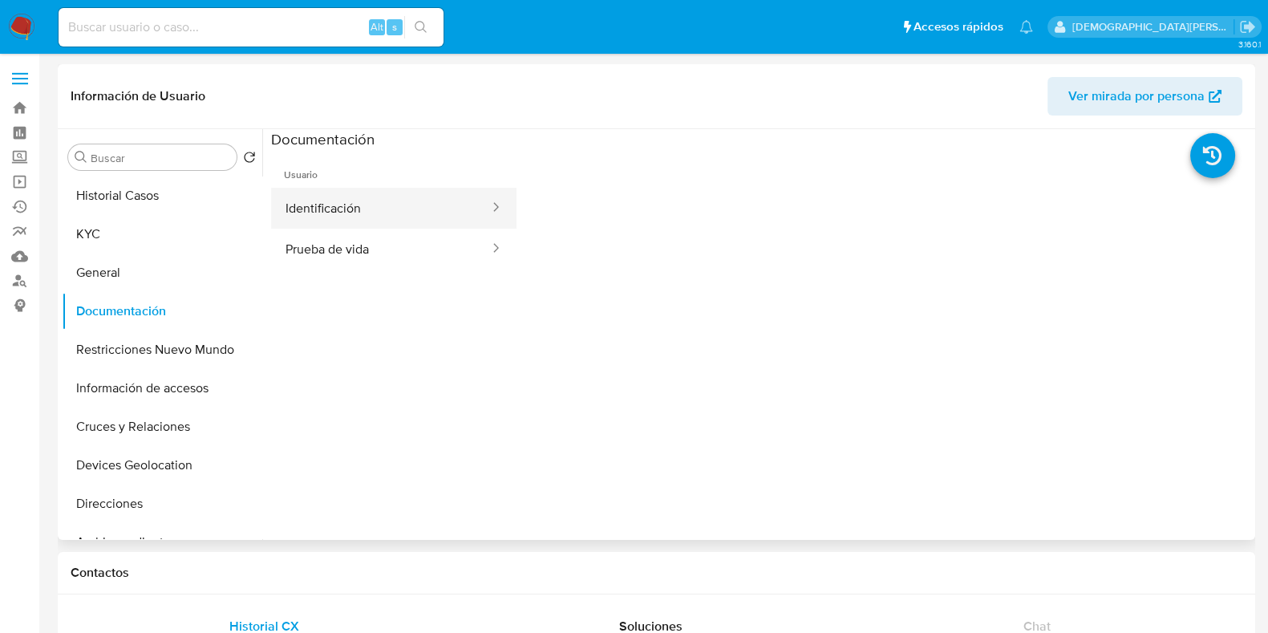
click at [386, 208] on button "Identificación" at bounding box center [381, 208] width 220 height 41
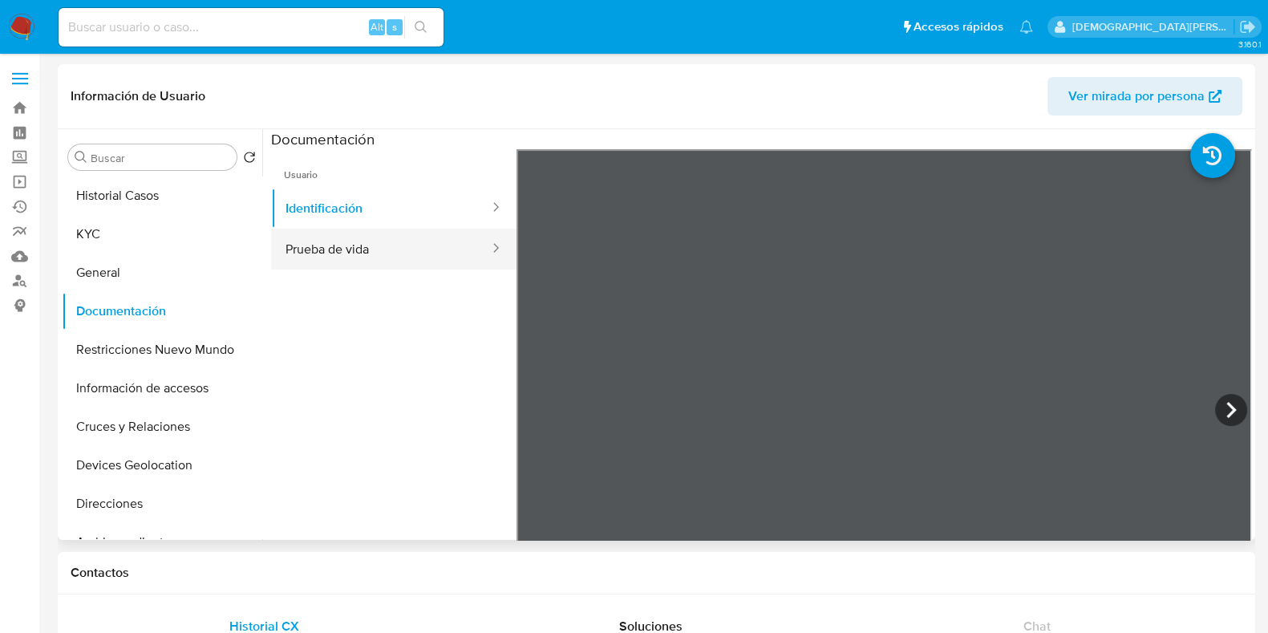
click at [345, 249] on button "Prueba de vida" at bounding box center [381, 249] width 220 height 41
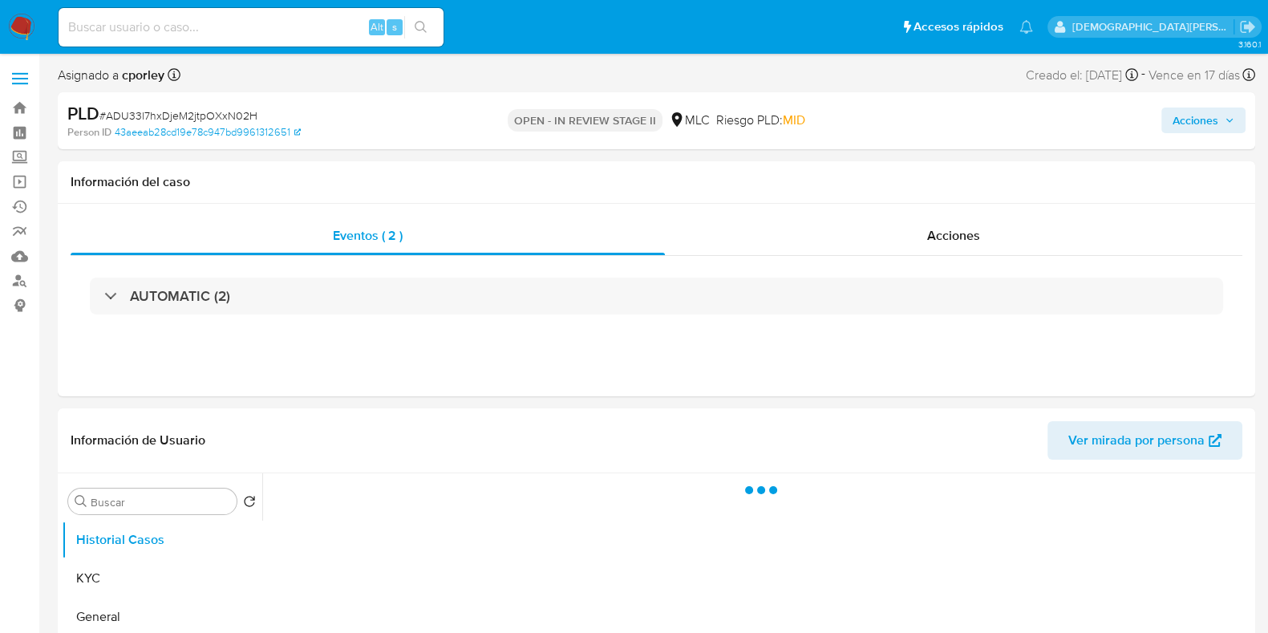
click at [1175, 126] on span "Acciones" at bounding box center [1195, 120] width 46 height 26
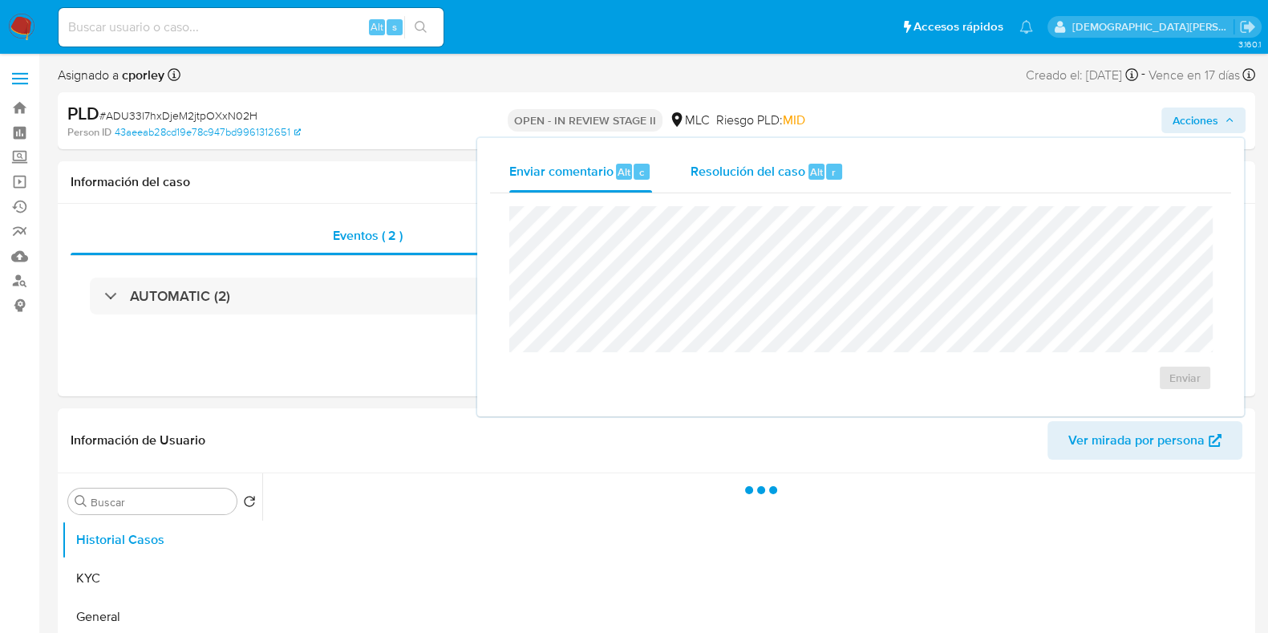
click at [738, 168] on span "Resolución del caso" at bounding box center [747, 171] width 115 height 18
select select "10"
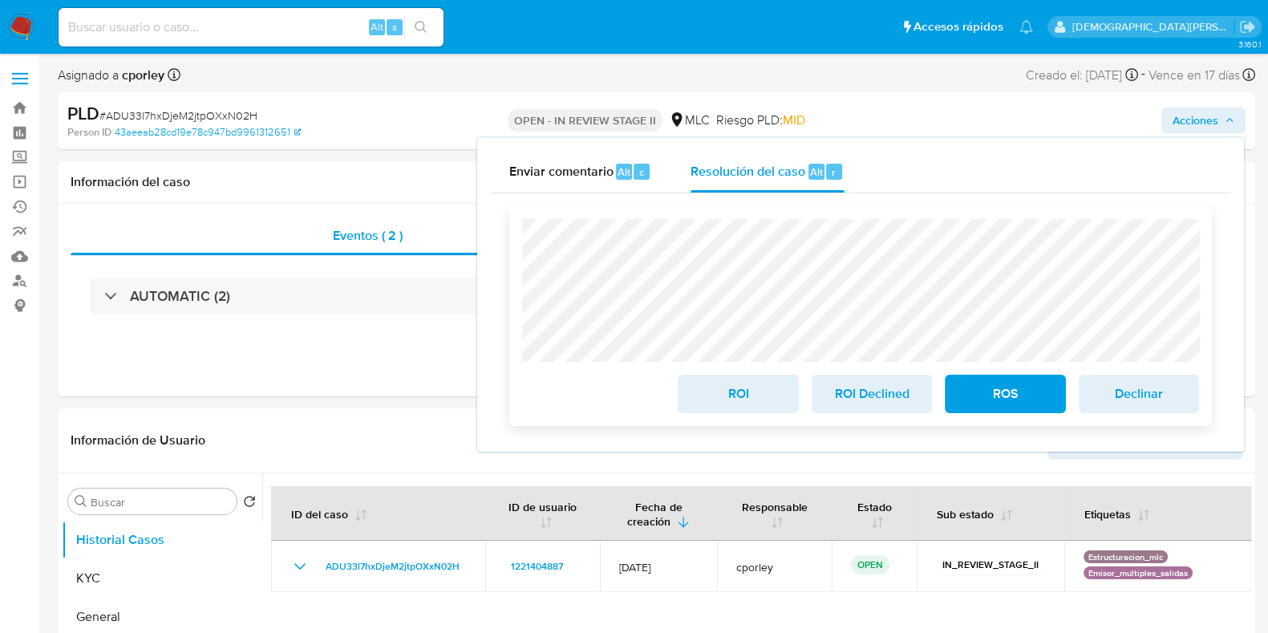
click at [977, 393] on span "ROS" at bounding box center [1004, 393] width 79 height 35
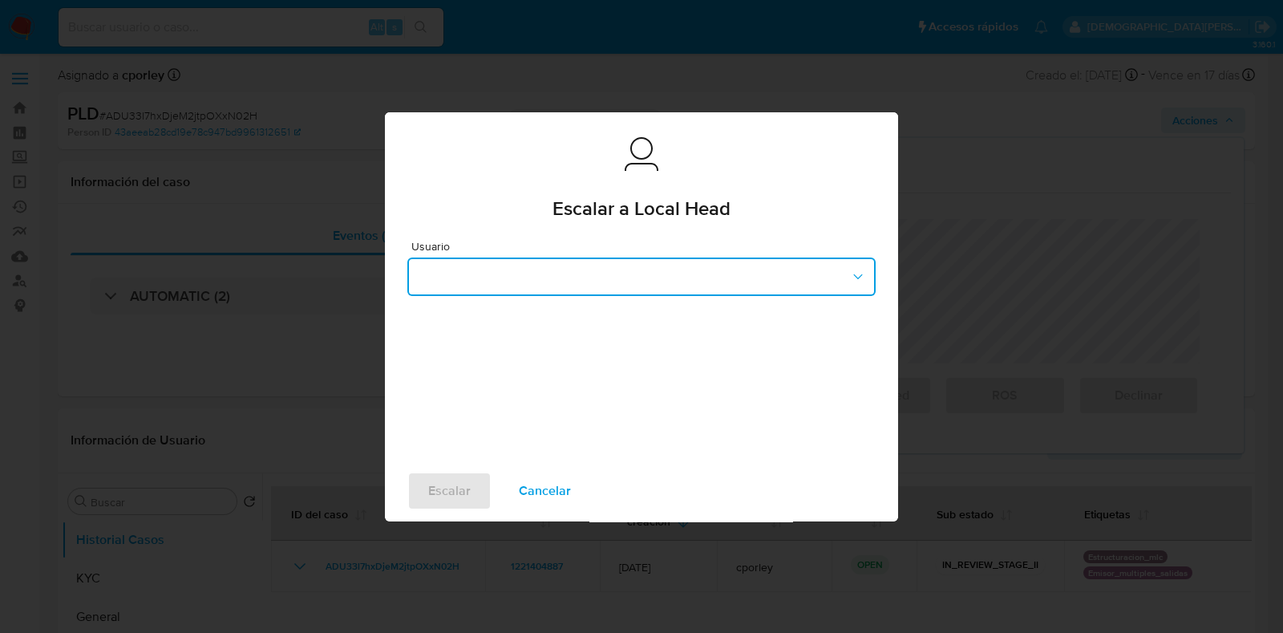
click at [545, 281] on button "button" at bounding box center [641, 276] width 468 height 38
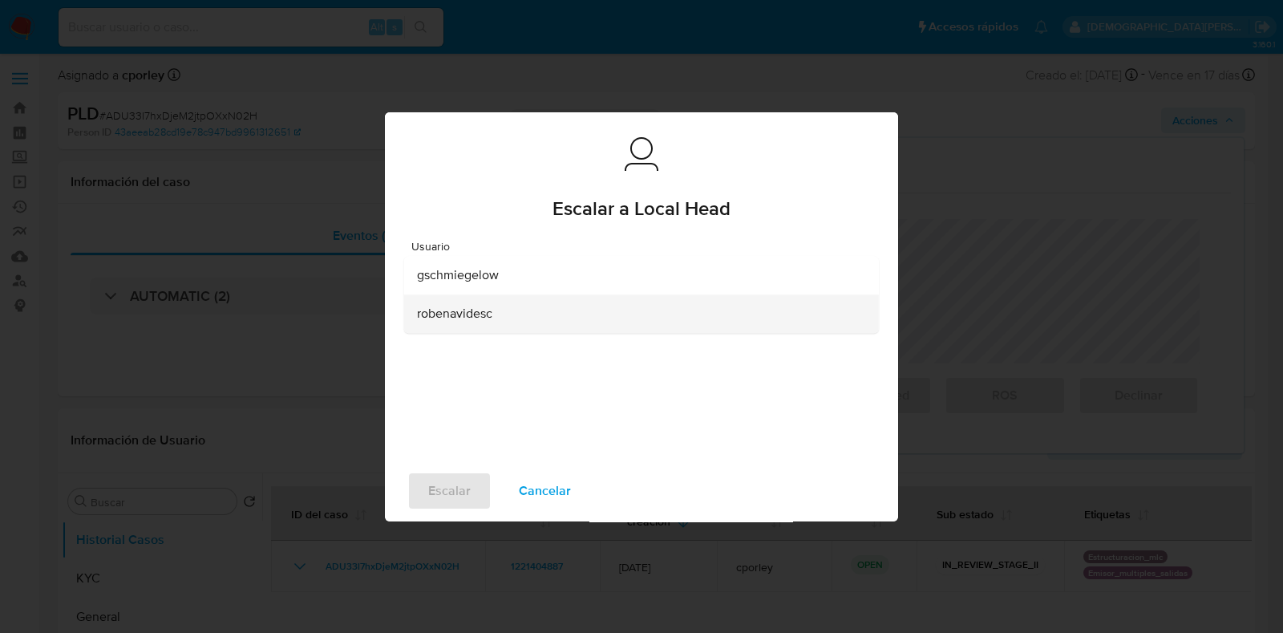
click at [479, 324] on div "robenavidesc" at bounding box center [636, 313] width 439 height 38
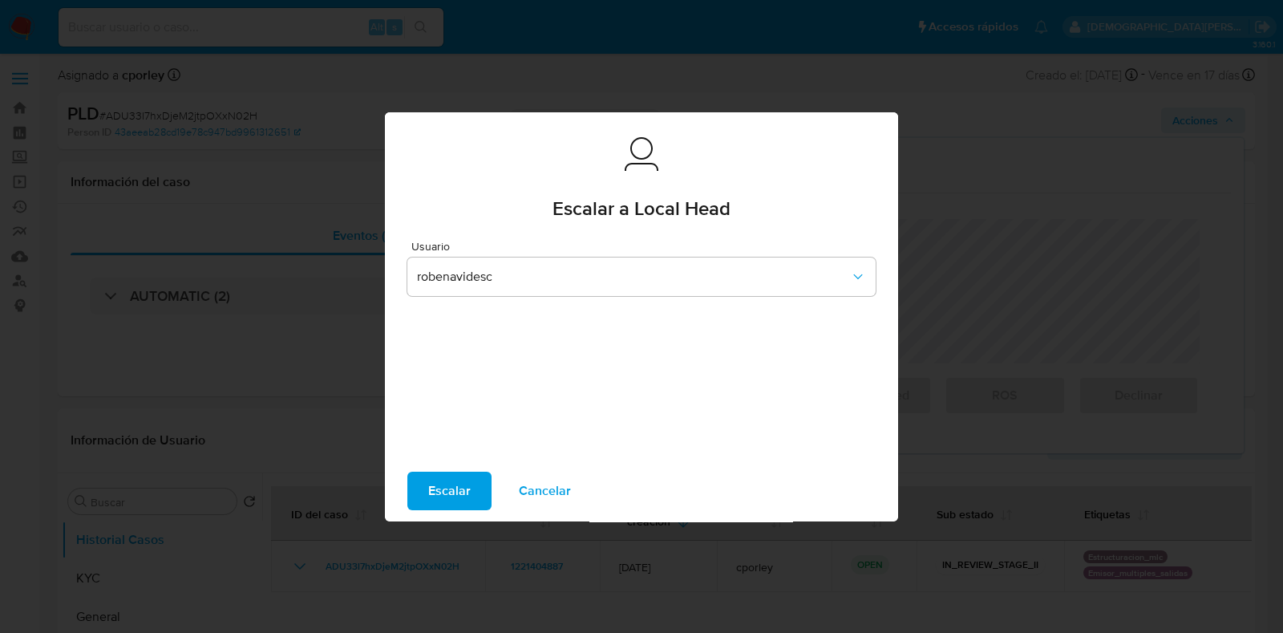
click at [441, 489] on span "Escalar" at bounding box center [449, 490] width 42 height 35
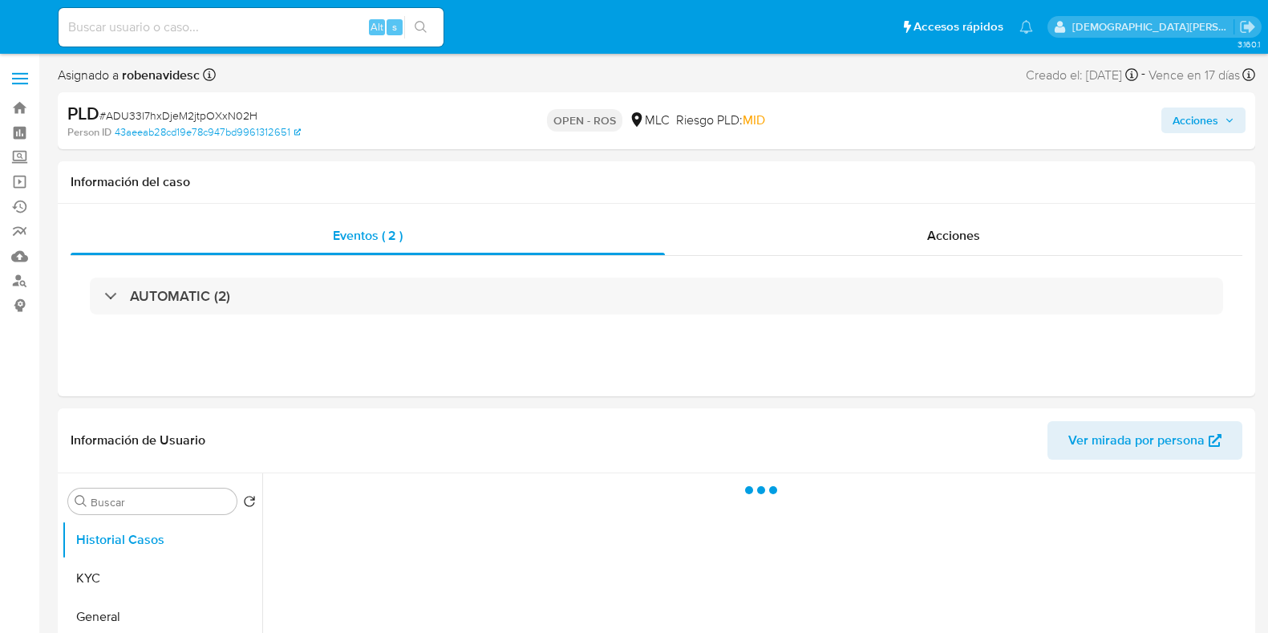
select select "10"
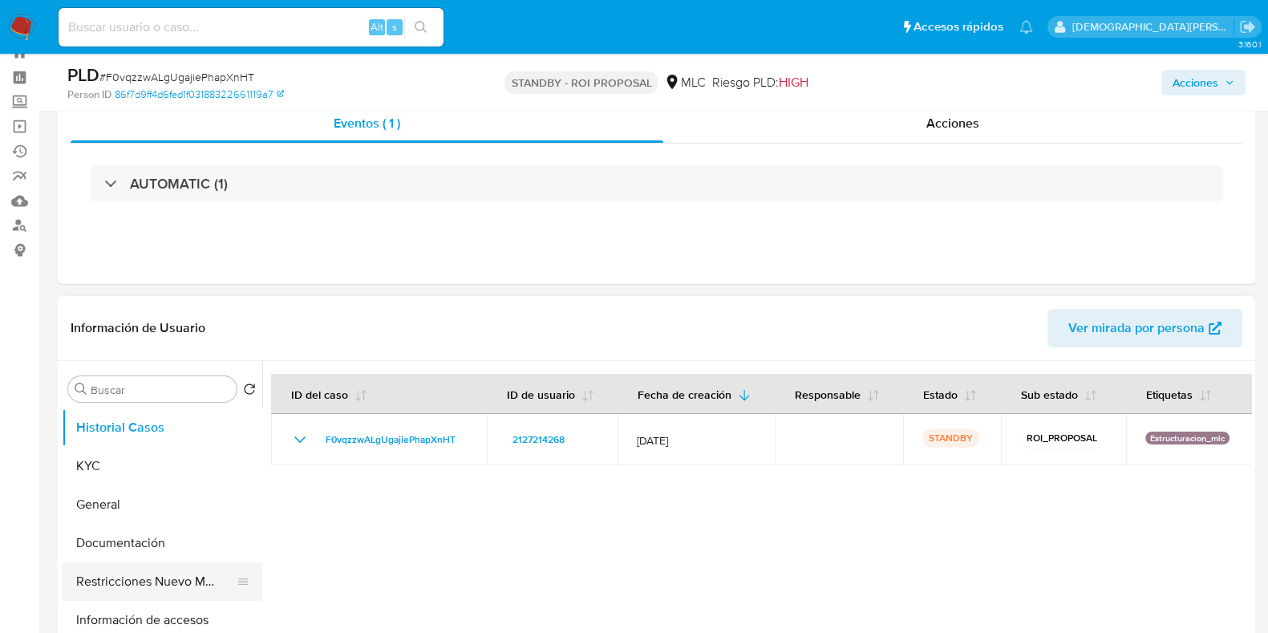
scroll to position [99, 0]
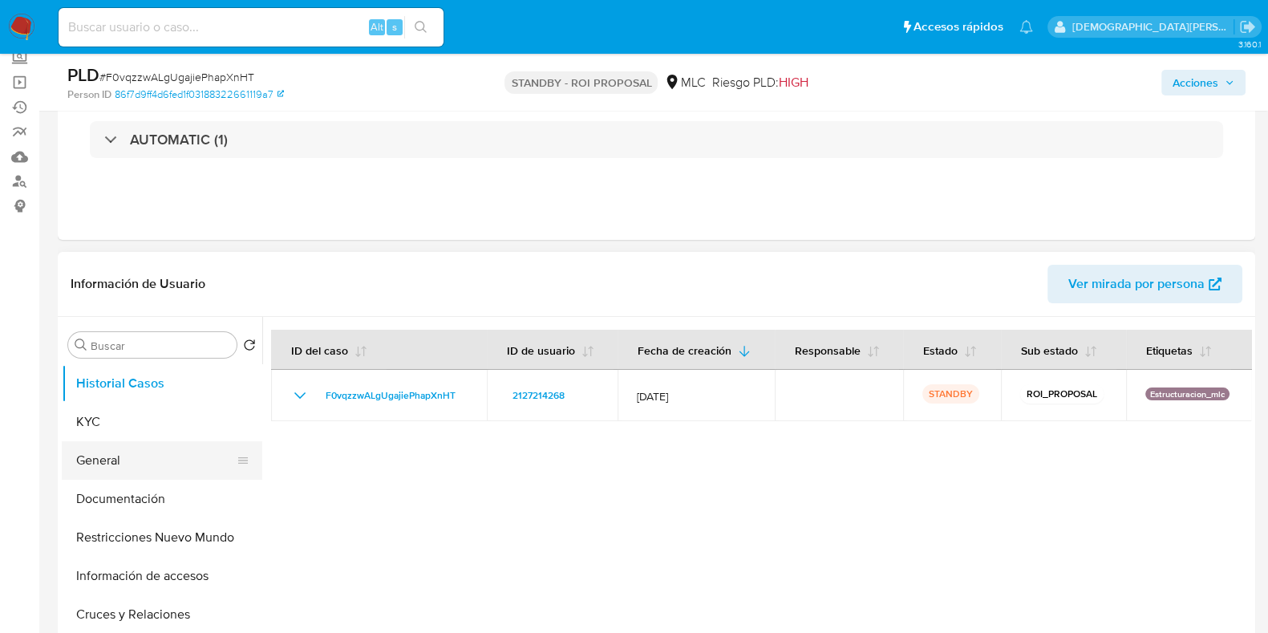
click at [150, 465] on button "General" at bounding box center [156, 460] width 188 height 38
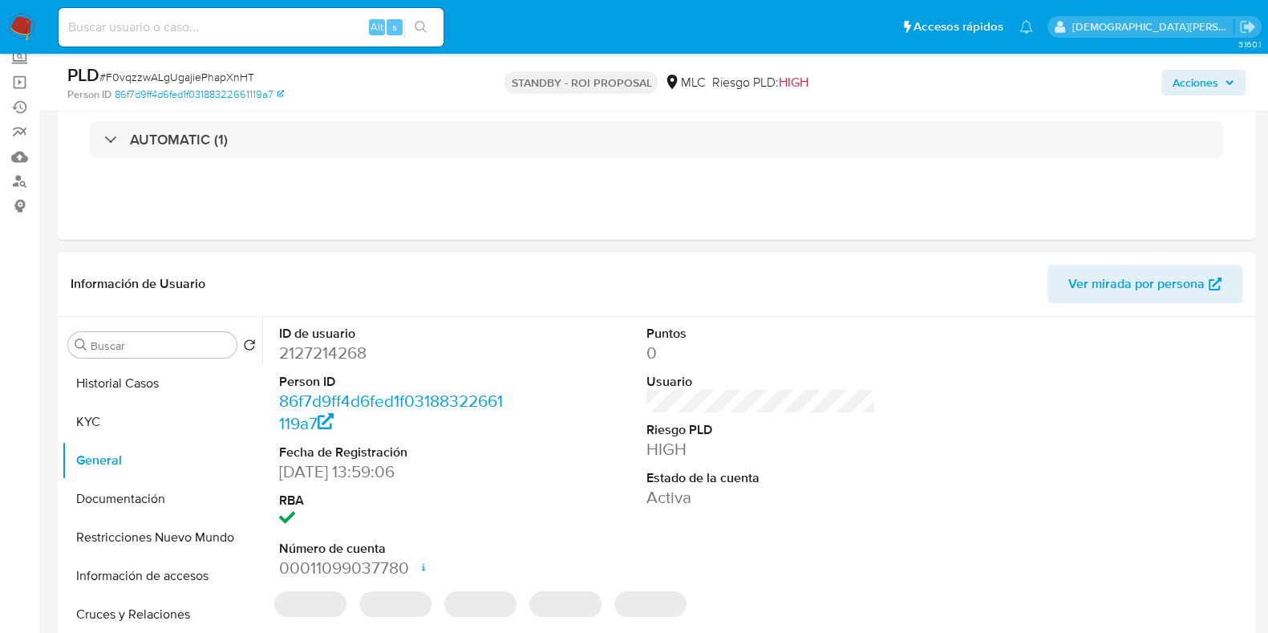
click at [335, 350] on dd "2127214268" at bounding box center [393, 353] width 229 height 22
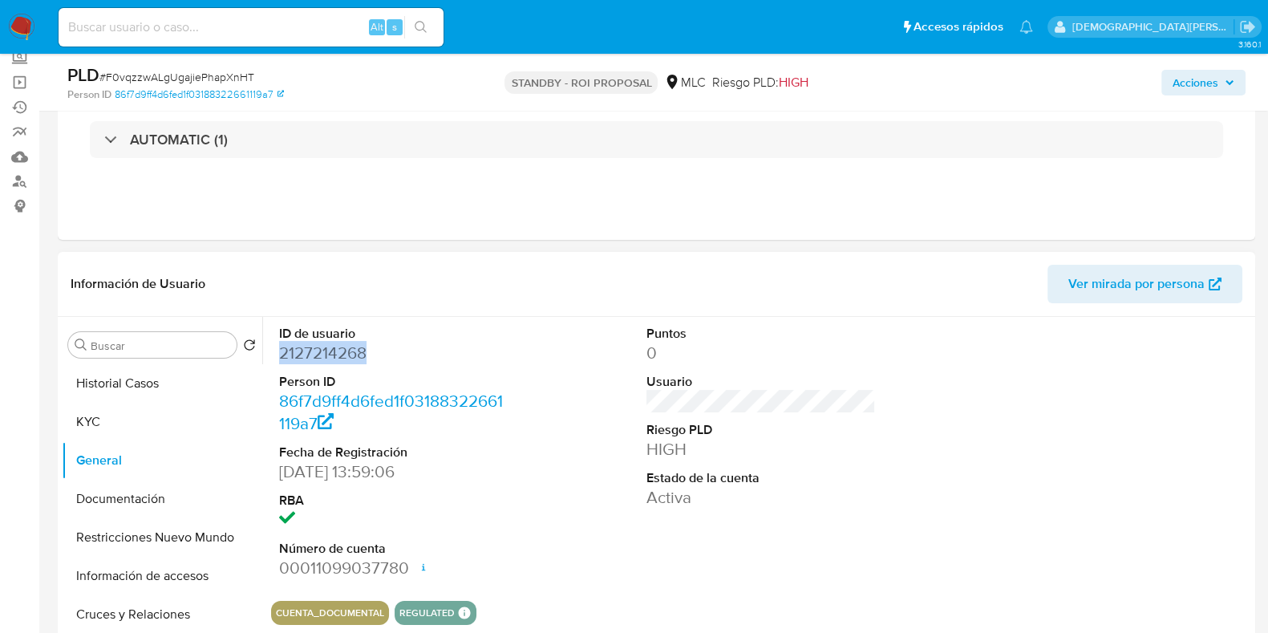
copy dd "2127214268"
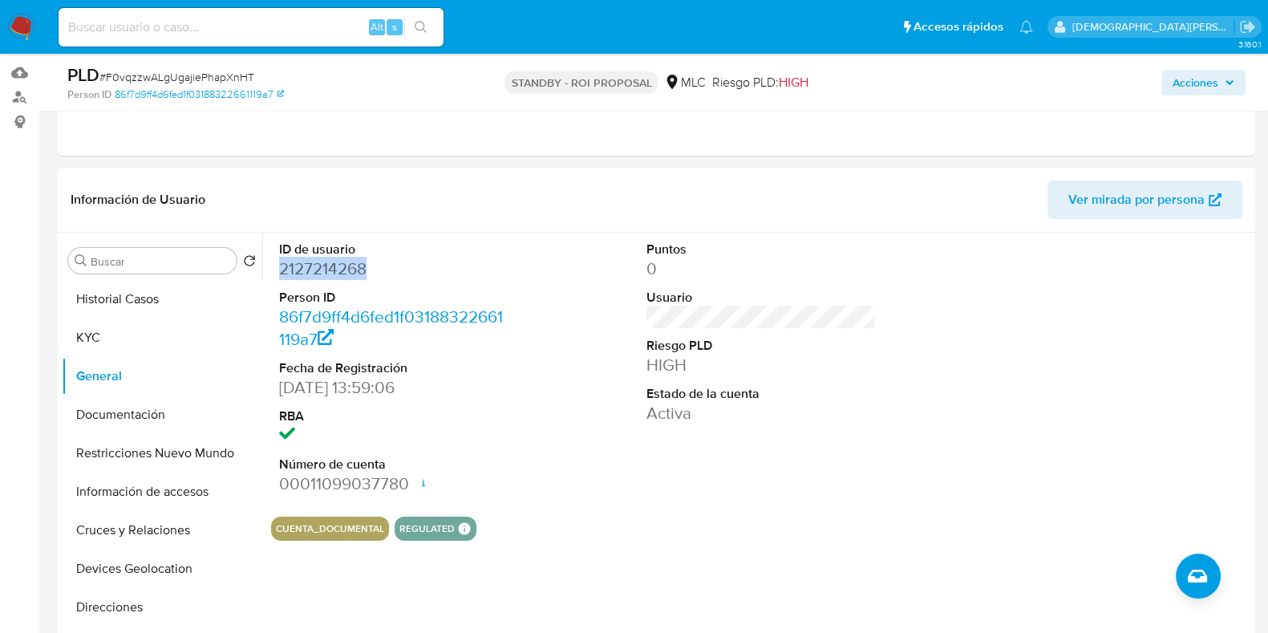
scroll to position [301, 0]
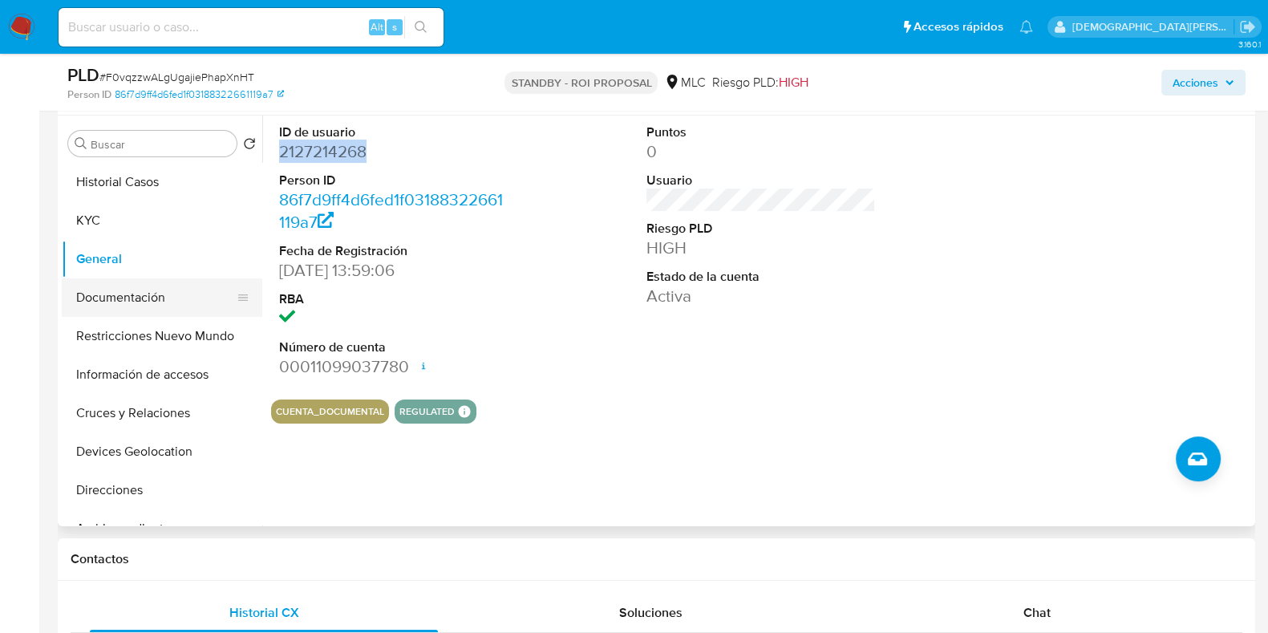
click at [160, 309] on button "Documentación" at bounding box center [156, 297] width 188 height 38
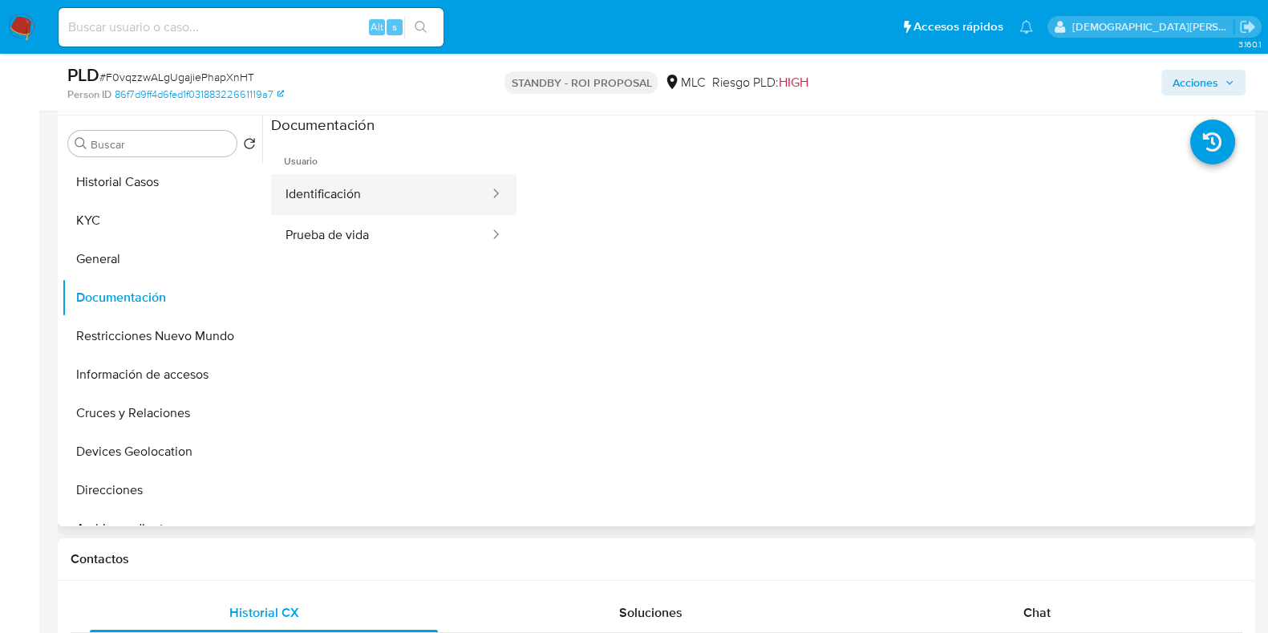
click at [360, 192] on button "Identificación" at bounding box center [381, 194] width 220 height 41
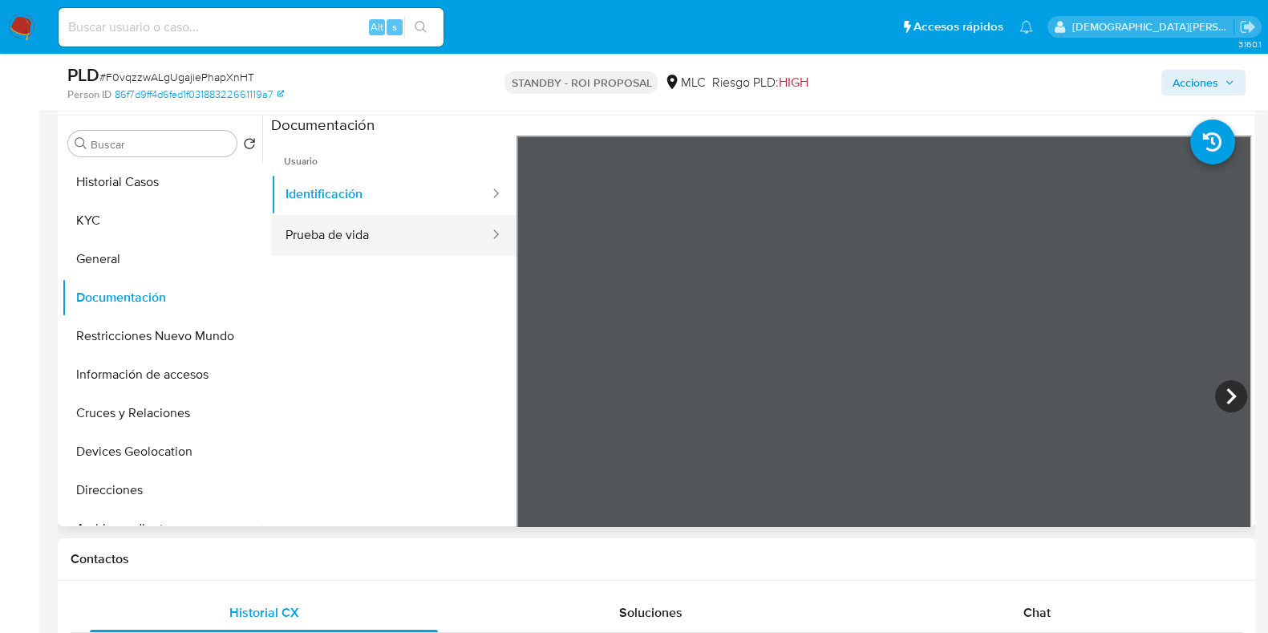
click at [413, 237] on button "Prueba de vida" at bounding box center [381, 235] width 220 height 41
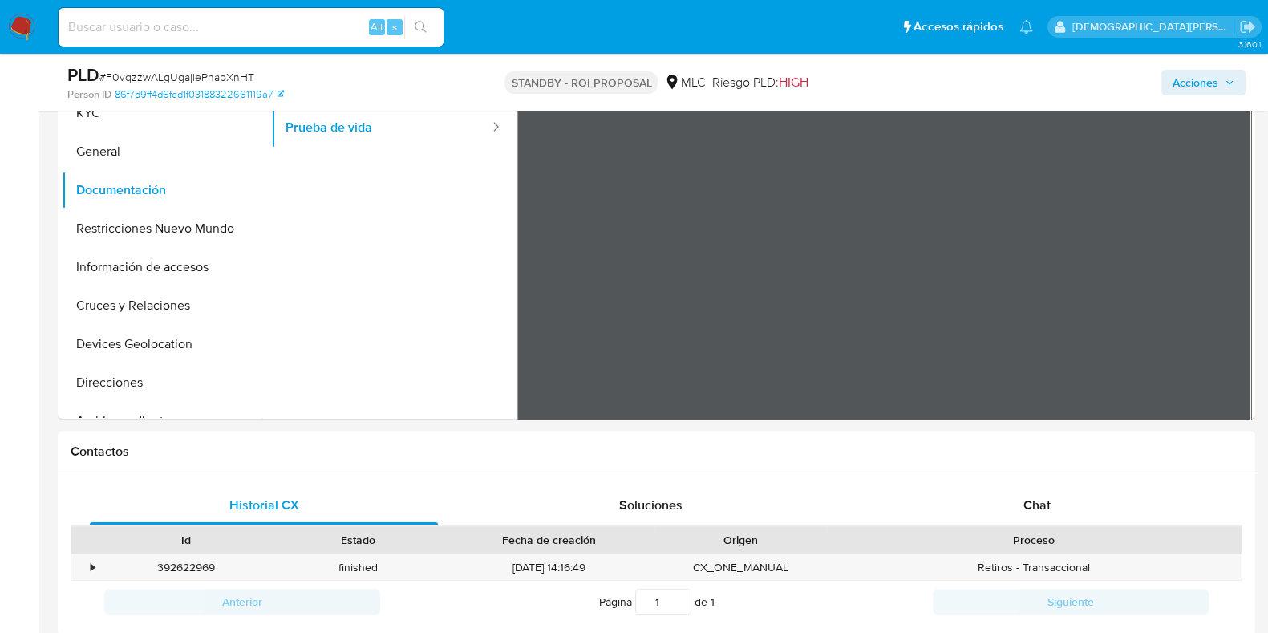
scroll to position [501, 0]
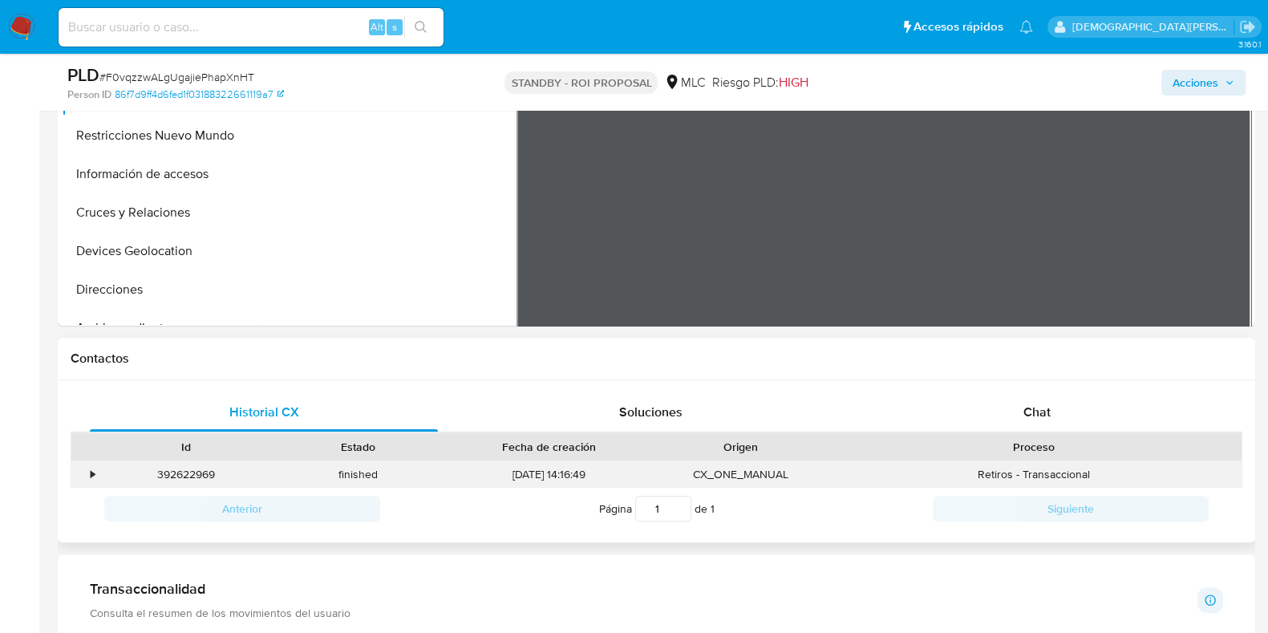
click at [88, 471] on div "•" at bounding box center [85, 474] width 28 height 26
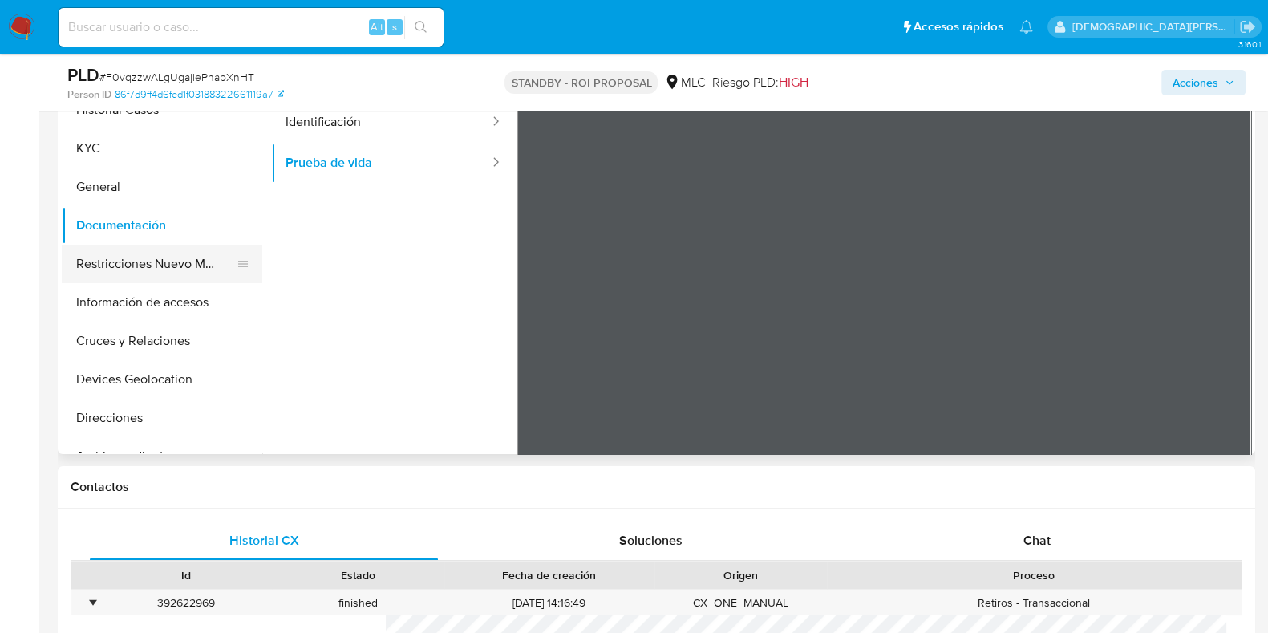
scroll to position [301, 0]
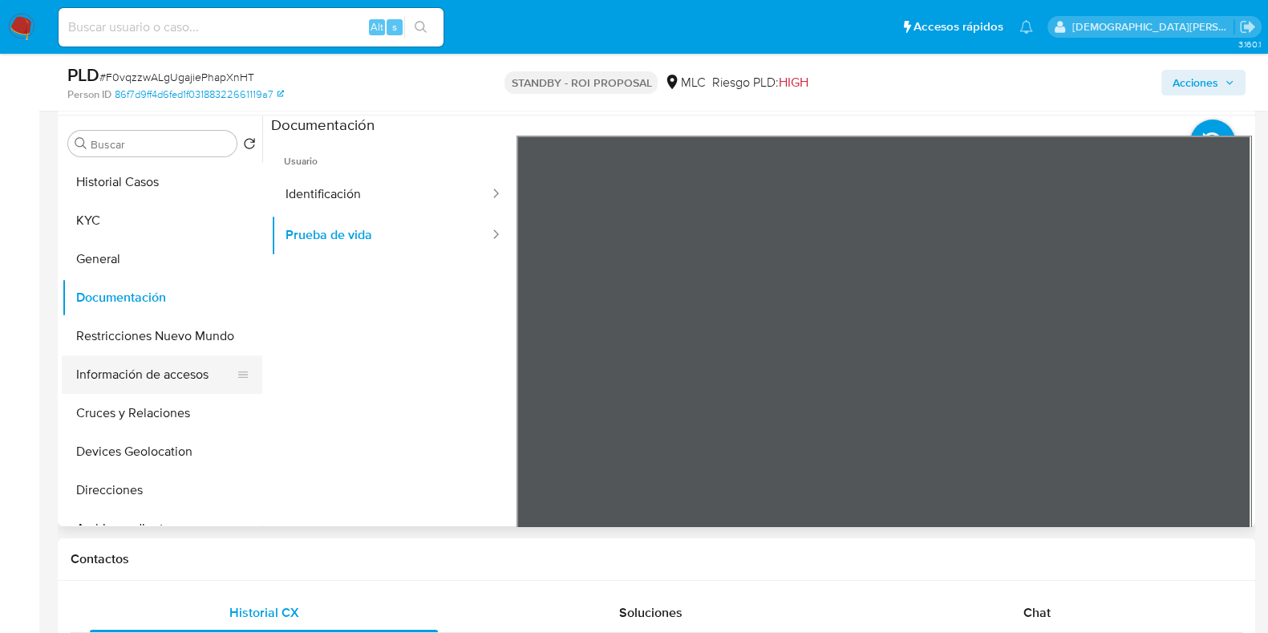
click at [118, 375] on button "Información de accesos" at bounding box center [156, 374] width 188 height 38
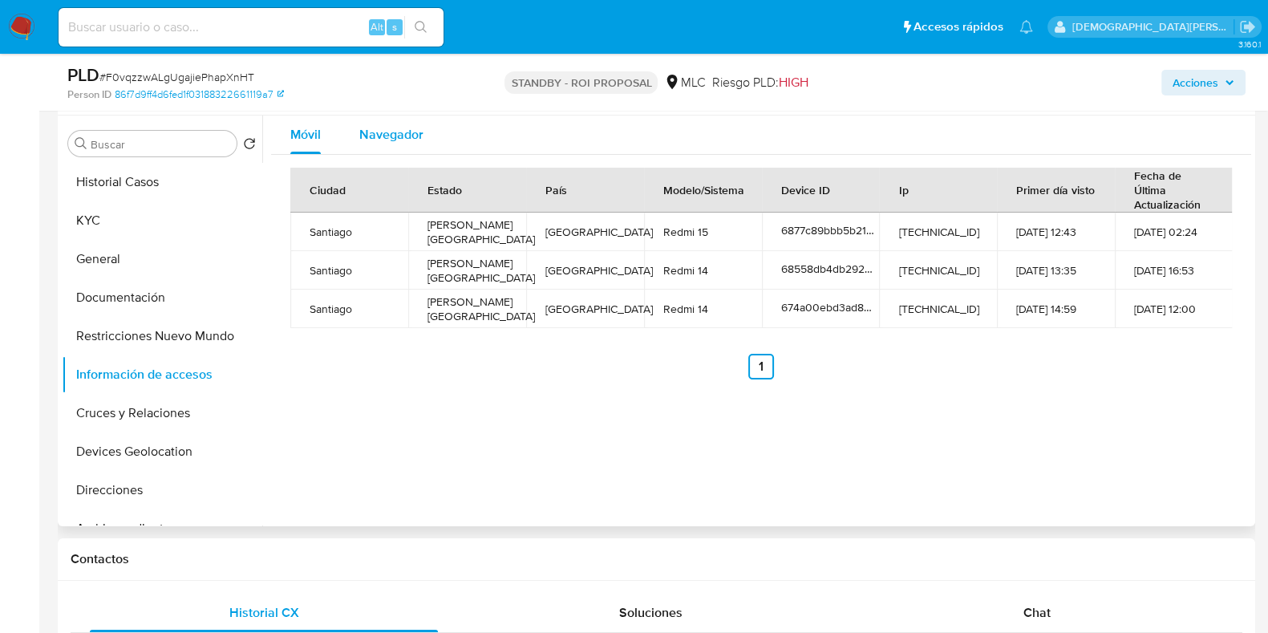
click at [373, 127] on span "Navegador" at bounding box center [391, 134] width 64 height 18
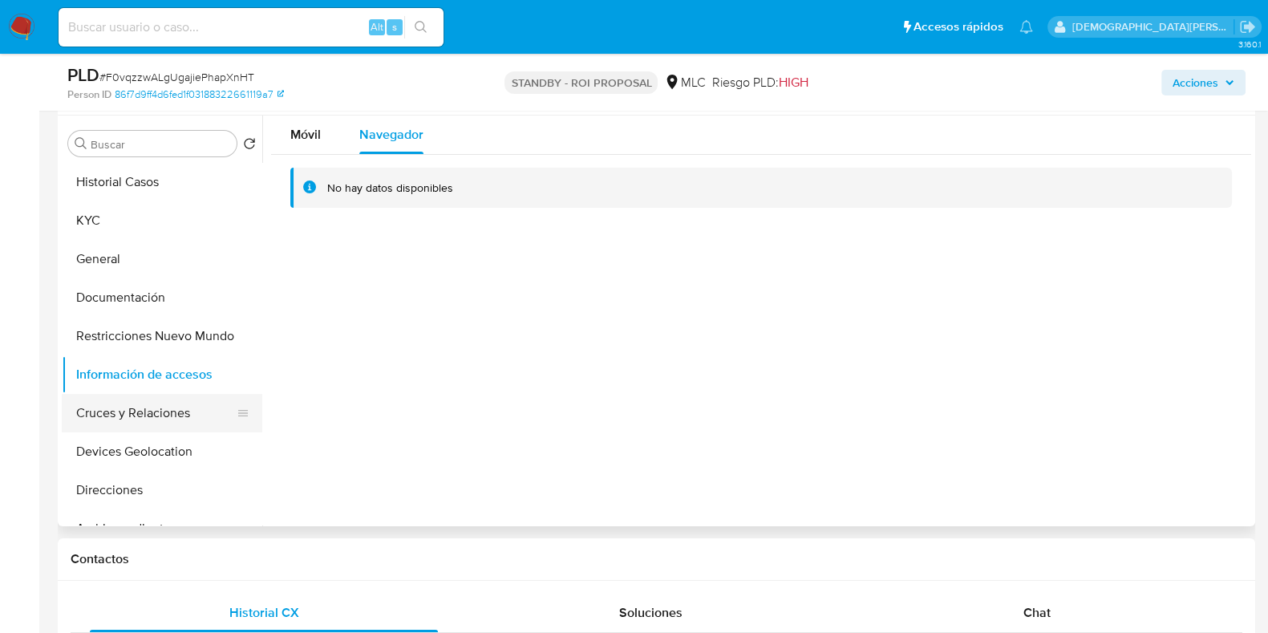
click at [132, 410] on button "Cruces y Relaciones" at bounding box center [156, 413] width 188 height 38
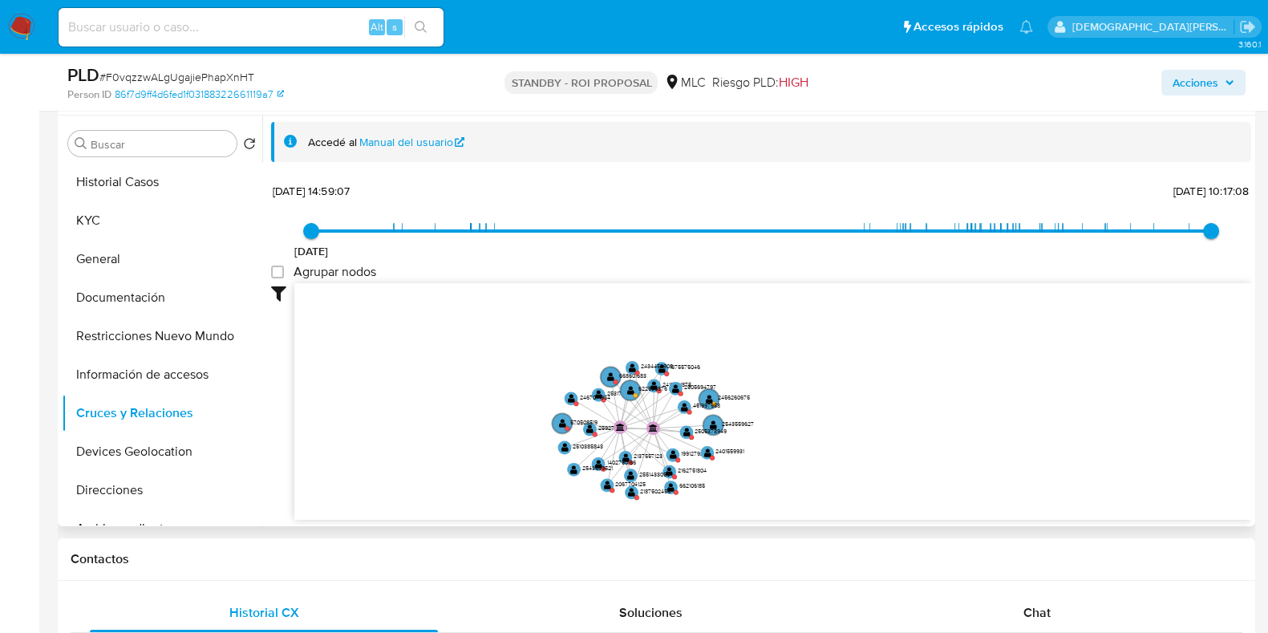
drag, startPoint x: 509, startPoint y: 376, endPoint x: 497, endPoint y: 483, distance: 107.3
click at [497, 483] on icon "user-2127214268  2127214268 device-6877c89bbb5b2144a76f0c7d  device-68558db4d…" at bounding box center [772, 399] width 957 height 233
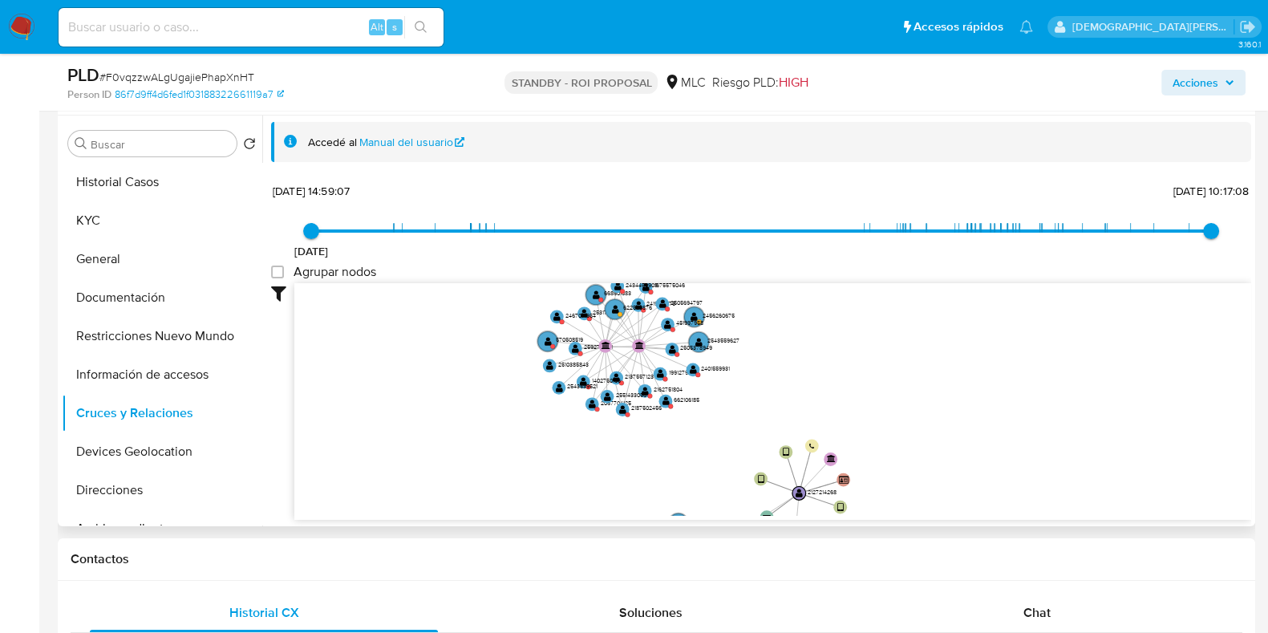
drag, startPoint x: 473, startPoint y: 427, endPoint x: 439, endPoint y: 274, distance: 156.2
click at [439, 274] on div "29/11/2024 29/11/2024, 14:59:07 2/9/2025, 10:17:08 Agrupar nodos Filtros Confia…" at bounding box center [761, 378] width 980 height 398
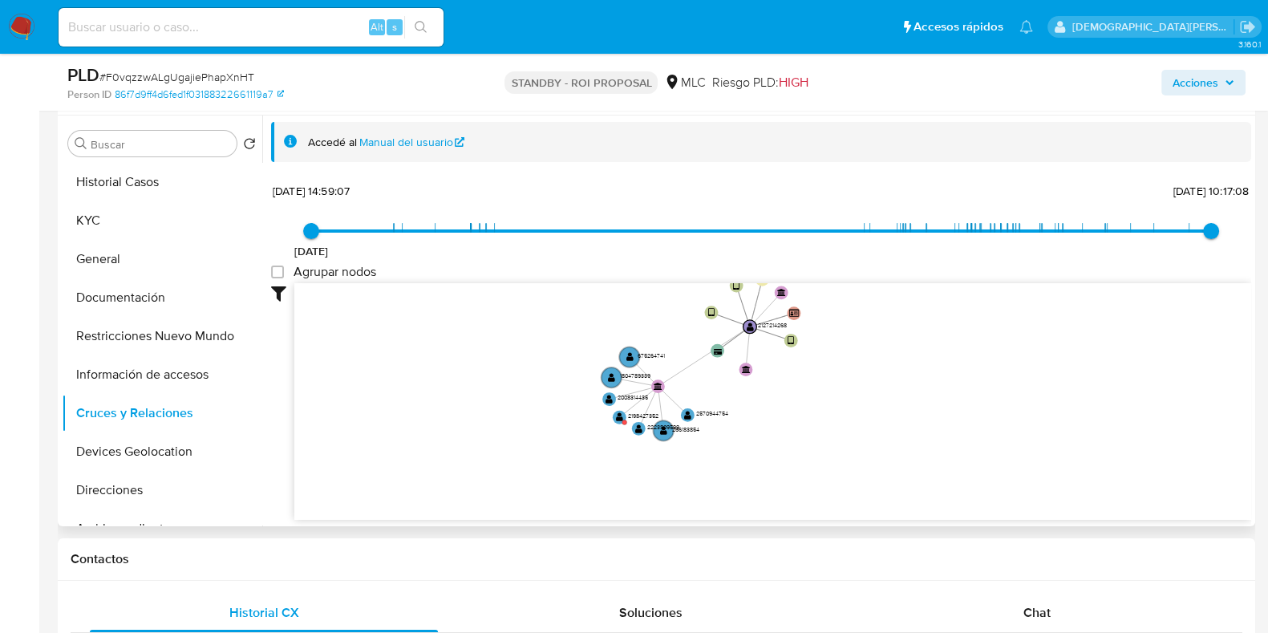
drag, startPoint x: 468, startPoint y: 399, endPoint x: 439, endPoint y: 304, distance: 99.7
click at [439, 304] on icon "user-2127214268  2127214268 device-6877c89bbb5b2144a76f0c7d  device-68558db4d…" at bounding box center [772, 399] width 957 height 233
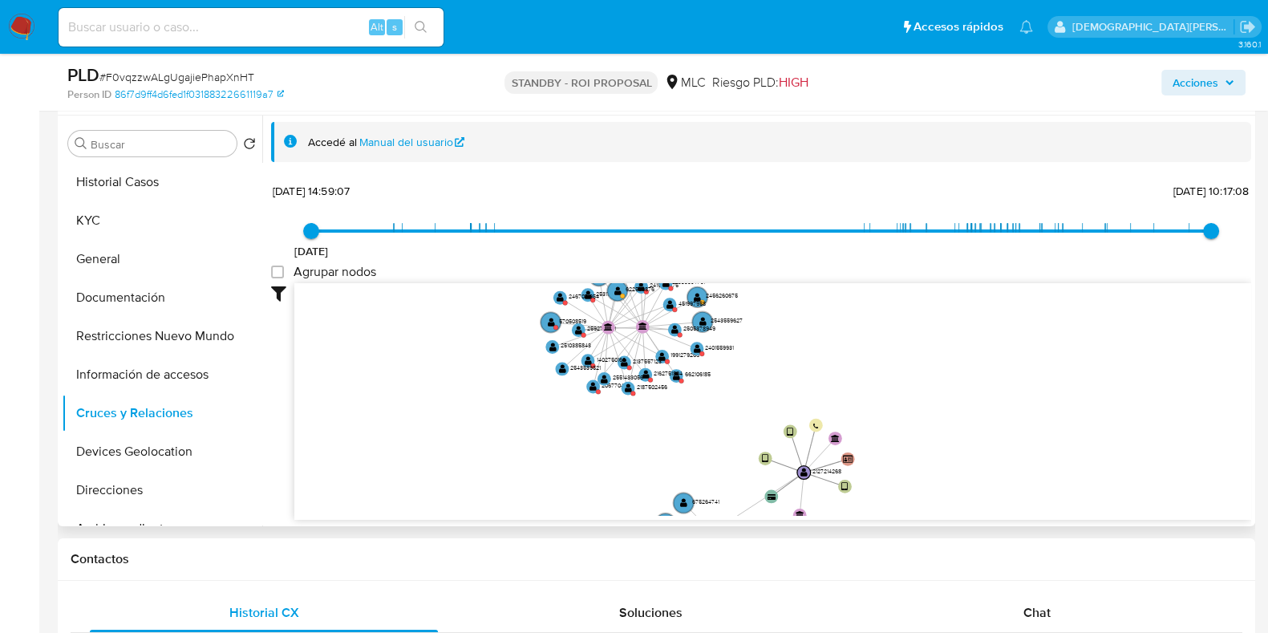
drag, startPoint x: 439, startPoint y: 304, endPoint x: 493, endPoint y: 450, distance: 155.5
click at [493, 450] on icon "user-2127214268  2127214268 device-6877c89bbb5b2144a76f0c7d  device-68558db4d…" at bounding box center [772, 399] width 957 height 233
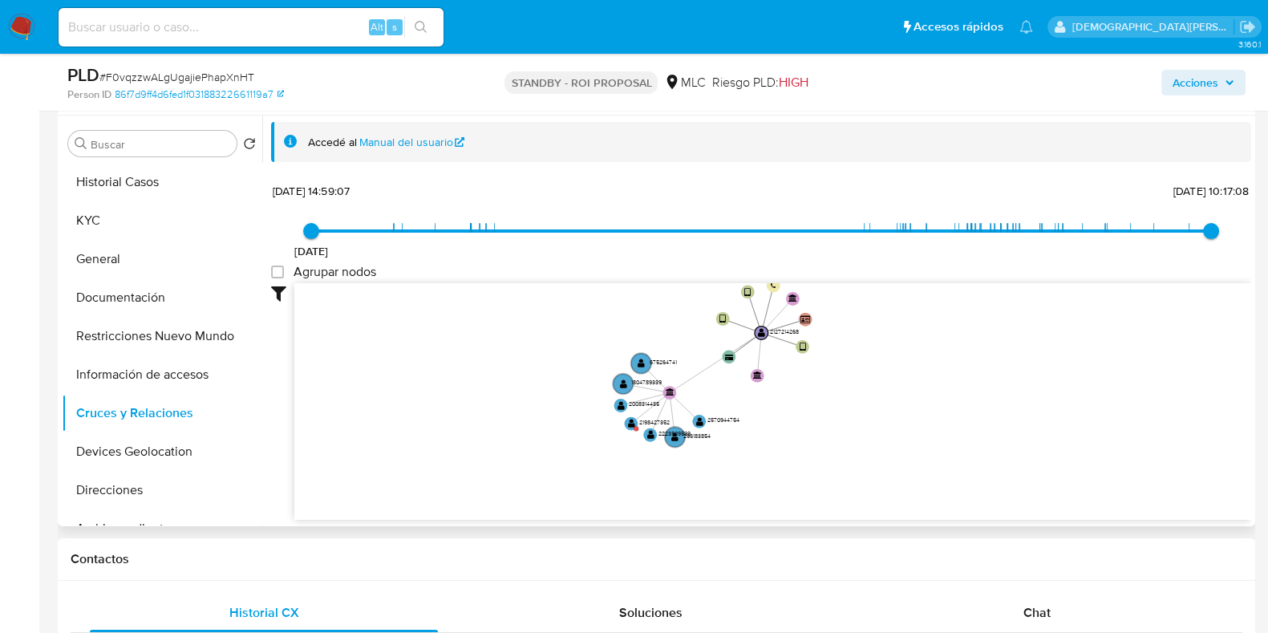
drag, startPoint x: 459, startPoint y: 295, endPoint x: 455, endPoint y: 282, distance: 13.4
click at [455, 283] on icon "user-2127214268  2127214268 device-6877c89bbb5b2144a76f0c7d  device-68558db4d…" at bounding box center [772, 399] width 957 height 233
click at [632, 427] on text "" at bounding box center [631, 424] width 7 height 10
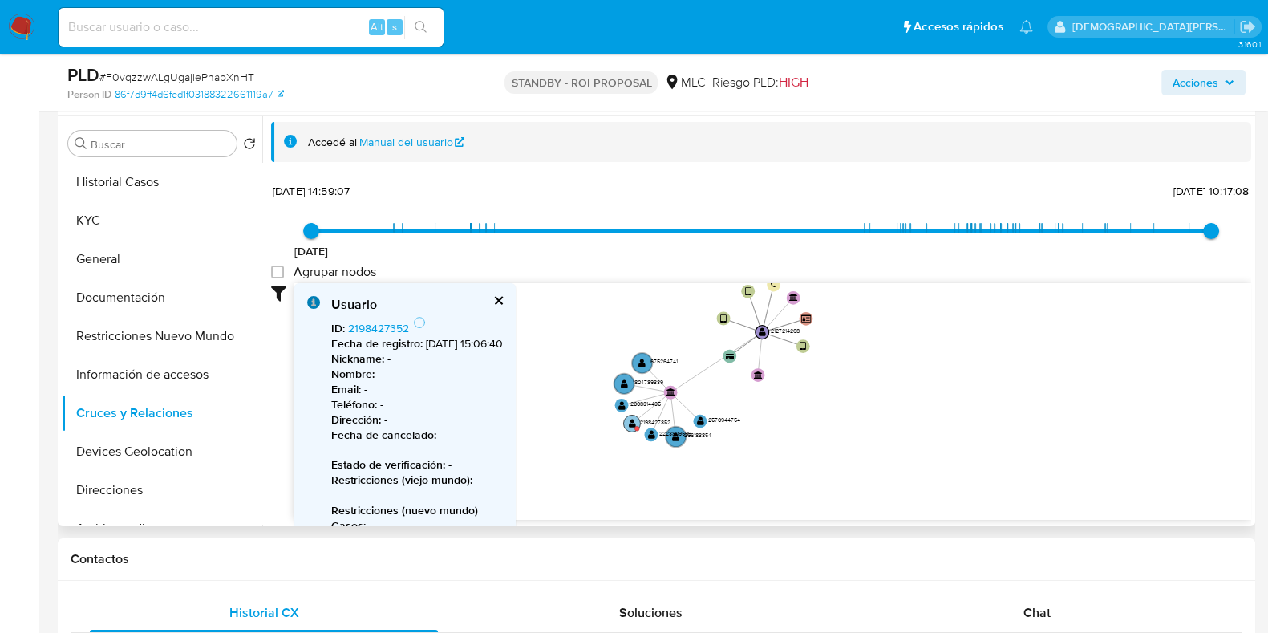
click at [632, 427] on text "" at bounding box center [632, 424] width 7 height 10
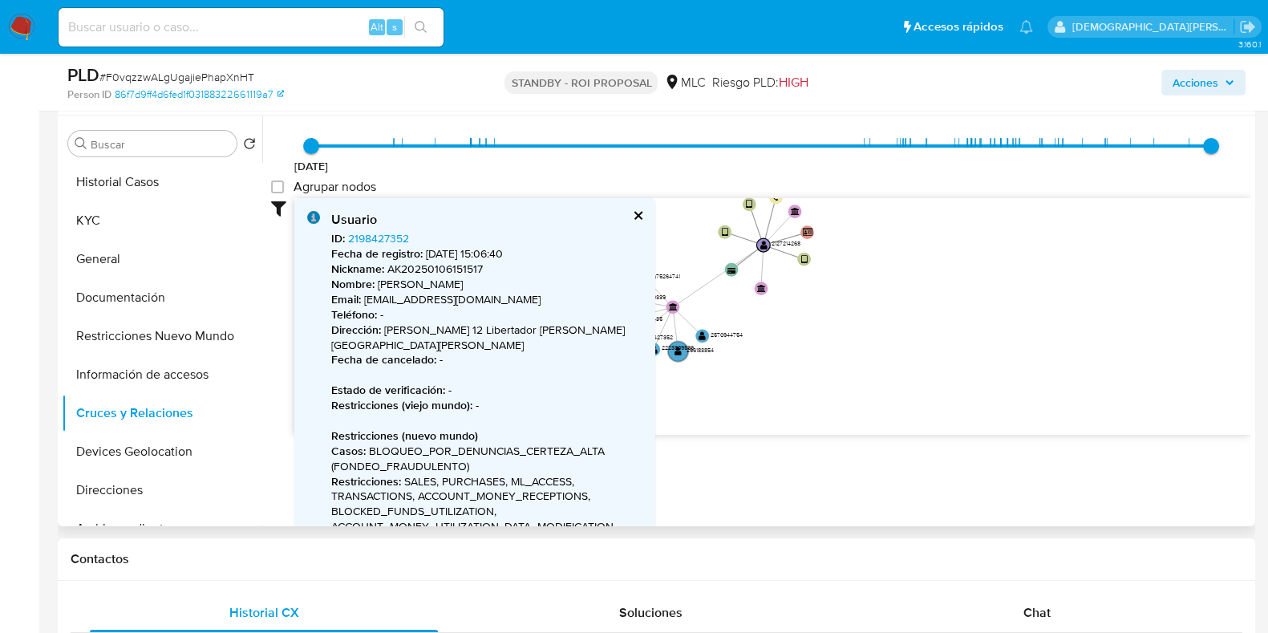
scroll to position [99, 0]
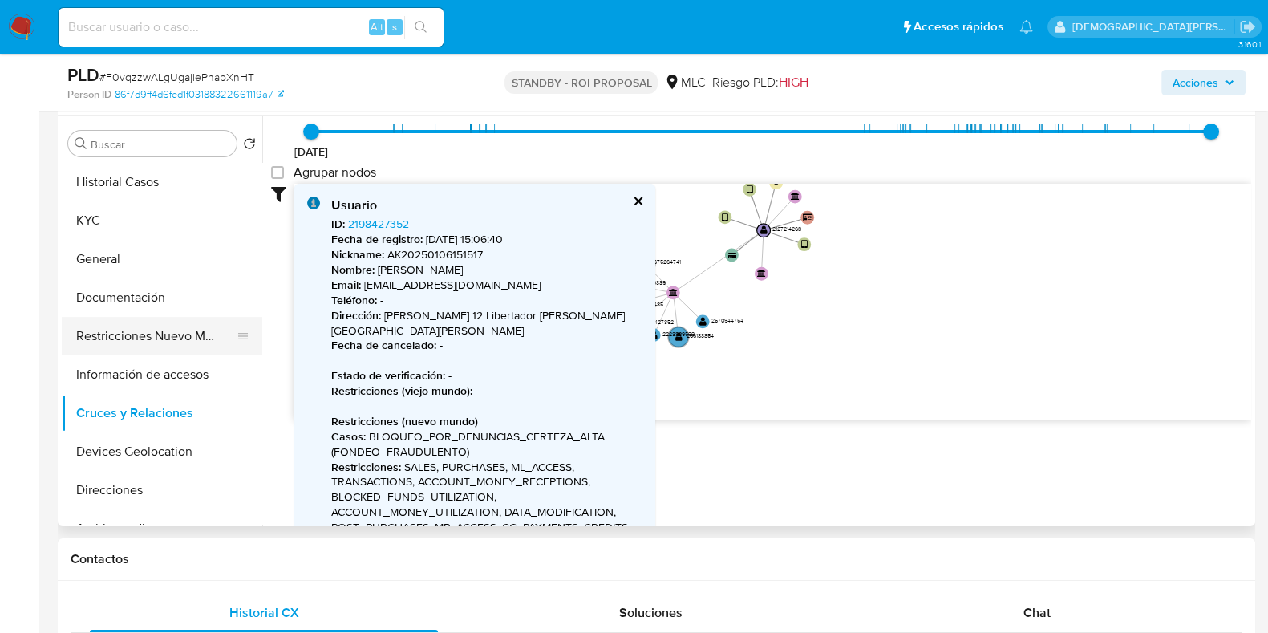
click at [156, 322] on button "Restricciones Nuevo Mundo" at bounding box center [156, 336] width 188 height 38
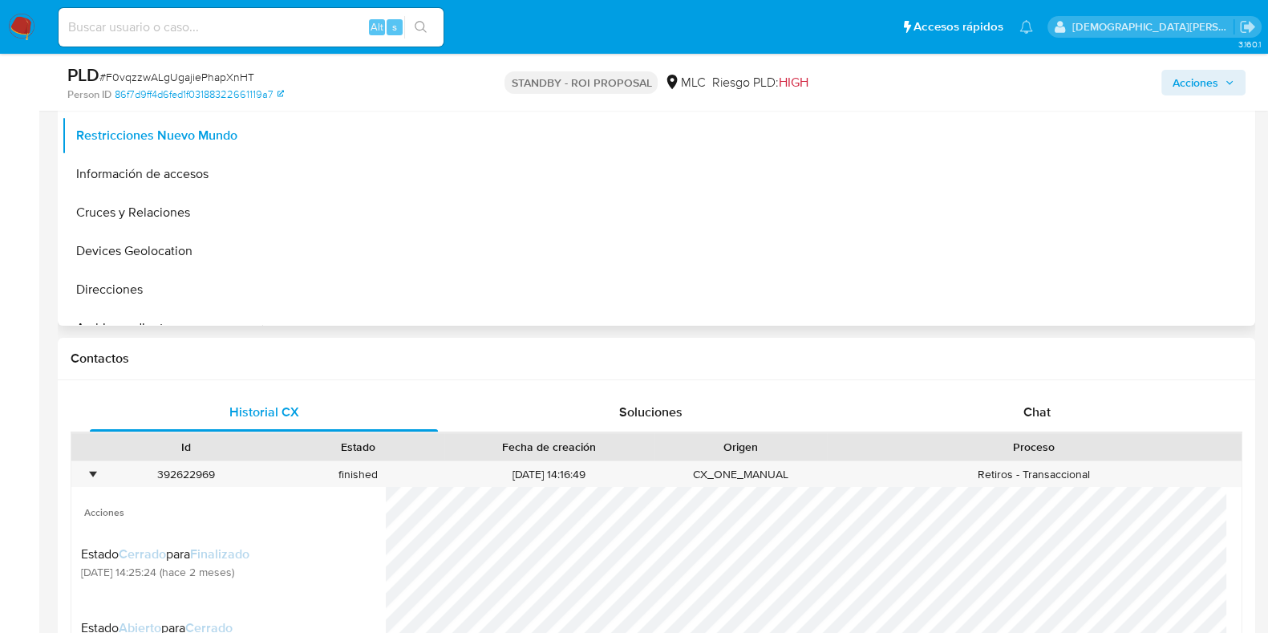
scroll to position [200, 0]
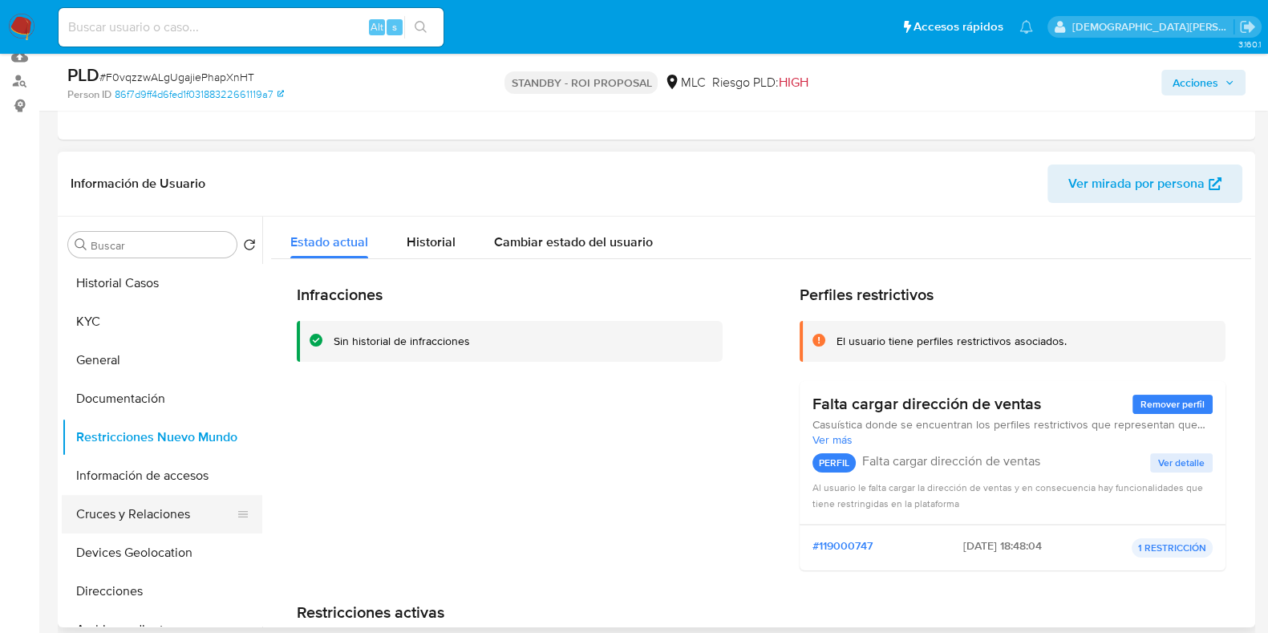
click at [136, 525] on button "Cruces y Relaciones" at bounding box center [156, 514] width 188 height 38
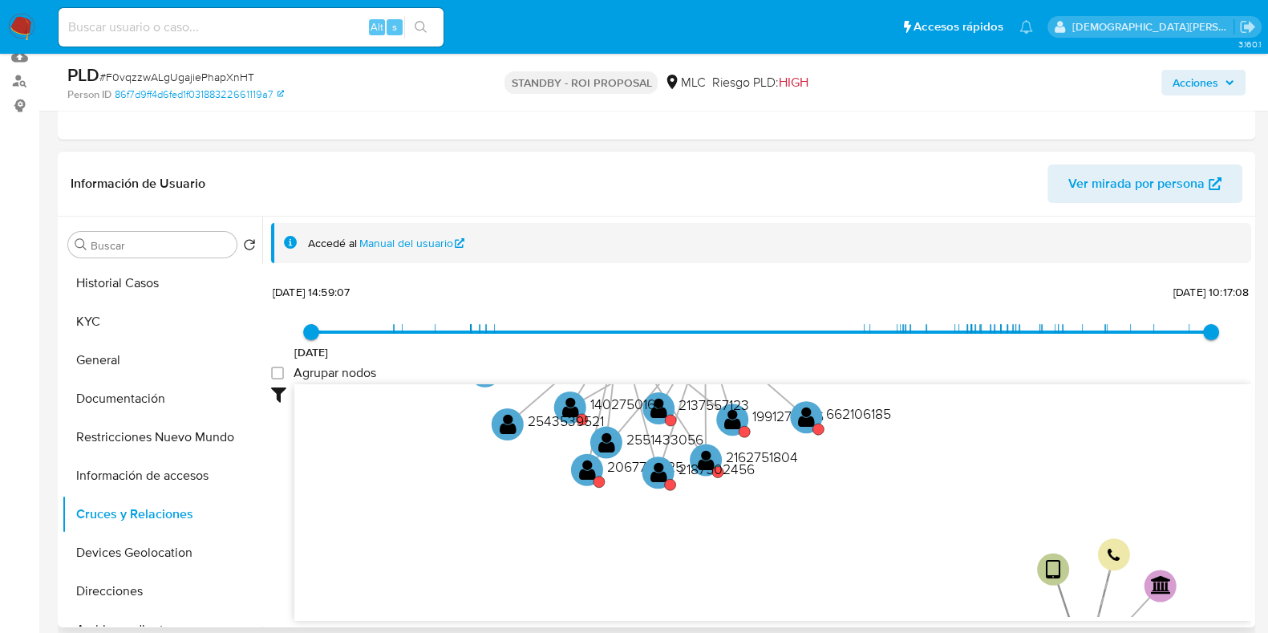
drag, startPoint x: 436, startPoint y: 475, endPoint x: 482, endPoint y: 551, distance: 88.8
click at [484, 568] on icon "user-2127214268  2127214268 device-6877c89bbb5b2144a76f0c7d  device-68558db4d…" at bounding box center [772, 500] width 957 height 233
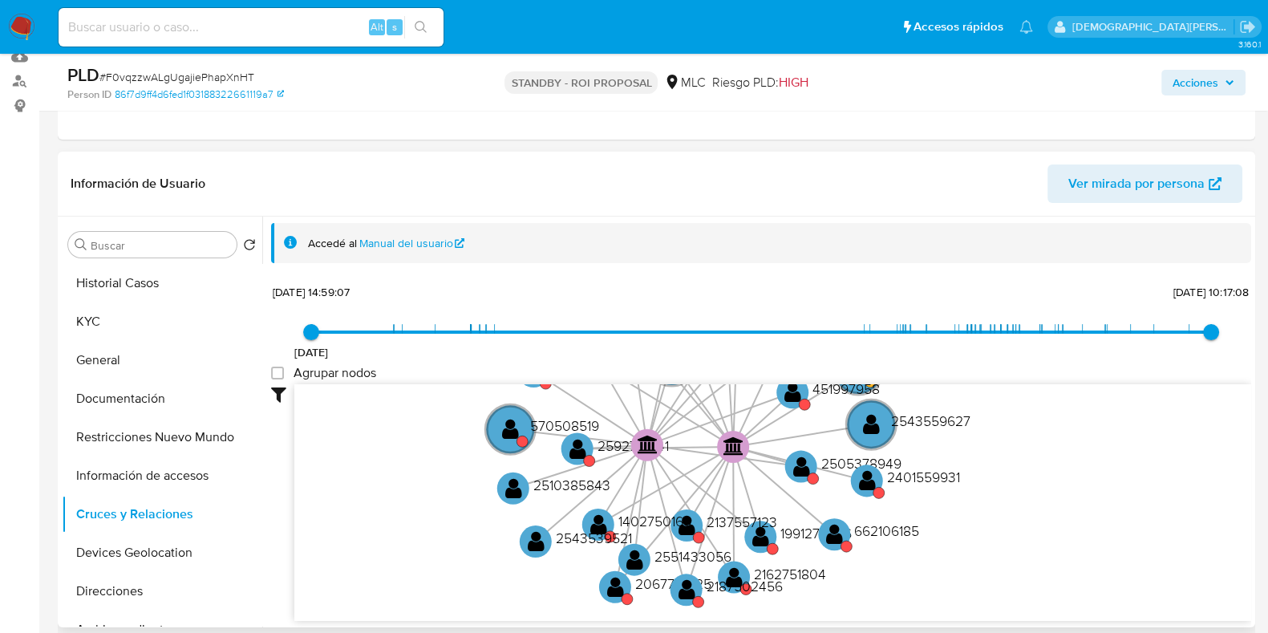
drag, startPoint x: 419, startPoint y: 487, endPoint x: 392, endPoint y: 467, distance: 33.8
click at [411, 506] on icon "user-2127214268  2127214268 device-6877c89bbb5b2144a76f0c7d  device-68558db4d…" at bounding box center [772, 500] width 957 height 233
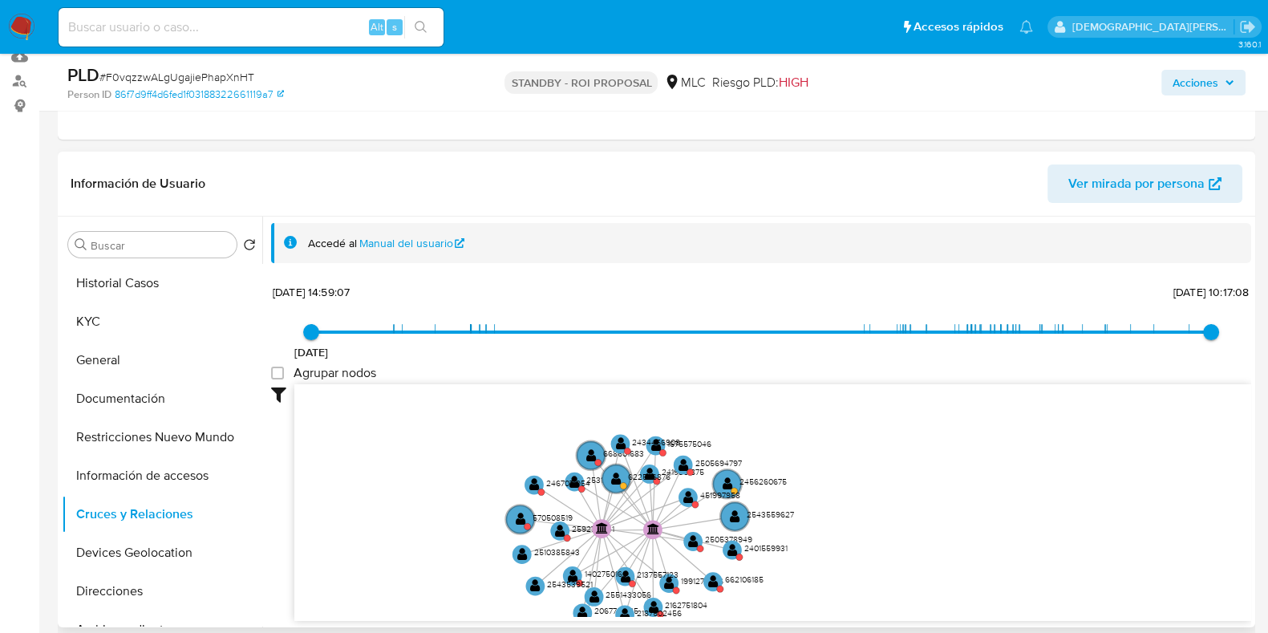
drag, startPoint x: 423, startPoint y: 528, endPoint x: 435, endPoint y: 527, distance: 12.9
click at [435, 527] on icon "user-2127214268  2127214268 device-6877c89bbb5b2144a76f0c7d  device-68558db4d…" at bounding box center [772, 500] width 957 height 233
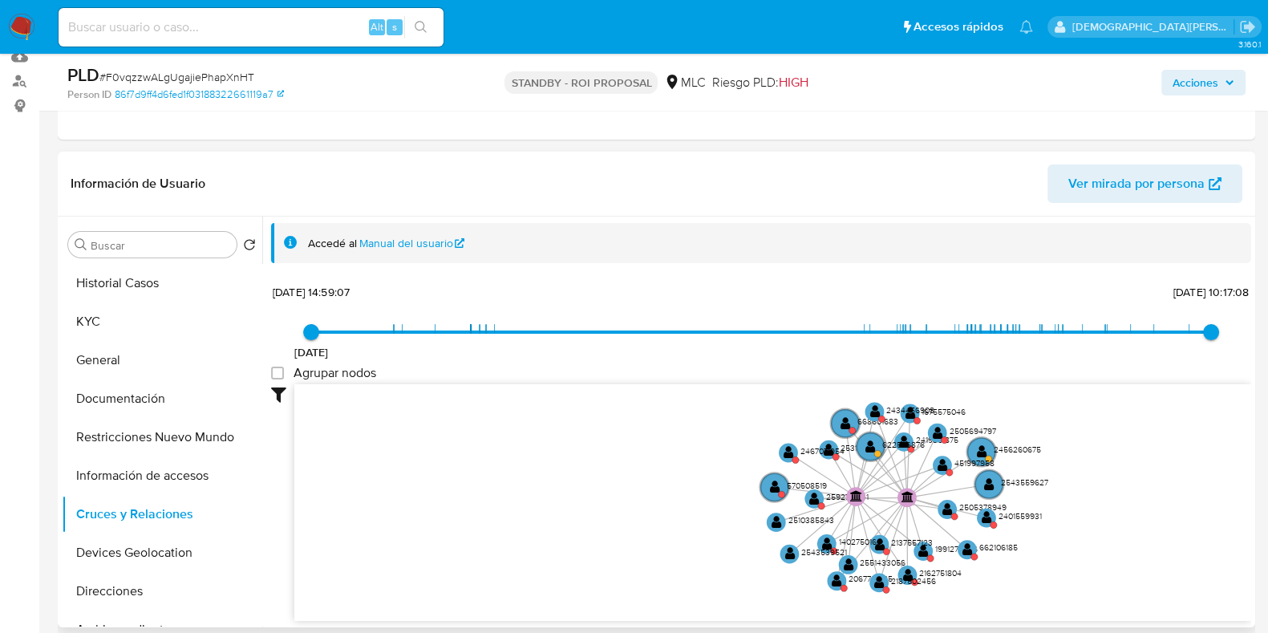
drag, startPoint x: 921, startPoint y: 492, endPoint x: 1171, endPoint y: 461, distance: 252.0
click at [1171, 461] on icon "user-2127214268  2127214268 device-6877c89bbb5b2144a76f0c7d  device-68558db4d…" at bounding box center [772, 500] width 957 height 233
drag, startPoint x: 1201, startPoint y: 332, endPoint x: 1282, endPoint y: 285, distance: 93.8
click at [901, 496] on text "" at bounding box center [907, 496] width 12 height 11
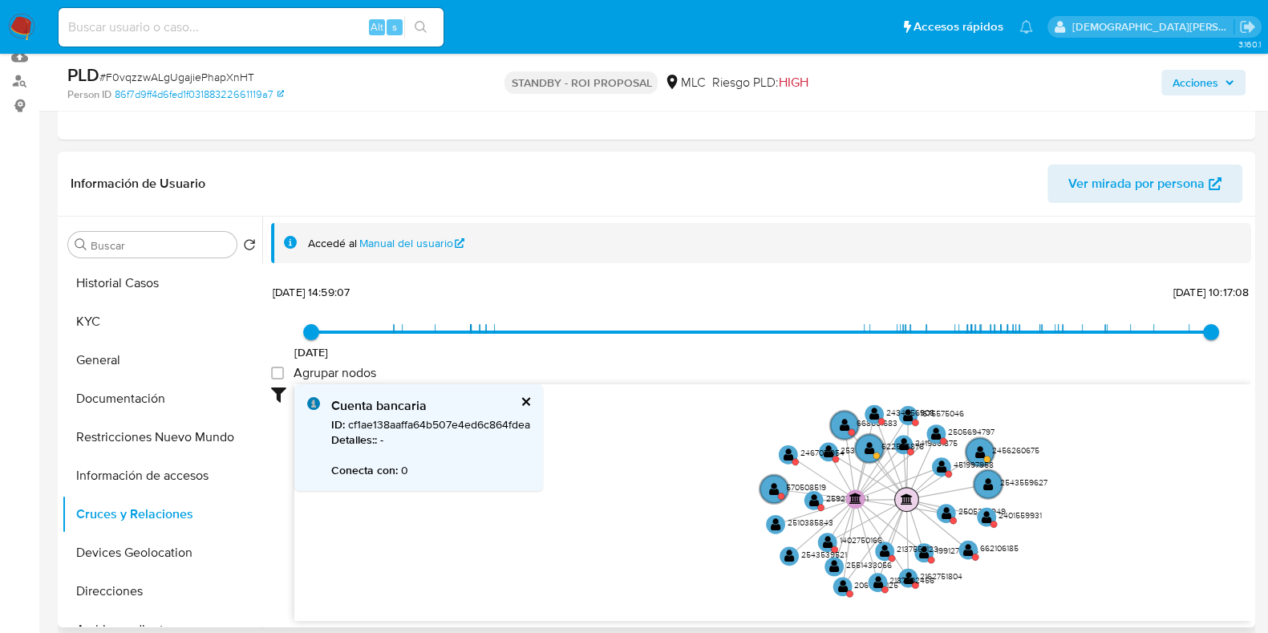
click at [901, 496] on text "" at bounding box center [906, 497] width 12 height 11
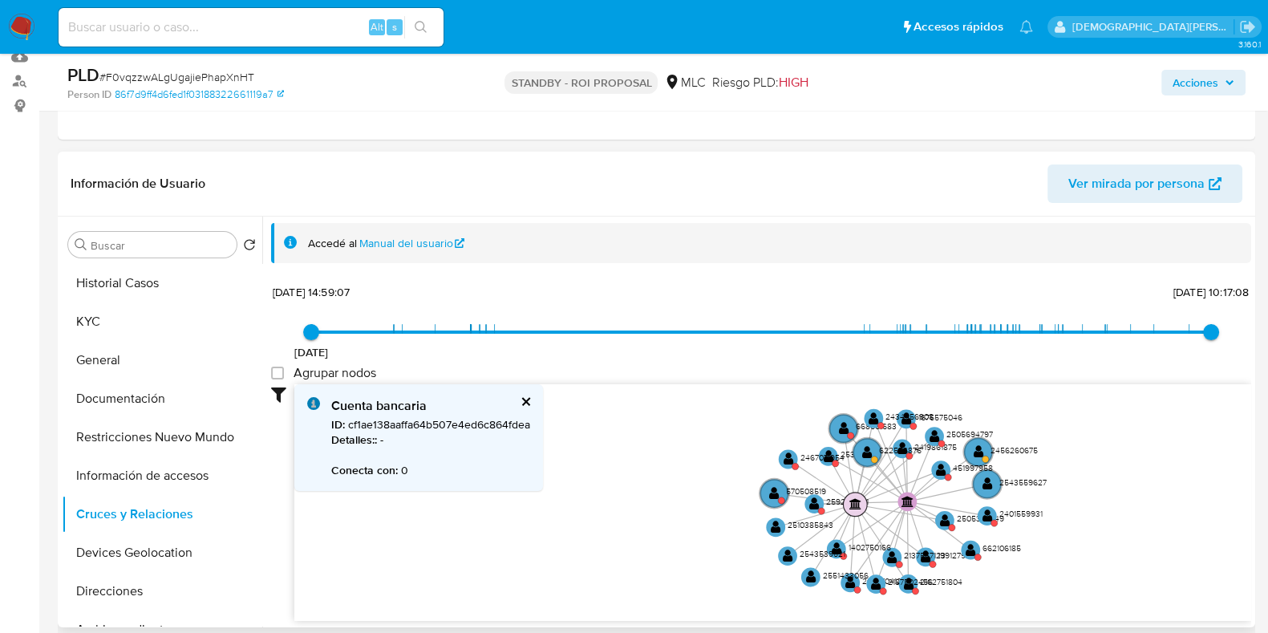
click at [856, 506] on text "" at bounding box center [855, 502] width 12 height 11
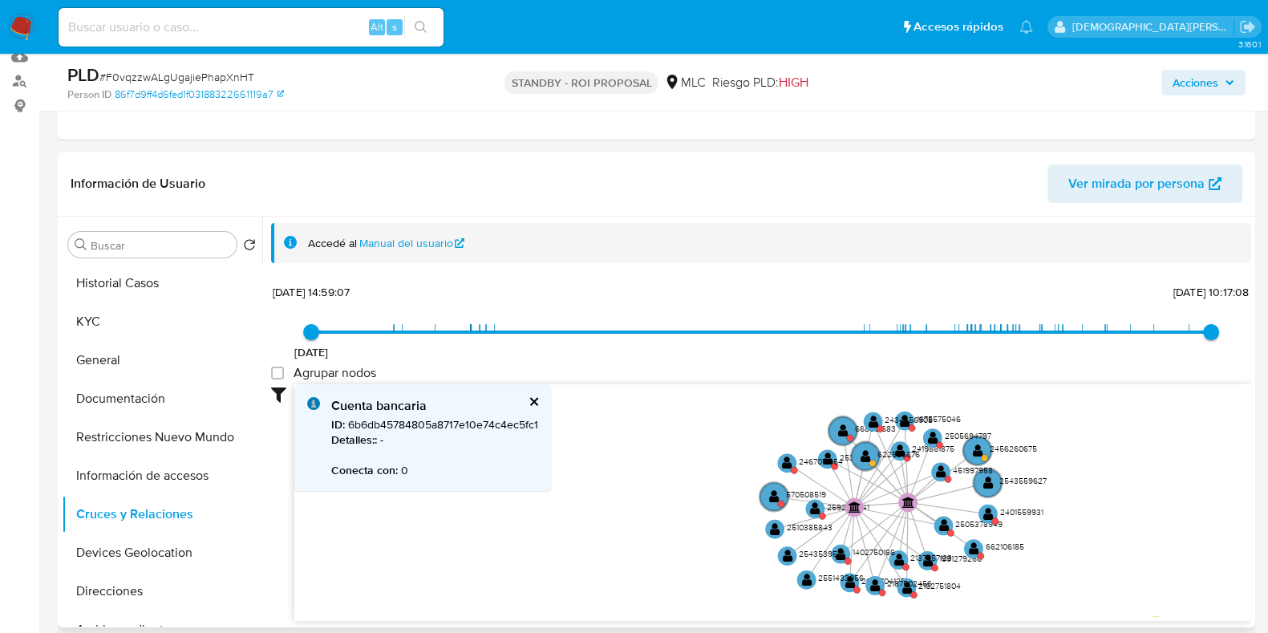
click at [536, 403] on button "cerrar" at bounding box center [533, 401] width 10 height 10
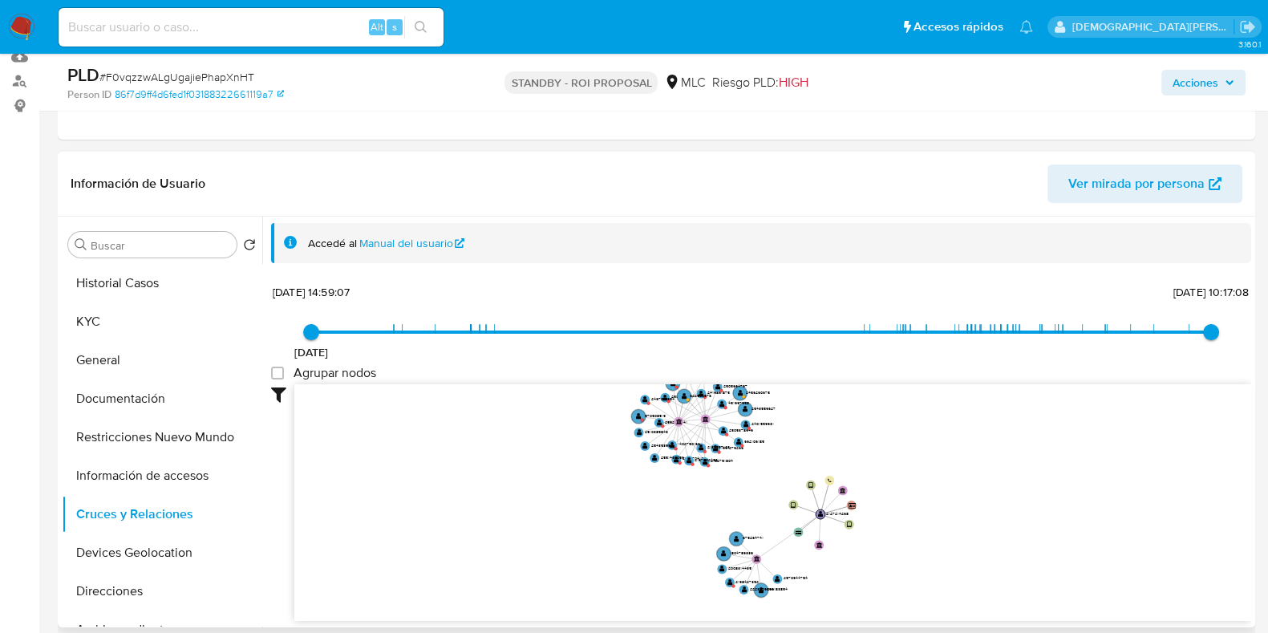
drag, startPoint x: 544, startPoint y: 455, endPoint x: 508, endPoint y: 407, distance: 60.8
click at [508, 407] on icon "user-2127214268  2127214268 device-6877c89bbb5b2144a76f0c7d  device-68558db4d…" at bounding box center [772, 500] width 957 height 233
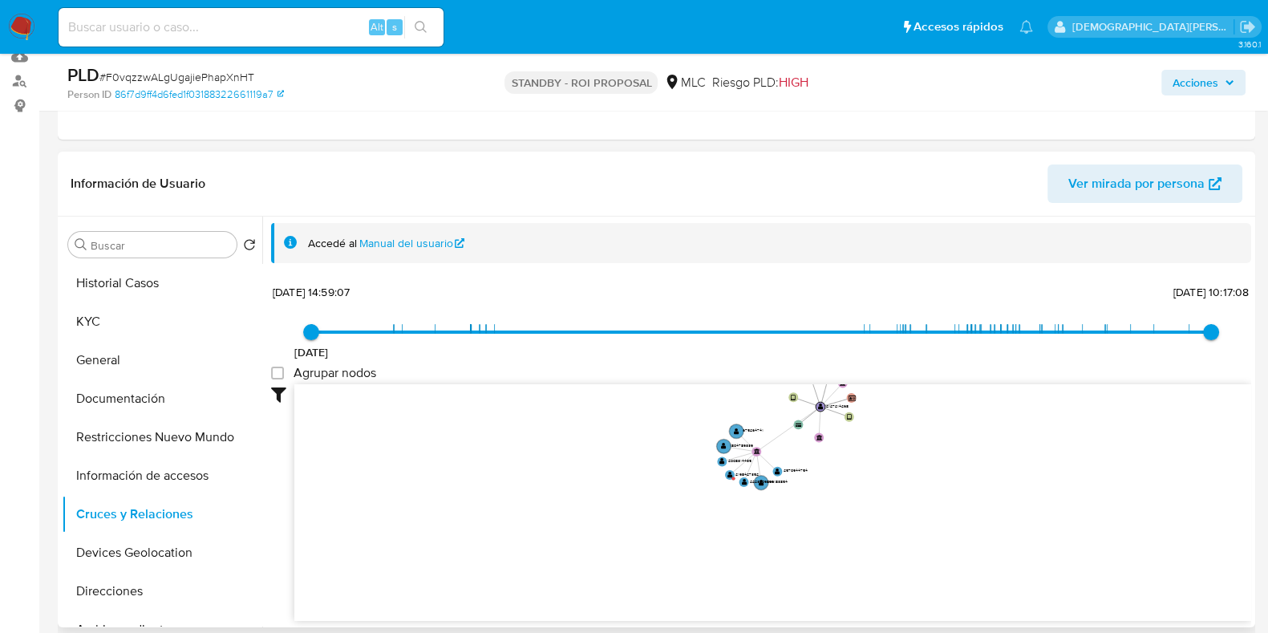
drag, startPoint x: 470, startPoint y: 540, endPoint x: 469, endPoint y: 470, distance: 69.8
click at [469, 470] on icon "user-2127214268  2127214268 device-6877c89bbb5b2144a76f0c7d  device-68558db4d…" at bounding box center [772, 500] width 957 height 233
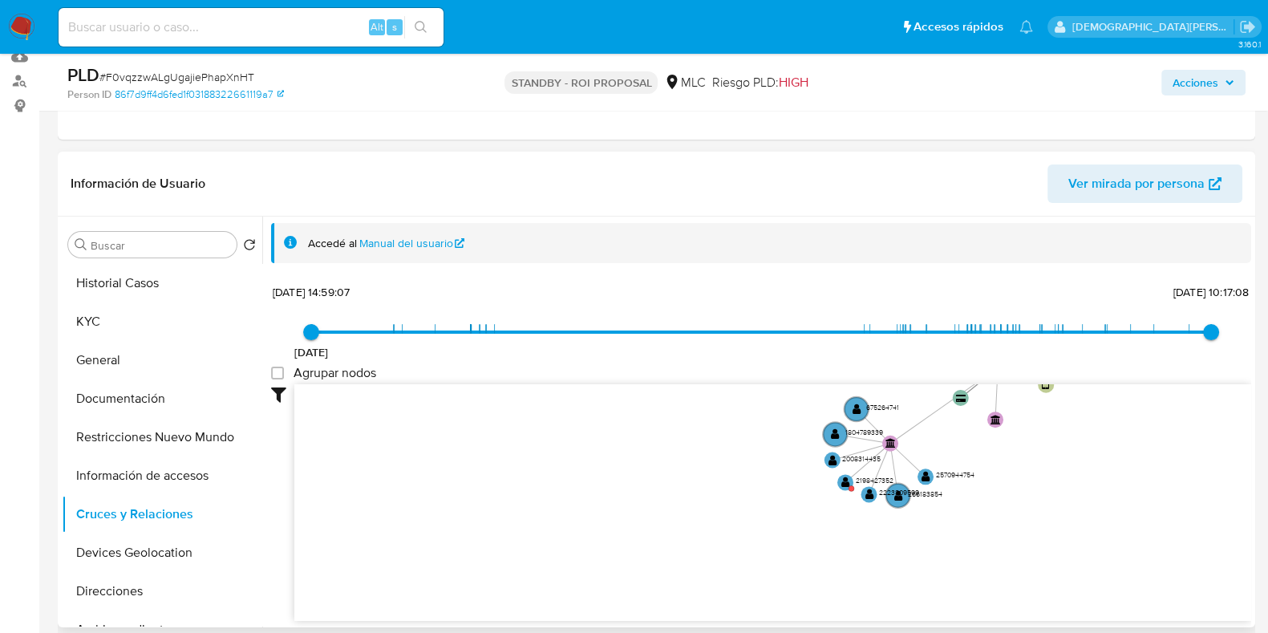
drag, startPoint x: 769, startPoint y: 478, endPoint x: 687, endPoint y: 503, distance: 85.5
click at [693, 507] on icon "user-2127214268  2127214268 device-6877c89bbb5b2144a76f0c7d  device-68558db4d…" at bounding box center [772, 500] width 957 height 233
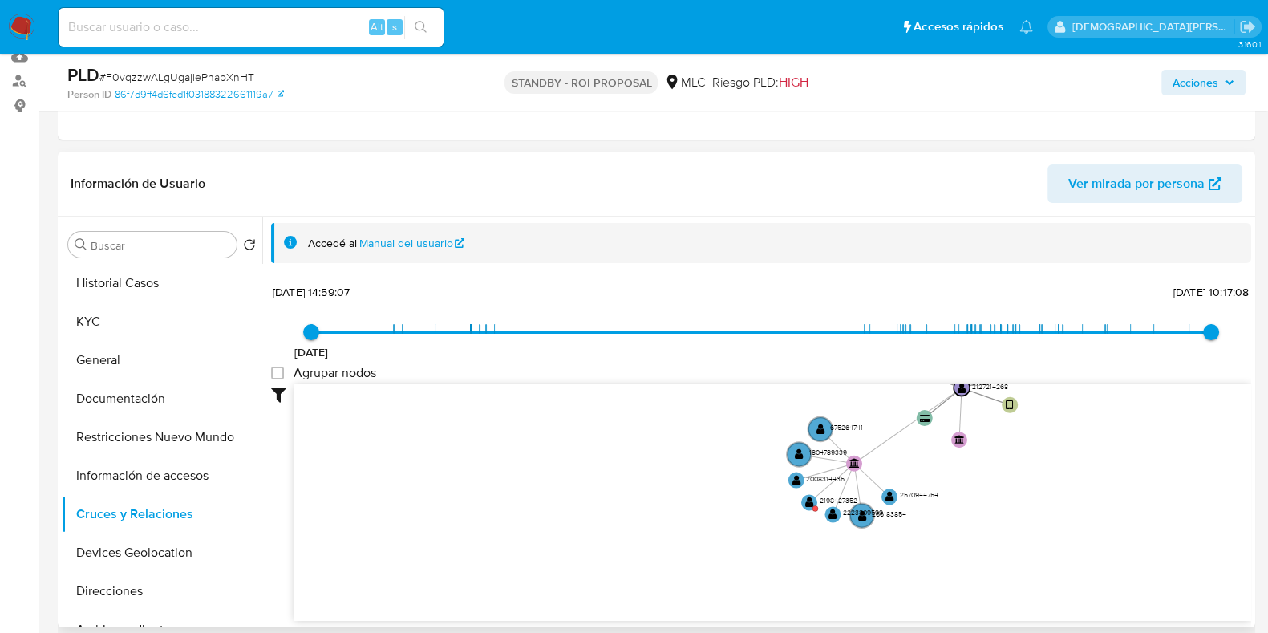
drag, startPoint x: 585, startPoint y: 516, endPoint x: 581, endPoint y: 509, distance: 8.3
click at [585, 516] on icon "user-2127214268  2127214268 device-6877c89bbb5b2144a76f0c7d  device-68558db4d…" at bounding box center [772, 500] width 957 height 233
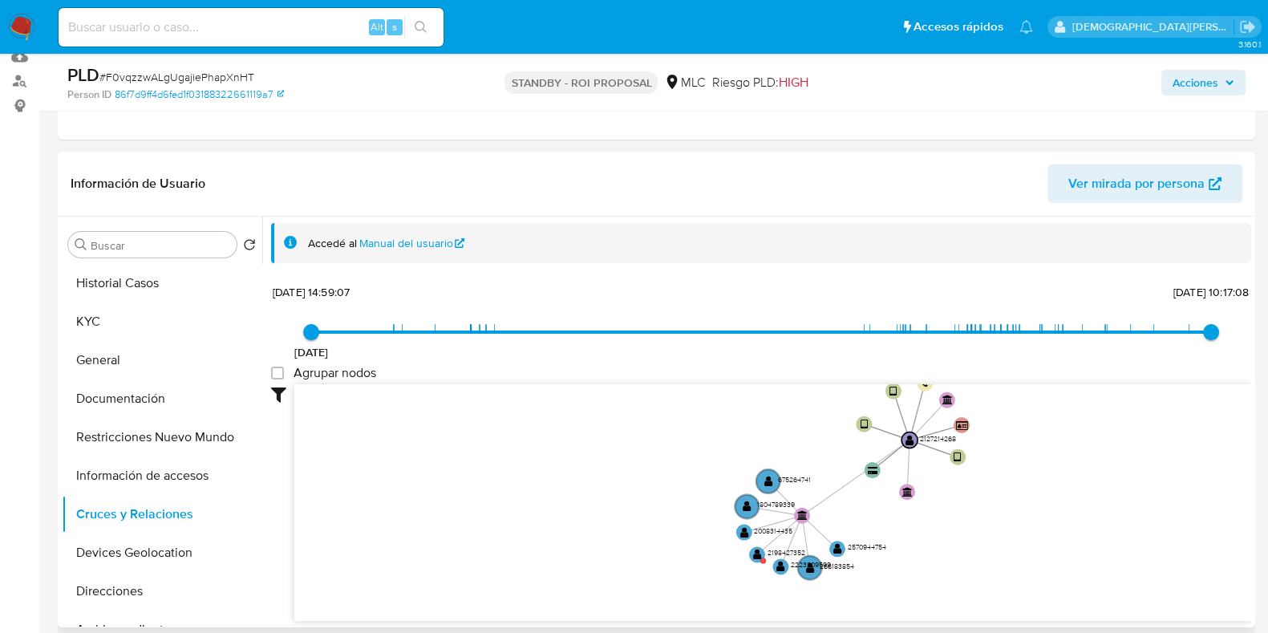
drag, startPoint x: 607, startPoint y: 479, endPoint x: 559, endPoint y: 488, distance: 49.1
click at [559, 488] on icon "user-2127214268  2127214268 device-6877c89bbb5b2144a76f0c7d  device-68558db4d…" at bounding box center [772, 500] width 957 height 233
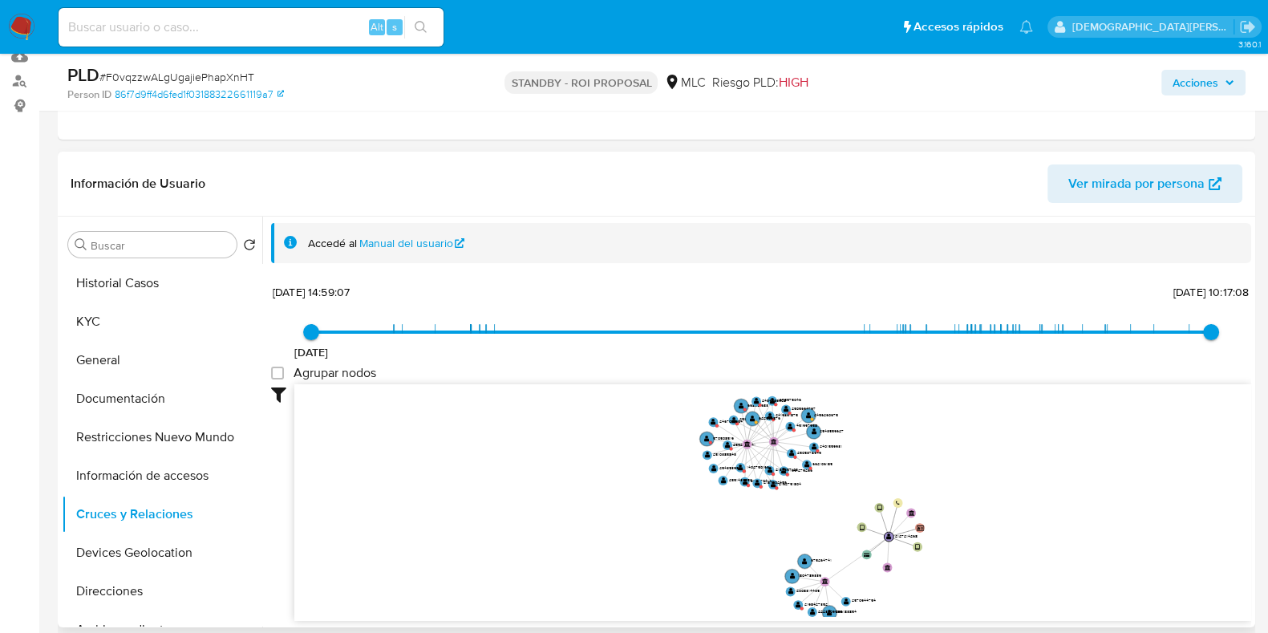
drag, startPoint x: 691, startPoint y: 523, endPoint x: 687, endPoint y: 557, distance: 34.7
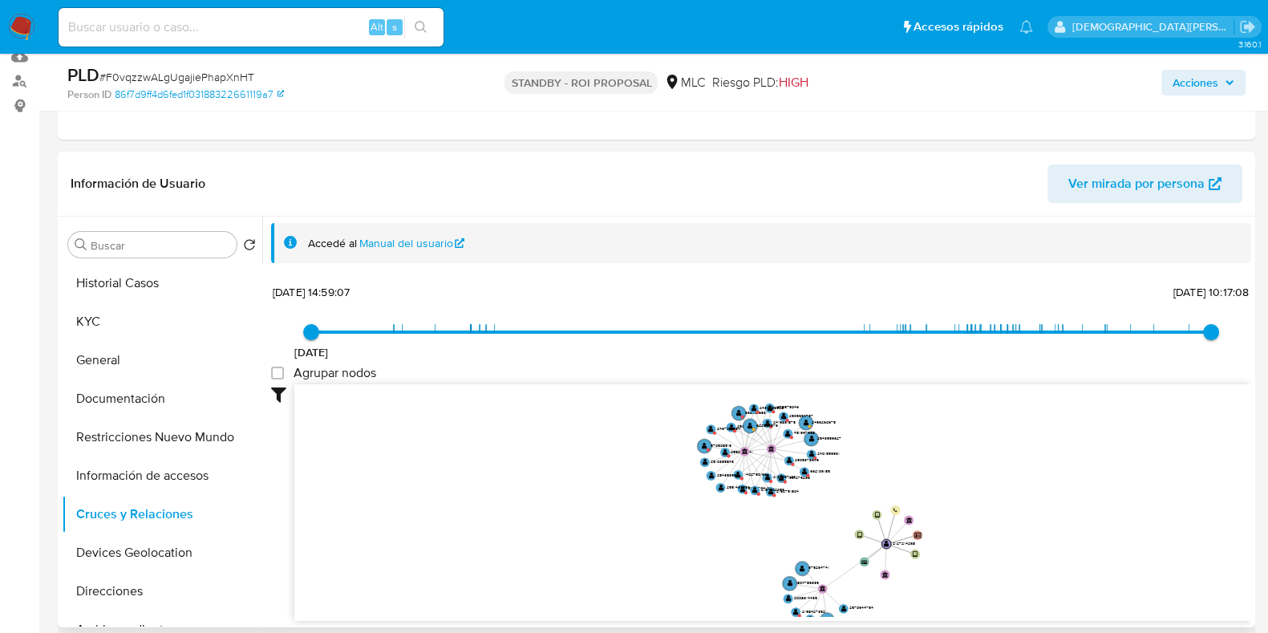
click at [687, 557] on icon "user-2127214268  2127214268 device-6877c89bbb5b2144a76f0c7d  device-68558db4d…" at bounding box center [772, 500] width 957 height 233
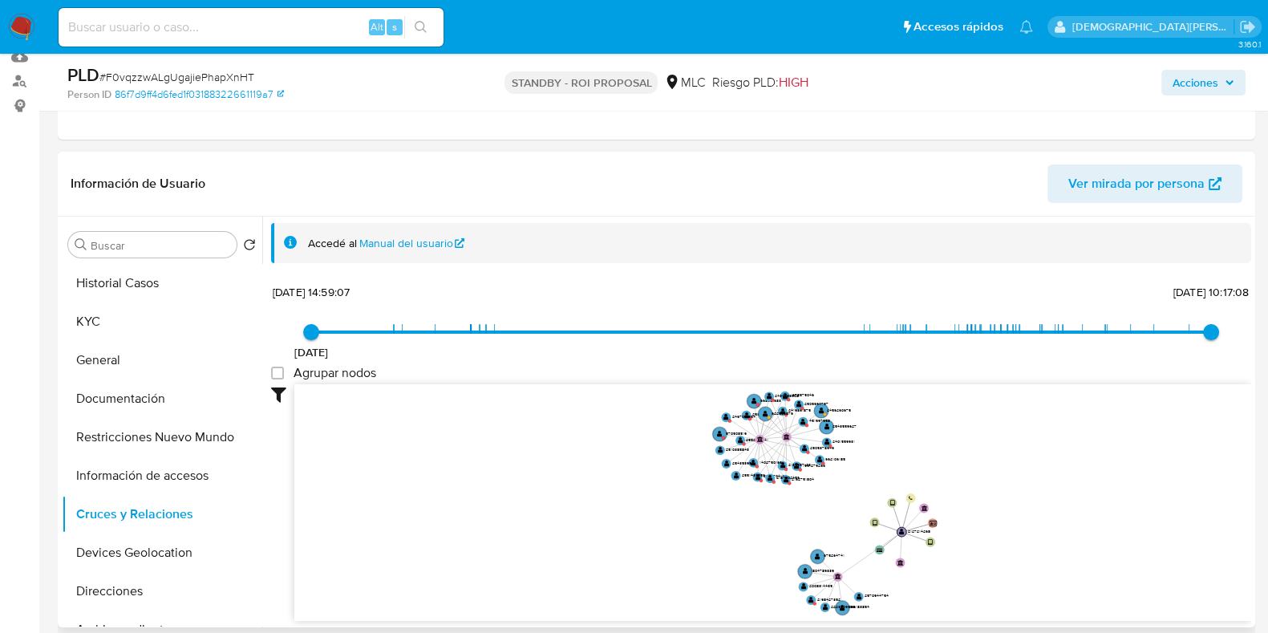
drag, startPoint x: 1034, startPoint y: 483, endPoint x: 1049, endPoint y: 479, distance: 15.2
click at [1041, 489] on icon "user-2127214268  2127214268 device-6877c89bbb5b2144a76f0c7d  device-68558db4d…" at bounding box center [772, 500] width 957 height 233
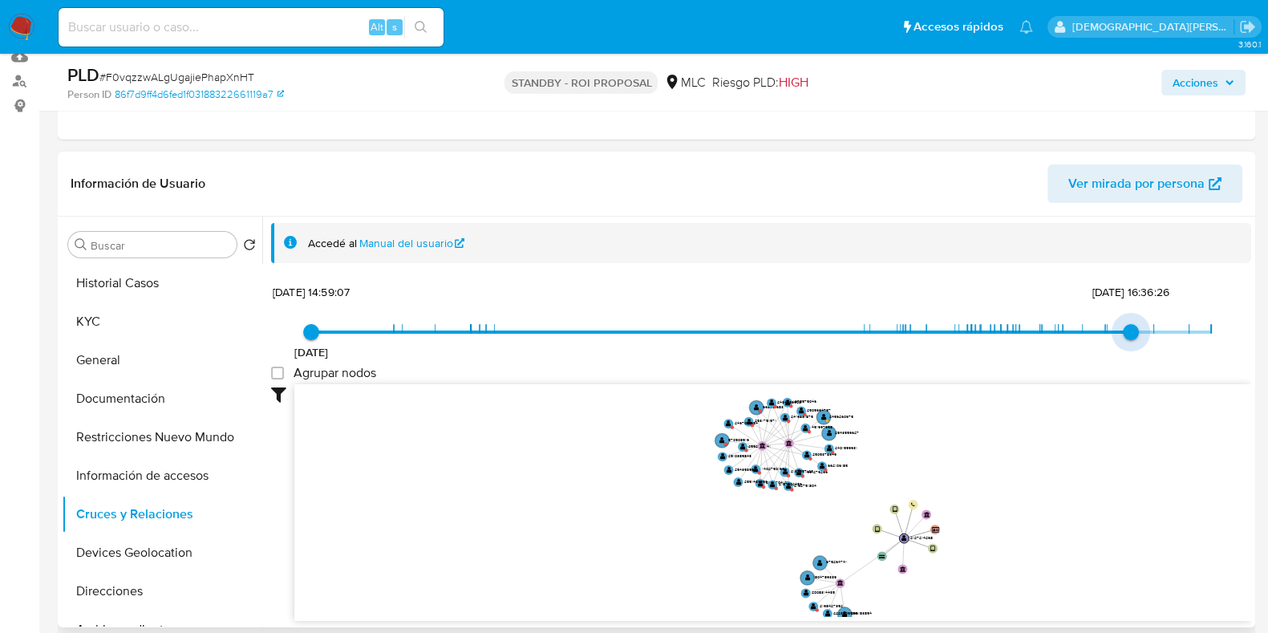
type input "1756819028000"
drag, startPoint x: 1208, startPoint y: 333, endPoint x: 1235, endPoint y: 302, distance: 40.9
click at [1235, 302] on div "29/11/2024 29/11/2024, 14:59:07 2/9/2025, 10:17:08 Agrupar nodos Filtros Confia…" at bounding box center [761, 479] width 980 height 398
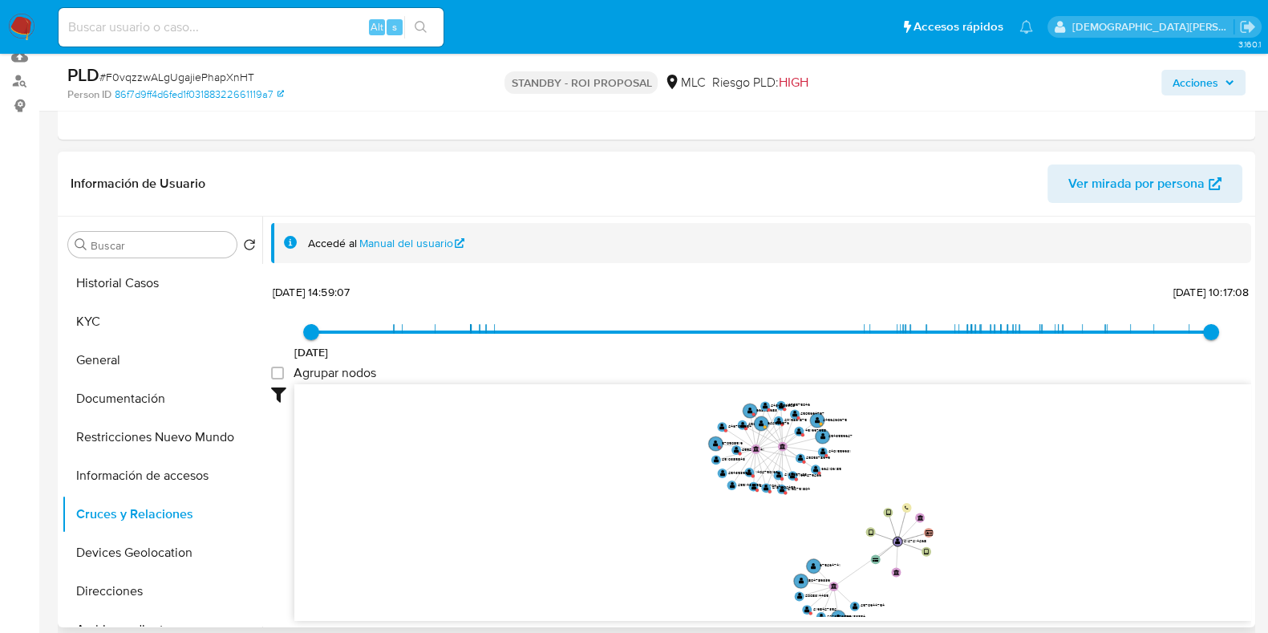
click at [1065, 491] on icon "user-2127214268  2127214268 device-6877c89bbb5b2144a76f0c7d  device-68558db4d…" at bounding box center [772, 500] width 957 height 233
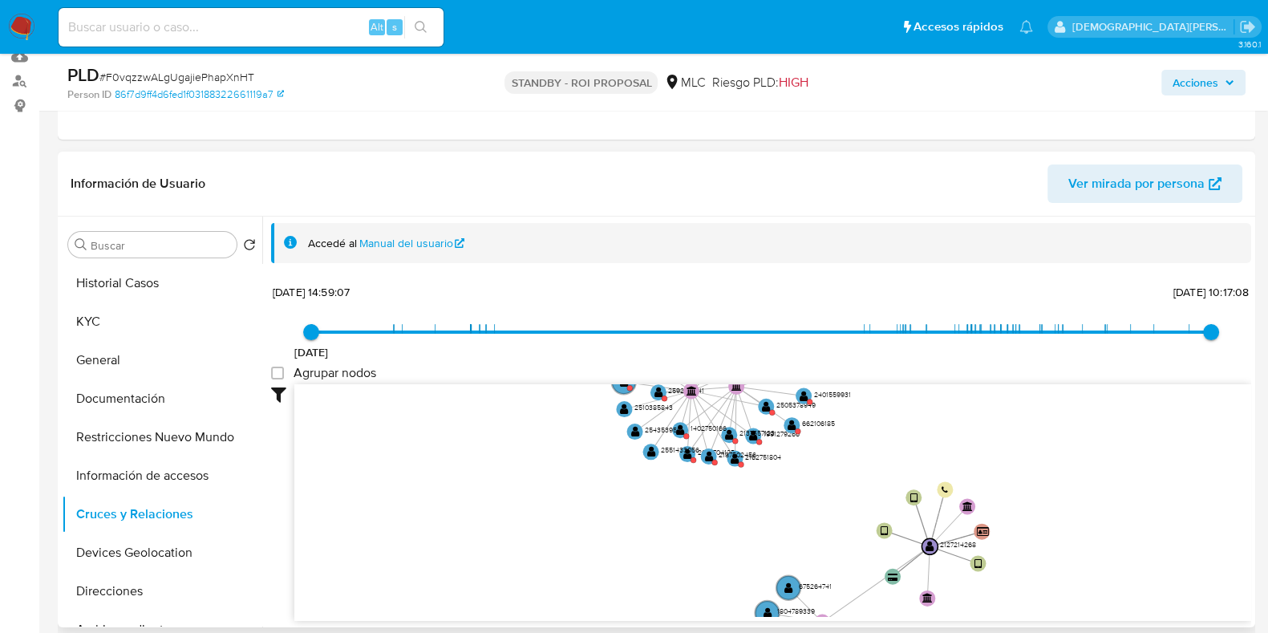
drag, startPoint x: 953, startPoint y: 511, endPoint x: 1086, endPoint y: 480, distance: 137.3
click at [1086, 480] on icon "user-2127214268  2127214268 device-6877c89bbb5b2144a76f0c7d  device-68558db4d…" at bounding box center [772, 500] width 957 height 233
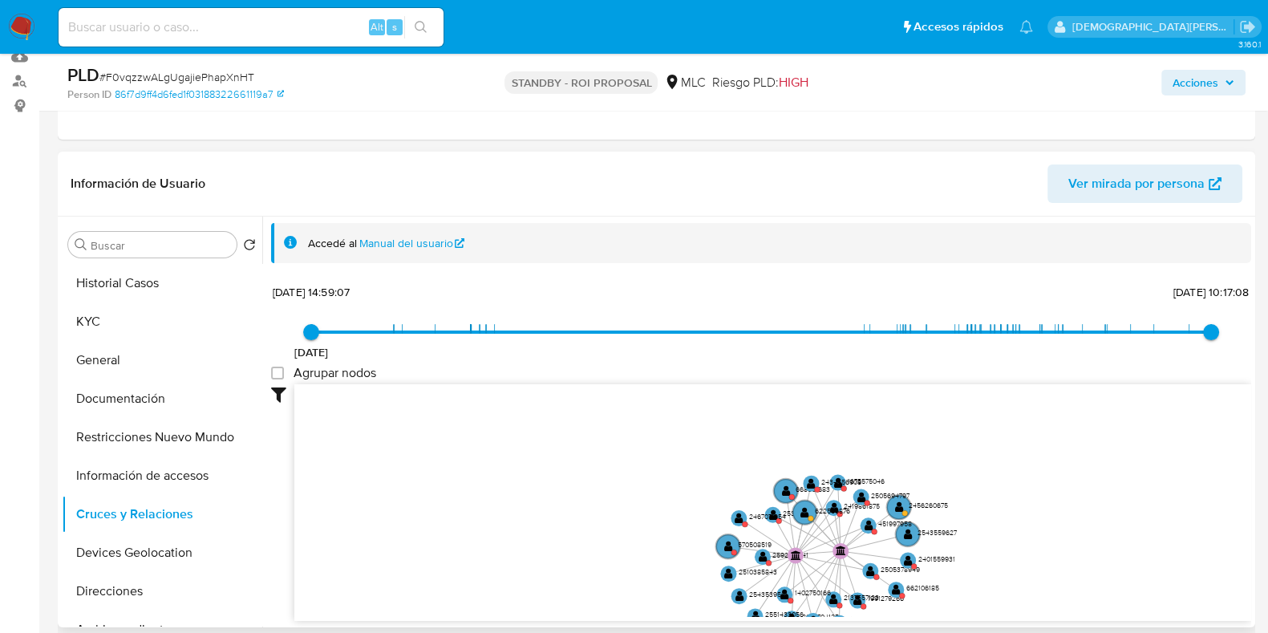
drag, startPoint x: 1034, startPoint y: 439, endPoint x: 1127, endPoint y: 595, distance: 181.5
click at [1127, 595] on icon "user-2127214268  2127214268 device-6877c89bbb5b2144a76f0c7d  device-68558db4d…" at bounding box center [772, 500] width 957 height 233
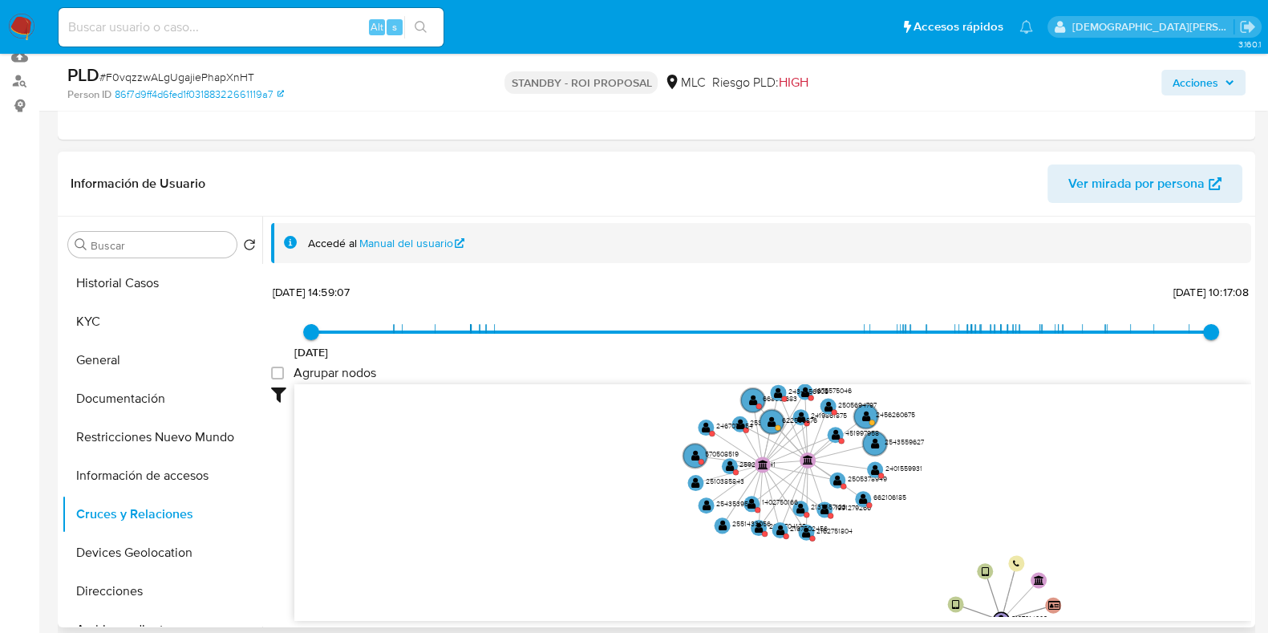
drag, startPoint x: 1122, startPoint y: 583, endPoint x: 1089, endPoint y: 495, distance: 94.1
click at [1089, 495] on icon "user-2127214268  2127214268 device-6877c89bbb5b2144a76f0c7d  device-68558db4d…" at bounding box center [772, 500] width 957 height 233
click at [858, 498] on circle at bounding box center [863, 498] width 20 height 20
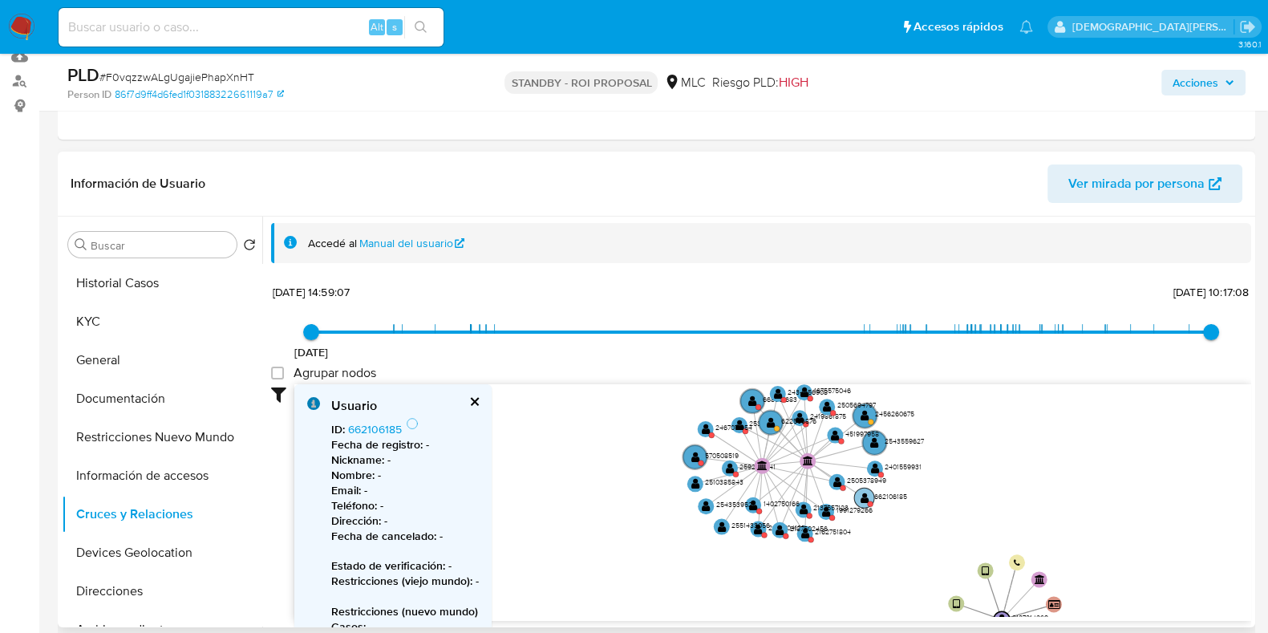
click at [858, 498] on circle at bounding box center [864, 497] width 20 height 20
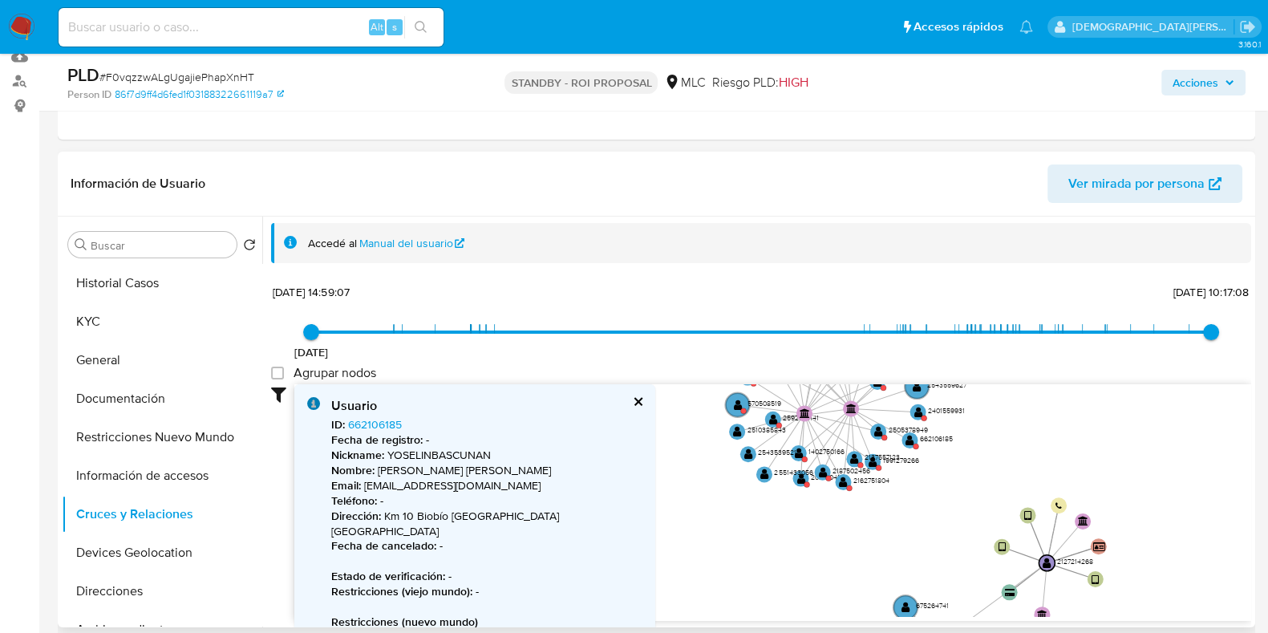
drag, startPoint x: 982, startPoint y: 476, endPoint x: 1025, endPoint y: 421, distance: 70.3
click at [1025, 421] on icon "user-2127214268  2127214268 device-6877c89bbb5b2144a76f0c7d  device-68558db4d…" at bounding box center [772, 500] width 957 height 233
drag, startPoint x: 572, startPoint y: 515, endPoint x: 572, endPoint y: 485, distance: 29.7
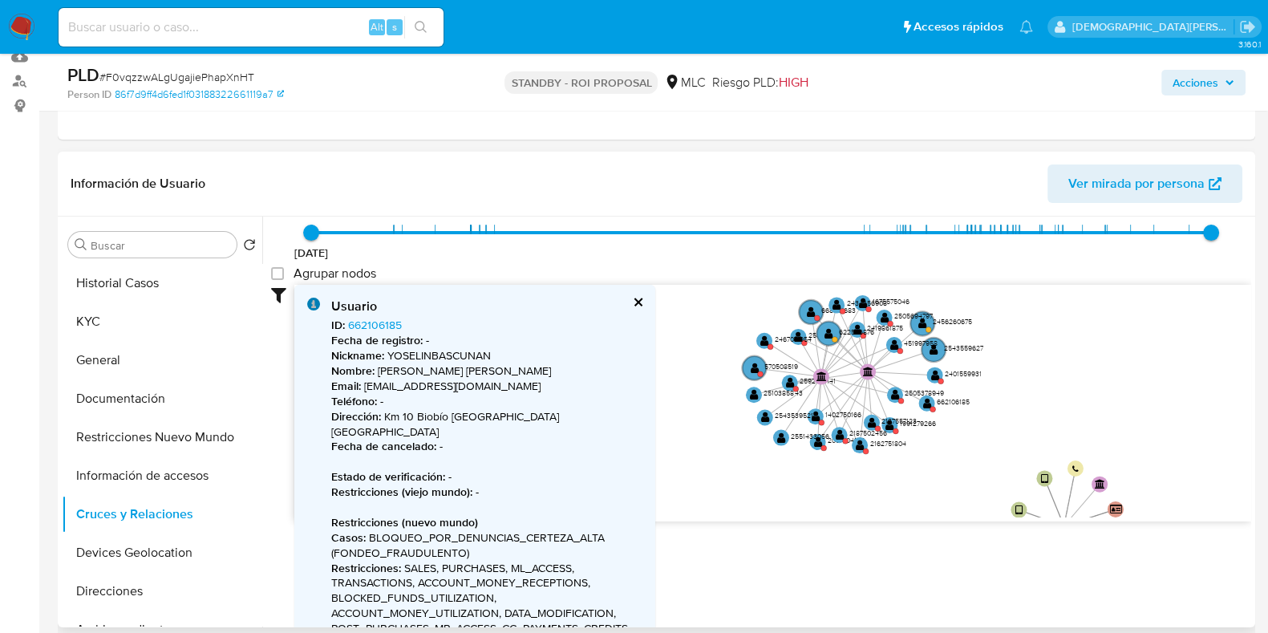
drag, startPoint x: 806, startPoint y: 500, endPoint x: 821, endPoint y: 479, distance: 26.5
click at [808, 502] on icon "user-2127214268  2127214268 device-6877c89bbb5b2144a76f0c7d  device-68558db4d…" at bounding box center [772, 401] width 957 height 233
click at [857, 440] on text "" at bounding box center [861, 444] width 9 height 11
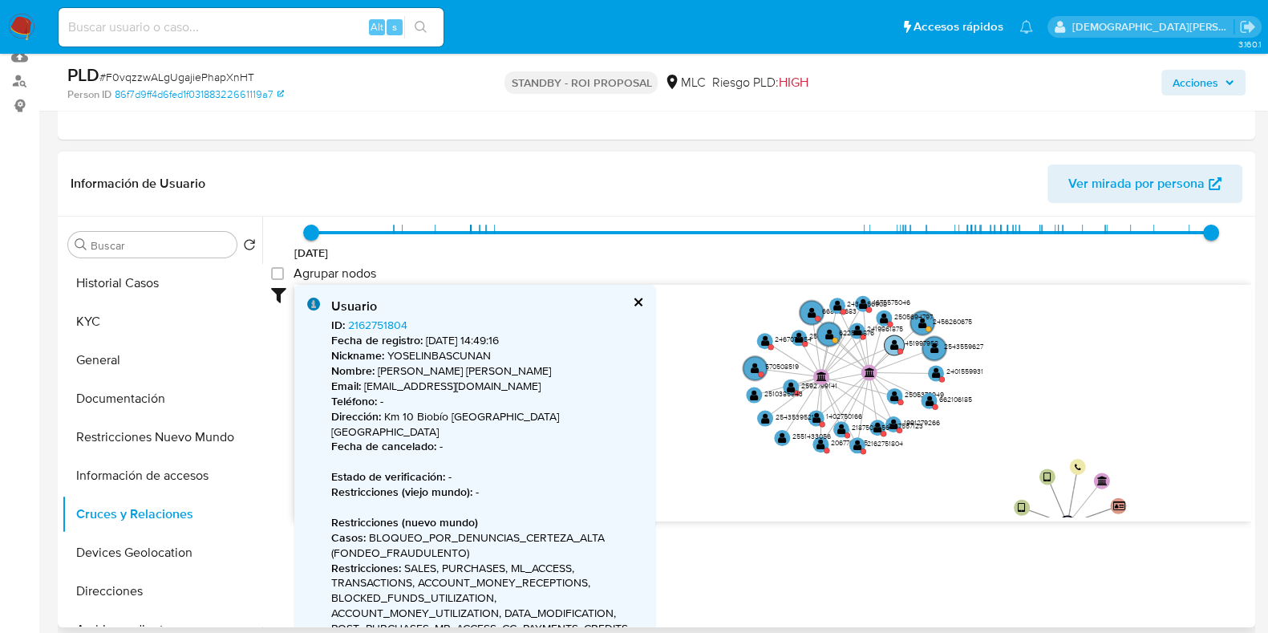
click at [892, 342] on text "" at bounding box center [894, 344] width 9 height 11
click at [892, 342] on text "" at bounding box center [893, 345] width 9 height 11
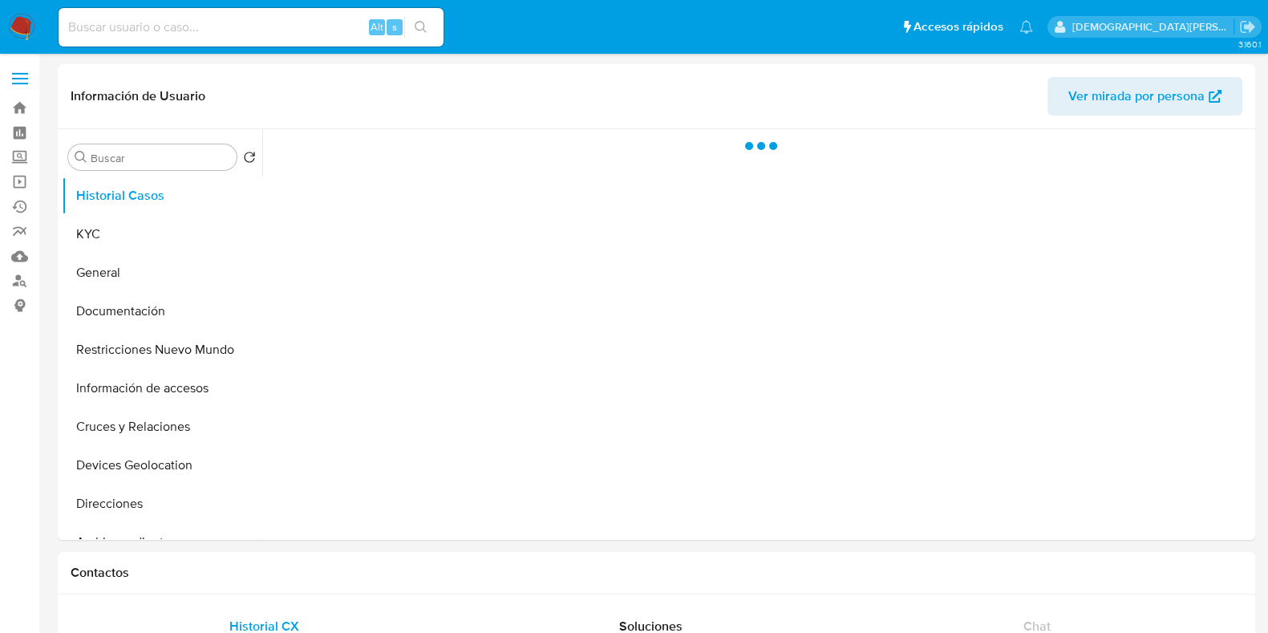
select select "10"
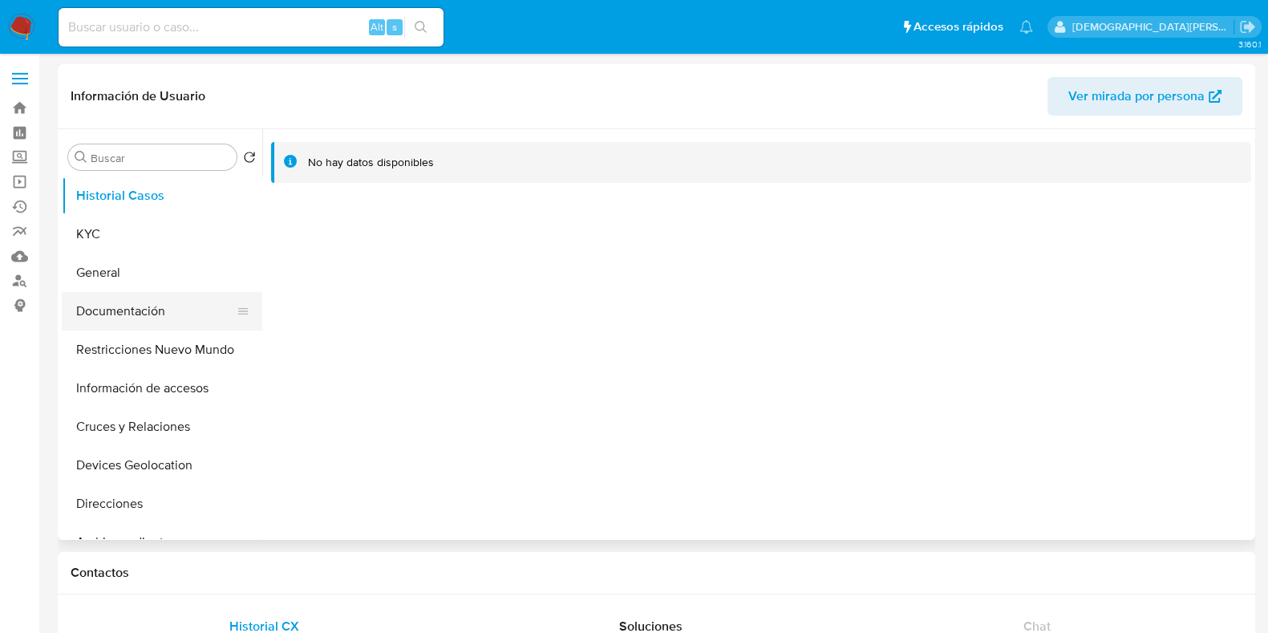
click at [130, 309] on button "Documentación" at bounding box center [156, 311] width 188 height 38
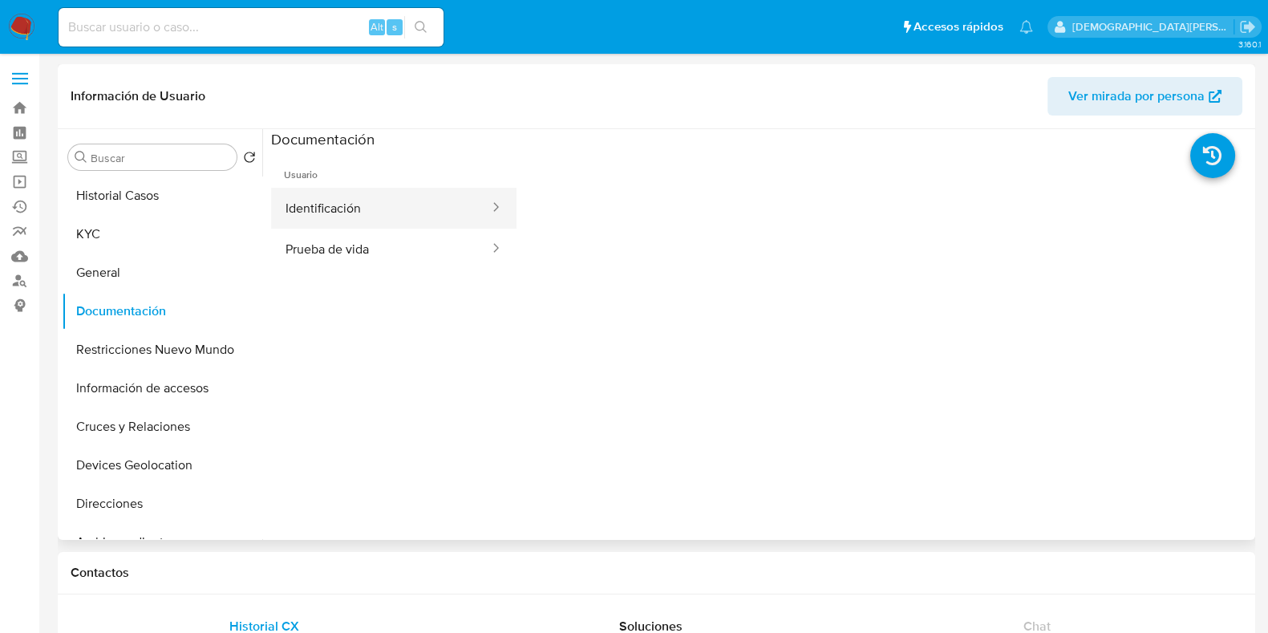
click at [353, 197] on button "Identificación" at bounding box center [381, 208] width 220 height 41
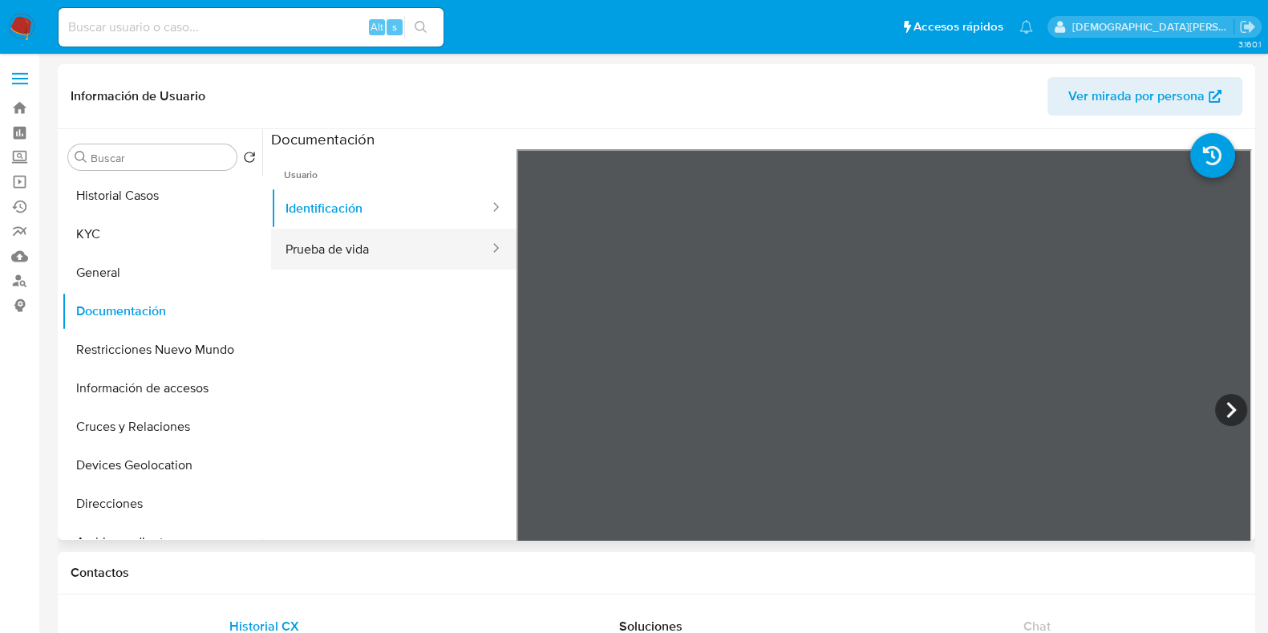
drag, startPoint x: 416, startPoint y: 250, endPoint x: 484, endPoint y: 258, distance: 68.6
click at [425, 251] on button "Prueba de vida" at bounding box center [381, 249] width 220 height 41
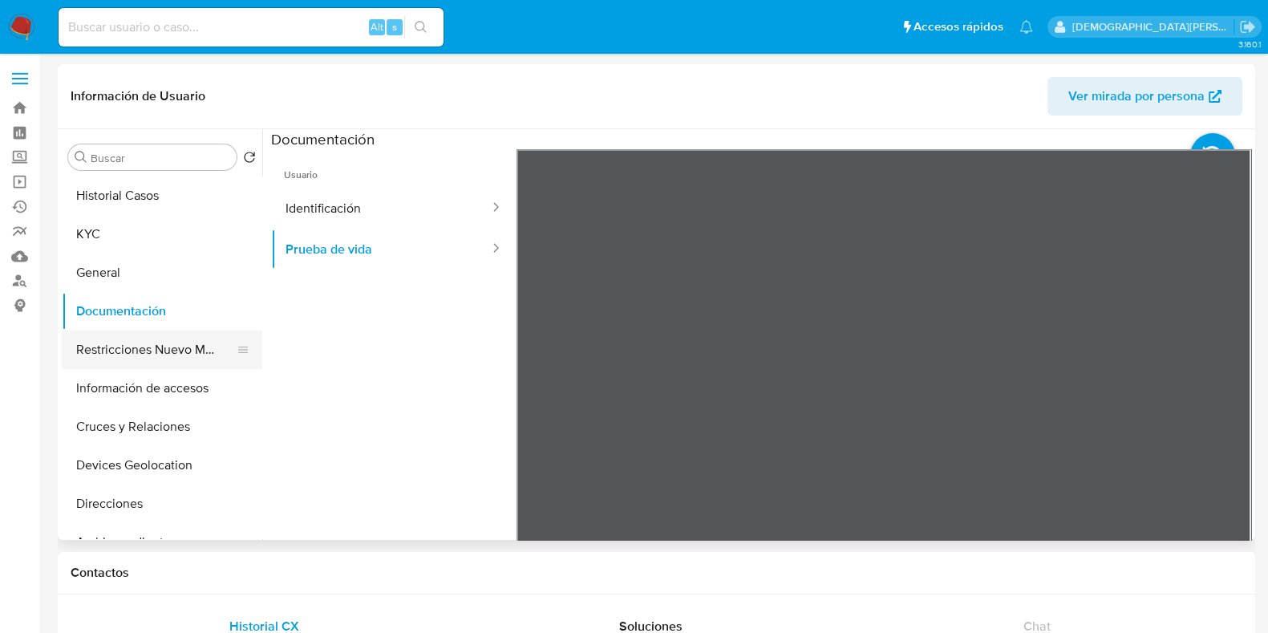
click at [145, 354] on button "Restricciones Nuevo Mundo" at bounding box center [156, 349] width 188 height 38
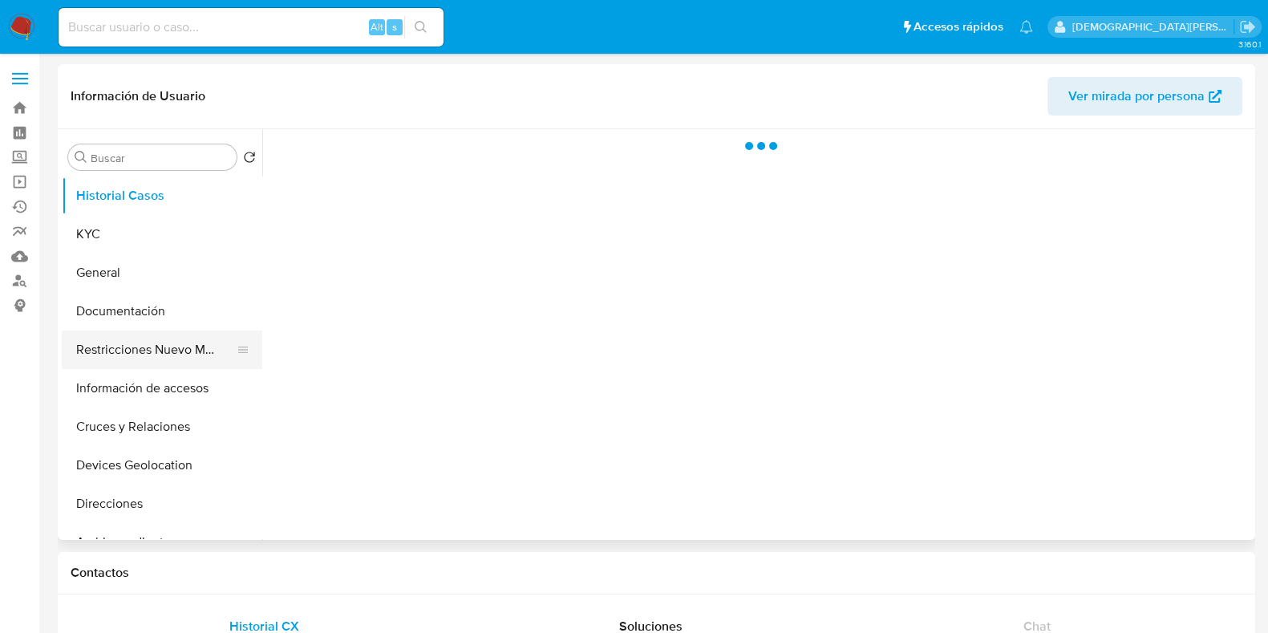
click at [136, 347] on button "Restricciones Nuevo Mundo" at bounding box center [156, 349] width 188 height 38
select select "10"
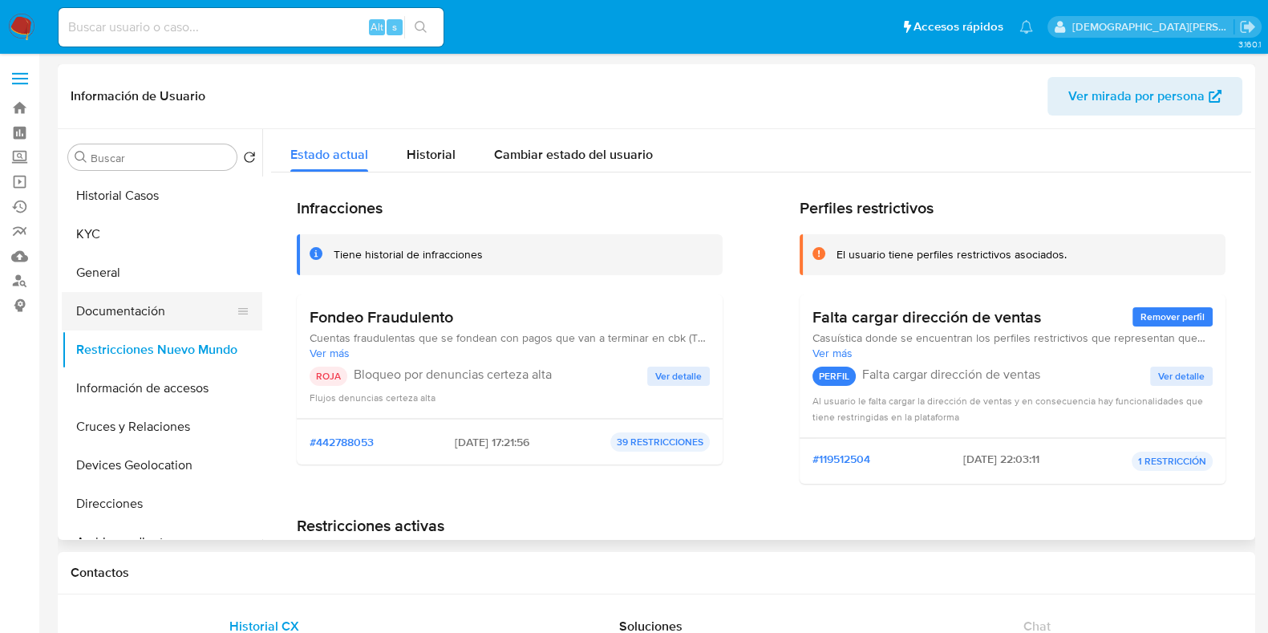
click at [159, 318] on button "Documentación" at bounding box center [156, 311] width 188 height 38
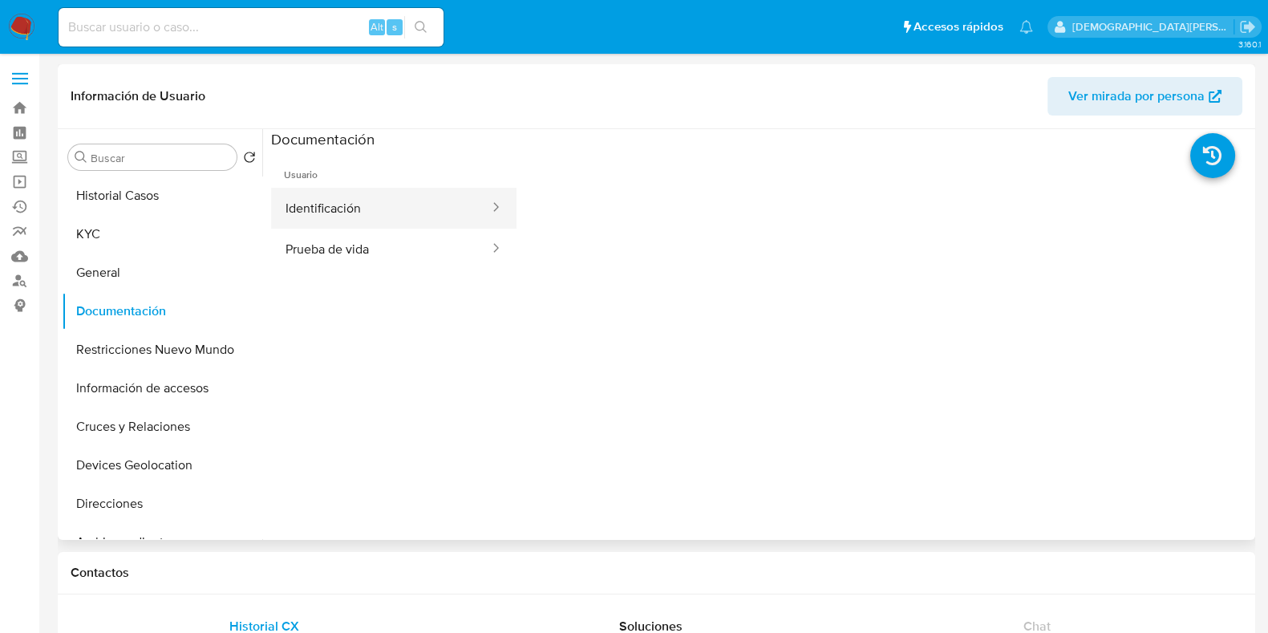
click at [394, 212] on button "Identificación" at bounding box center [381, 208] width 220 height 41
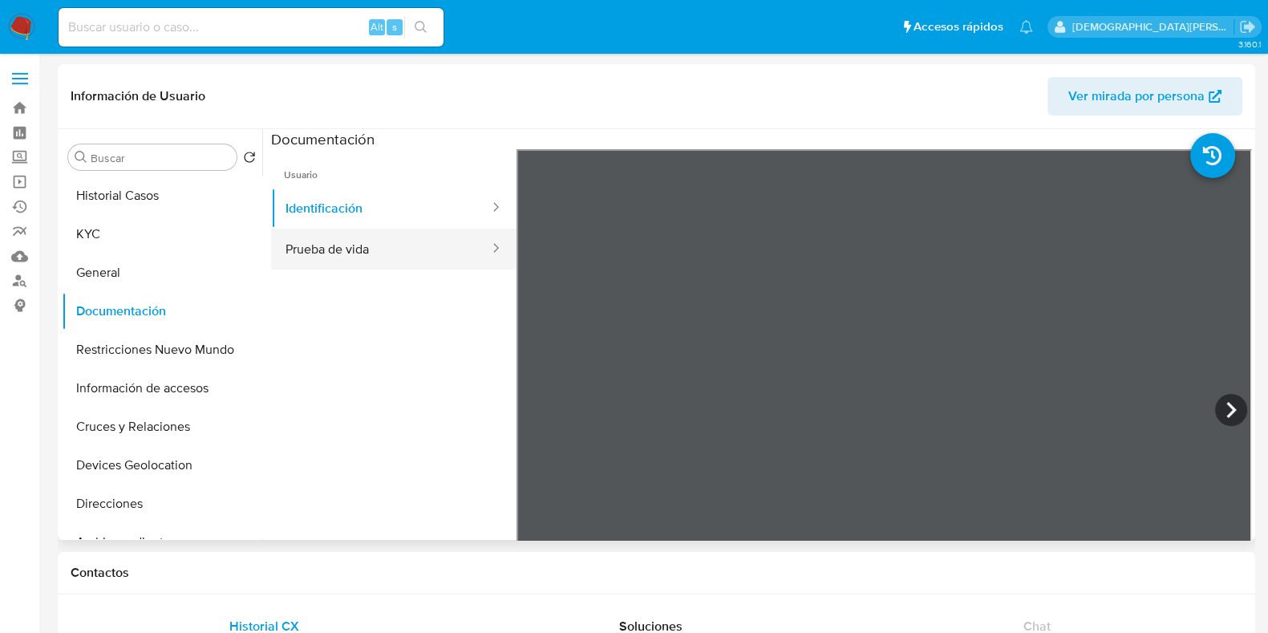
click at [341, 254] on button "Prueba de vida" at bounding box center [381, 249] width 220 height 41
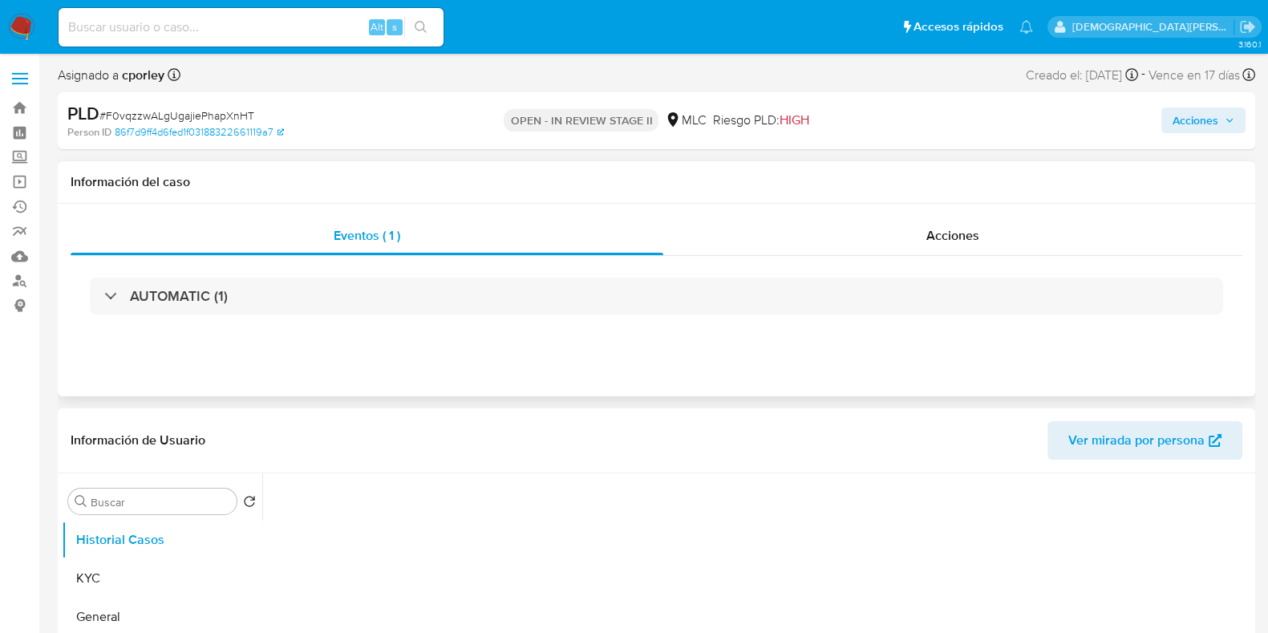
select select "10"
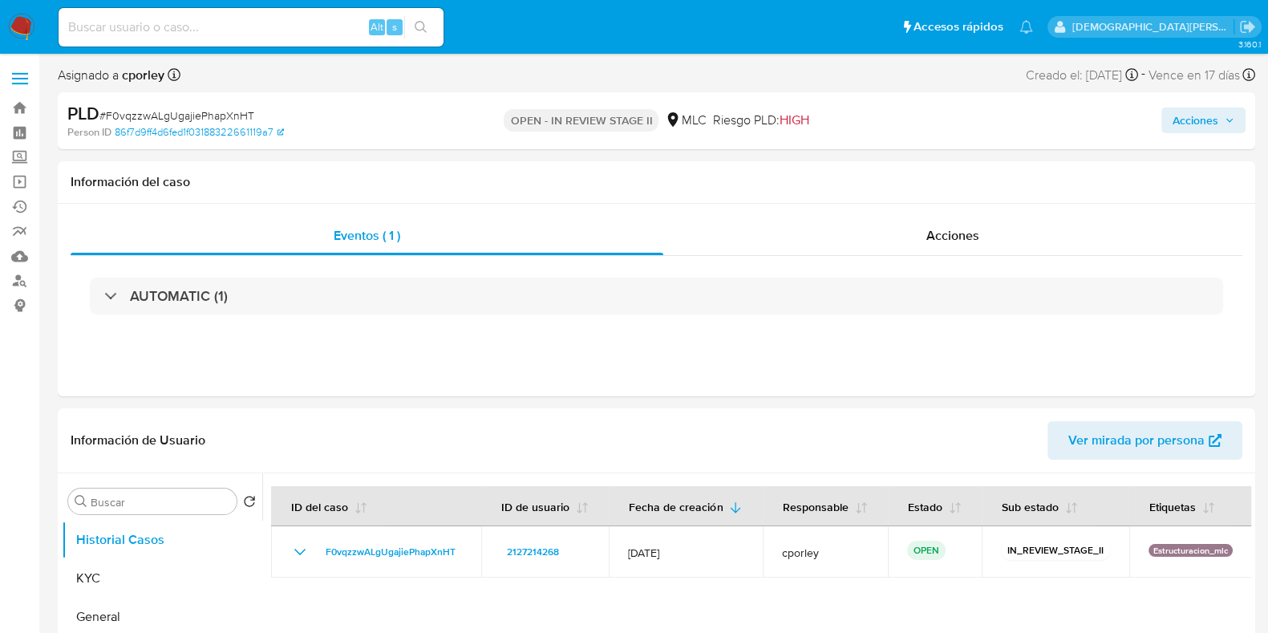
click at [1182, 123] on span "Acciones" at bounding box center [1195, 120] width 46 height 26
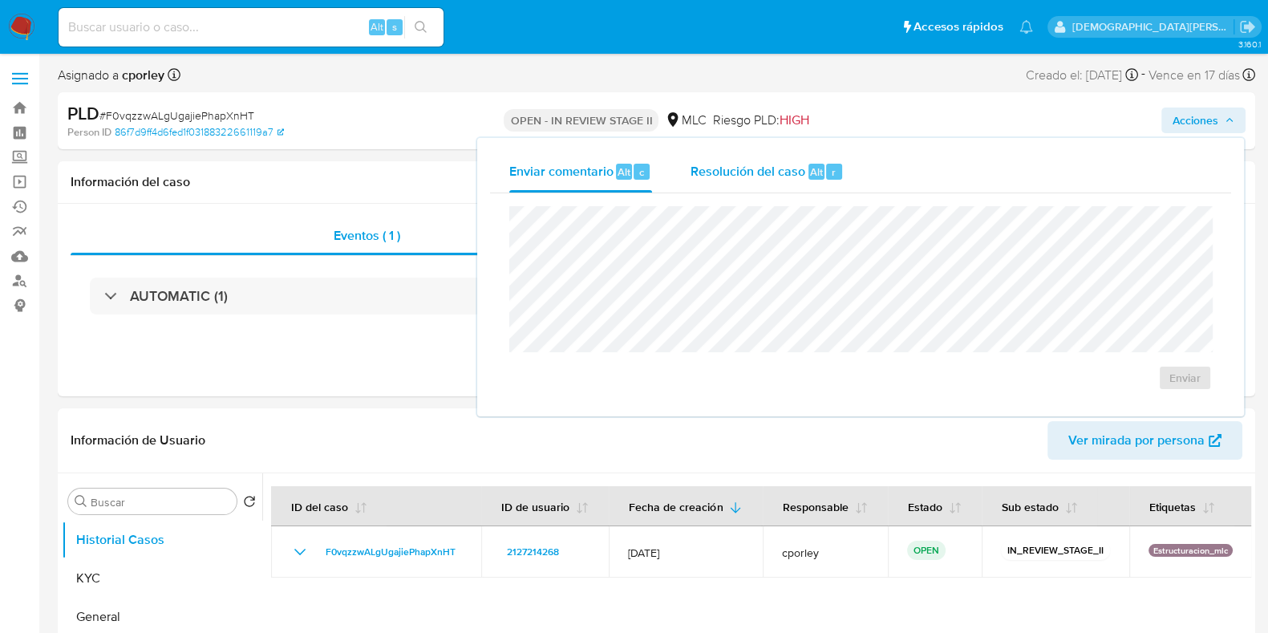
click at [742, 186] on div "Resolución del caso Alt r" at bounding box center [766, 172] width 153 height 42
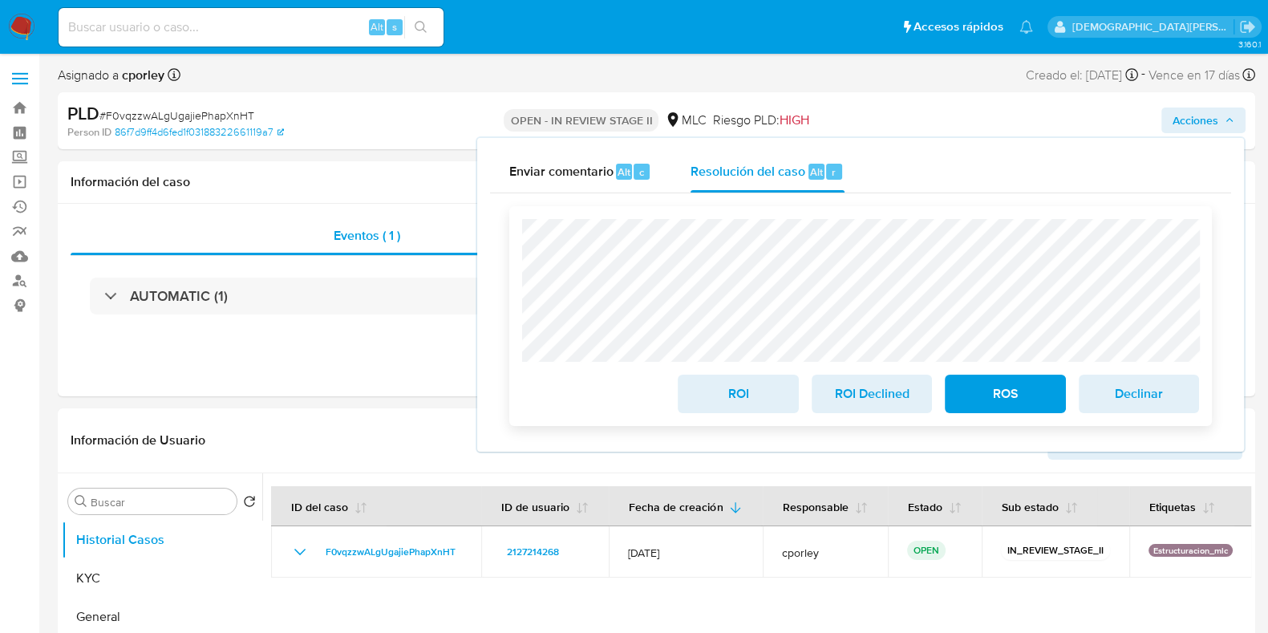
click at [1006, 397] on span "ROS" at bounding box center [1004, 393] width 79 height 35
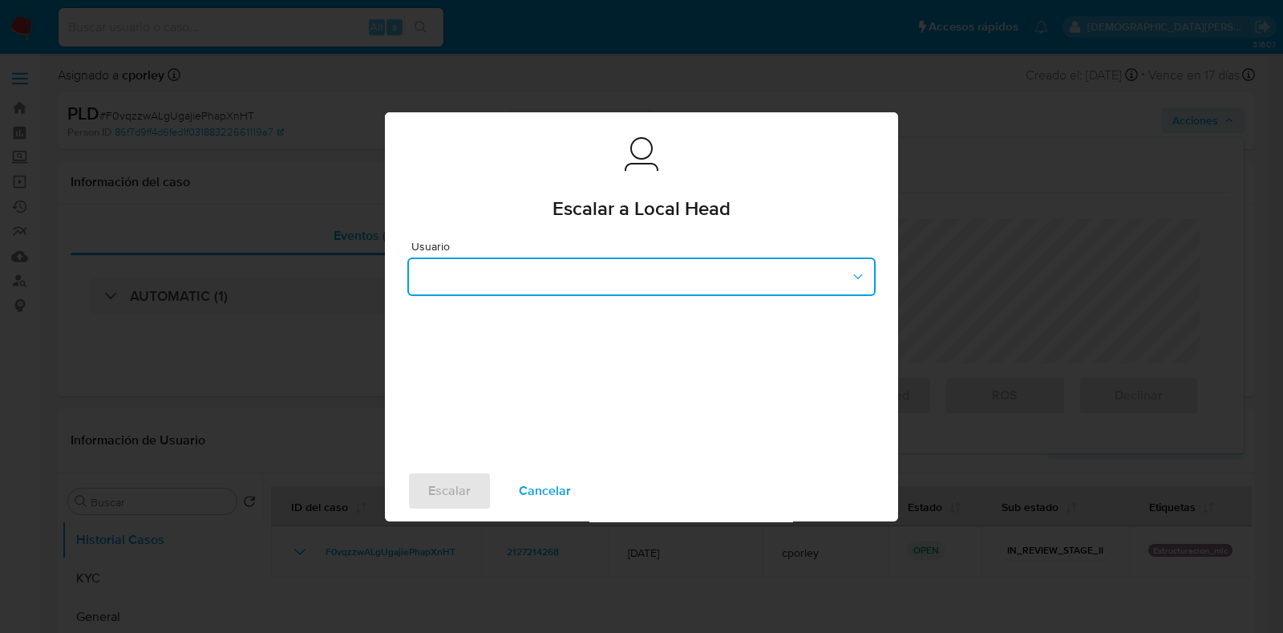
click at [563, 275] on button "button" at bounding box center [641, 276] width 468 height 38
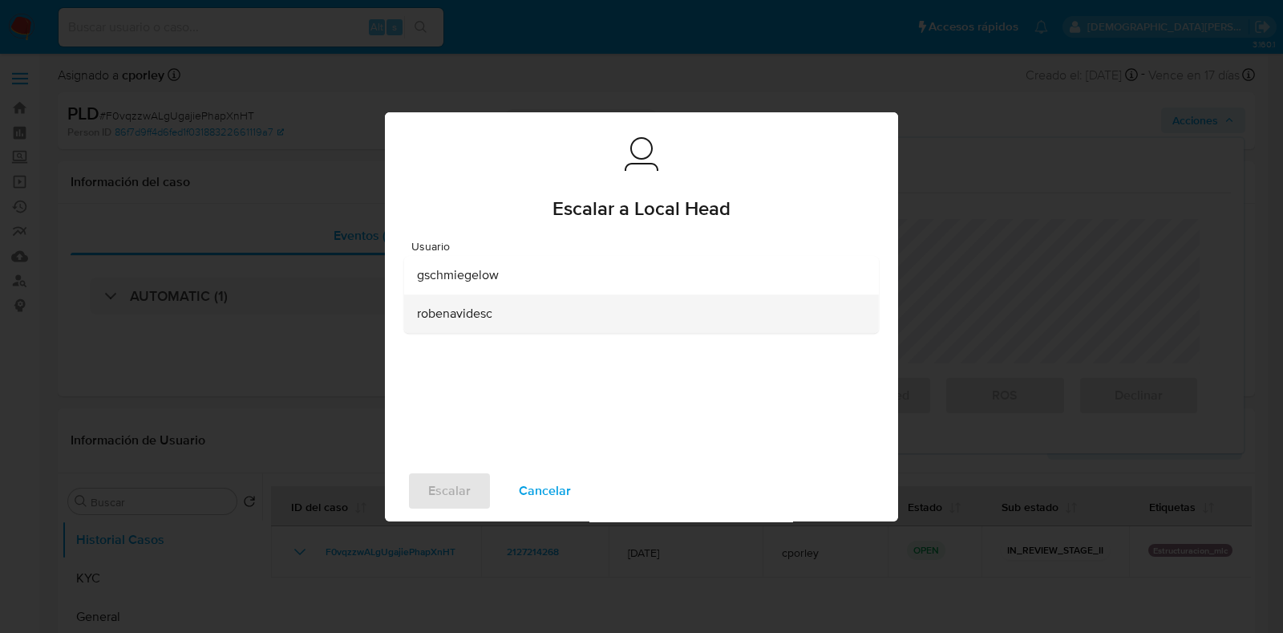
click at [465, 322] on span "robenavidesc" at bounding box center [454, 313] width 75 height 16
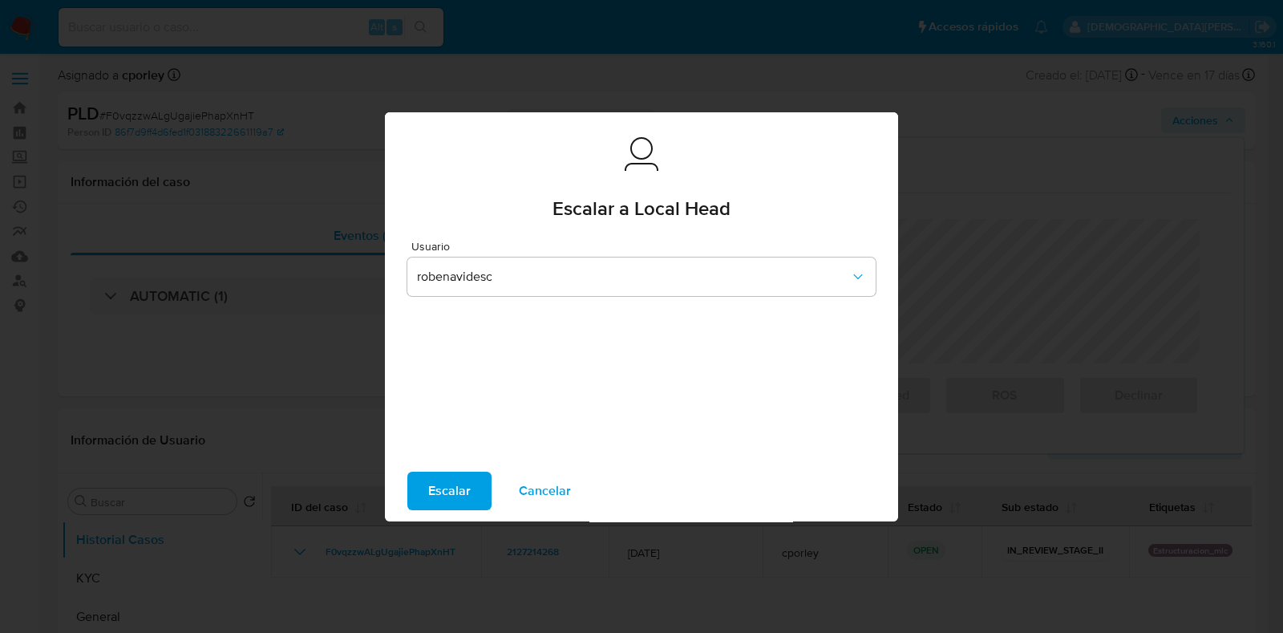
click at [437, 497] on span "Escalar" at bounding box center [449, 490] width 42 height 35
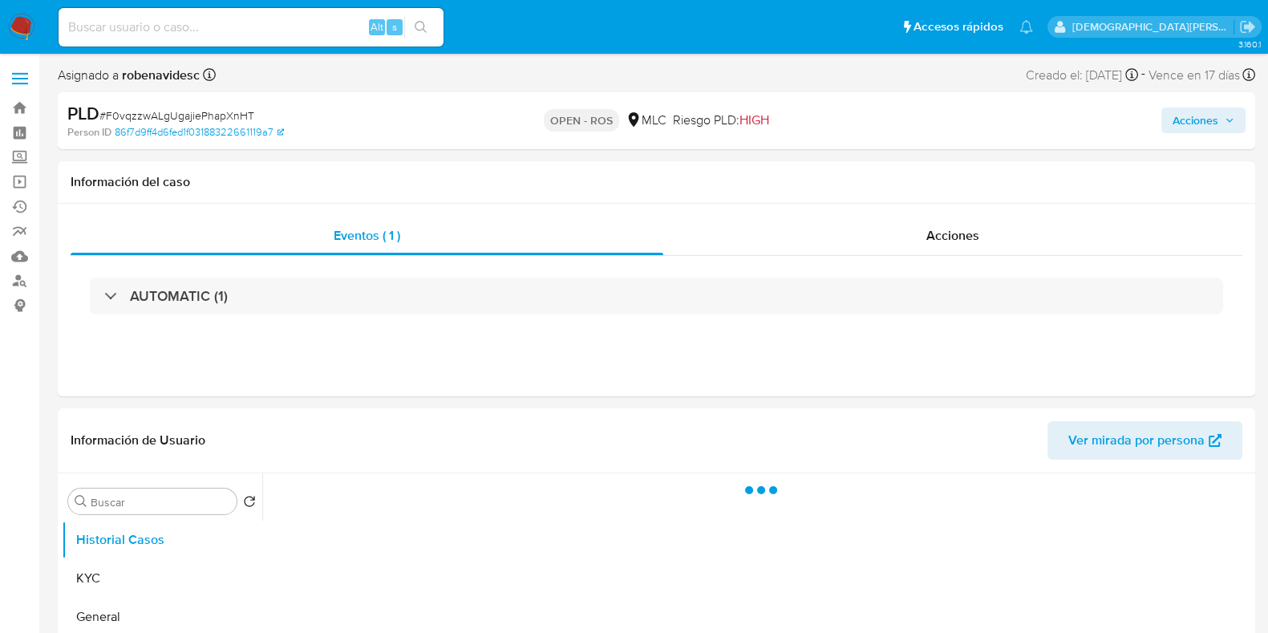
select select "10"
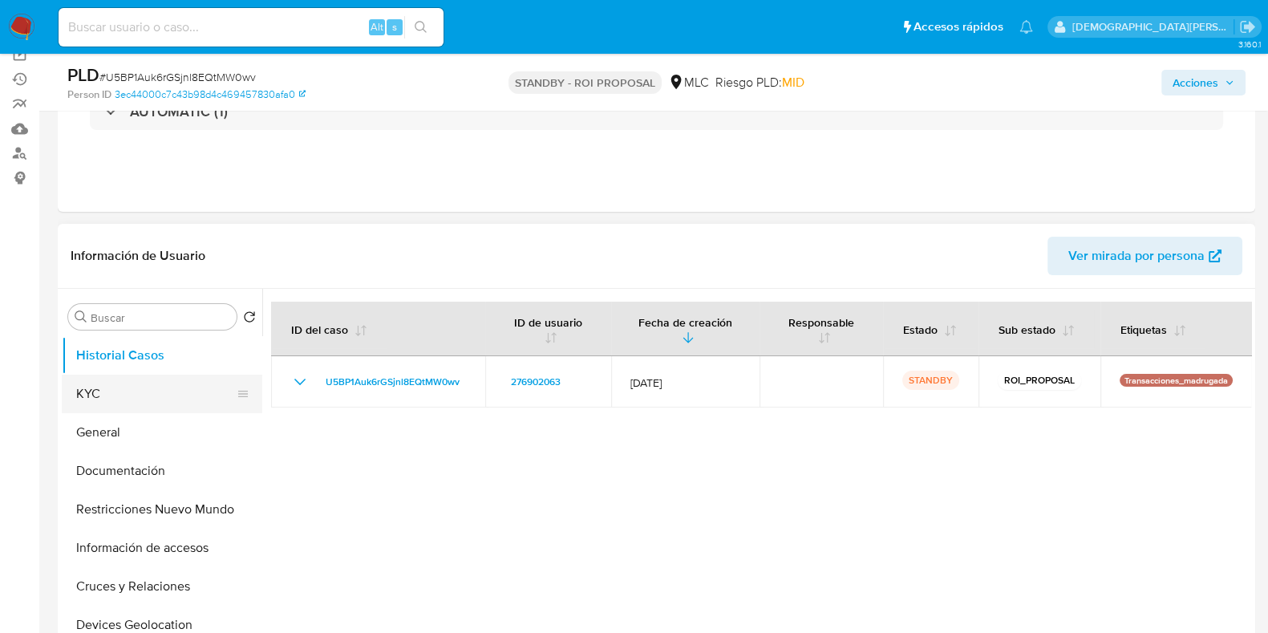
scroll to position [200, 0]
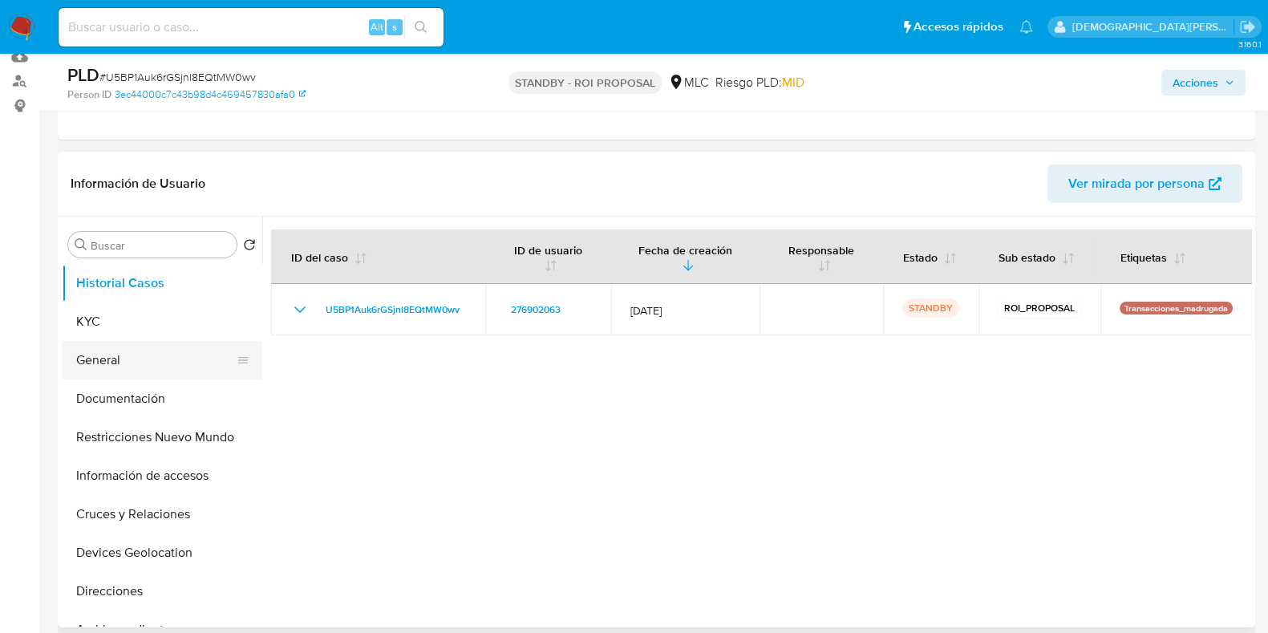
click at [114, 360] on button "General" at bounding box center [156, 360] width 188 height 38
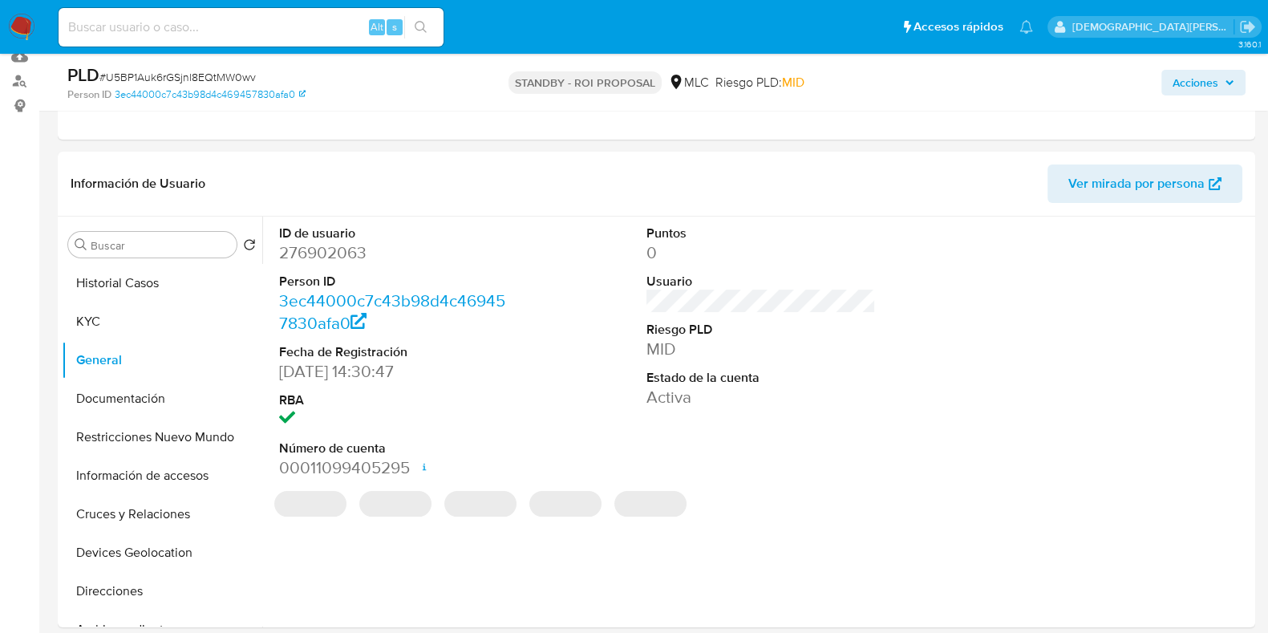
click at [321, 249] on dd "276902063" at bounding box center [393, 252] width 229 height 22
copy dd "276902063"
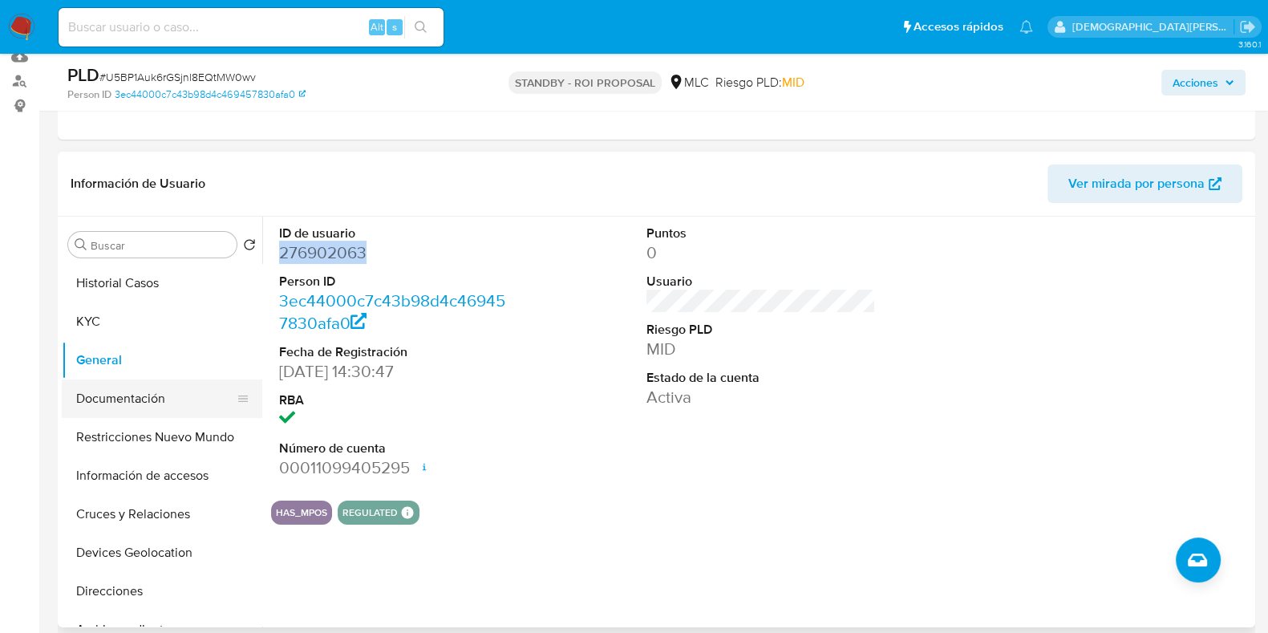
click at [131, 398] on button "Documentación" at bounding box center [156, 398] width 188 height 38
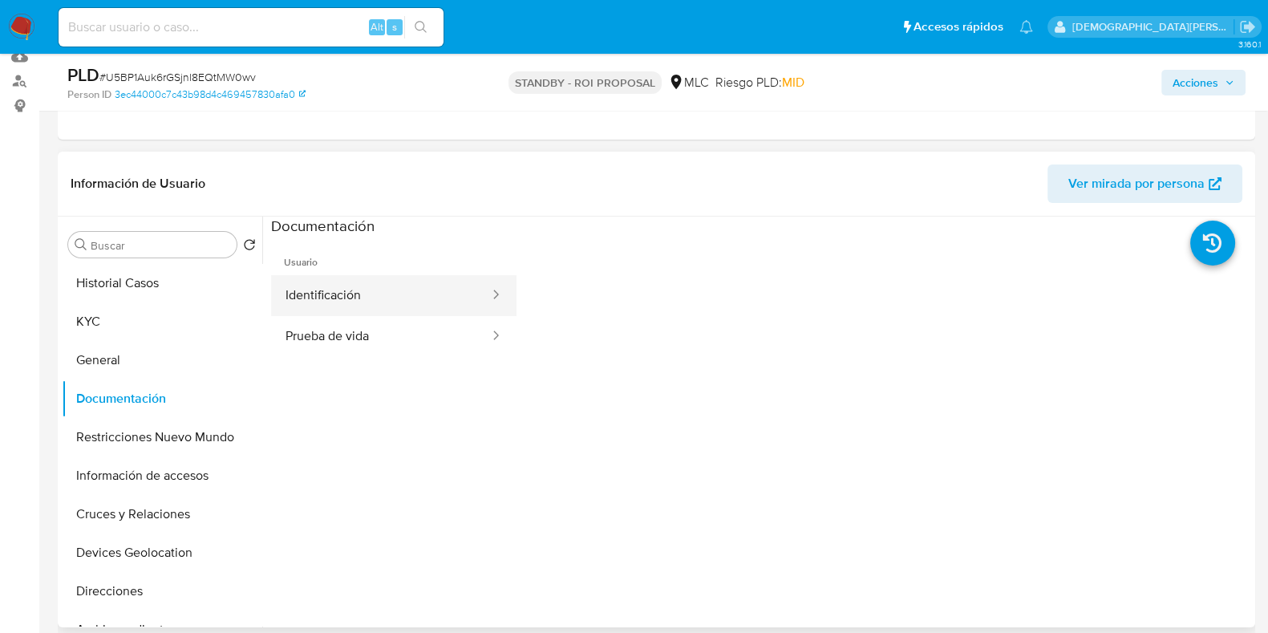
click at [310, 300] on button "Identificación" at bounding box center [381, 295] width 220 height 41
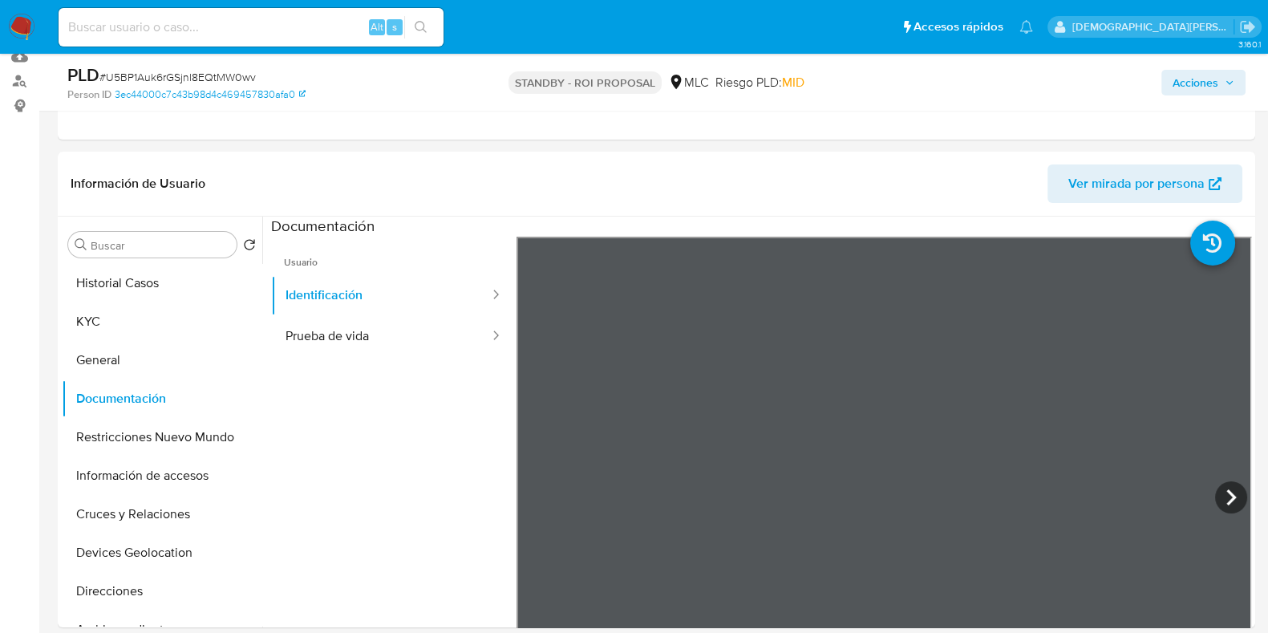
scroll to position [301, 0]
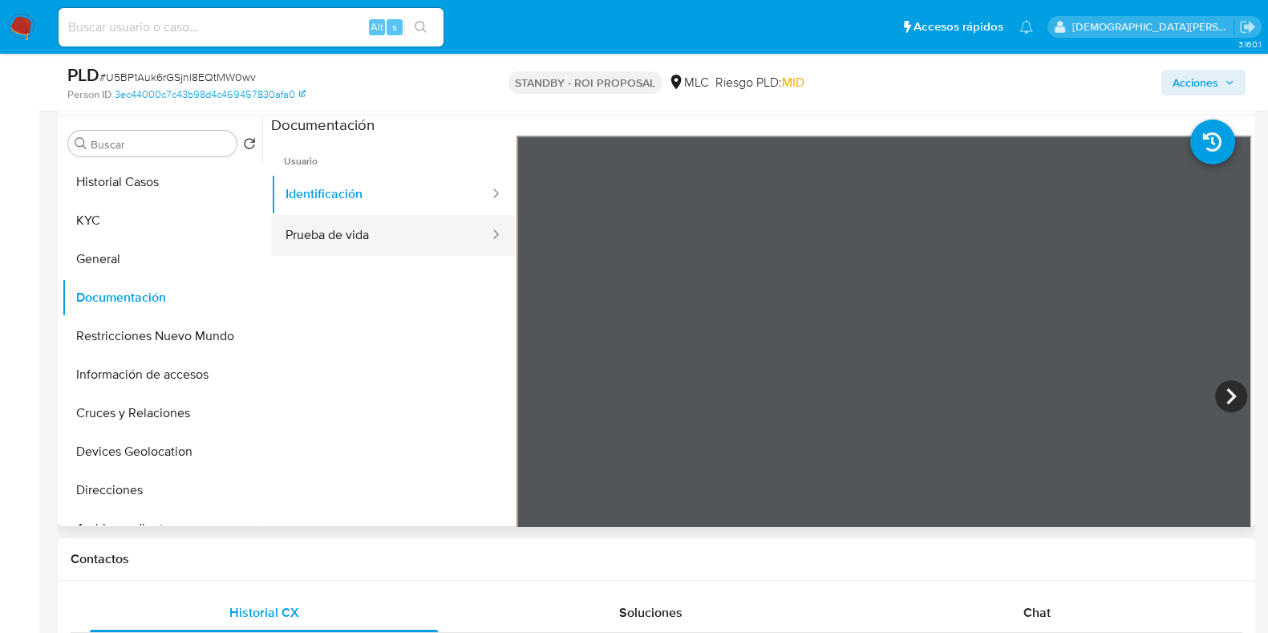
click at [385, 250] on button "Prueba de vida" at bounding box center [381, 235] width 220 height 41
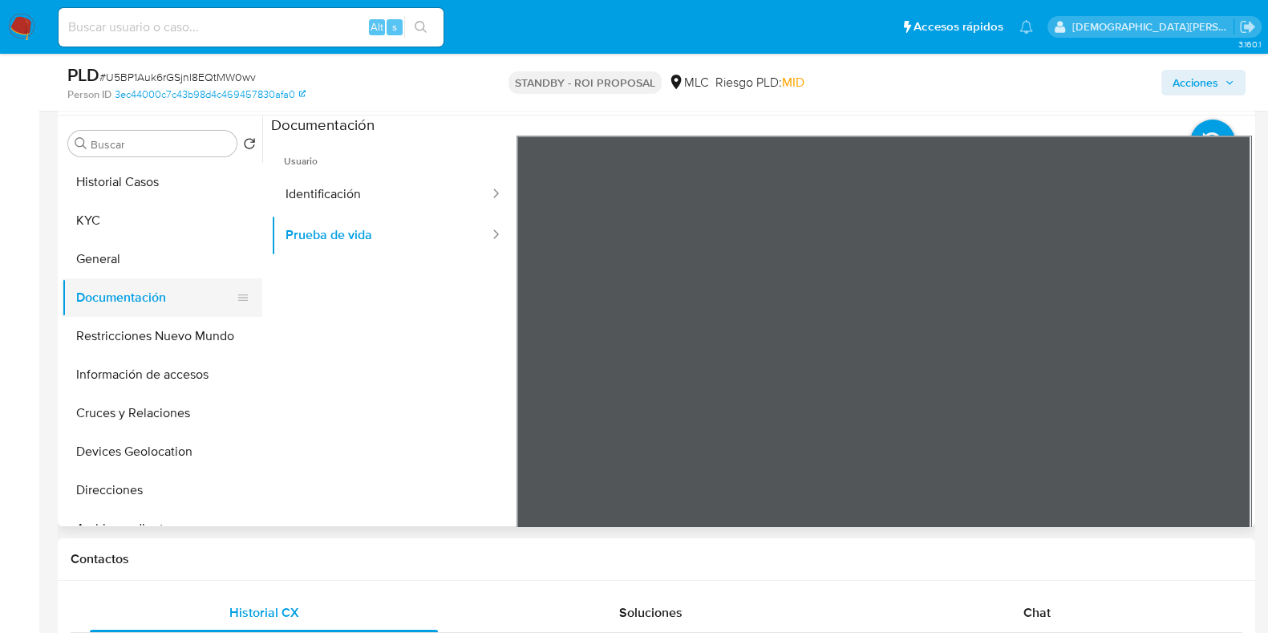
click at [196, 310] on button "Documentación" at bounding box center [156, 297] width 188 height 38
click at [167, 346] on button "Restricciones Nuevo Mundo" at bounding box center [156, 336] width 188 height 38
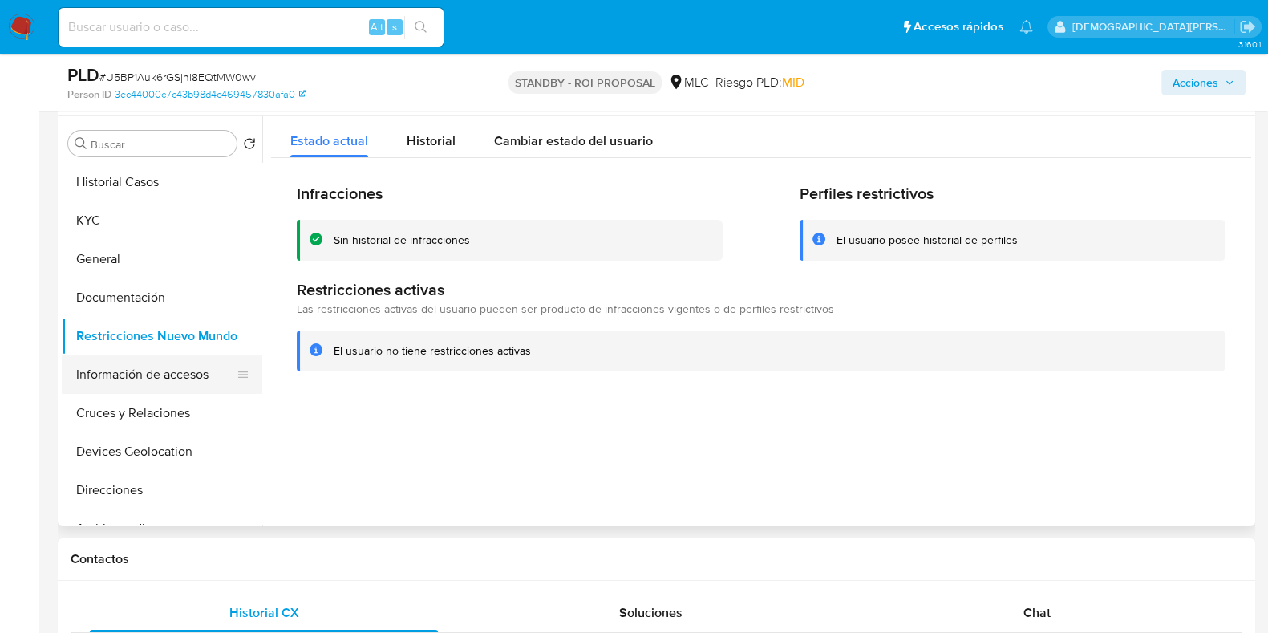
click at [157, 370] on button "Información de accesos" at bounding box center [156, 374] width 188 height 38
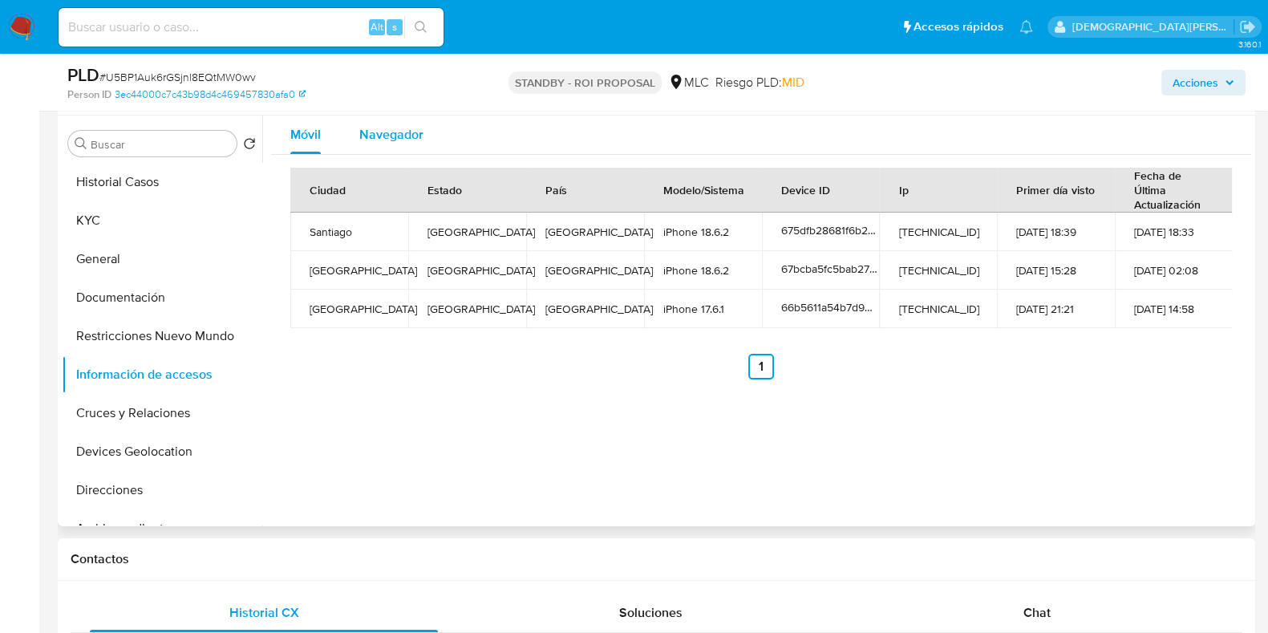
click at [400, 137] on span "Navegador" at bounding box center [391, 134] width 64 height 18
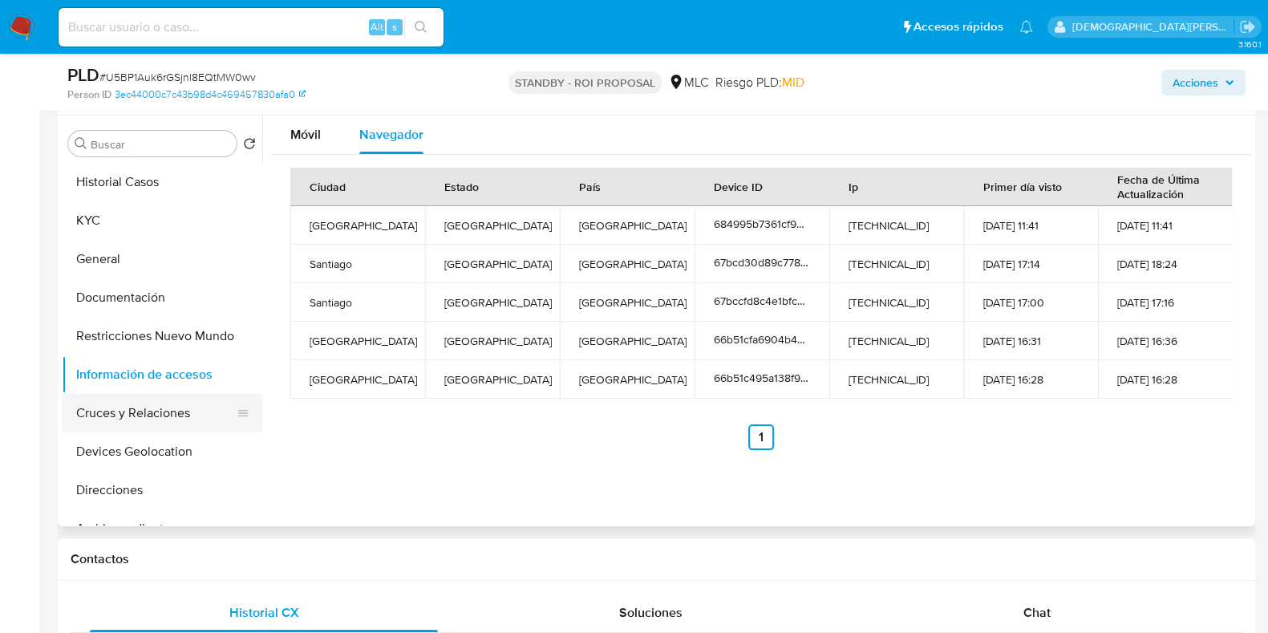
click at [131, 414] on button "Cruces y Relaciones" at bounding box center [156, 413] width 188 height 38
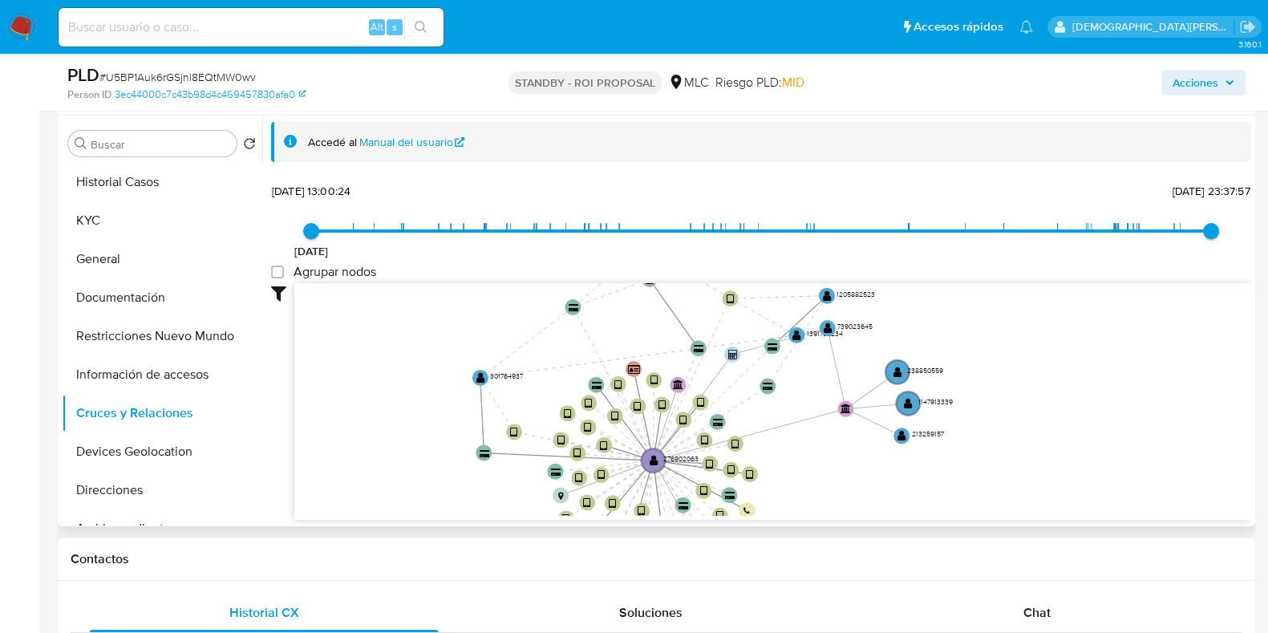
drag, startPoint x: 561, startPoint y: 374, endPoint x: 529, endPoint y: 507, distance: 136.1
click at [529, 507] on icon "device-675dfb28681f6b27e1321405  user-276902063  276902063 device-67196db0998…" at bounding box center [772, 399] width 957 height 233
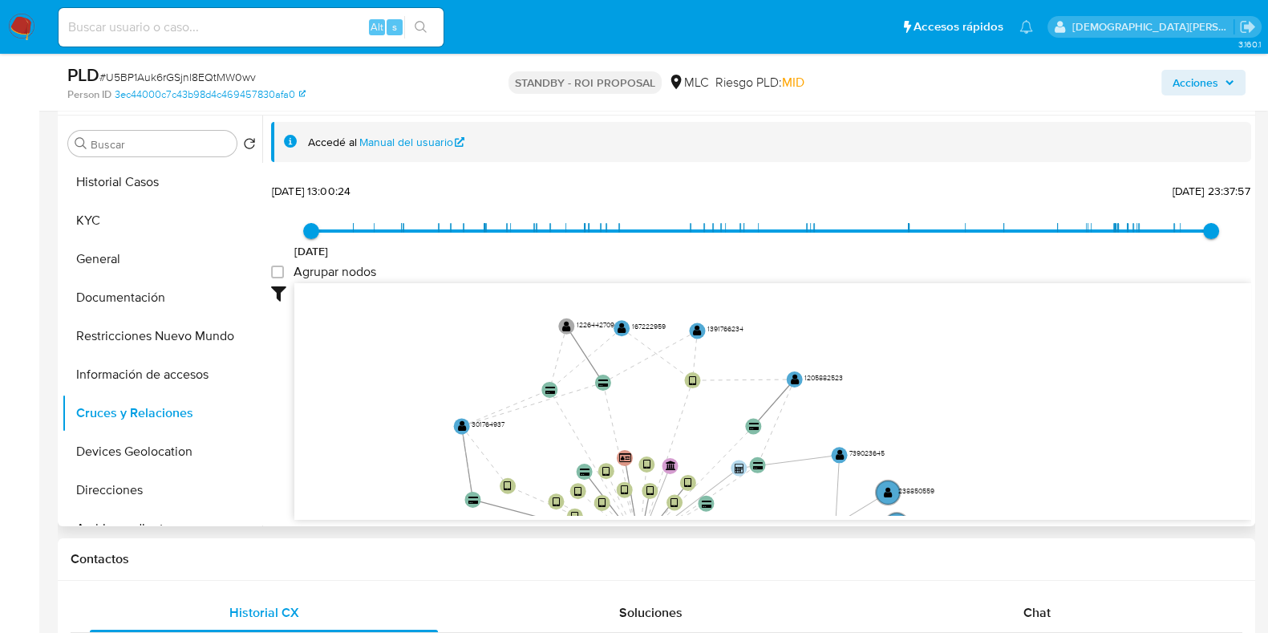
drag, startPoint x: 535, startPoint y: 407, endPoint x: 516, endPoint y: 481, distance: 76.8
click at [516, 481] on icon "device-675dfb28681f6b27e1321405  user-276902063  276902063 device-67196db0998…" at bounding box center [772, 399] width 957 height 233
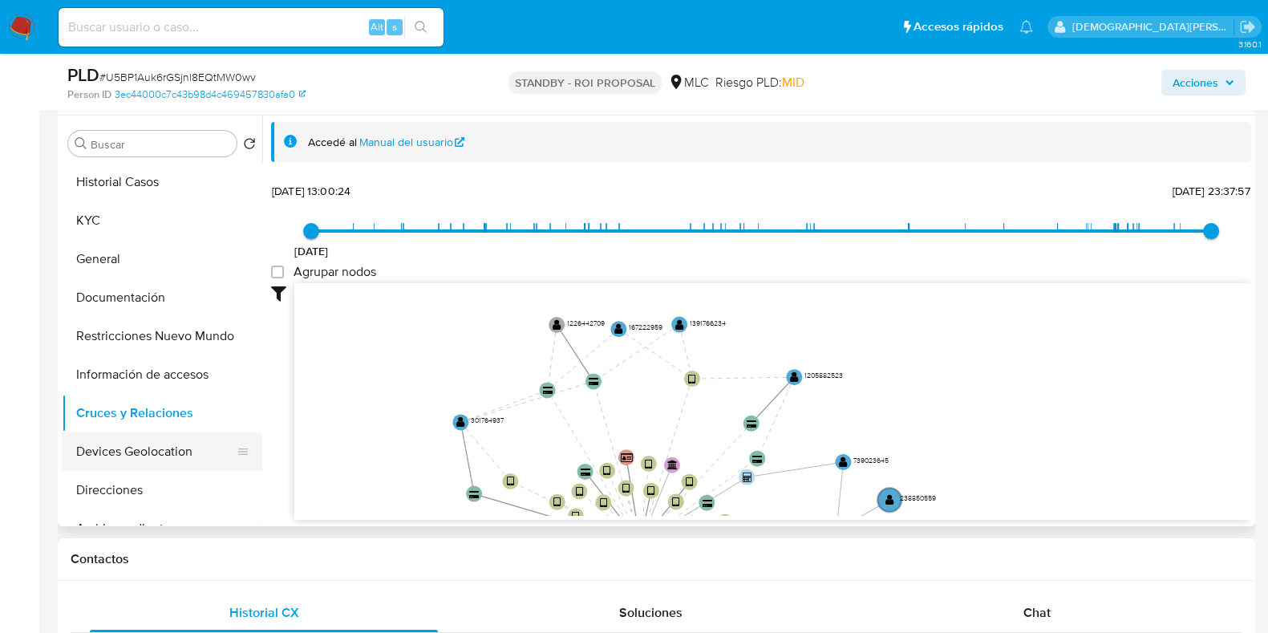
click at [160, 451] on button "Devices Geolocation" at bounding box center [156, 451] width 188 height 38
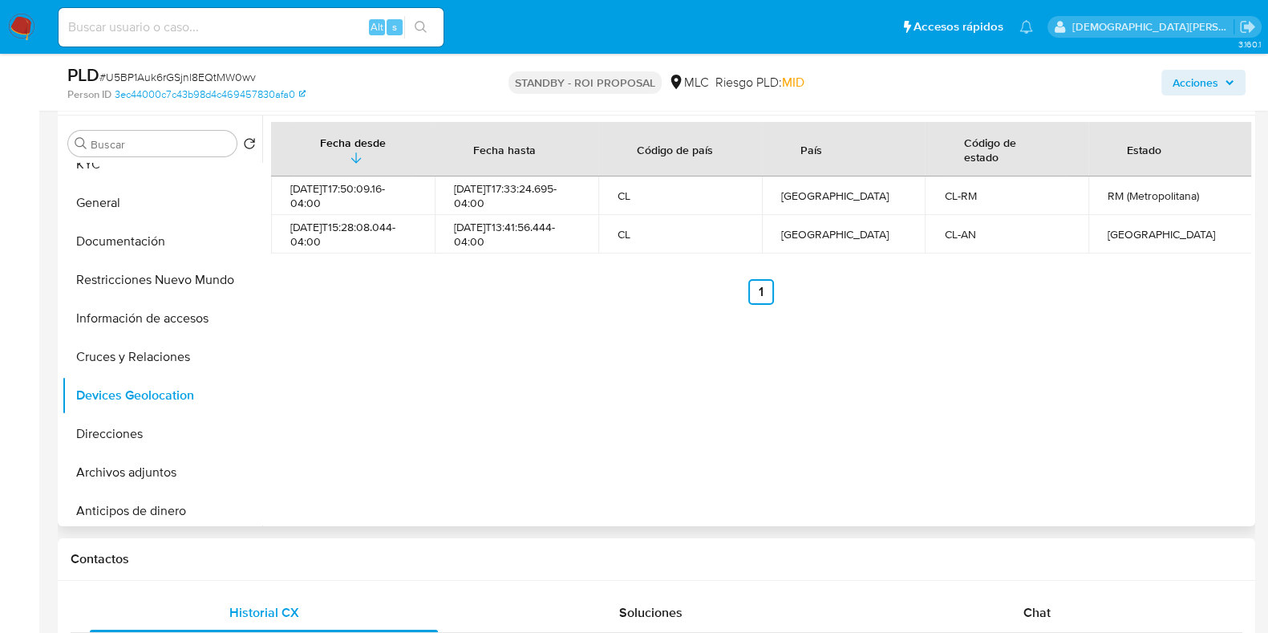
scroll to position [0, 0]
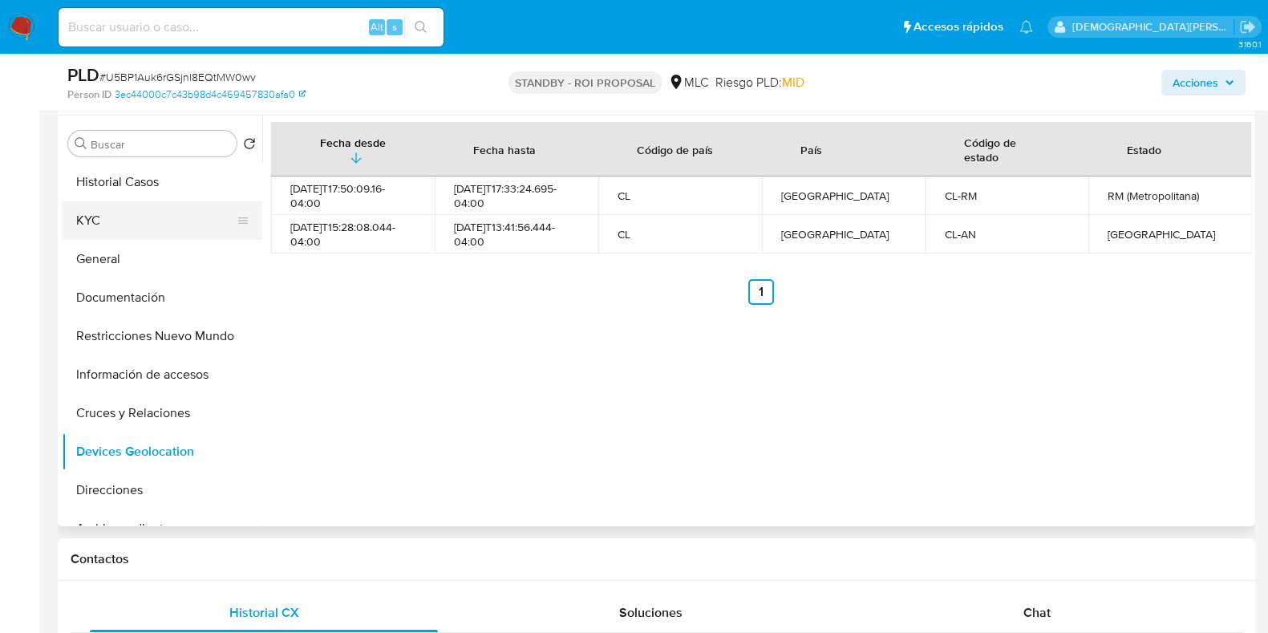
click at [131, 219] on button "KYC" at bounding box center [156, 220] width 188 height 38
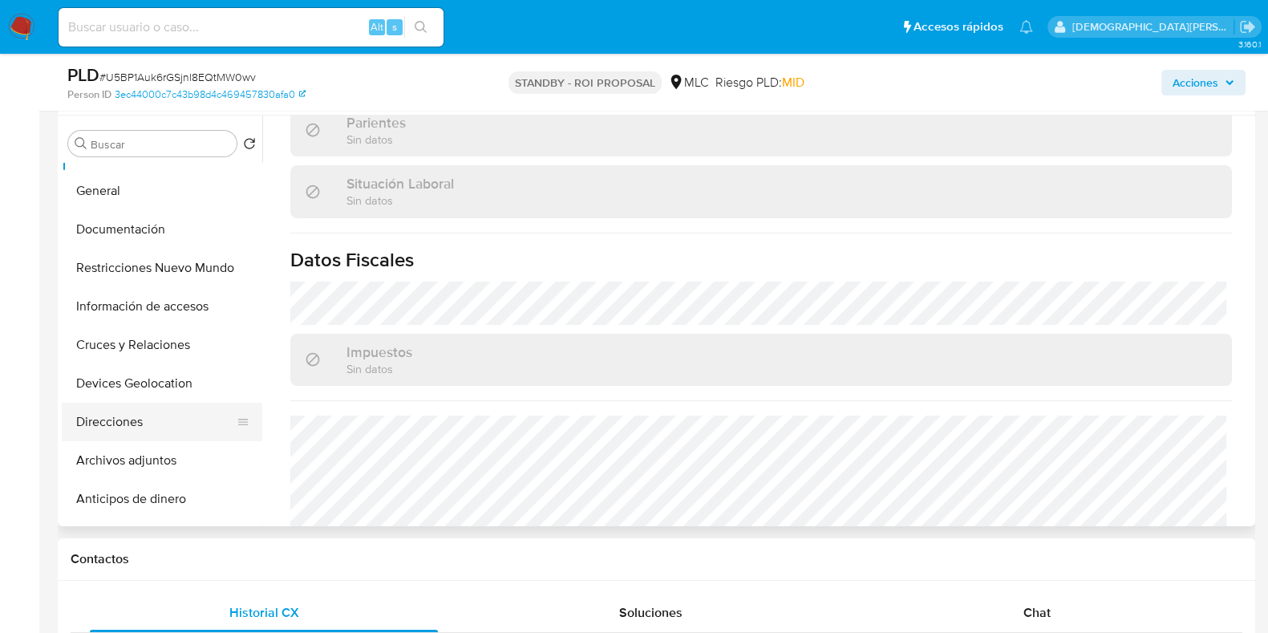
scroll to position [99, 0]
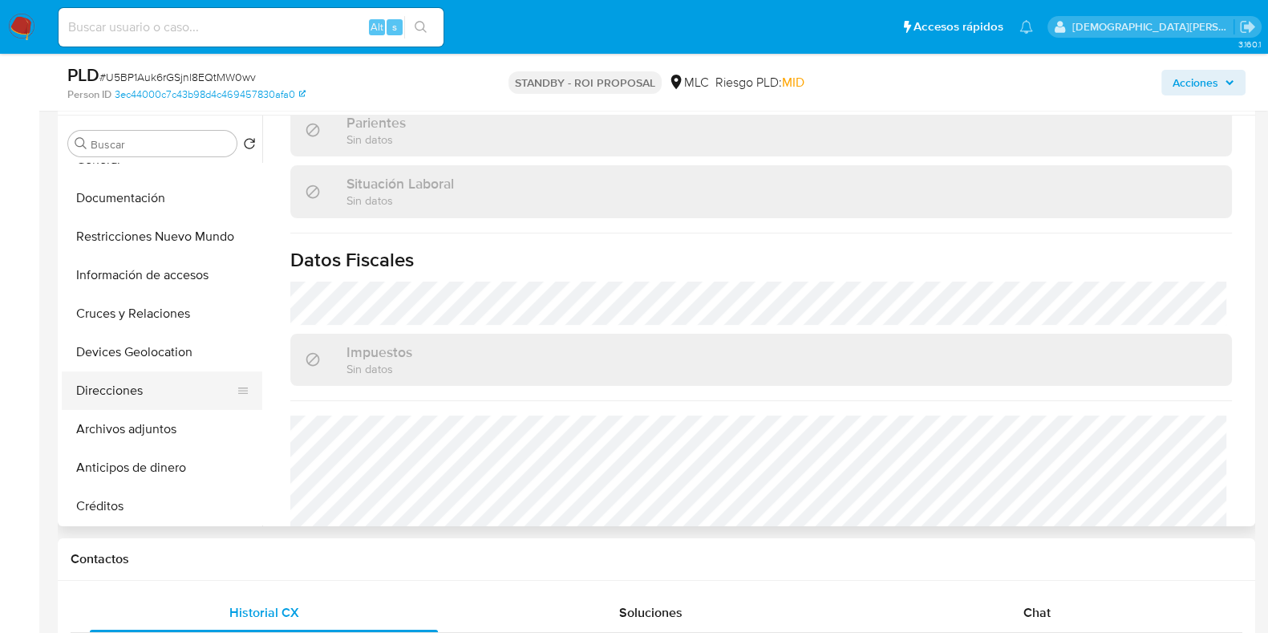
click at [114, 394] on button "Direcciones" at bounding box center [156, 390] width 188 height 38
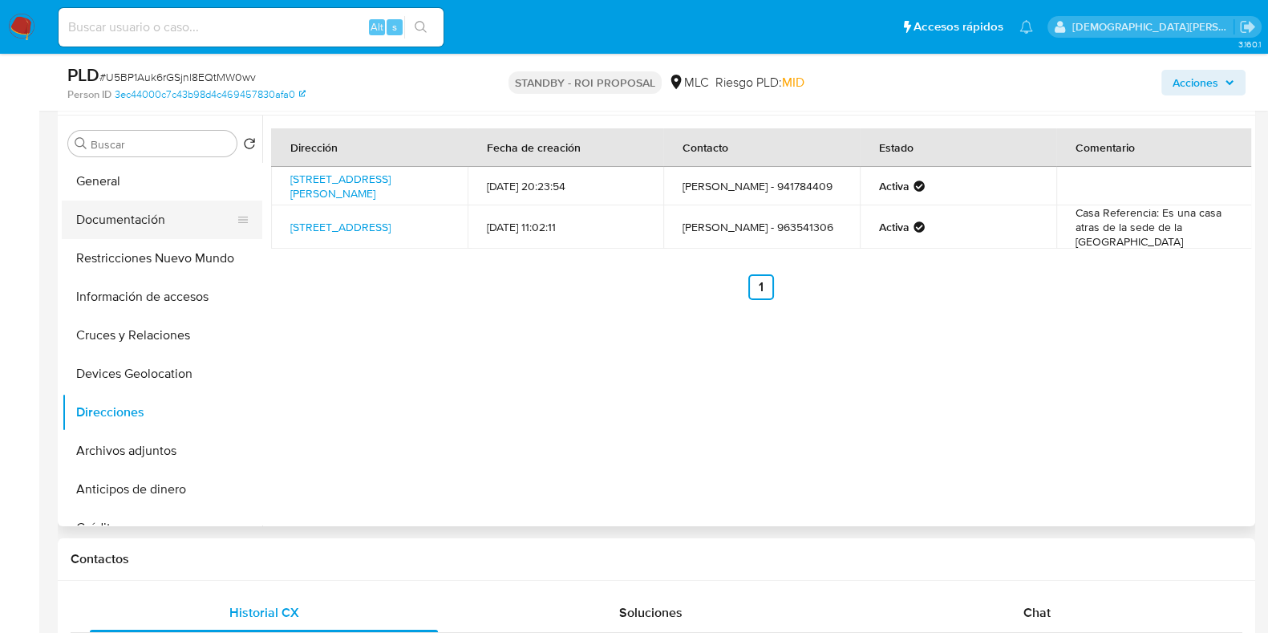
scroll to position [0, 0]
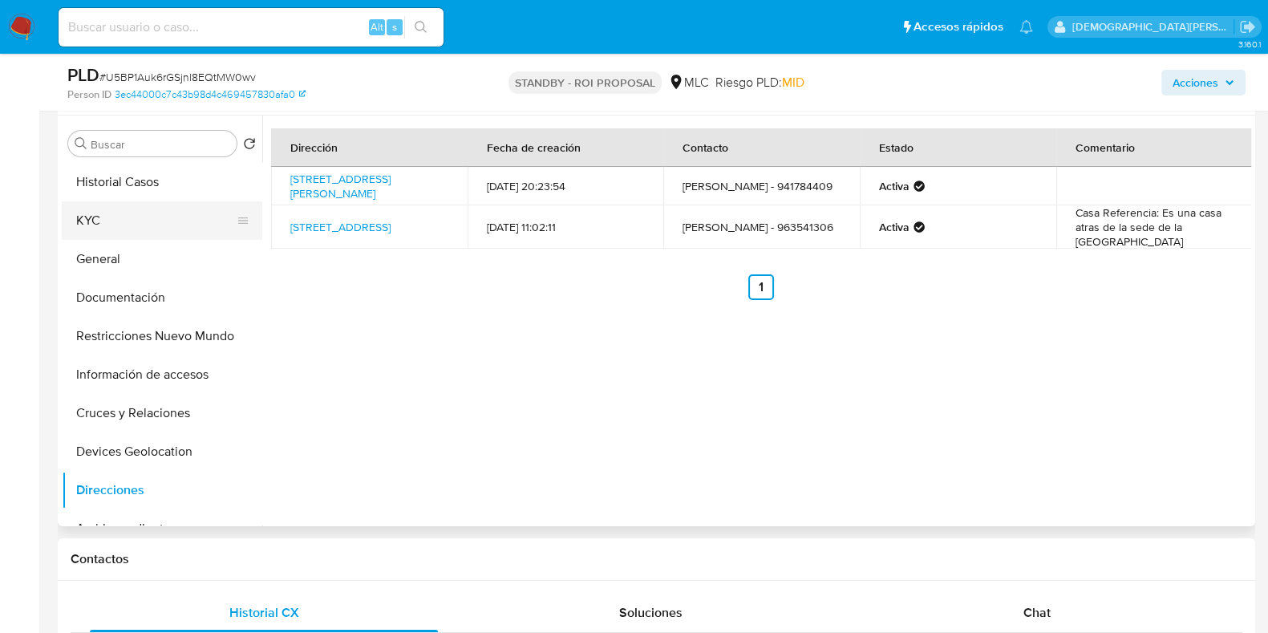
click at [131, 202] on button "KYC" at bounding box center [156, 220] width 188 height 38
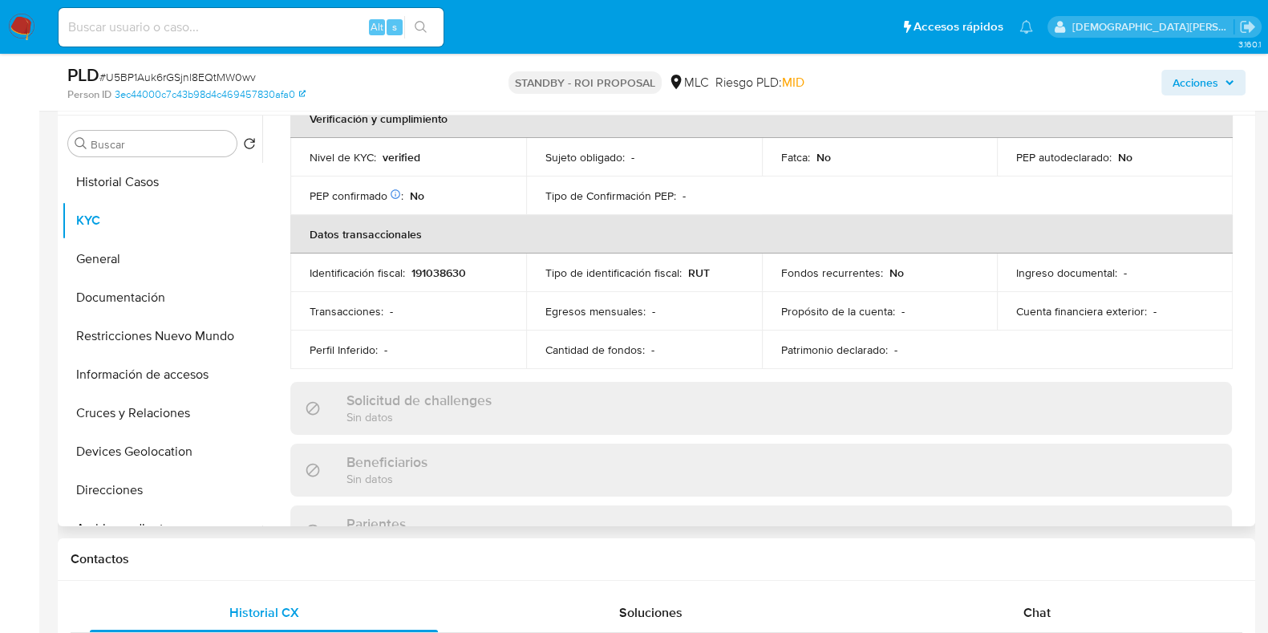
scroll to position [399, 0]
click at [152, 405] on button "Cruces y Relaciones" at bounding box center [156, 413] width 188 height 38
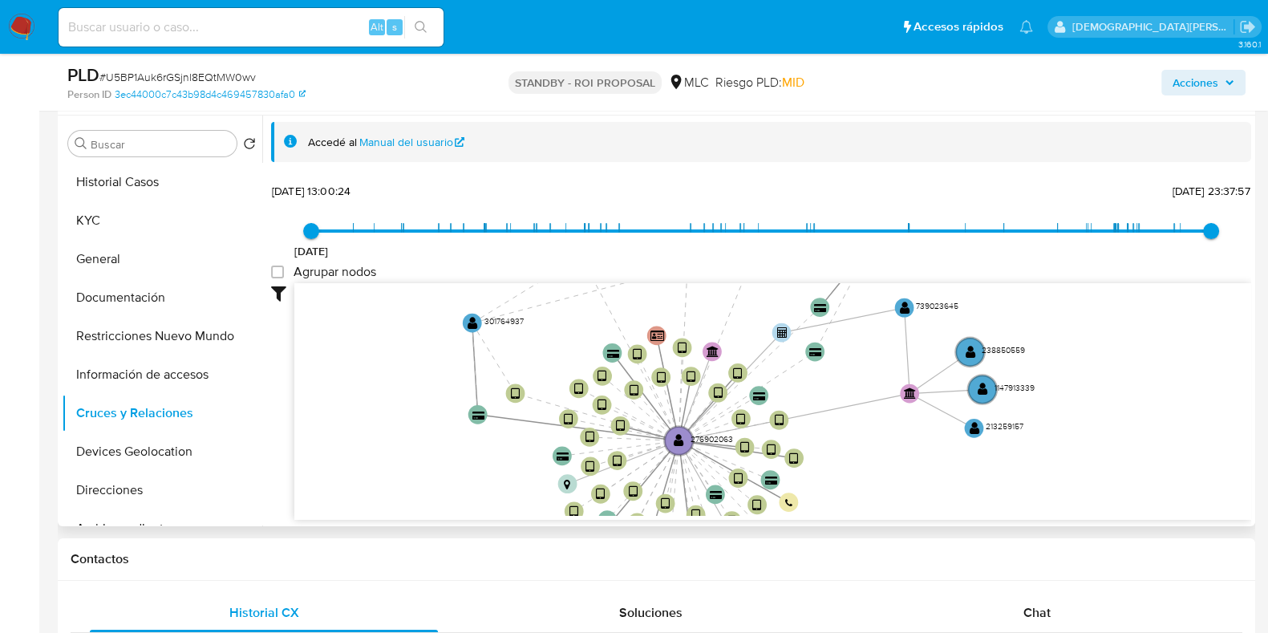
drag, startPoint x: 452, startPoint y: 374, endPoint x: 471, endPoint y: 495, distance: 121.8
click at [471, 495] on icon "device-675dfb28681f6b27e1321405  user-276902063  276902063 device-67196db0998…" at bounding box center [772, 399] width 957 height 233
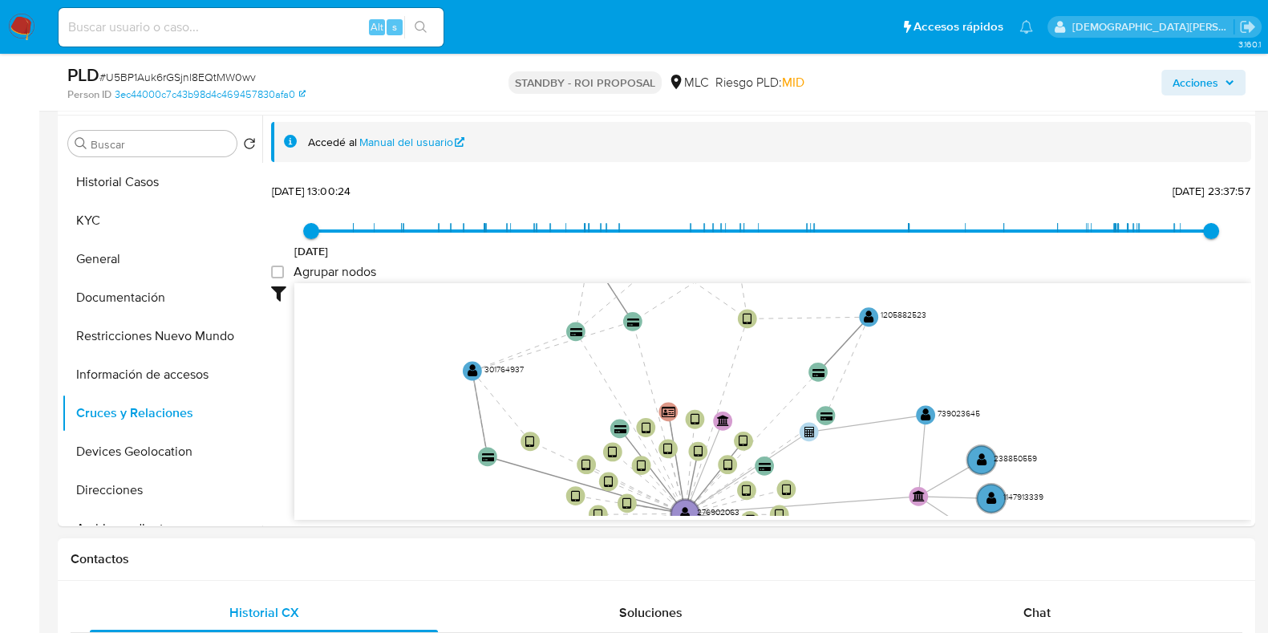
drag, startPoint x: 914, startPoint y: 466, endPoint x: 916, endPoint y: 542, distance: 76.2
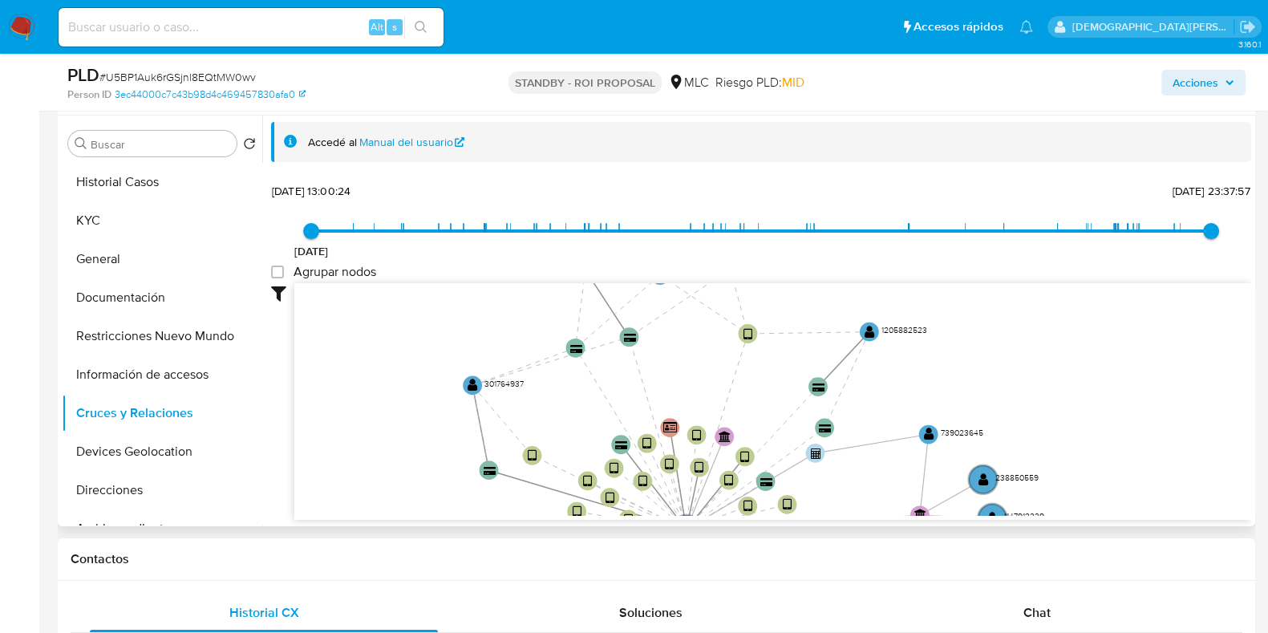
drag, startPoint x: 920, startPoint y: 366, endPoint x: 922, endPoint y: 429, distance: 62.6
click at [922, 429] on icon "device-675dfb28681f6b27e1321405  user-276902063  276902063 device-67196db0998…" at bounding box center [772, 399] width 957 height 233
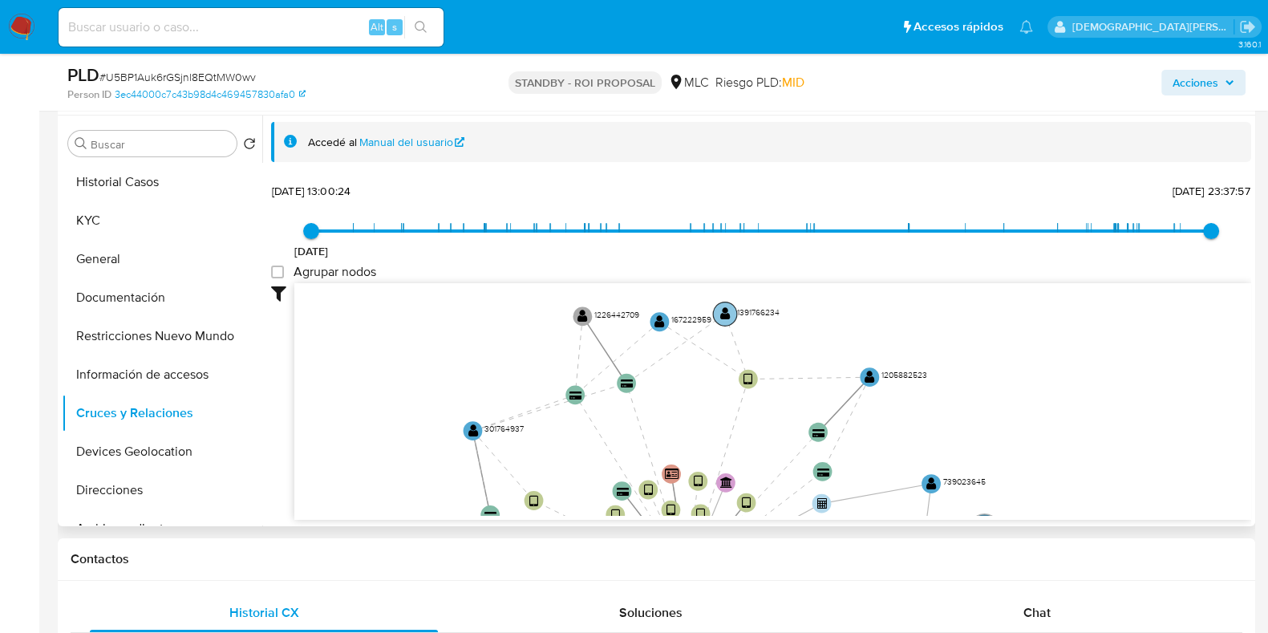
click at [726, 313] on text "" at bounding box center [725, 313] width 10 height 14
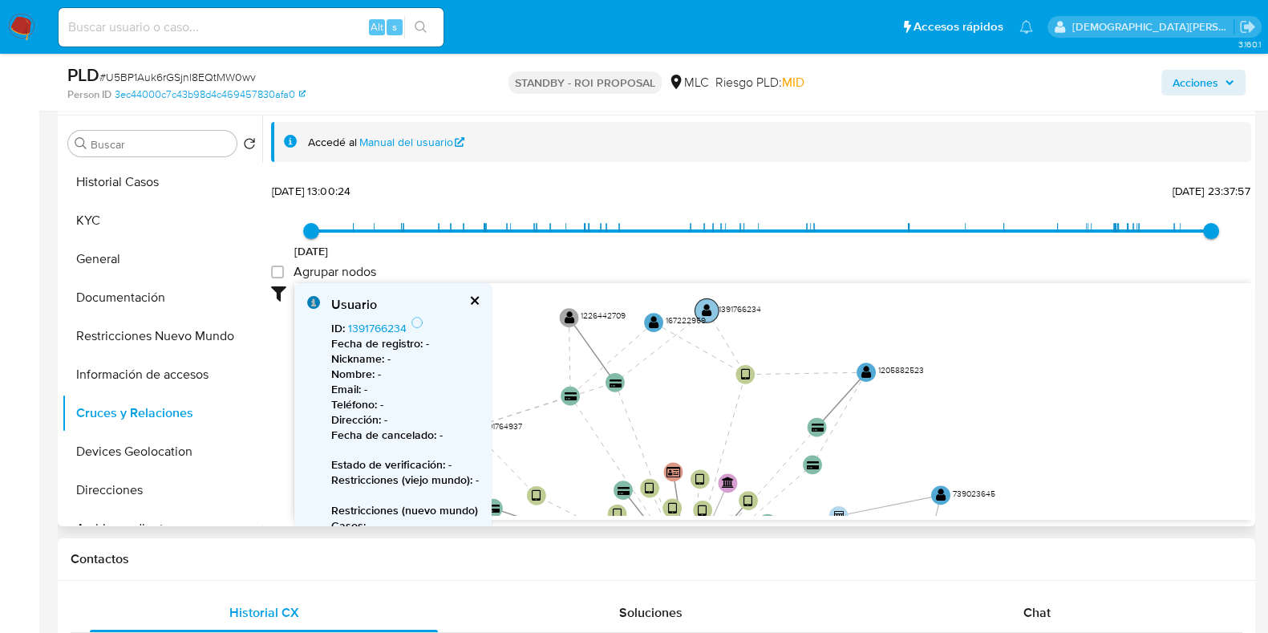
click at [709, 306] on text "" at bounding box center [707, 310] width 10 height 14
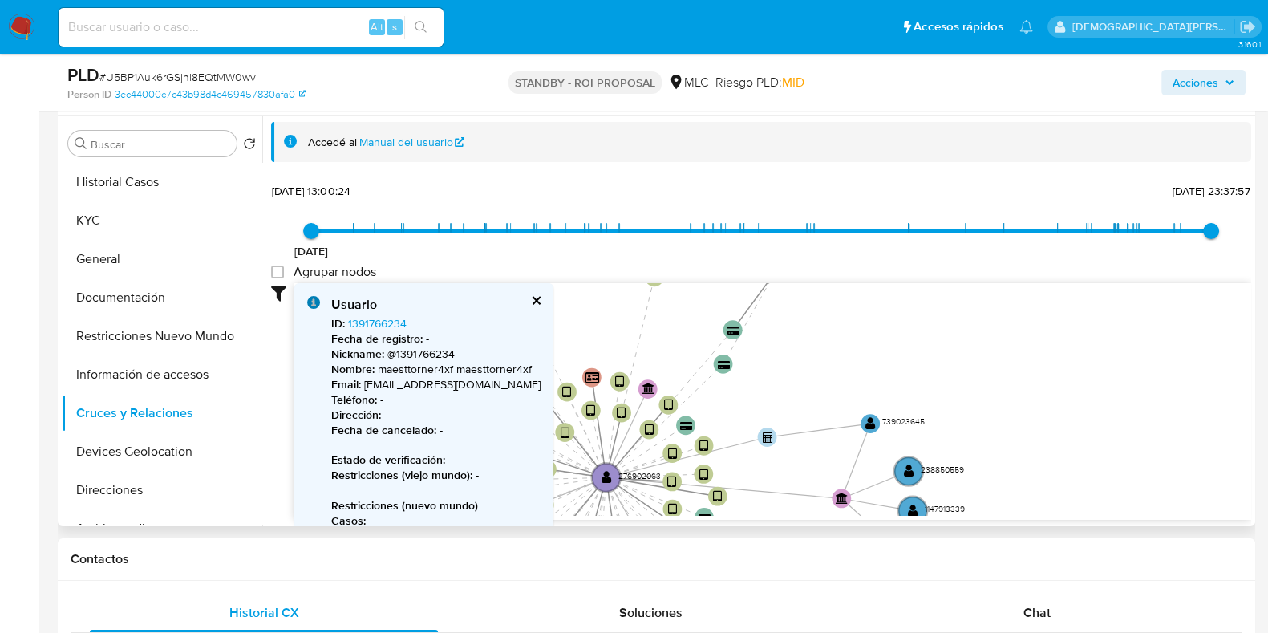
drag, startPoint x: 970, startPoint y: 411, endPoint x: 887, endPoint y: 319, distance: 123.7
click at [887, 319] on icon "device-675dfb28681f6b27e1321405  user-276902063  276902063 device-67196db0998…" at bounding box center [772, 399] width 957 height 233
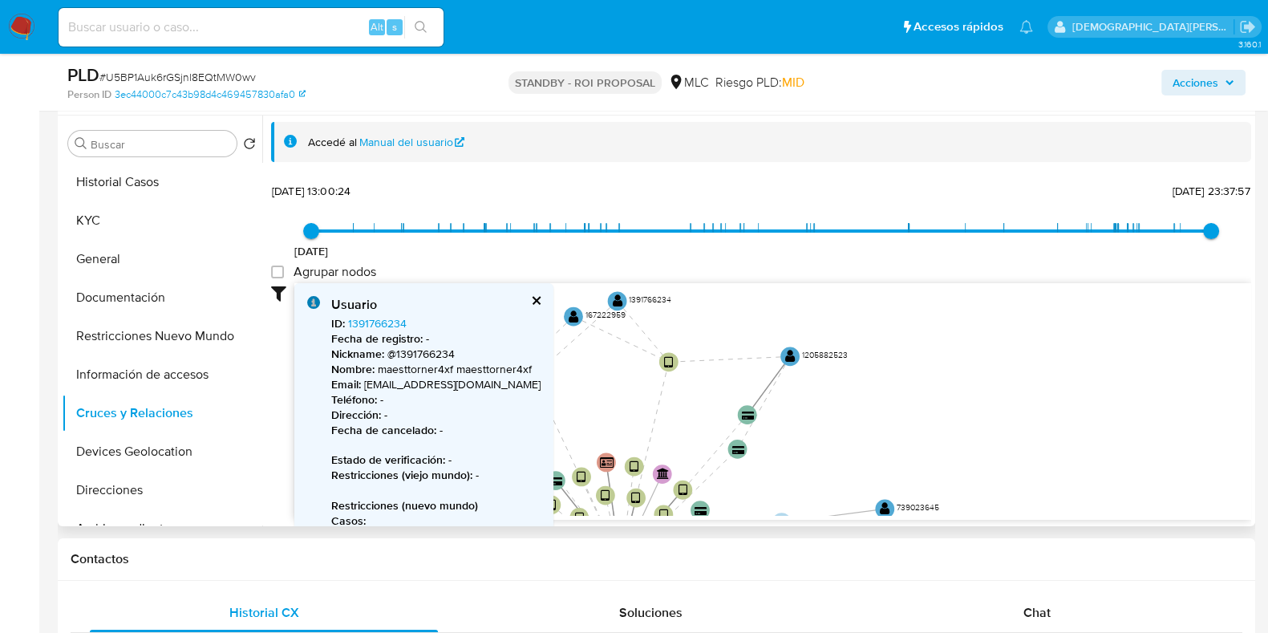
drag, startPoint x: 877, startPoint y: 326, endPoint x: 892, endPoint y: 411, distance: 86.2
click at [892, 411] on icon "device-675dfb28681f6b27e1321405  user-276902063  276902063 device-67196db0998…" at bounding box center [772, 399] width 957 height 233
click at [786, 357] on text "" at bounding box center [790, 356] width 10 height 14
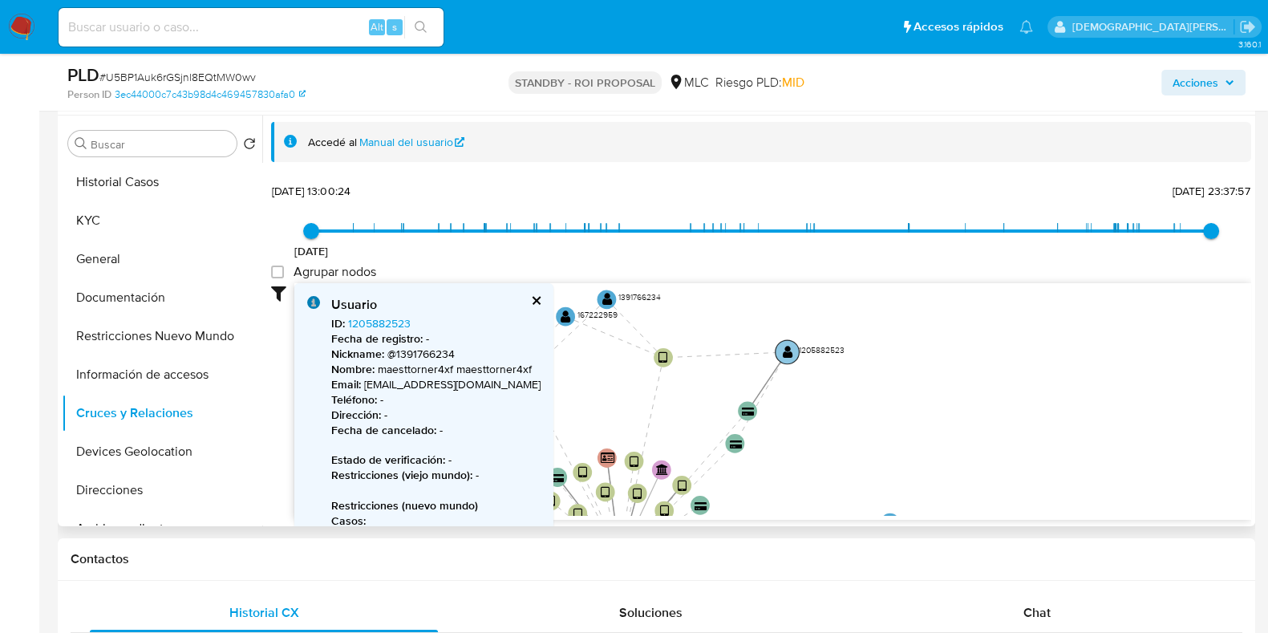
click at [784, 349] on text "" at bounding box center [788, 351] width 10 height 14
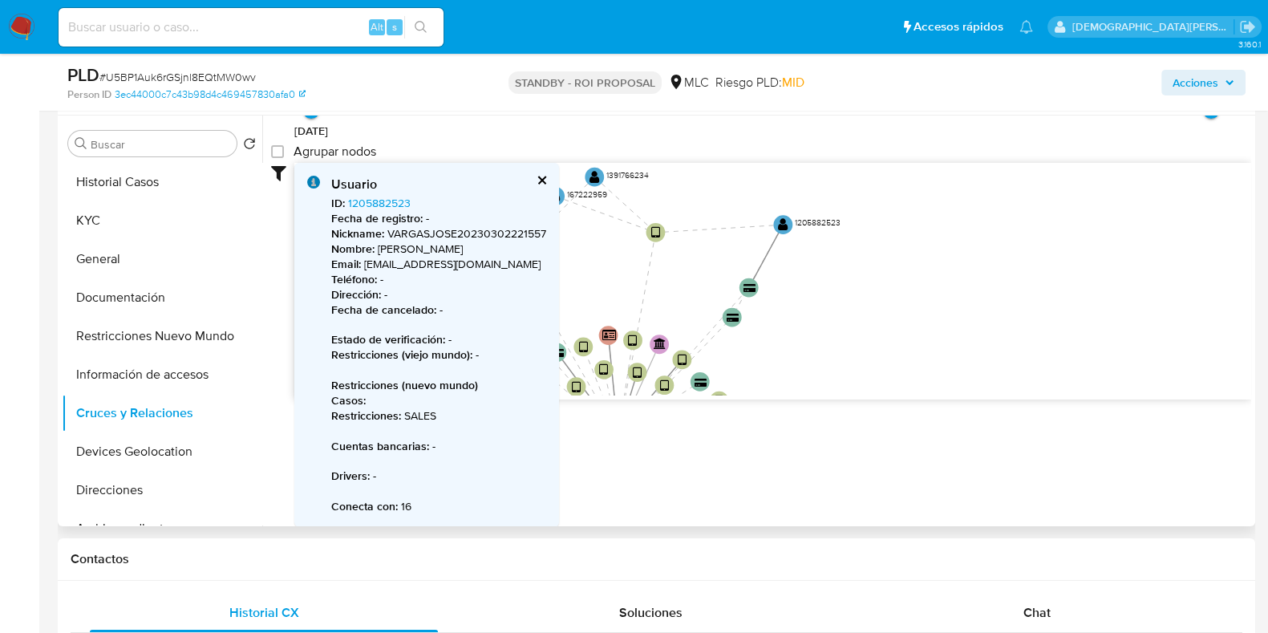
scroll to position [121, 0]
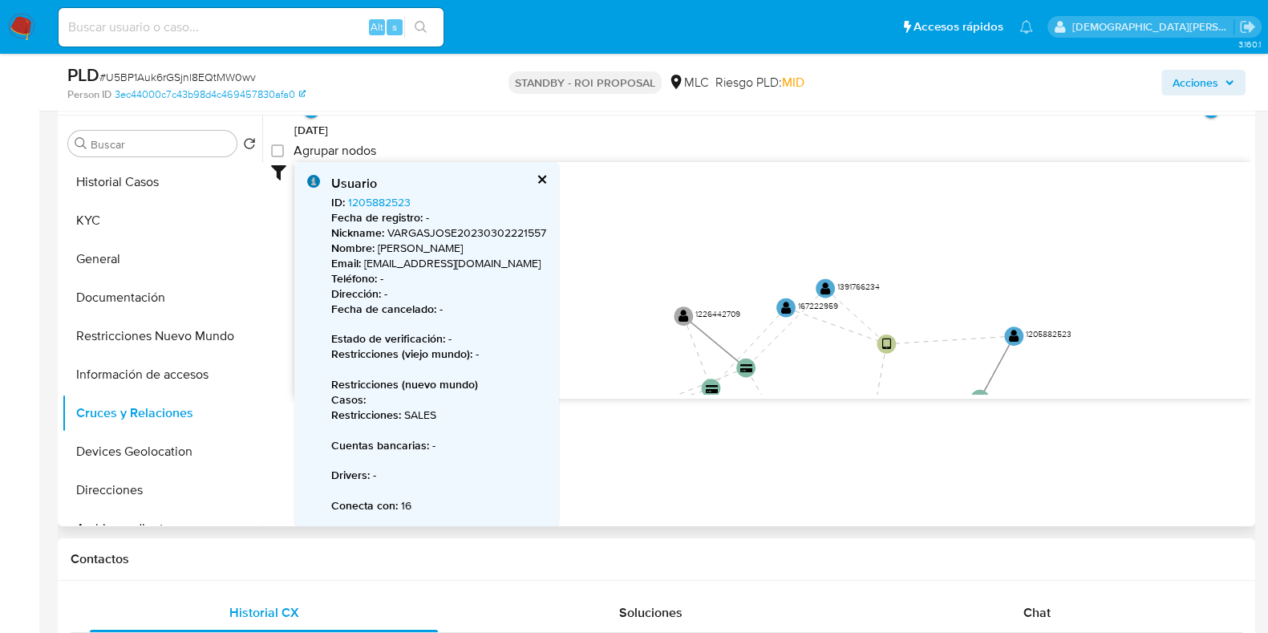
drag, startPoint x: 1066, startPoint y: 373, endPoint x: 1159, endPoint y: 412, distance: 101.7
click at [1159, 412] on div "Filtros Confianza alta Device Tarjeta Persona validada Teléfono validado Confia…" at bounding box center [761, 309] width 980 height 295
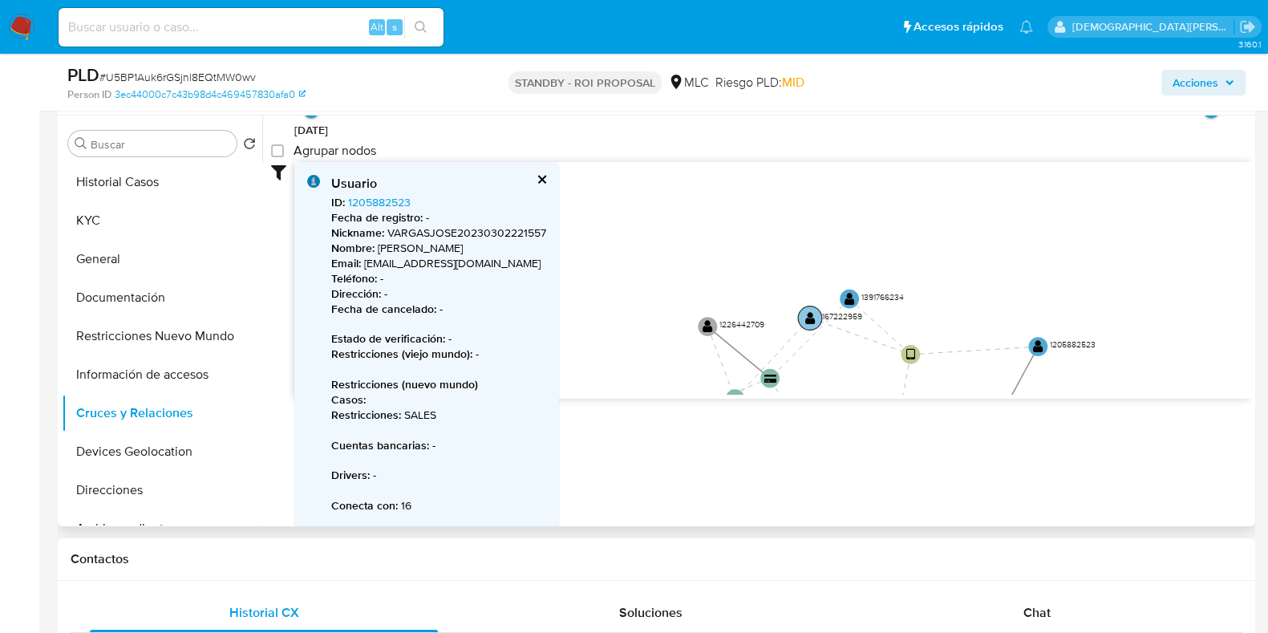
click at [808, 321] on text "" at bounding box center [810, 317] width 10 height 14
click at [799, 314] on text "" at bounding box center [804, 317] width 10 height 14
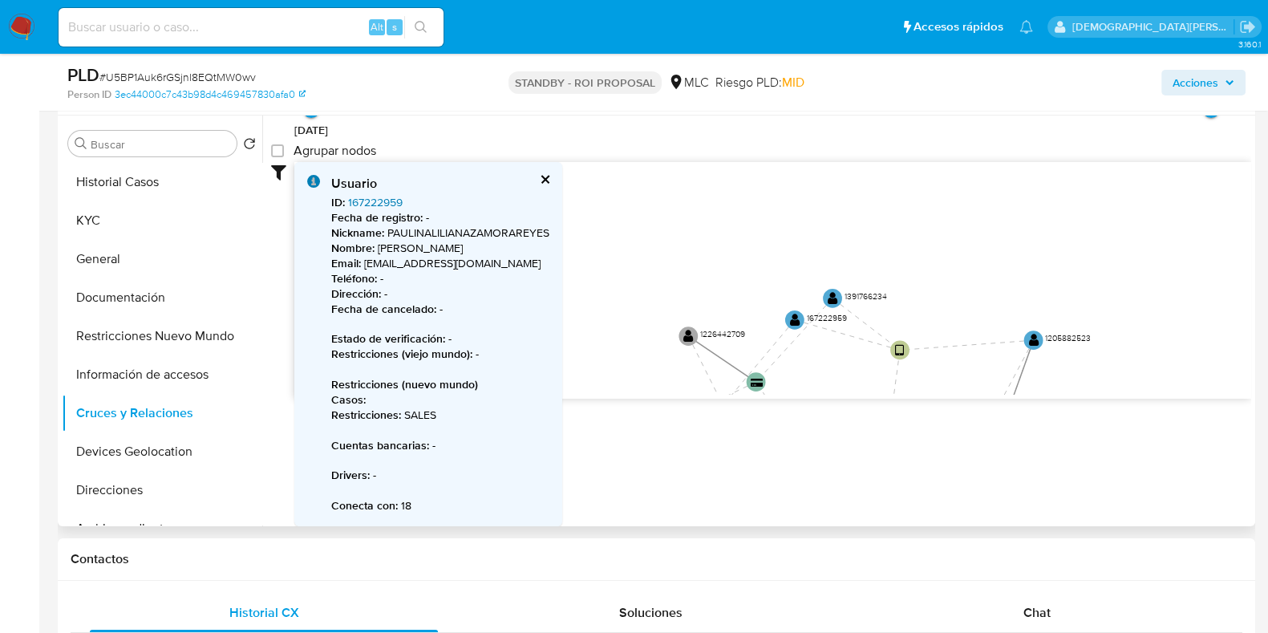
drag, startPoint x: 387, startPoint y: 204, endPoint x: 379, endPoint y: 196, distance: 11.9
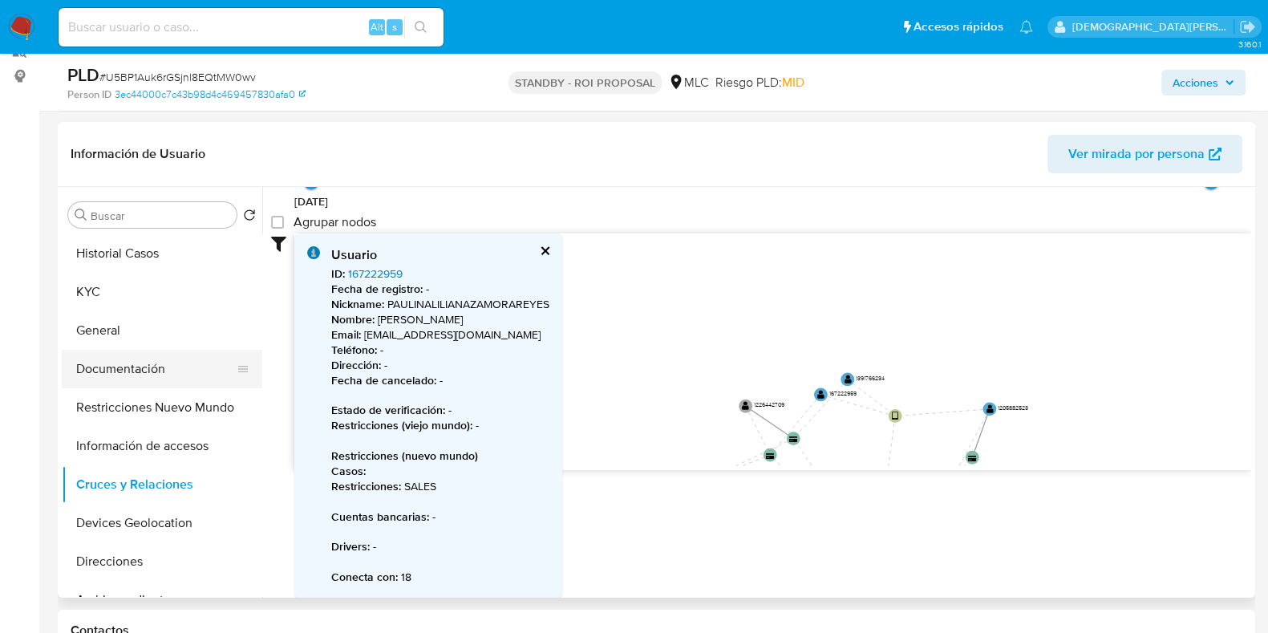
scroll to position [200, 0]
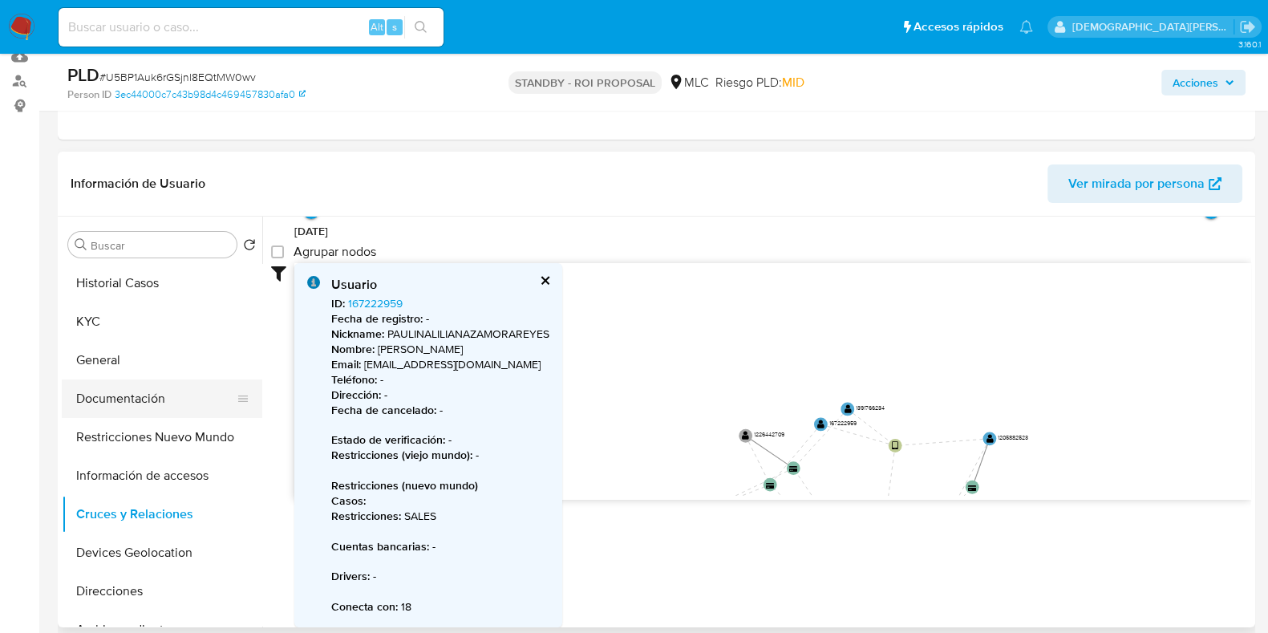
click at [132, 381] on button "Documentación" at bounding box center [156, 398] width 188 height 38
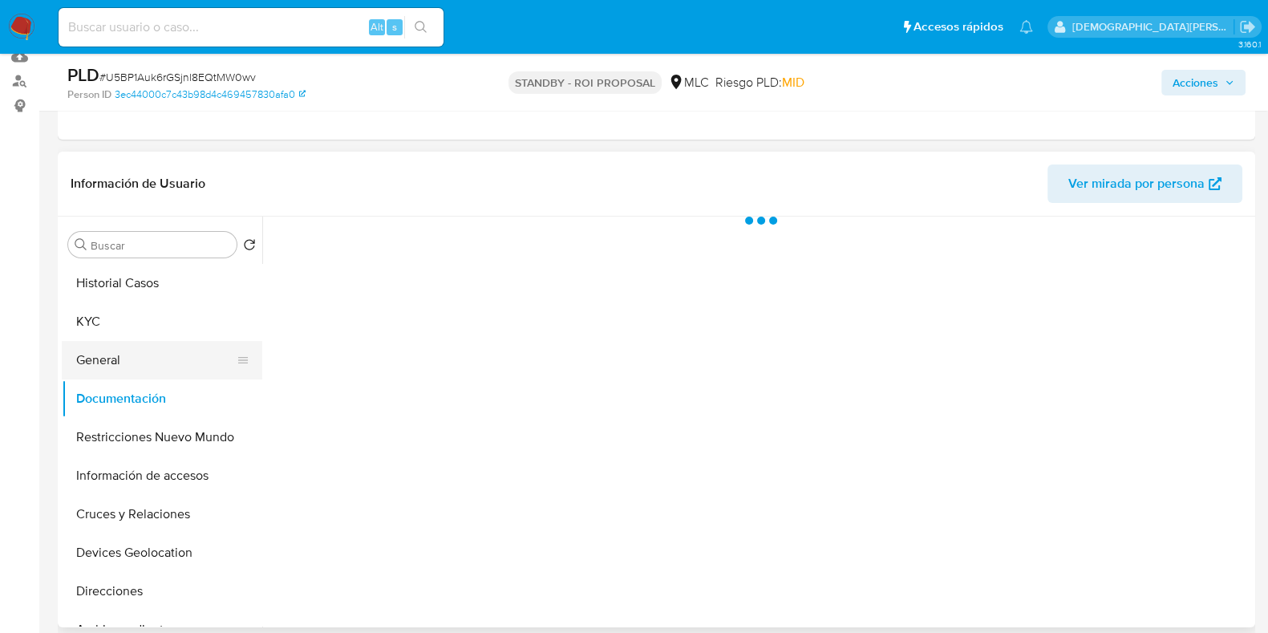
scroll to position [0, 0]
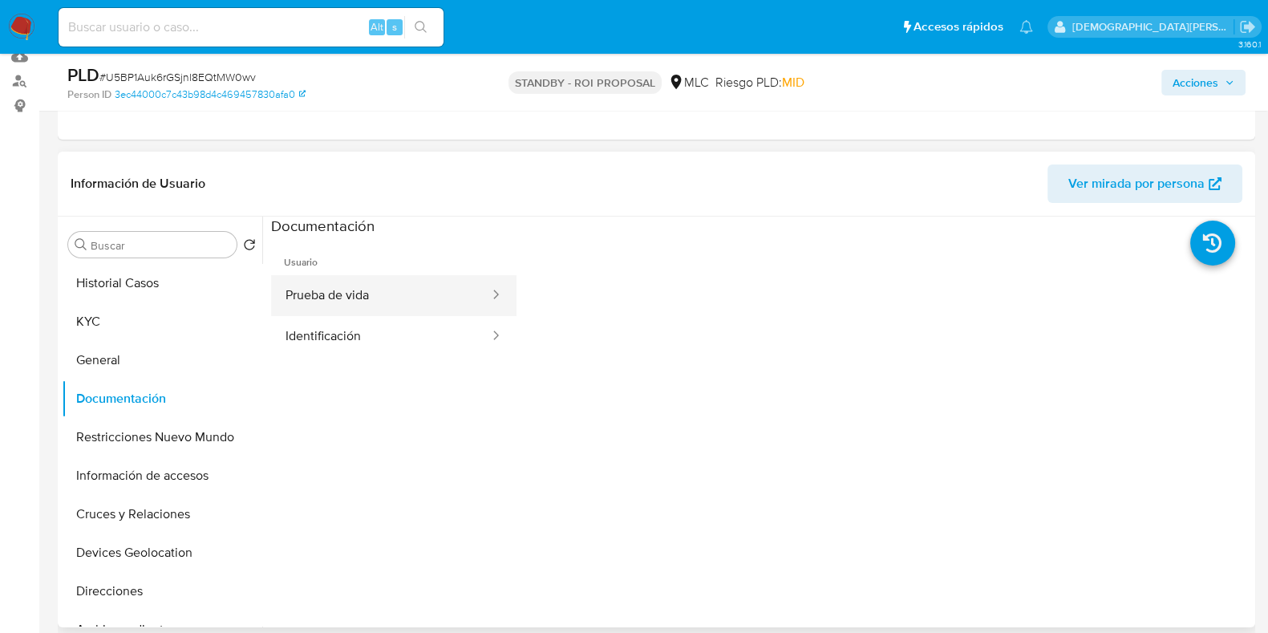
click at [429, 281] on button "Prueba de vida" at bounding box center [381, 295] width 220 height 41
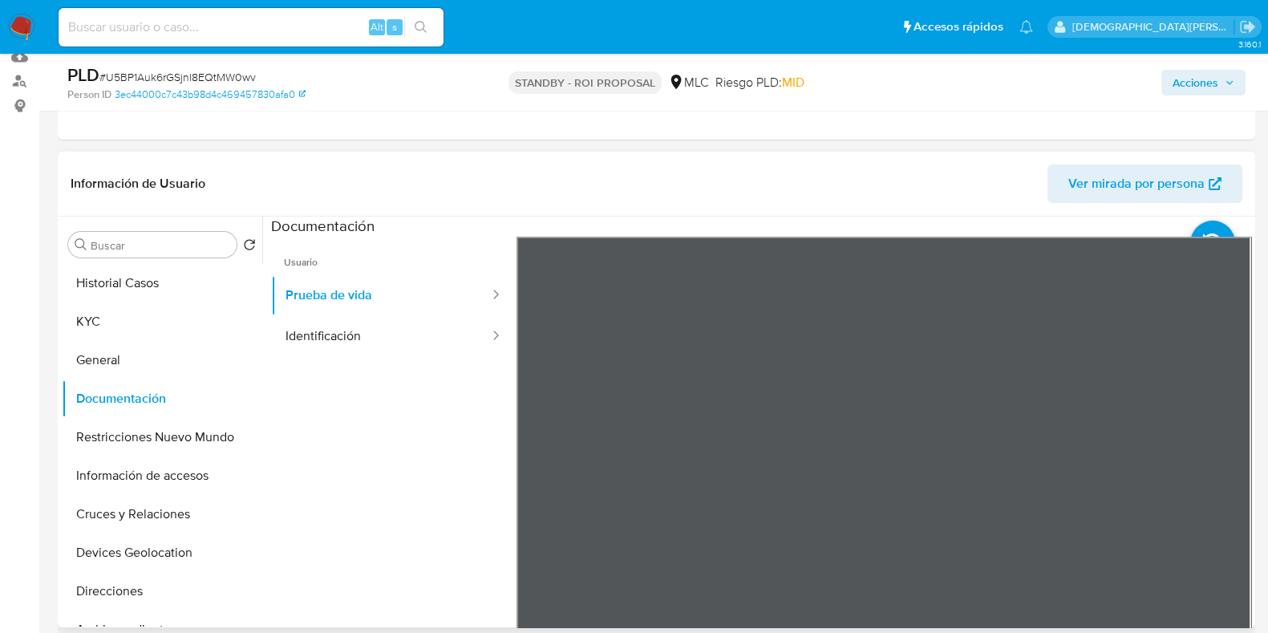
scroll to position [51, 0]
click at [436, 327] on button "Identificación" at bounding box center [381, 336] width 220 height 41
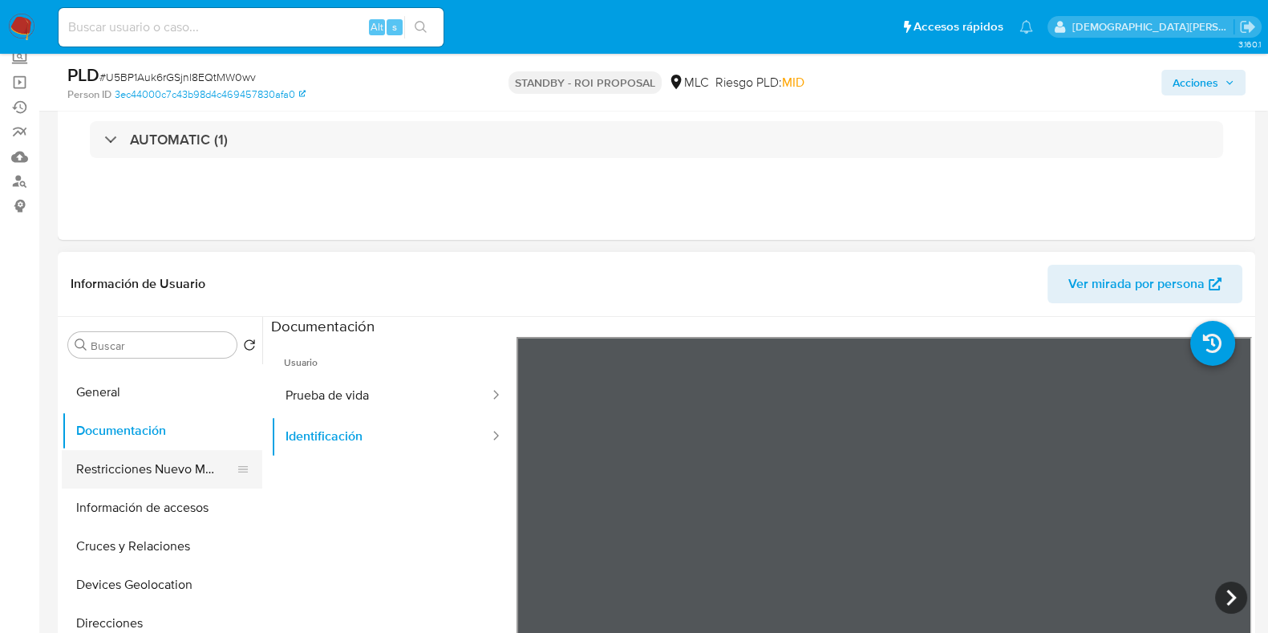
scroll to position [99, 0]
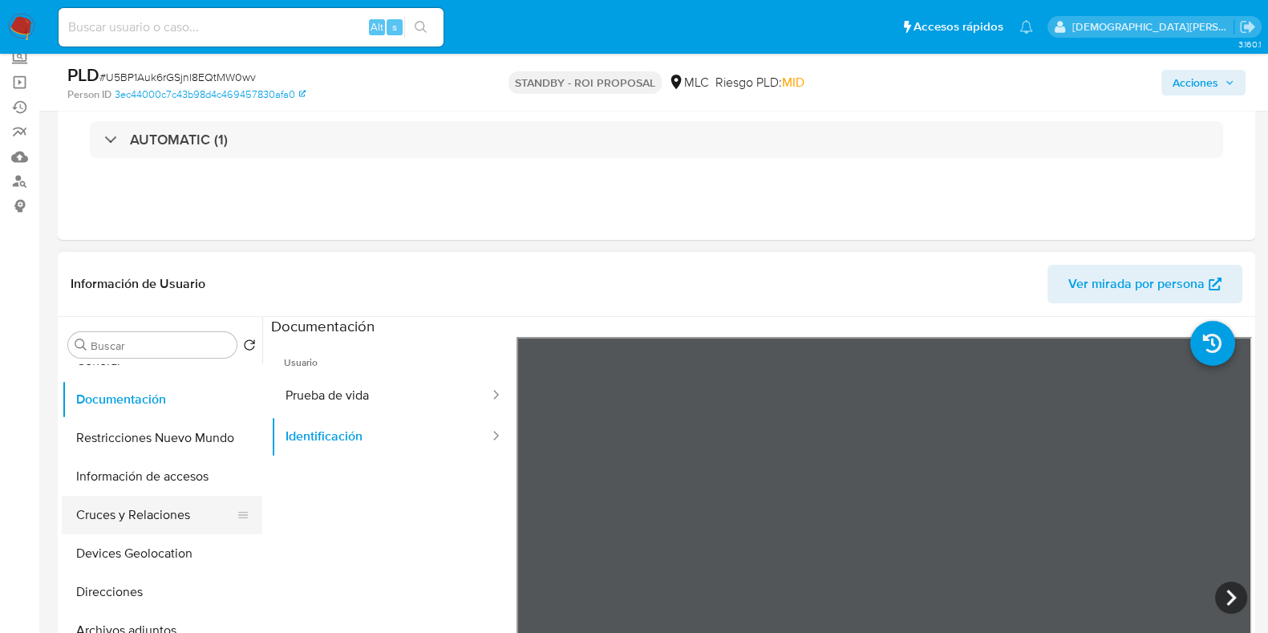
click at [133, 508] on button "Cruces y Relaciones" at bounding box center [156, 515] width 188 height 38
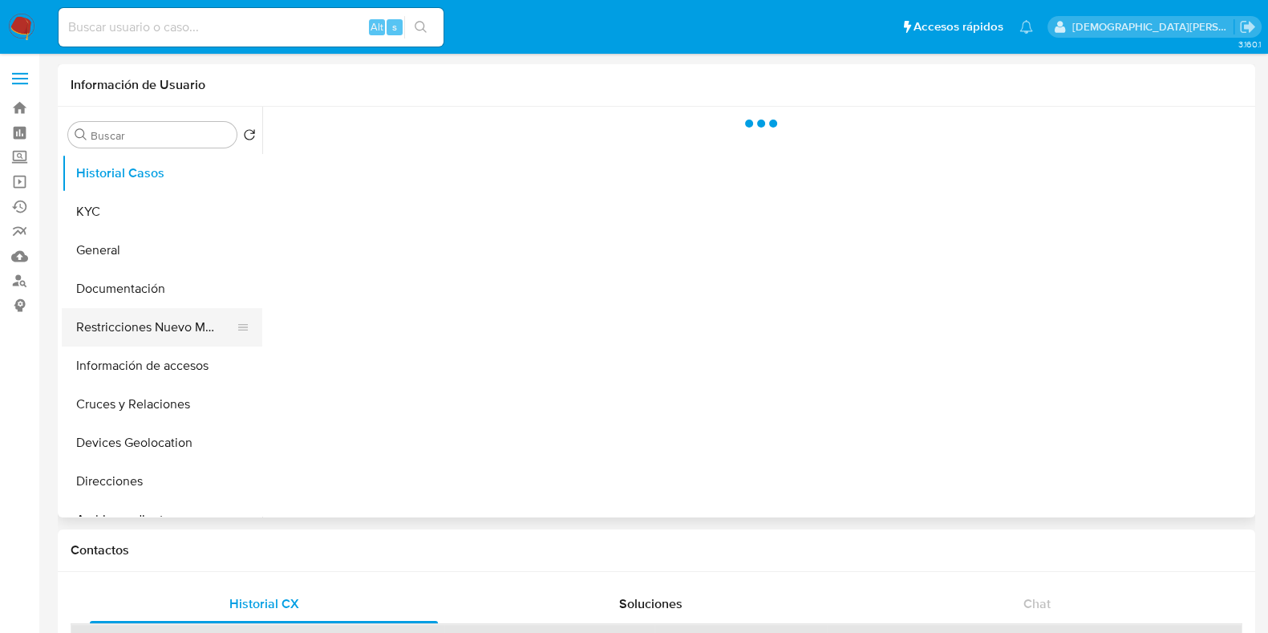
select select "10"
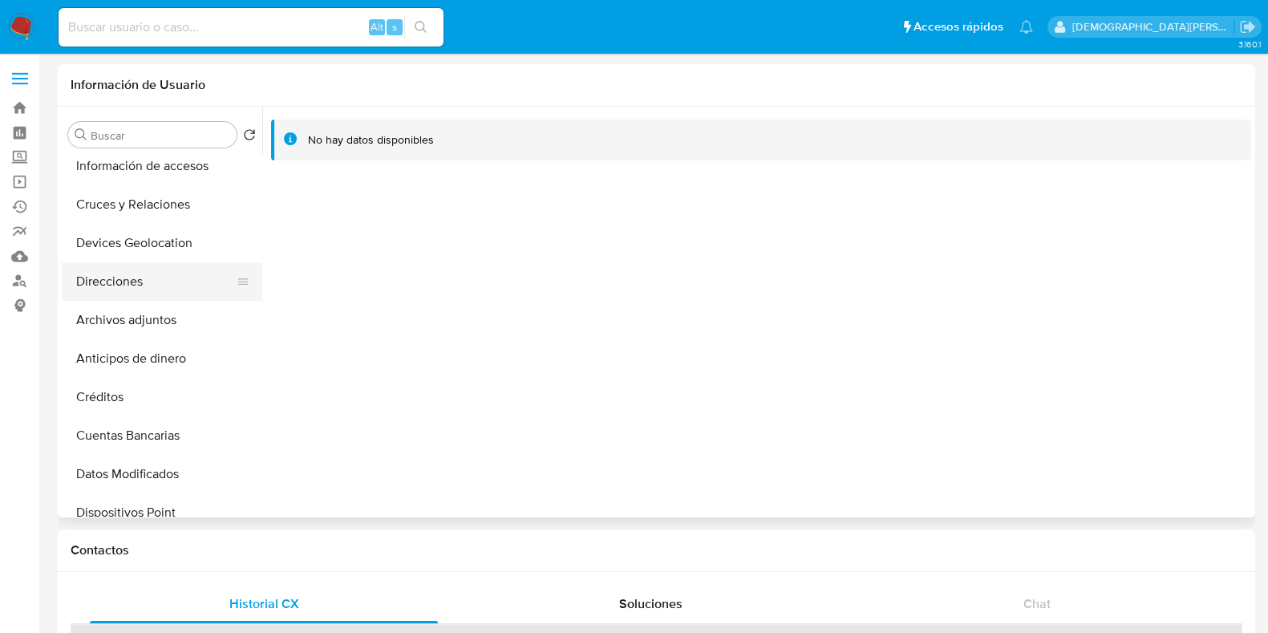
click at [169, 273] on button "Direcciones" at bounding box center [156, 281] width 188 height 38
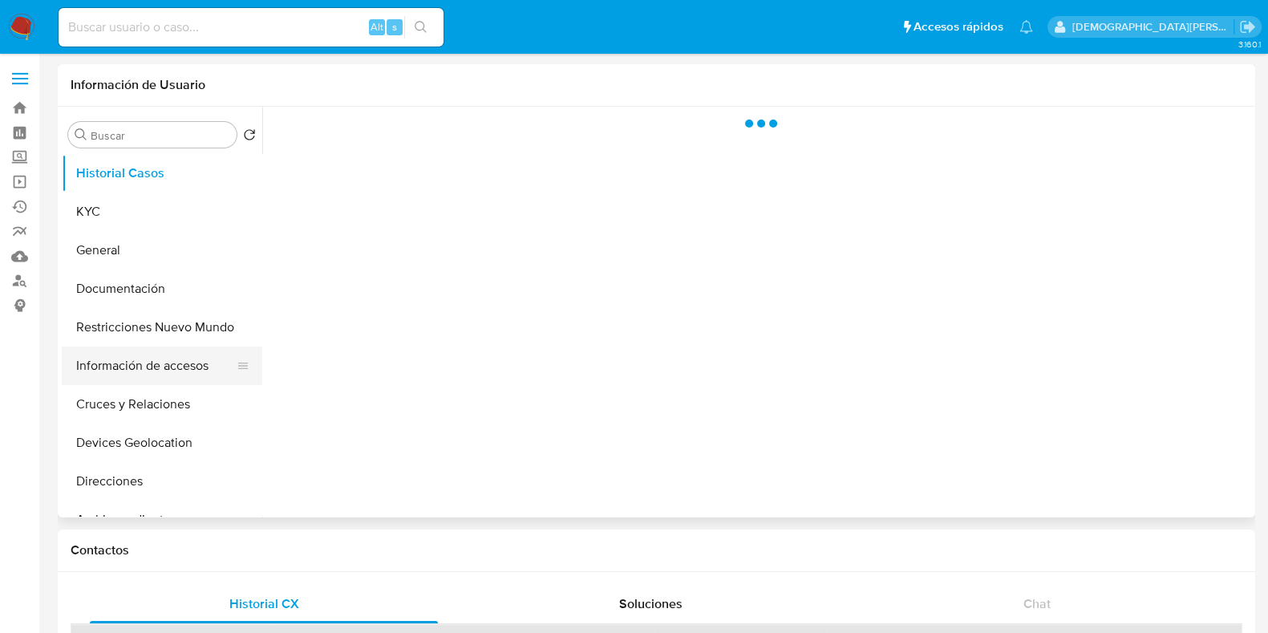
select select "10"
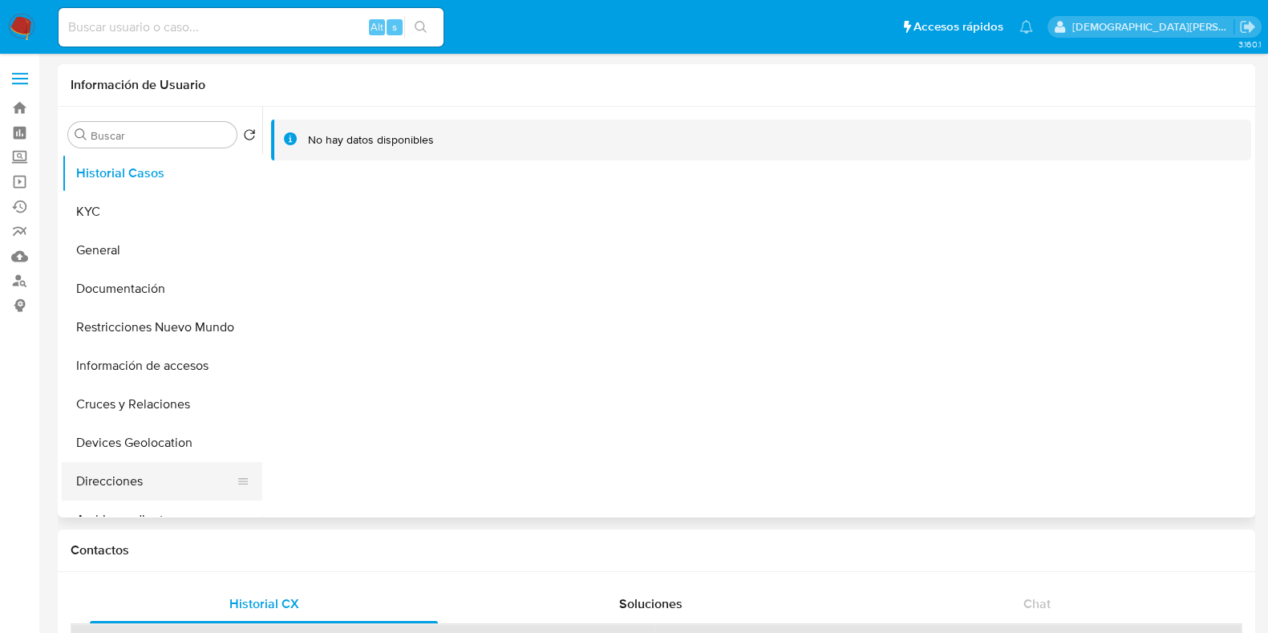
click at [128, 487] on button "Direcciones" at bounding box center [156, 481] width 188 height 38
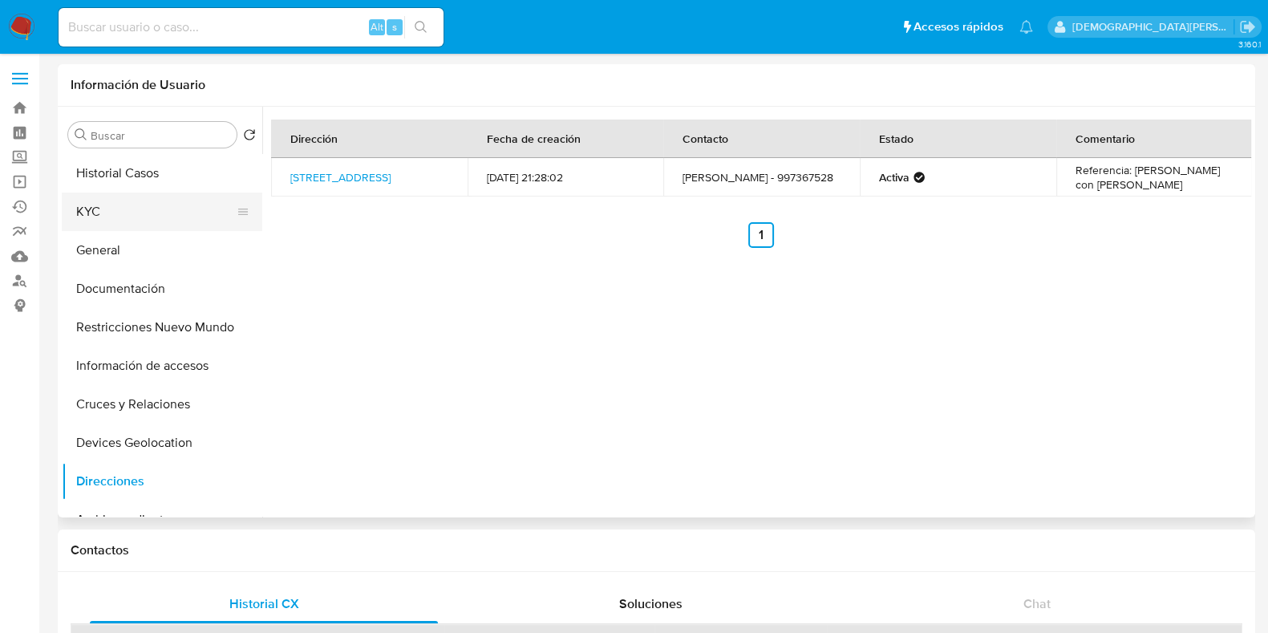
click at [177, 218] on button "KYC" at bounding box center [156, 211] width 188 height 38
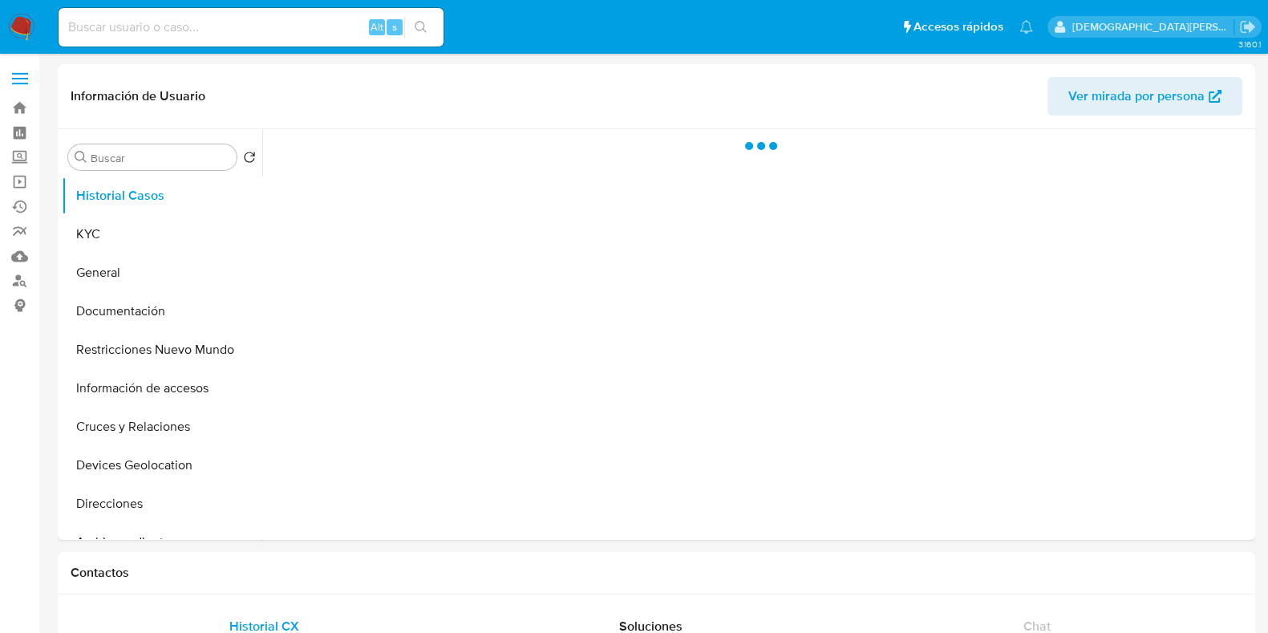
select select "10"
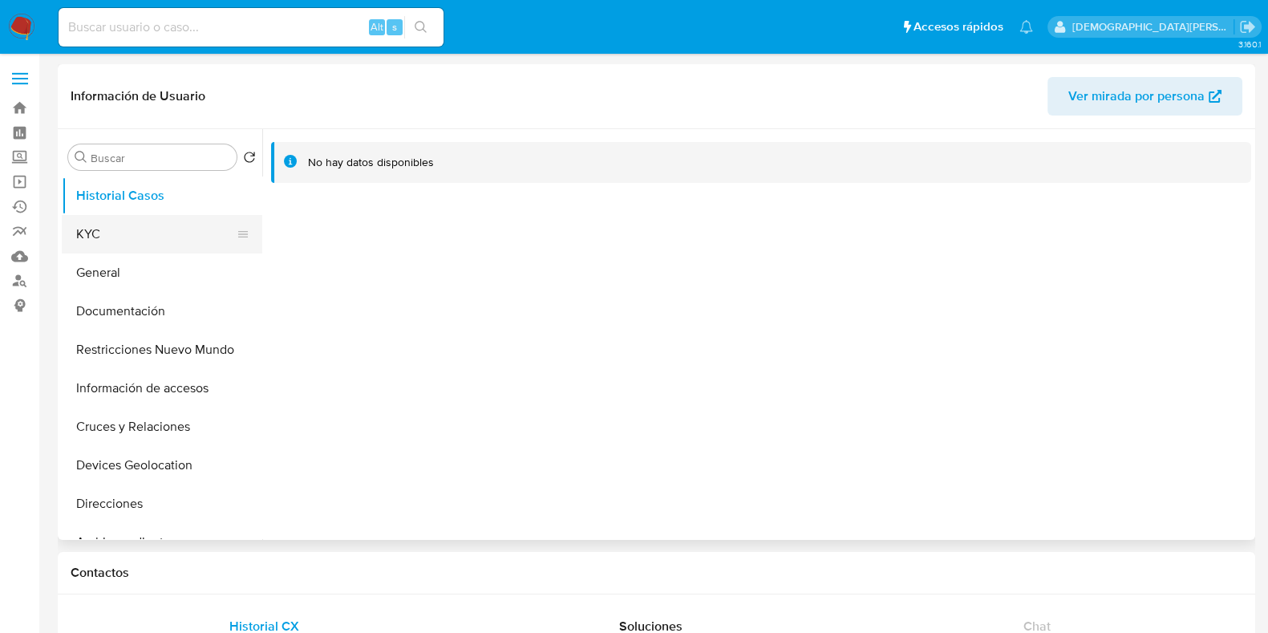
click at [152, 246] on button "KYC" at bounding box center [156, 234] width 188 height 38
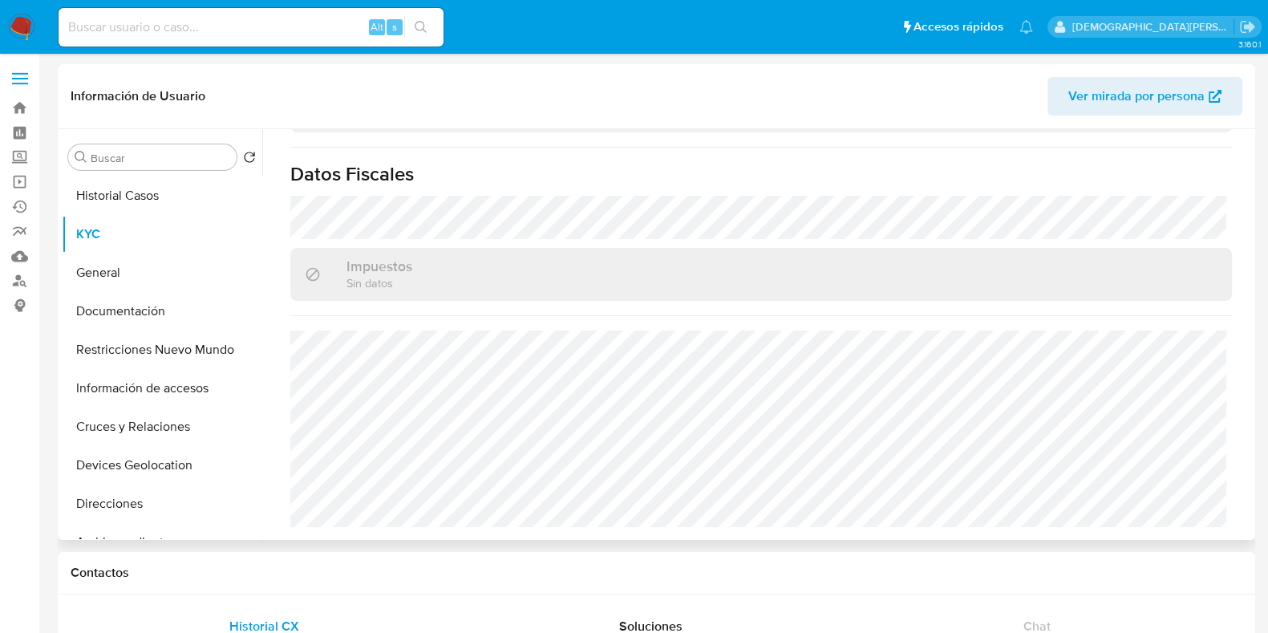
scroll to position [914, 0]
click at [146, 507] on button "Direcciones" at bounding box center [156, 503] width 188 height 38
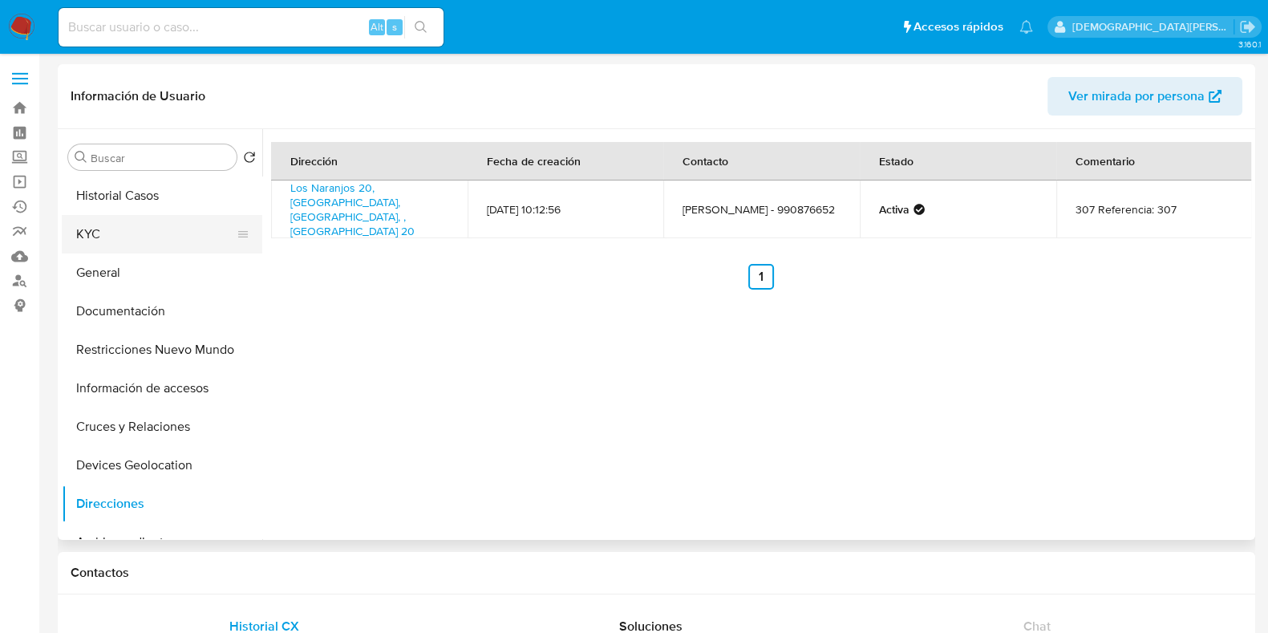
click at [134, 235] on button "KYC" at bounding box center [156, 234] width 188 height 38
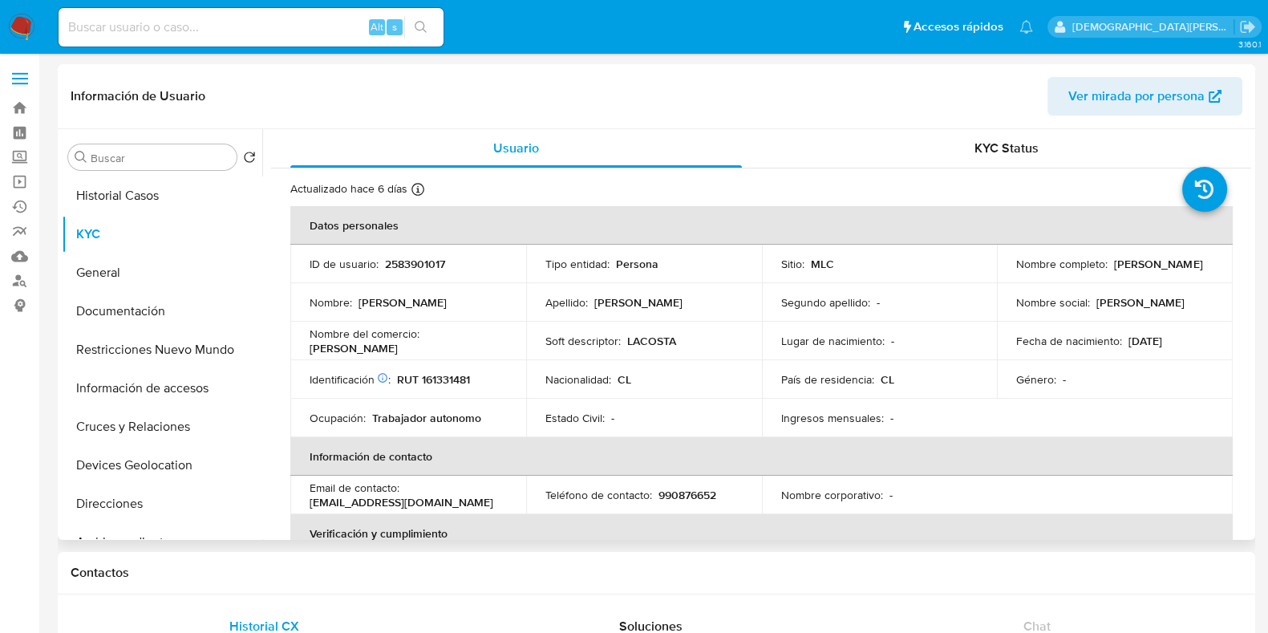
click at [453, 378] on p "RUT 161331481" at bounding box center [433, 379] width 73 height 14
copy p "161331481"
click at [110, 310] on button "Documentación" at bounding box center [156, 311] width 188 height 38
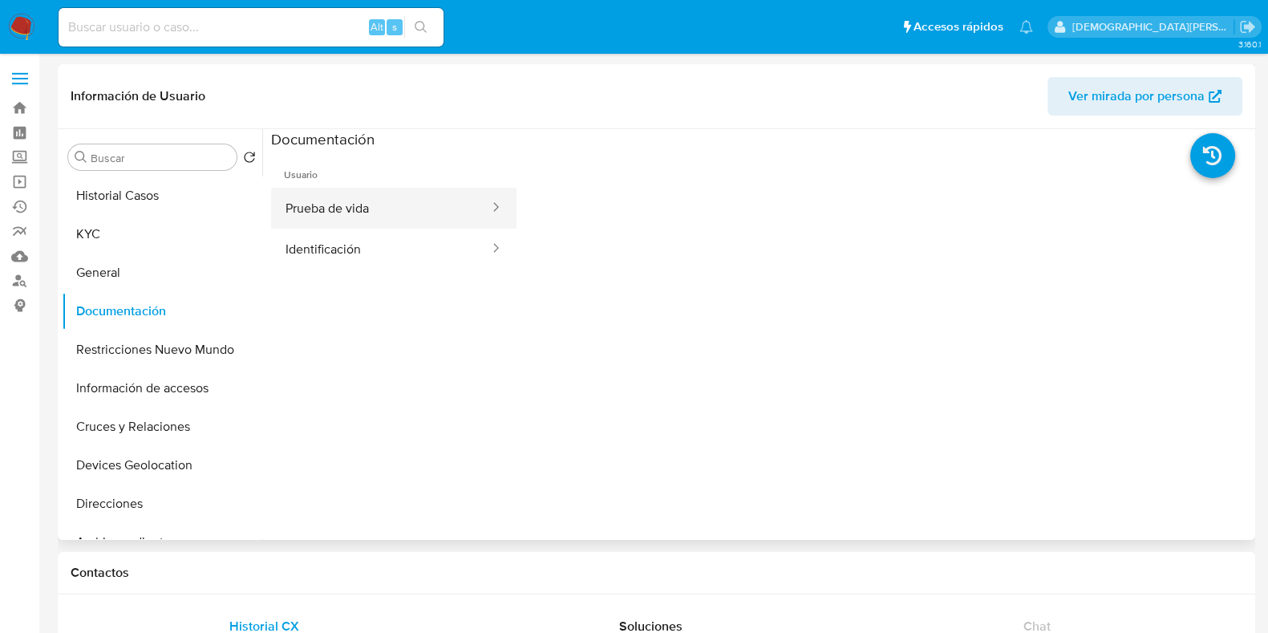
click at [378, 215] on button "Prueba de vida" at bounding box center [381, 208] width 220 height 41
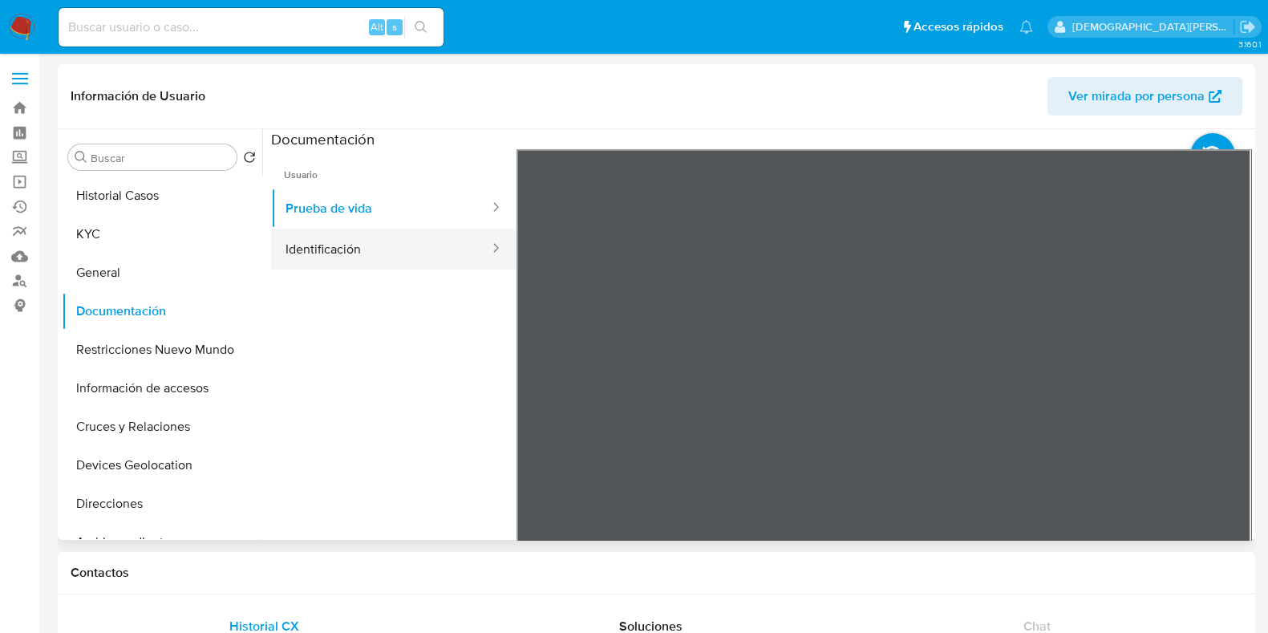
click at [399, 251] on button "Identificación" at bounding box center [381, 249] width 220 height 41
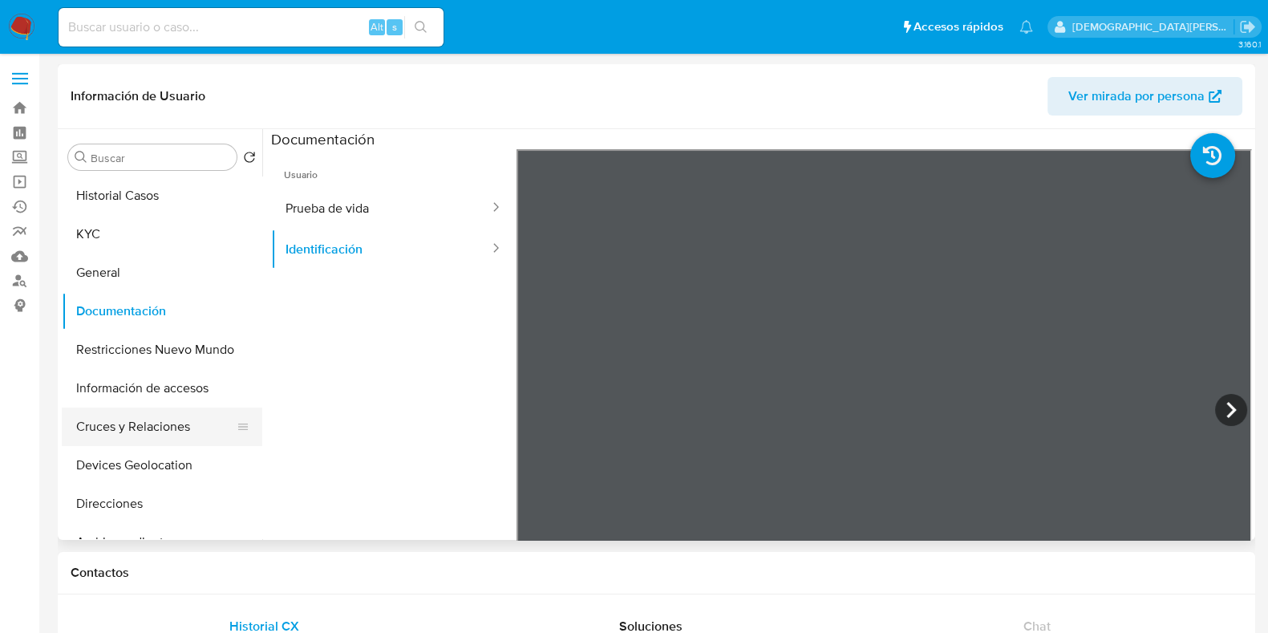
drag, startPoint x: 100, startPoint y: 435, endPoint x: 0, endPoint y: 357, distance: 126.9
click at [100, 435] on button "Cruces y Relaciones" at bounding box center [162, 426] width 200 height 38
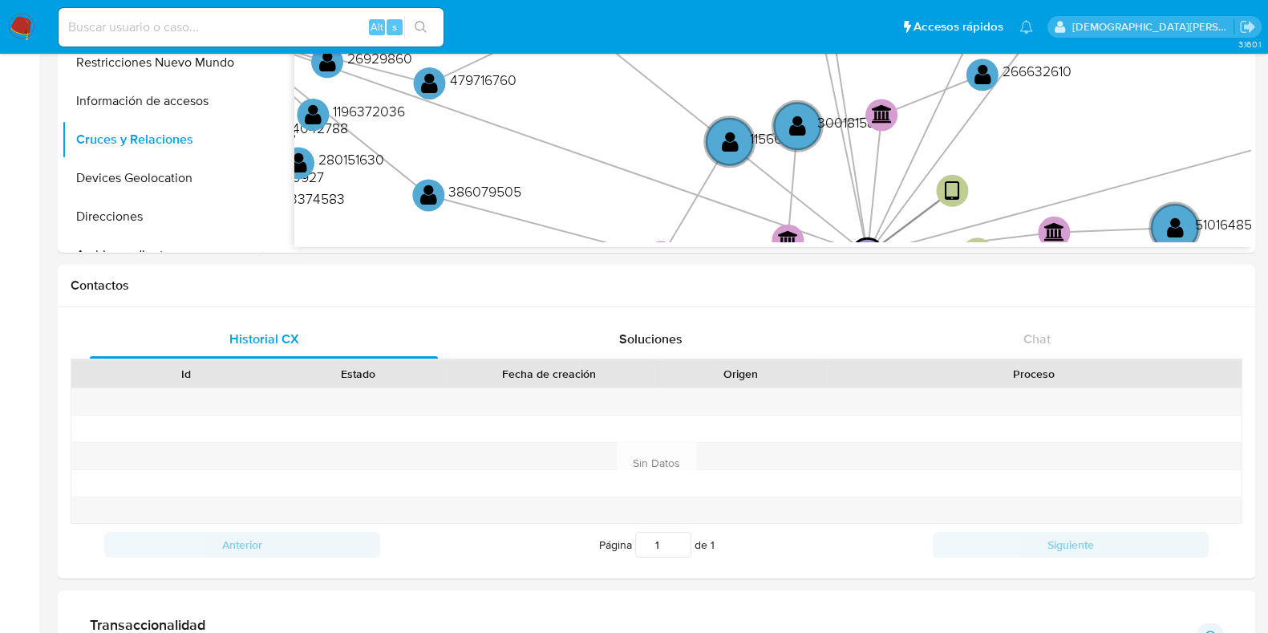
scroll to position [99, 0]
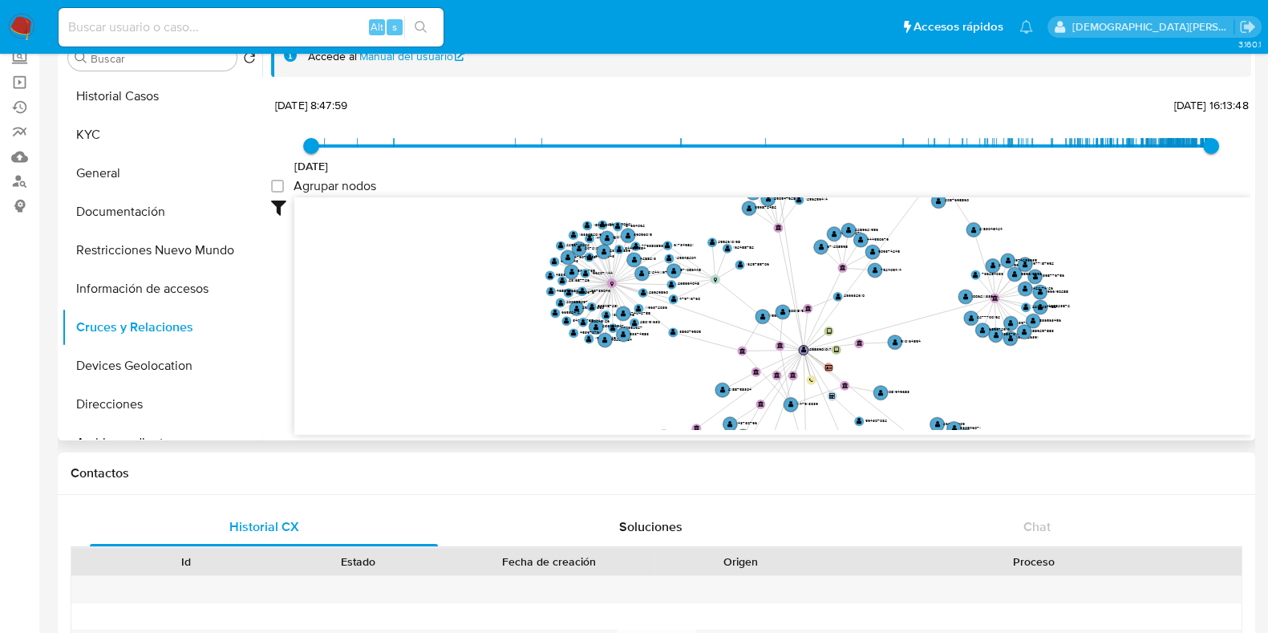
drag, startPoint x: 492, startPoint y: 313, endPoint x: 386, endPoint y: 184, distance: 166.4
click at [449, 318] on icon "device-688bc4f5bc4f560b7ab9a43c  user-2583901017  2583901017 device-68b5aab93…" at bounding box center [772, 313] width 957 height 233
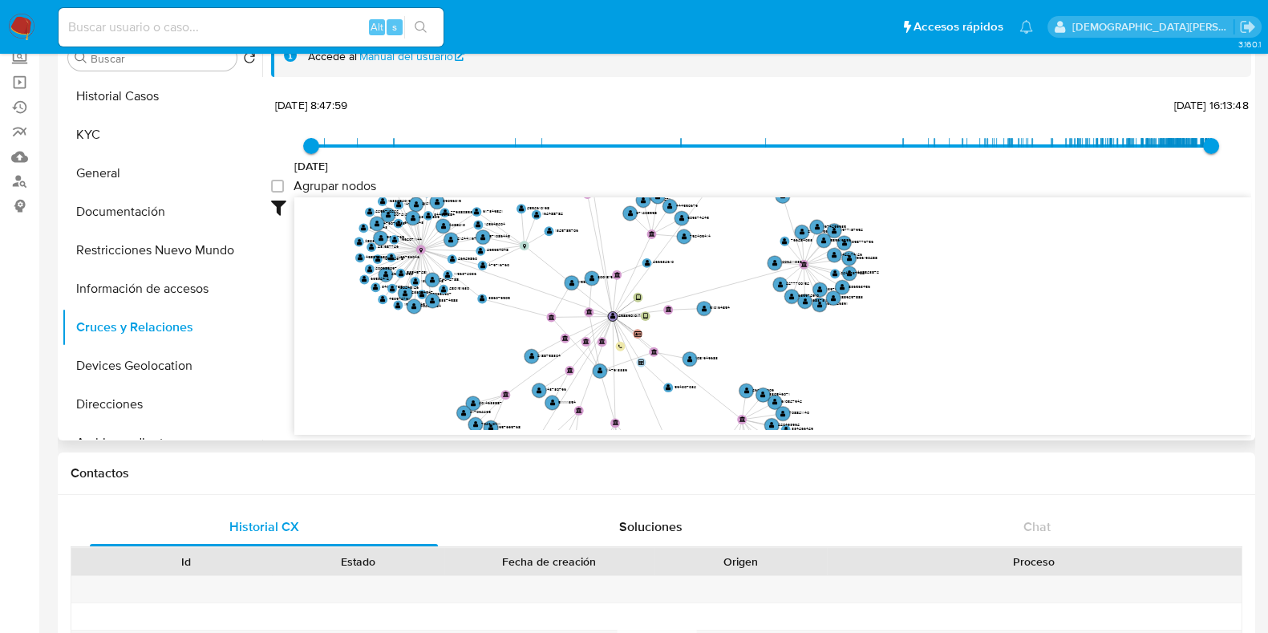
drag, startPoint x: 437, startPoint y: 294, endPoint x: 288, endPoint y: 256, distance: 154.0
click at [288, 256] on div "Filtros Confianza alta Device Tarjeta Persona validada Teléfono validado Confia…" at bounding box center [761, 344] width 980 height 295
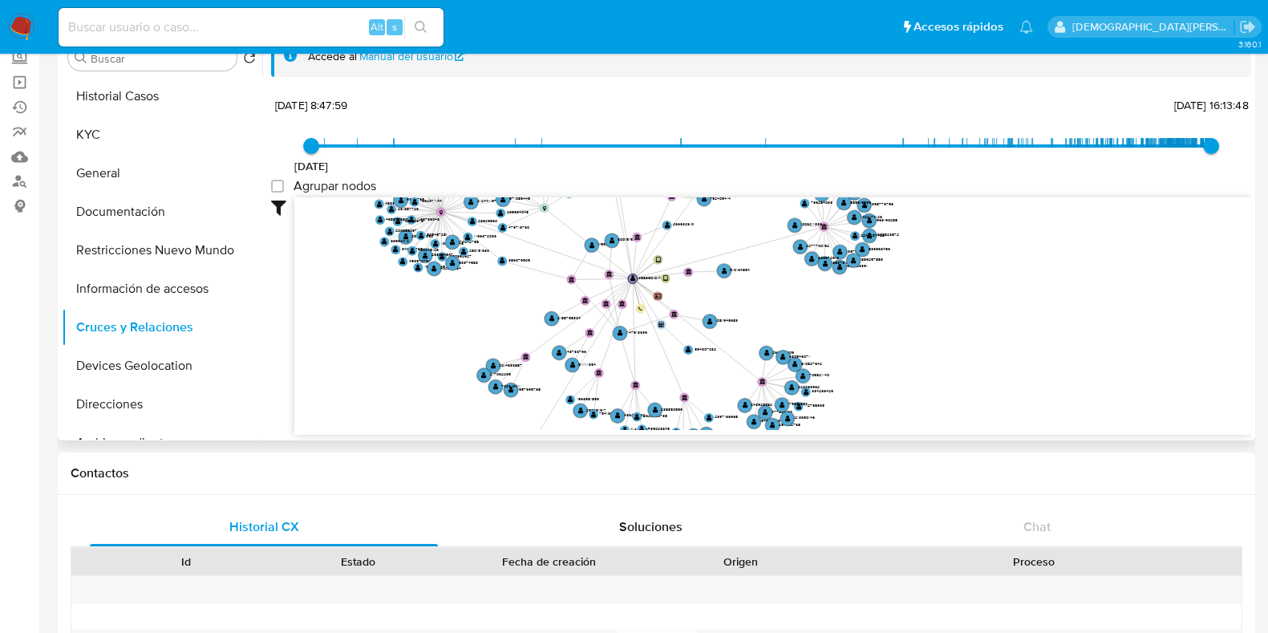
drag, startPoint x: 750, startPoint y: 352, endPoint x: 807, endPoint y: 237, distance: 128.4
click at [807, 237] on icon "device-688bc4f5bc4f560b7ab9a43c  user-2583901017  2583901017 device-68b5aab93…" at bounding box center [772, 313] width 957 height 233
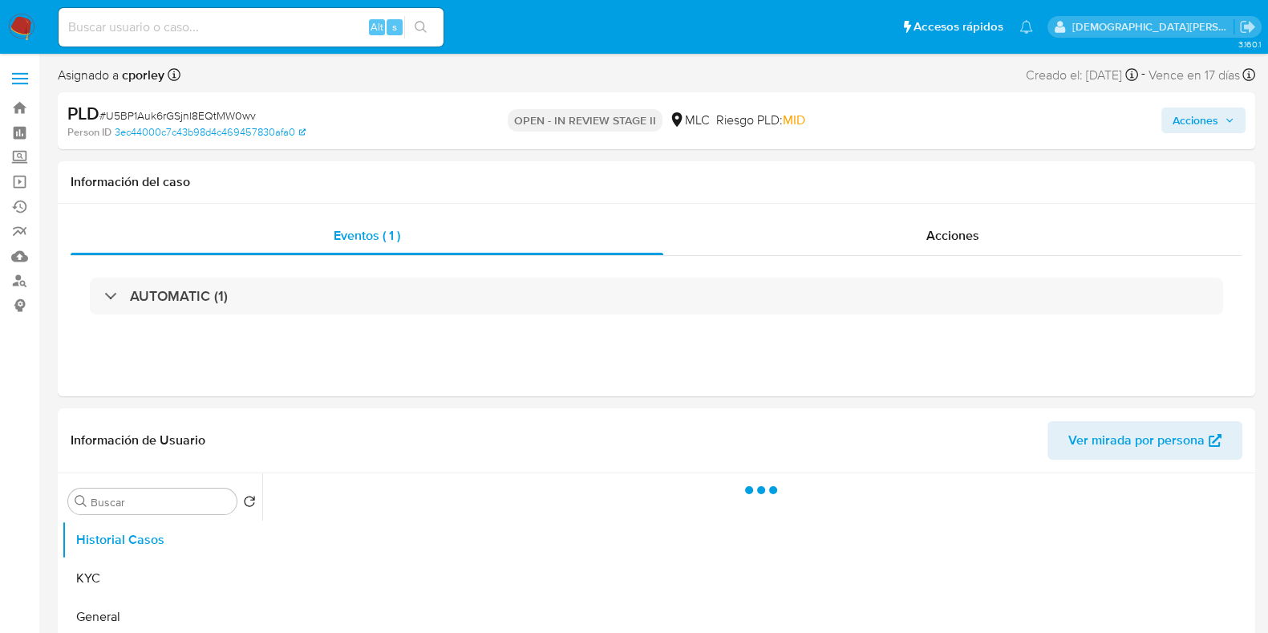
select select "10"
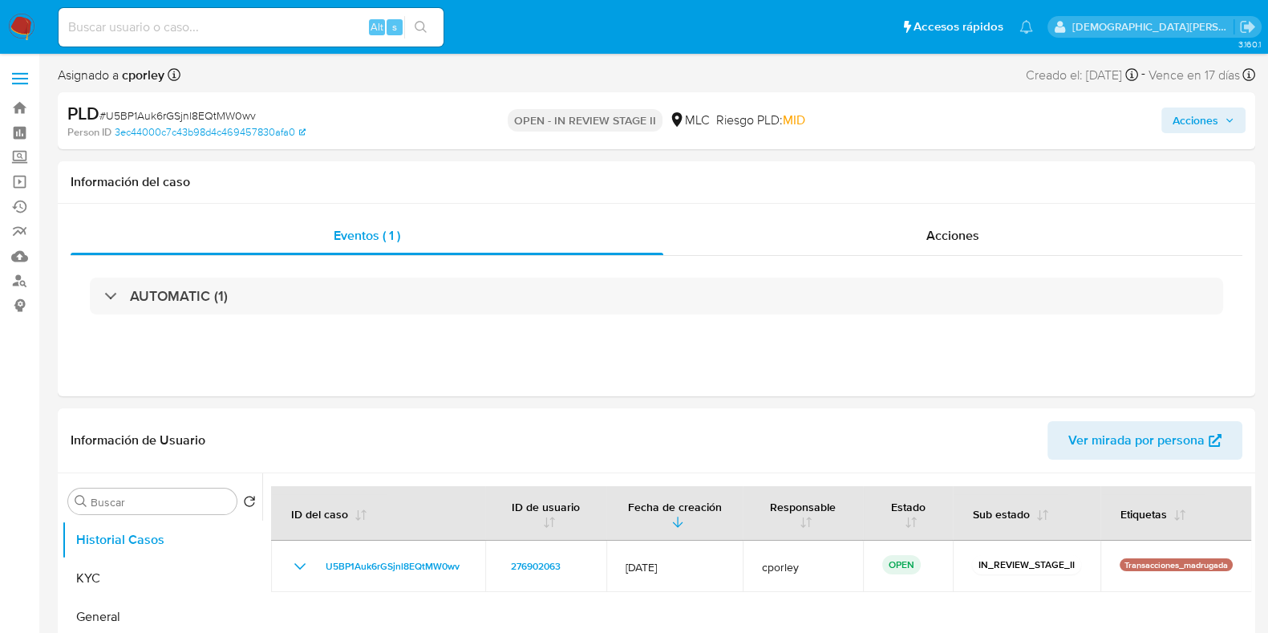
click at [1179, 111] on span "Acciones" at bounding box center [1195, 120] width 46 height 26
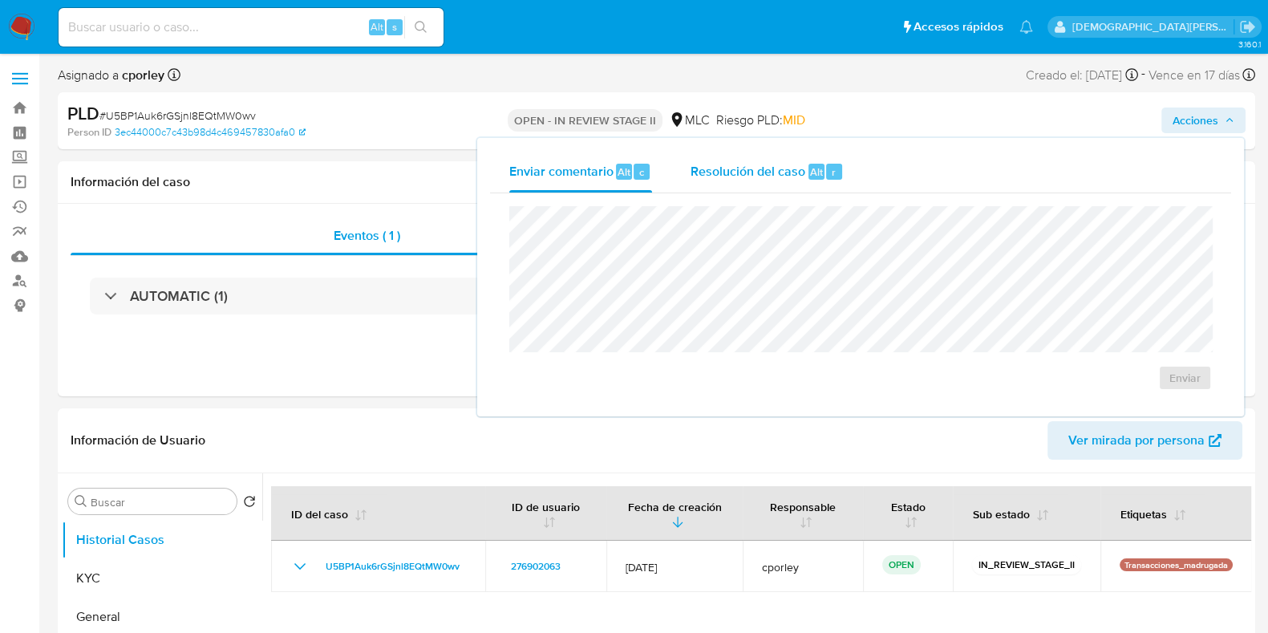
click at [714, 170] on span "Resolución del caso" at bounding box center [747, 171] width 115 height 18
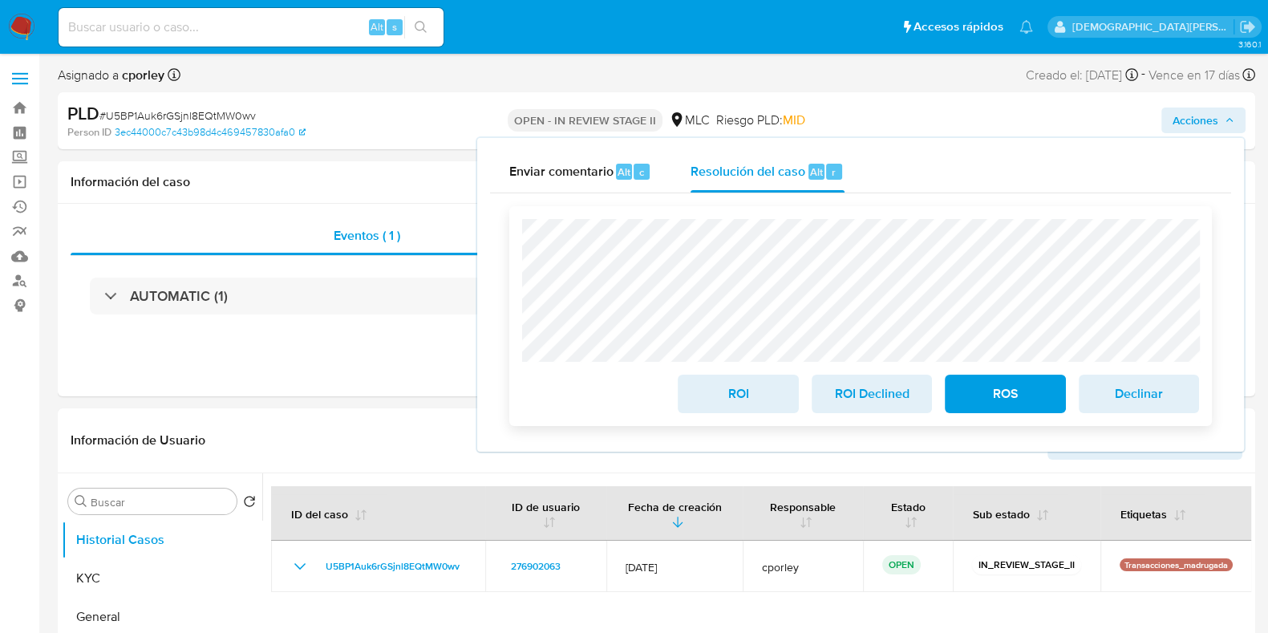
click at [710, 391] on span "ROI" at bounding box center [737, 393] width 79 height 35
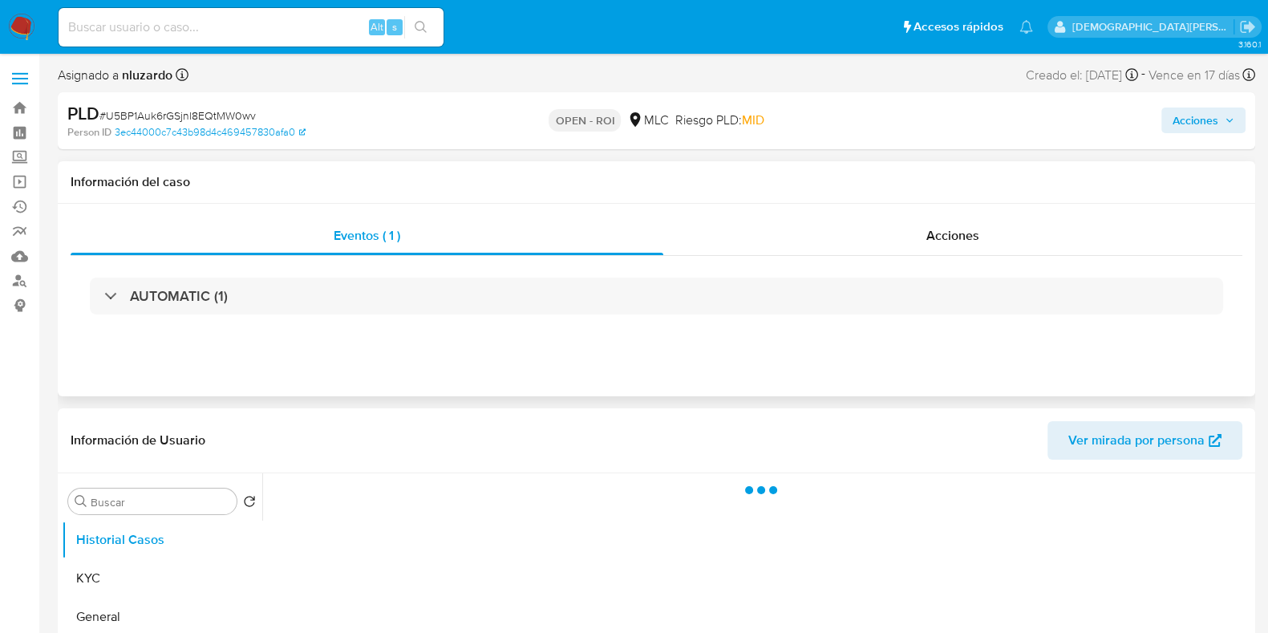
select select "10"
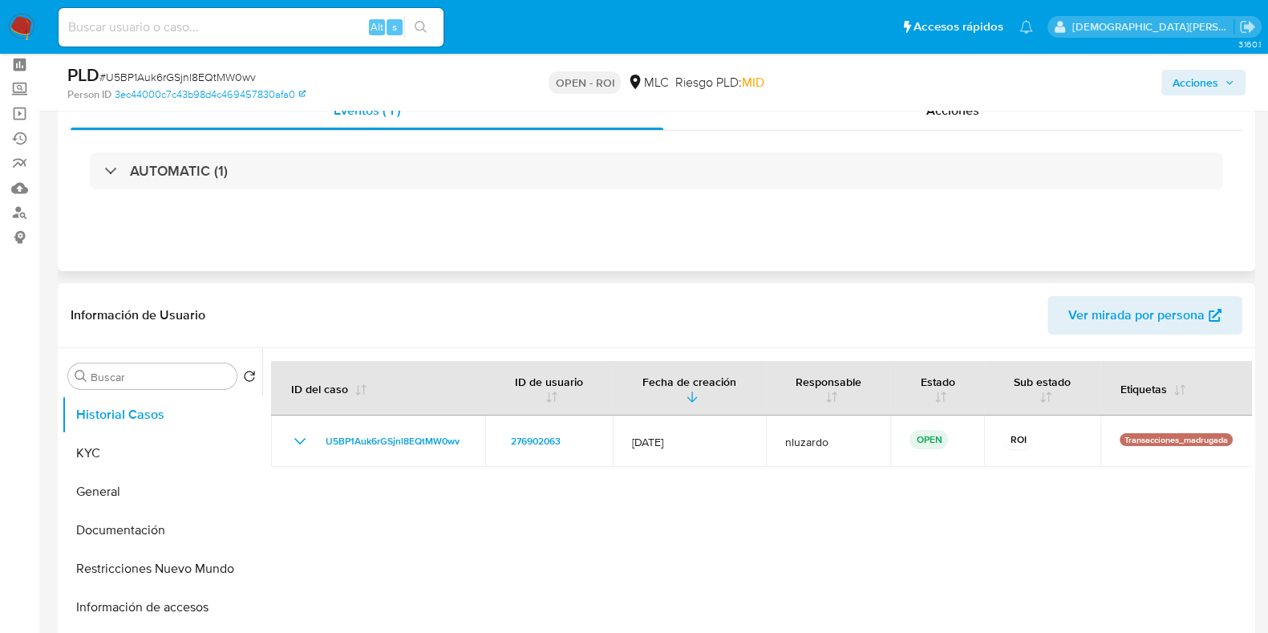
scroll to position [99, 0]
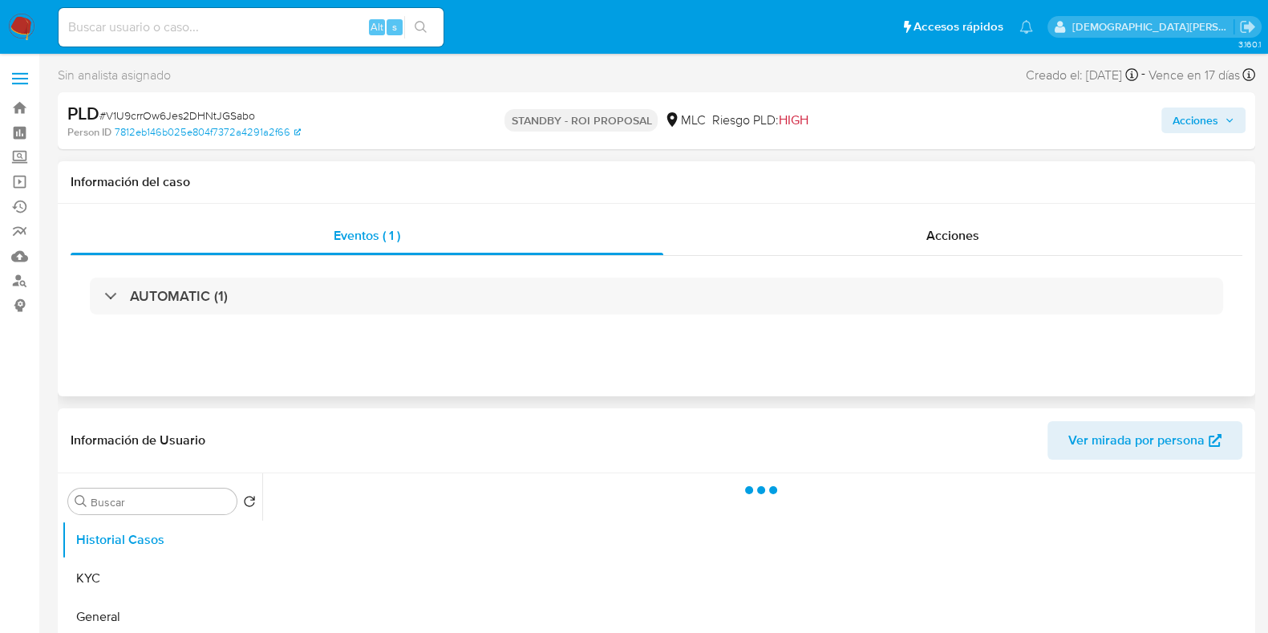
scroll to position [200, 0]
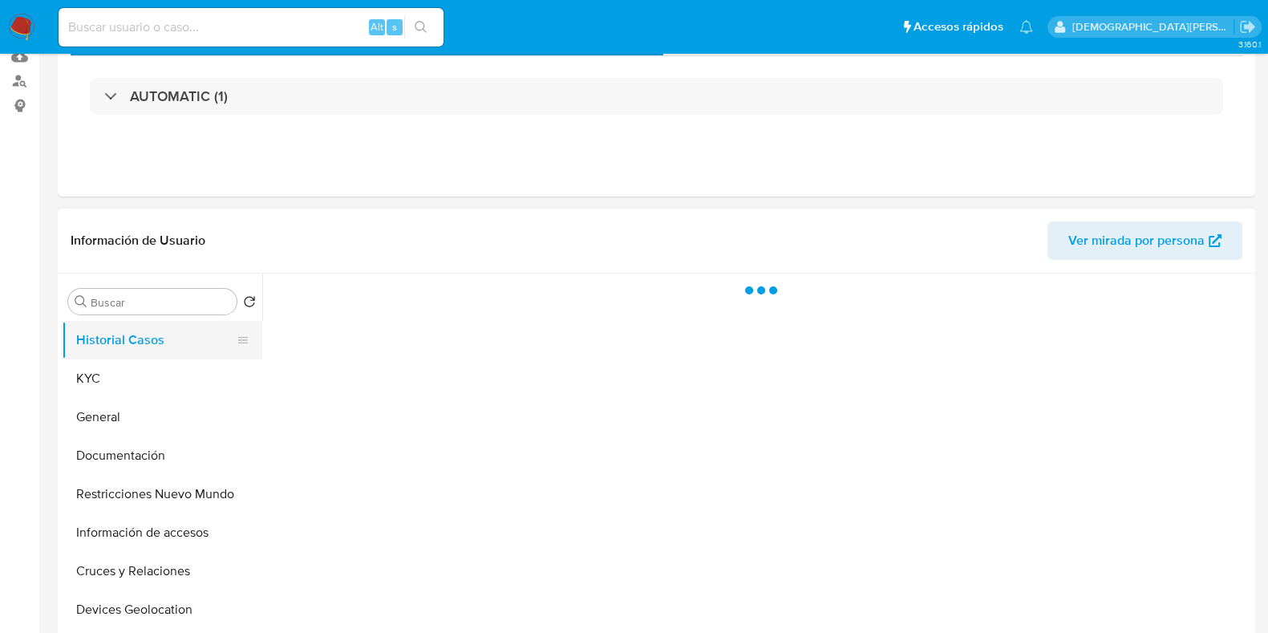
select select "10"
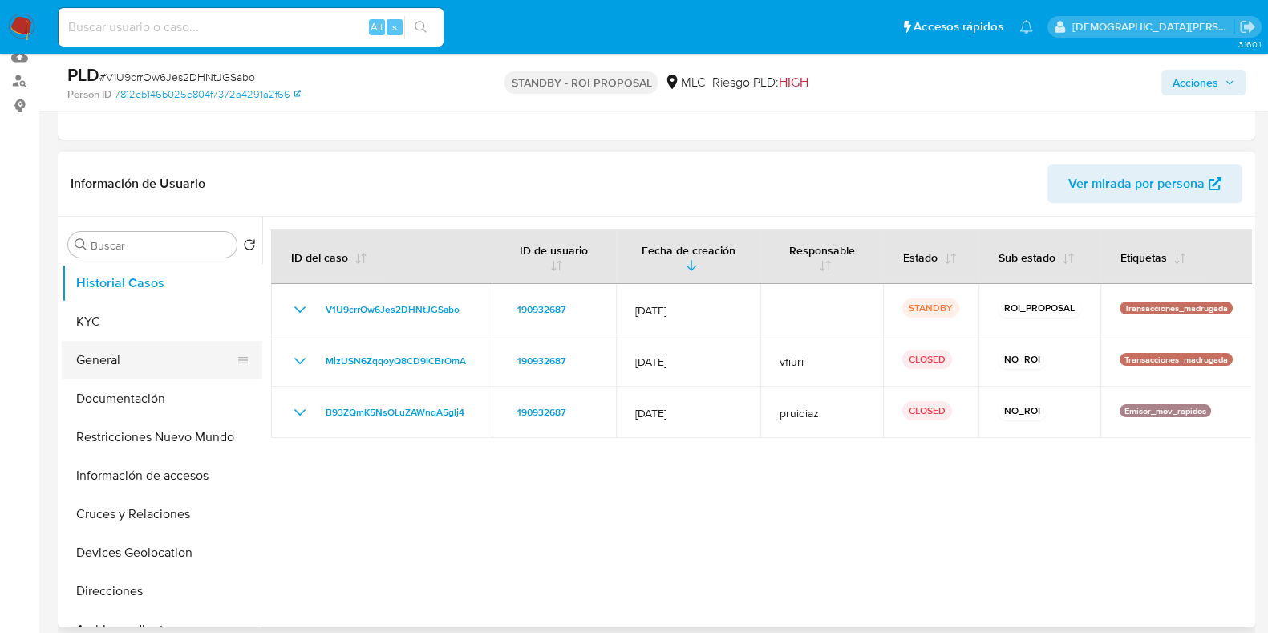
click at [159, 358] on button "General" at bounding box center [156, 360] width 188 height 38
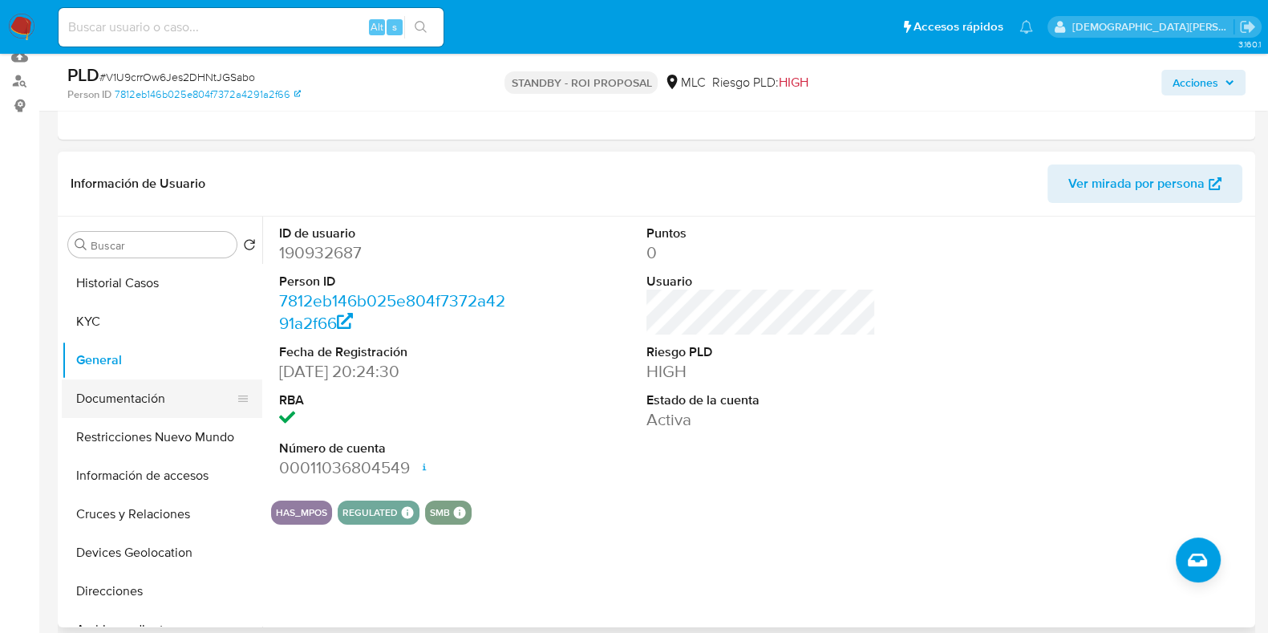
click at [167, 400] on button "Documentación" at bounding box center [156, 398] width 188 height 38
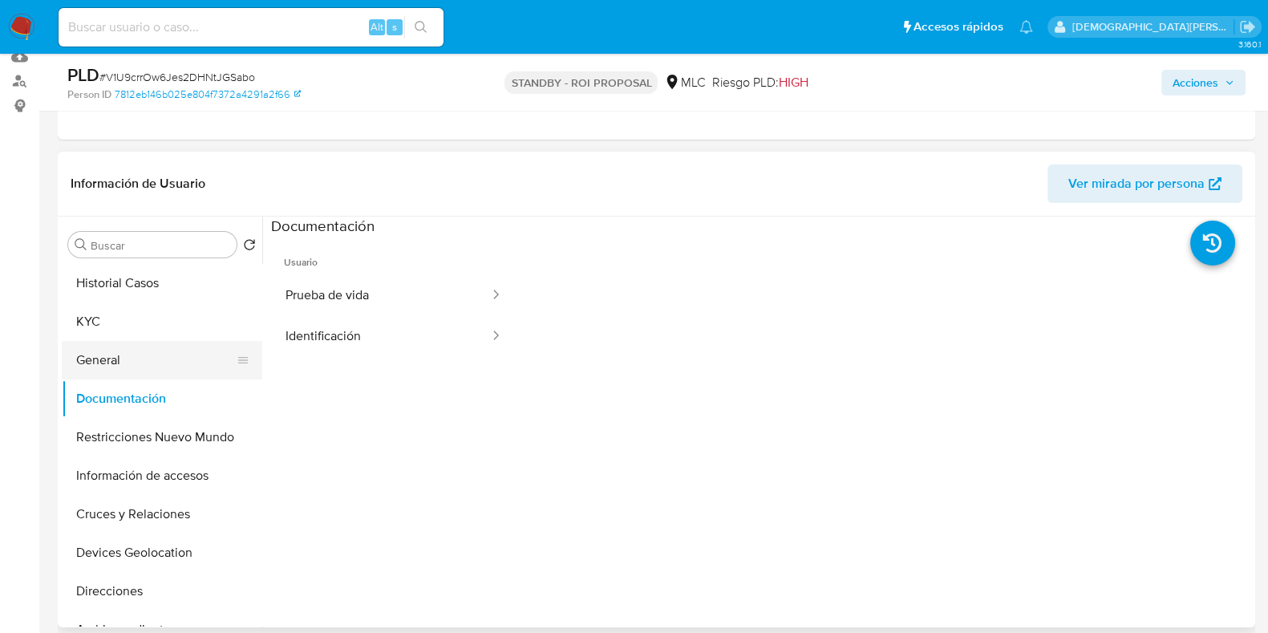
click at [128, 352] on button "General" at bounding box center [156, 360] width 188 height 38
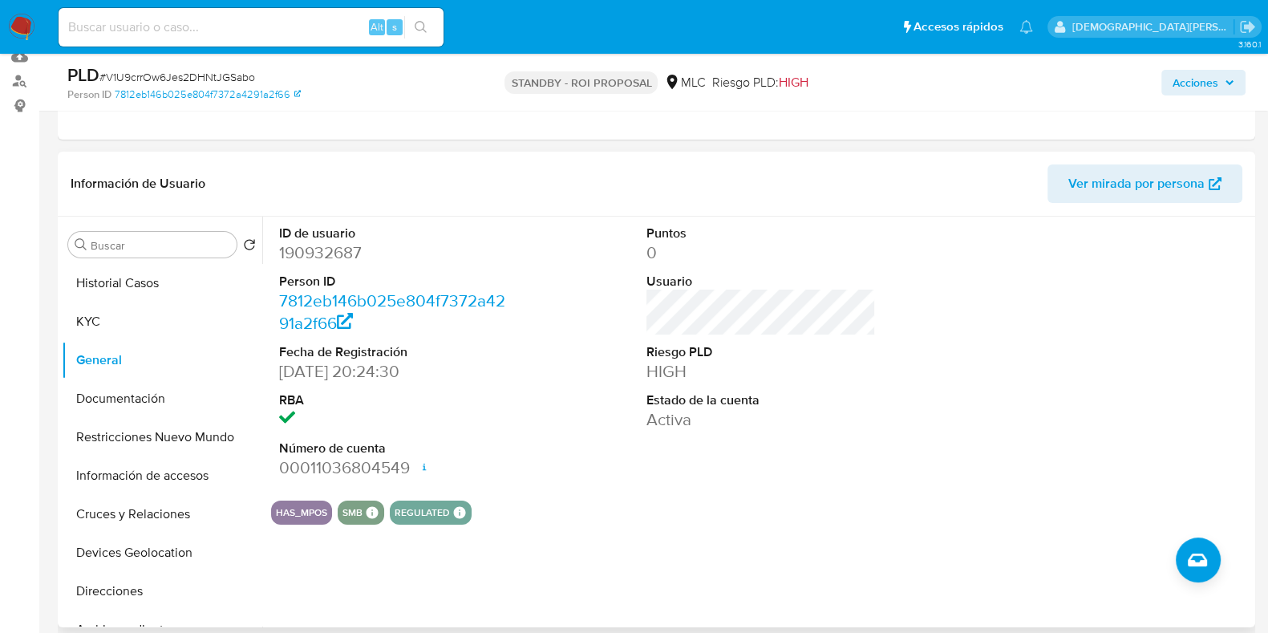
click at [314, 254] on dd "190932687" at bounding box center [393, 252] width 229 height 22
copy dd "190932687"
click at [147, 394] on button "Documentación" at bounding box center [156, 398] width 188 height 38
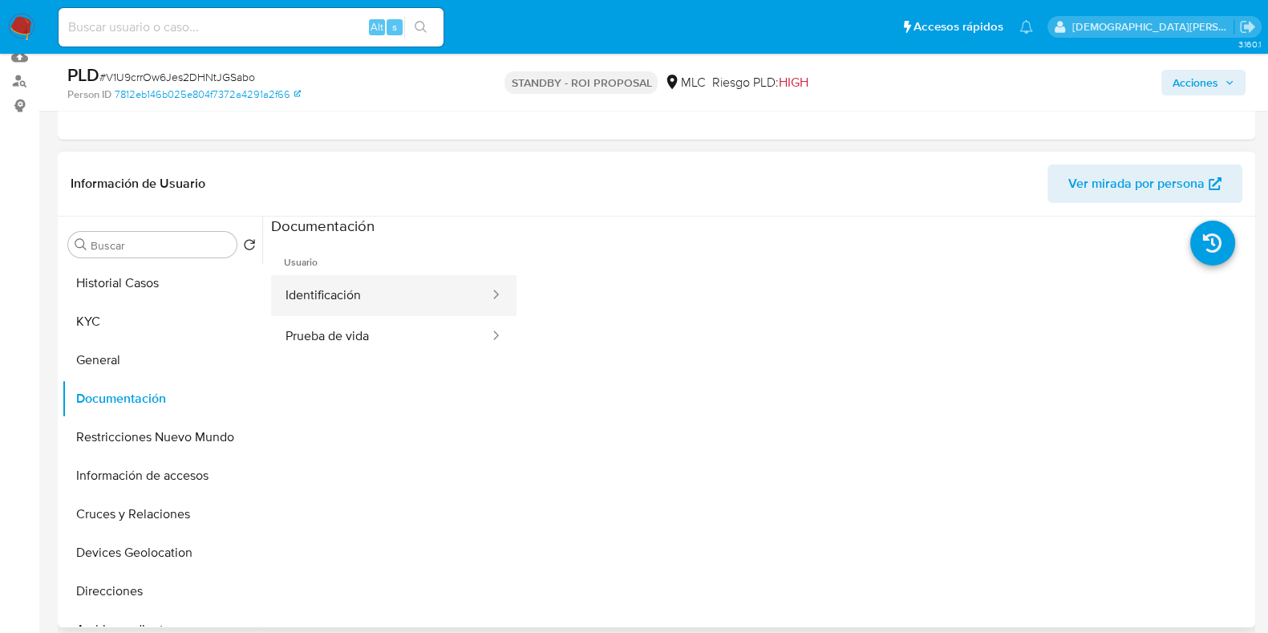
click at [369, 294] on button "Identificación" at bounding box center [381, 295] width 220 height 41
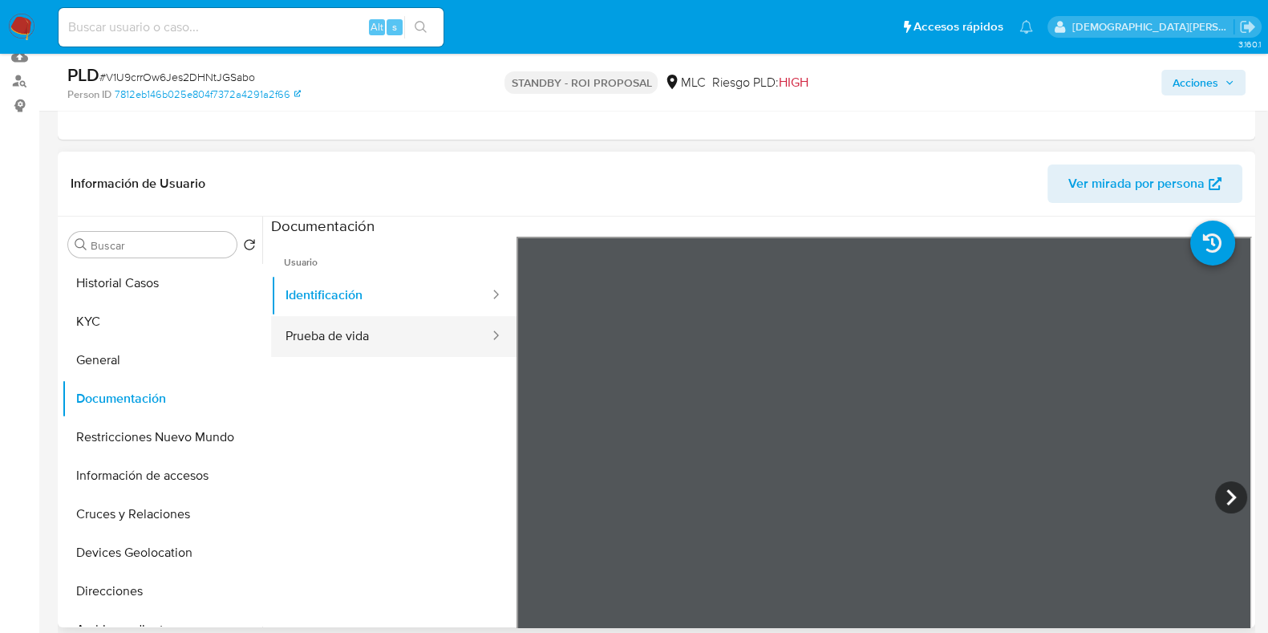
click at [398, 333] on button "Prueba de vida" at bounding box center [381, 336] width 220 height 41
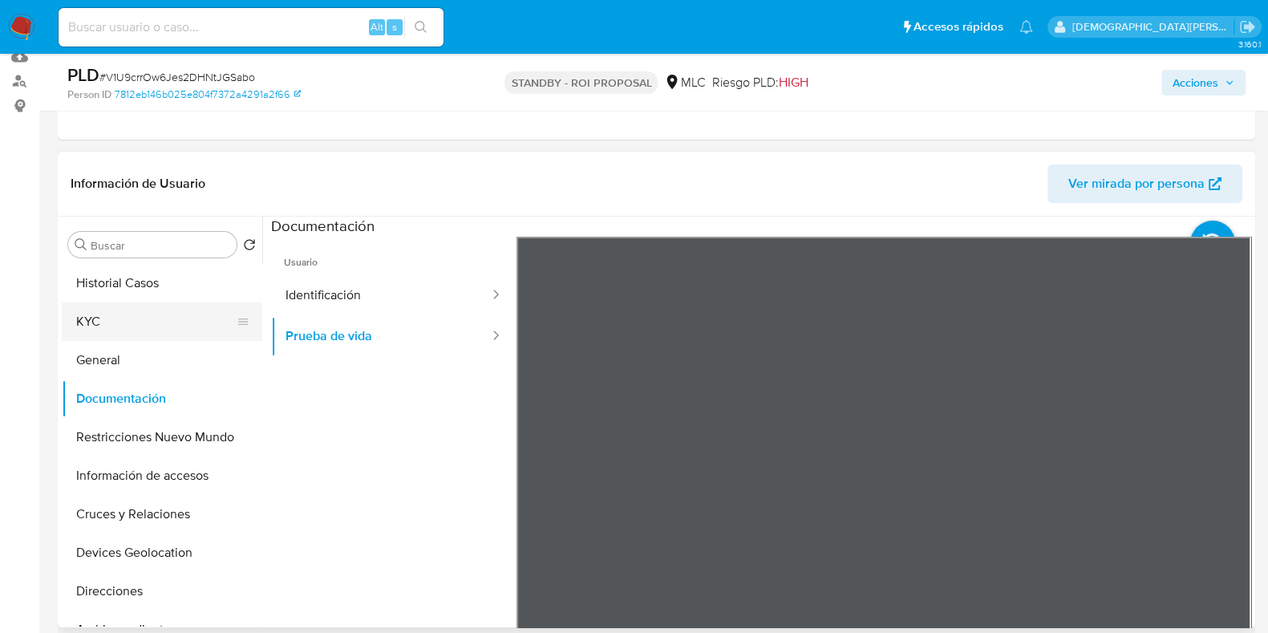
click at [140, 326] on button "KYC" at bounding box center [156, 321] width 188 height 38
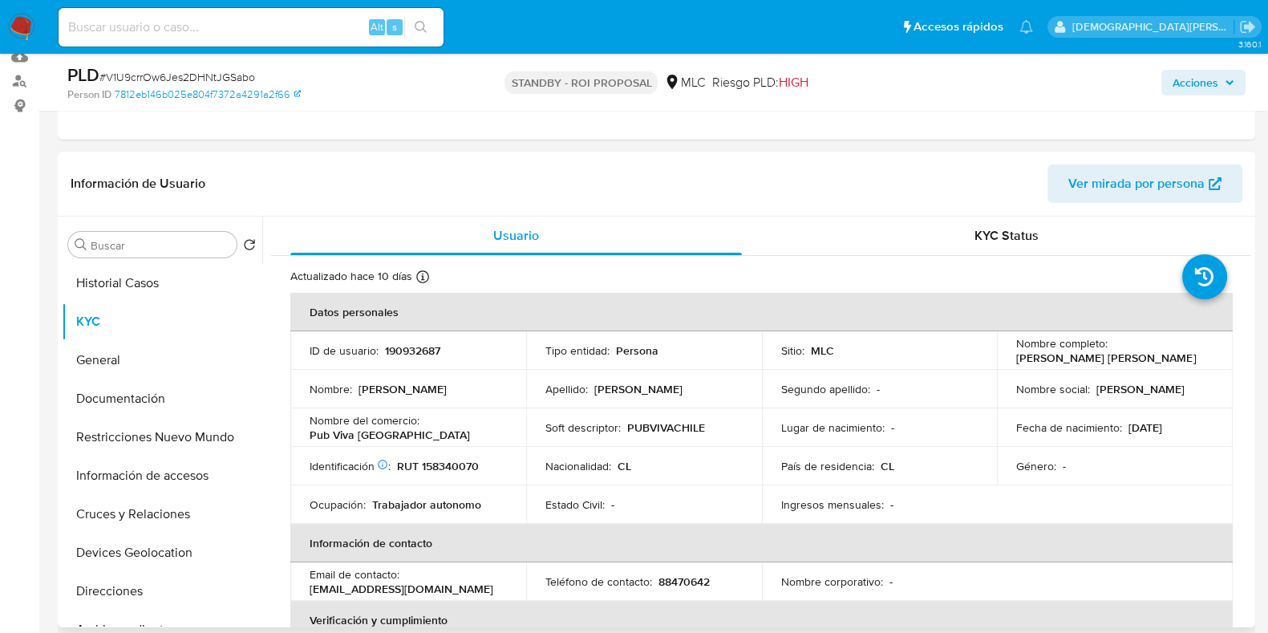
click at [653, 429] on p "PUBVIVACHILE" at bounding box center [666, 427] width 78 height 14
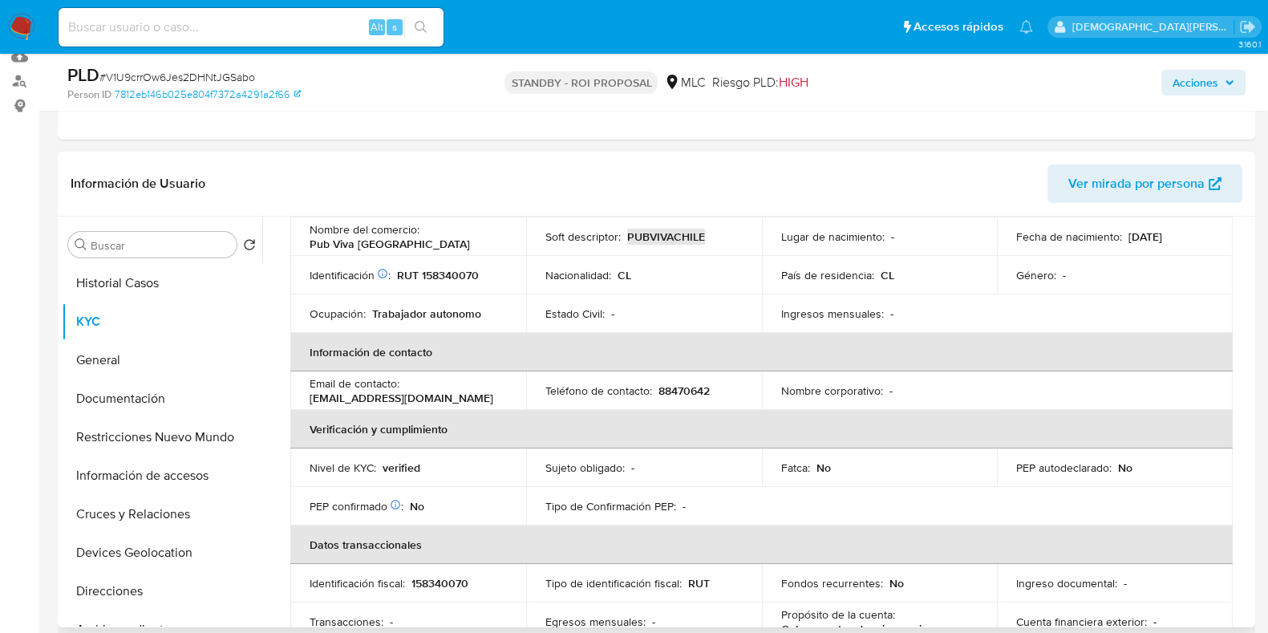
scroll to position [0, 0]
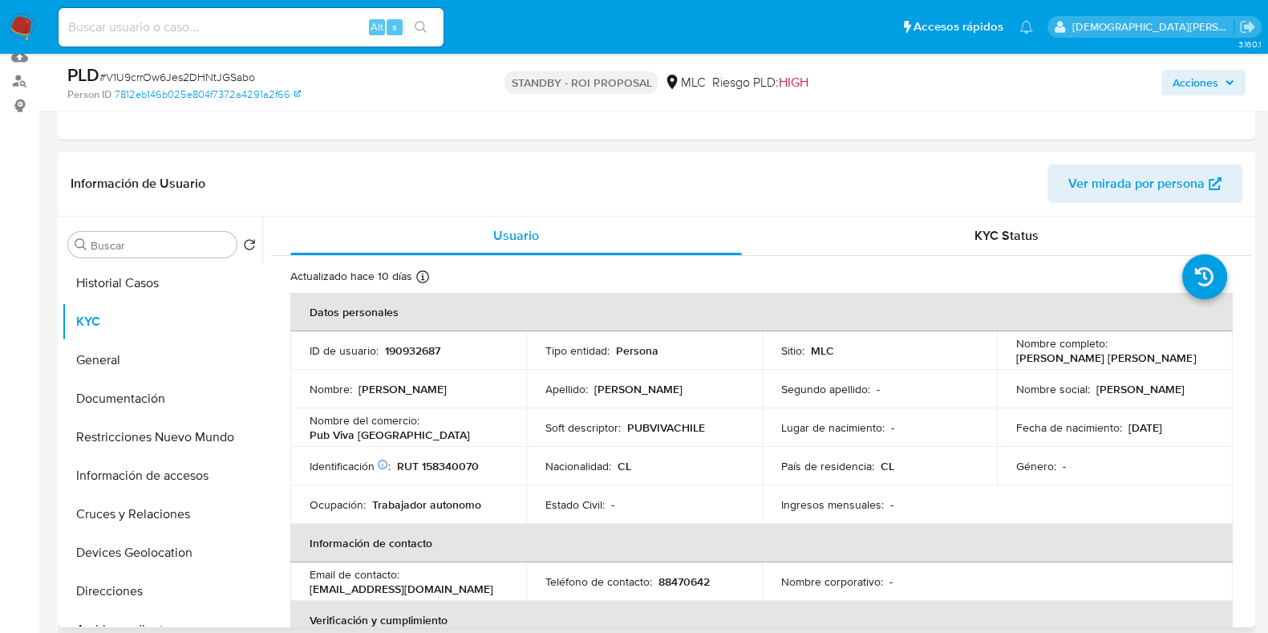
click at [710, 198] on header "Información de Usuario Ver mirada por persona" at bounding box center [656, 183] width 1171 height 38
click at [457, 467] on p "RUT 158340070" at bounding box center [438, 466] width 82 height 14
copy p "158340070"
click at [457, 467] on p "RUT 158340070" at bounding box center [438, 466] width 82 height 14
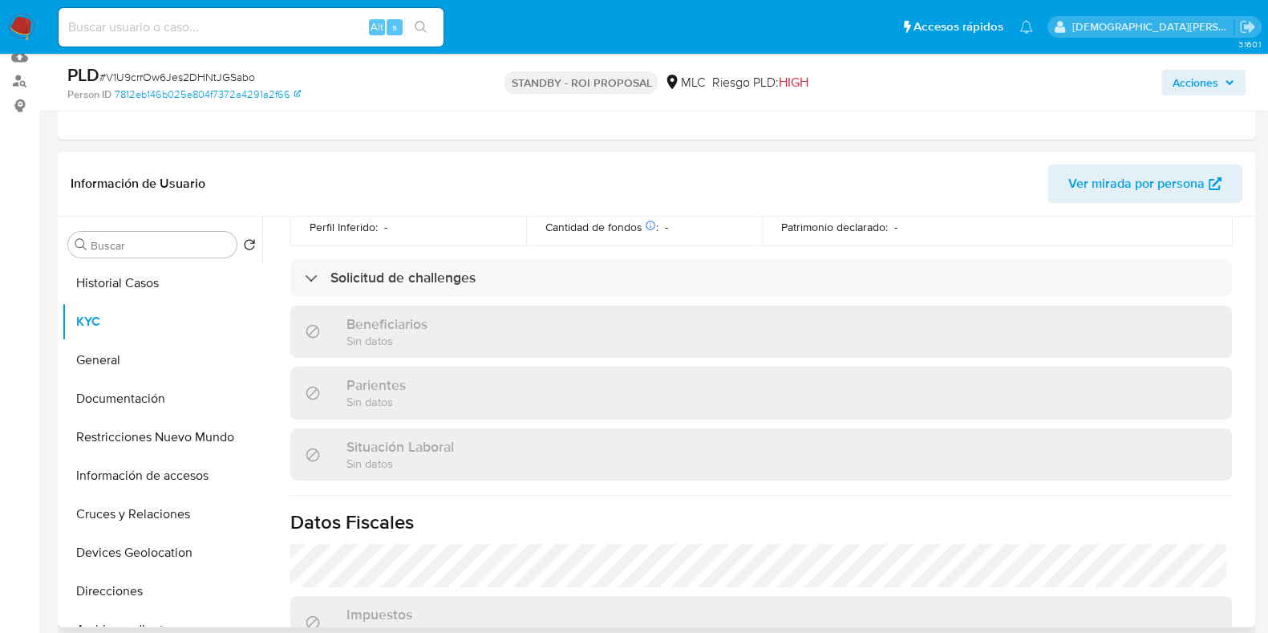
scroll to position [400, 0]
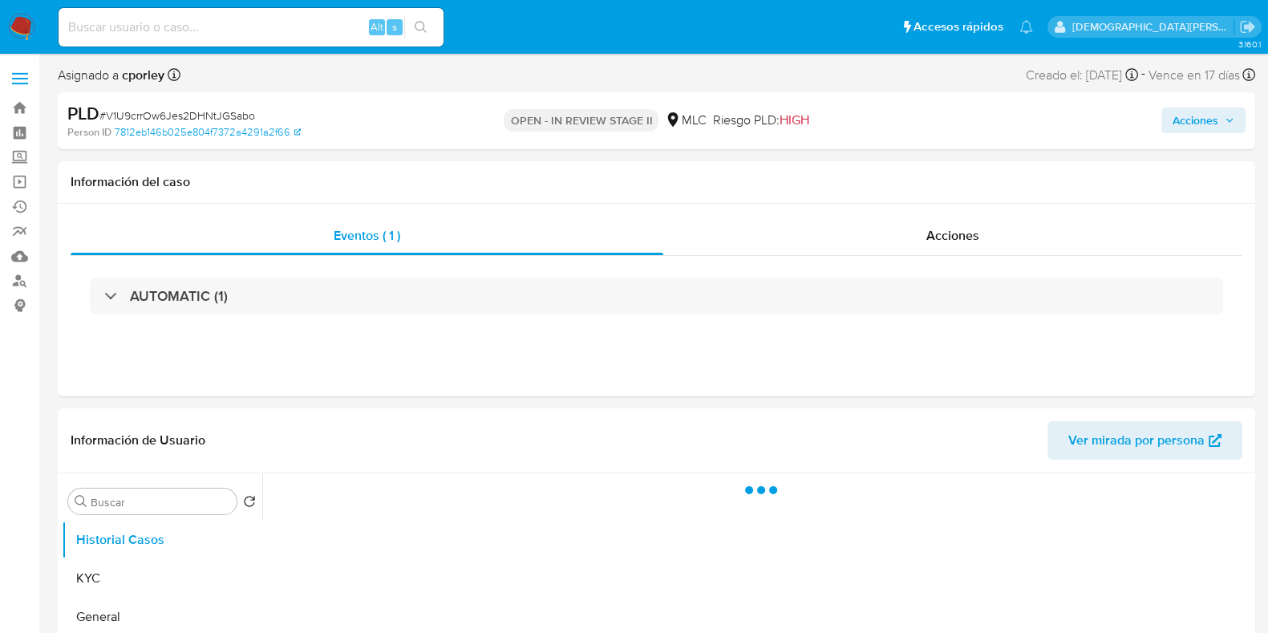
click at [1179, 122] on span "Acciones" at bounding box center [1195, 120] width 46 height 26
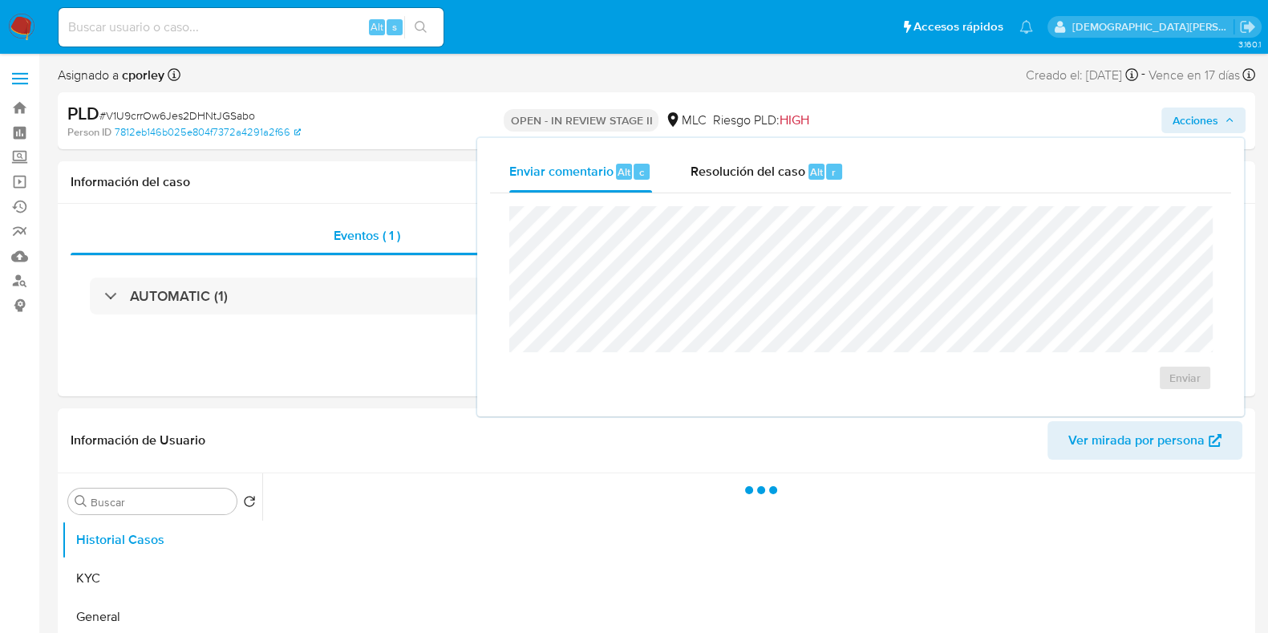
select select "10"
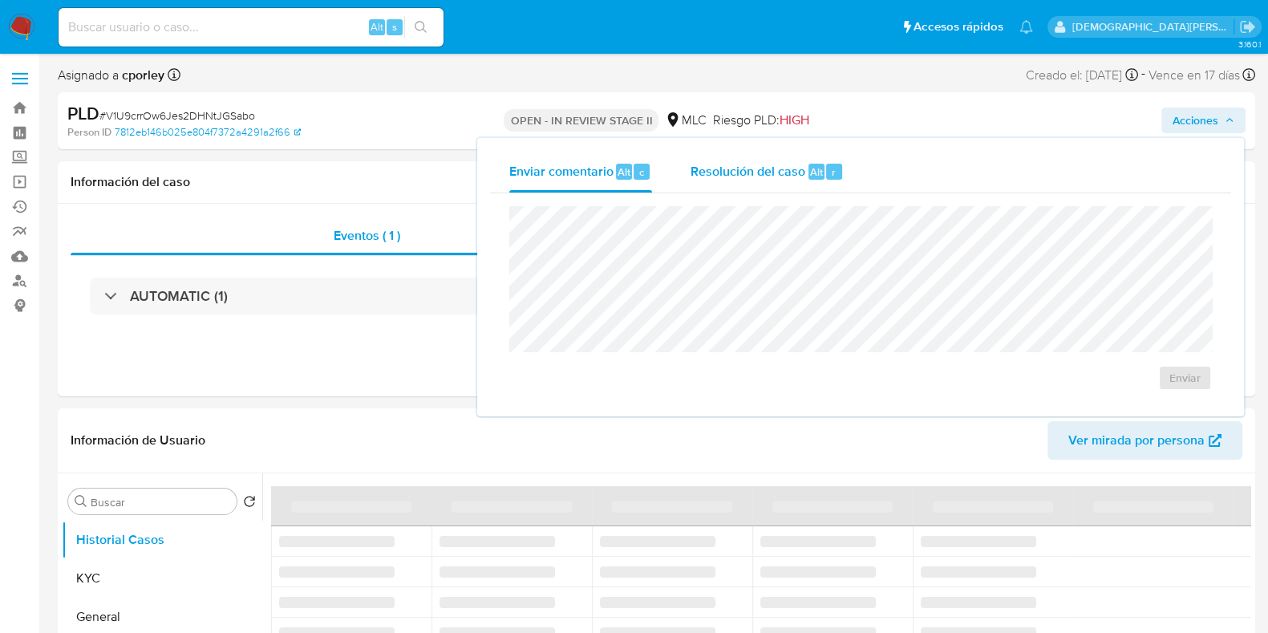
click at [765, 178] on span "Resolución del caso" at bounding box center [747, 171] width 115 height 18
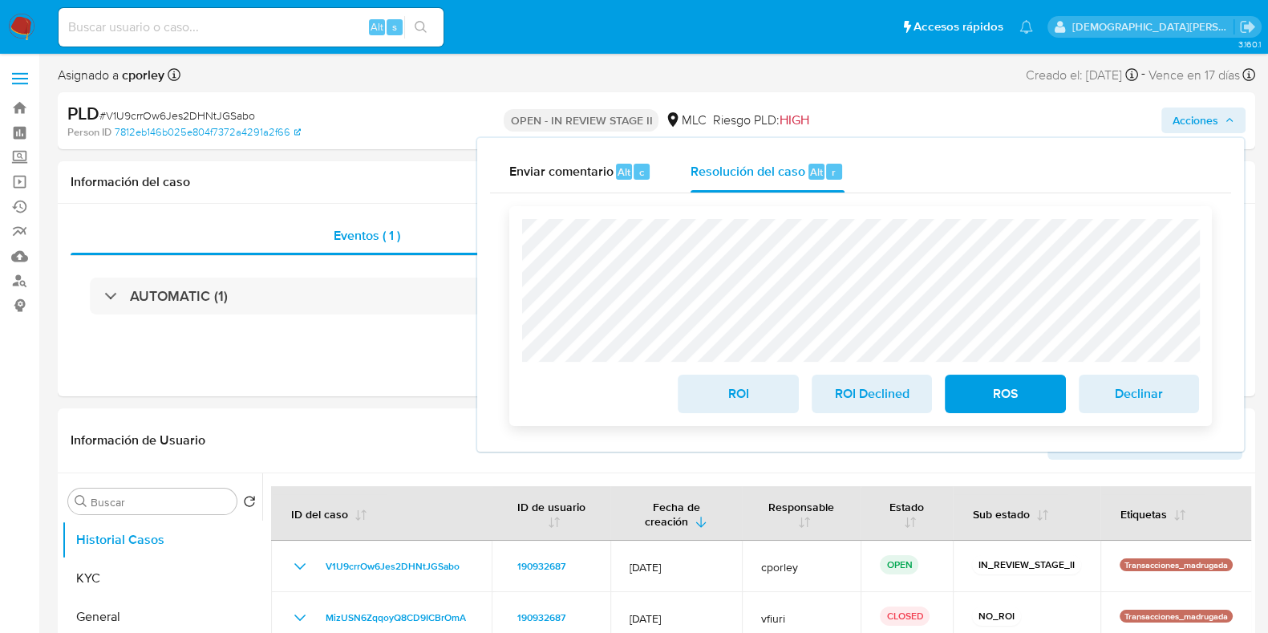
click at [730, 399] on span "ROI" at bounding box center [737, 393] width 79 height 35
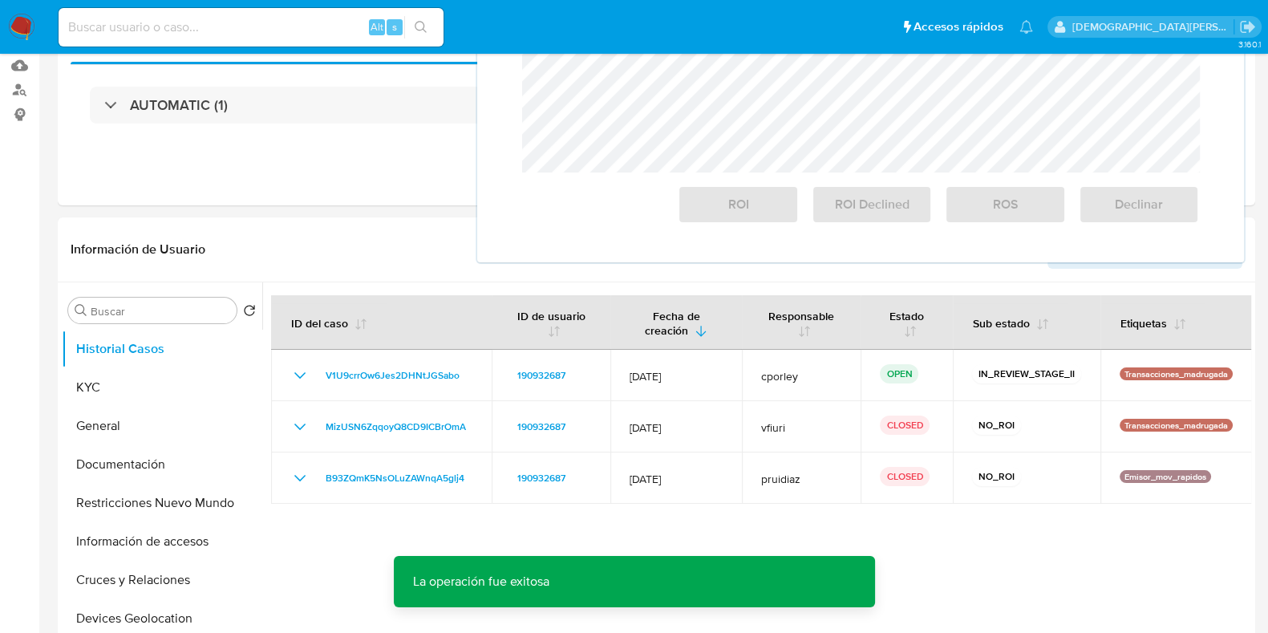
scroll to position [301, 0]
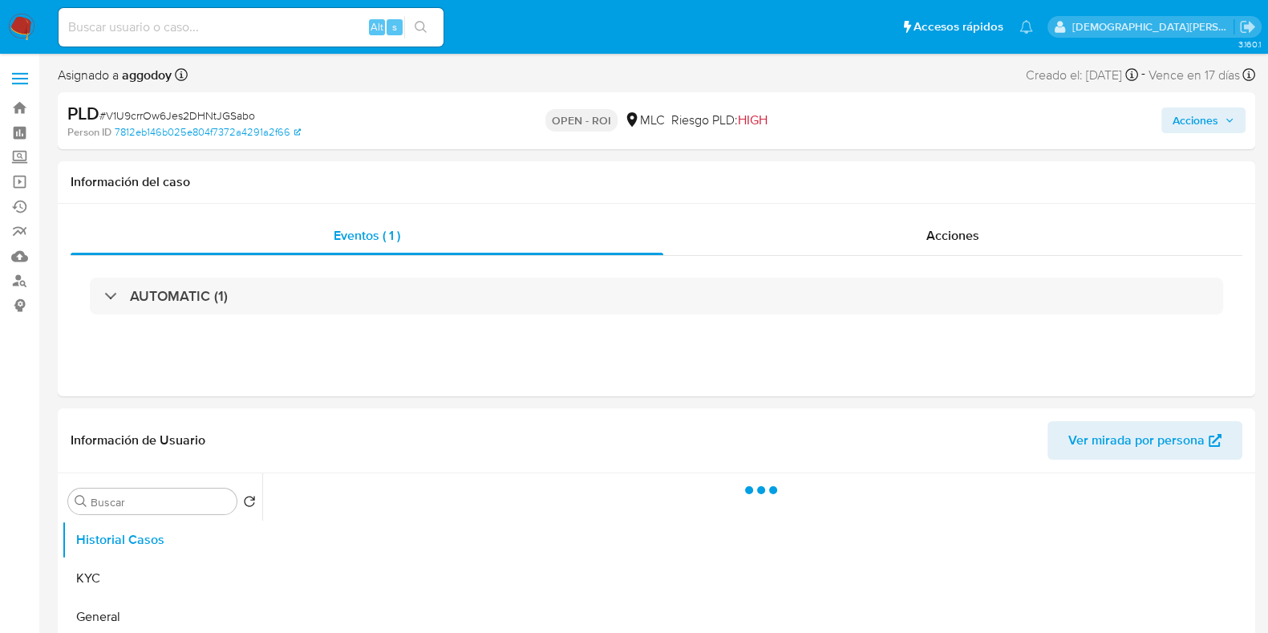
select select "10"
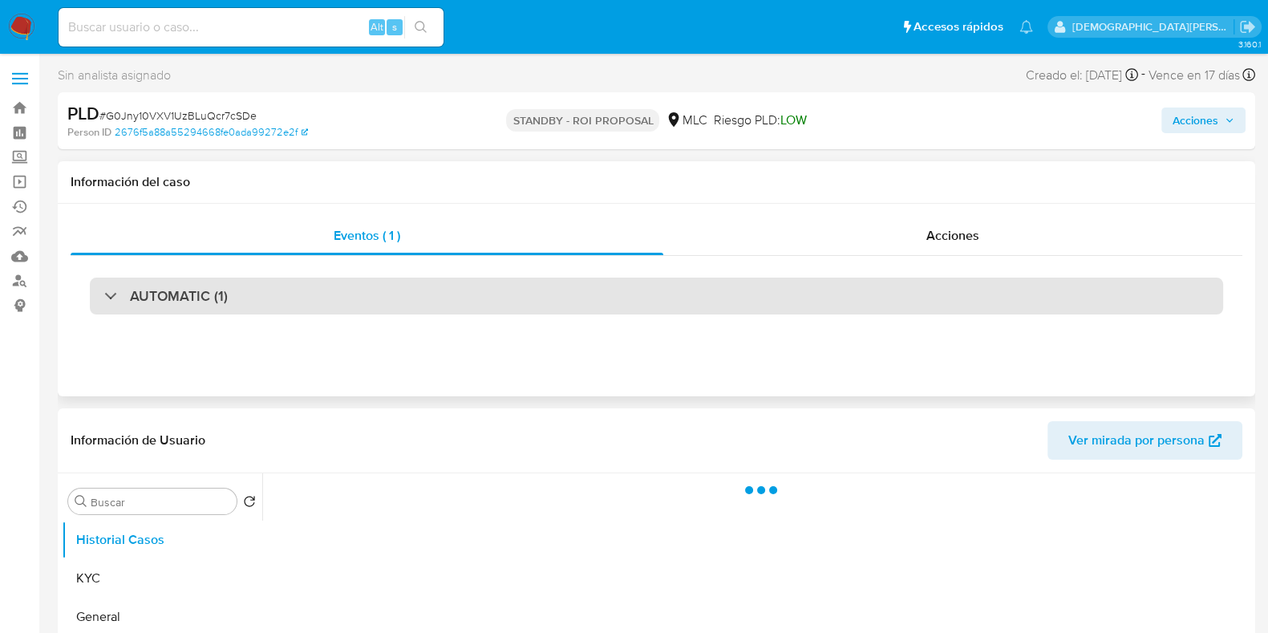
select select "10"
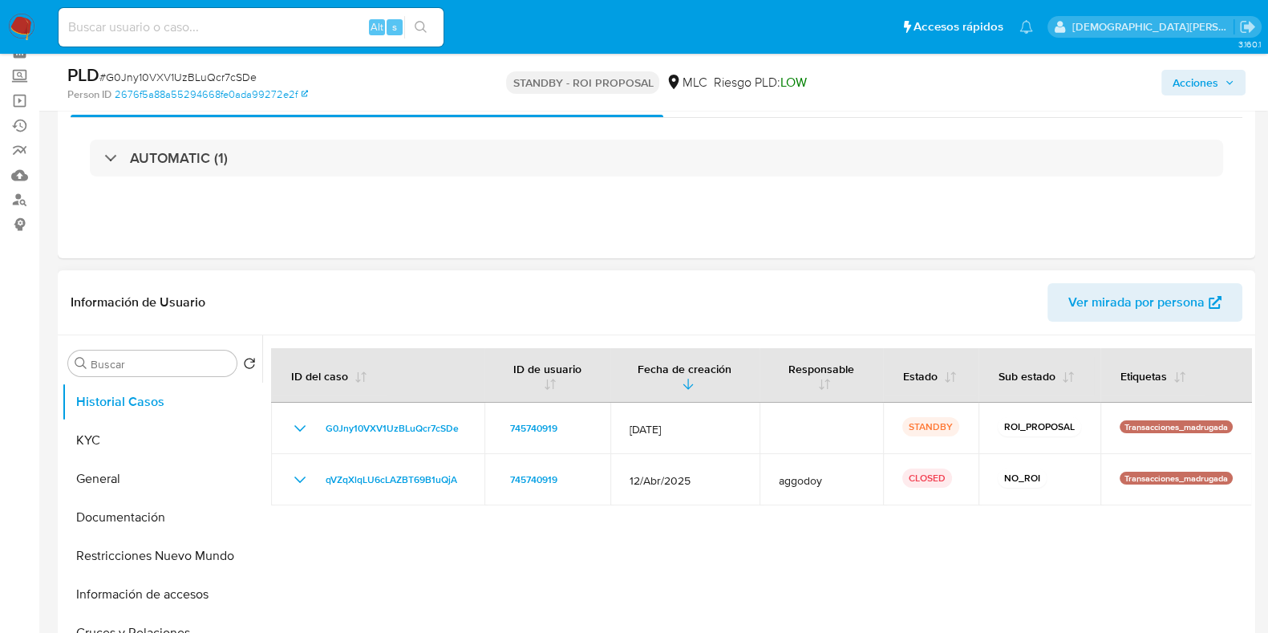
scroll to position [99, 0]
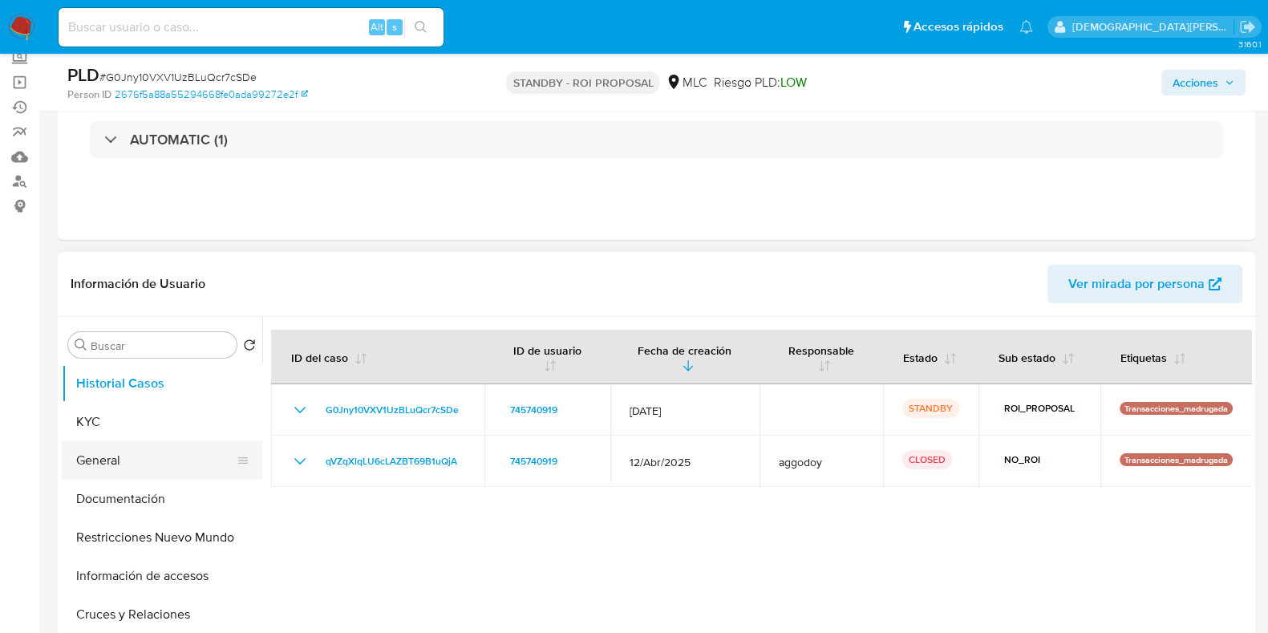
click at [136, 463] on button "General" at bounding box center [156, 460] width 188 height 38
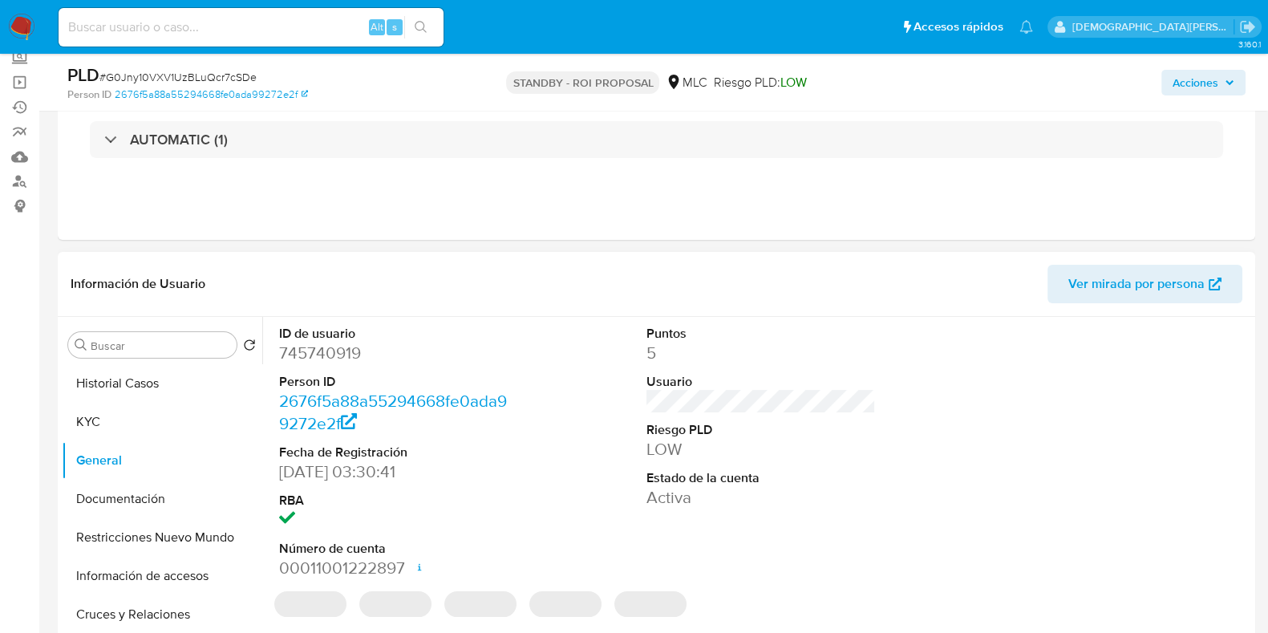
click at [329, 358] on dd "745740919" at bounding box center [393, 353] width 229 height 22
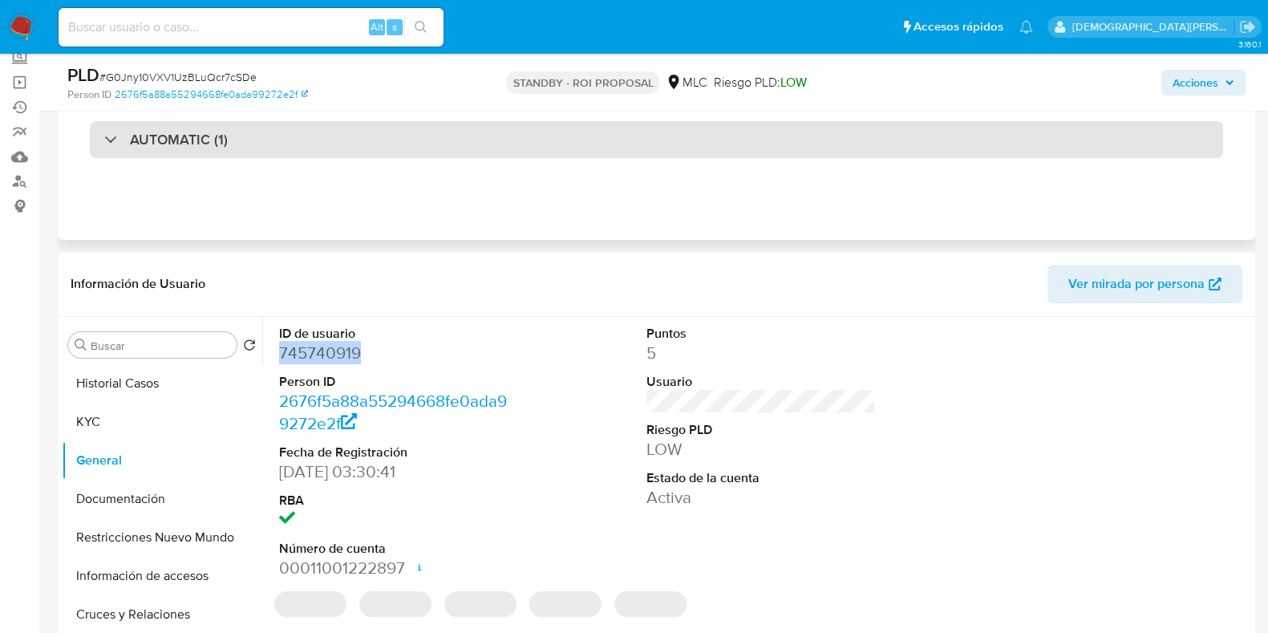
copy dd "745740919"
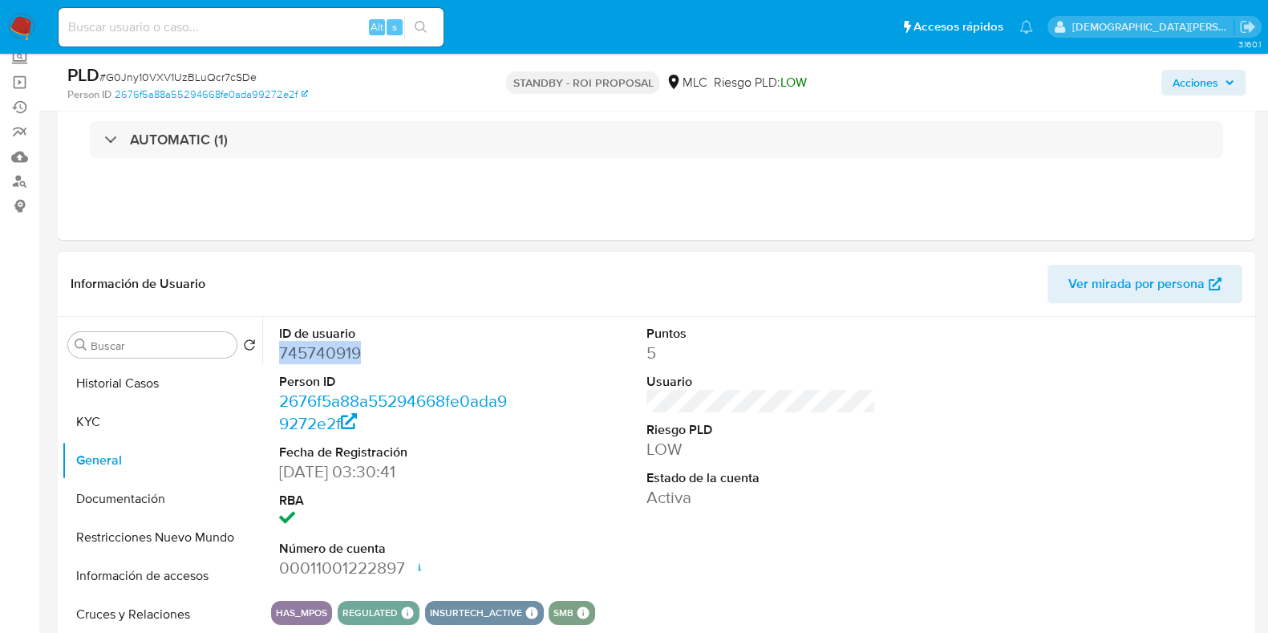
click at [346, 354] on dd "745740919" at bounding box center [393, 353] width 229 height 22
click at [463, 213] on div "Eventos ( 1 ) Acciones AUTOMATIC (1)" at bounding box center [656, 143] width 1197 height 192
